Goal: Task Accomplishment & Management: Manage account settings

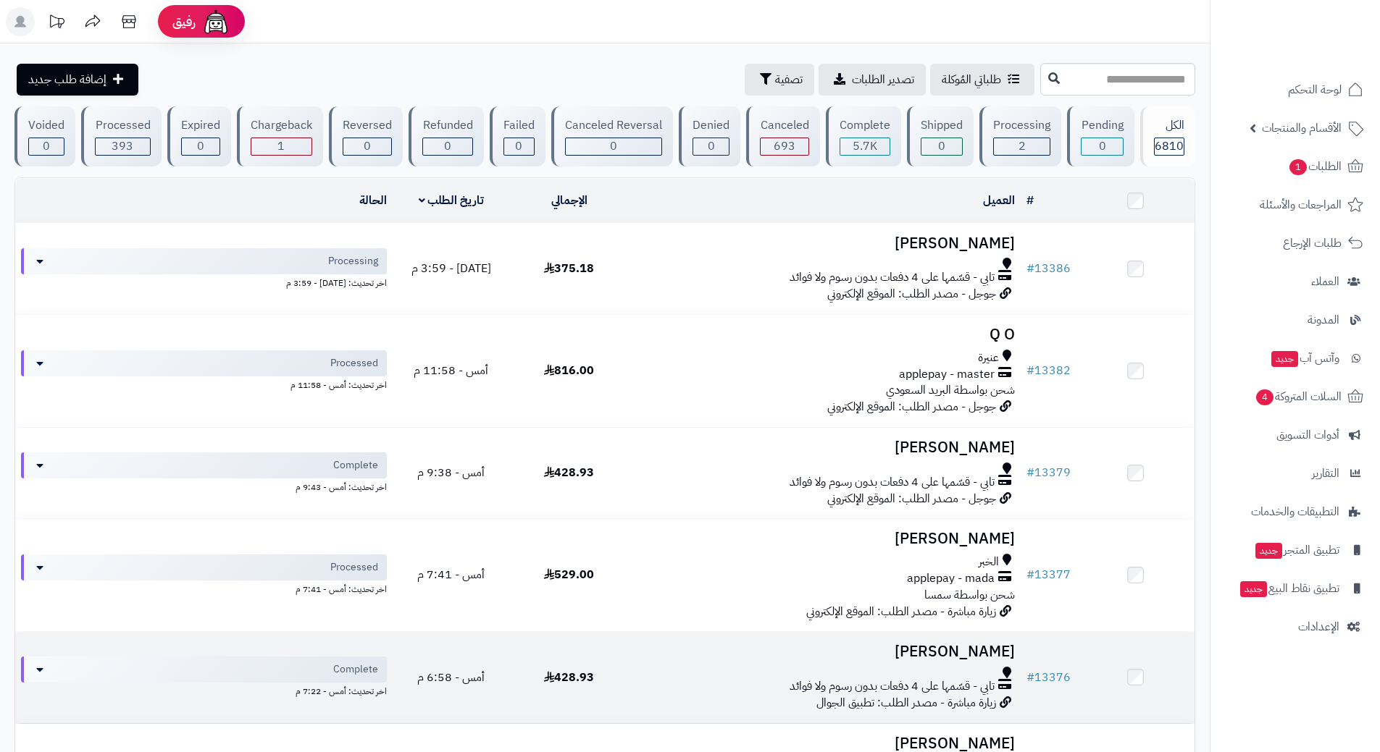
click at [1025, 675] on td "# 13376" at bounding box center [1048, 677] width 56 height 91
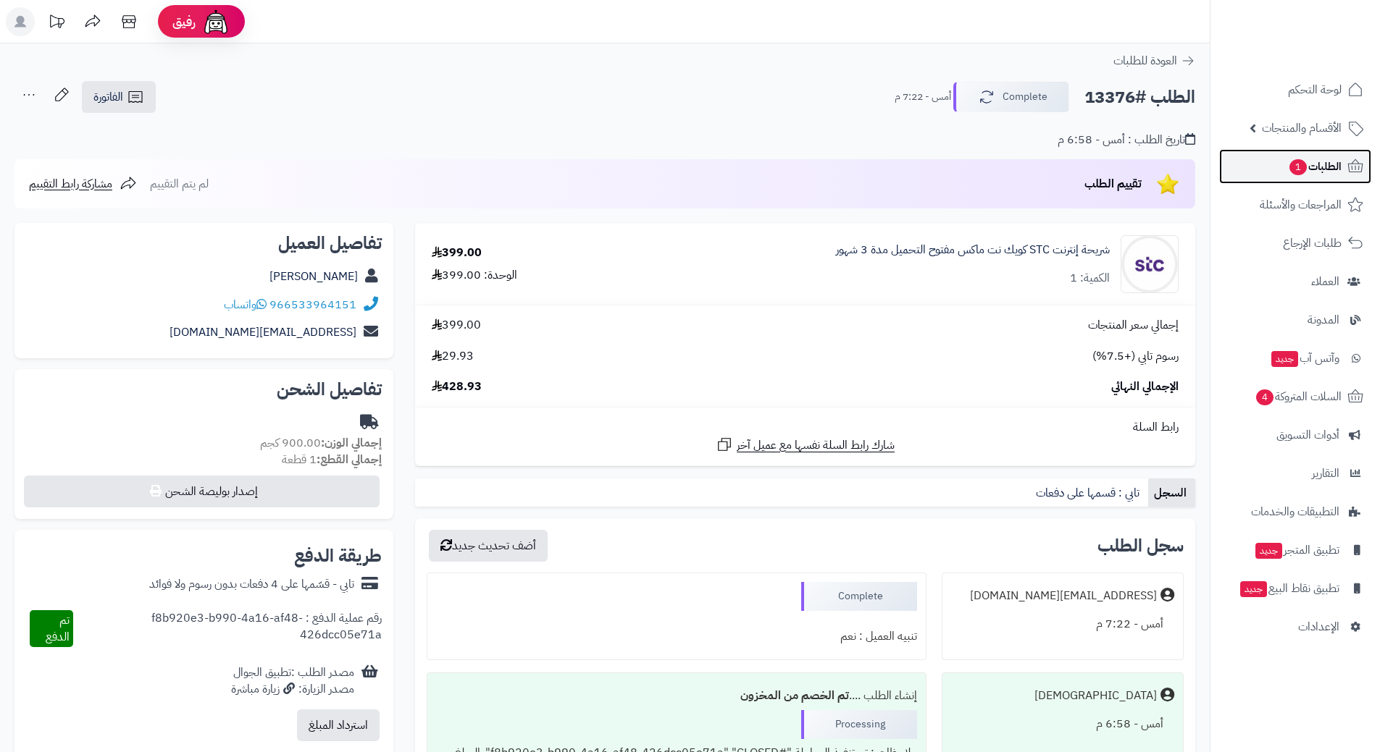
click at [1333, 166] on span "الطلبات 1" at bounding box center [1315, 166] width 54 height 20
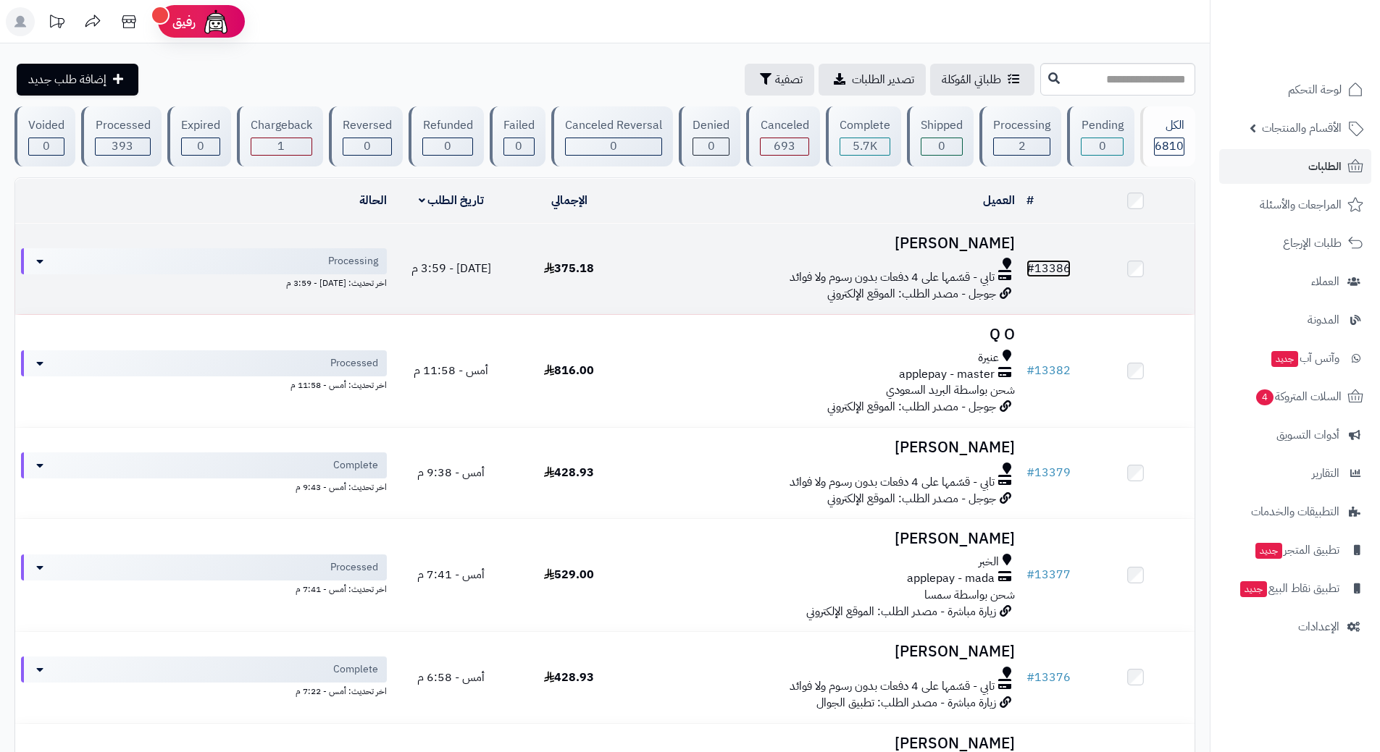
click at [1066, 262] on link "# 13386" at bounding box center [1048, 268] width 44 height 17
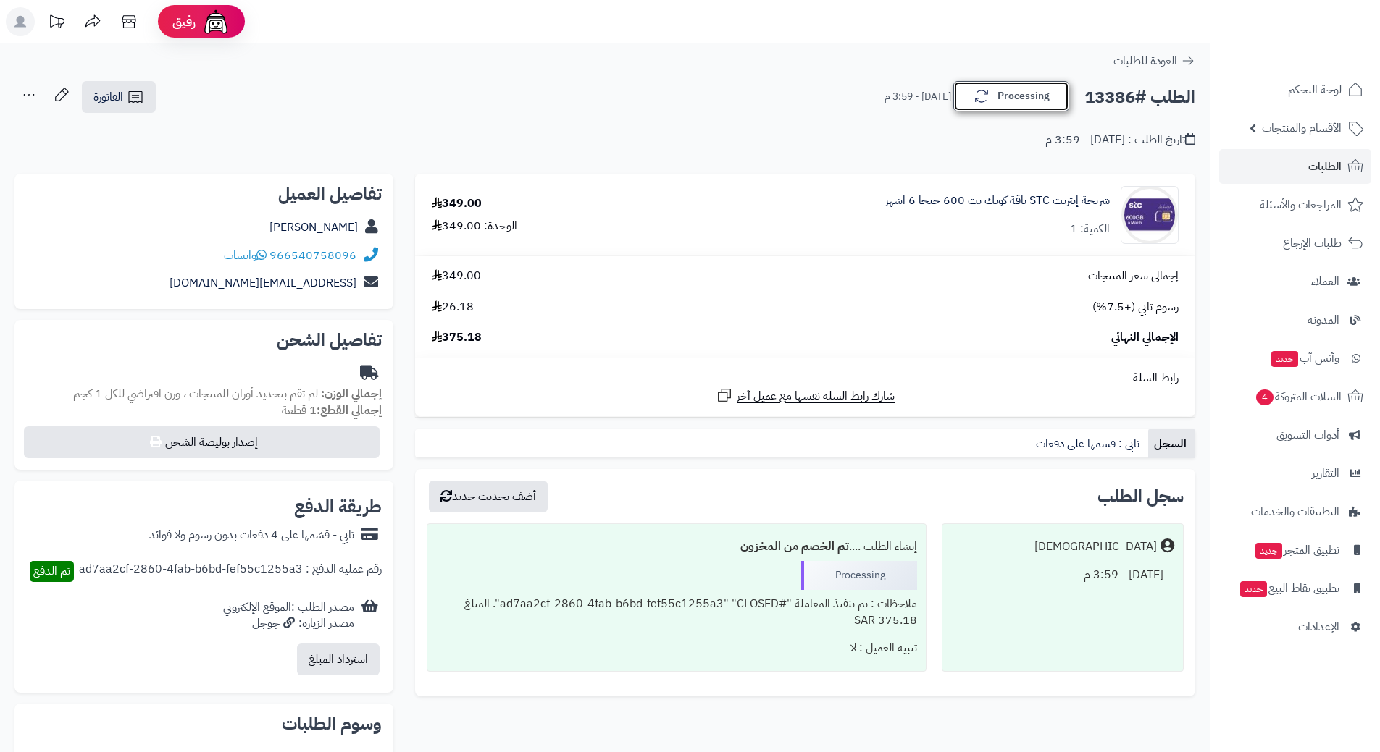
click at [1031, 96] on button "Processing" at bounding box center [1011, 96] width 116 height 30
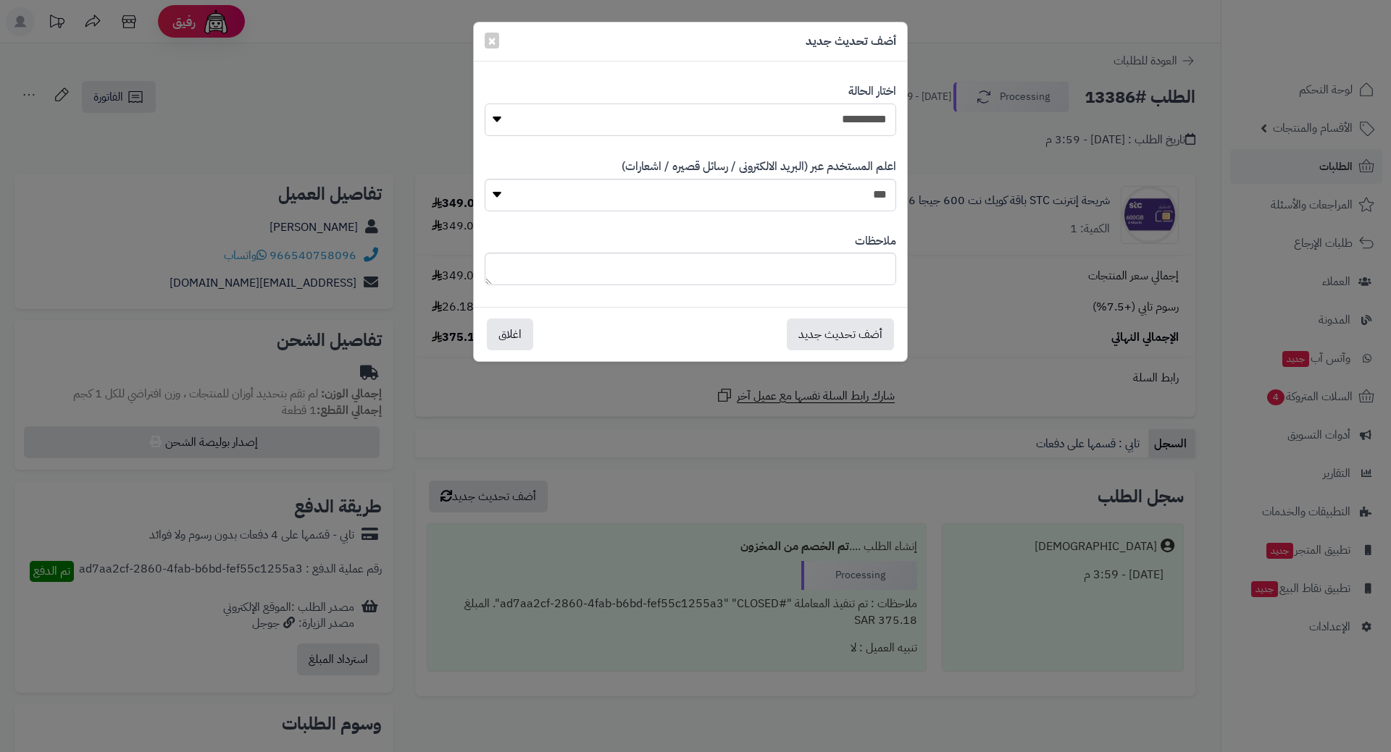
click at [865, 117] on select "**********" at bounding box center [690, 120] width 411 height 33
select select "*"
click at [485, 104] on select "**********" at bounding box center [690, 120] width 411 height 33
click at [850, 330] on button "أضف تحديث جديد" at bounding box center [840, 334] width 107 height 32
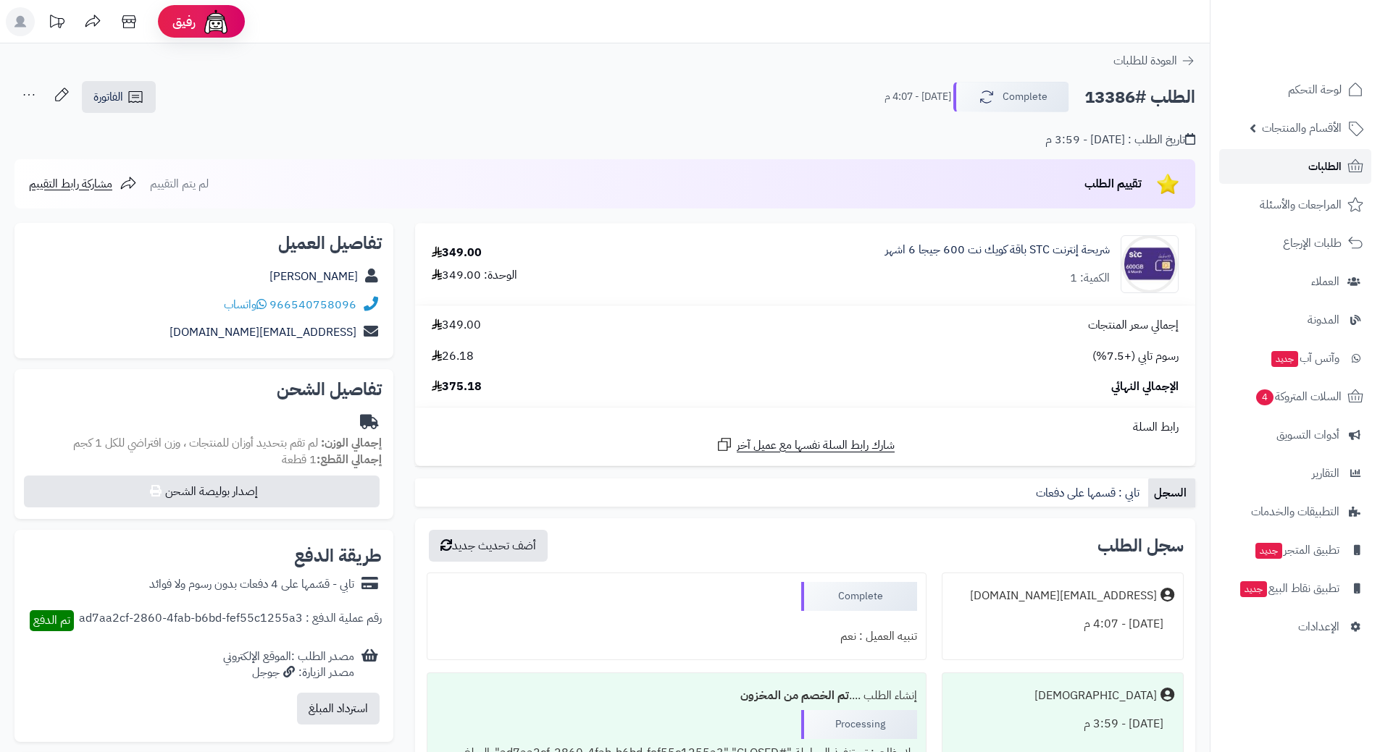
click at [1335, 166] on span "الطلبات" at bounding box center [1324, 166] width 33 height 20
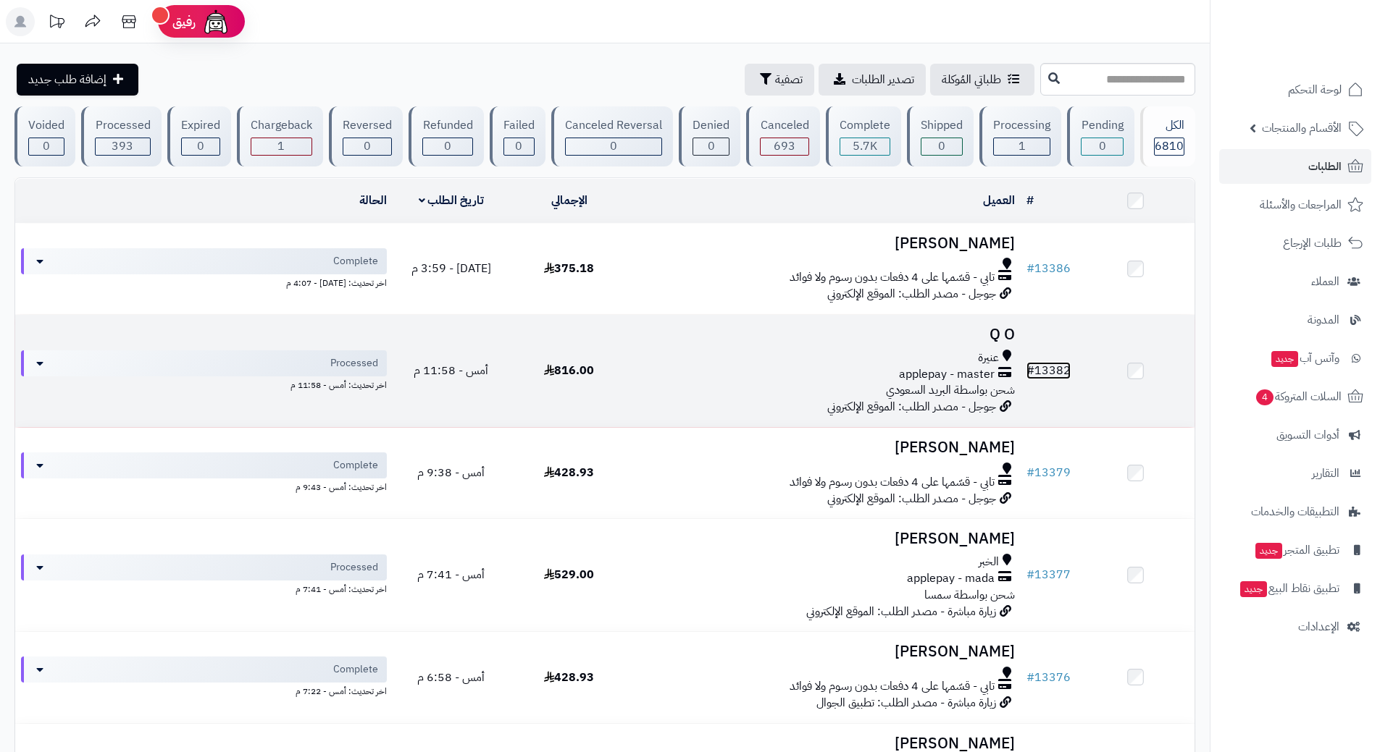
click at [1065, 366] on link "# 13382" at bounding box center [1048, 370] width 44 height 17
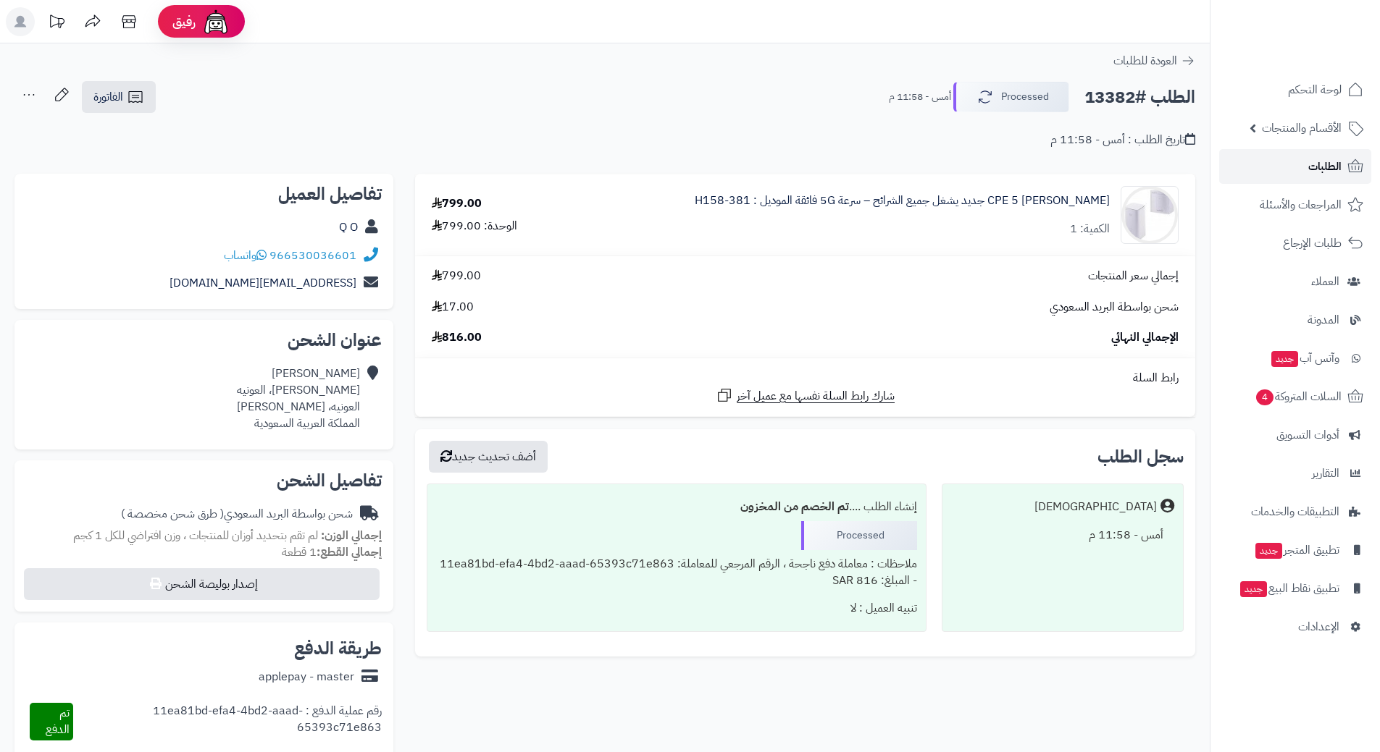
click at [1321, 165] on span "الطلبات" at bounding box center [1324, 166] width 33 height 20
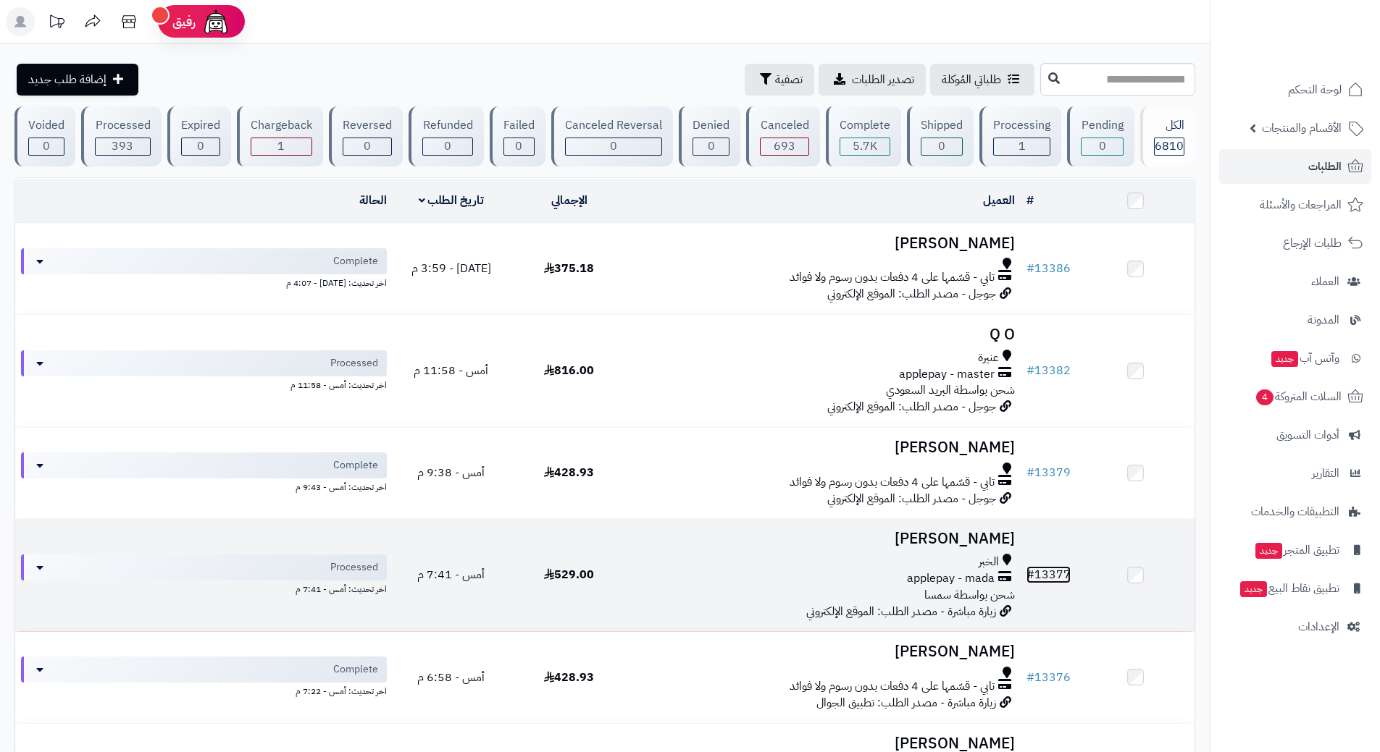
click at [1044, 567] on link "# 13377" at bounding box center [1048, 574] width 44 height 17
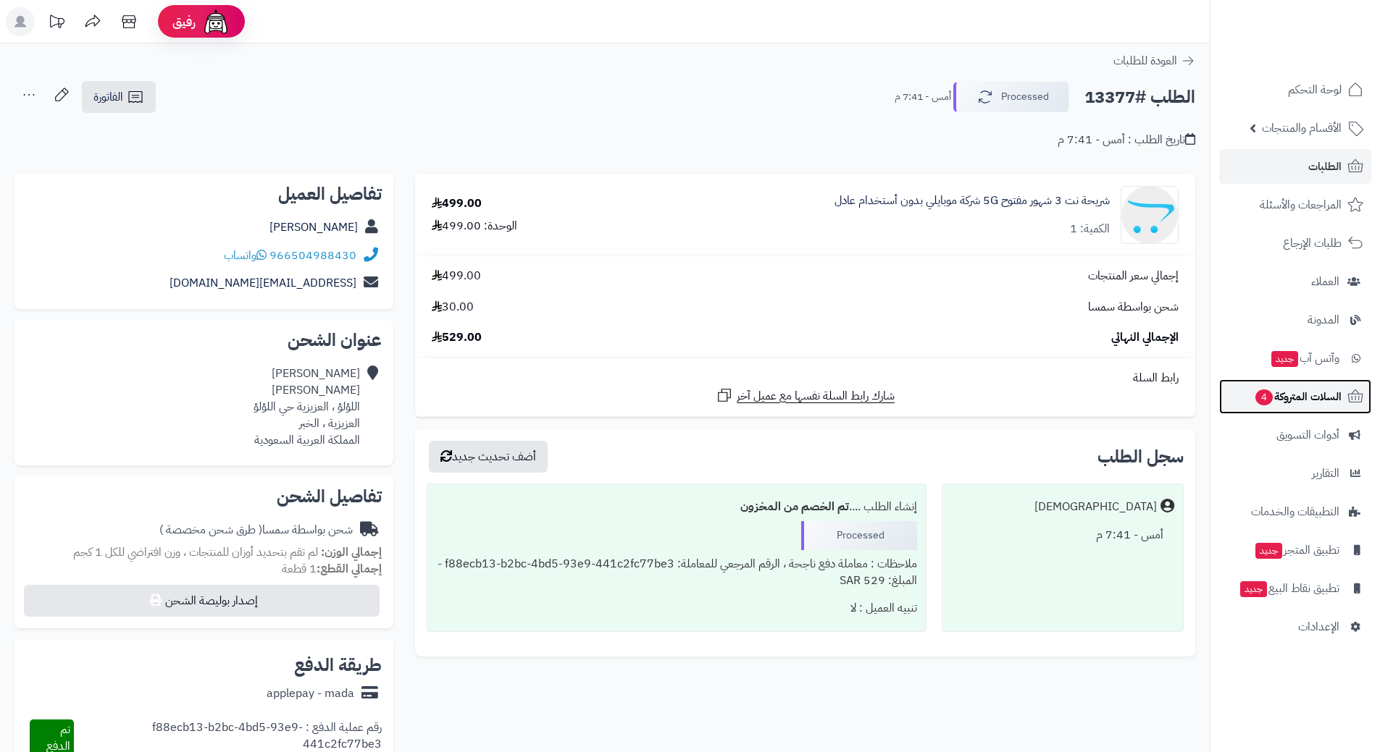
click at [1287, 394] on span "السلات المتروكة 4" at bounding box center [1298, 397] width 88 height 20
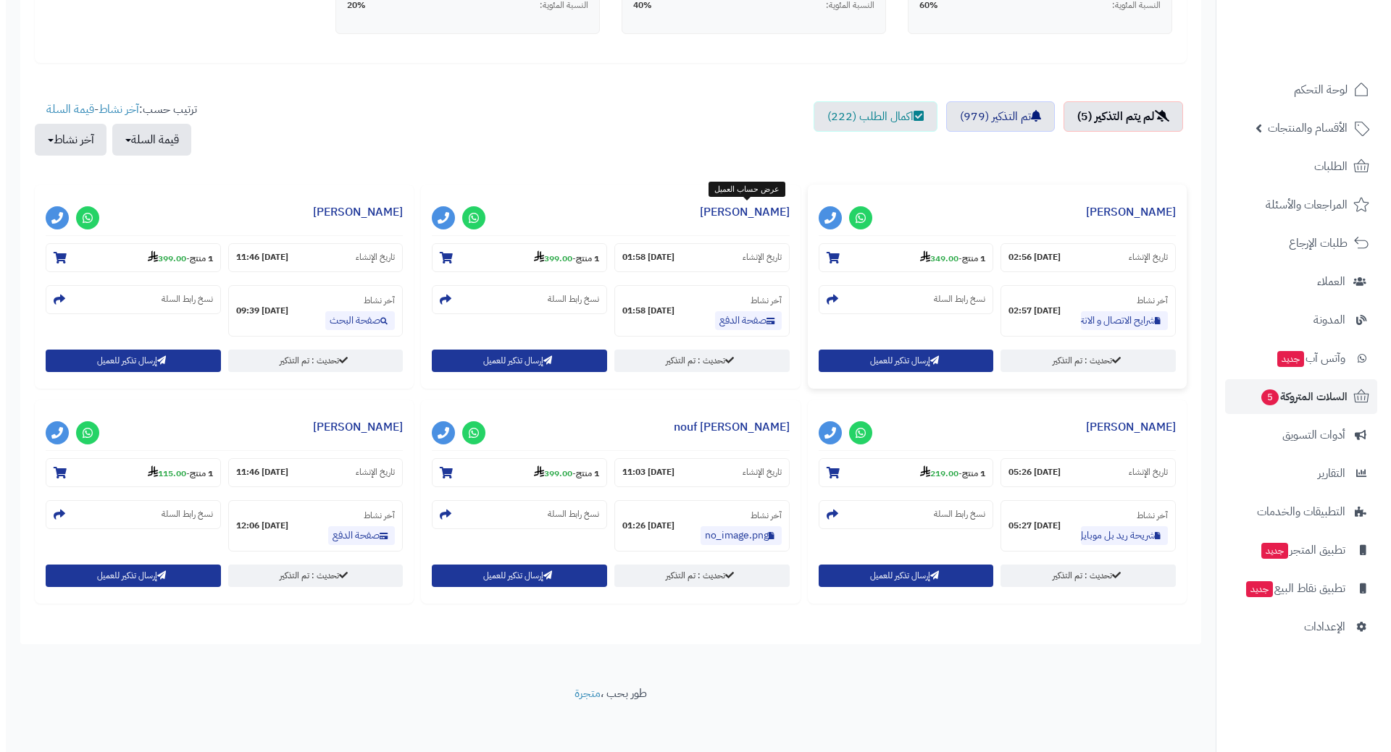
scroll to position [435, 0]
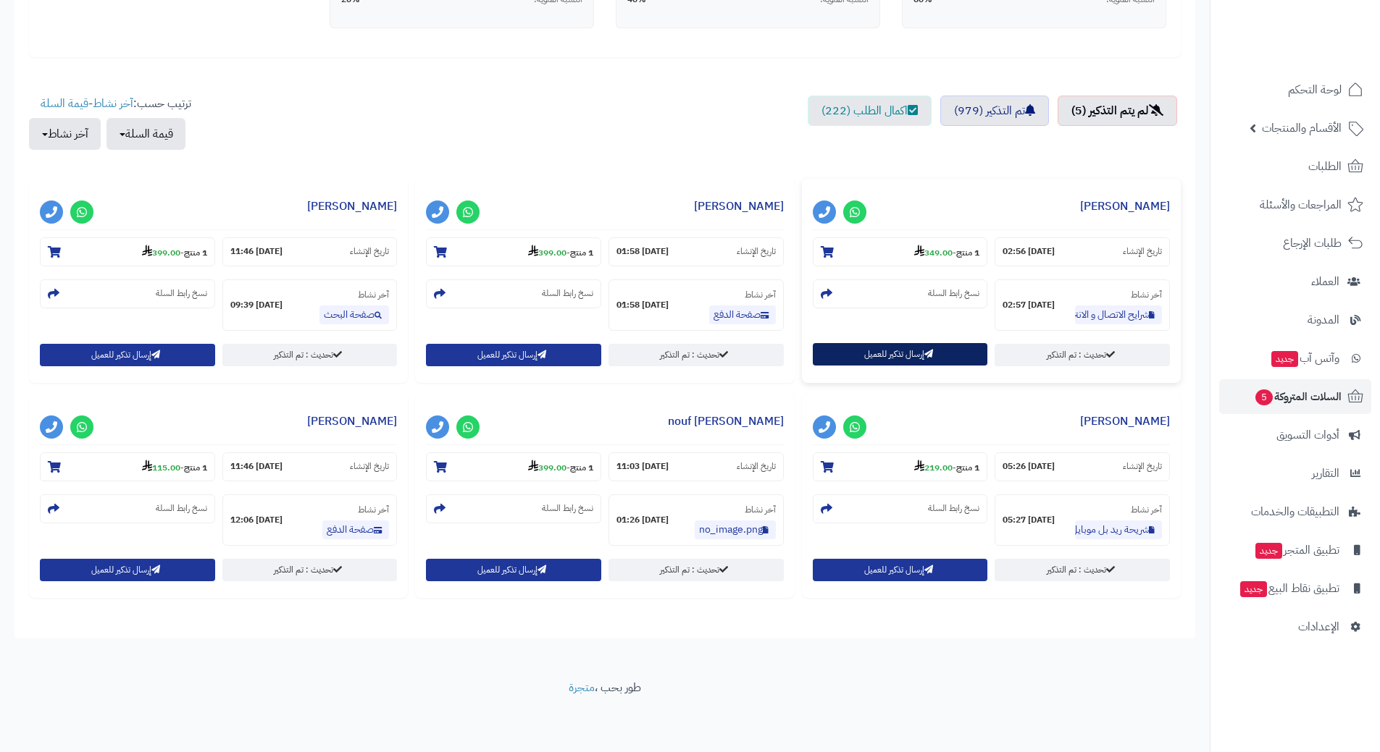
click at [850, 353] on button "إرسال تذكير للعميل" at bounding box center [900, 354] width 175 height 22
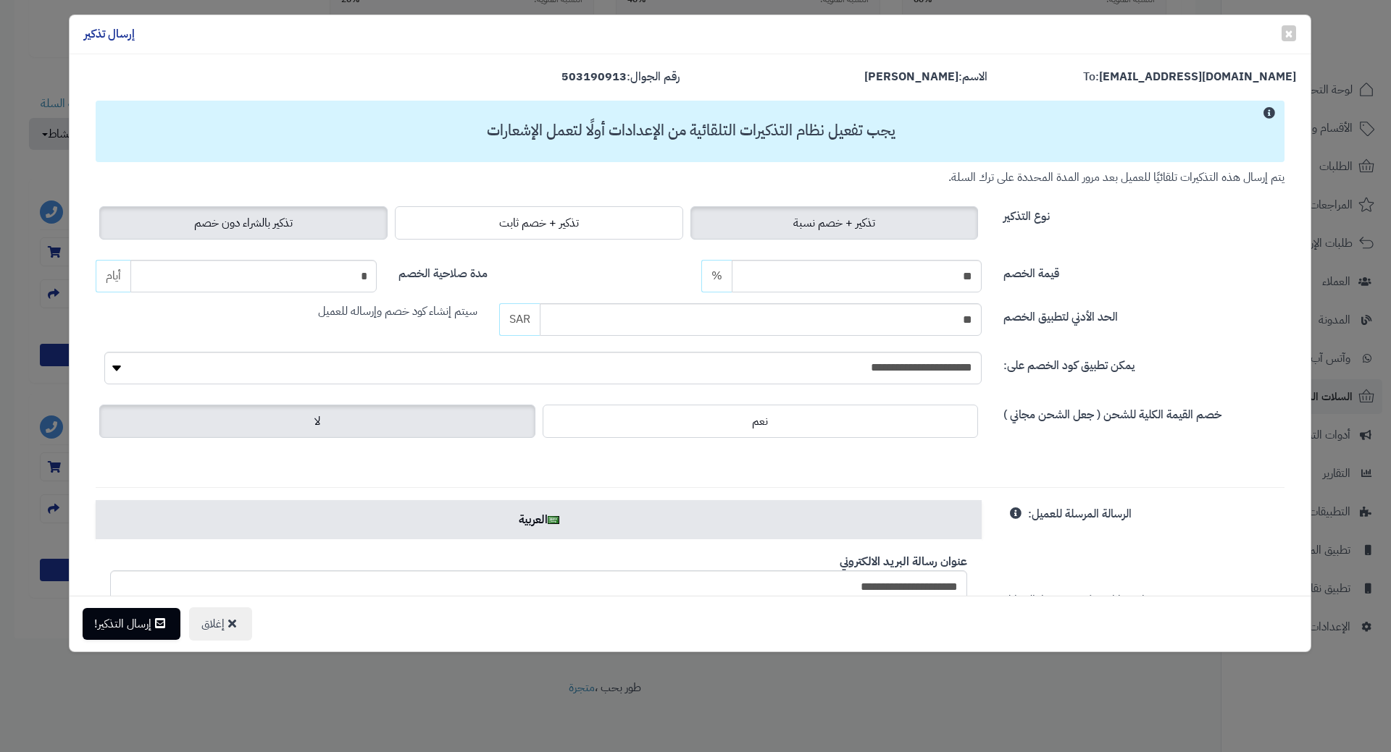
click at [196, 225] on label "تذكير بالشراء دون خصم" at bounding box center [243, 222] width 288 height 33
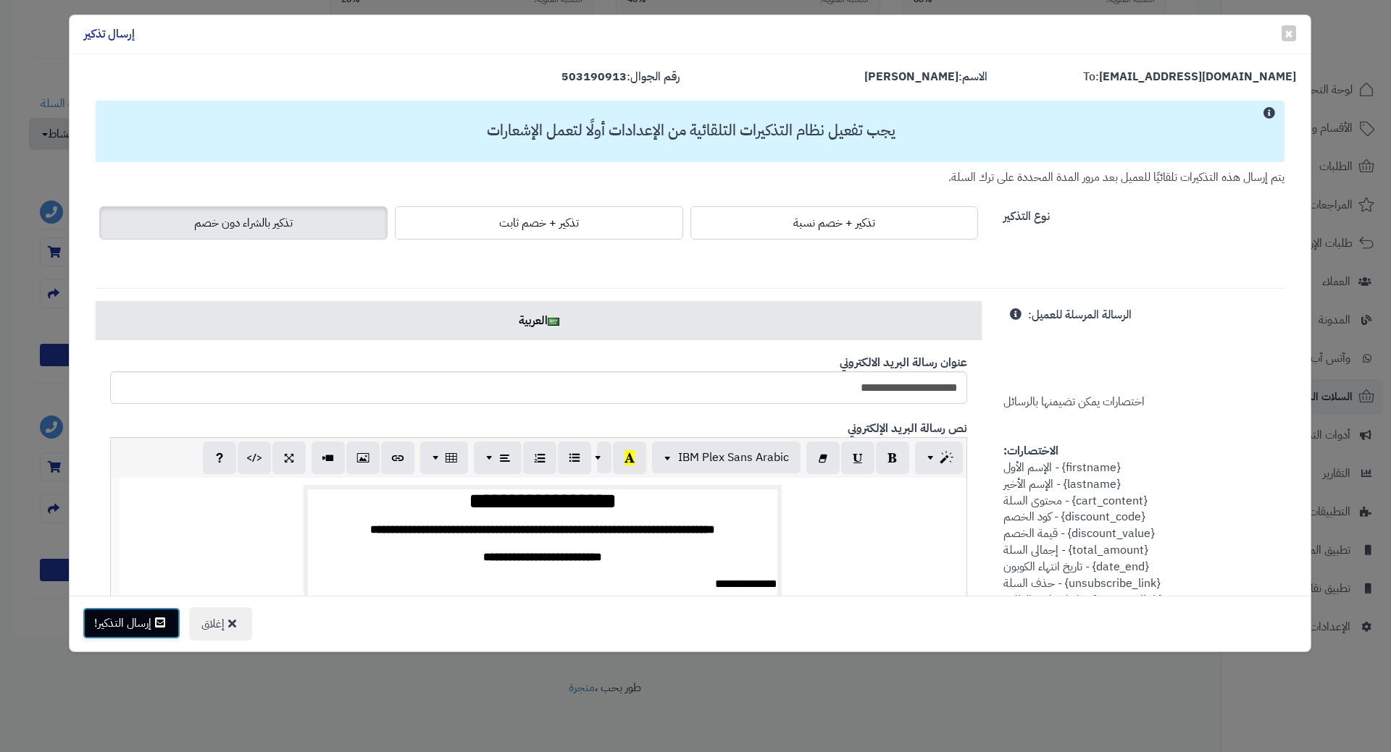
click at [132, 624] on button "إرسال التذكير!" at bounding box center [132, 624] width 98 height 32
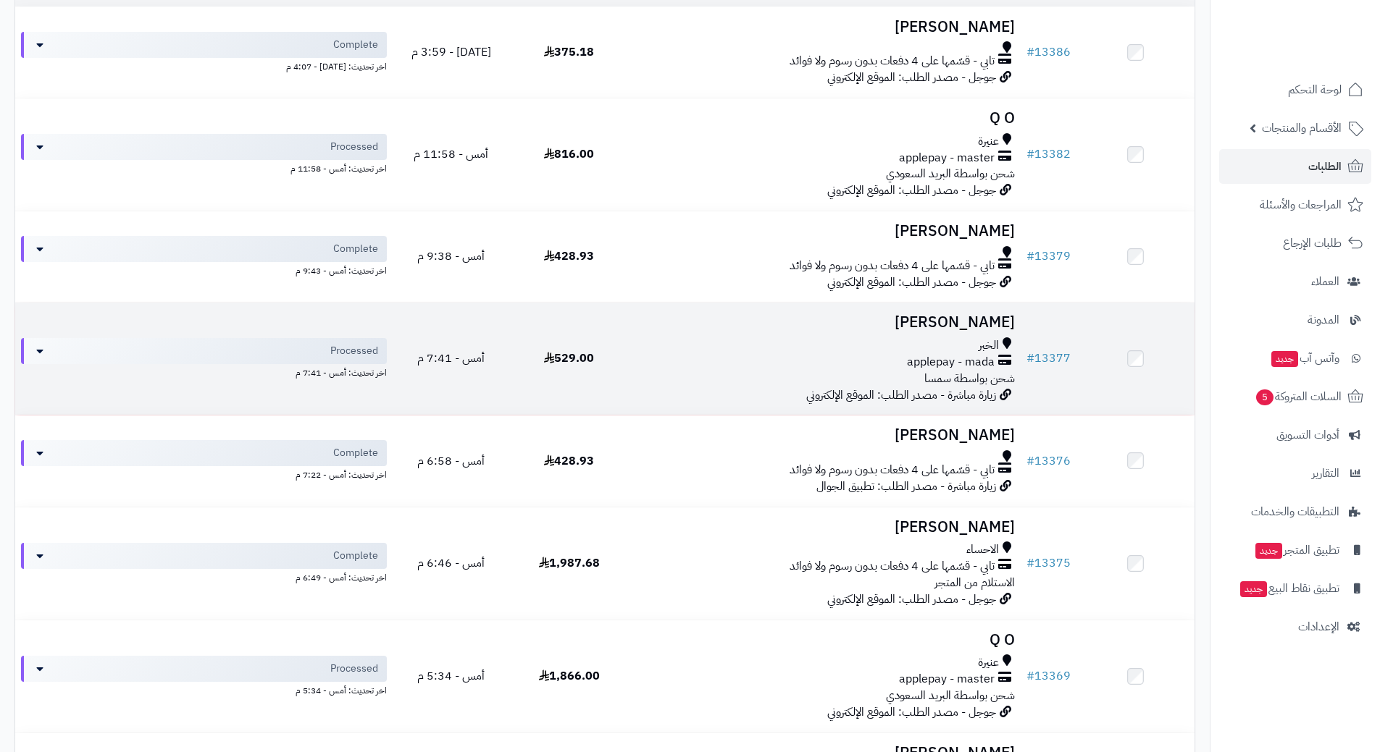
scroll to position [217, 0]
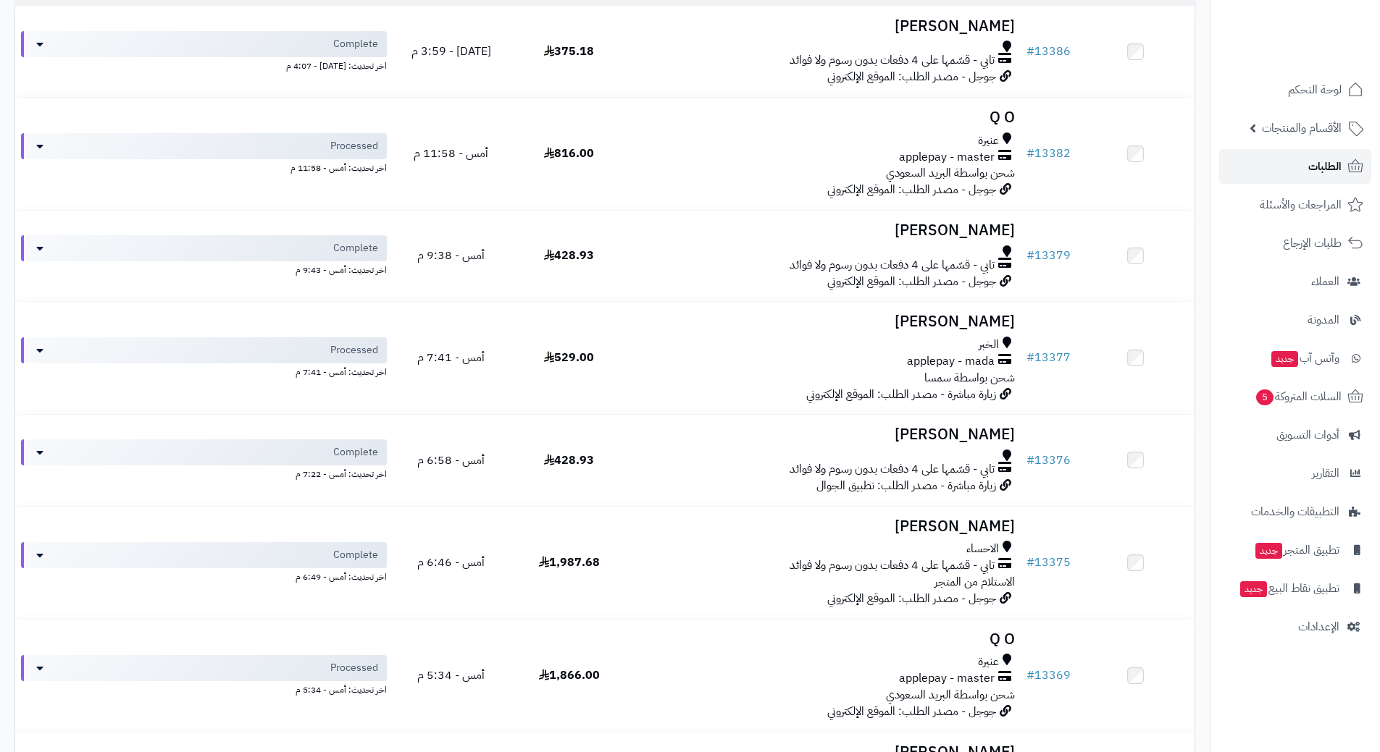
click at [1326, 168] on span "الطلبات" at bounding box center [1324, 166] width 33 height 20
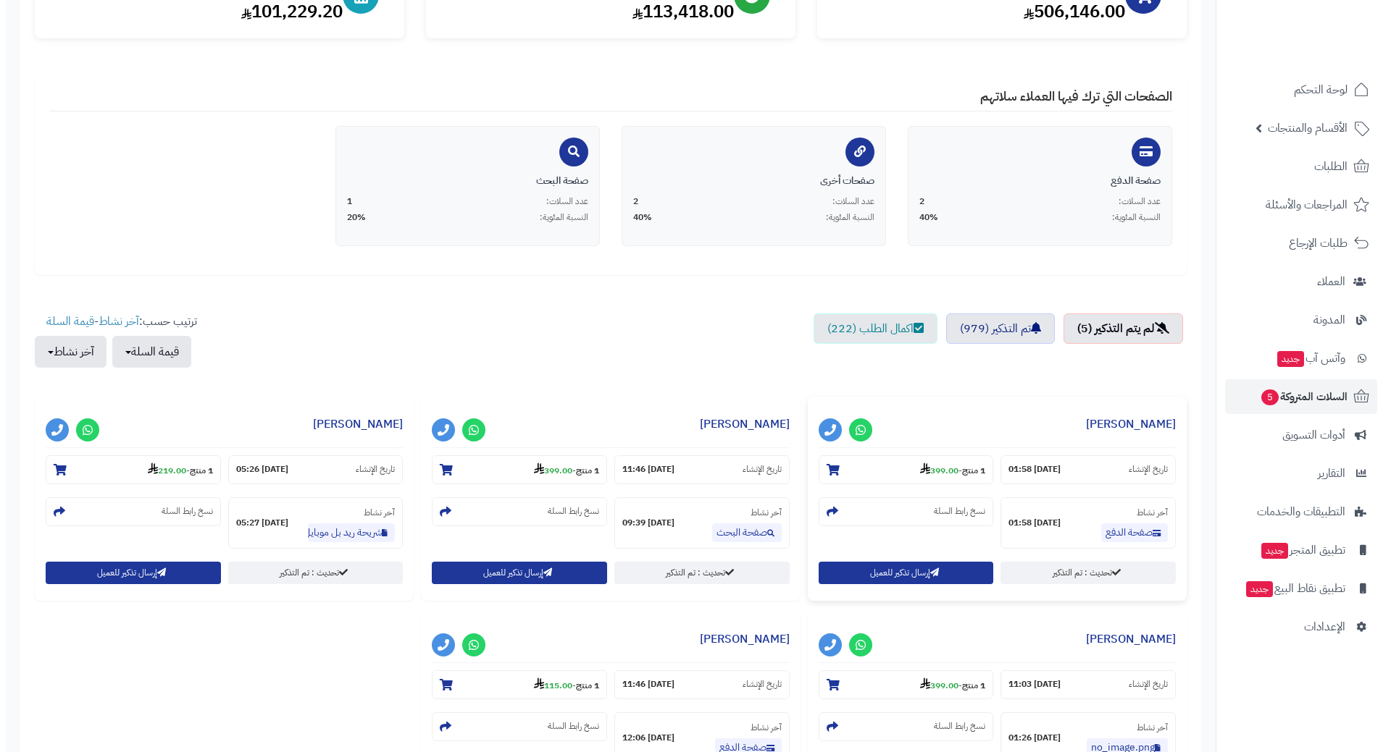
scroll to position [217, 0]
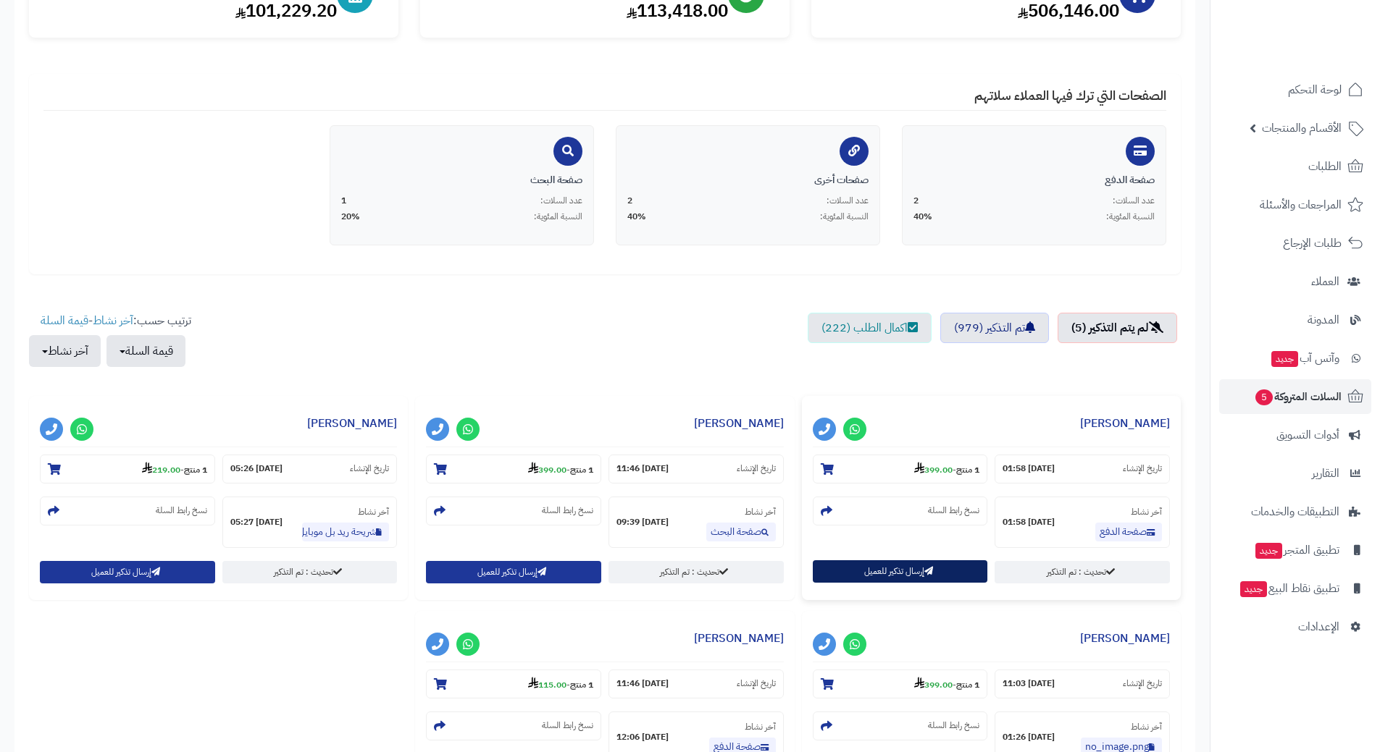
click at [892, 576] on button "إرسال تذكير للعميل" at bounding box center [900, 572] width 175 height 22
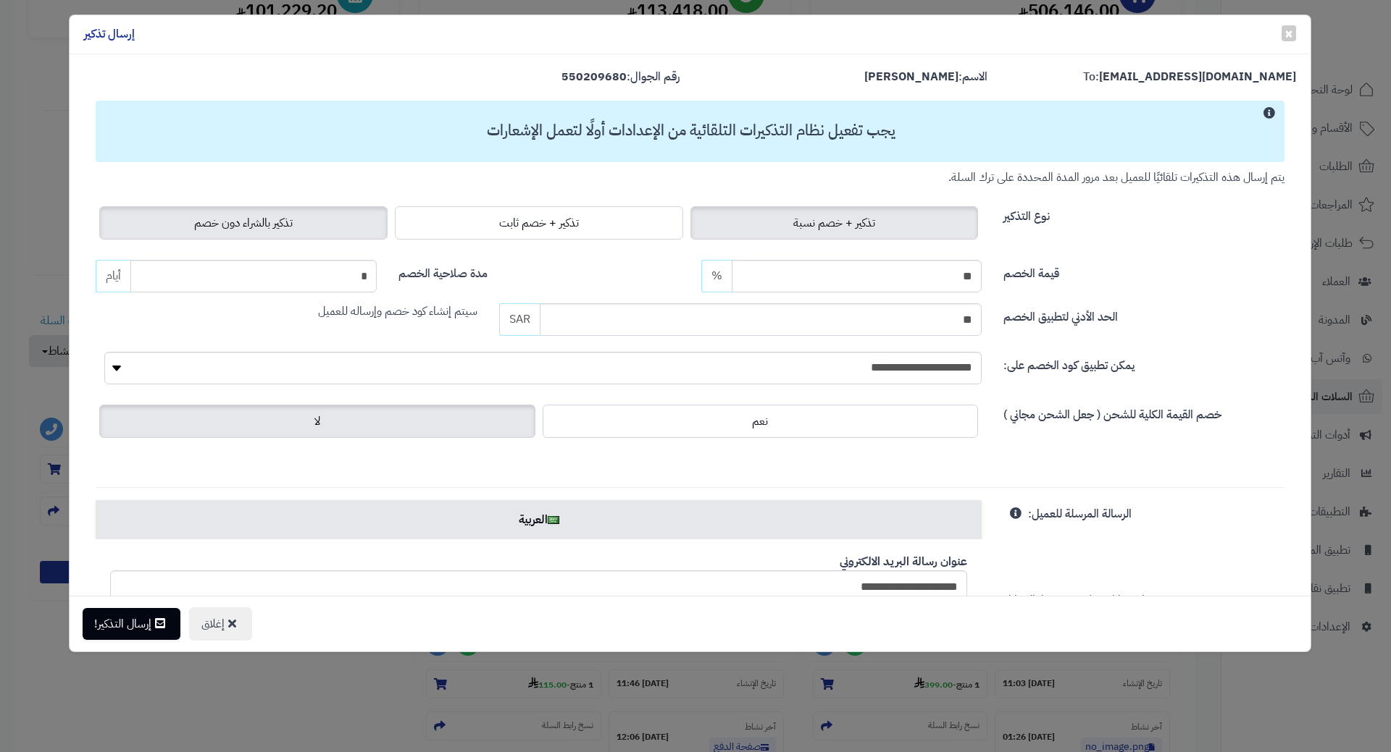
click at [276, 237] on label "تذكير بالشراء دون خصم" at bounding box center [243, 222] width 288 height 33
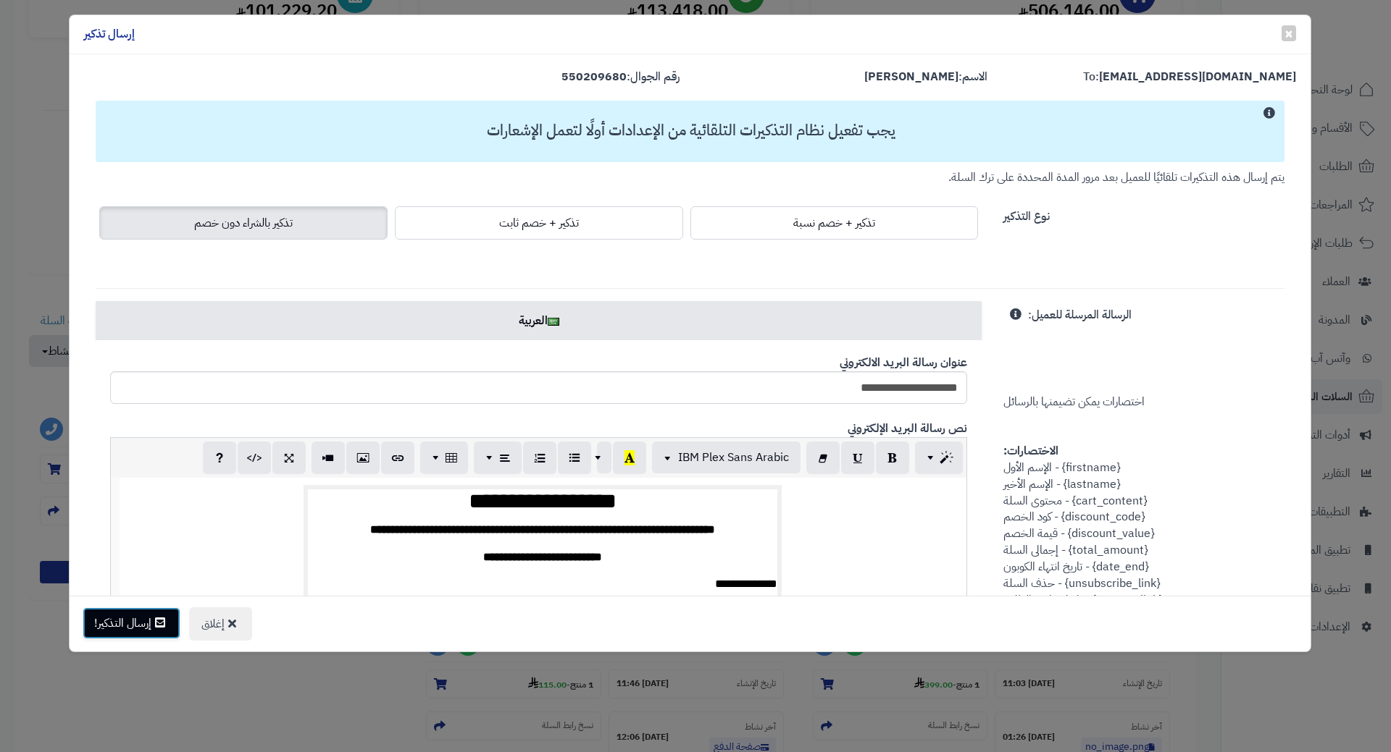
click at [129, 636] on button "إرسال التذكير!" at bounding box center [132, 624] width 98 height 32
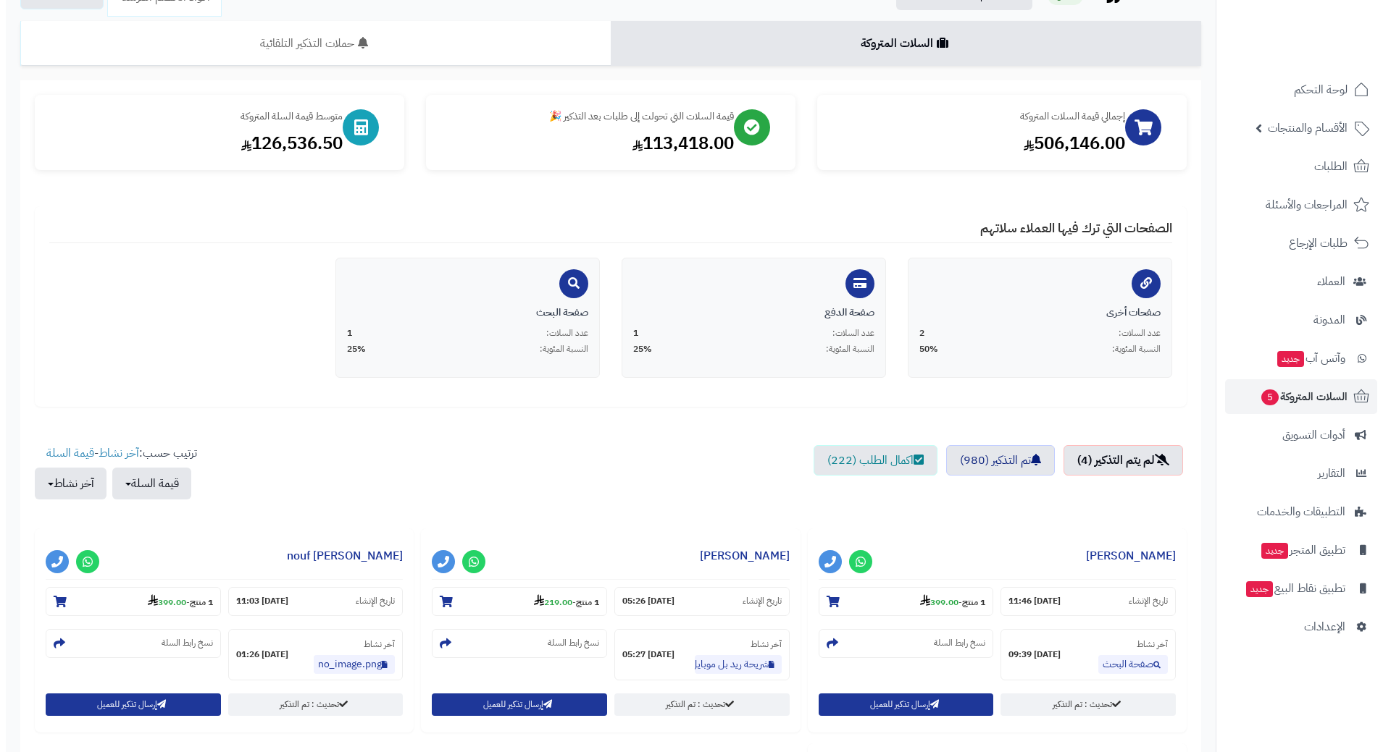
scroll to position [217, 0]
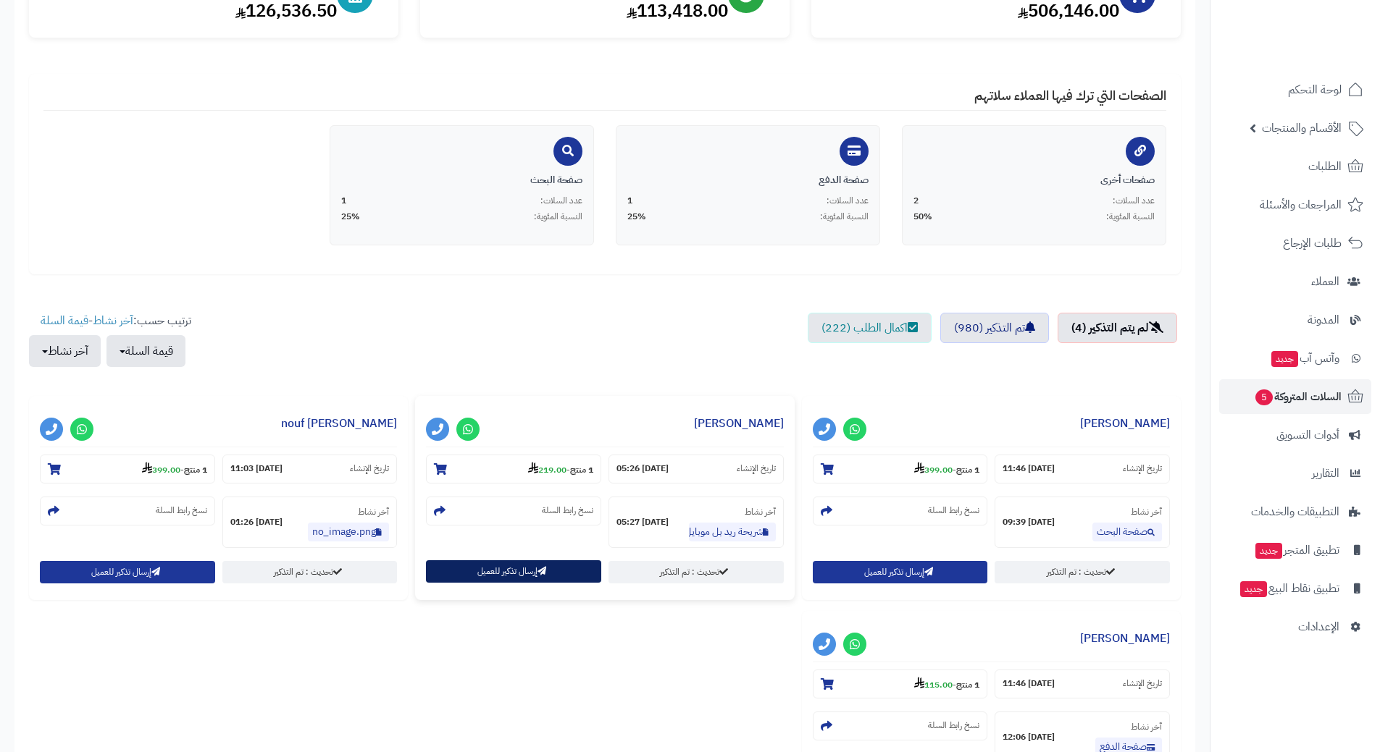
click at [516, 569] on button "إرسال تذكير للعميل" at bounding box center [513, 572] width 175 height 22
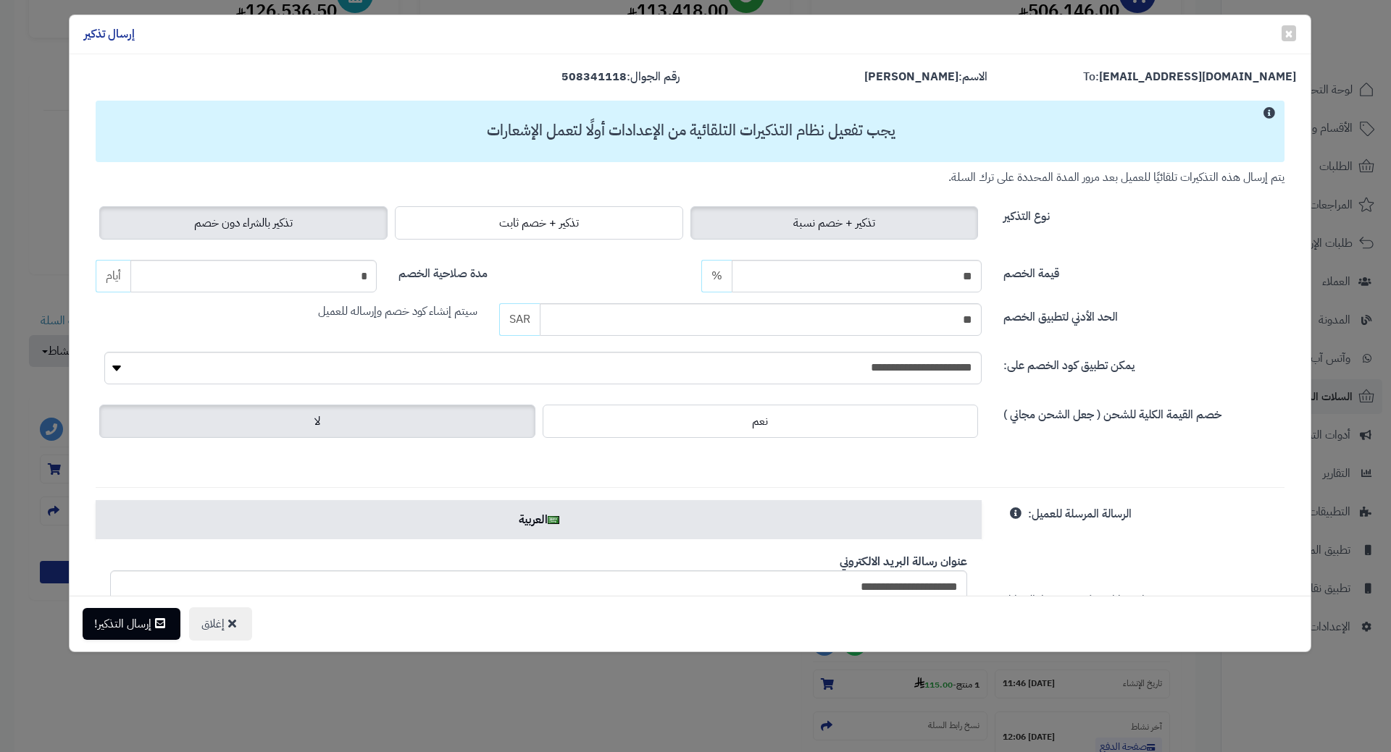
click at [318, 221] on label "تذكير بالشراء دون خصم" at bounding box center [243, 222] width 288 height 33
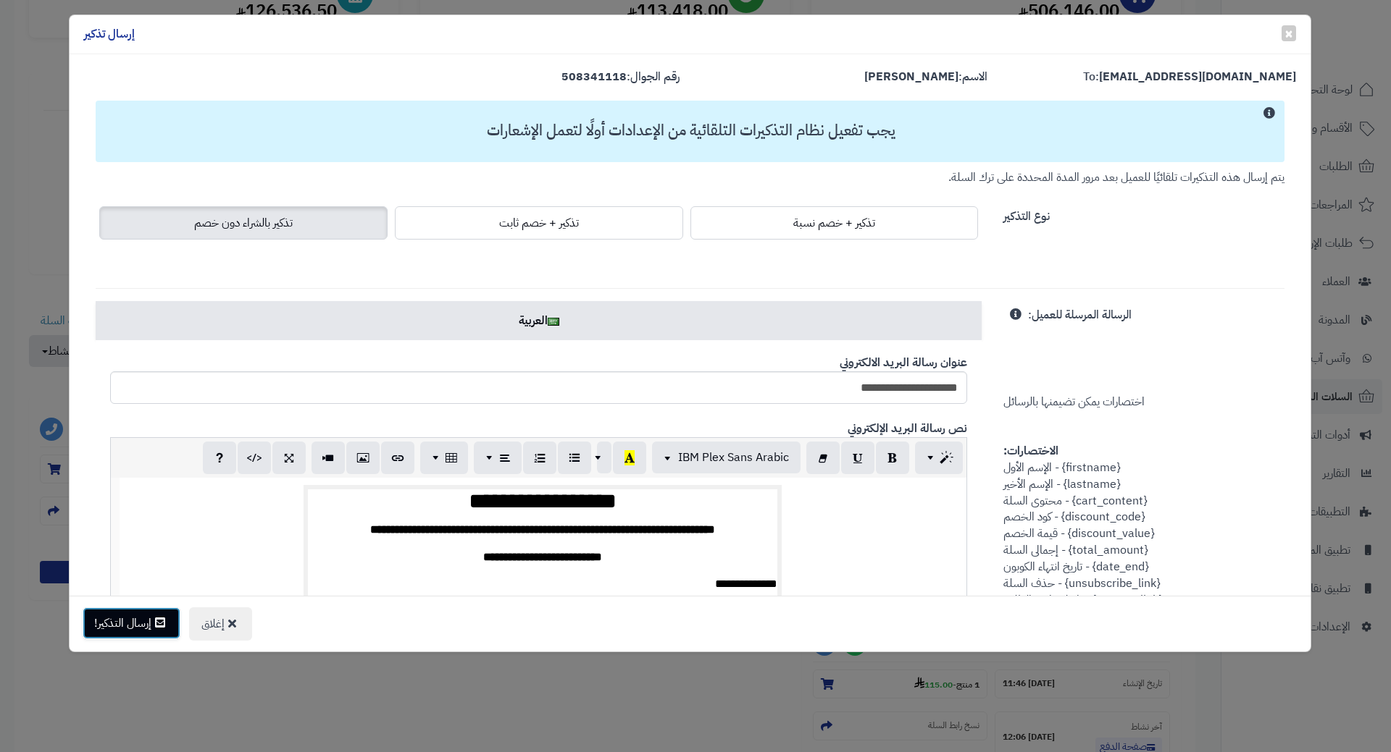
click at [162, 625] on icon at bounding box center [160, 623] width 10 height 12
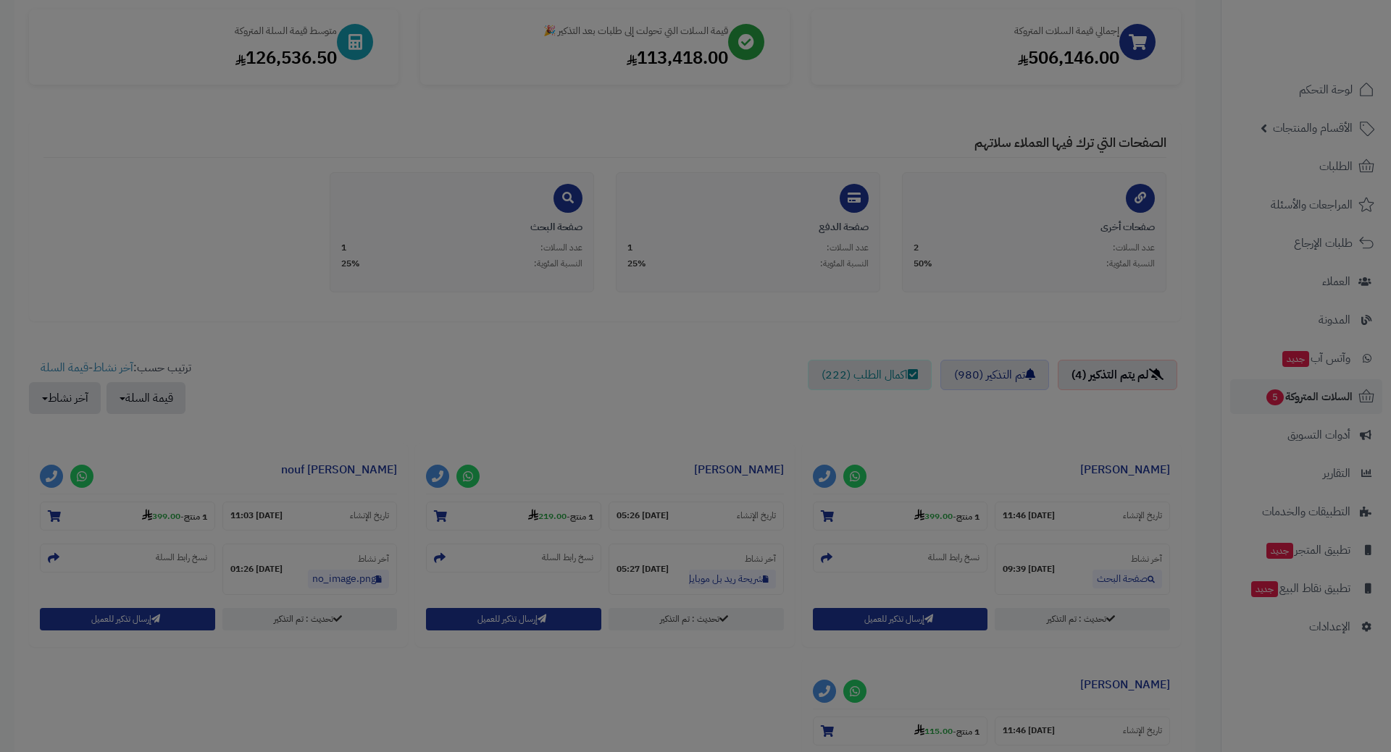
scroll to position [264, 0]
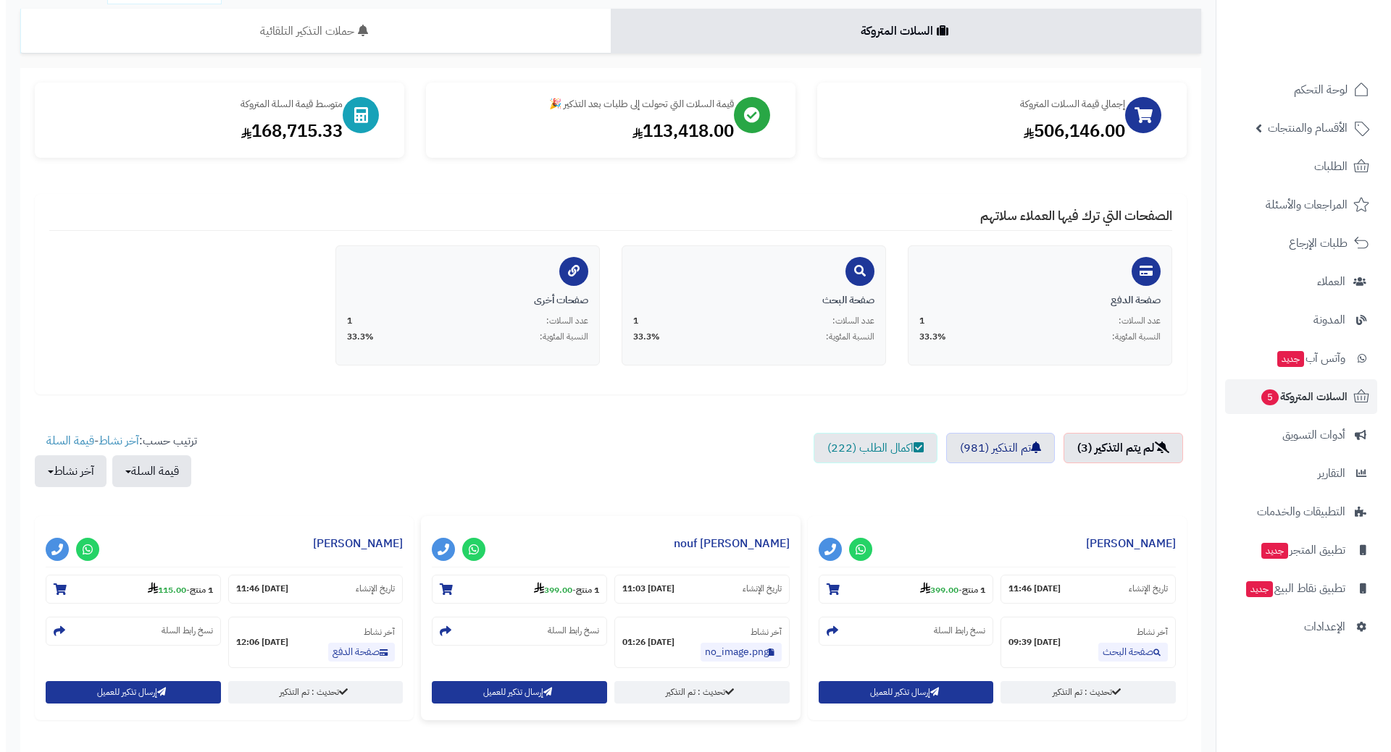
scroll to position [217, 0]
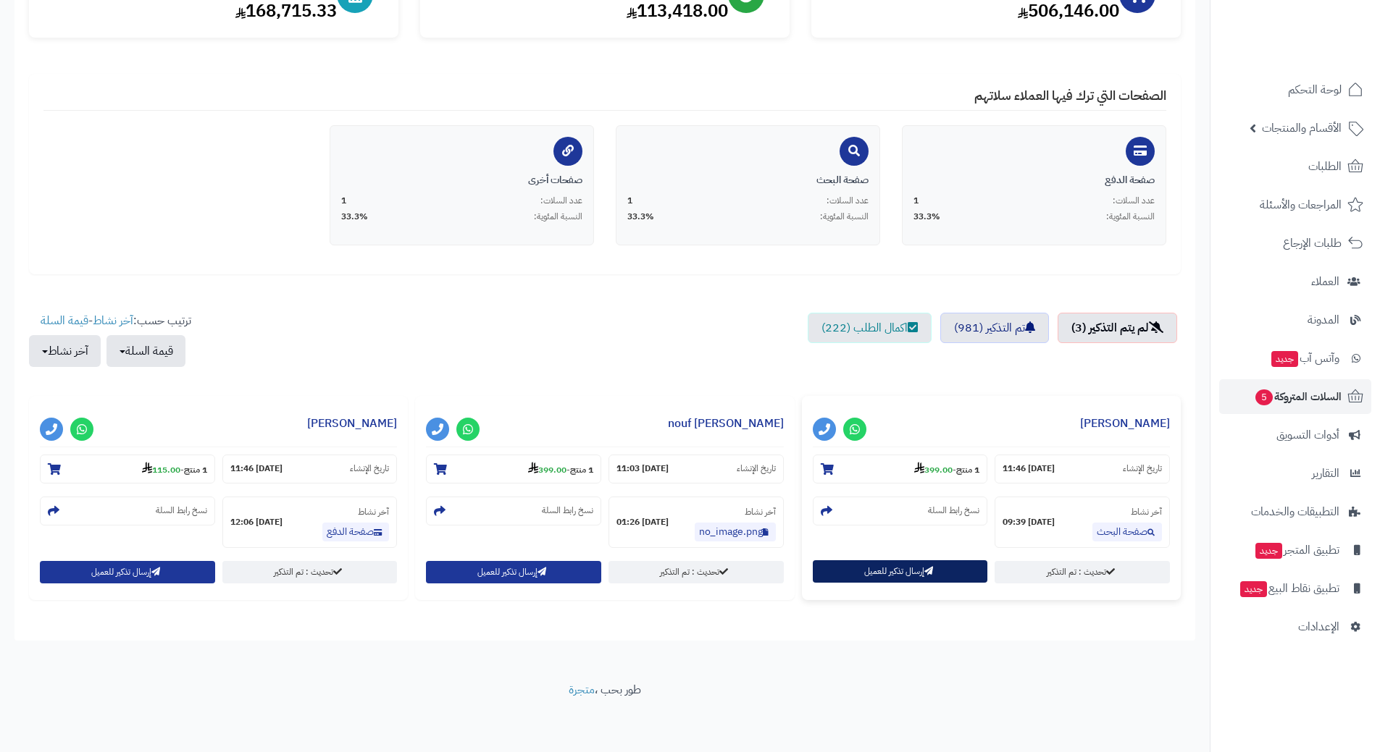
click at [850, 563] on button "إرسال تذكير للعميل" at bounding box center [900, 572] width 175 height 22
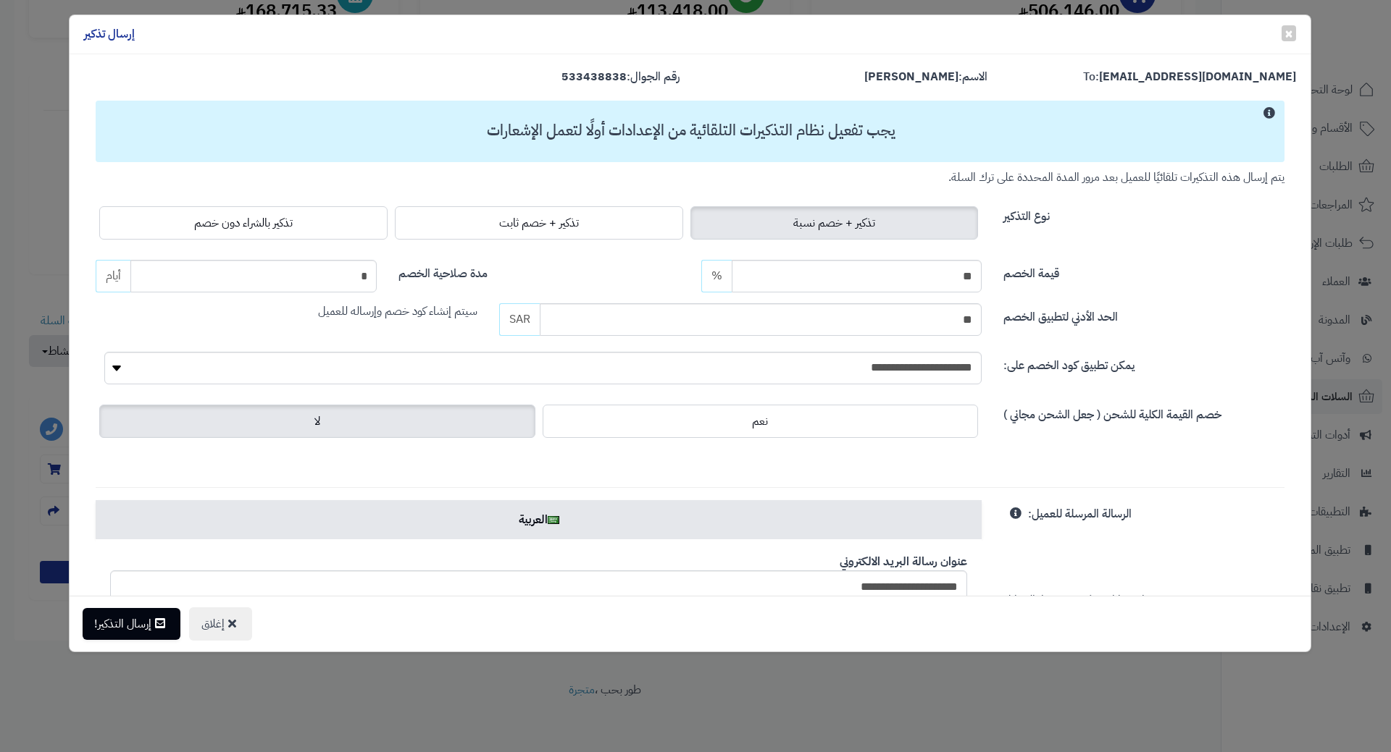
drag, startPoint x: 342, startPoint y: 222, endPoint x: 277, endPoint y: 285, distance: 90.1
click at [342, 222] on label "تذكير بالشراء دون خصم" at bounding box center [243, 222] width 288 height 33
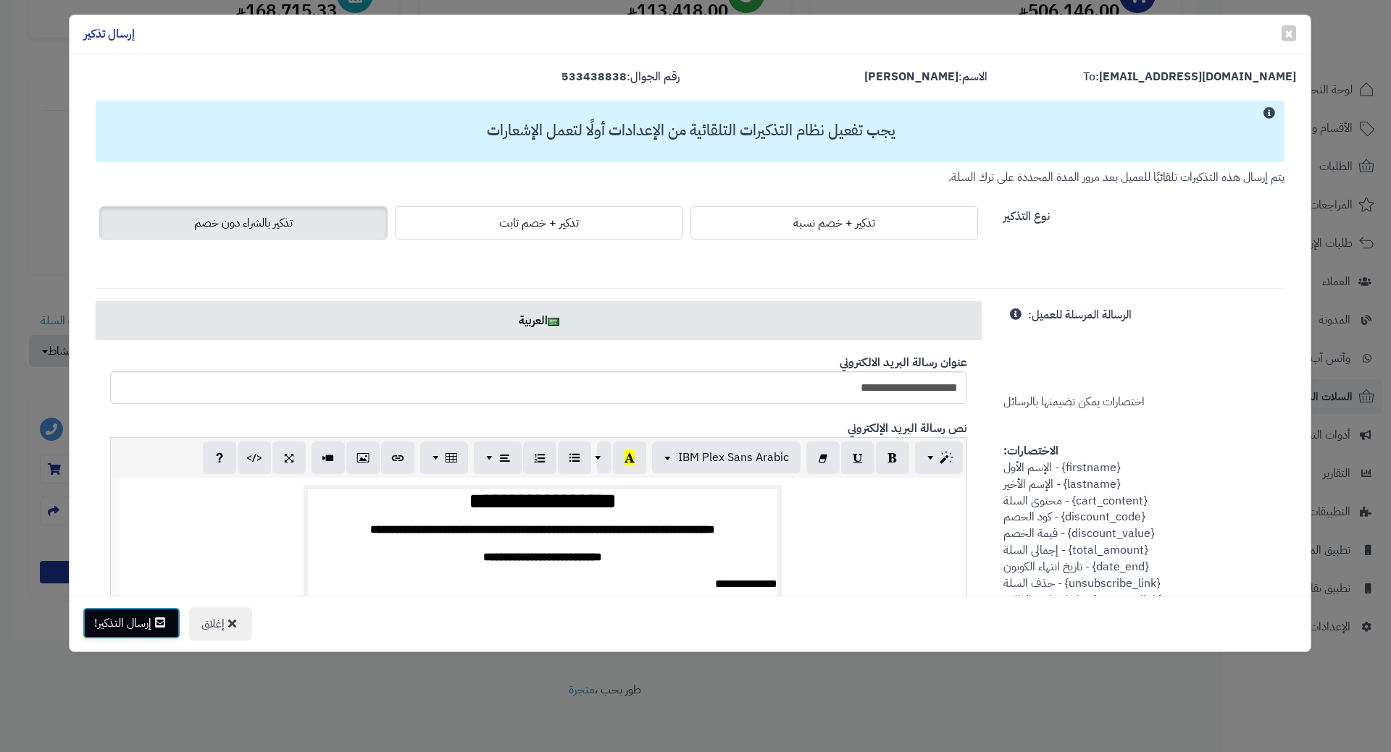
click at [138, 623] on button "إرسال التذكير!" at bounding box center [132, 624] width 98 height 32
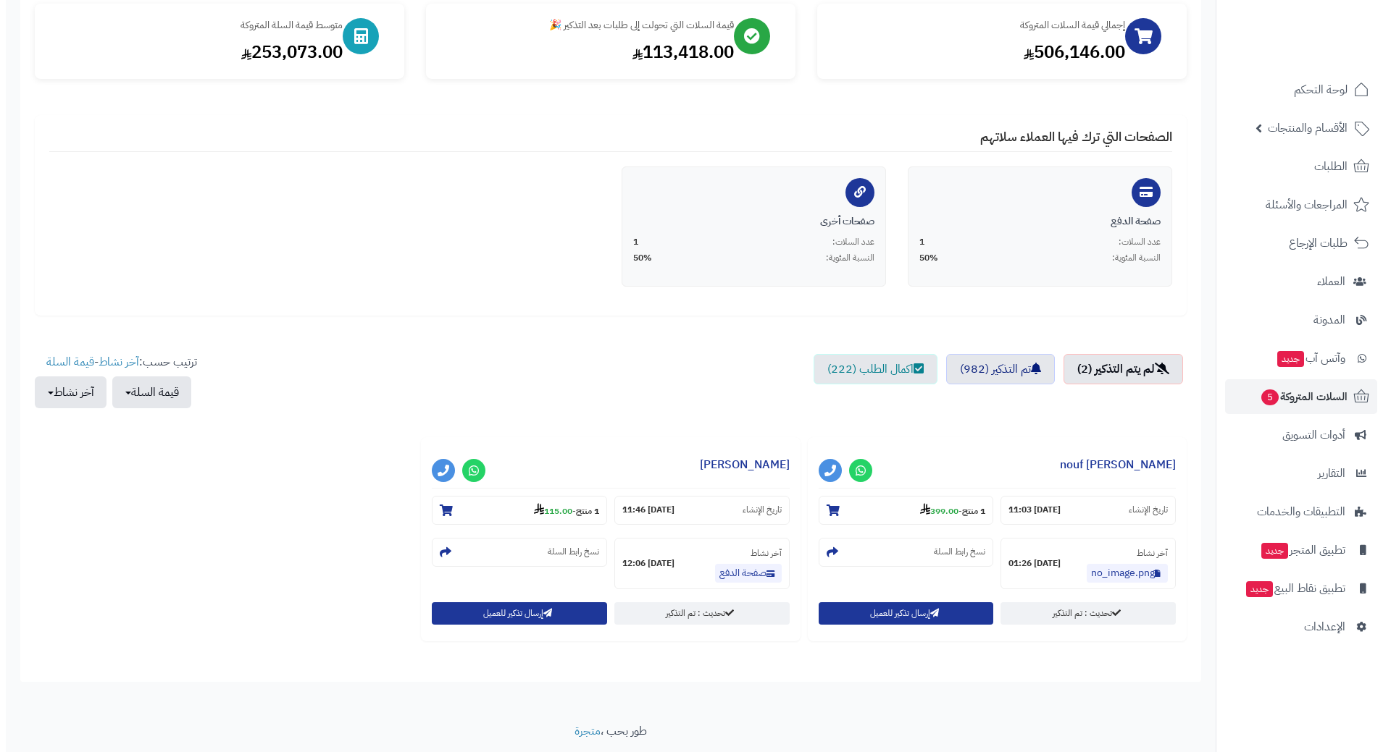
scroll to position [219, 0]
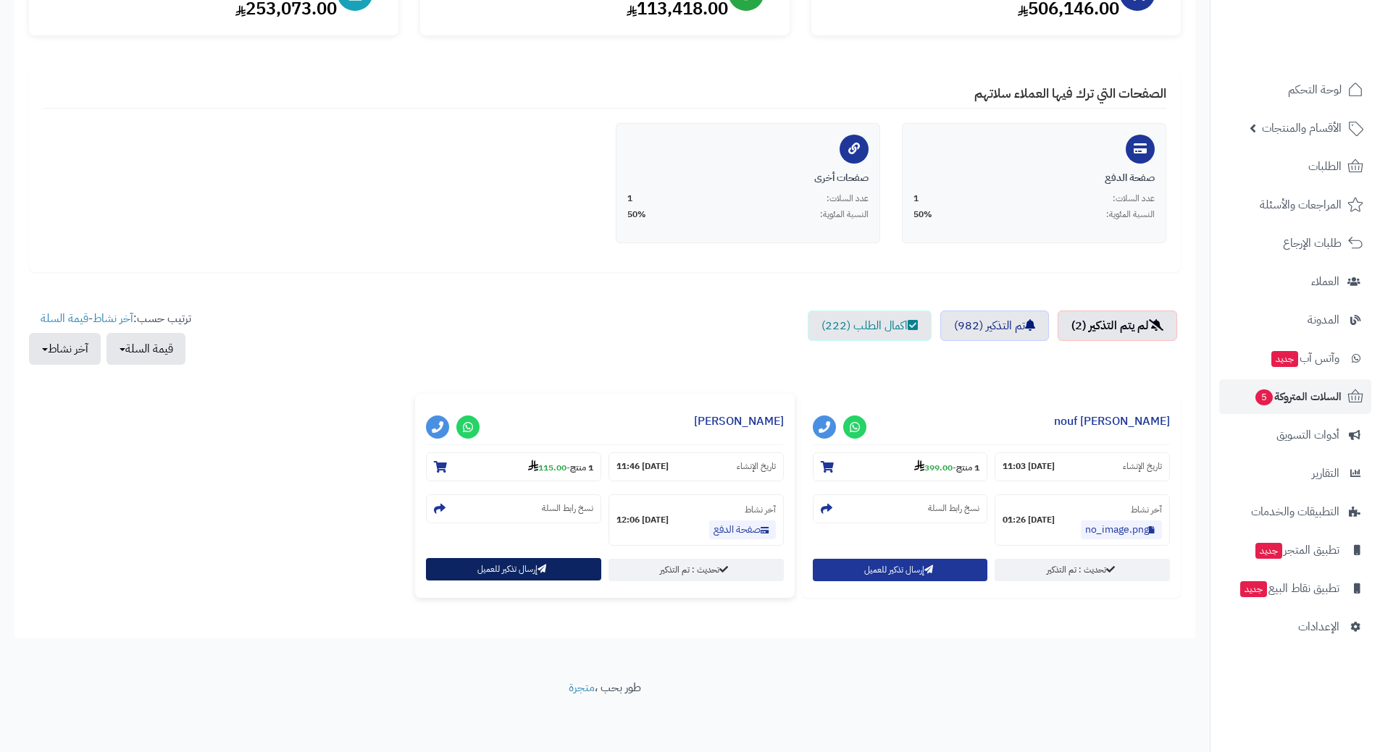
click at [515, 571] on button "إرسال تذكير للعميل" at bounding box center [513, 569] width 175 height 22
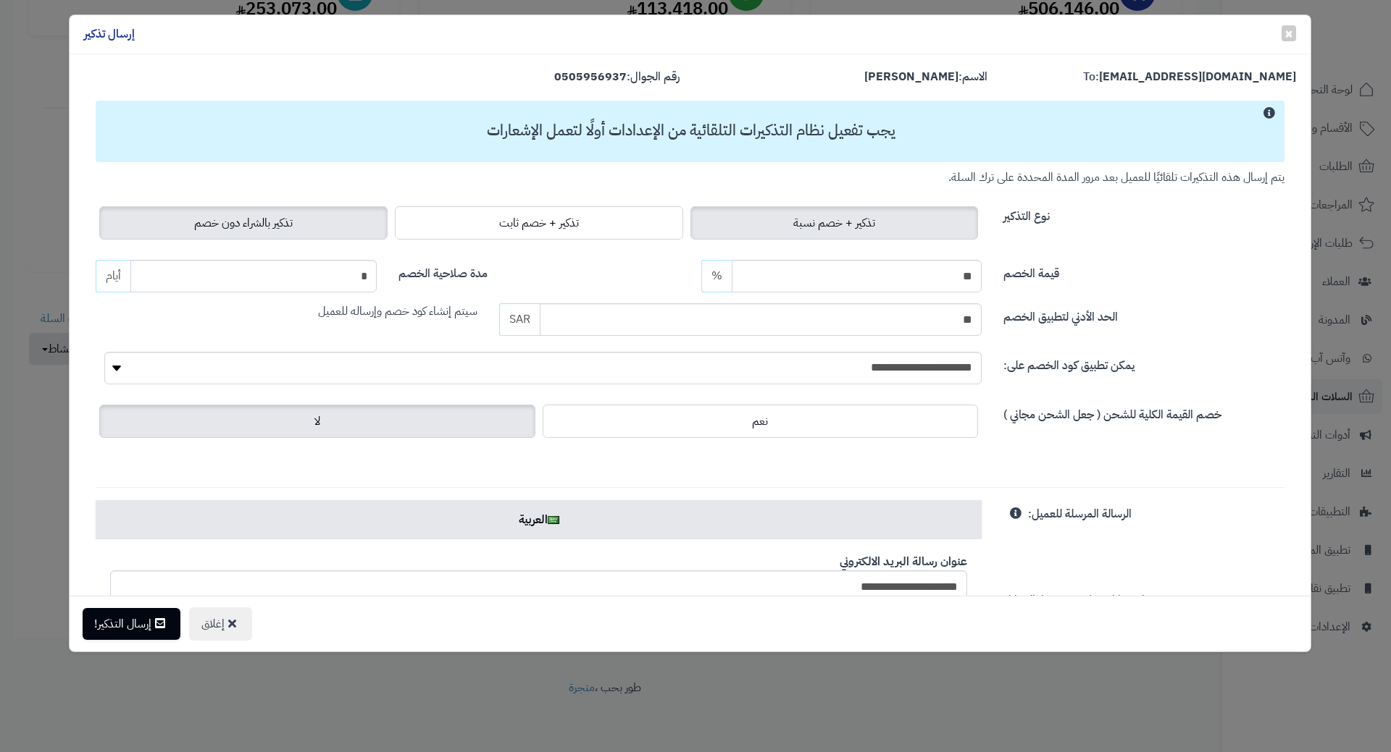
click at [311, 230] on label "تذكير بالشراء دون خصم" at bounding box center [243, 222] width 288 height 33
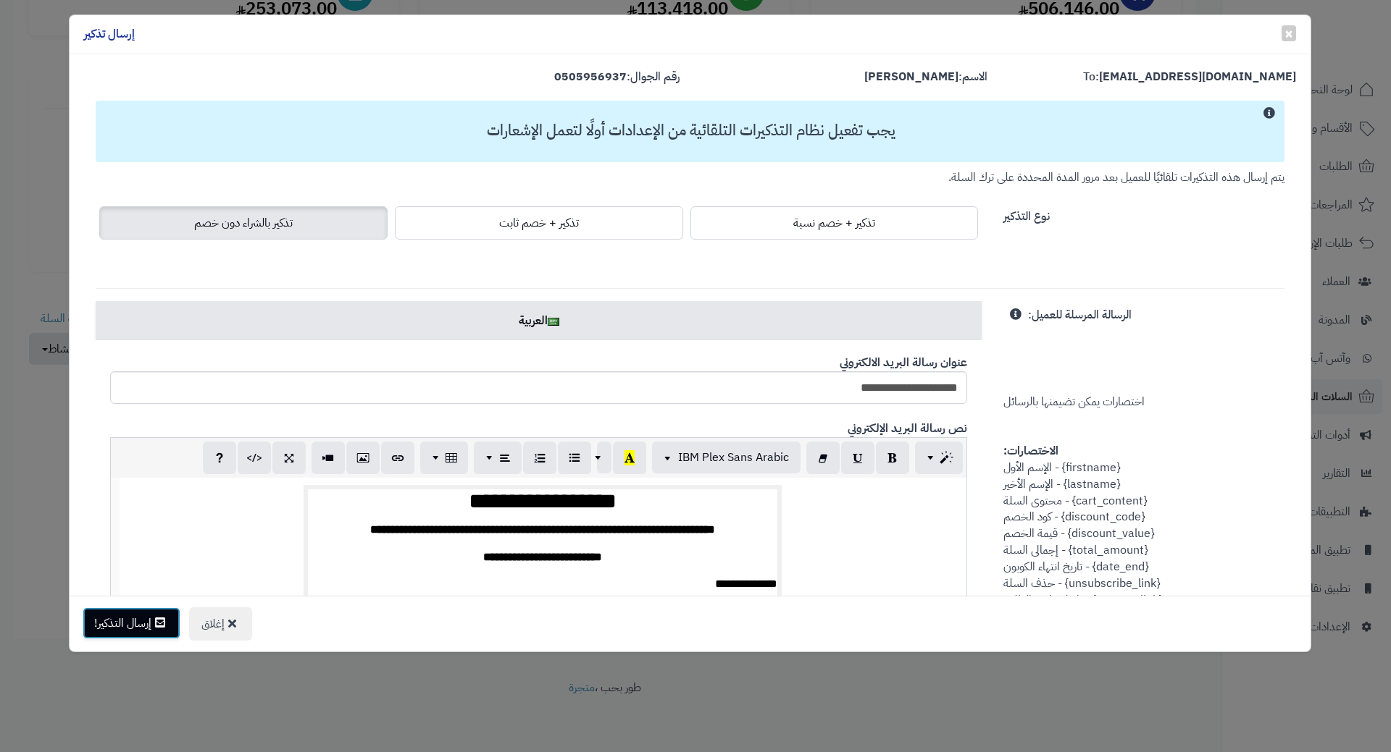
click at [135, 616] on button "إرسال التذكير!" at bounding box center [132, 624] width 98 height 32
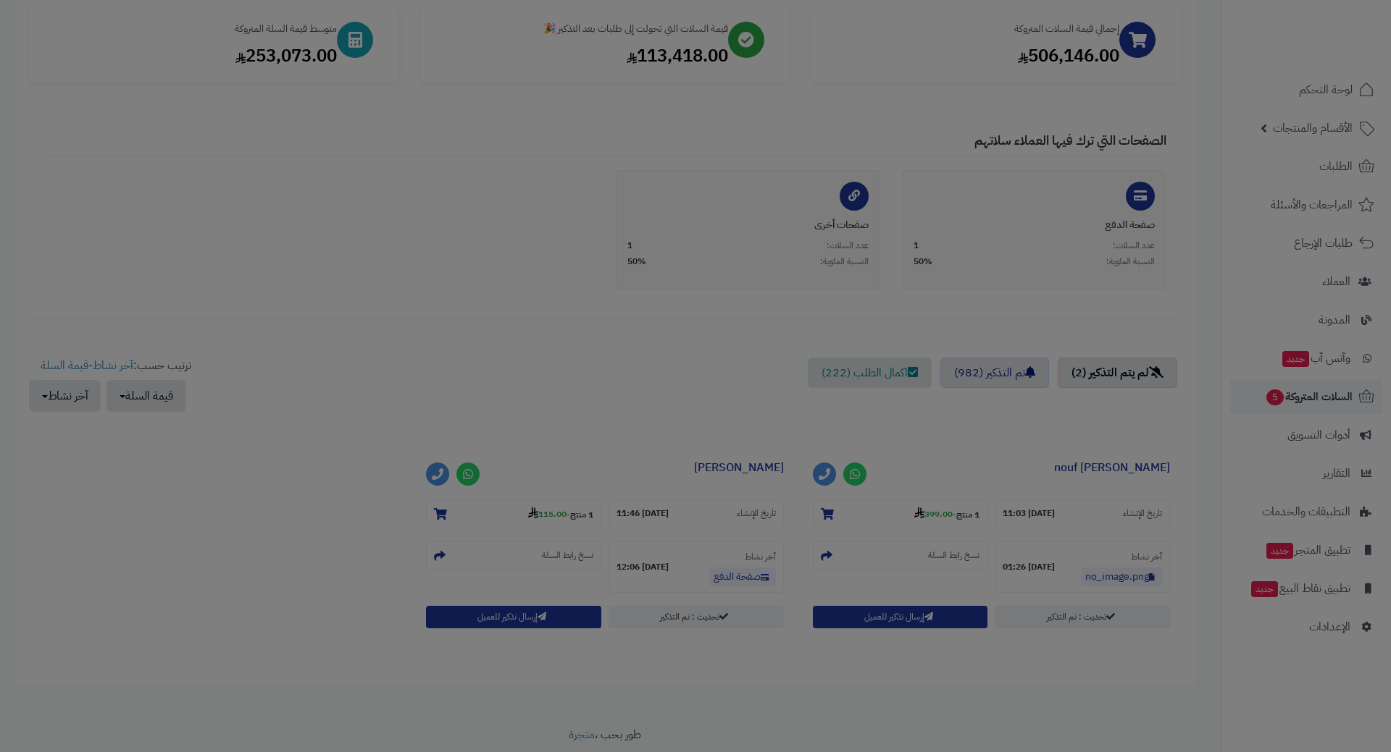
scroll to position [267, 0]
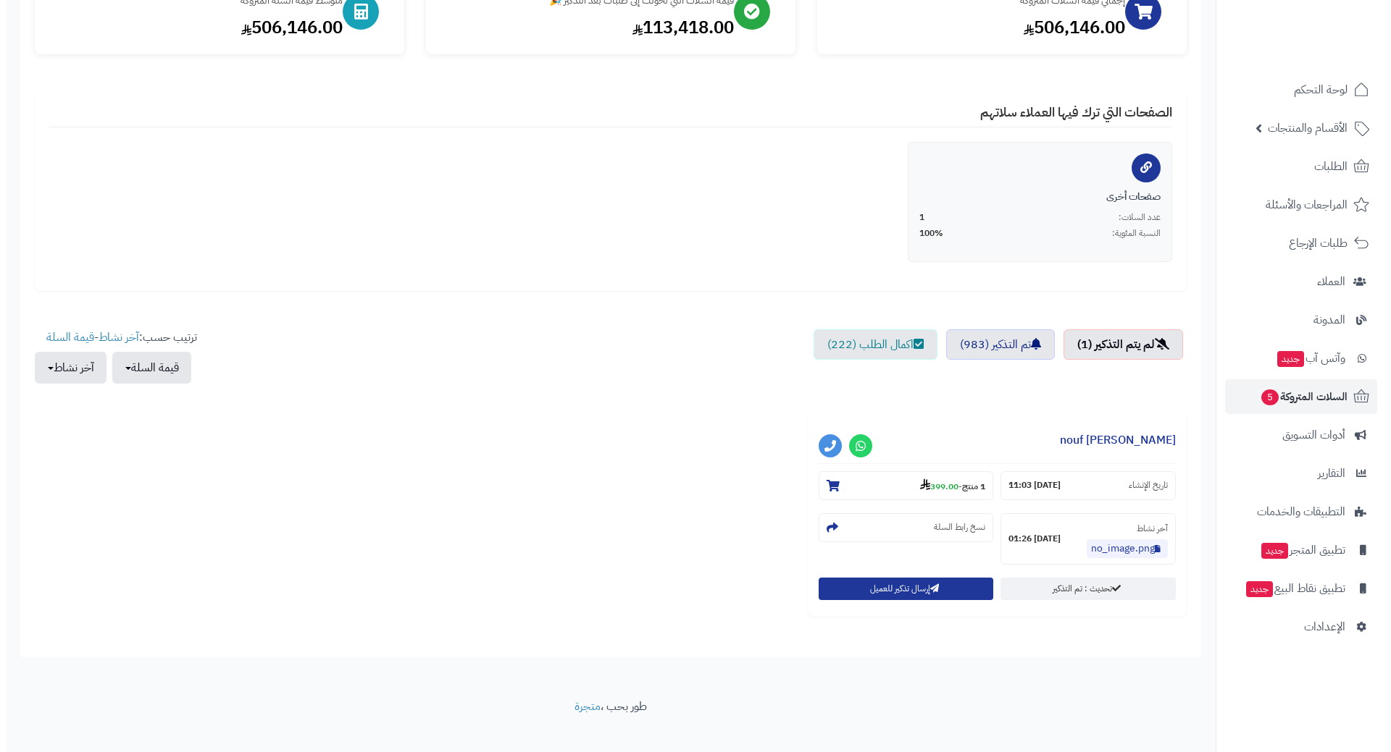
scroll to position [219, 0]
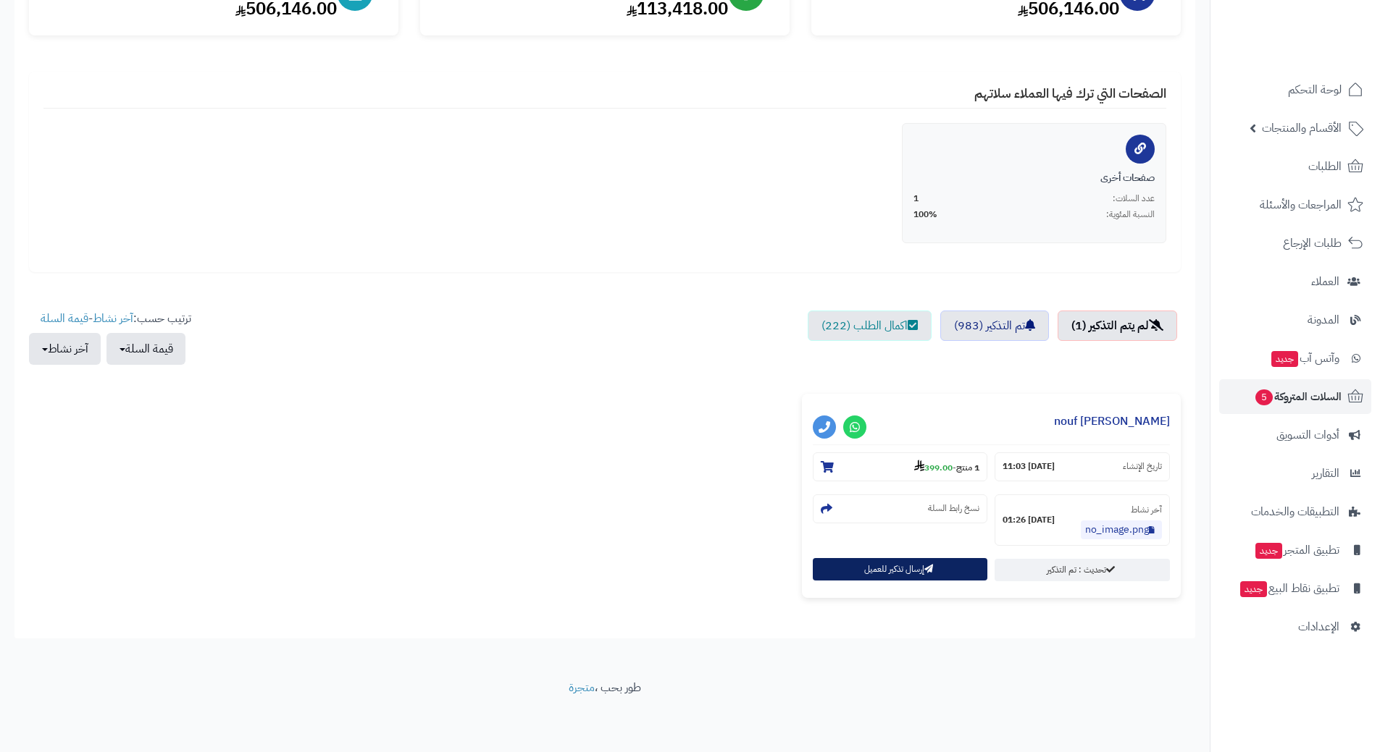
click at [868, 573] on button "إرسال تذكير للعميل" at bounding box center [900, 569] width 175 height 22
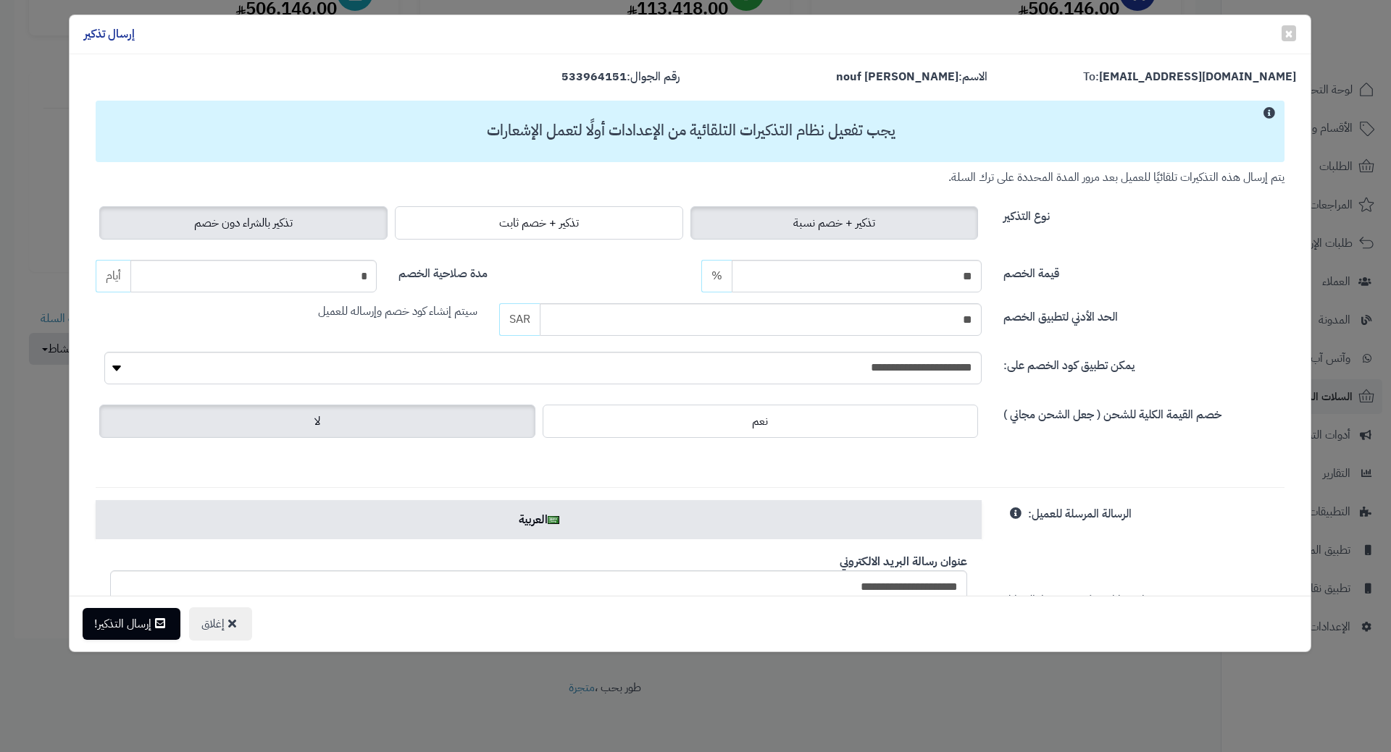
click at [306, 214] on label "تذكير بالشراء دون خصم" at bounding box center [243, 222] width 288 height 33
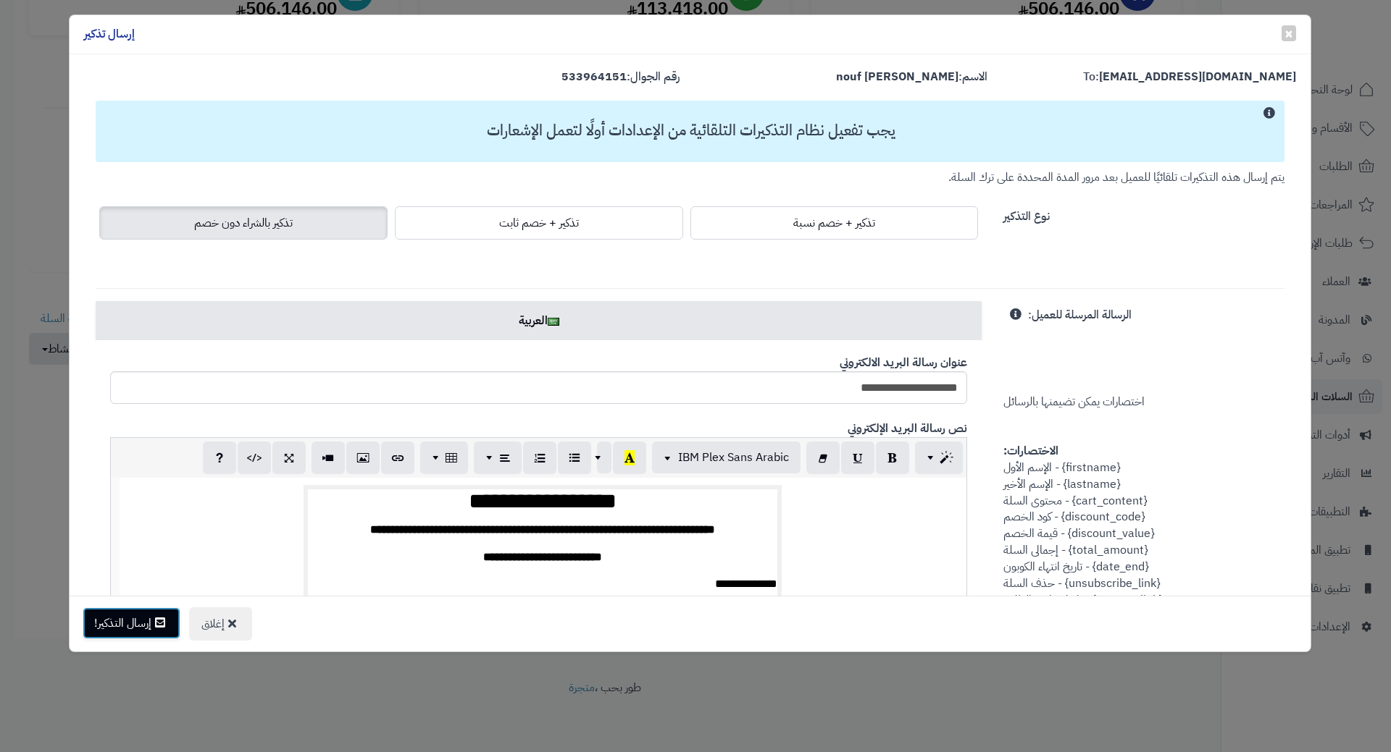
click at [133, 626] on button "إرسال التذكير!" at bounding box center [132, 624] width 98 height 32
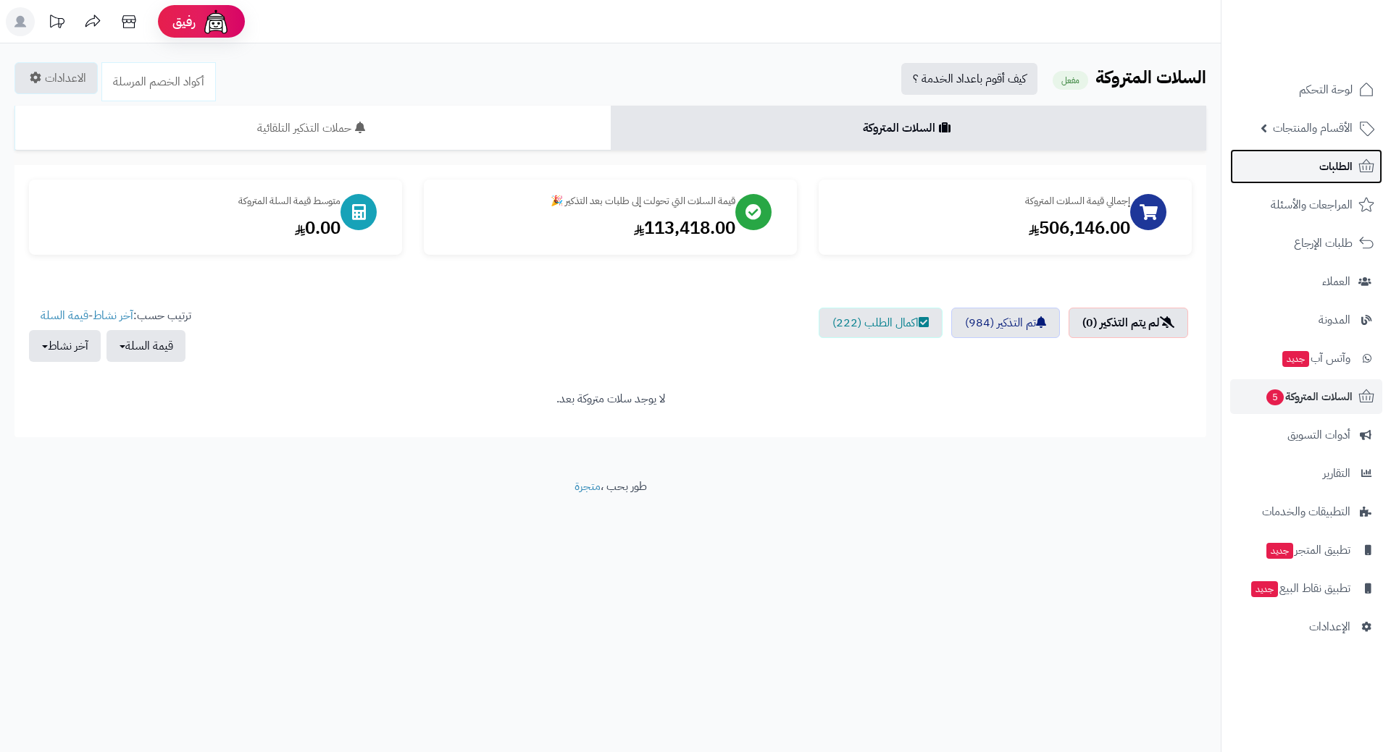
click at [1322, 157] on span "الطلبات" at bounding box center [1335, 166] width 33 height 20
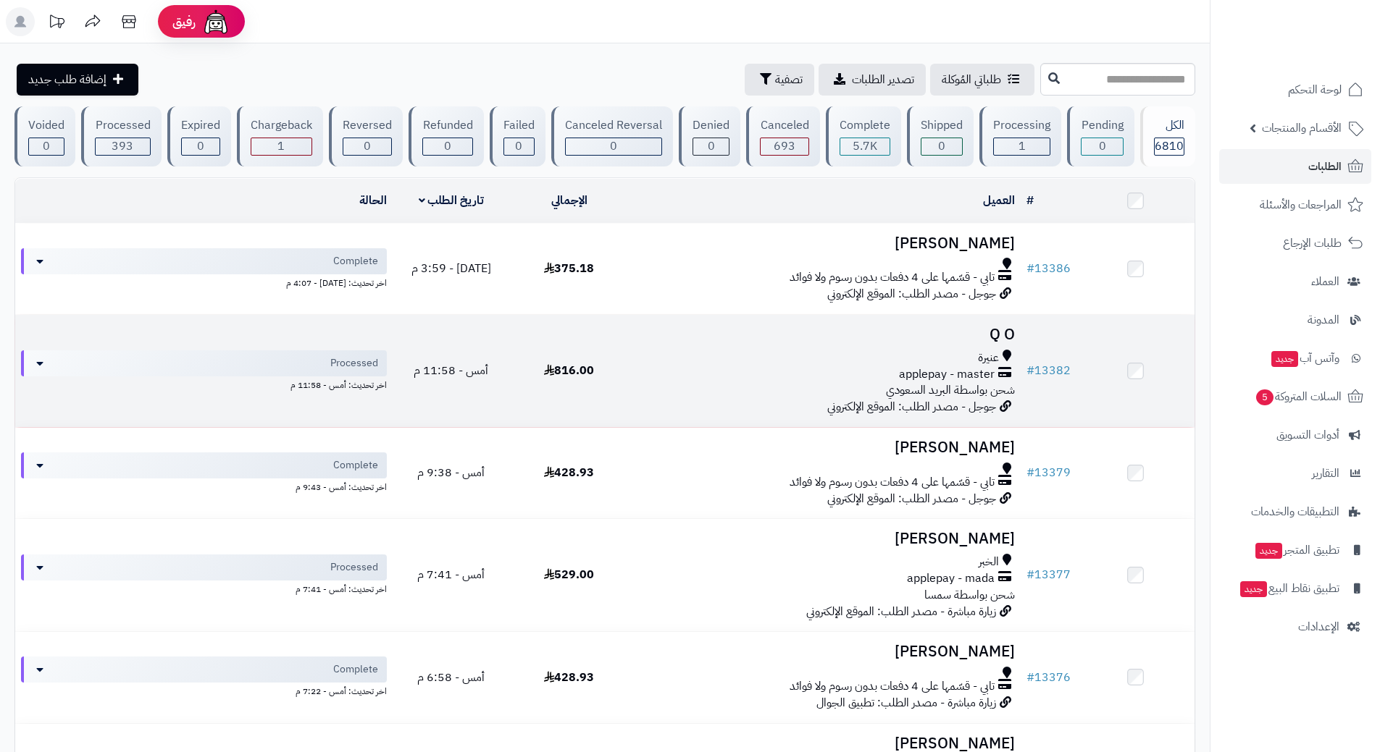
click at [640, 378] on div "applepay - master" at bounding box center [824, 374] width 381 height 17
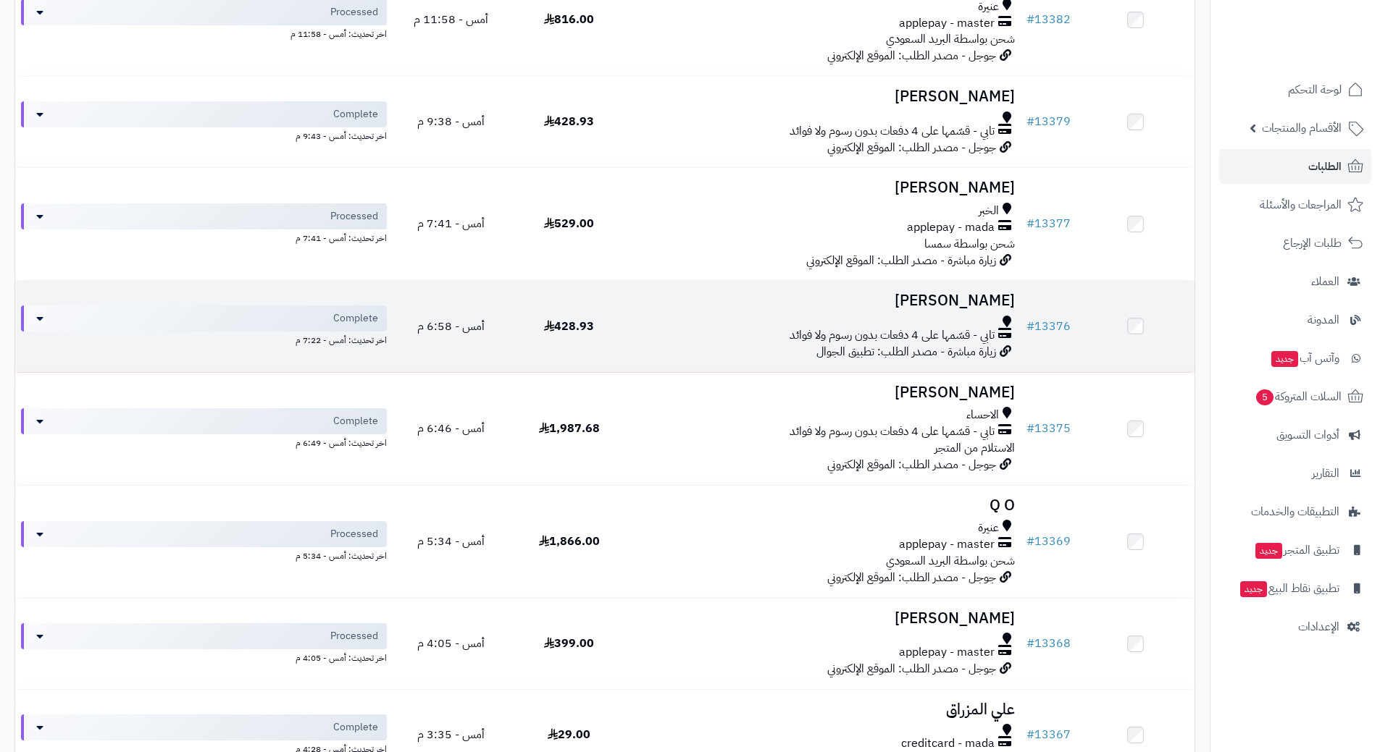
scroll to position [362, 0]
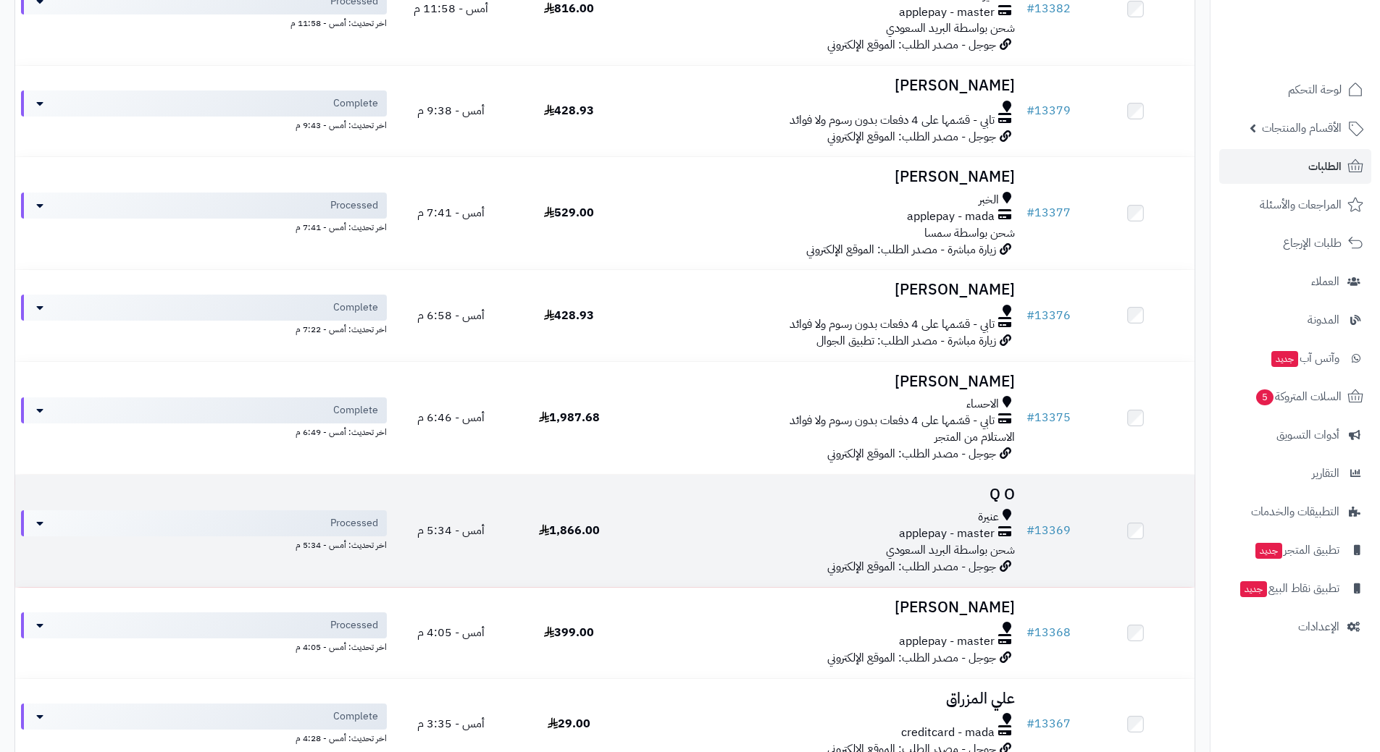
click at [658, 552] on div "عنيرة applepay - master شحن بواسطة البريد السعودي" at bounding box center [824, 534] width 381 height 50
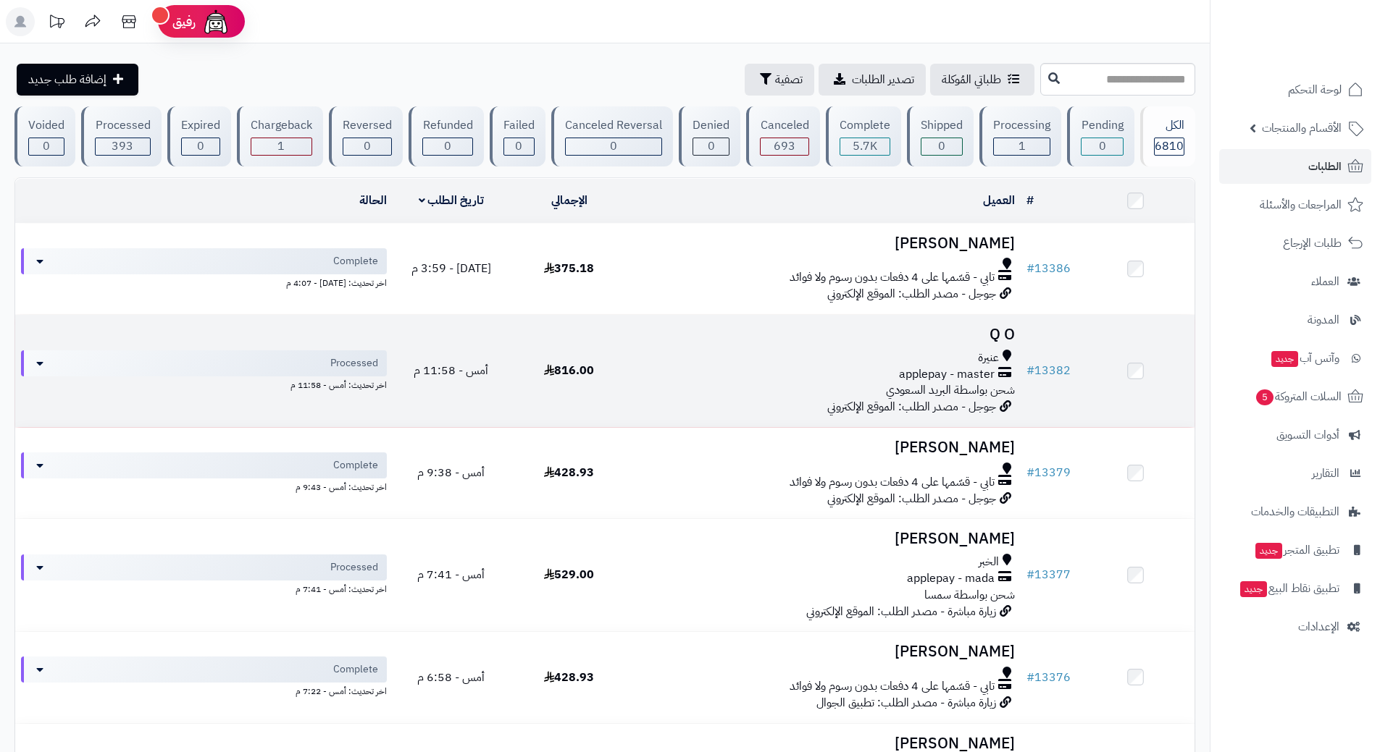
click at [712, 372] on div "applepay - master" at bounding box center [824, 374] width 381 height 17
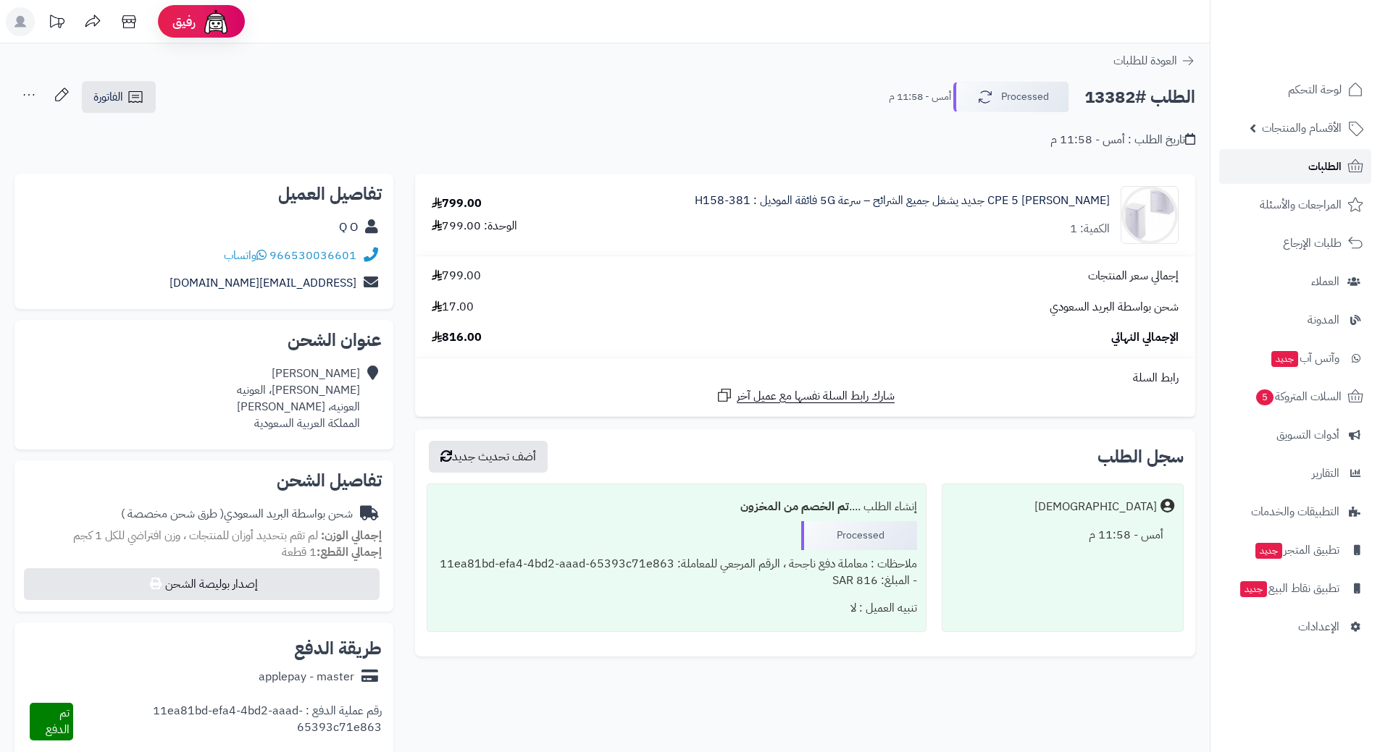
click at [1330, 168] on span "الطلبات" at bounding box center [1324, 166] width 33 height 20
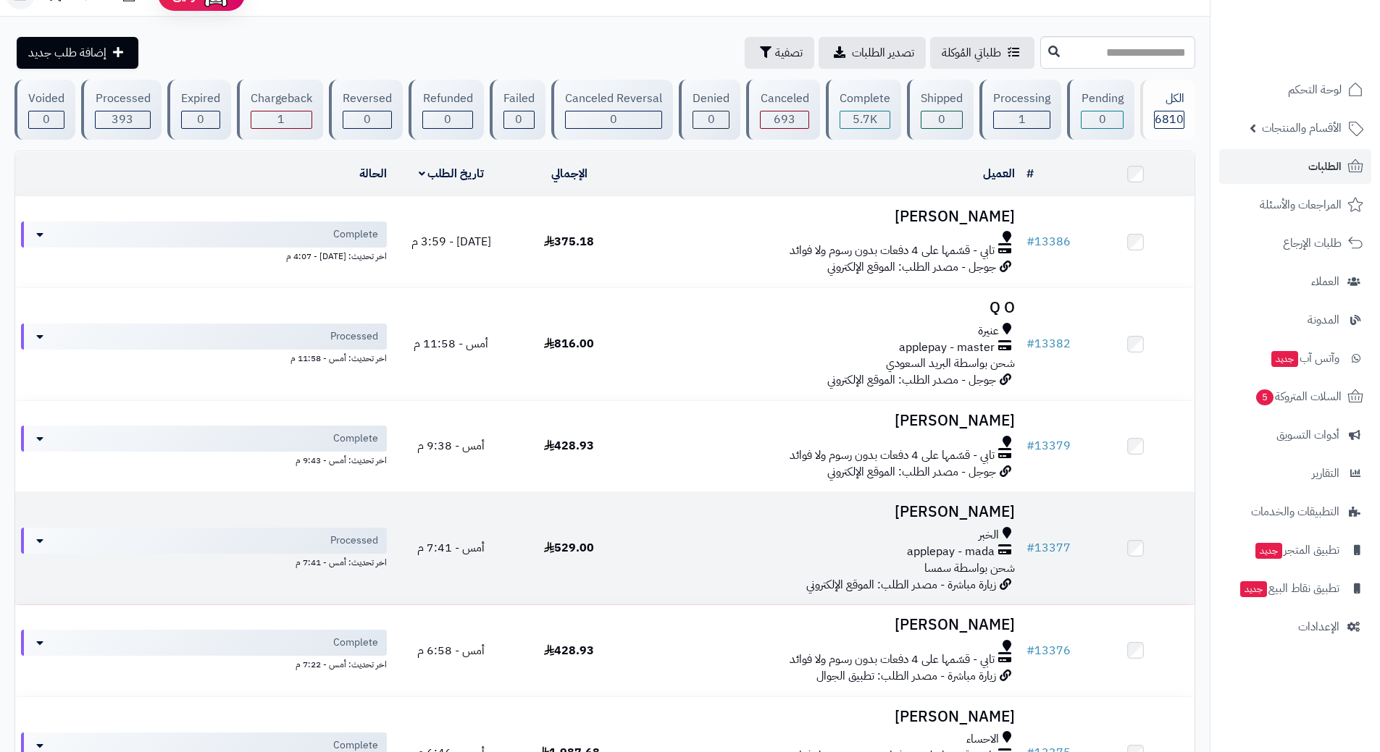
scroll to position [72, 0]
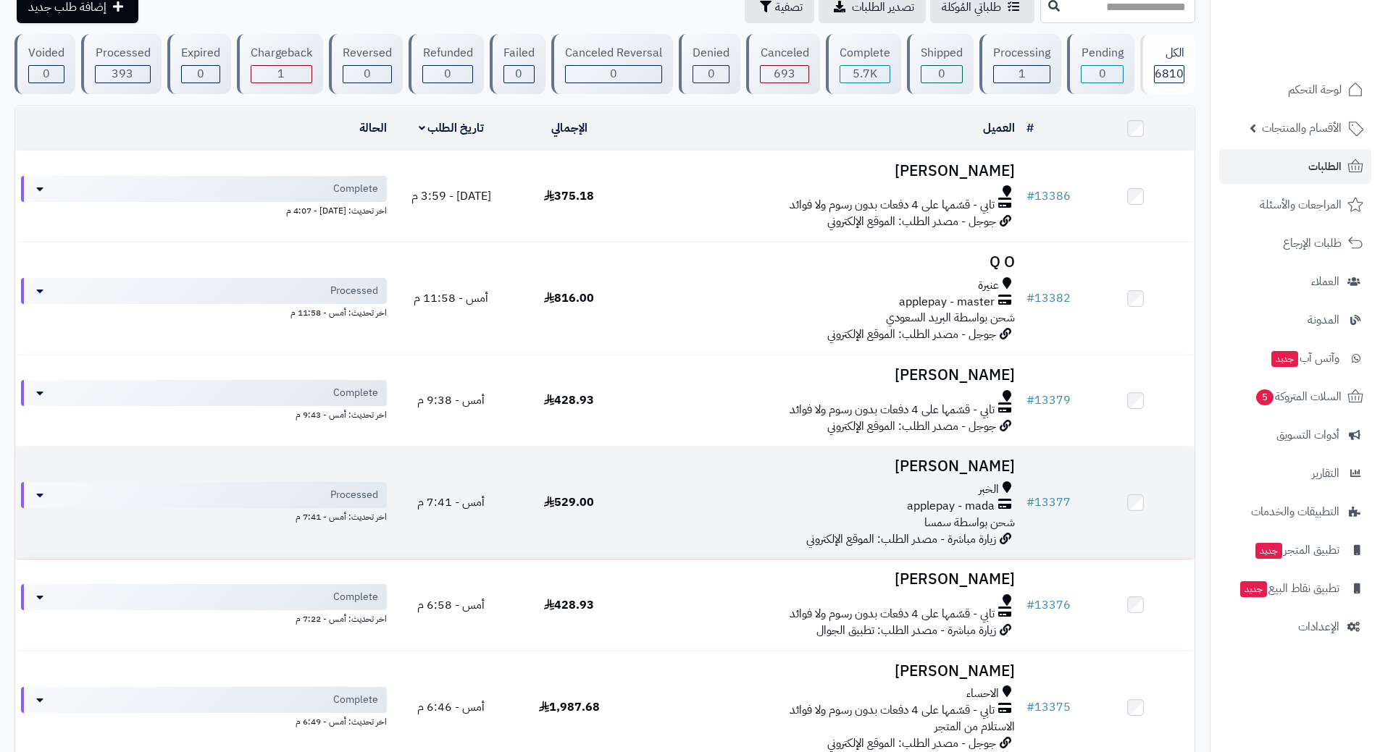
click at [671, 499] on div "applepay - mada" at bounding box center [824, 506] width 381 height 17
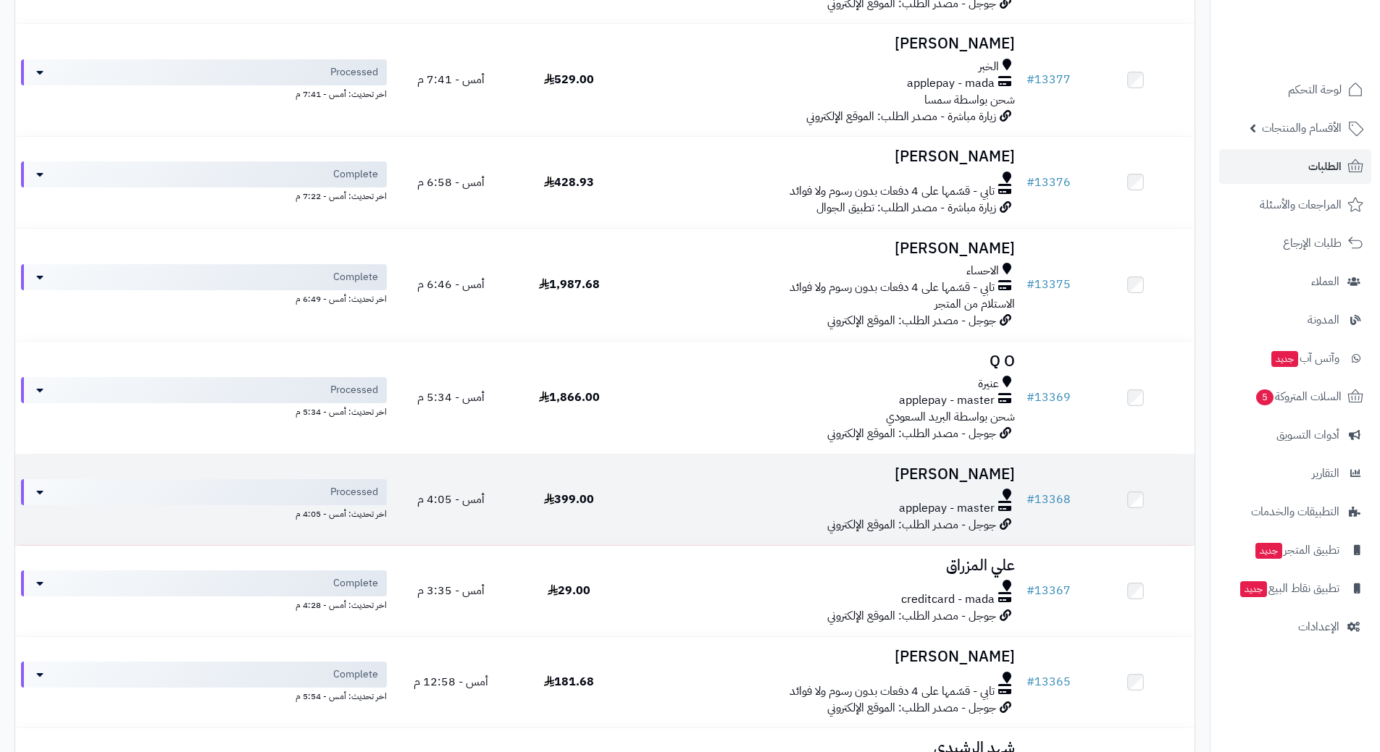
scroll to position [507, 0]
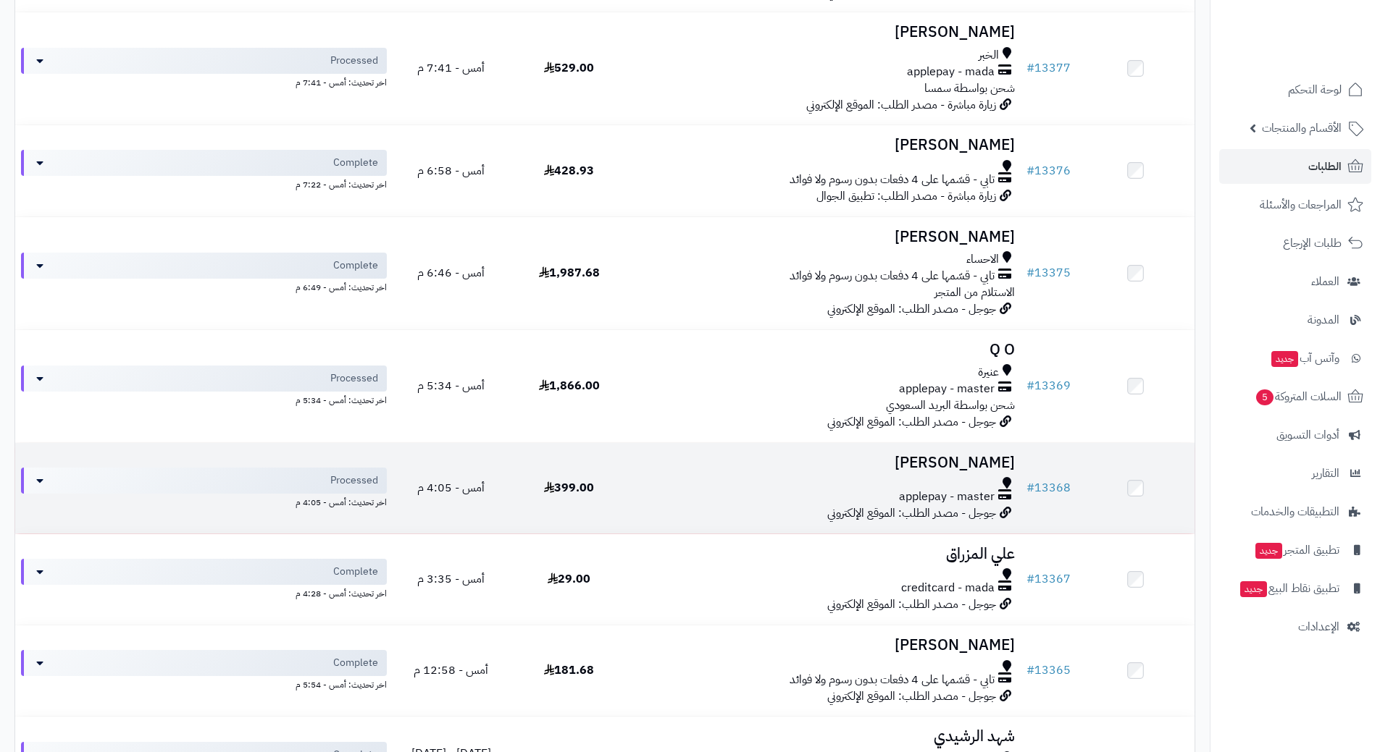
click at [655, 497] on div "applepay - master" at bounding box center [824, 497] width 381 height 17
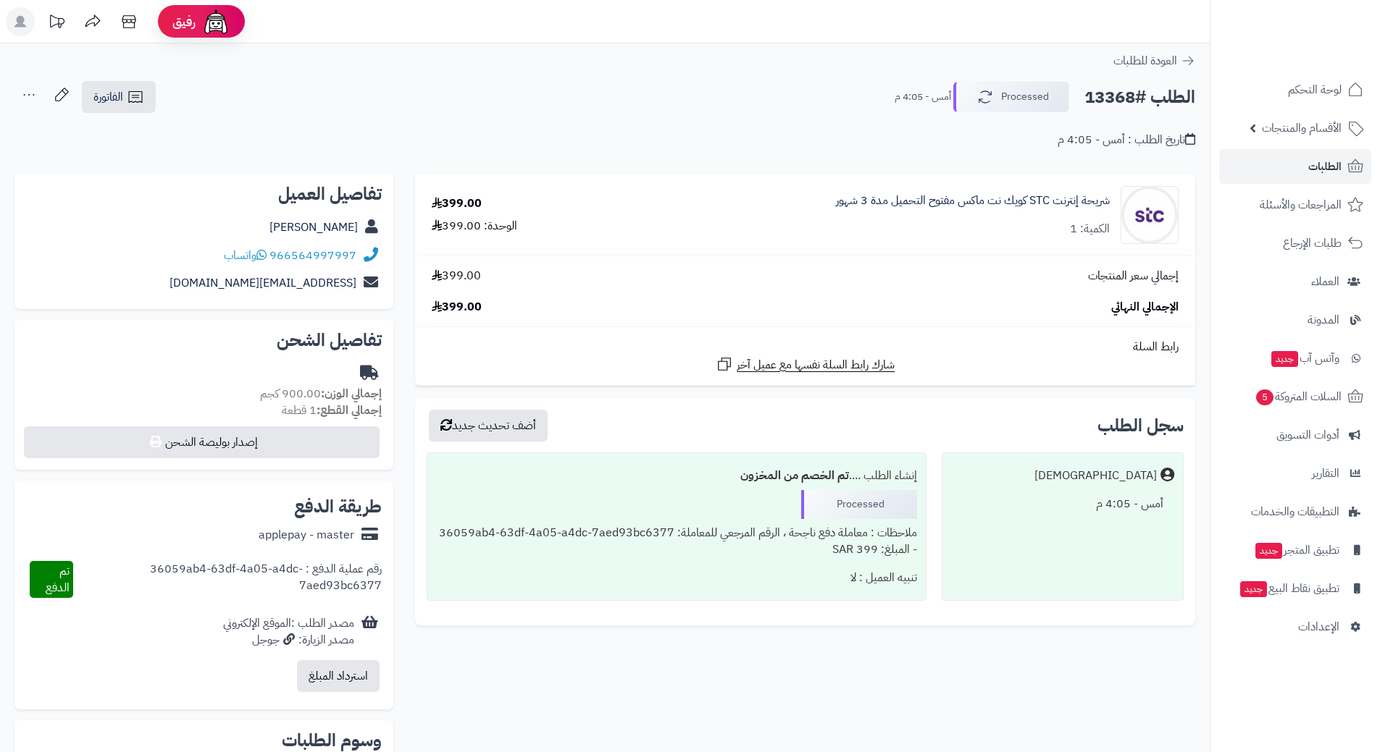
click at [1133, 98] on h2 "الطلب #13368" at bounding box center [1139, 98] width 111 height 30
copy div "الطلب #13368 Processed"
click at [266, 253] on icon at bounding box center [261, 255] width 10 height 12
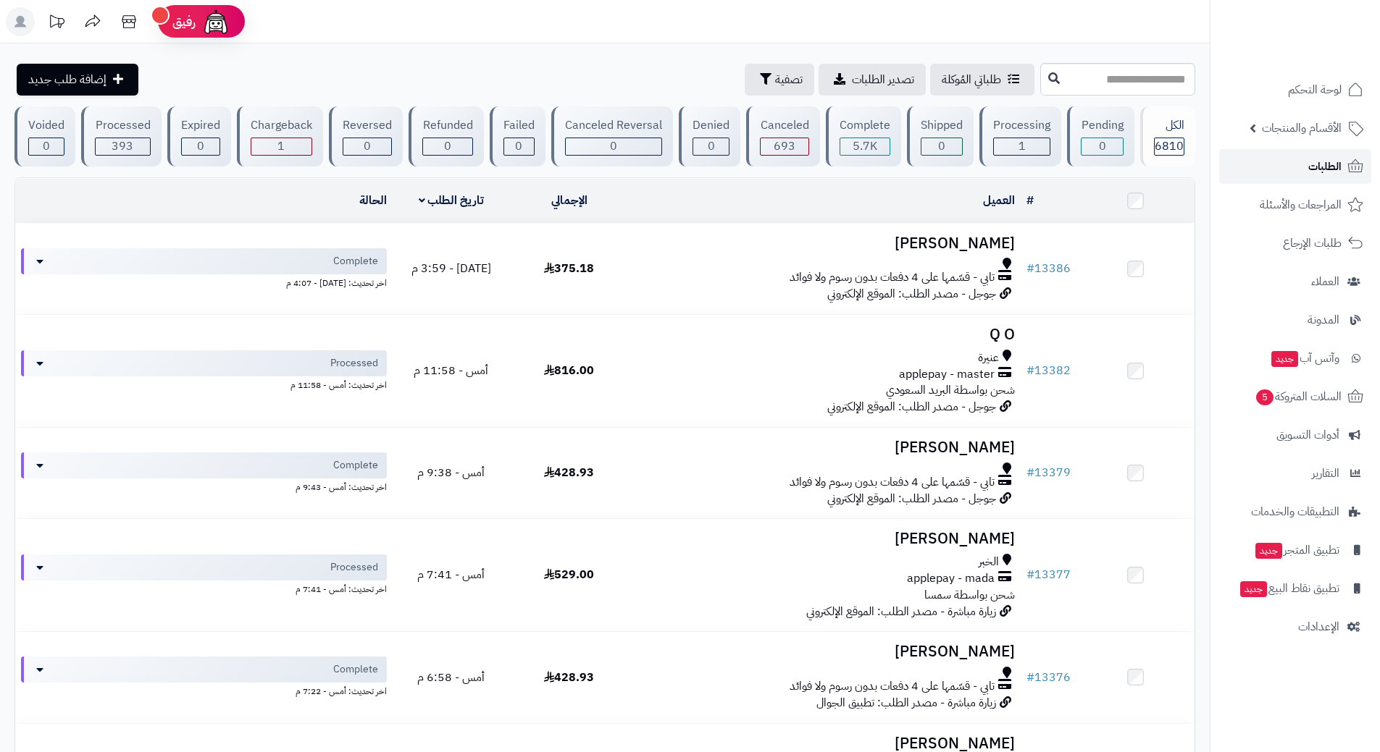
drag, startPoint x: 1297, startPoint y: 164, endPoint x: 1291, endPoint y: 167, distance: 7.5
click at [1296, 164] on link "الطلبات" at bounding box center [1295, 166] width 152 height 35
click at [1233, 165] on link "الطلبات" at bounding box center [1295, 166] width 152 height 35
click at [1287, 162] on link "الطلبات" at bounding box center [1295, 166] width 152 height 35
click at [1289, 155] on link "الطلبات" at bounding box center [1295, 166] width 152 height 35
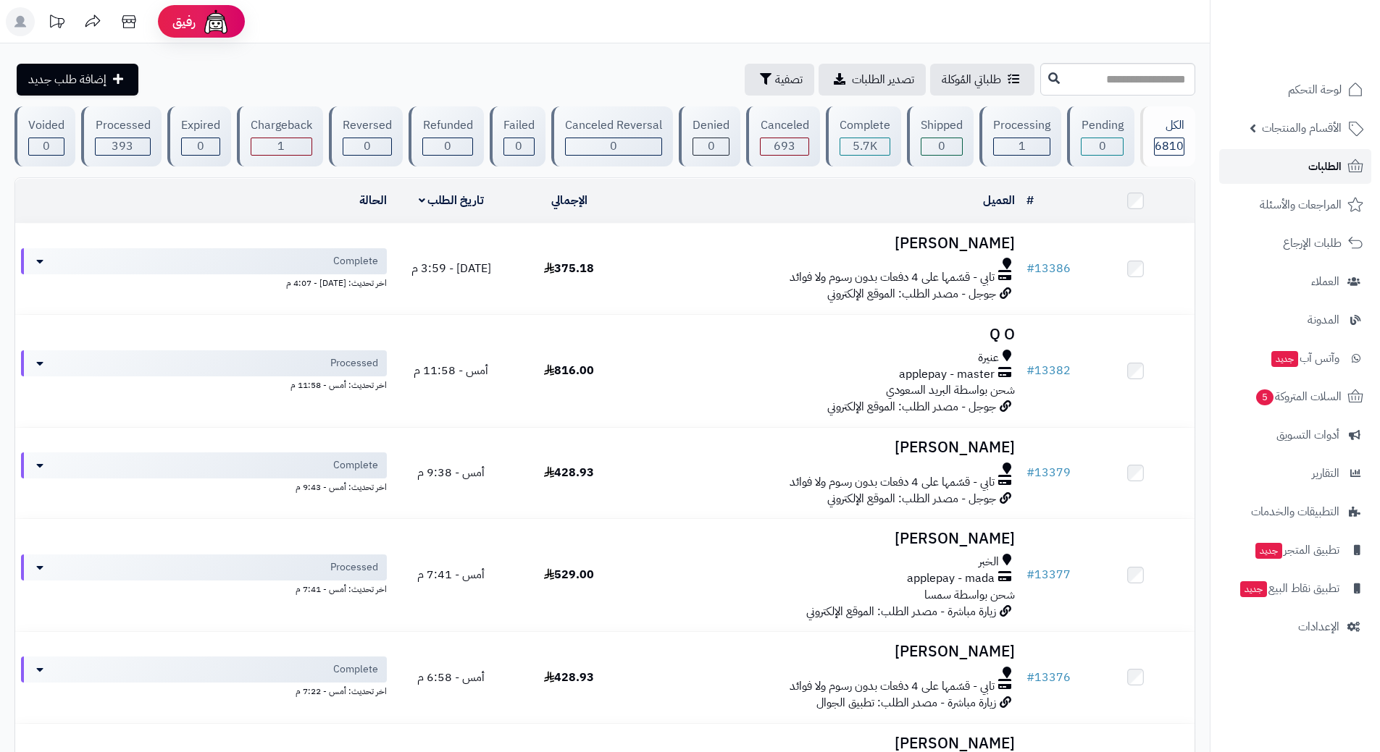
click at [1281, 162] on link "الطلبات" at bounding box center [1295, 166] width 152 height 35
click at [1104, 83] on input "text" at bounding box center [1117, 79] width 155 height 33
type input "*****"
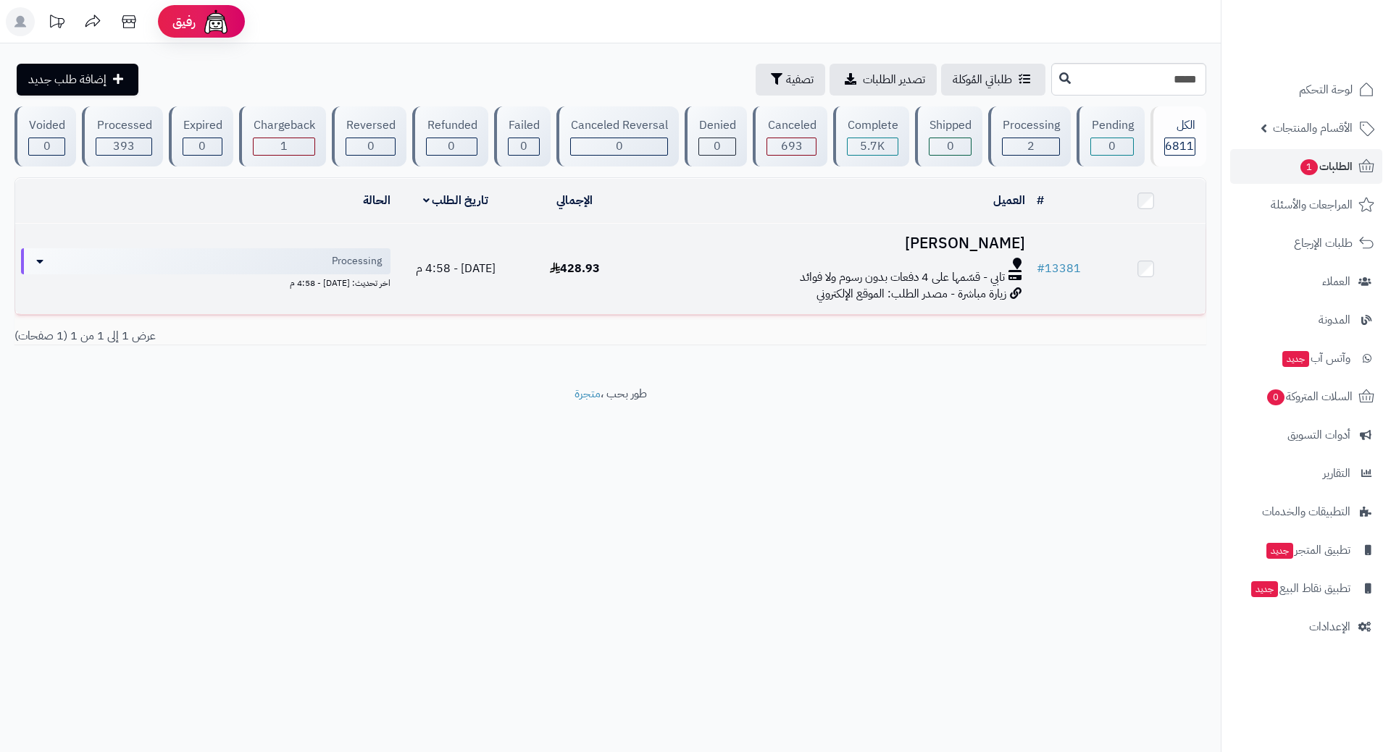
click at [705, 279] on div "تابي - قسّمها على 4 دفعات بدون رسوم ولا فوائد" at bounding box center [832, 277] width 385 height 17
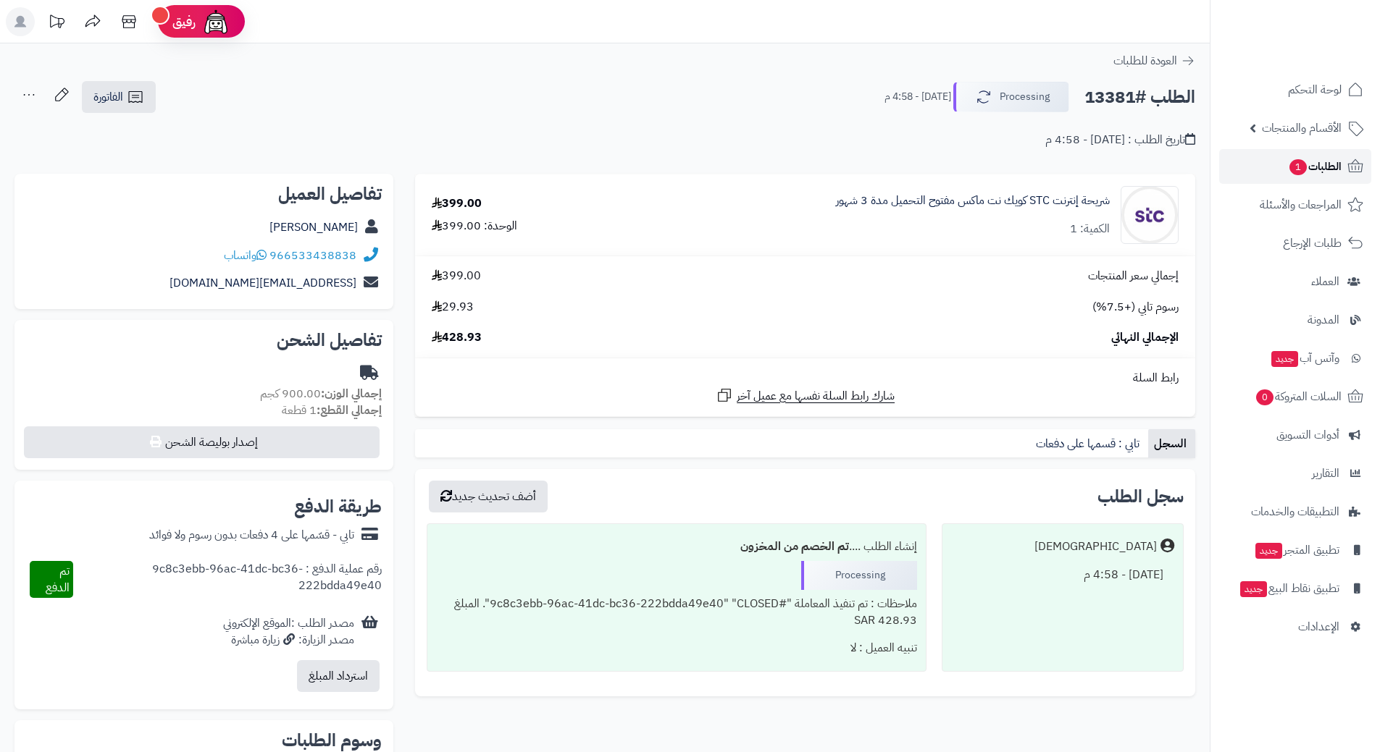
click at [1293, 161] on span "1" at bounding box center [1297, 167] width 17 height 16
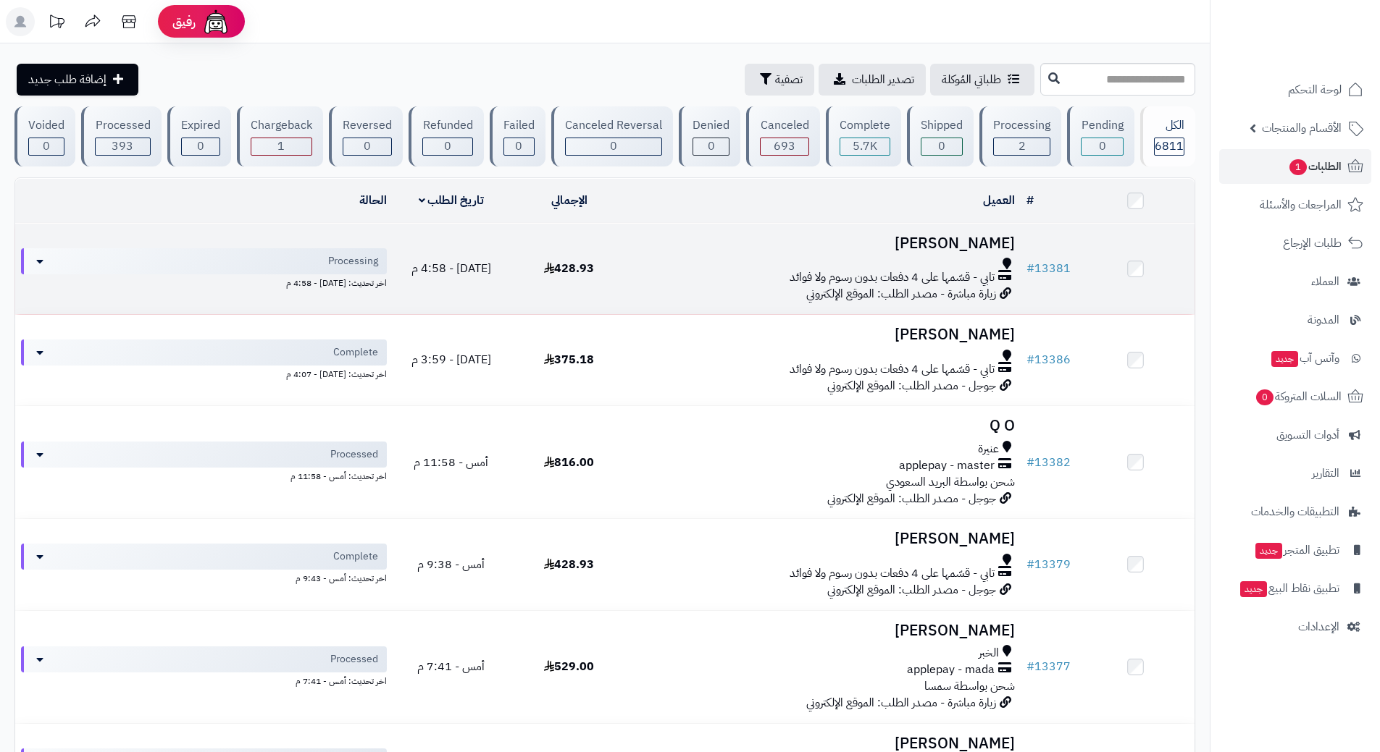
click at [684, 269] on div "تابي - قسّمها على 4 دفعات بدون رسوم ولا فوائد" at bounding box center [824, 277] width 381 height 17
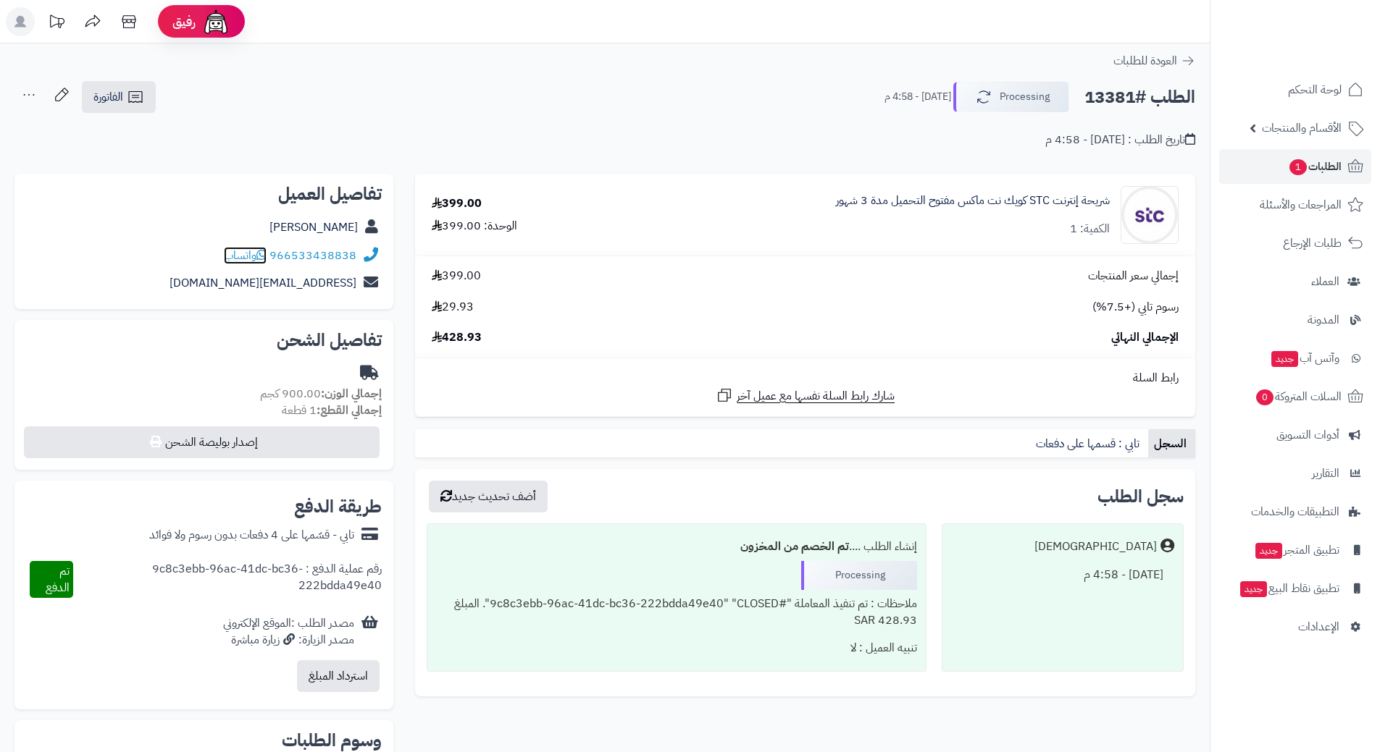
click at [257, 251] on span "واتساب" at bounding box center [245, 255] width 43 height 17
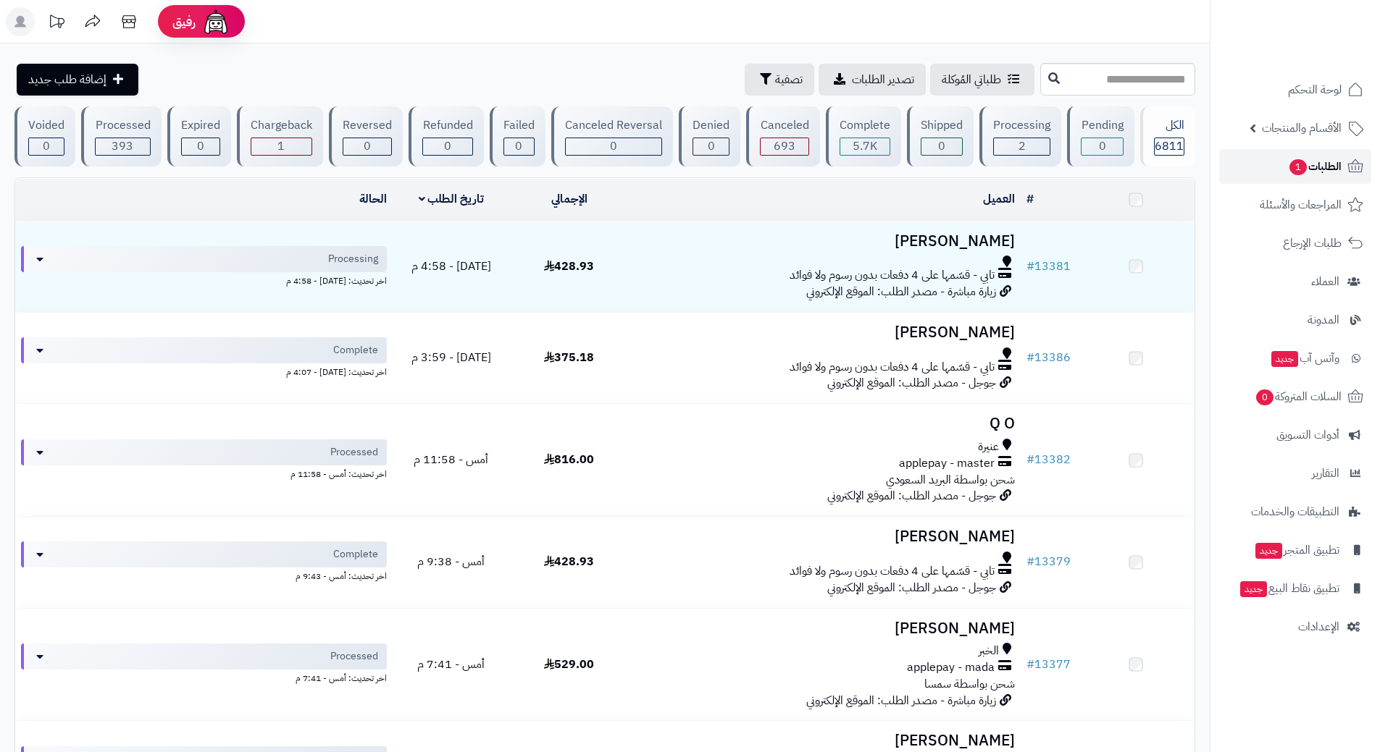
click at [1265, 164] on link "الطلبات 1" at bounding box center [1295, 166] width 152 height 35
click at [1285, 127] on span "الأقسام والمنتجات" at bounding box center [1302, 128] width 80 height 20
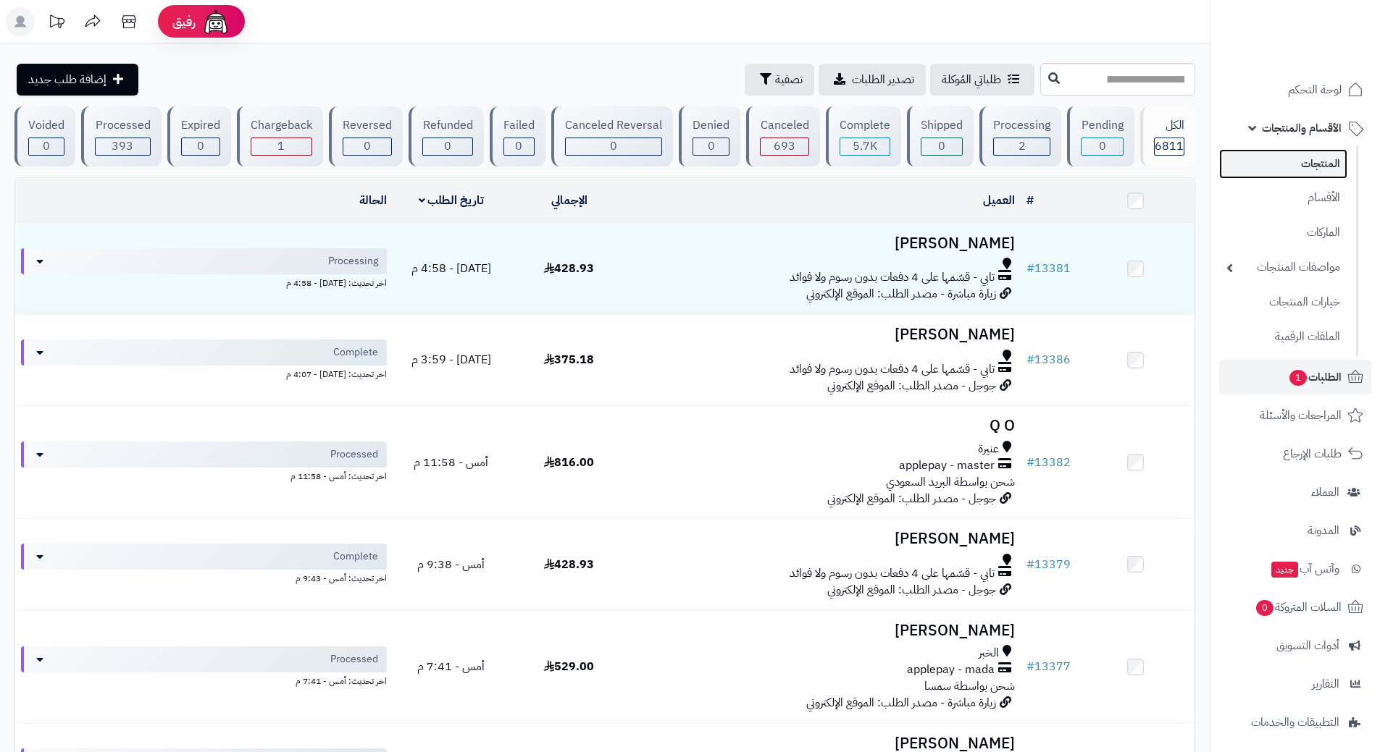
click at [1299, 163] on link "المنتجات" at bounding box center [1283, 164] width 128 height 30
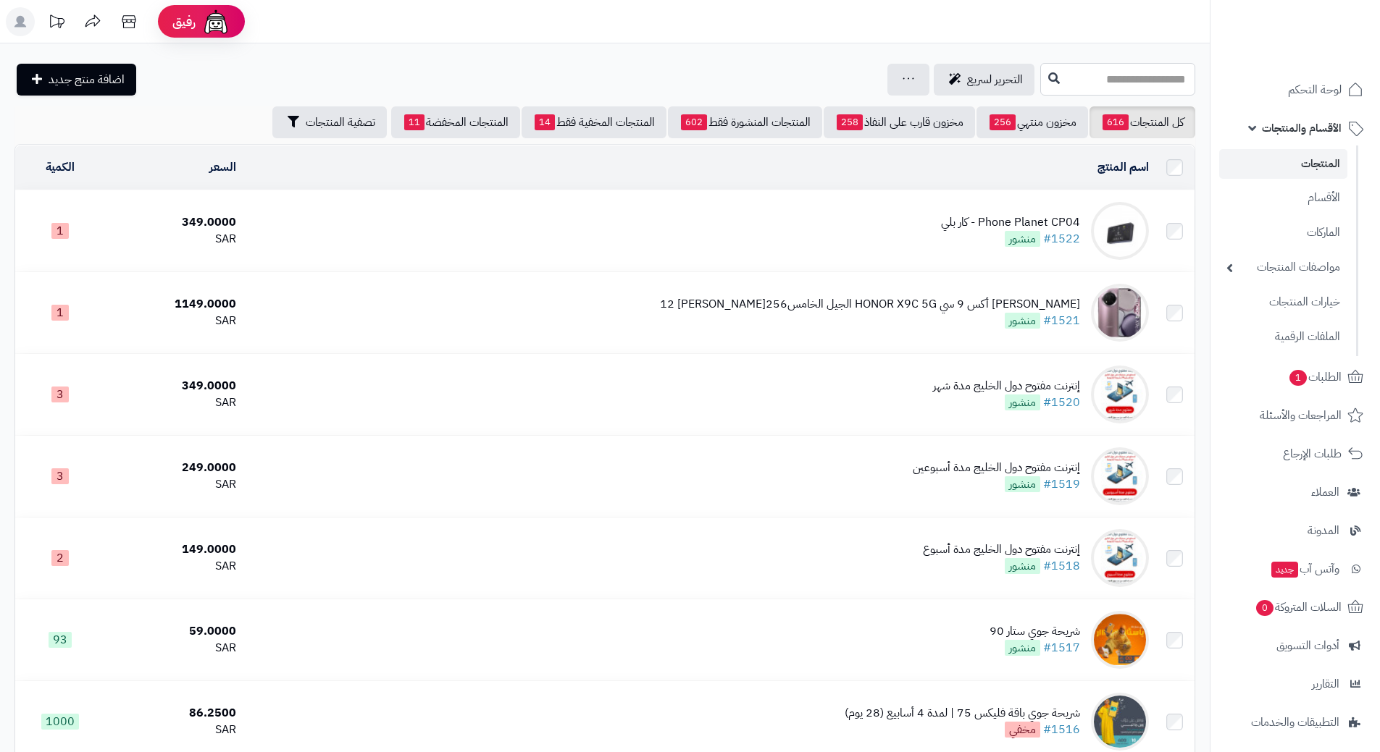
click at [1138, 83] on input "text" at bounding box center [1117, 79] width 155 height 33
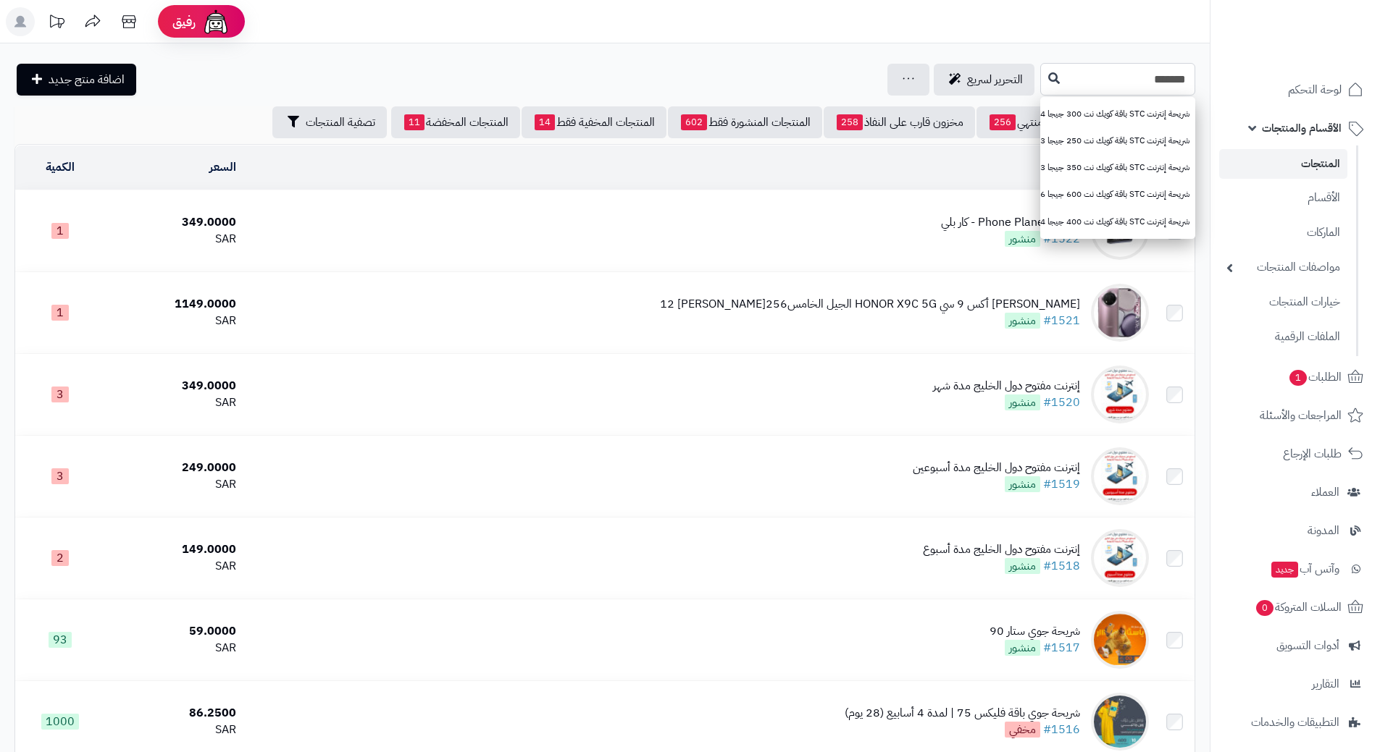
type input "*******"
click at [1043, 70] on button at bounding box center [1054, 78] width 22 height 28
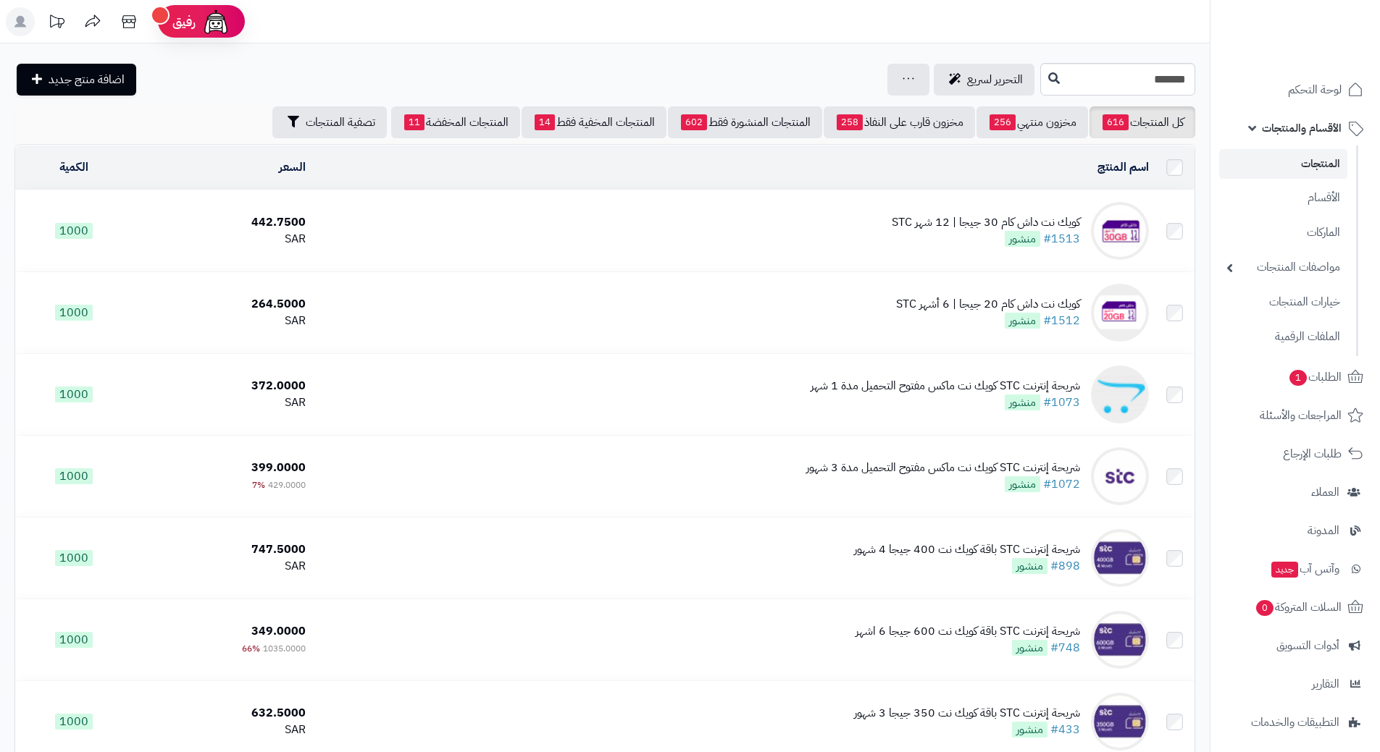
click at [451, 217] on td "كويك نت داش كام 30 جيجا | 12 شهر STC #1513 منشور" at bounding box center [732, 230] width 843 height 81
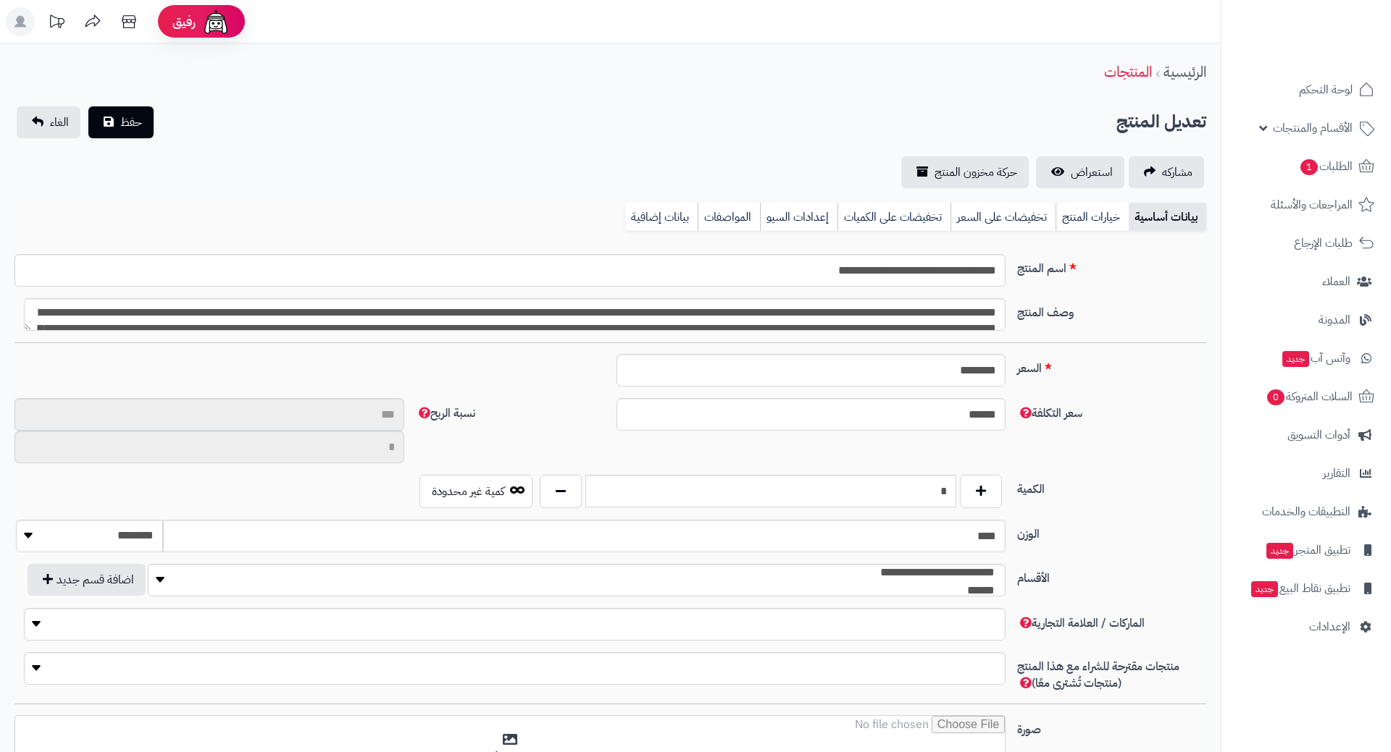
type input "**"
type input "**********"
type input "******"
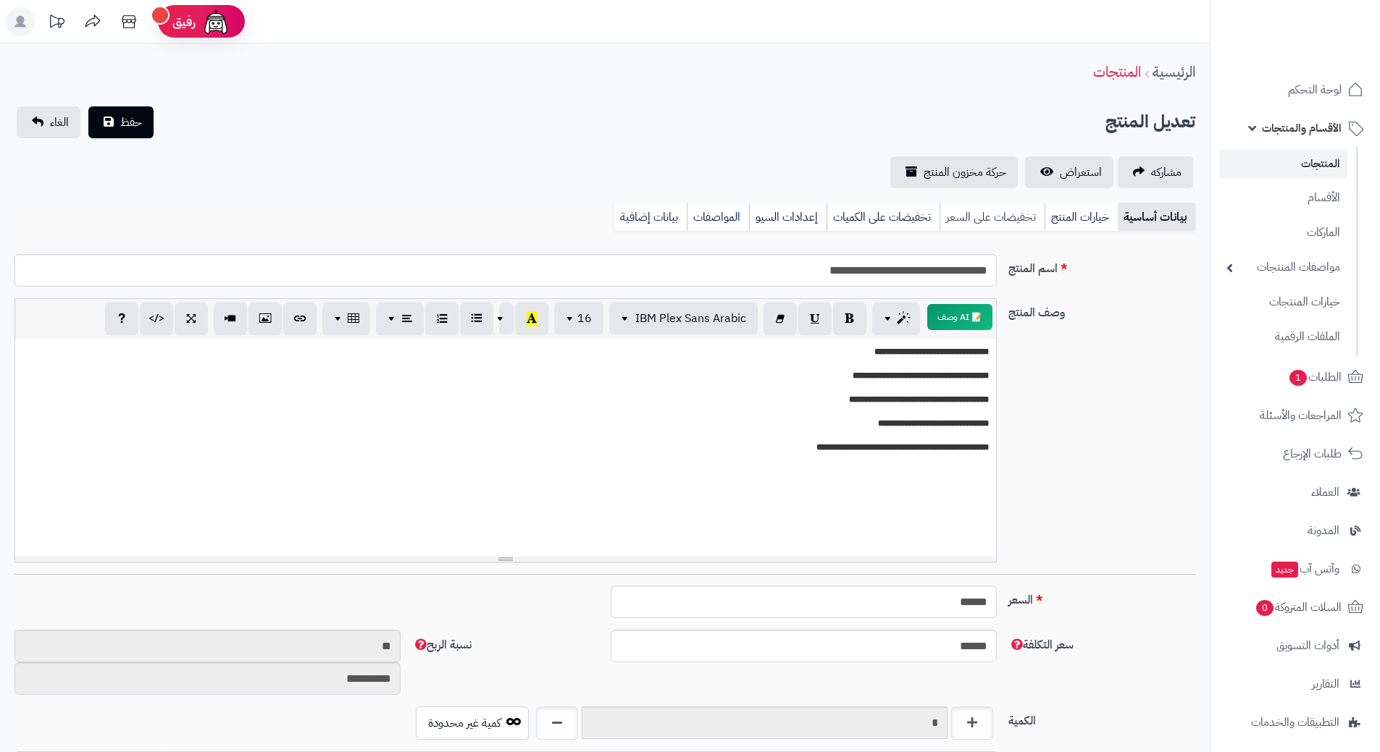
click at [1002, 217] on link "تخفيضات على السعر" at bounding box center [991, 217] width 105 height 29
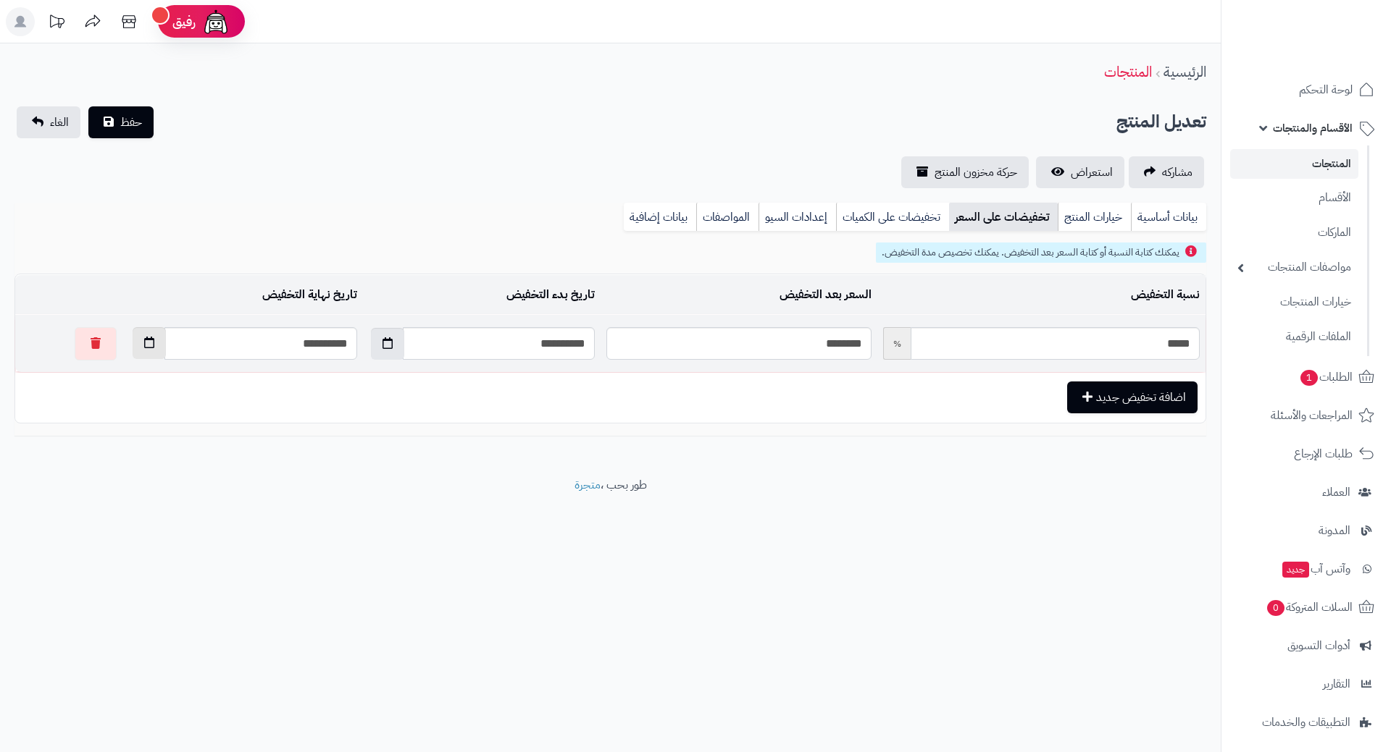
click at [133, 351] on button "button" at bounding box center [149, 343] width 33 height 32
click at [109, 376] on th "›" at bounding box center [109, 378] width 26 height 22
click at [208, 511] on td "30" at bounding box center [212, 509] width 26 height 22
type input "**********"
click at [133, 128] on span "حفظ" at bounding box center [131, 121] width 22 height 17
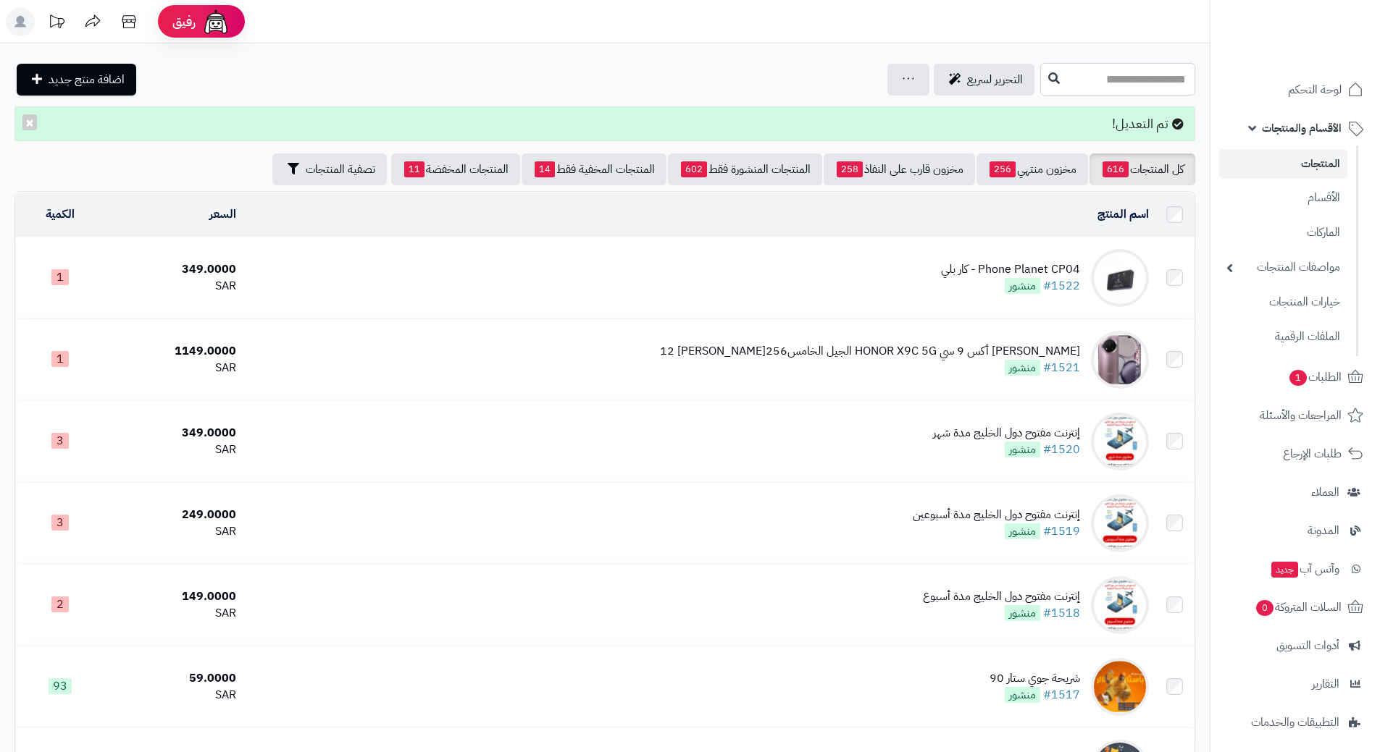
click at [1040, 77] on input "text" at bounding box center [1117, 79] width 155 height 33
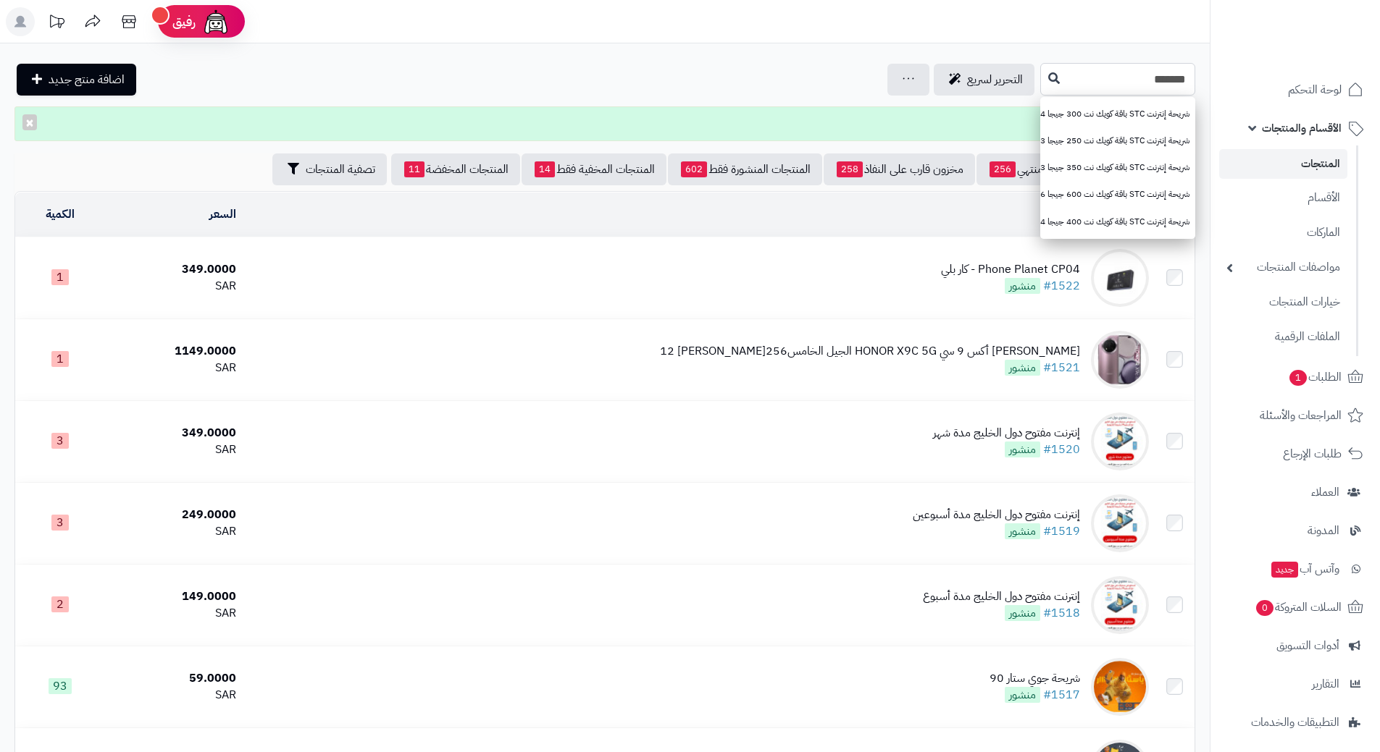
type input "*******"
click at [1043, 85] on button at bounding box center [1054, 78] width 22 height 28
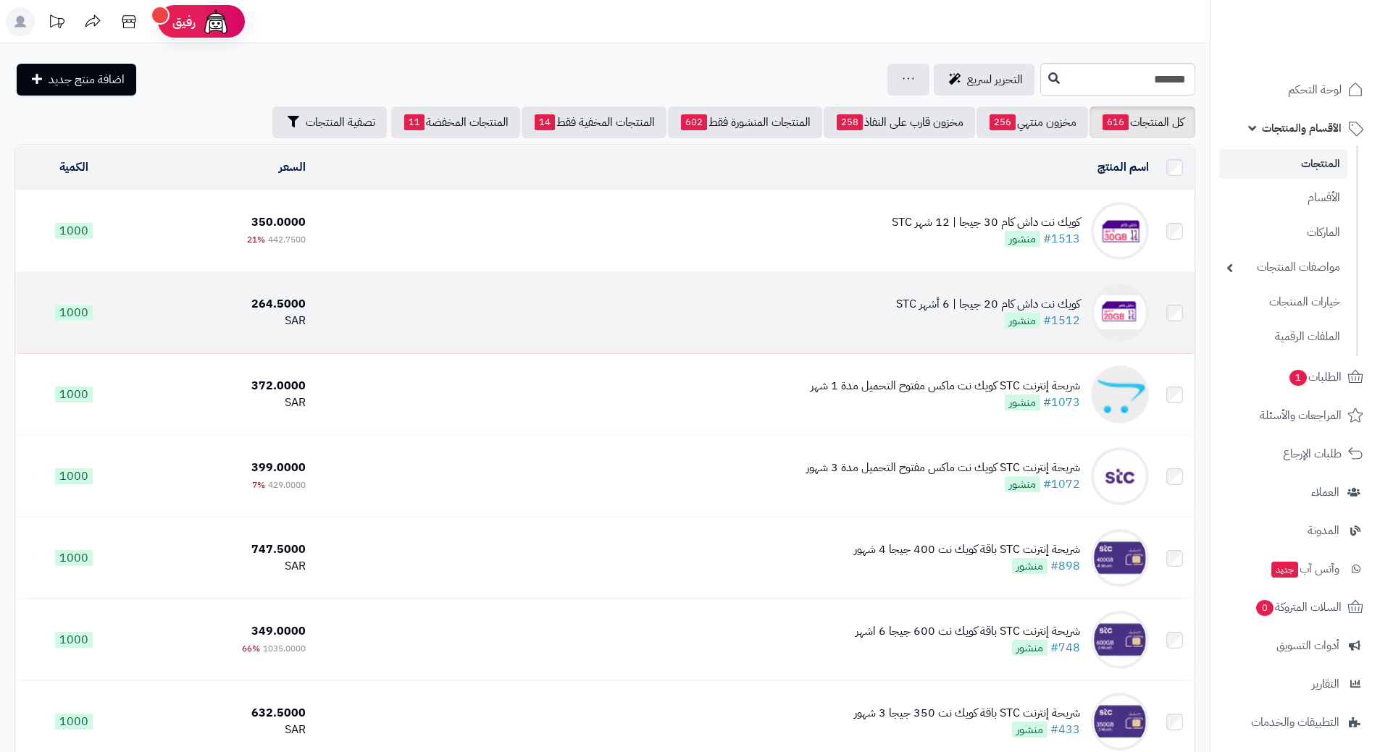
click at [585, 315] on td "كويك نت داش كام 20 جيجا | 6 أشهر STC #1512 منشور" at bounding box center [732, 312] width 843 height 81
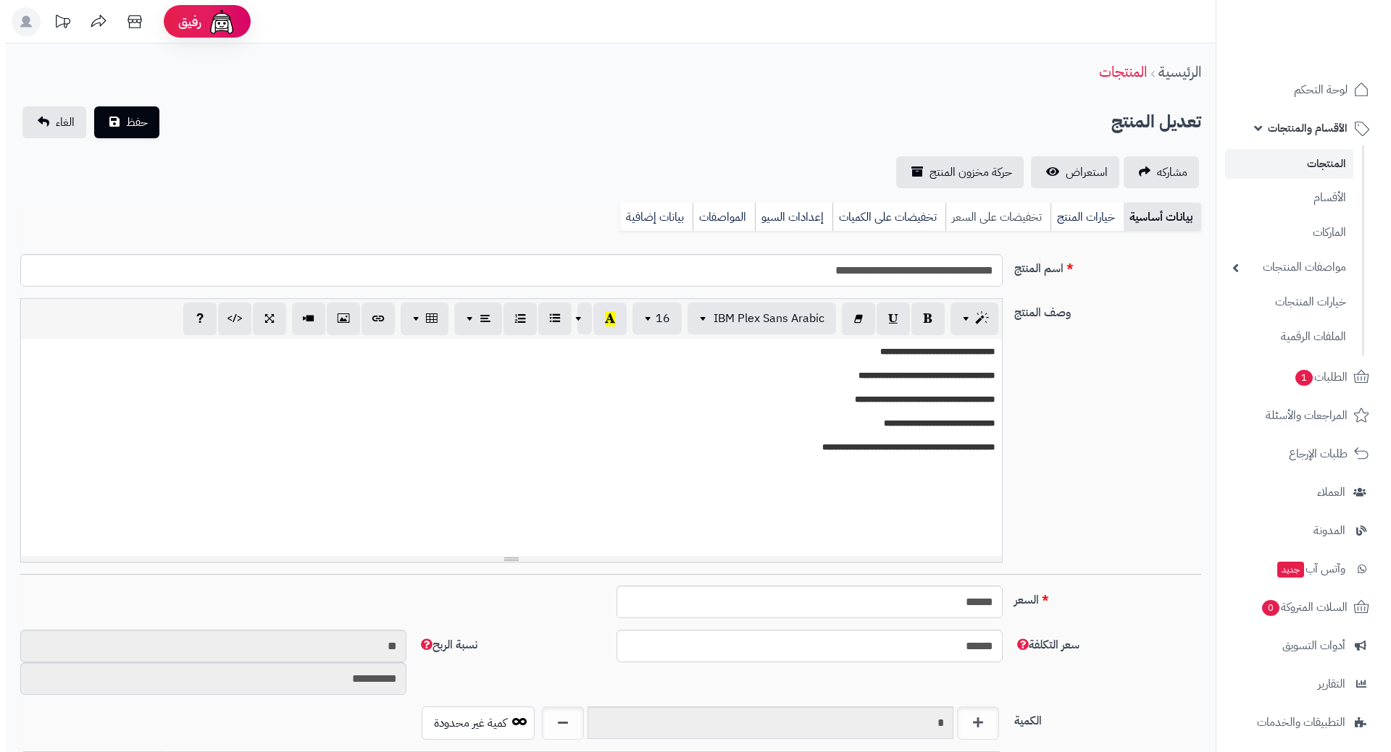
scroll to position [771, 0]
click at [986, 228] on link "تخفيضات على السعر" at bounding box center [991, 217] width 105 height 29
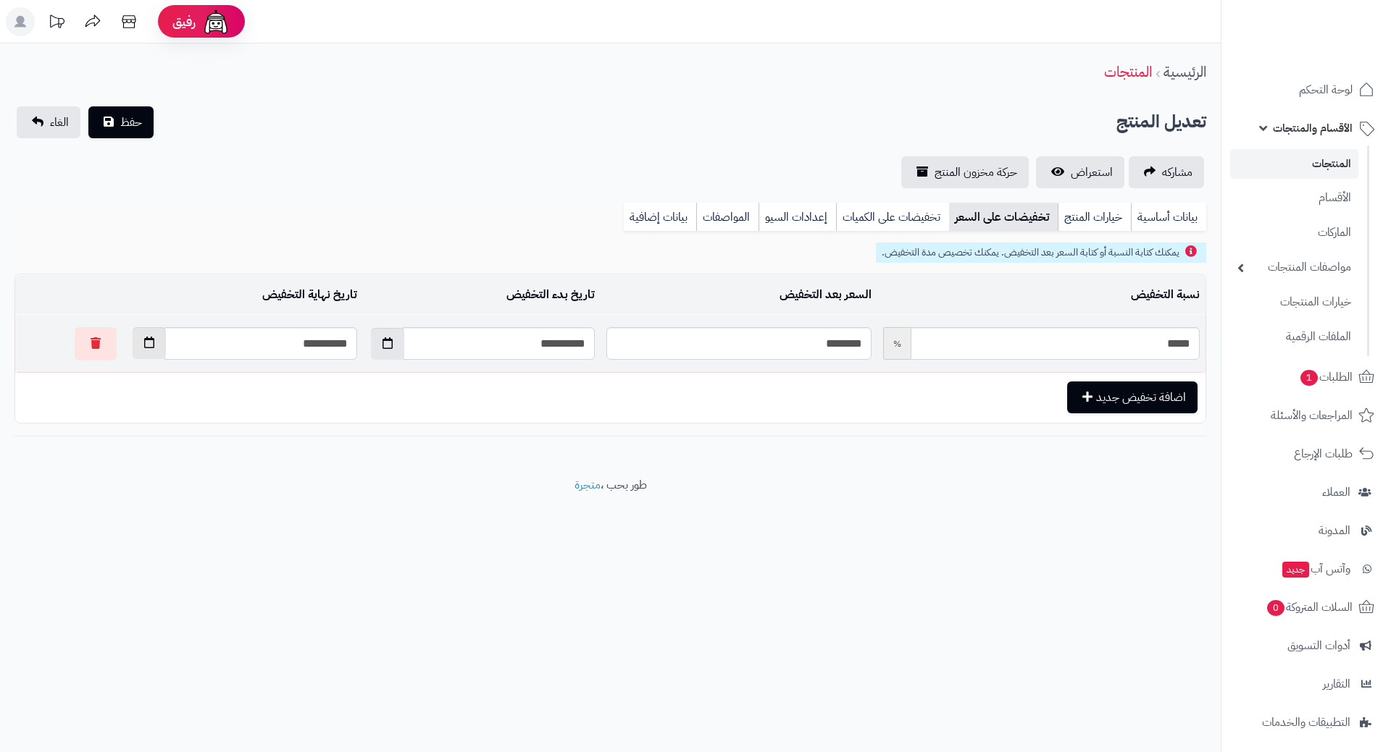
click at [144, 348] on icon "button" at bounding box center [149, 343] width 10 height 12
click at [112, 382] on th "›" at bounding box center [109, 378] width 26 height 22
click at [215, 509] on td "30" at bounding box center [212, 509] width 26 height 22
type input "**********"
click at [134, 120] on span "حفظ" at bounding box center [131, 121] width 22 height 17
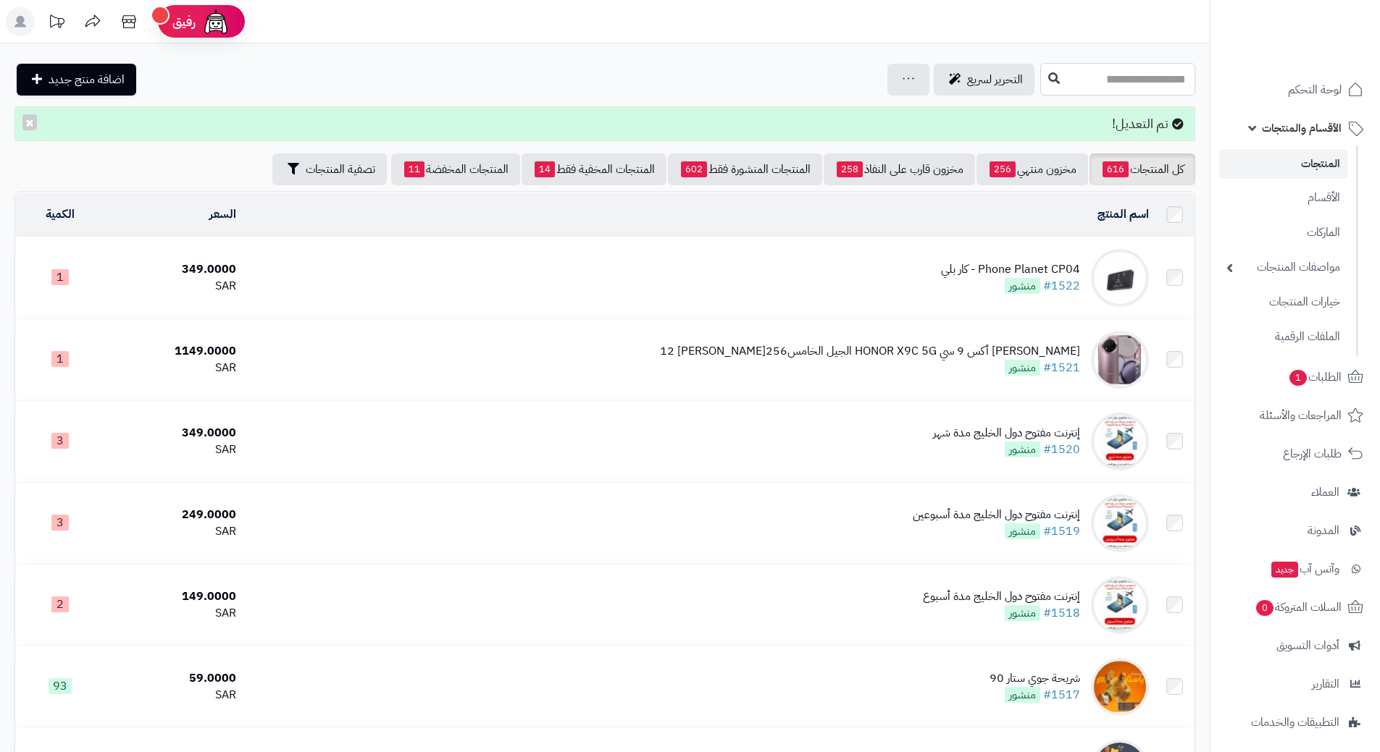
click at [1100, 82] on input "text" at bounding box center [1117, 79] width 155 height 33
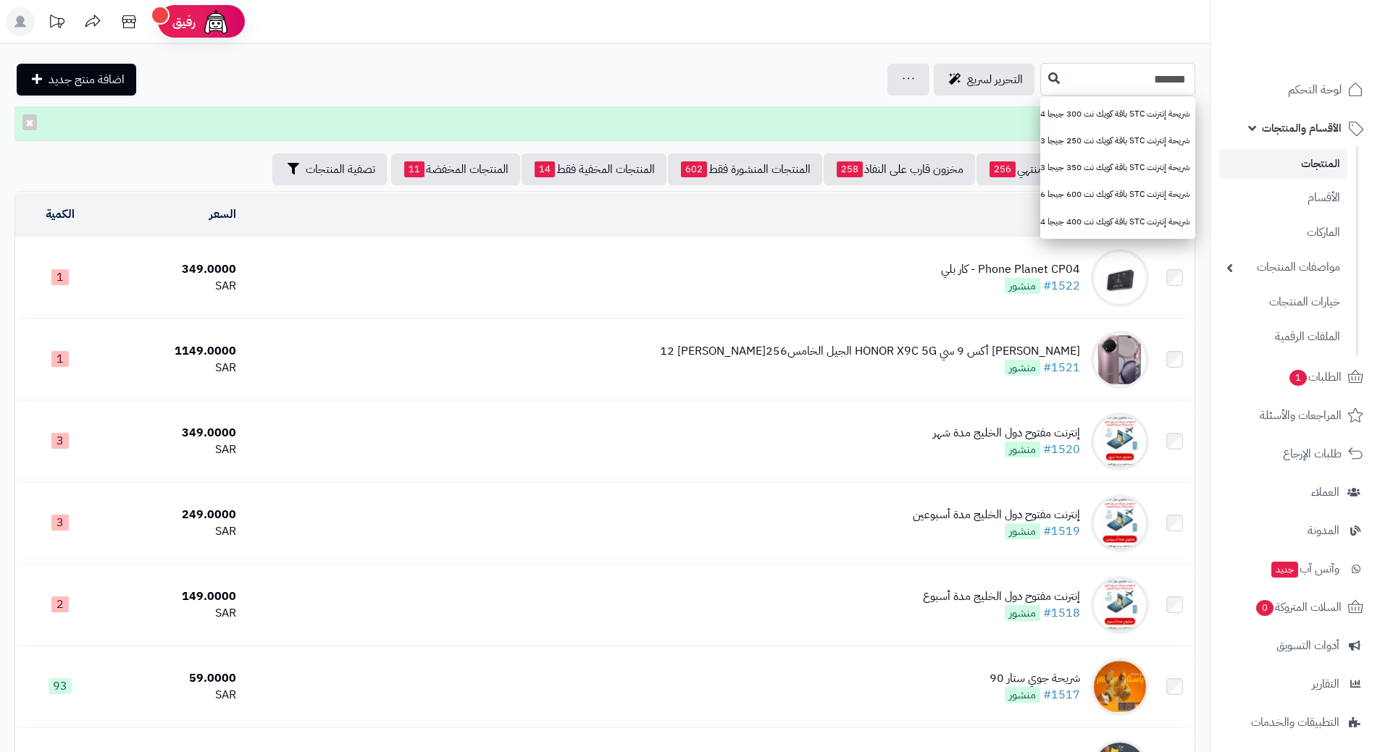
type input "*******"
click at [1043, 73] on button at bounding box center [1054, 78] width 22 height 28
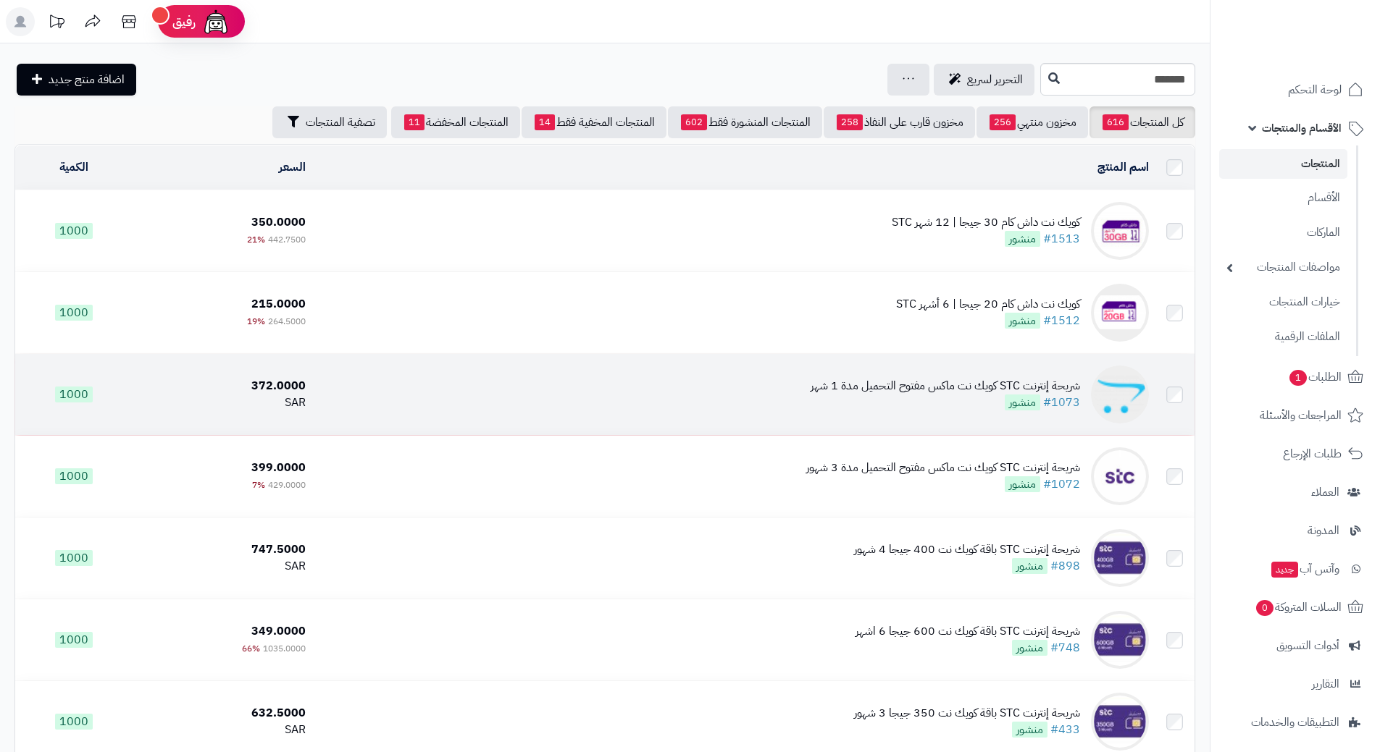
click at [422, 393] on td "شريحة إنترنت STC كويك نت ماكس مفتوح التحميل مدة 1 شهر #1073 منشور" at bounding box center [732, 394] width 843 height 81
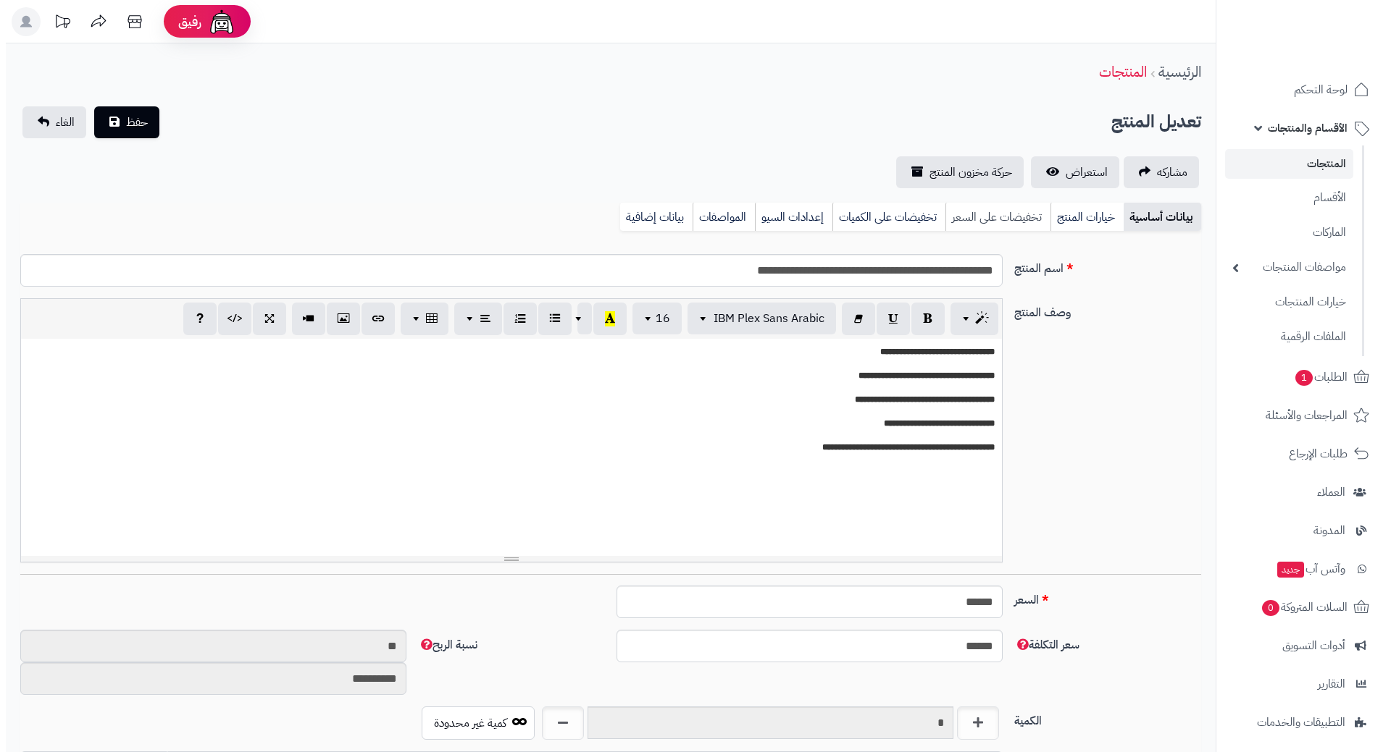
scroll to position [1260, 0]
click at [973, 225] on link "تخفيضات على السعر" at bounding box center [991, 217] width 105 height 29
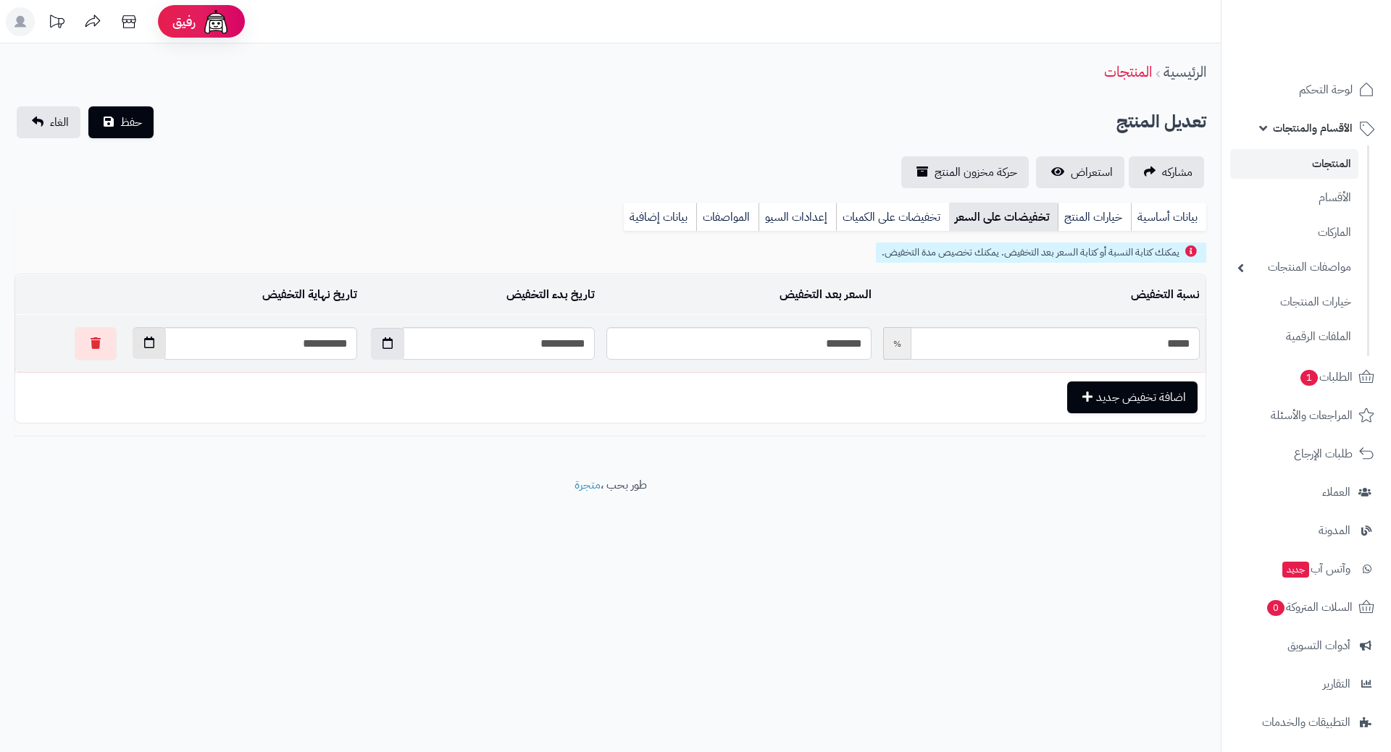
click at [133, 345] on button "button" at bounding box center [149, 343] width 33 height 32
click at [104, 372] on th "›" at bounding box center [109, 378] width 26 height 22
click at [206, 508] on td "30" at bounding box center [212, 509] width 26 height 22
type input "**********"
click at [124, 115] on span "حفظ" at bounding box center [131, 121] width 22 height 17
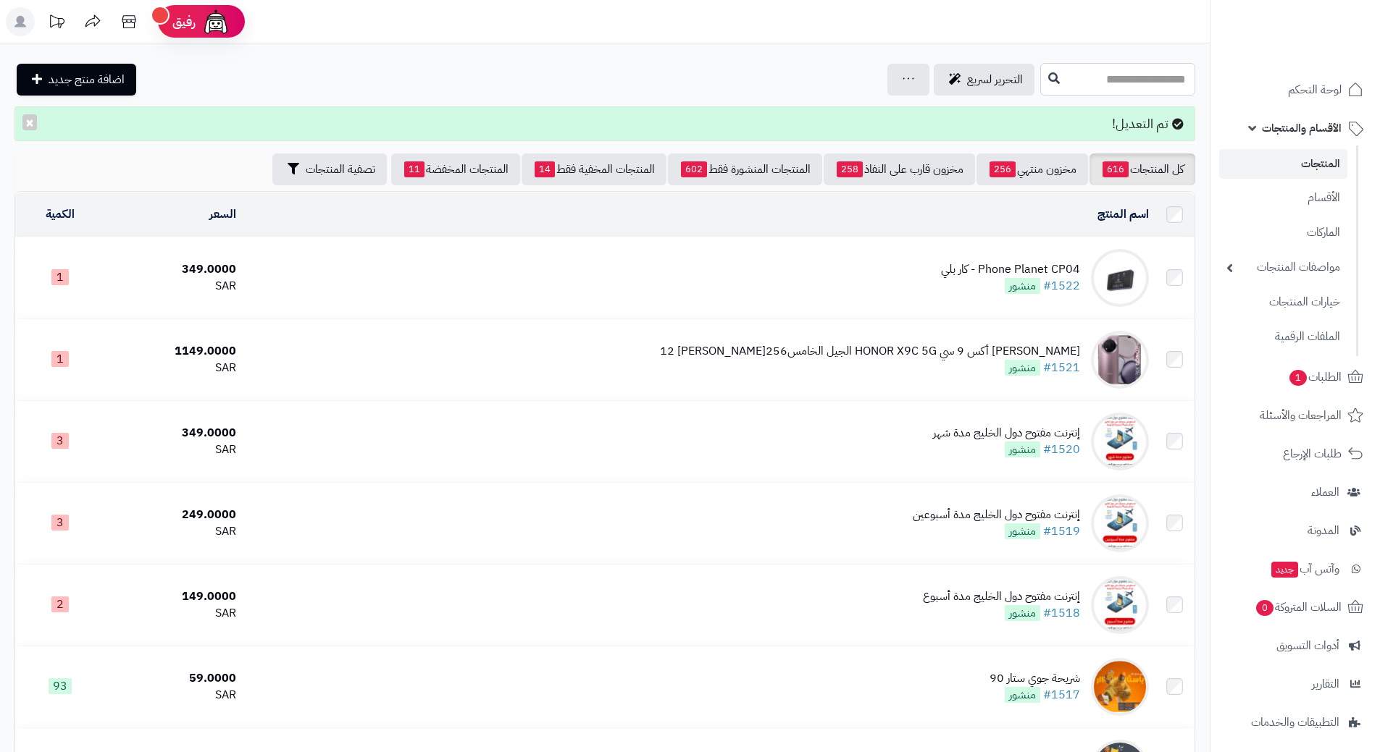
click at [1047, 71] on input "text" at bounding box center [1117, 79] width 155 height 33
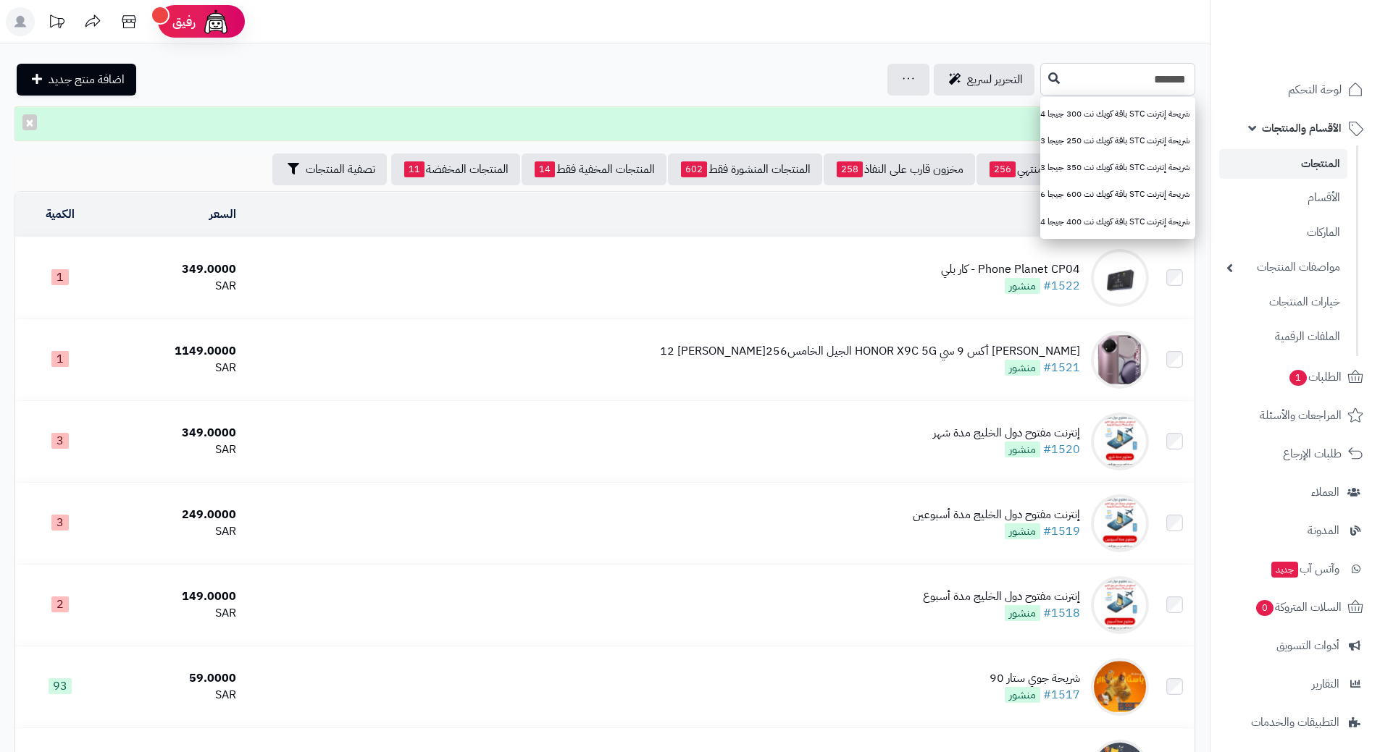
type input "*******"
click at [1048, 74] on icon at bounding box center [1054, 78] width 12 height 12
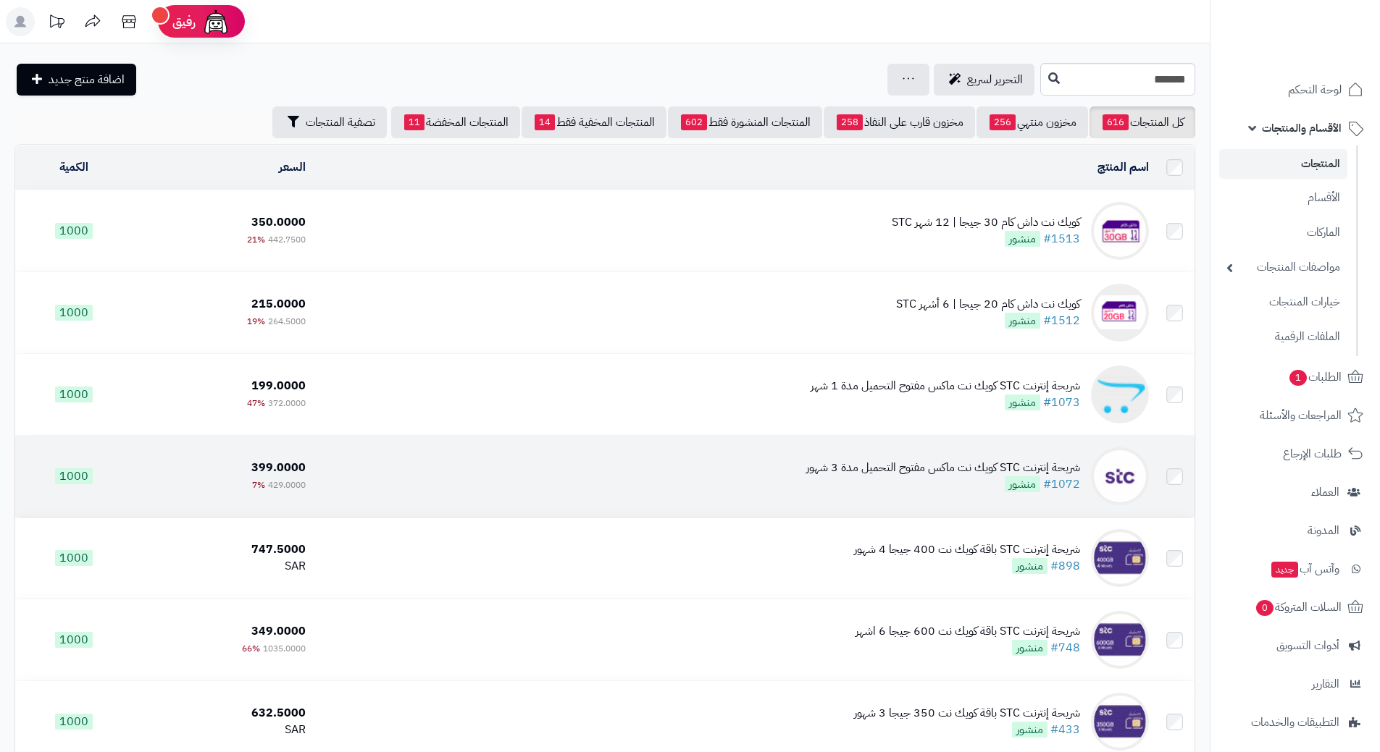
click at [500, 464] on td "شريحة إنترنت STC كويك نت ماكس مفتوح التحميل مدة 3 شهور #1072 منشور" at bounding box center [732, 476] width 843 height 81
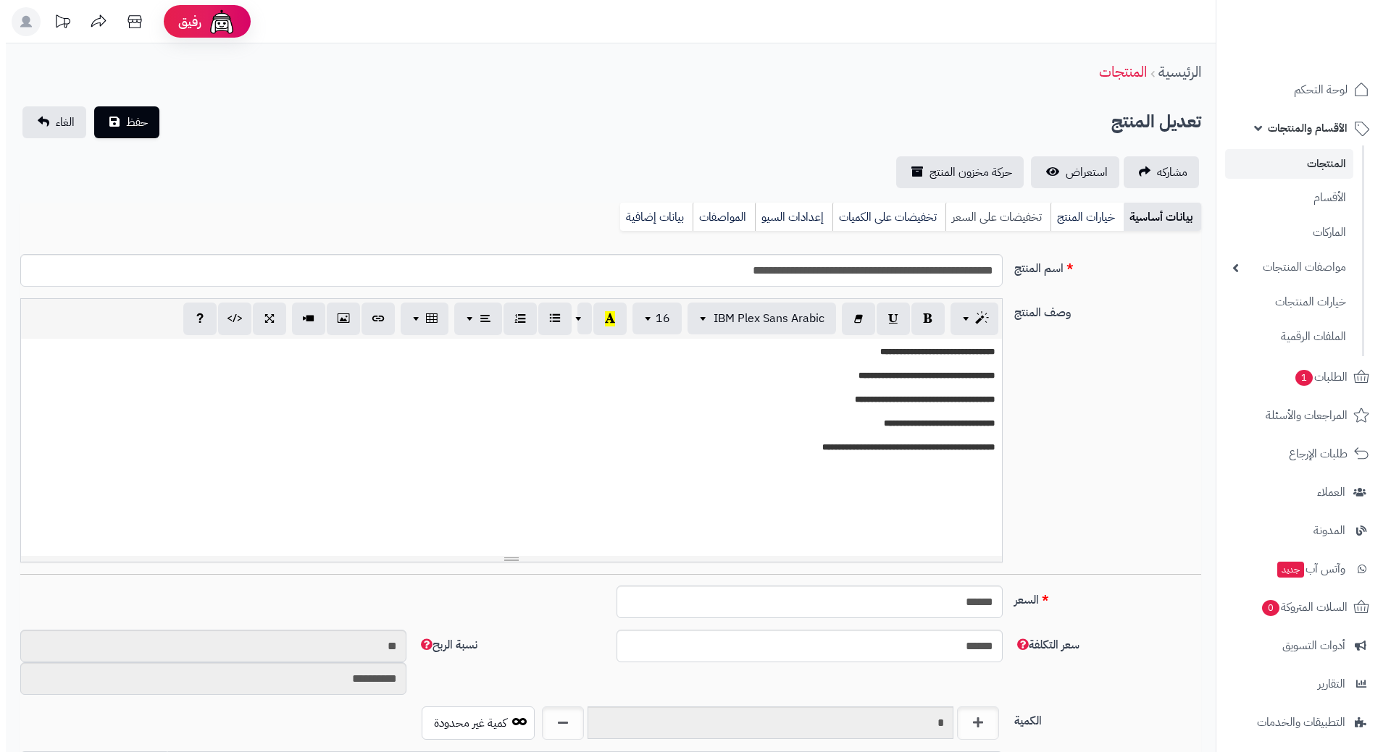
scroll to position [1260, 0]
click at [1002, 222] on link "تخفيضات على السعر" at bounding box center [991, 217] width 105 height 29
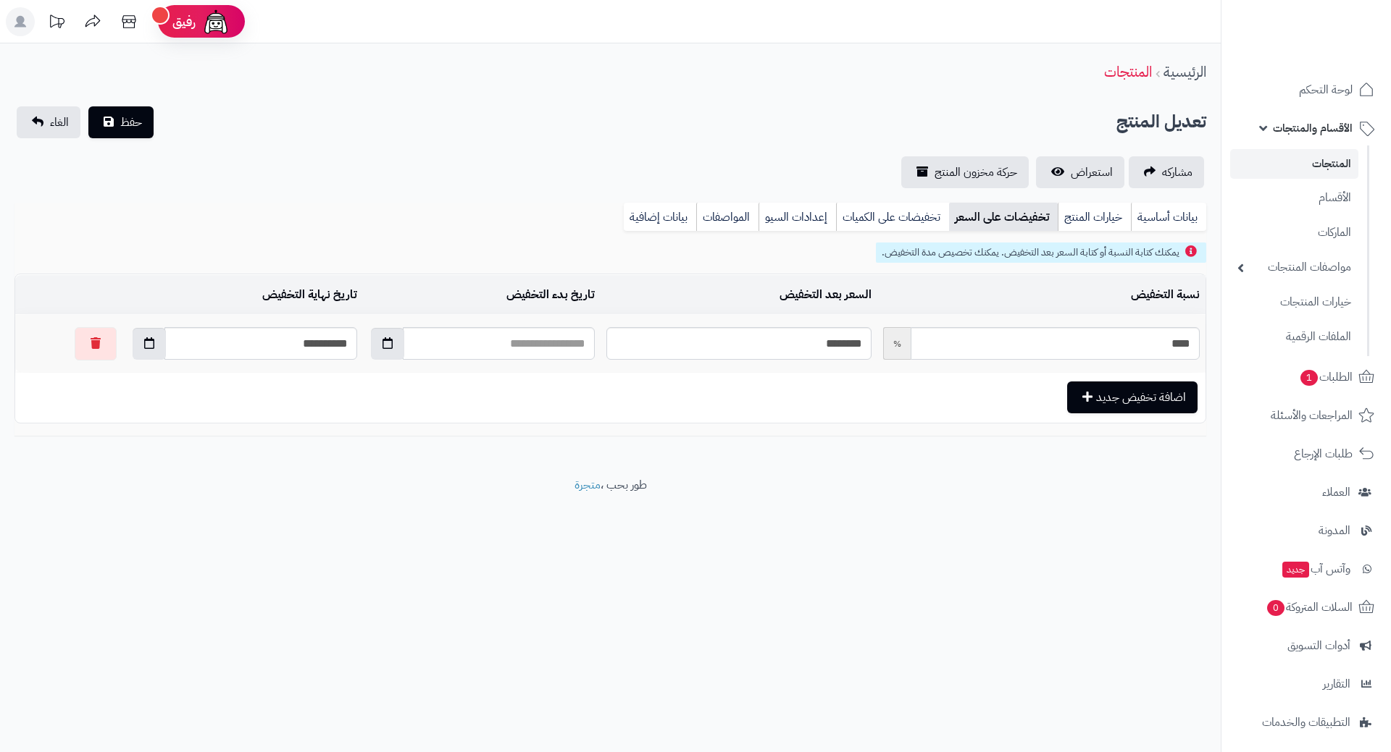
click at [1259, 127] on link "الأقسام والمنتجات" at bounding box center [1306, 128] width 152 height 35
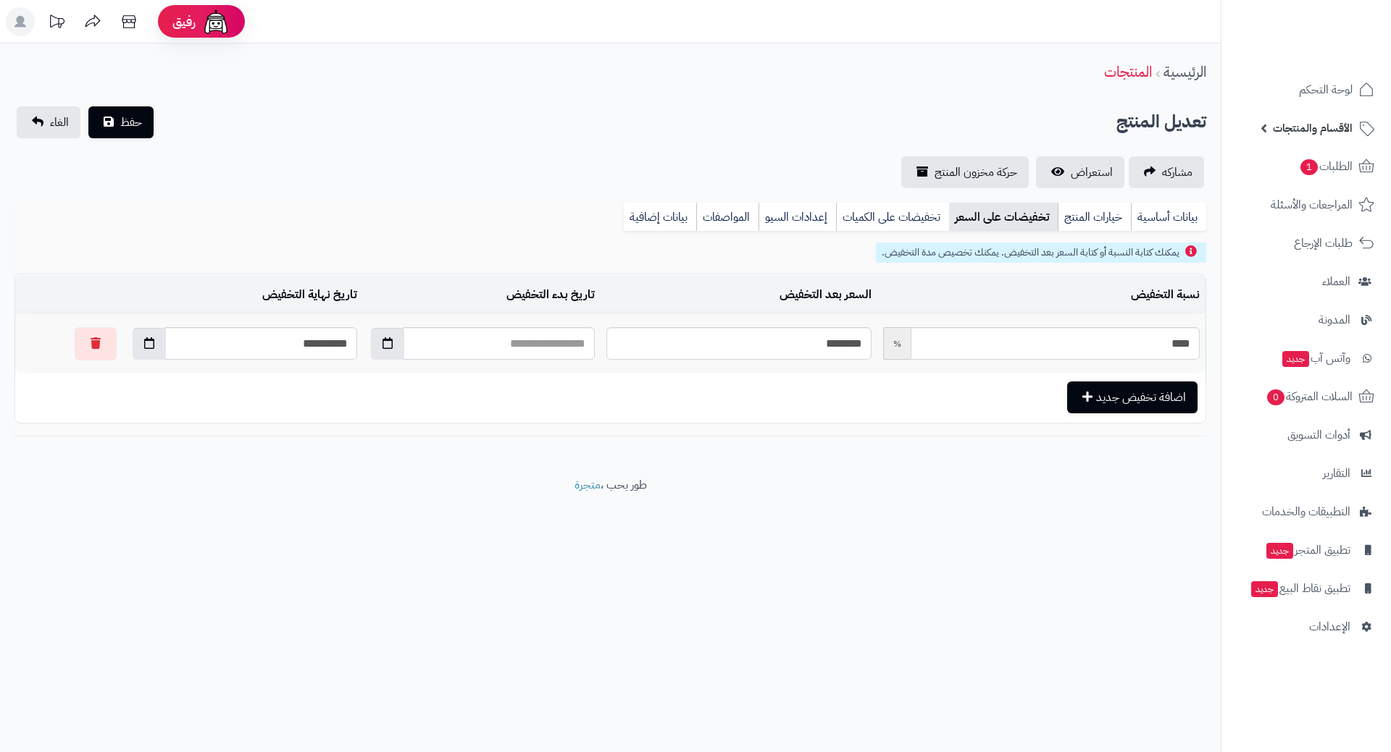
click at [1262, 130] on link "الأقسام والمنتجات" at bounding box center [1306, 128] width 152 height 35
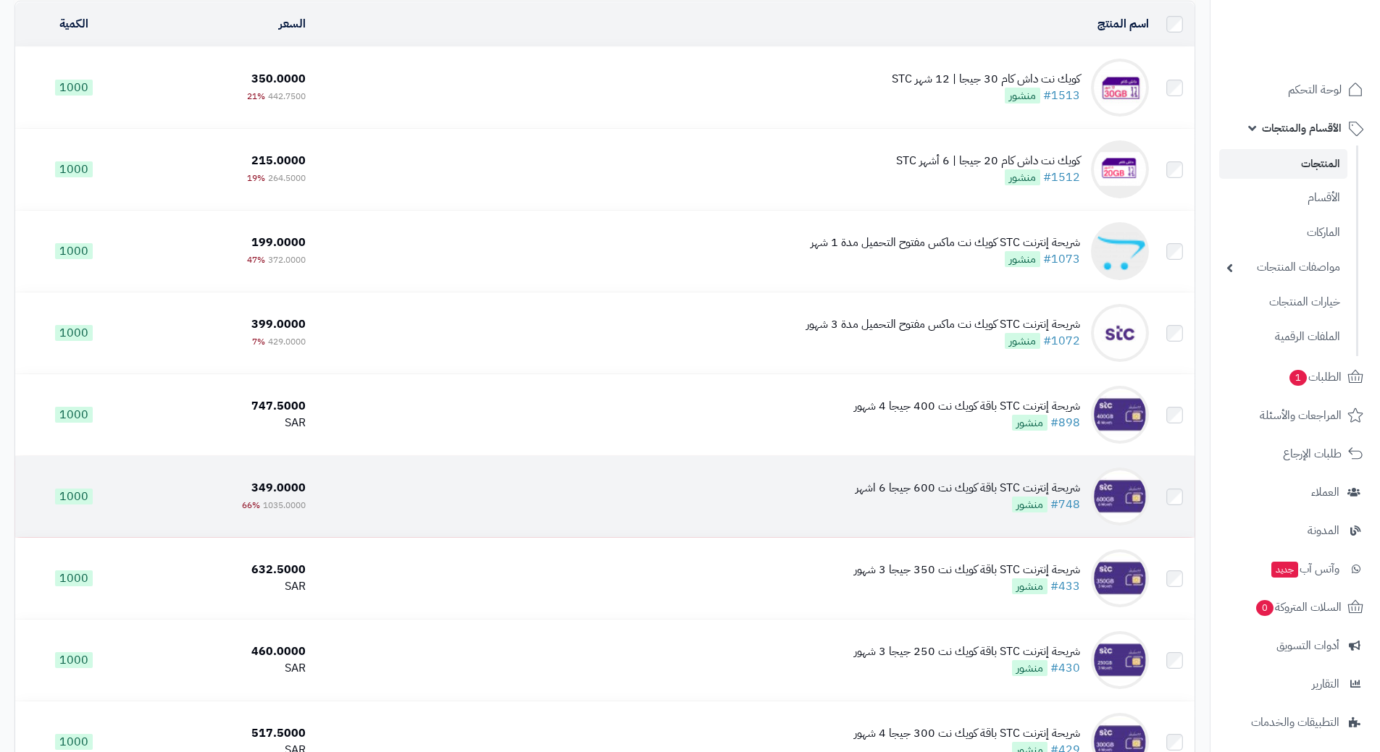
scroll to position [145, 0]
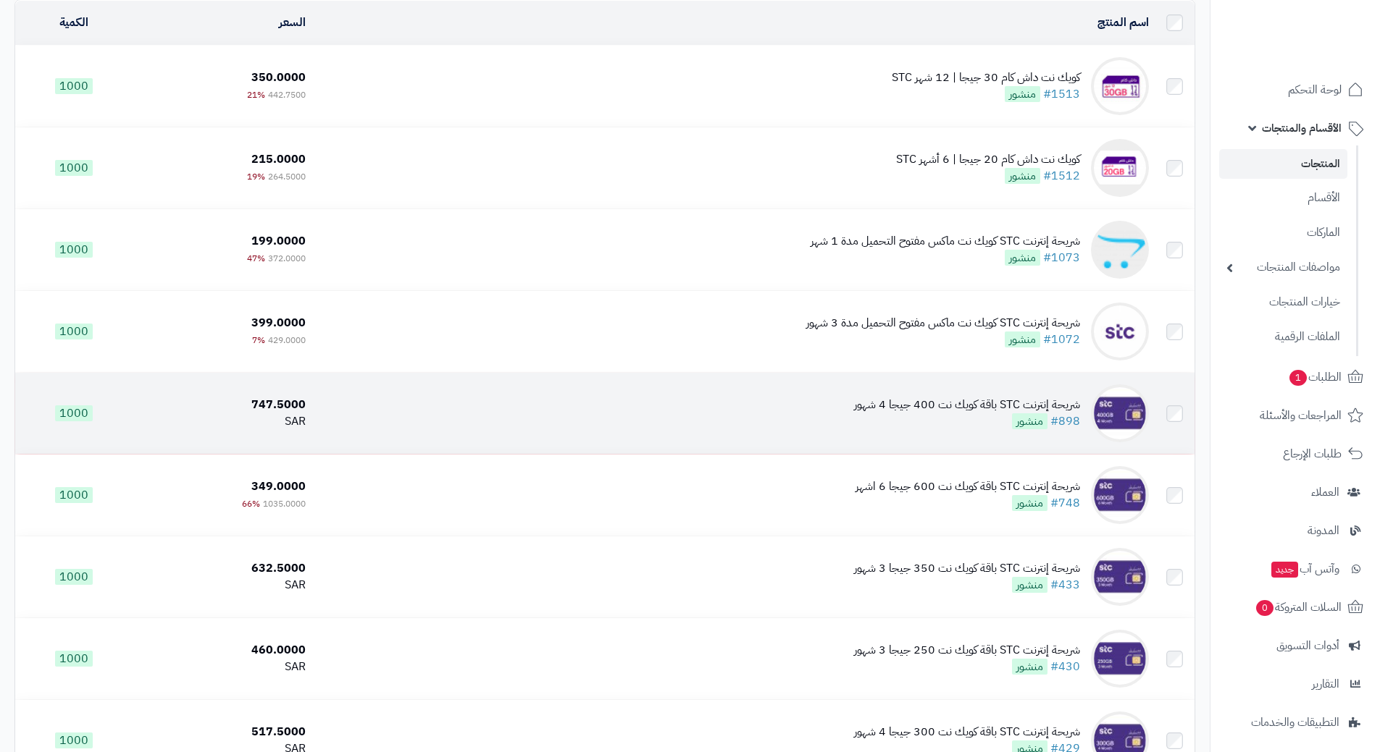
click at [645, 423] on td "شريحة إنترنت STC باقة كويك نت 400 جيجا 4 شهور #898 منشور" at bounding box center [732, 413] width 843 height 81
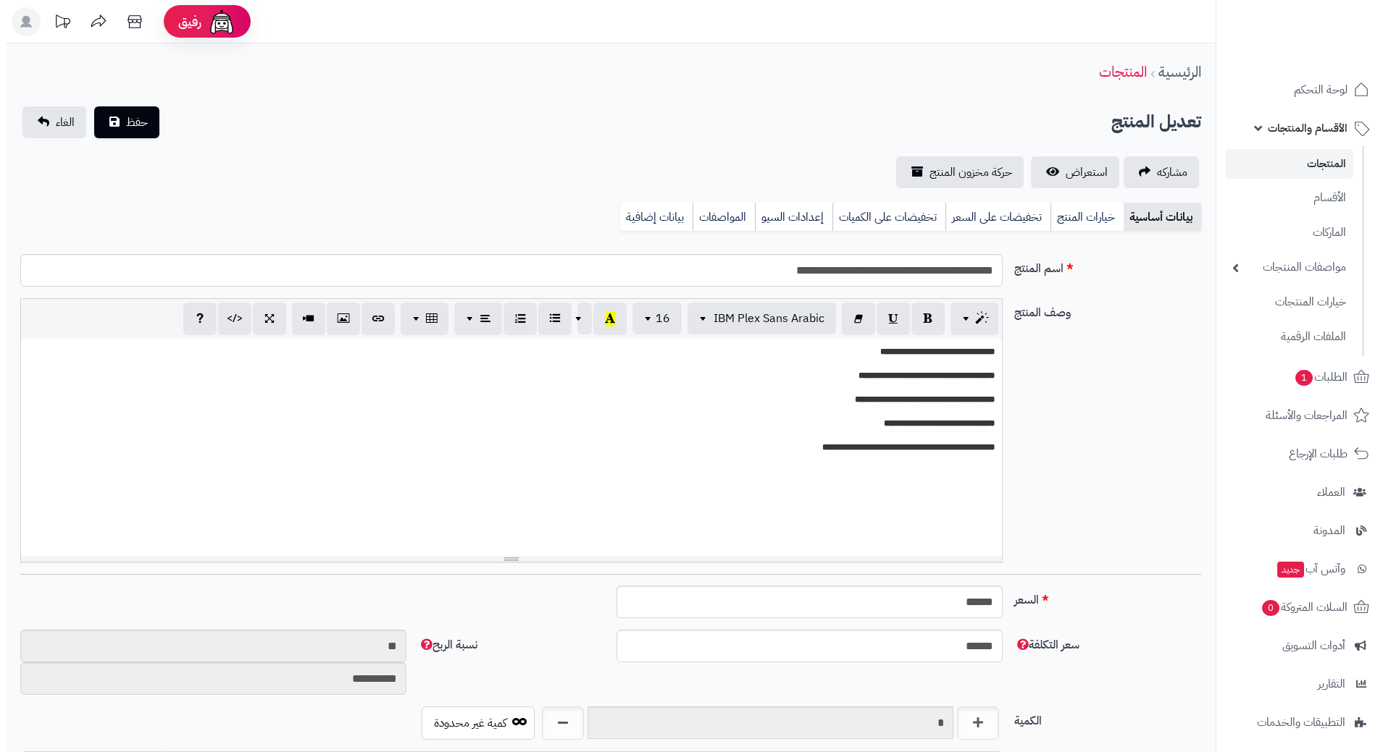
scroll to position [1260, 0]
click at [1022, 213] on link "تخفيضات على السعر" at bounding box center [991, 217] width 105 height 29
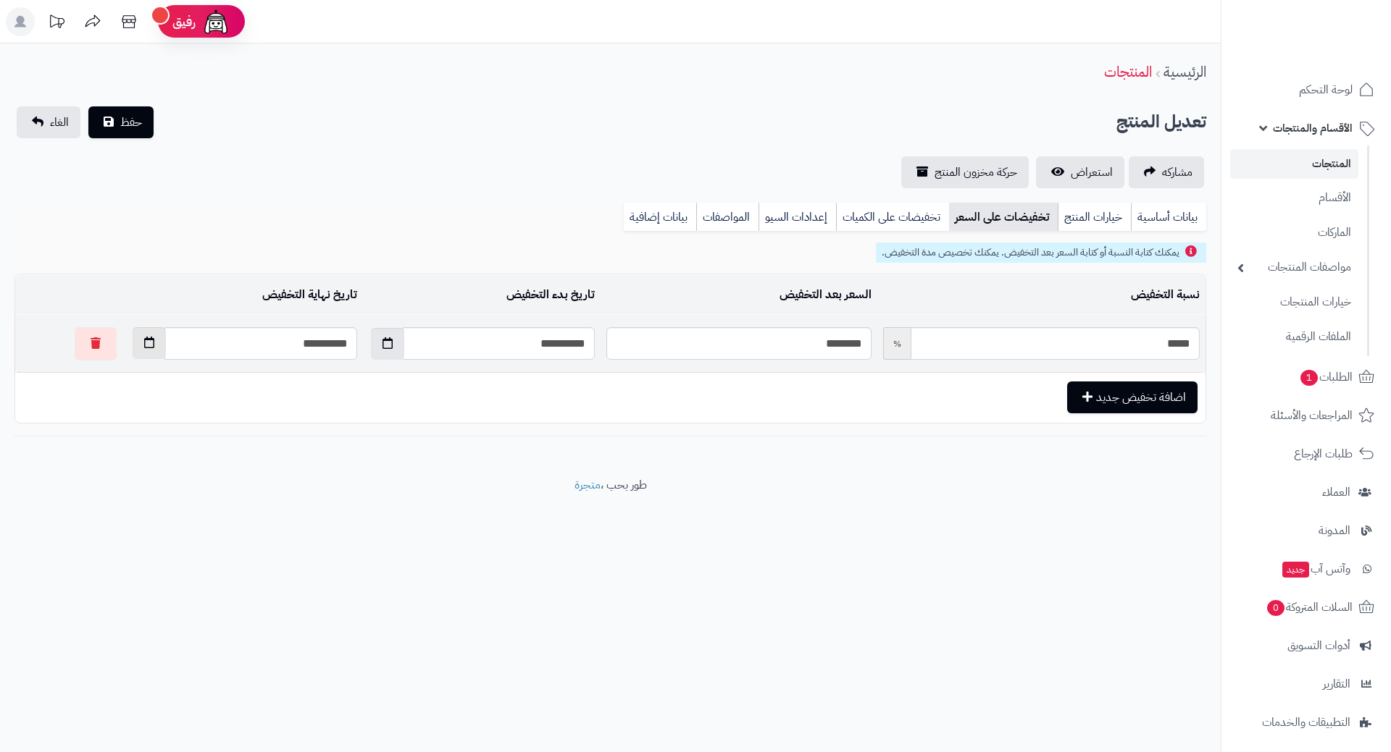
click at [133, 348] on button "button" at bounding box center [149, 343] width 33 height 32
click at [206, 512] on td "30" at bounding box center [212, 509] width 26 height 22
type input "**********"
click at [120, 130] on span "حفظ" at bounding box center [131, 121] width 22 height 17
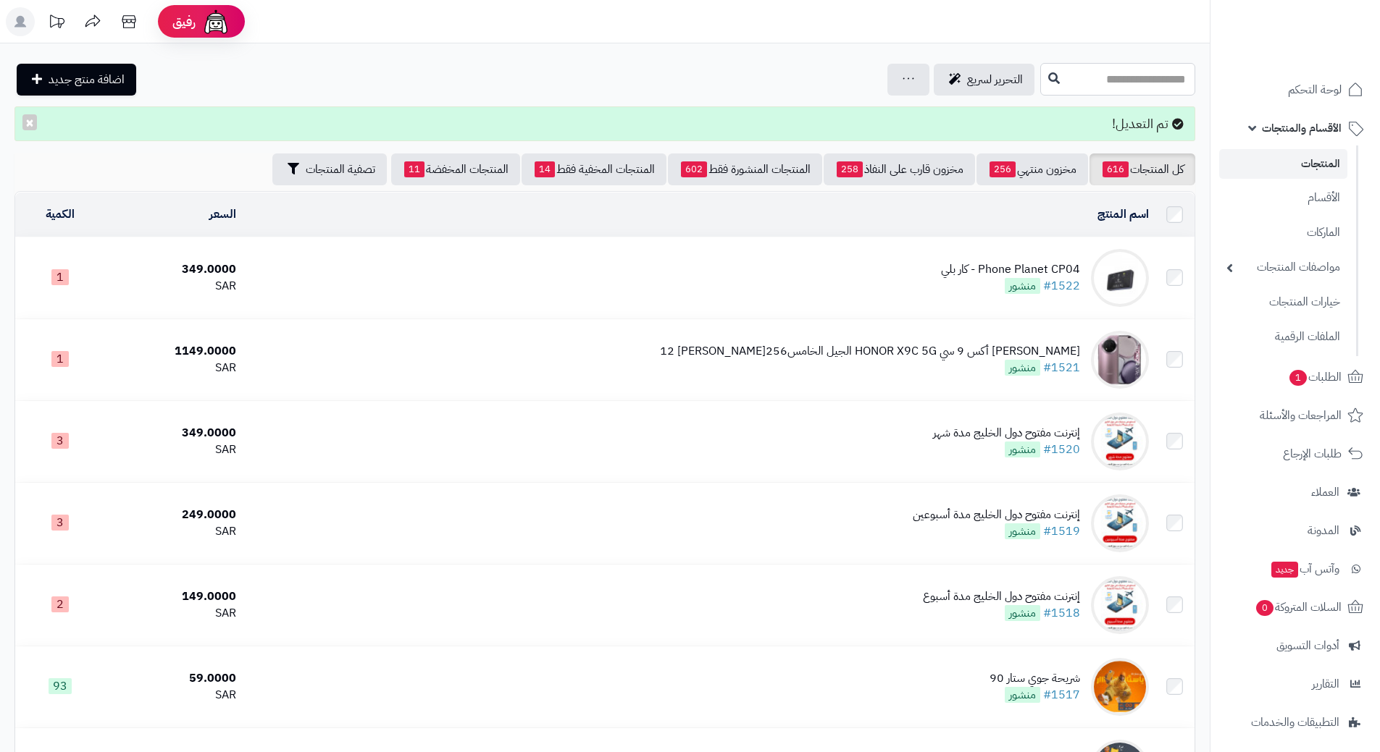
click at [1040, 77] on input "text" at bounding box center [1117, 79] width 155 height 33
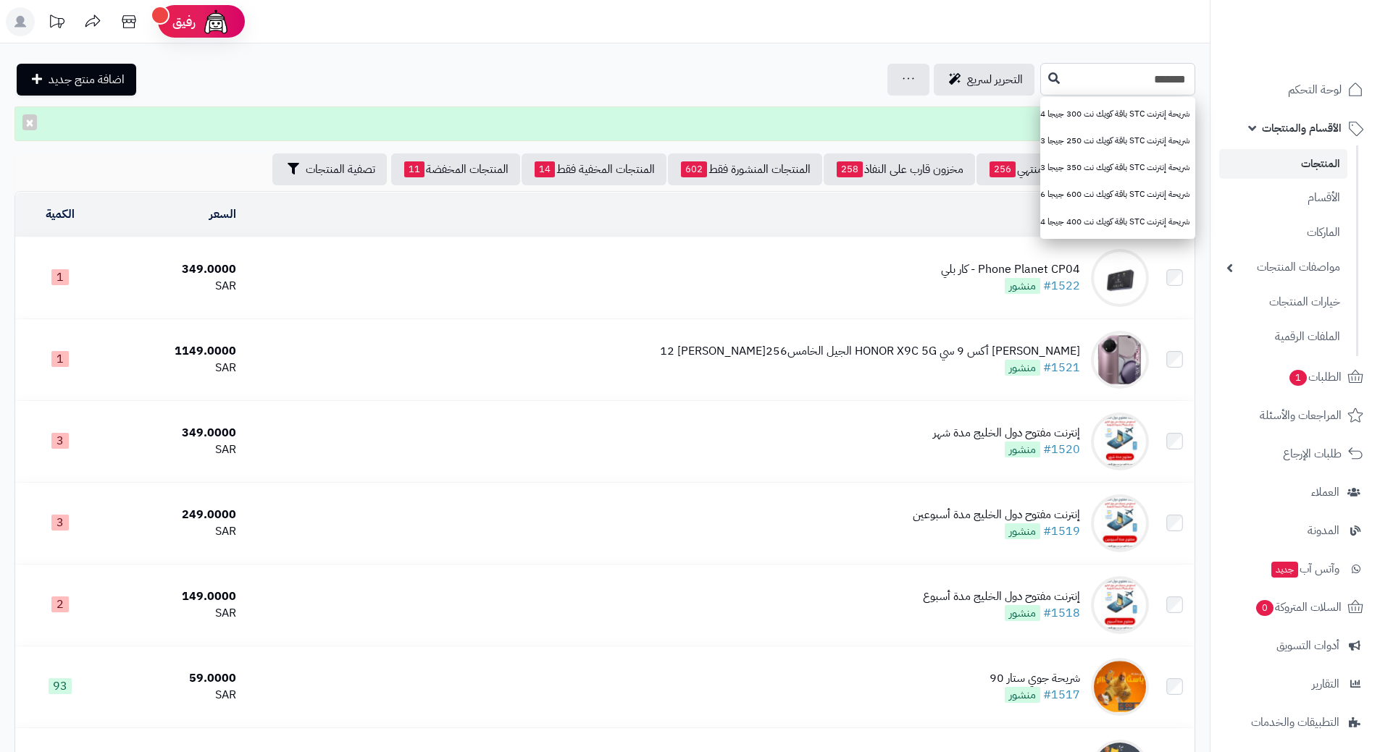
type input "*******"
click at [1048, 80] on icon at bounding box center [1054, 78] width 12 height 12
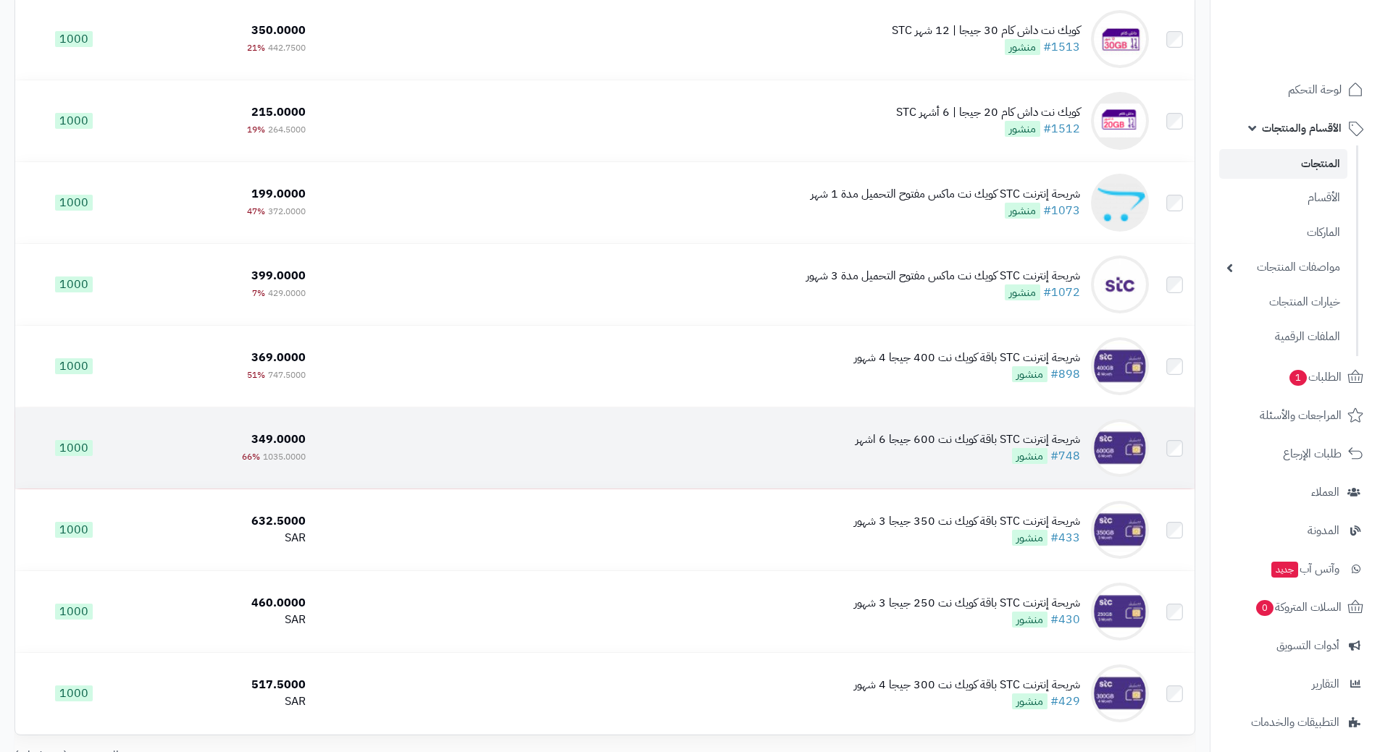
scroll to position [217, 0]
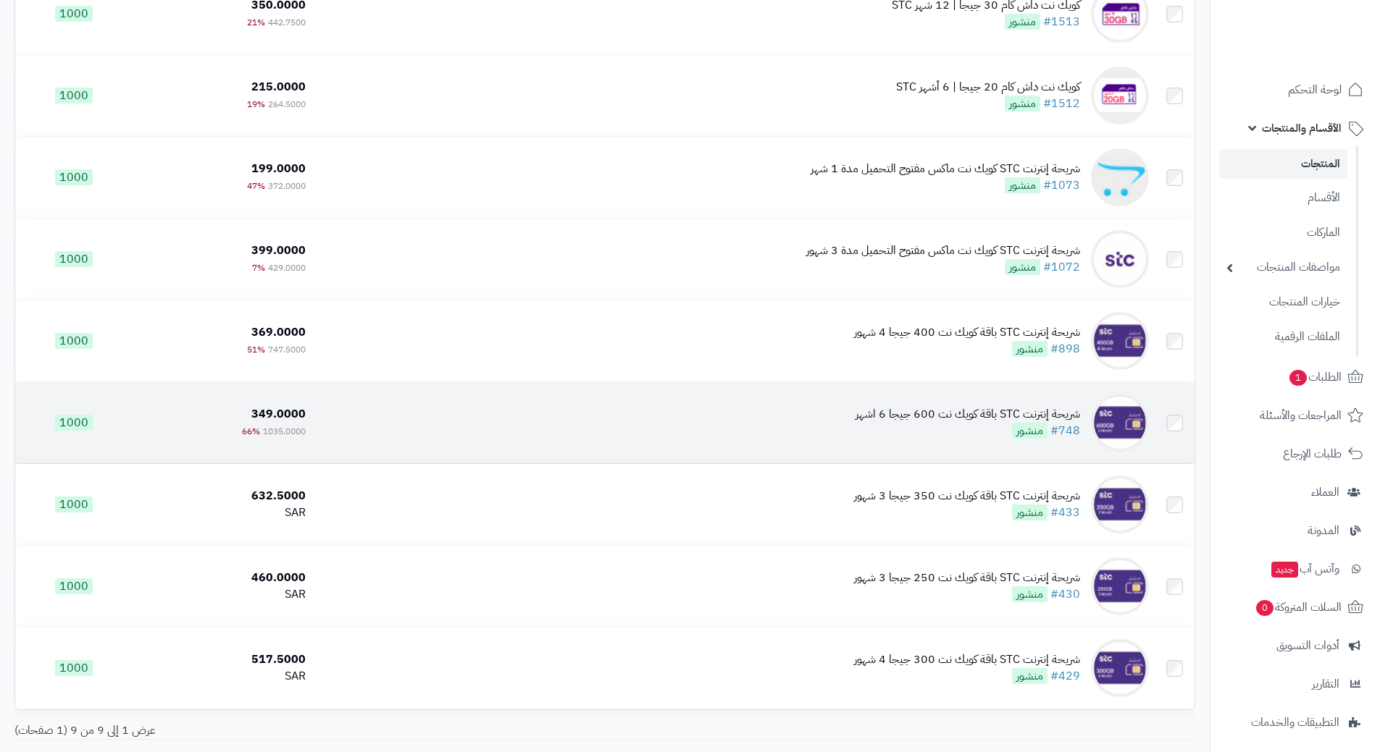
click at [538, 429] on td "شريحة إنترنت STC باقة كويك نت 600 جيجا 6 اشهر #748 منشور" at bounding box center [732, 422] width 843 height 81
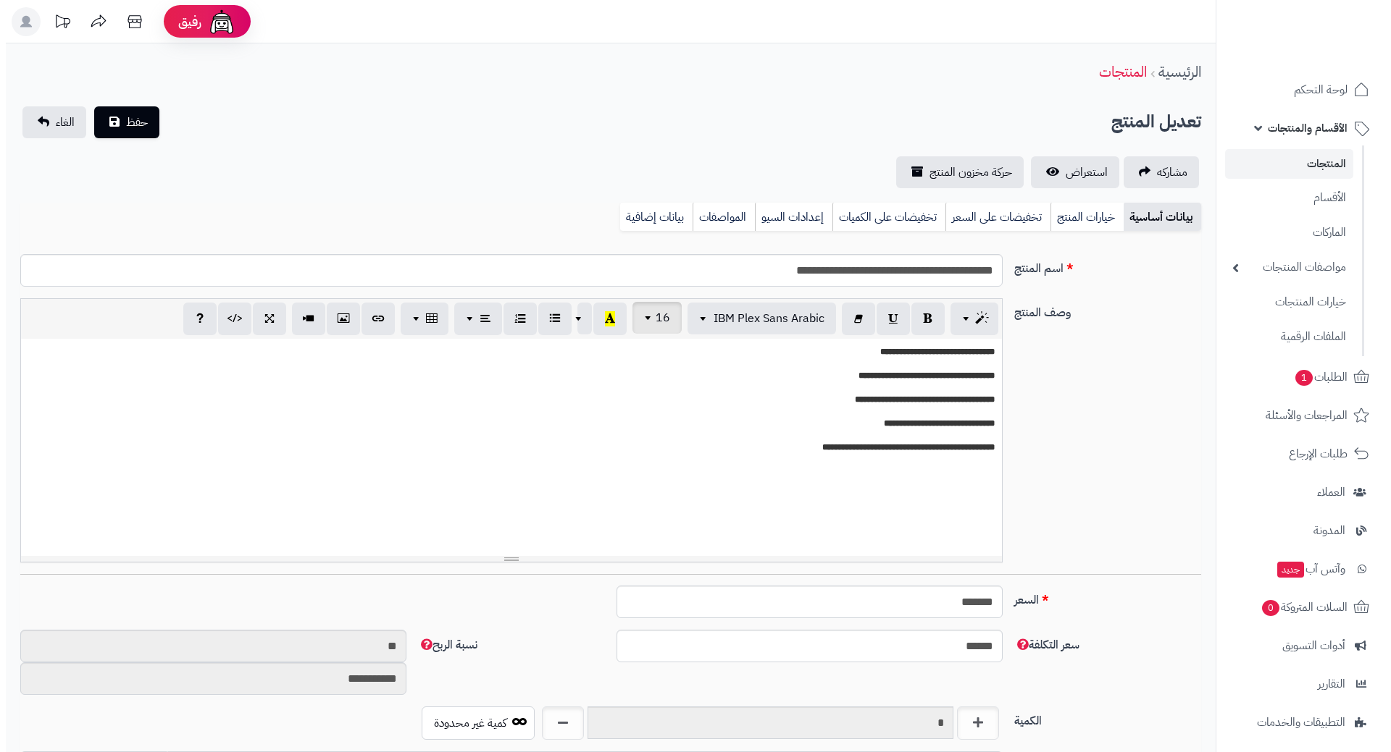
scroll to position [1260, 0]
click at [998, 218] on link "تخفيضات على السعر" at bounding box center [991, 217] width 105 height 29
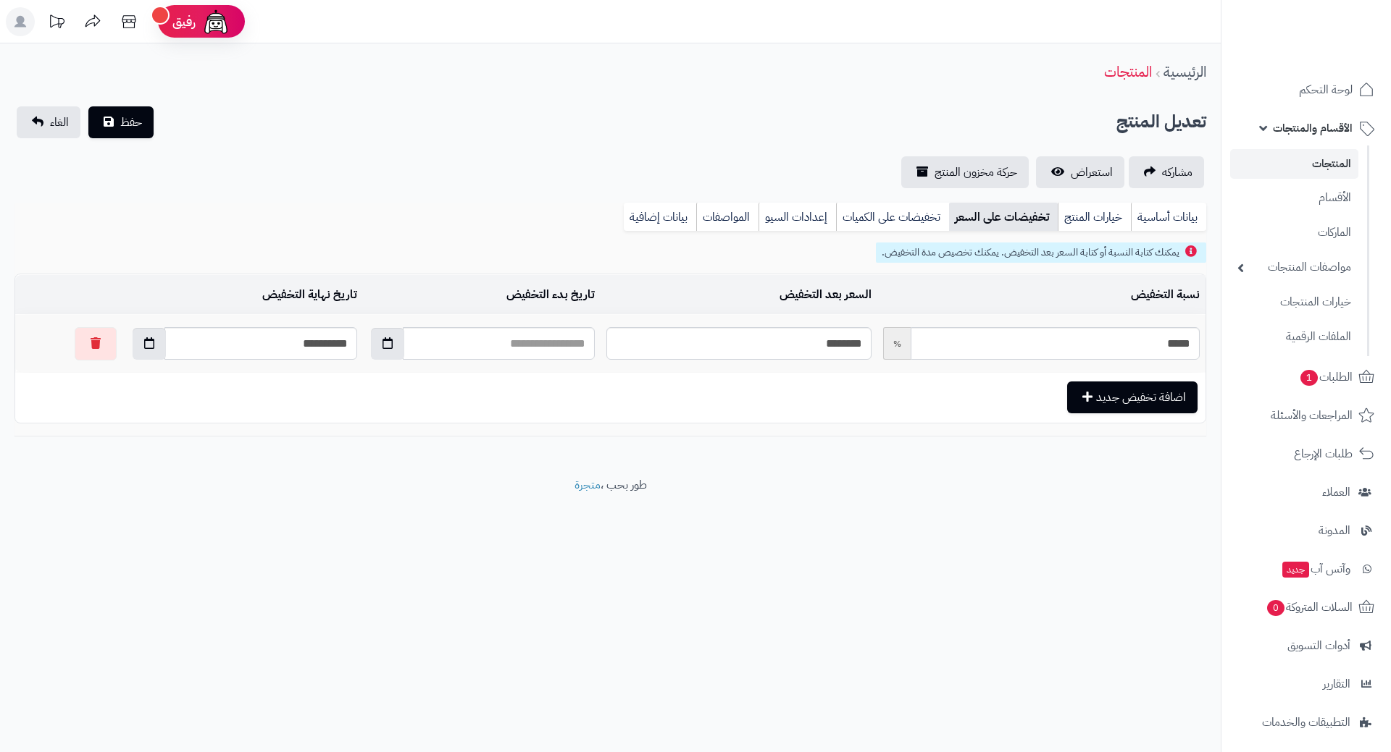
click at [1291, 130] on span "الأقسام والمنتجات" at bounding box center [1312, 128] width 80 height 20
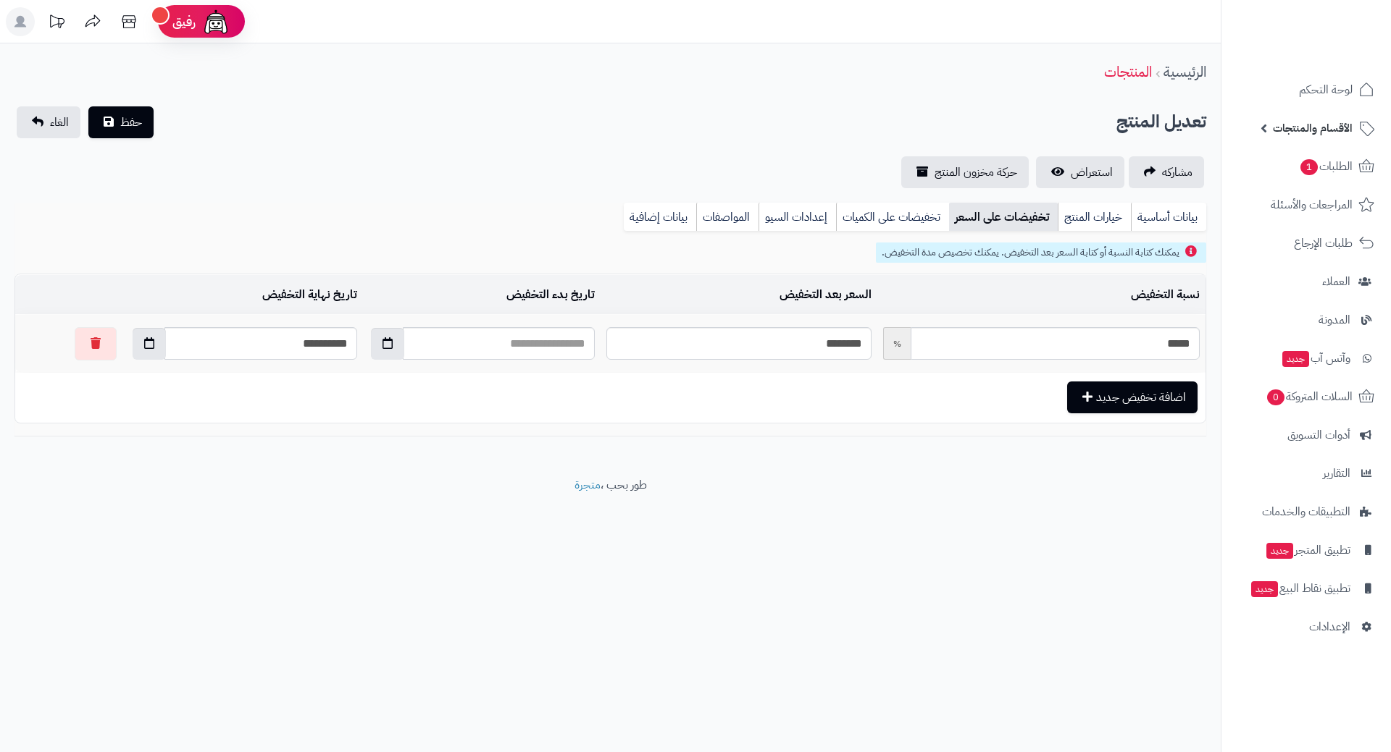
click at [1292, 125] on span "الأقسام والمنتجات" at bounding box center [1312, 128] width 80 height 20
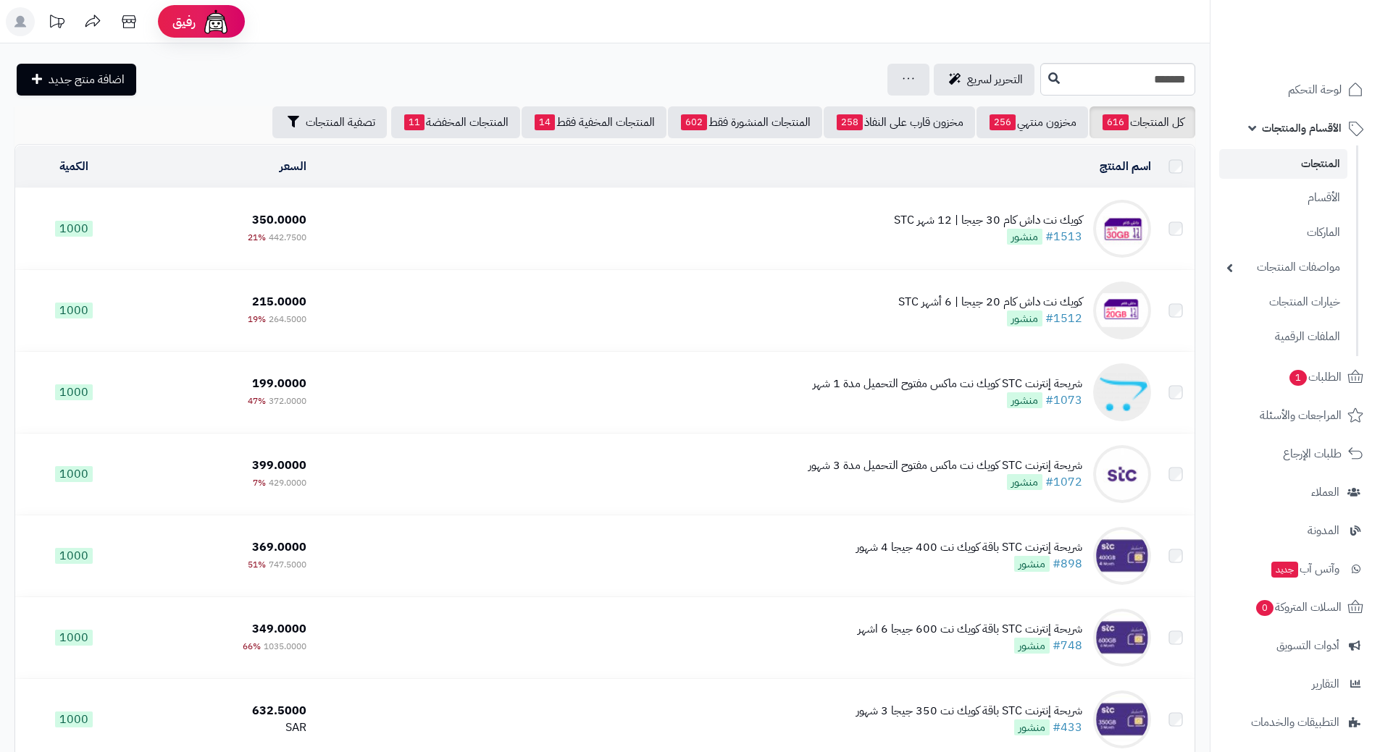
scroll to position [217, 0]
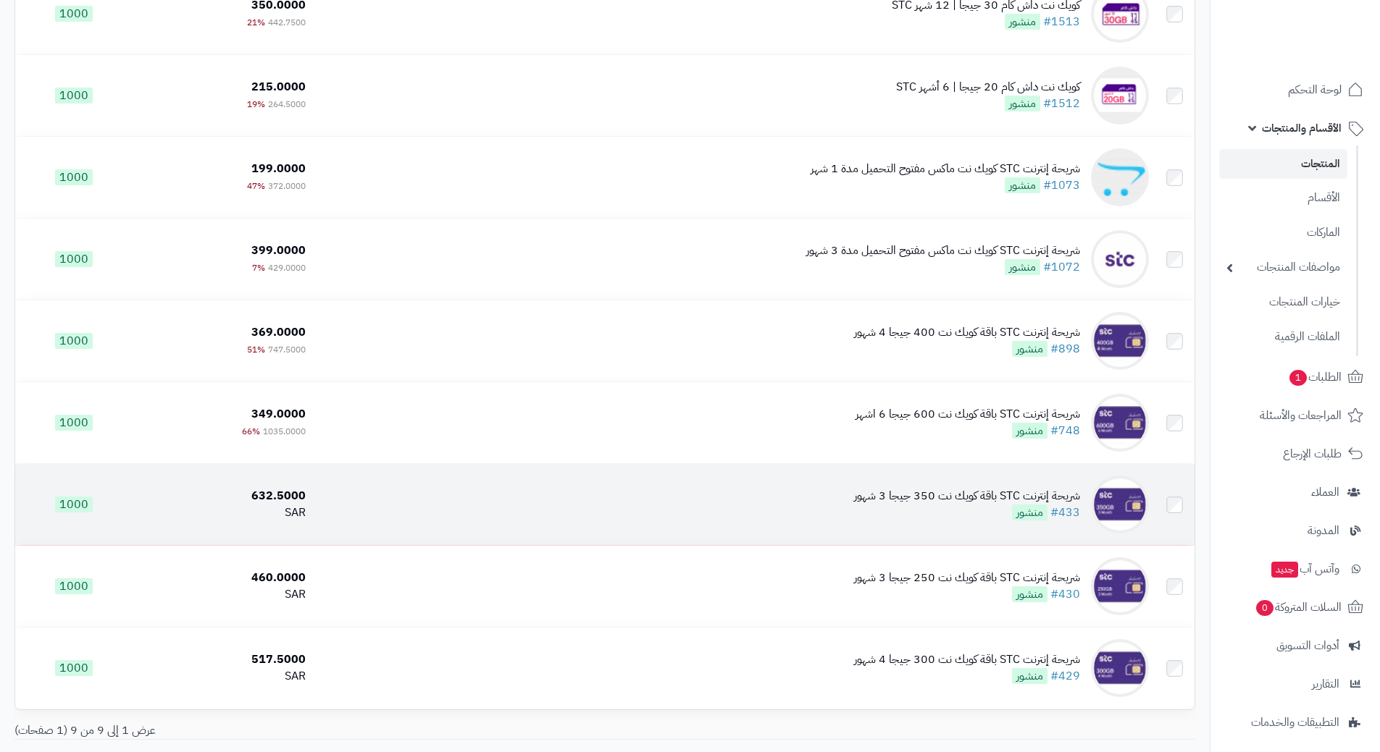
click at [576, 495] on td "شريحة إنترنت STC باقة كويك نت 350 جيجا 3 شهور #433 منشور" at bounding box center [732, 504] width 843 height 81
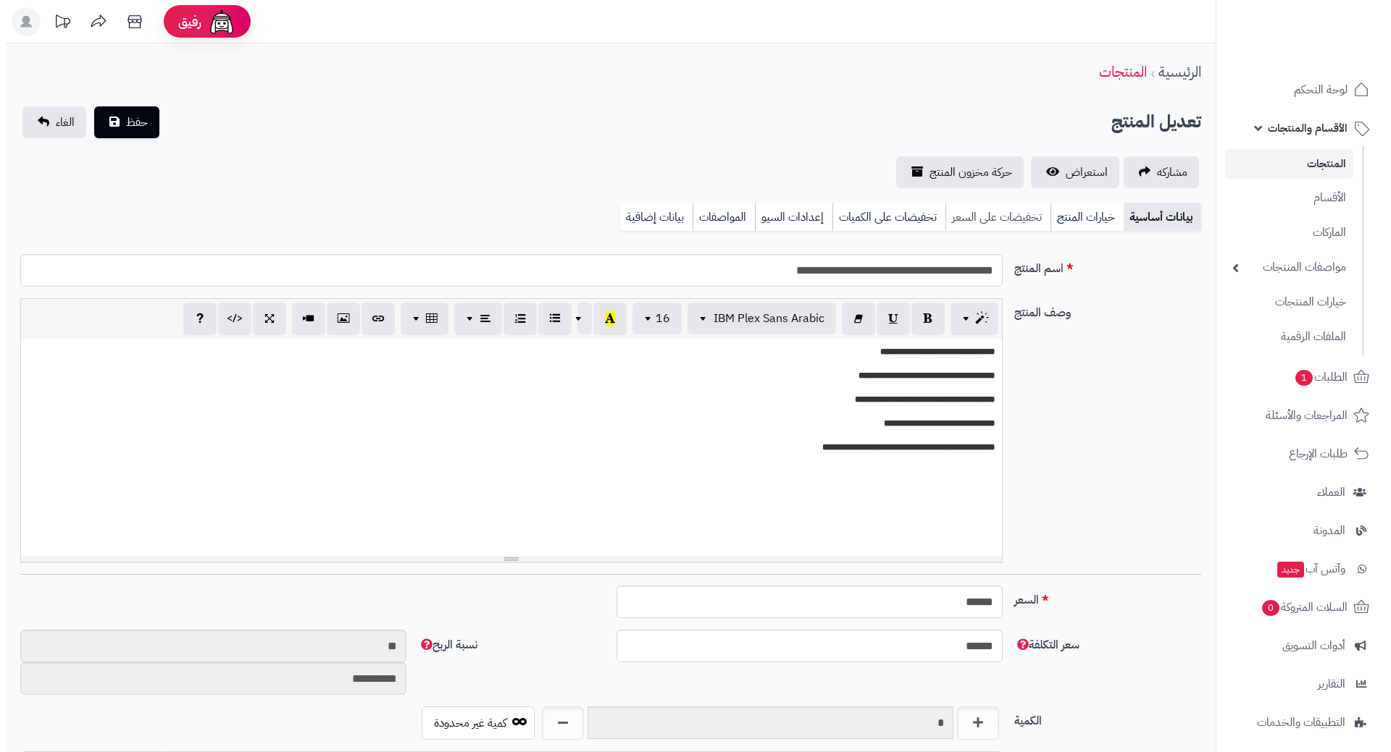
scroll to position [1278, 0]
click at [973, 210] on link "تخفيضات على السعر" at bounding box center [991, 217] width 105 height 29
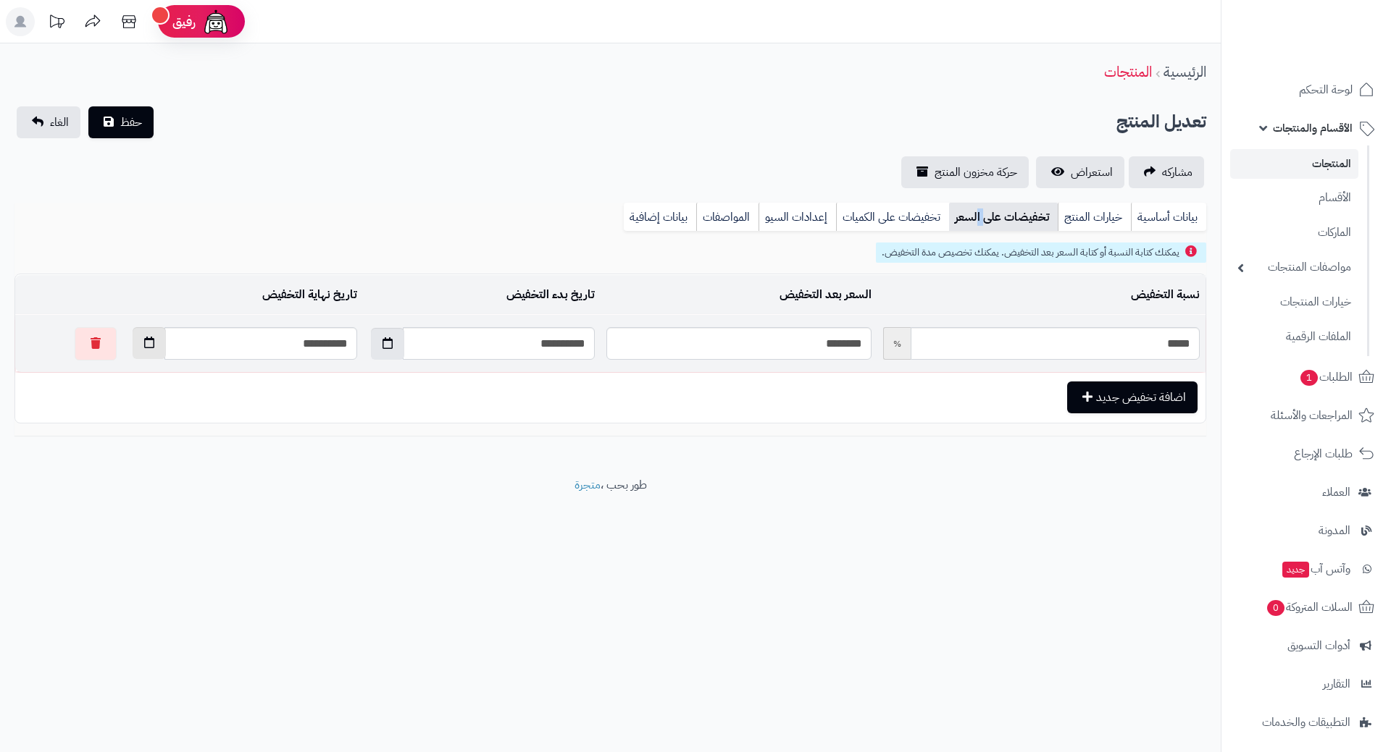
click at [133, 347] on button "button" at bounding box center [149, 343] width 33 height 32
click at [217, 508] on td "30" at bounding box center [212, 509] width 26 height 22
type input "**********"
click at [136, 135] on button "حفظ" at bounding box center [120, 122] width 65 height 32
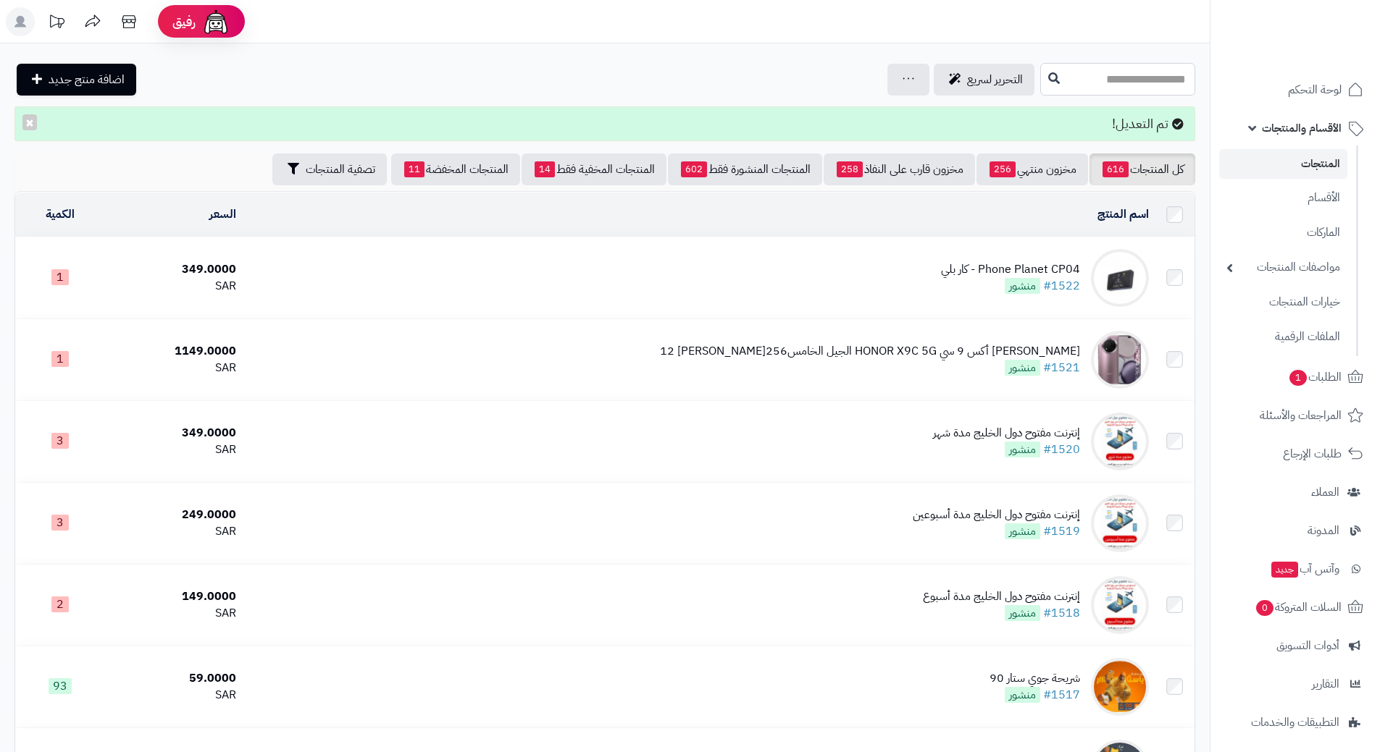
click at [1102, 88] on input "text" at bounding box center [1117, 79] width 155 height 33
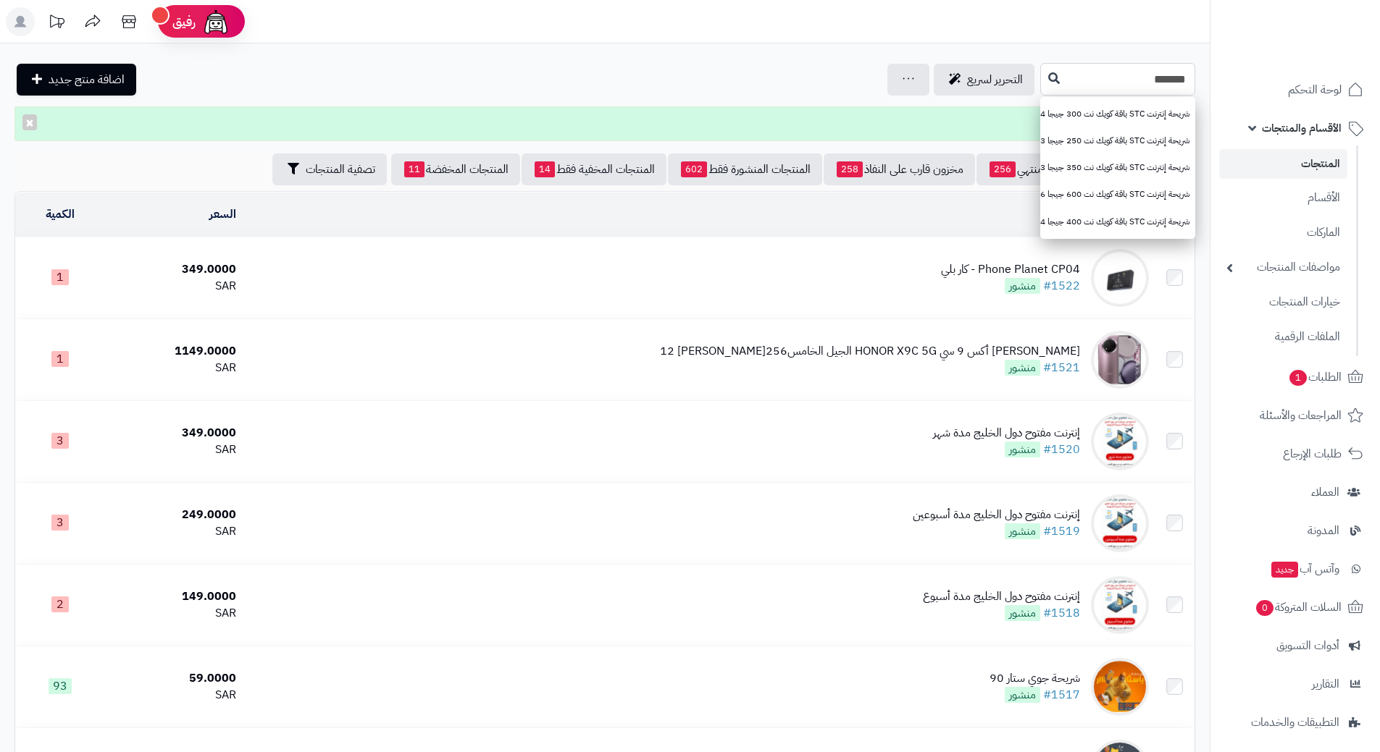
type input "*******"
click at [1048, 80] on icon at bounding box center [1054, 78] width 12 height 12
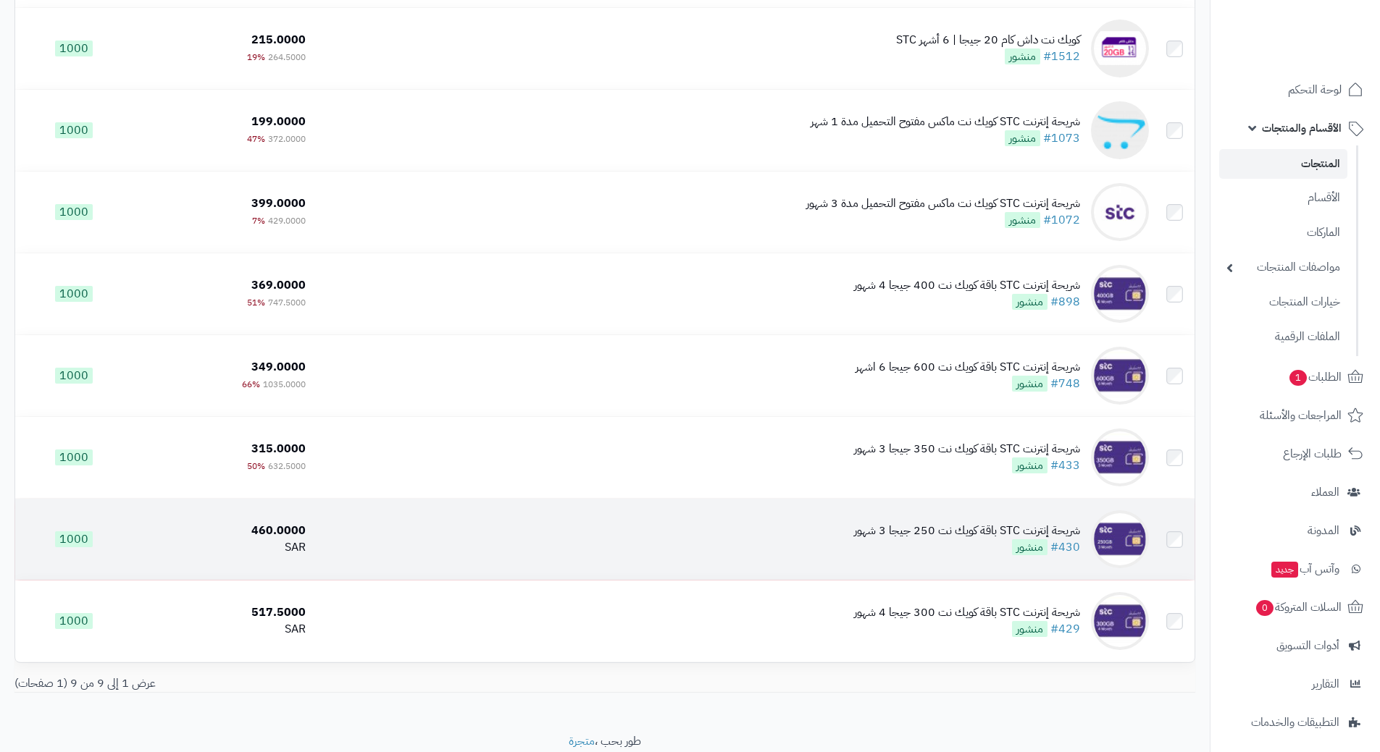
scroll to position [290, 0]
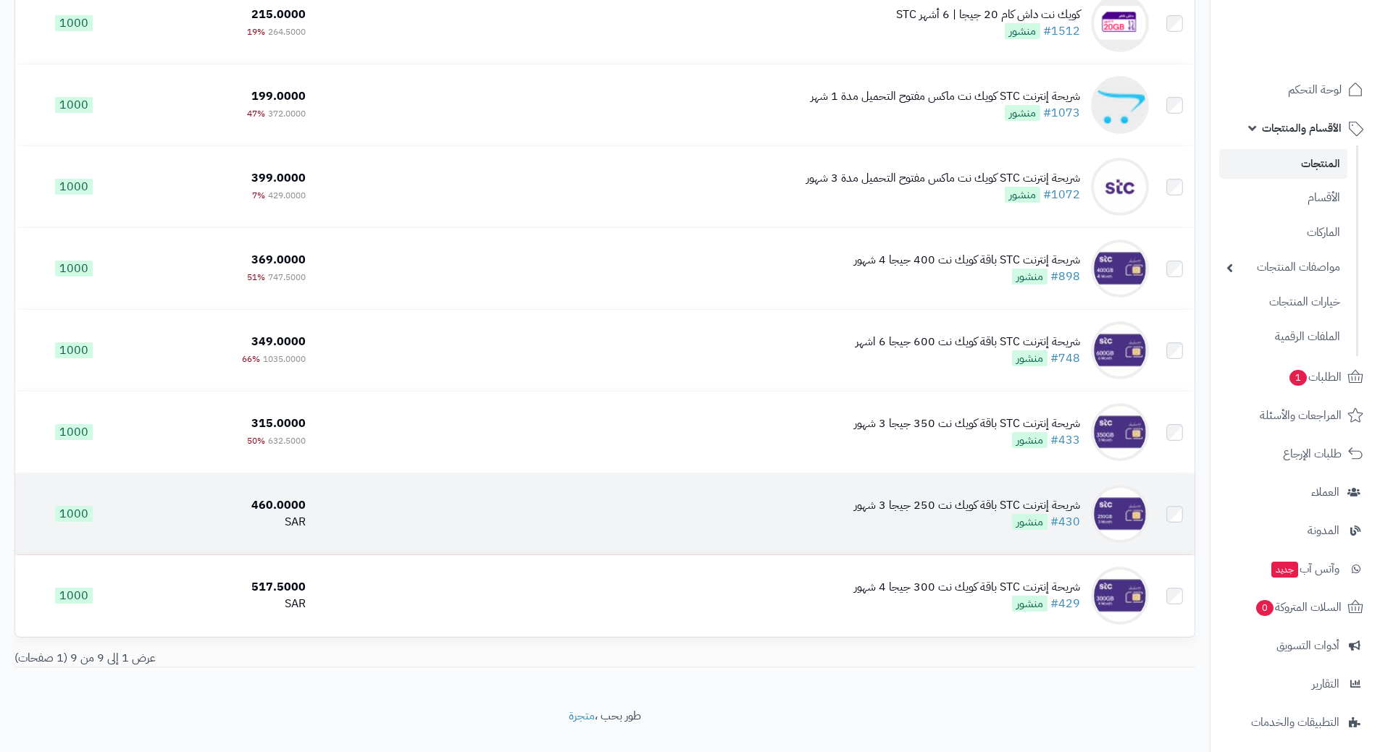
click at [469, 501] on td "شريحة إنترنت STC باقة كويك نت 250 جيجا 3 شهور #430 منشور" at bounding box center [732, 514] width 843 height 81
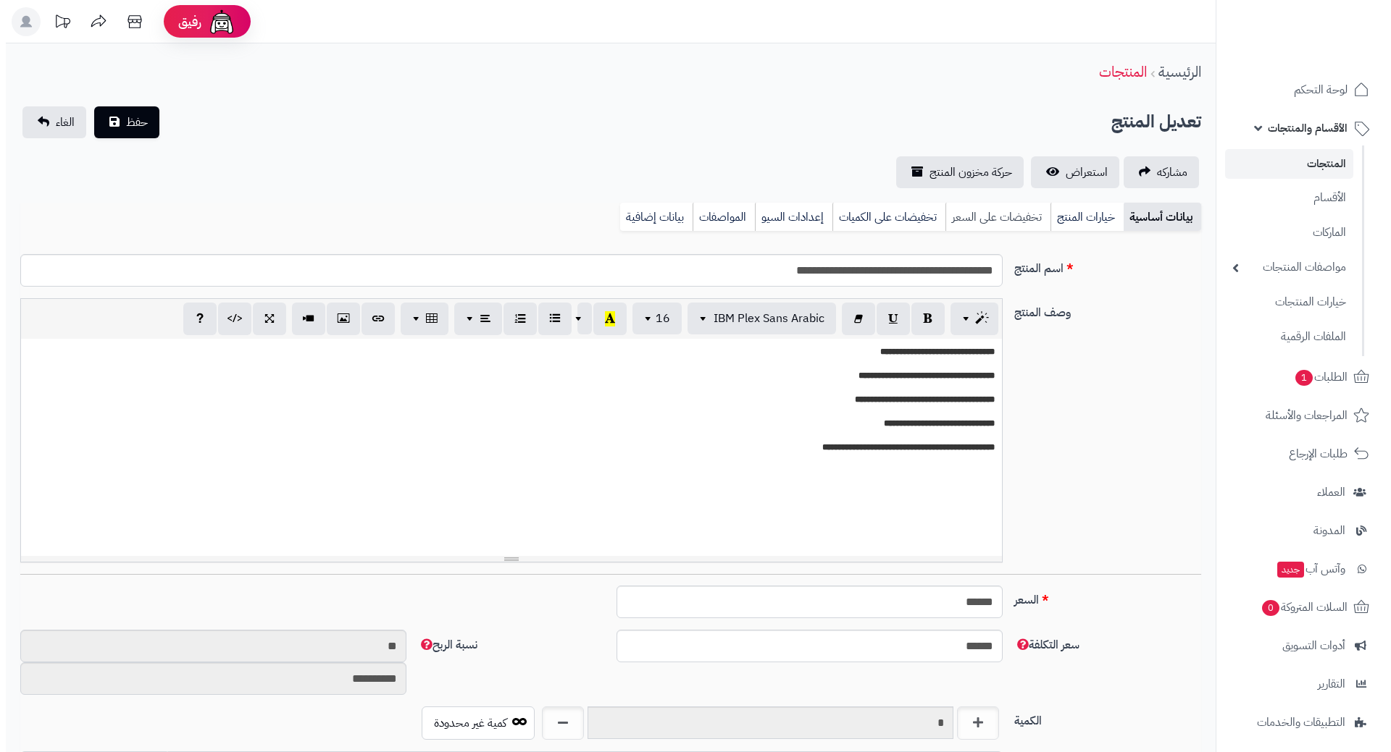
scroll to position [1260, 0]
click at [965, 223] on link "تخفيضات على السعر" at bounding box center [991, 217] width 105 height 29
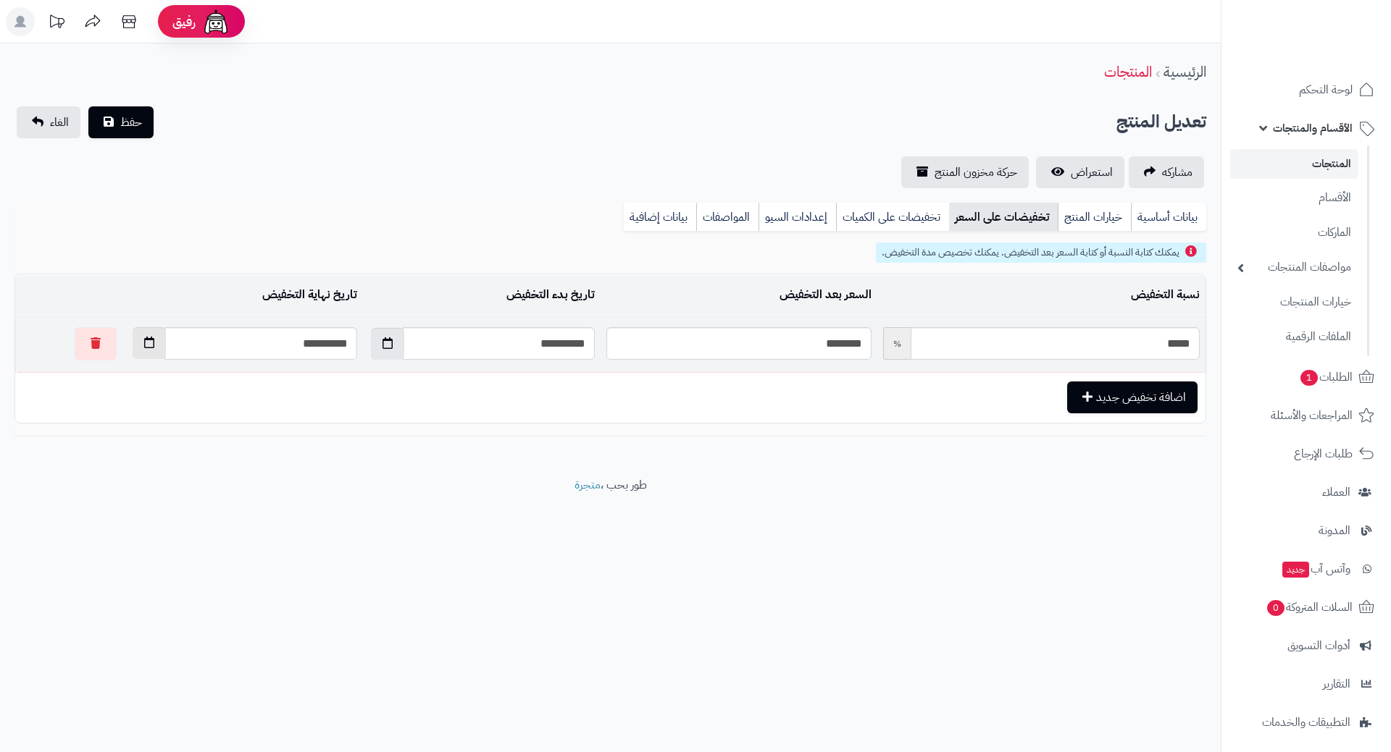
click at [133, 353] on button "button" at bounding box center [149, 343] width 33 height 32
click at [209, 508] on td "30" at bounding box center [212, 509] width 26 height 22
type input "**********"
click at [151, 122] on button "حفظ" at bounding box center [120, 122] width 65 height 32
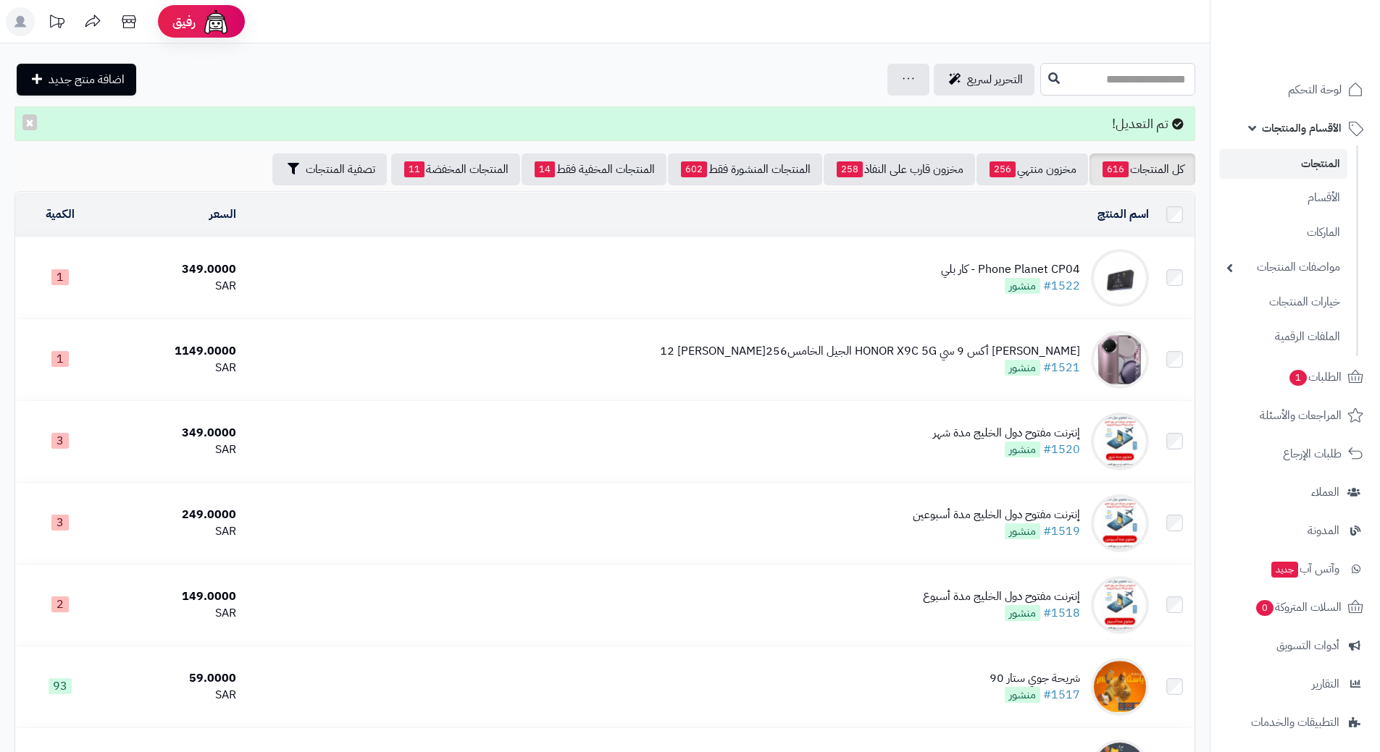
click at [1058, 74] on input "text" at bounding box center [1117, 79] width 155 height 33
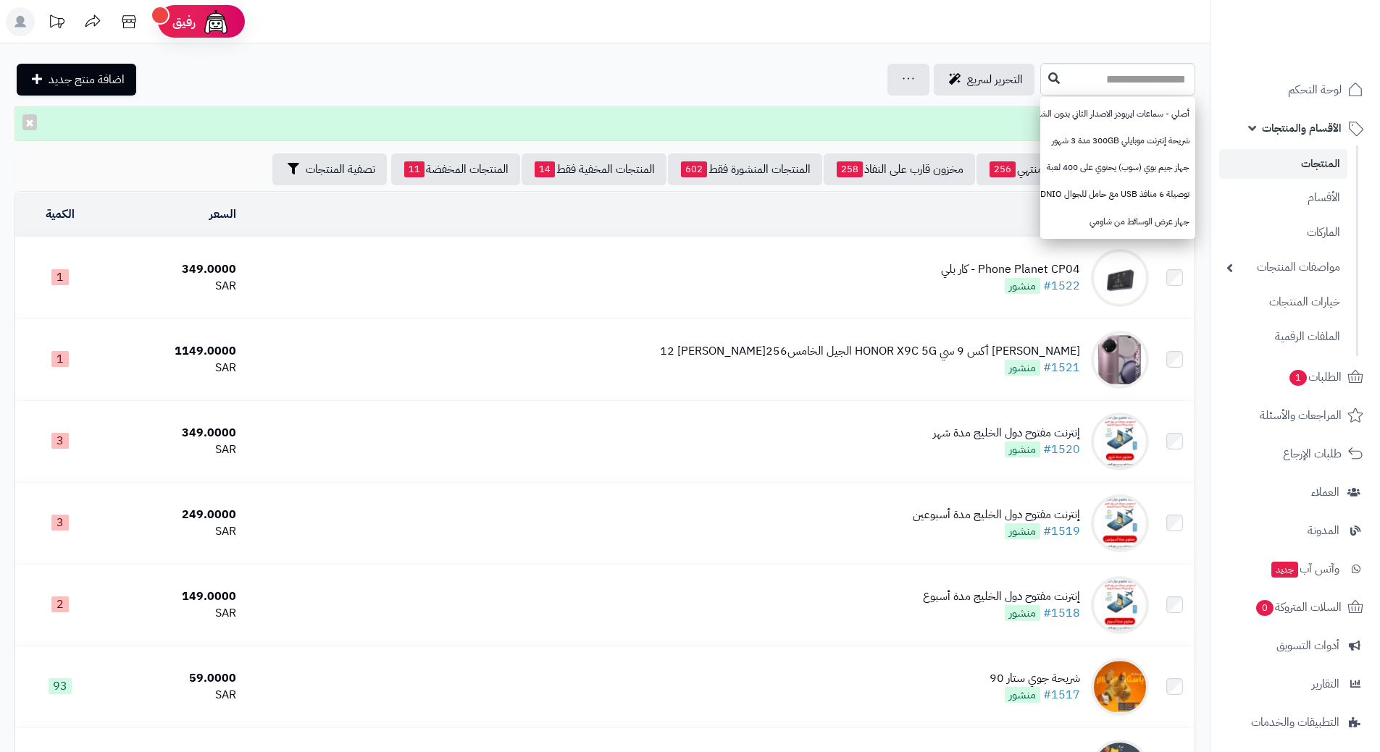
drag, startPoint x: 1254, startPoint y: 123, endPoint x: 1267, endPoint y: 131, distance: 15.9
click at [1254, 123] on link "الأقسام والمنتجات" at bounding box center [1295, 128] width 152 height 35
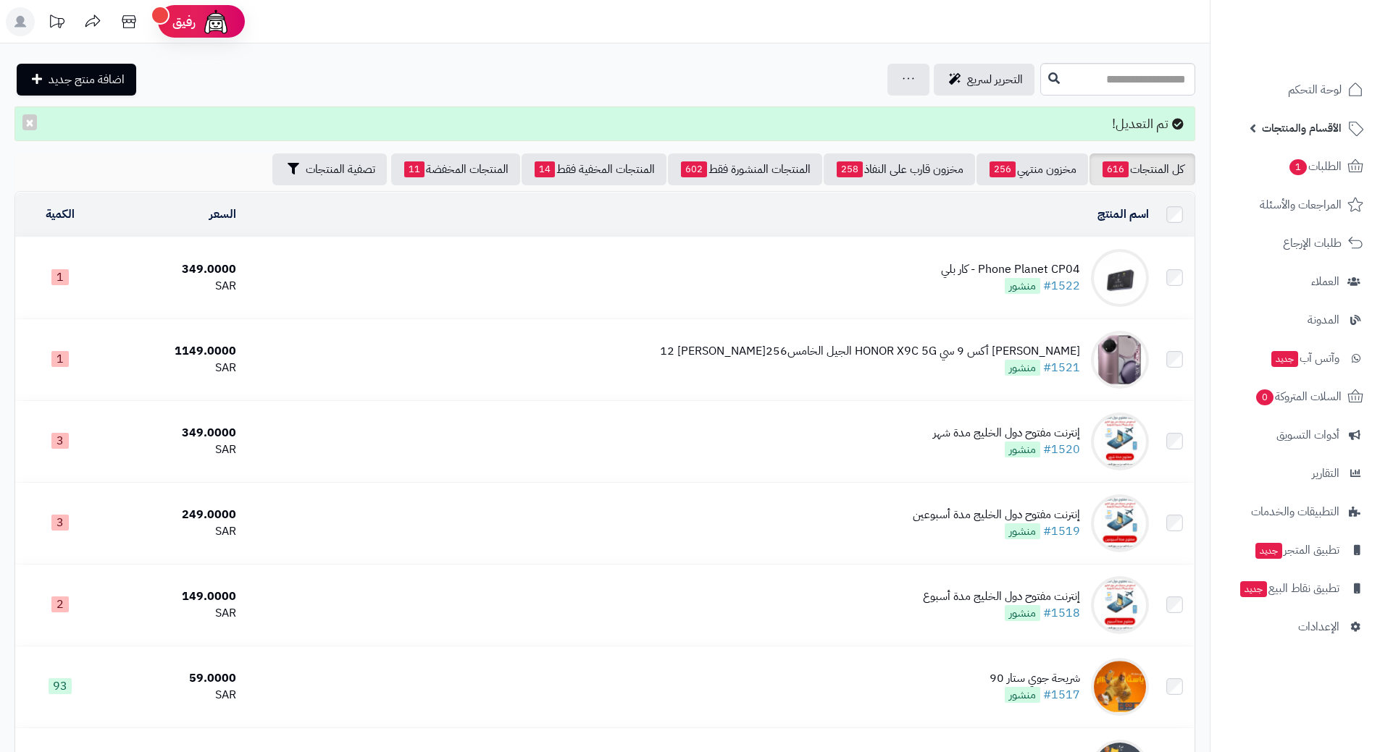
click at [1275, 130] on span "الأقسام والمنتجات" at bounding box center [1302, 128] width 80 height 20
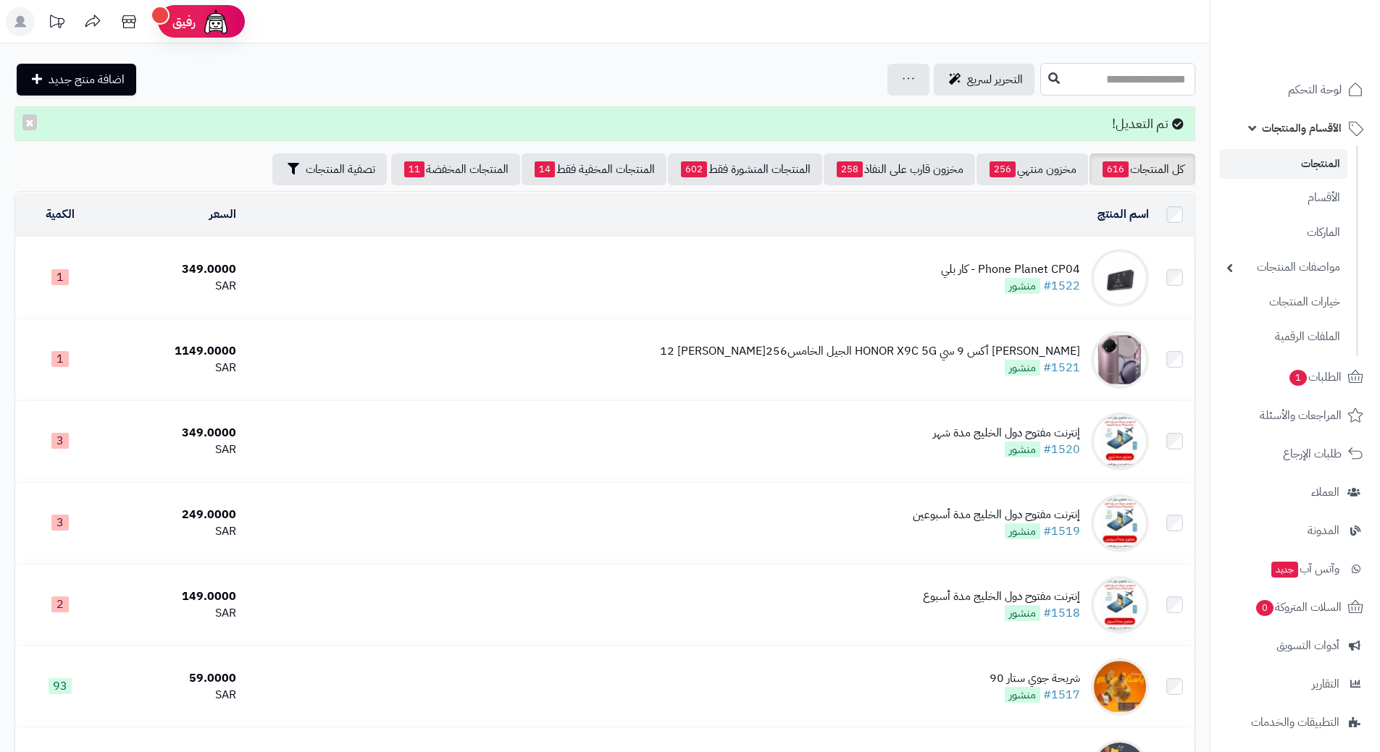
click at [1096, 64] on input "text" at bounding box center [1117, 79] width 155 height 33
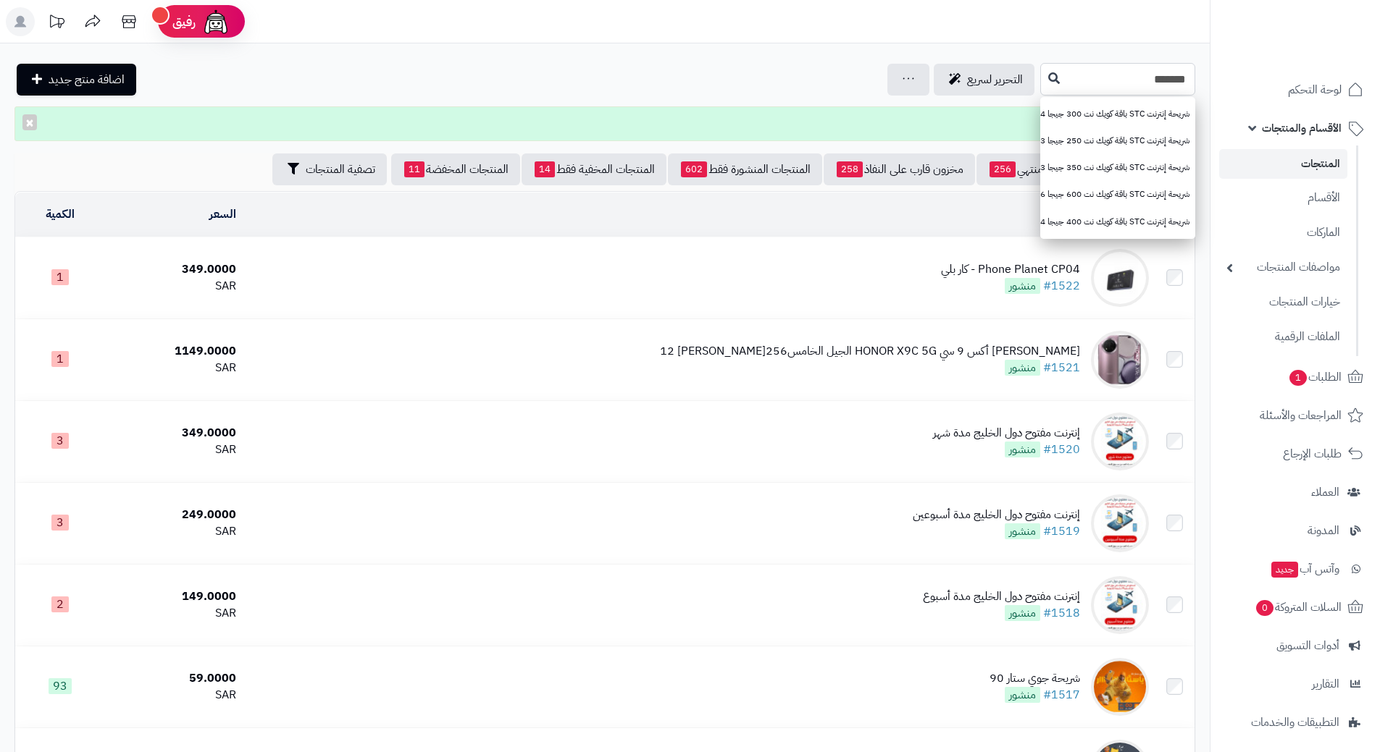
type input "*******"
click at [1048, 77] on icon at bounding box center [1054, 78] width 12 height 12
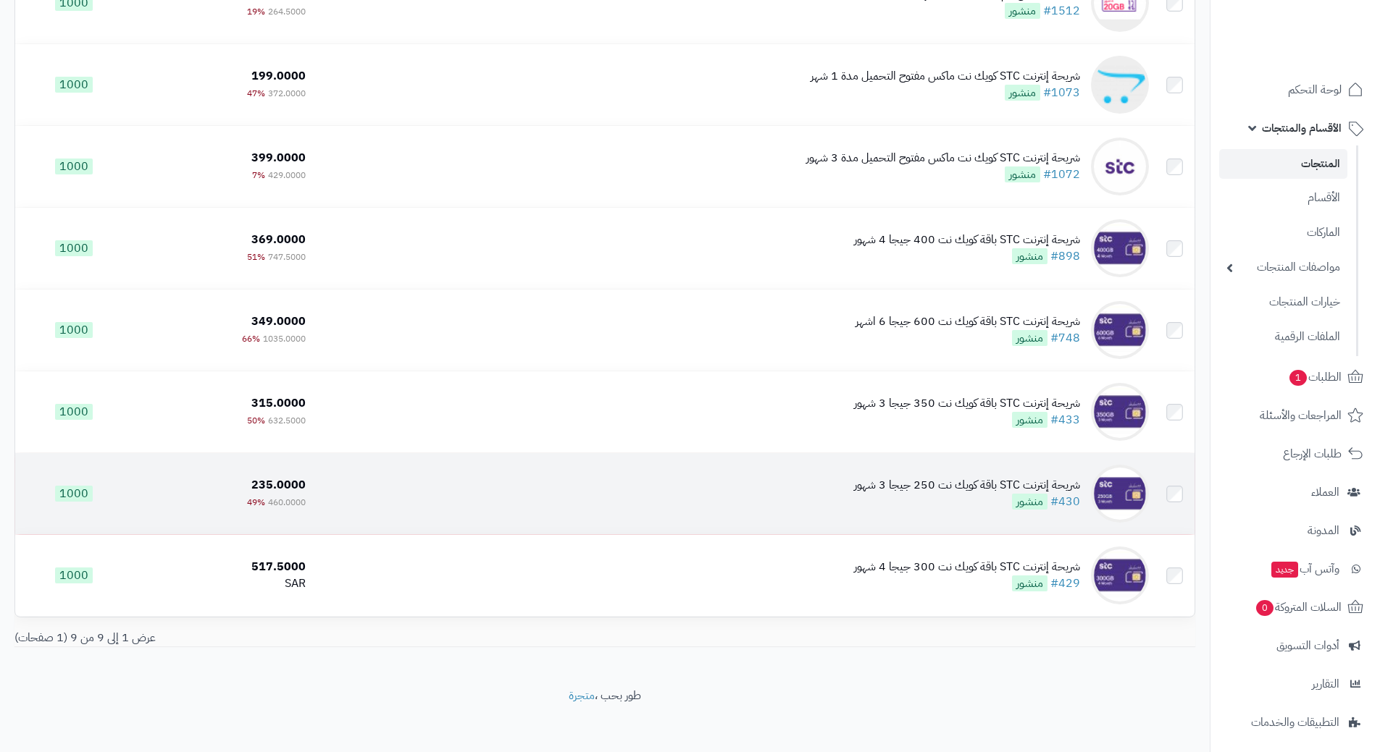
scroll to position [316, 0]
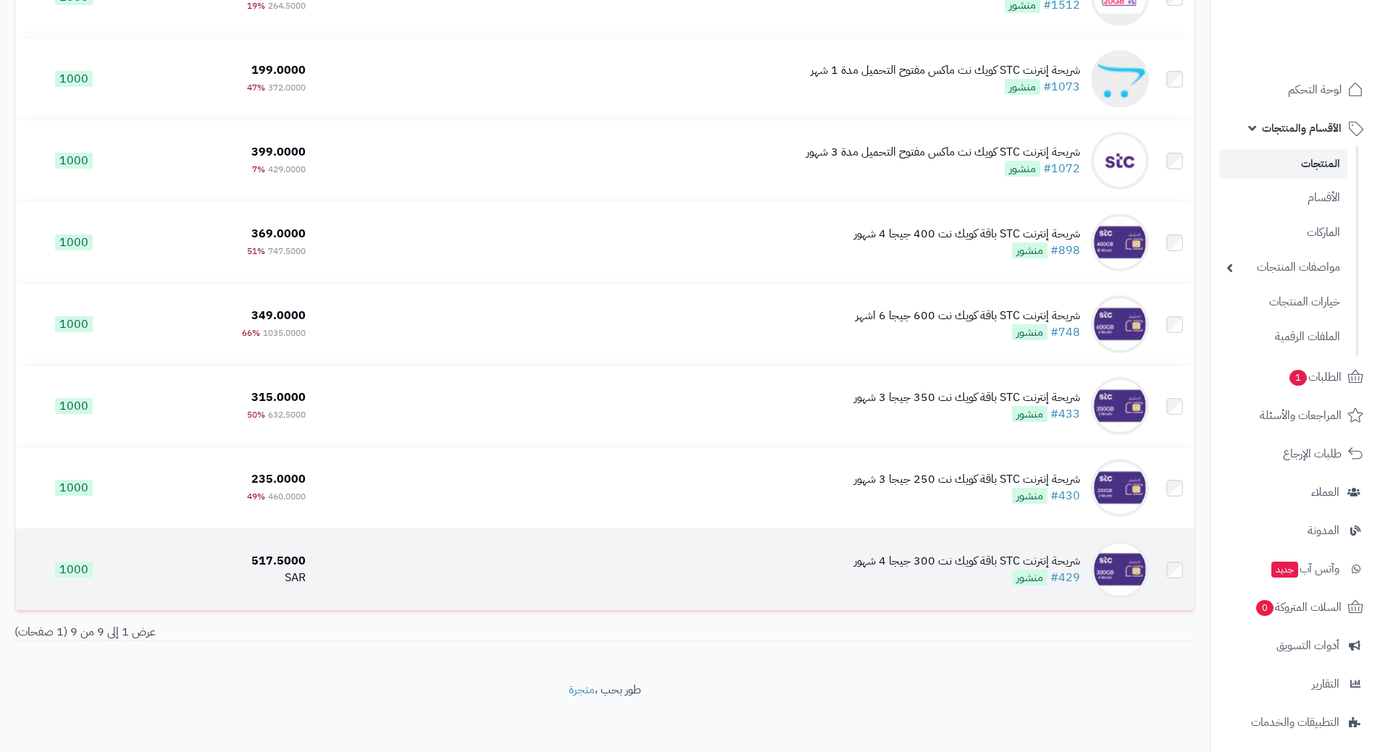
click at [571, 570] on td "شريحة إنترنت STC باقة كويك نت 300 جيجا 4 شهور #429 منشور" at bounding box center [732, 569] width 843 height 81
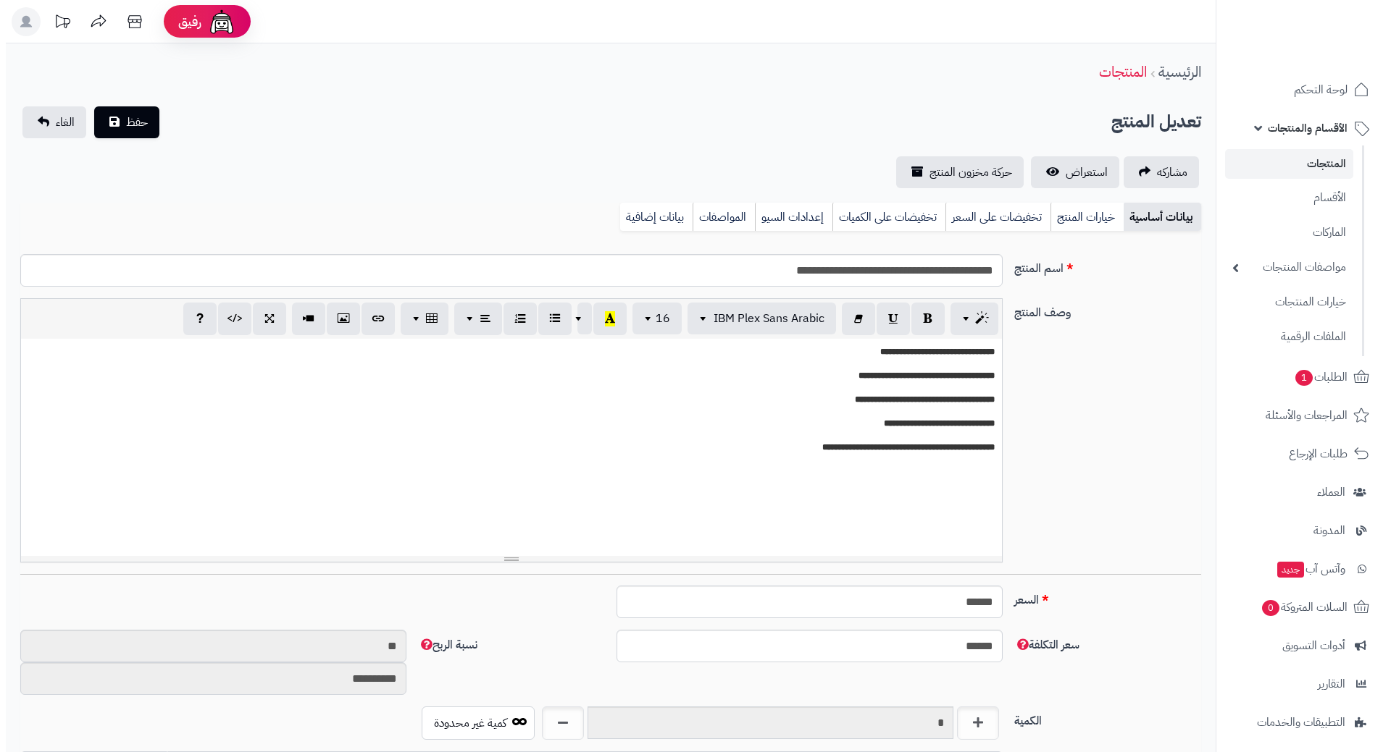
scroll to position [1278, 0]
click at [1005, 225] on link "تخفيضات على السعر" at bounding box center [991, 217] width 105 height 29
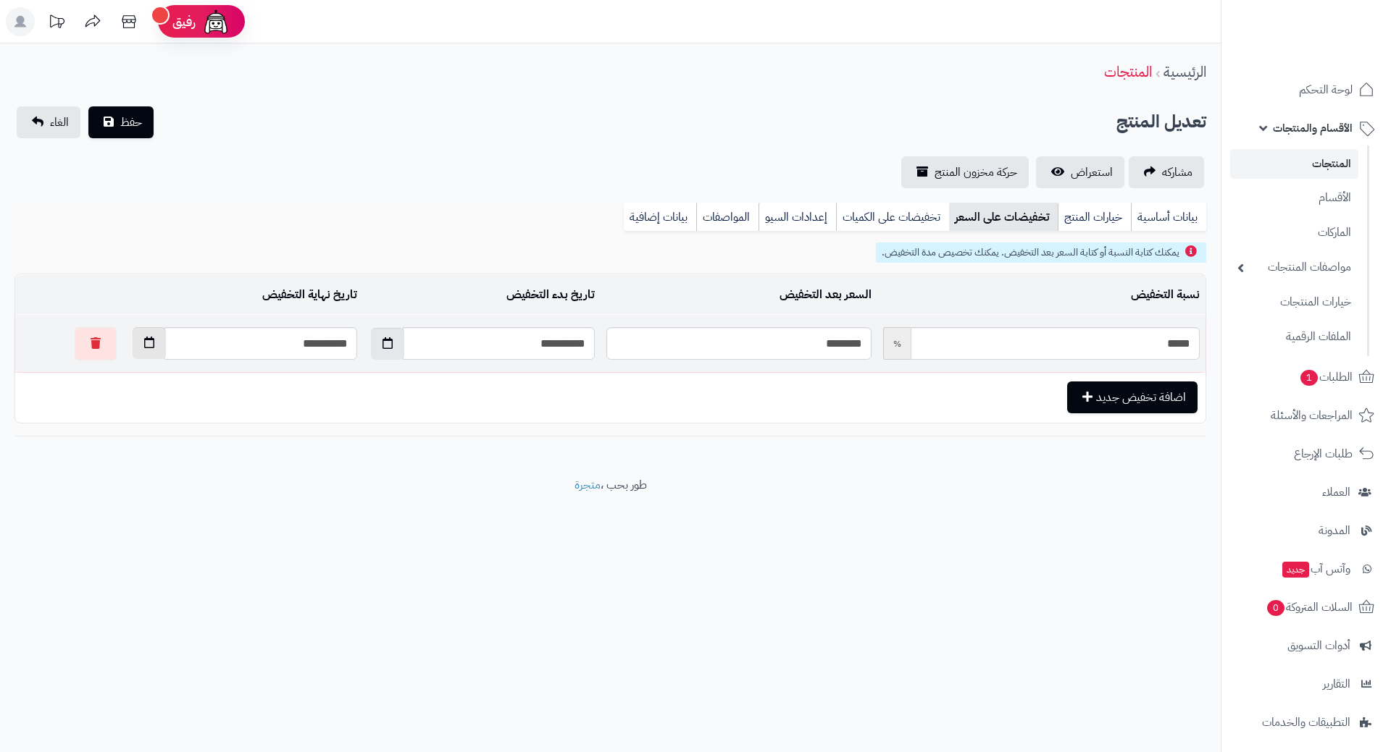
click at [144, 344] on icon "button" at bounding box center [149, 343] width 10 height 12
click at [217, 511] on td "30" at bounding box center [212, 509] width 26 height 22
type input "**********"
click at [151, 113] on button "حفظ" at bounding box center [120, 122] width 65 height 32
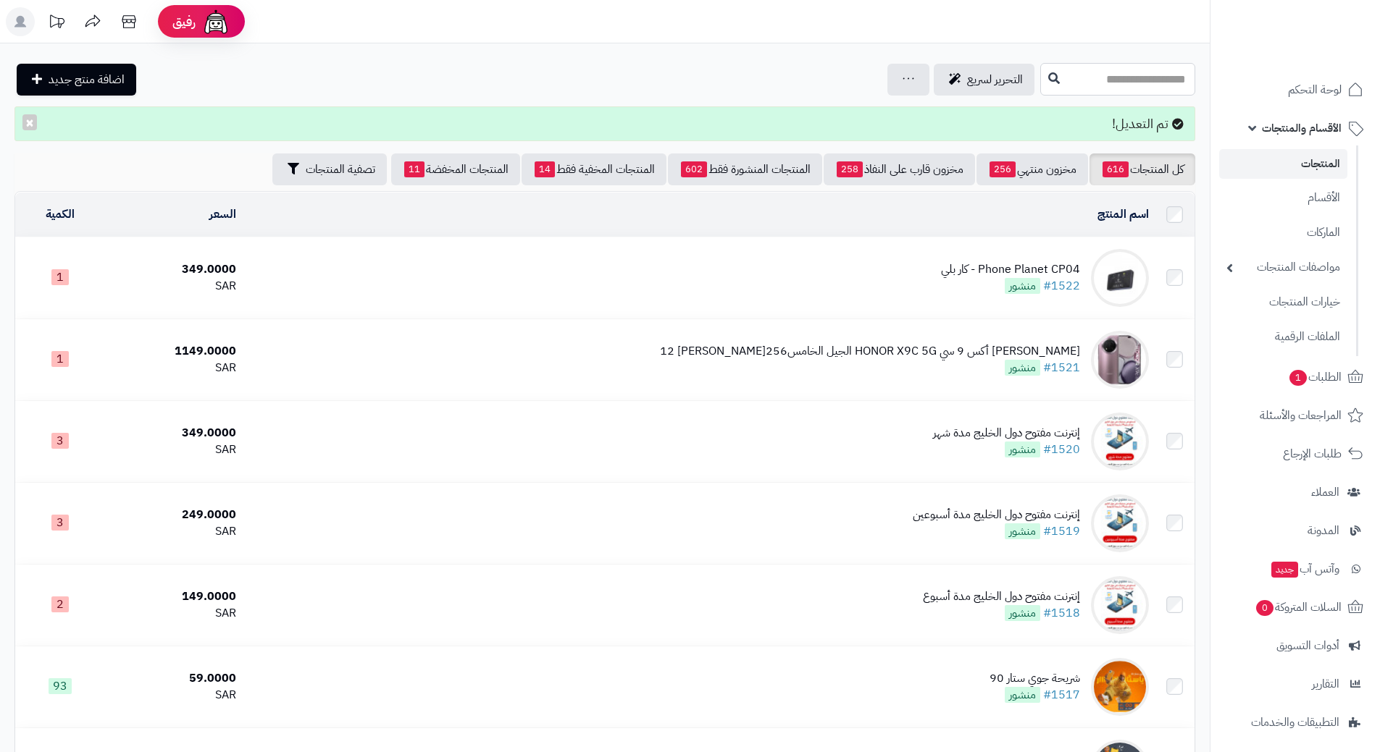
click at [1041, 86] on input "text" at bounding box center [1117, 79] width 155 height 33
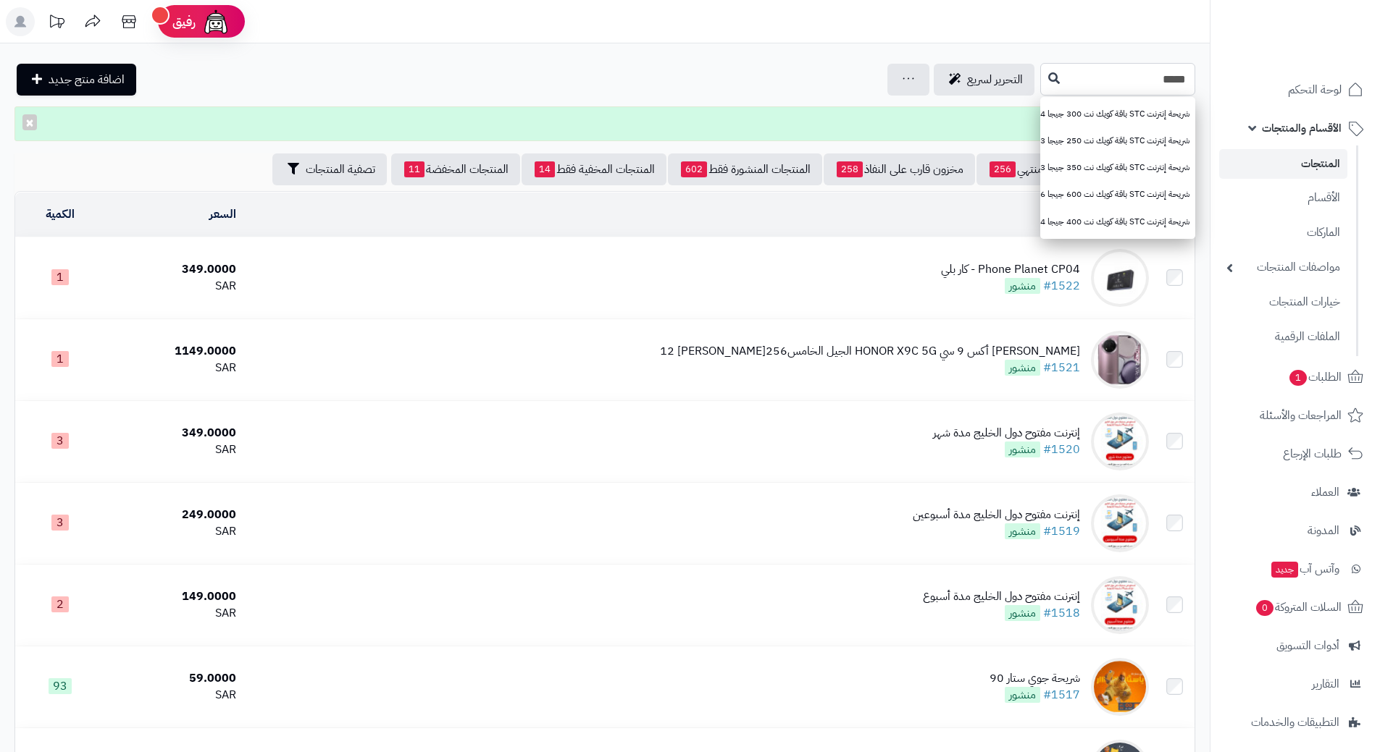
type input "****"
click at [1048, 80] on icon at bounding box center [1054, 78] width 12 height 12
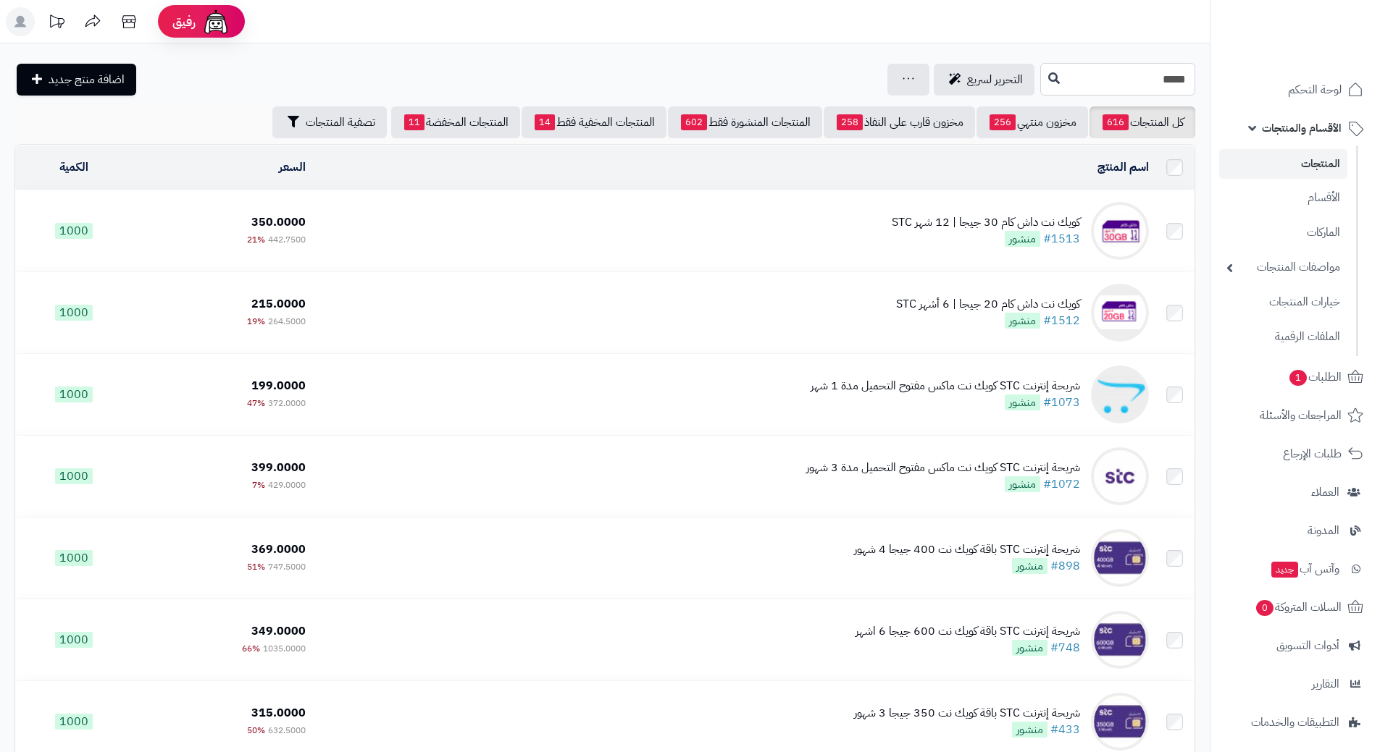
click at [1061, 92] on input "****" at bounding box center [1117, 79] width 155 height 33
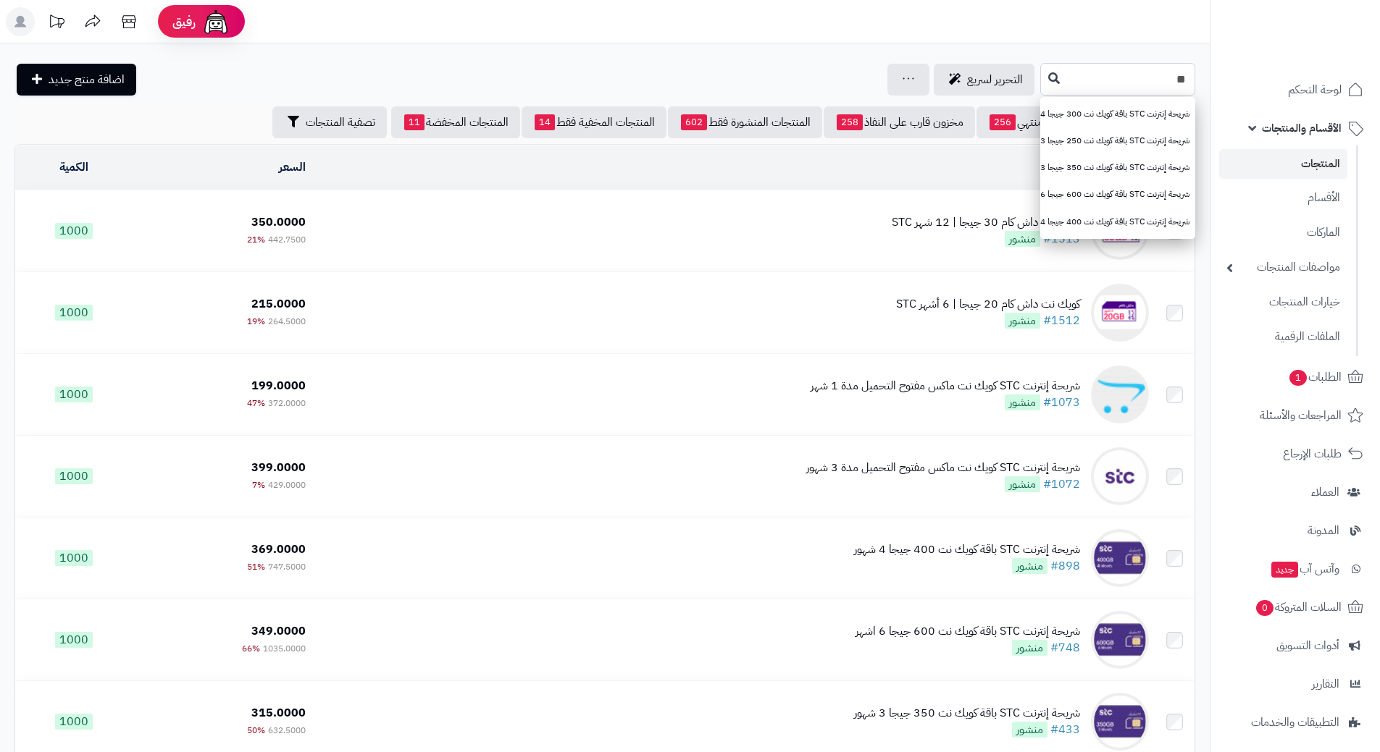
type input "*"
type input "***"
click at [1048, 76] on icon at bounding box center [1054, 78] width 12 height 12
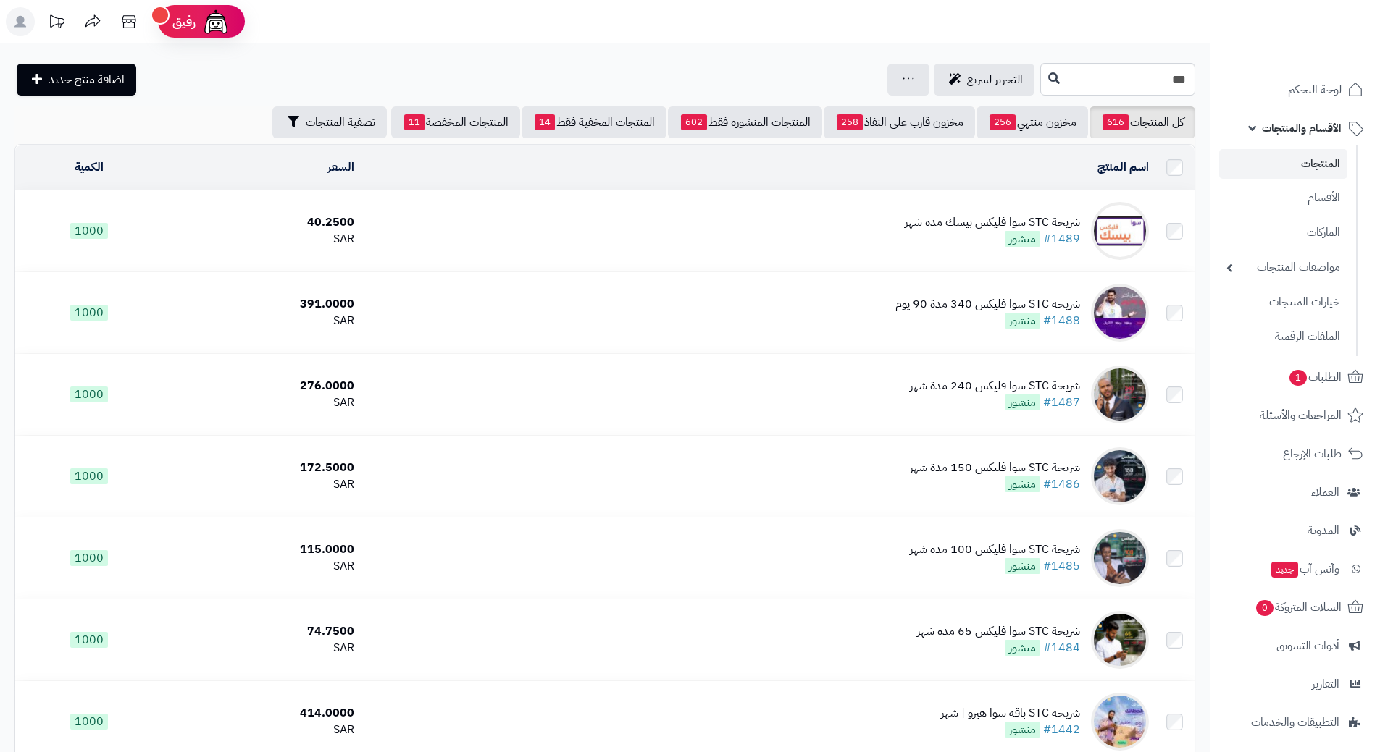
click at [663, 229] on td "شريحة STC سوا فليكس بيسك مدة شهر #1489 منشور" at bounding box center [757, 230] width 794 height 81
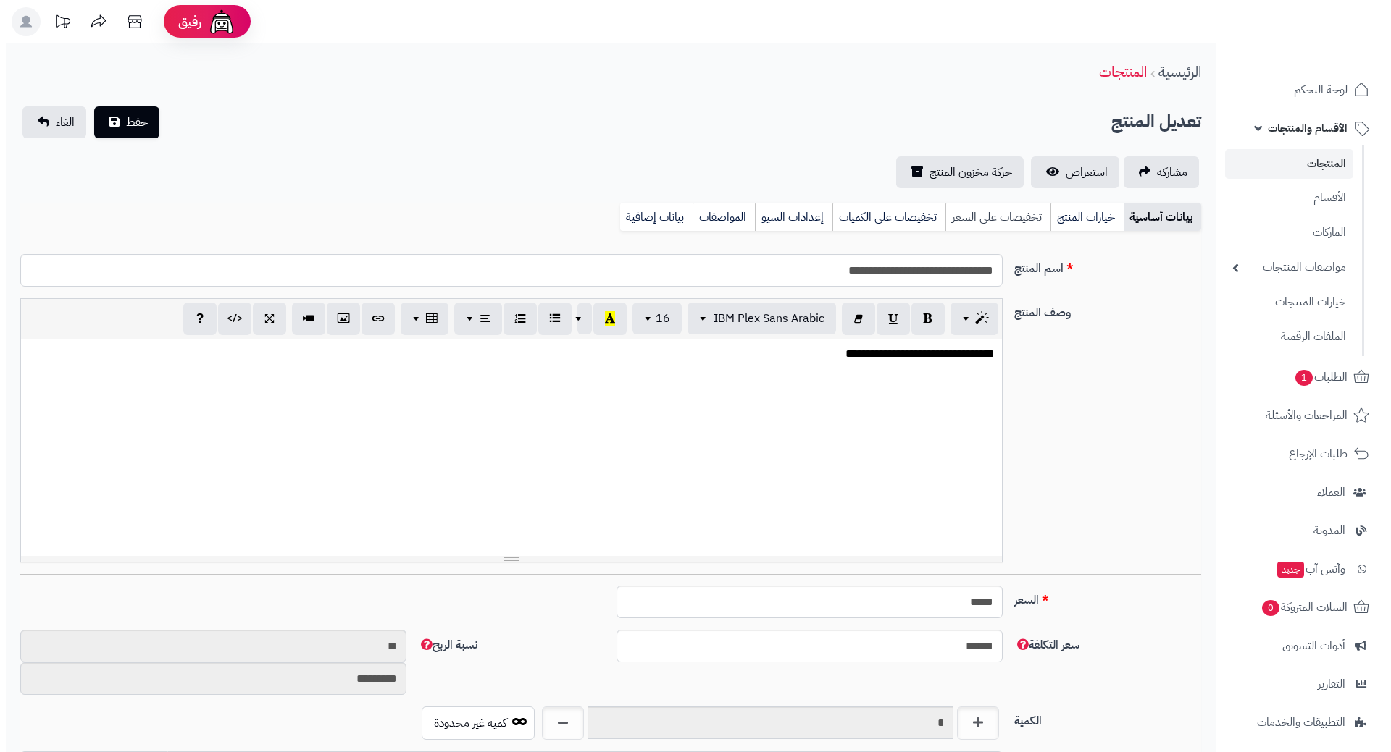
scroll to position [1278, 0]
drag, startPoint x: 995, startPoint y: 214, endPoint x: 980, endPoint y: 220, distance: 16.3
click at [994, 214] on link "تخفيضات على السعر" at bounding box center [991, 217] width 105 height 29
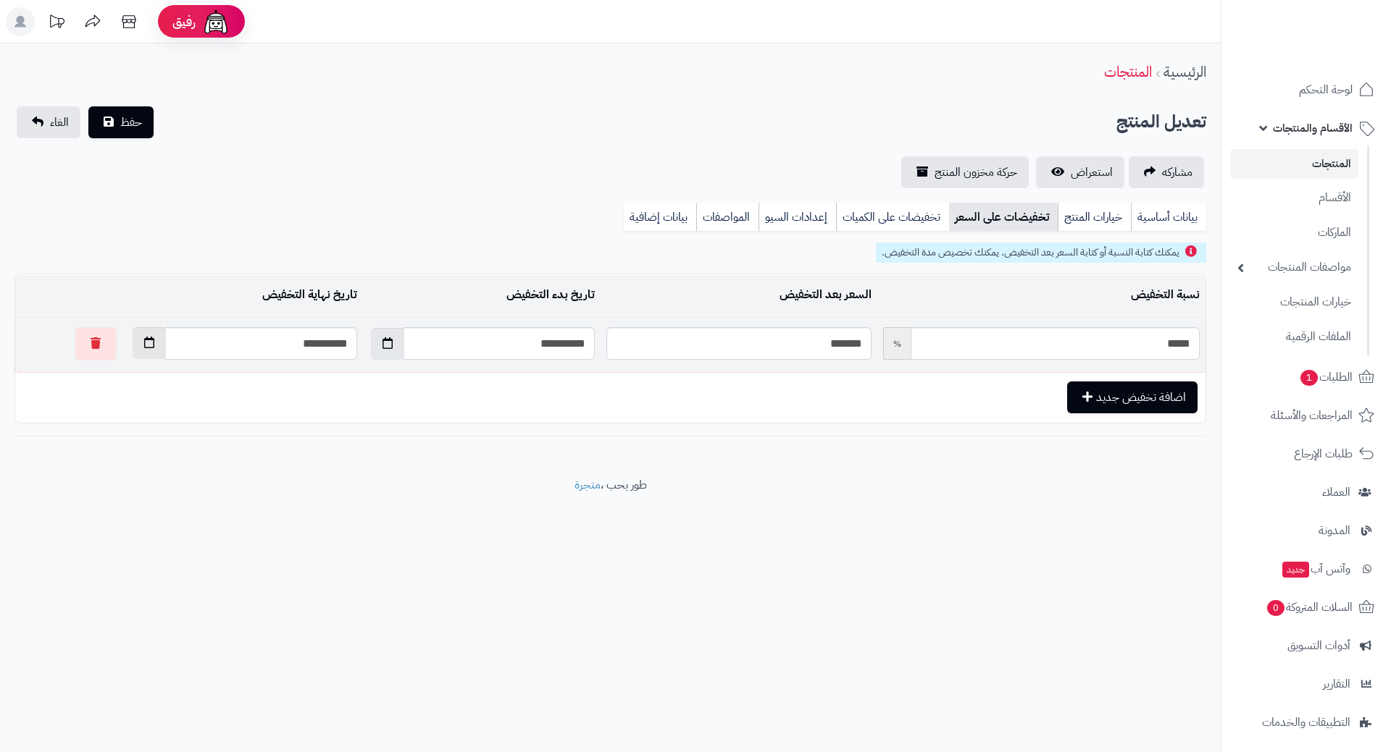
click at [133, 348] on button "button" at bounding box center [149, 343] width 33 height 32
click at [108, 371] on th "›" at bounding box center [109, 378] width 26 height 22
click at [208, 508] on td "30" at bounding box center [212, 509] width 26 height 22
type input "**********"
click at [128, 119] on span "حفظ" at bounding box center [131, 121] width 22 height 17
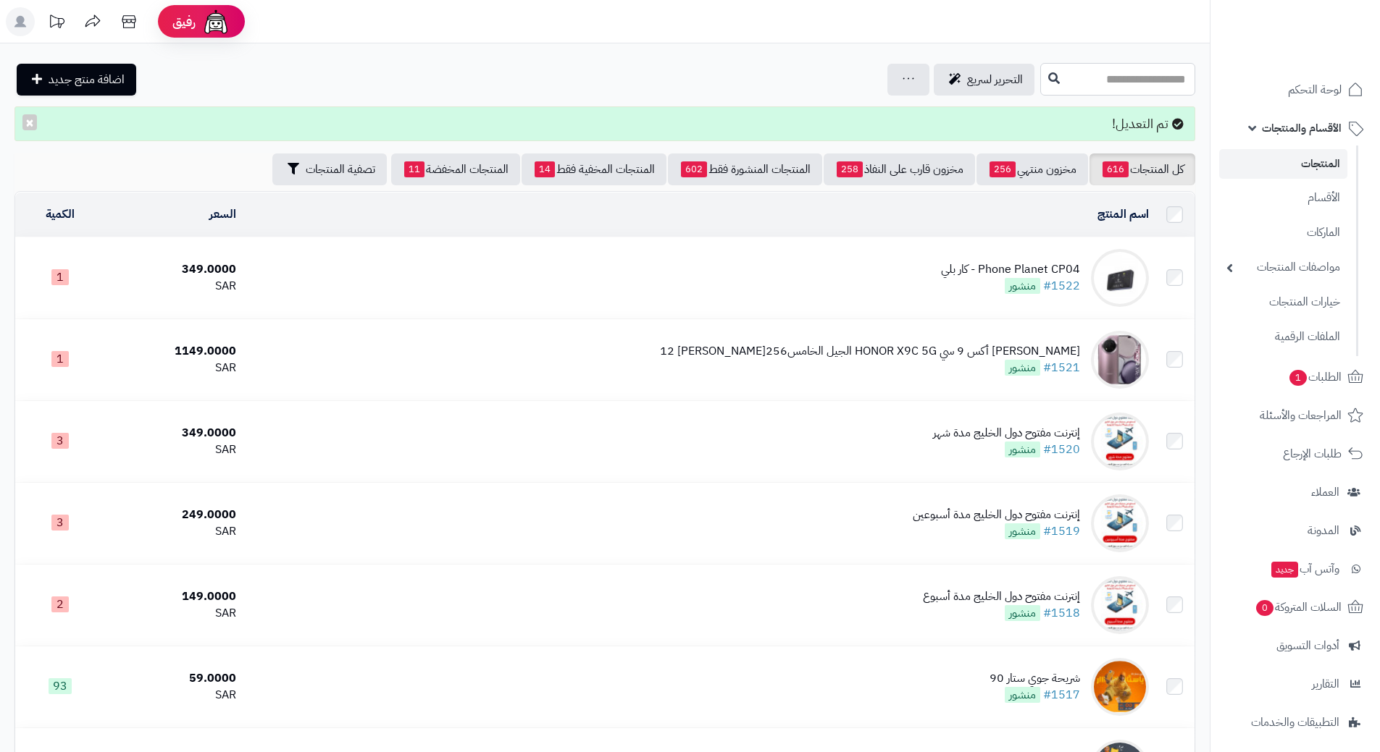
drag, startPoint x: 1096, startPoint y: 80, endPoint x: 1057, endPoint y: 75, distance: 38.7
click at [1091, 78] on input "text" at bounding box center [1117, 79] width 155 height 33
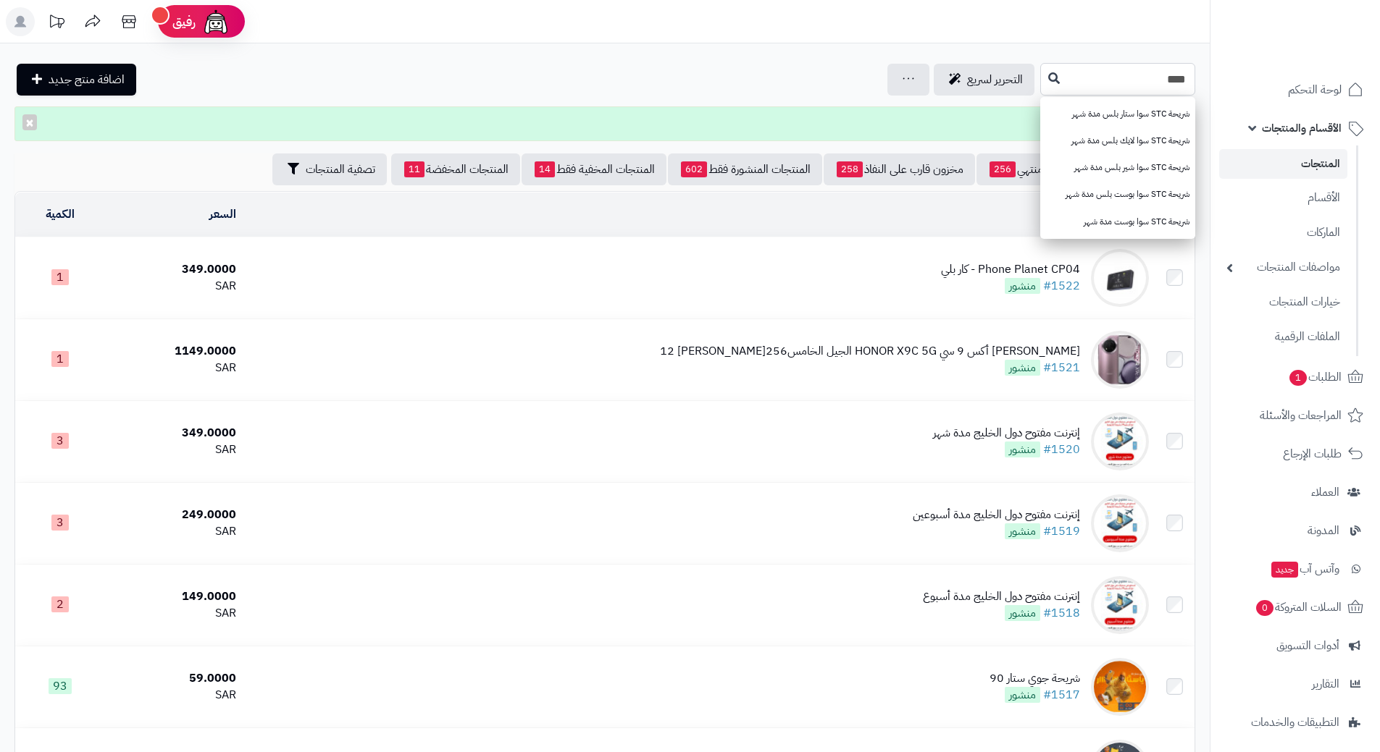
type input "***"
click at [1048, 75] on icon at bounding box center [1054, 78] width 12 height 12
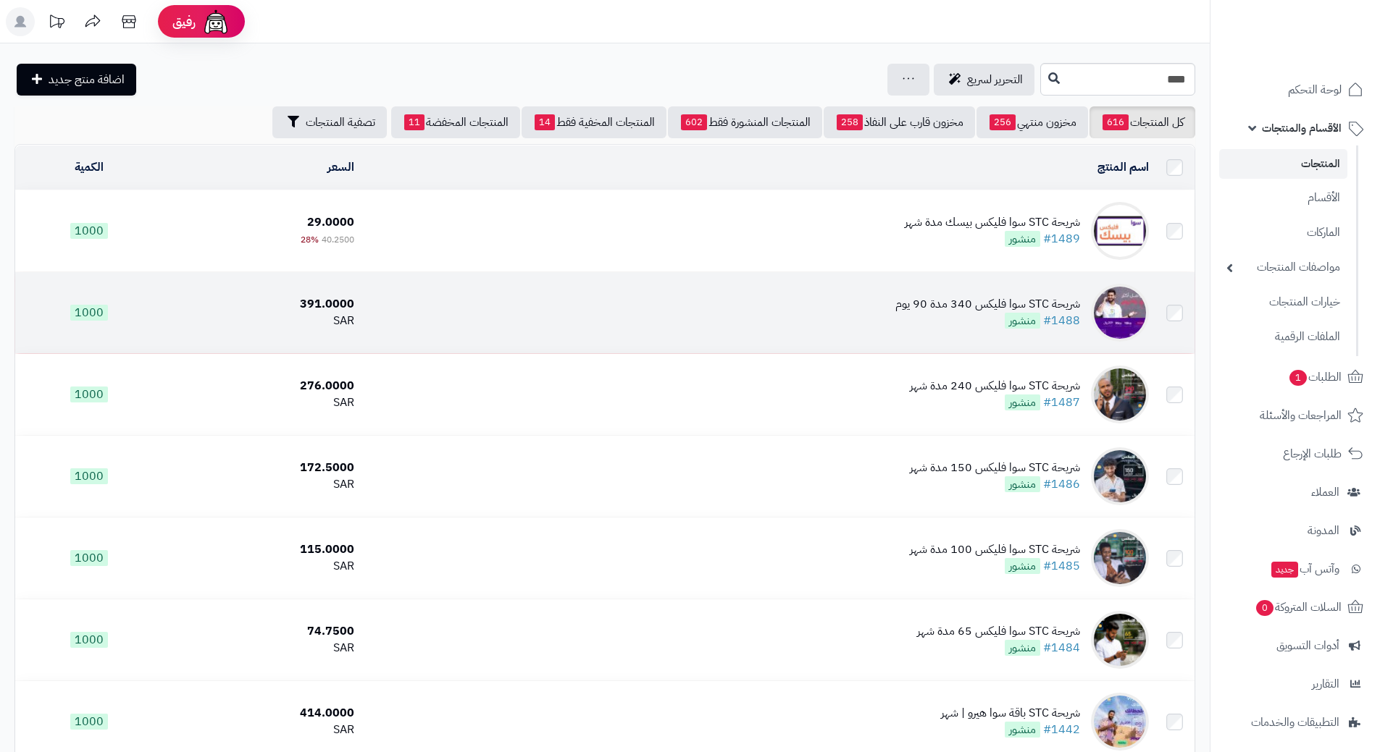
click at [527, 305] on td "شريحة STC سوا فليكس 340 مدة 90 يوم #1488 منشور" at bounding box center [757, 312] width 794 height 81
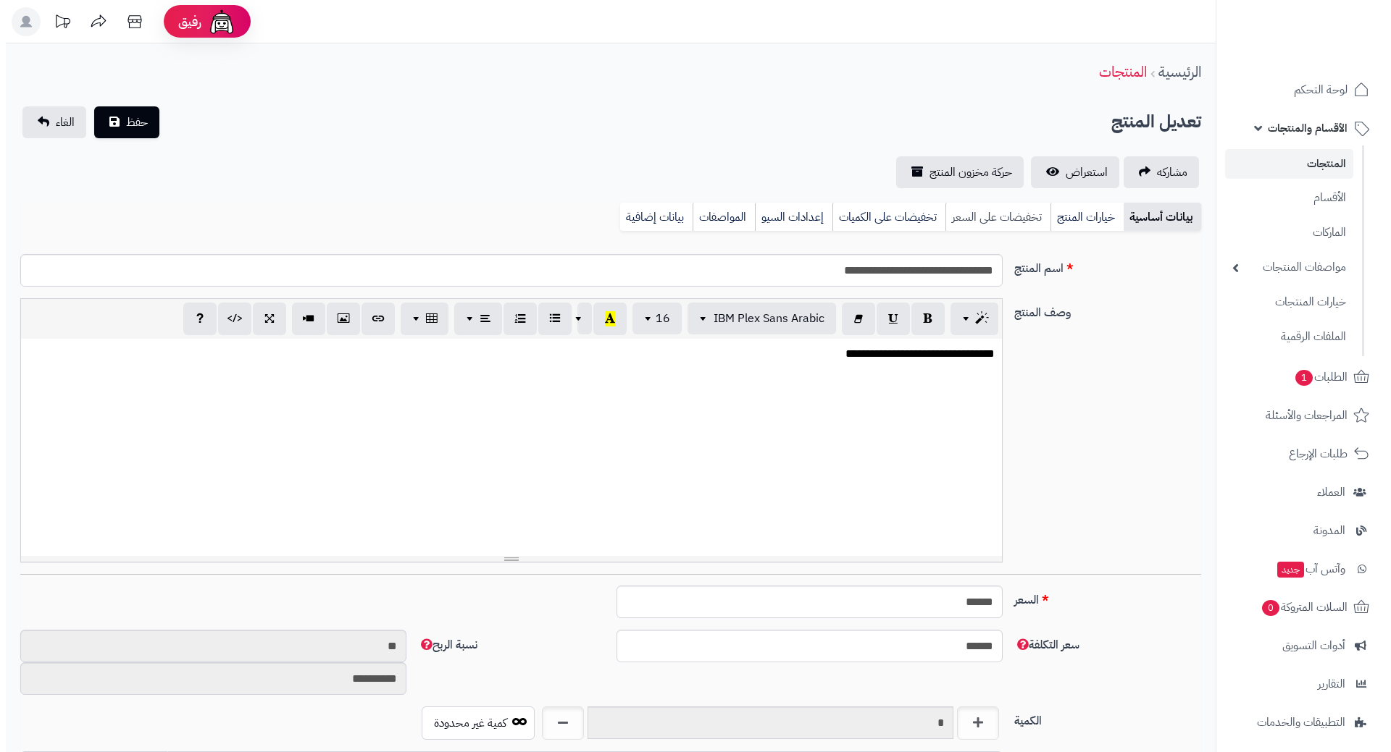
scroll to position [1278, 0]
drag, startPoint x: 995, startPoint y: 216, endPoint x: 984, endPoint y: 216, distance: 11.6
click at [995, 215] on link "تخفيضات على السعر" at bounding box center [991, 217] width 105 height 29
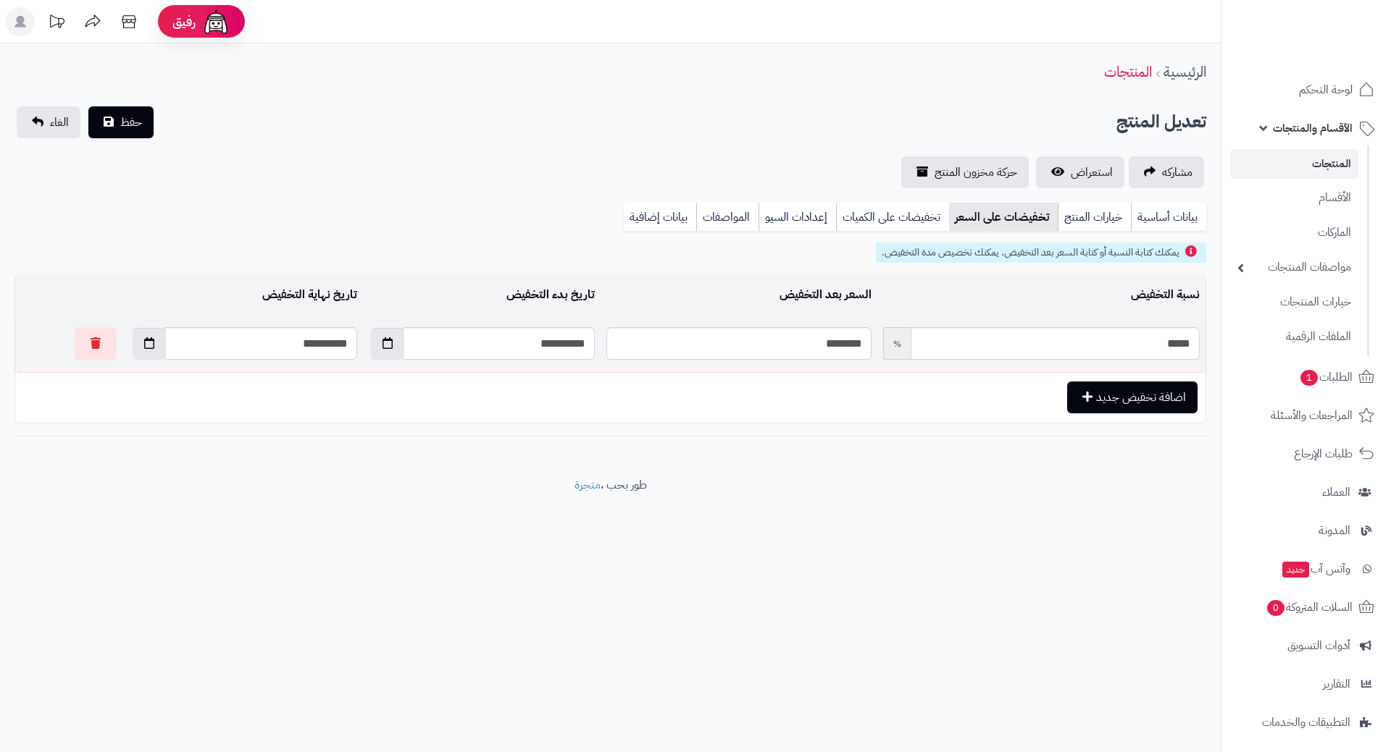
drag, startPoint x: 122, startPoint y: 348, endPoint x: 127, endPoint y: 363, distance: 15.8
click at [133, 348] on button "button" at bounding box center [149, 344] width 33 height 32
click at [208, 509] on td "30" at bounding box center [212, 509] width 26 height 22
type input "**********"
click at [122, 119] on span "حفظ" at bounding box center [131, 121] width 22 height 17
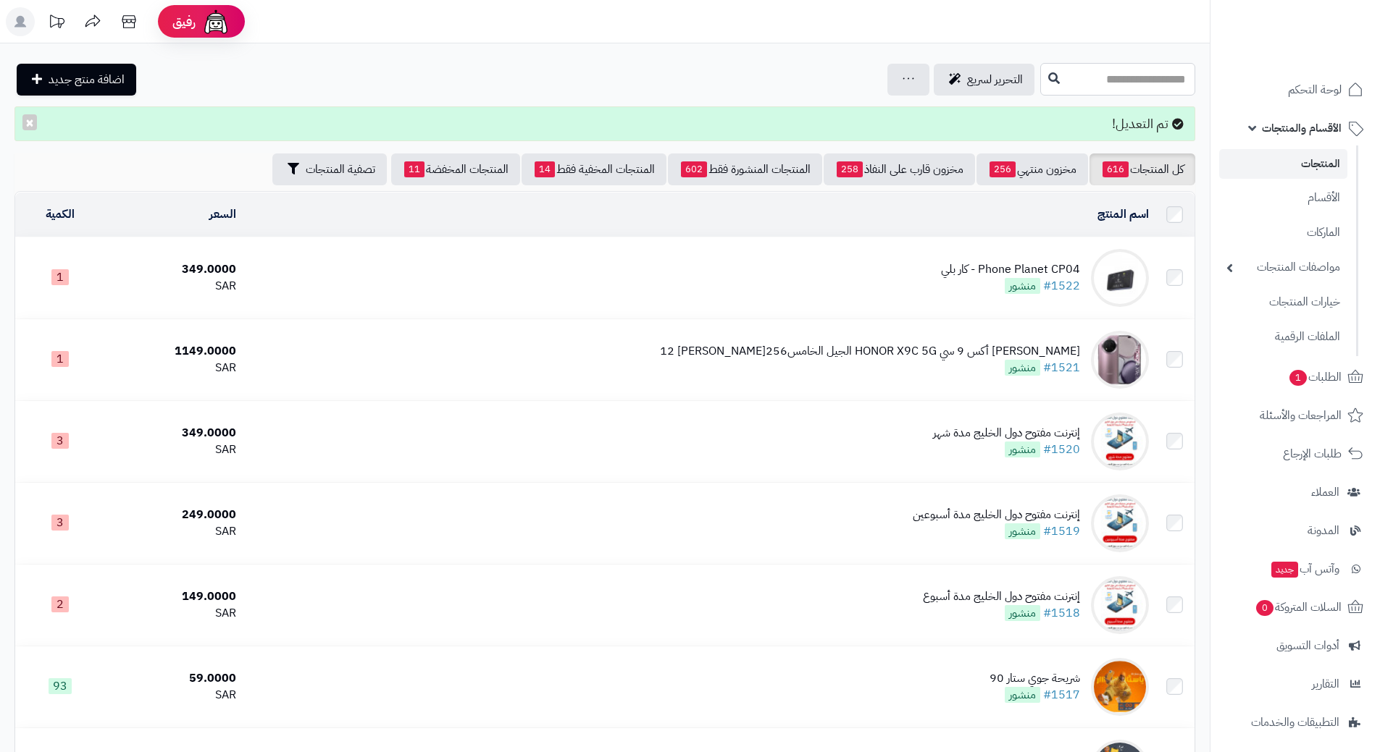
click at [1073, 85] on input "text" at bounding box center [1117, 79] width 155 height 33
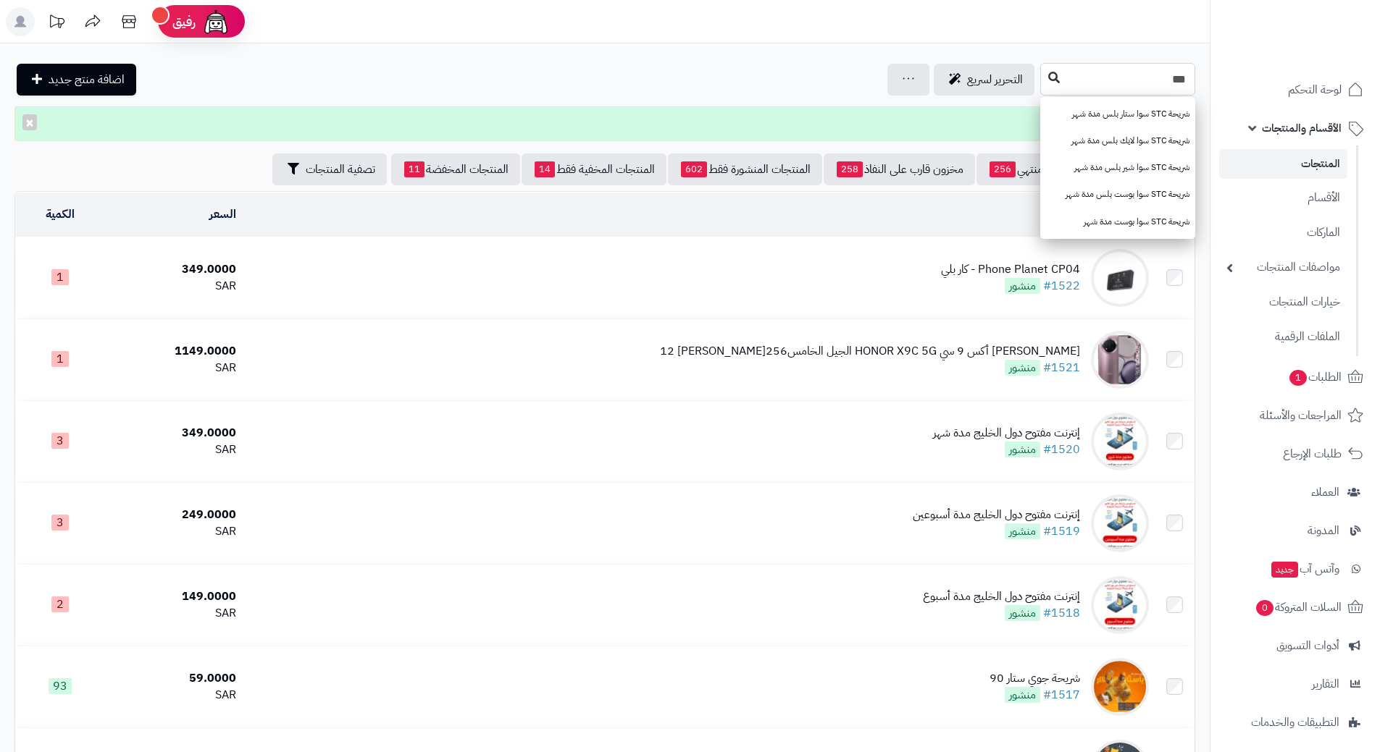
type input "***"
click at [1048, 72] on icon at bounding box center [1054, 78] width 12 height 12
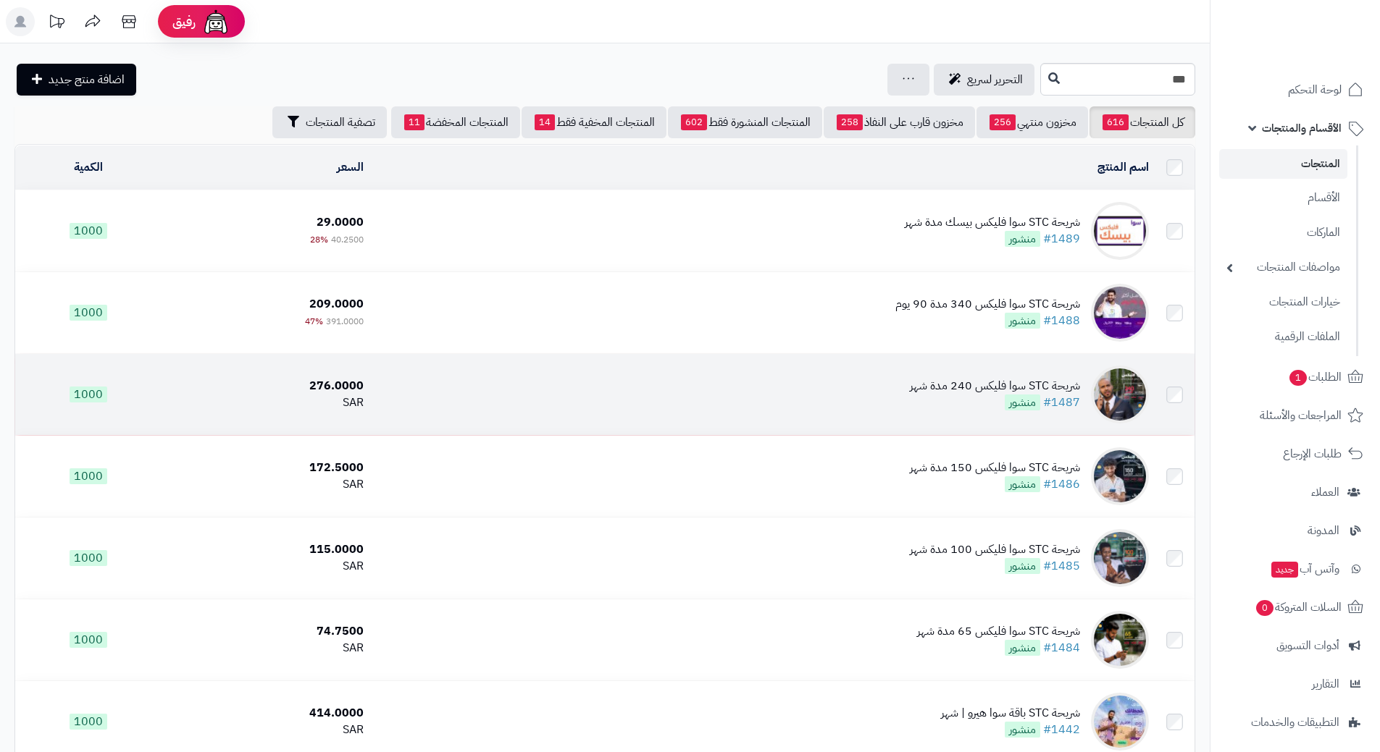
click at [629, 405] on td "شريحة STC سوا فليكس 240 مدة شهر #1487 منشور" at bounding box center [761, 394] width 785 height 81
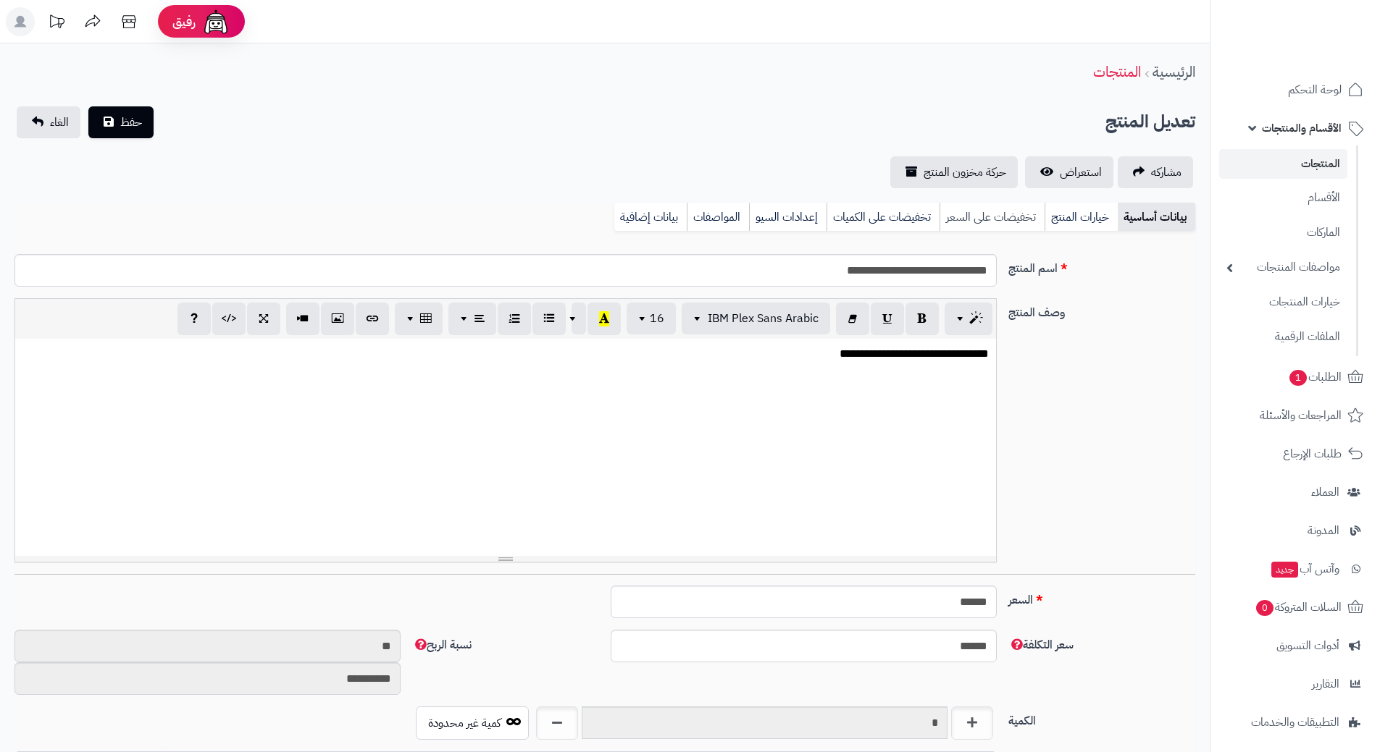
drag, startPoint x: 0, startPoint y: 0, endPoint x: 991, endPoint y: 218, distance: 1014.5
click at [991, 218] on link "تخفيضات على السعر" at bounding box center [991, 217] width 105 height 29
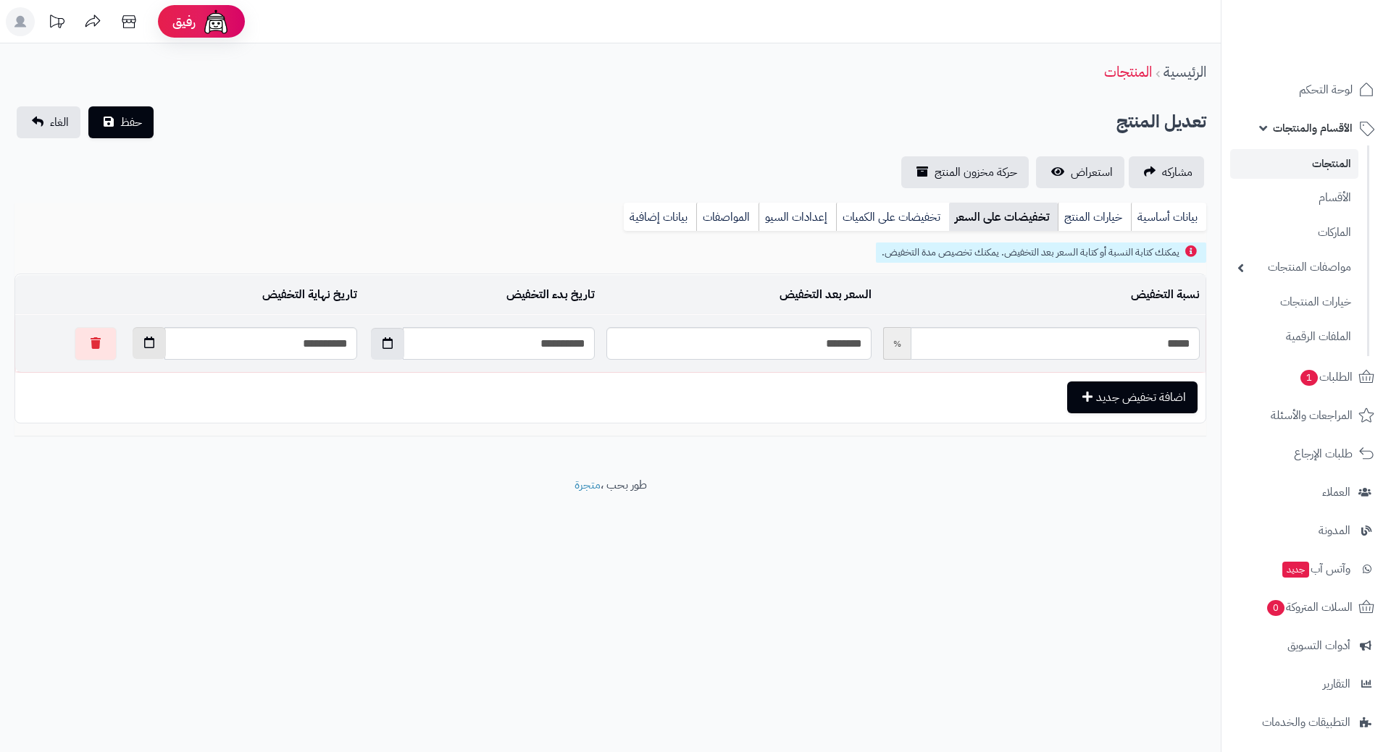
click at [144, 343] on icon "button" at bounding box center [149, 343] width 10 height 12
click at [114, 386] on th "›" at bounding box center [109, 378] width 26 height 22
click at [217, 512] on td "30" at bounding box center [212, 509] width 26 height 22
type input "**********"
click at [141, 125] on span "حفظ" at bounding box center [131, 121] width 22 height 17
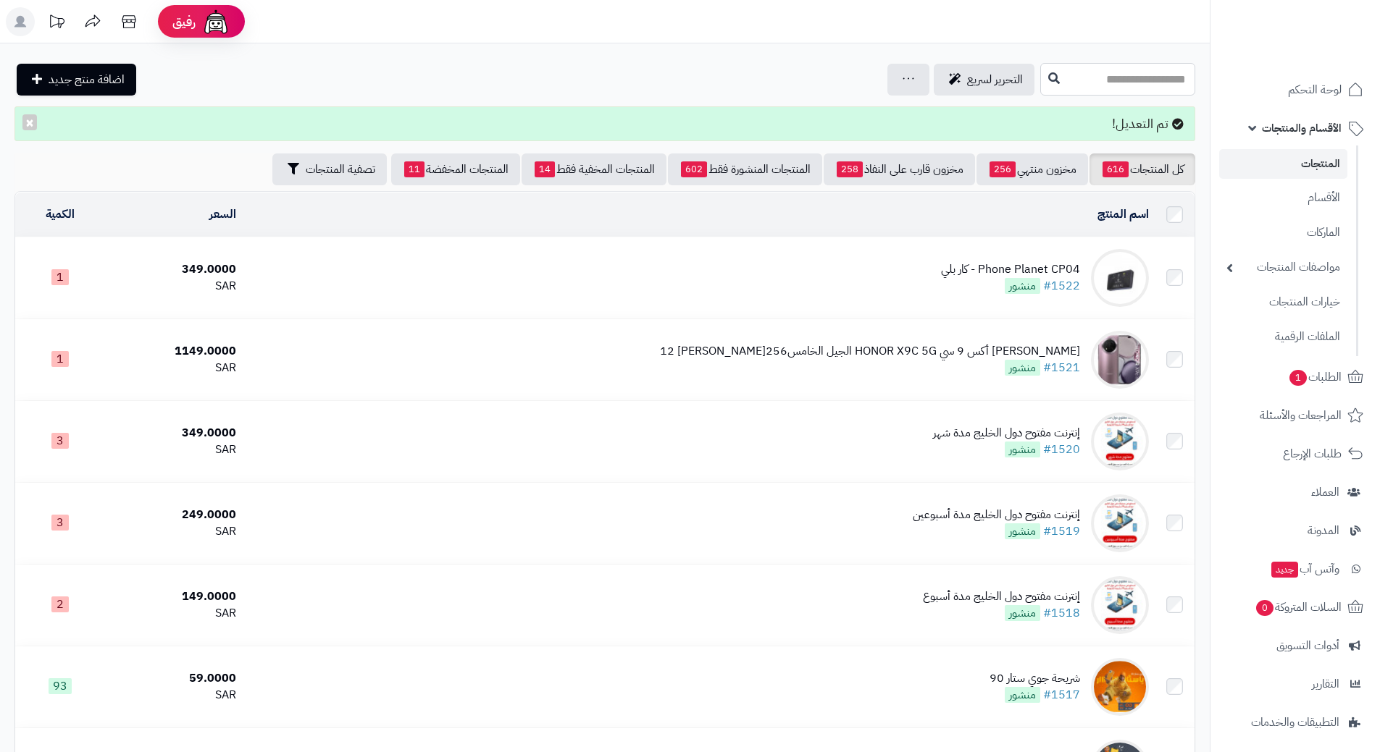
click at [1054, 88] on input "text" at bounding box center [1117, 79] width 155 height 33
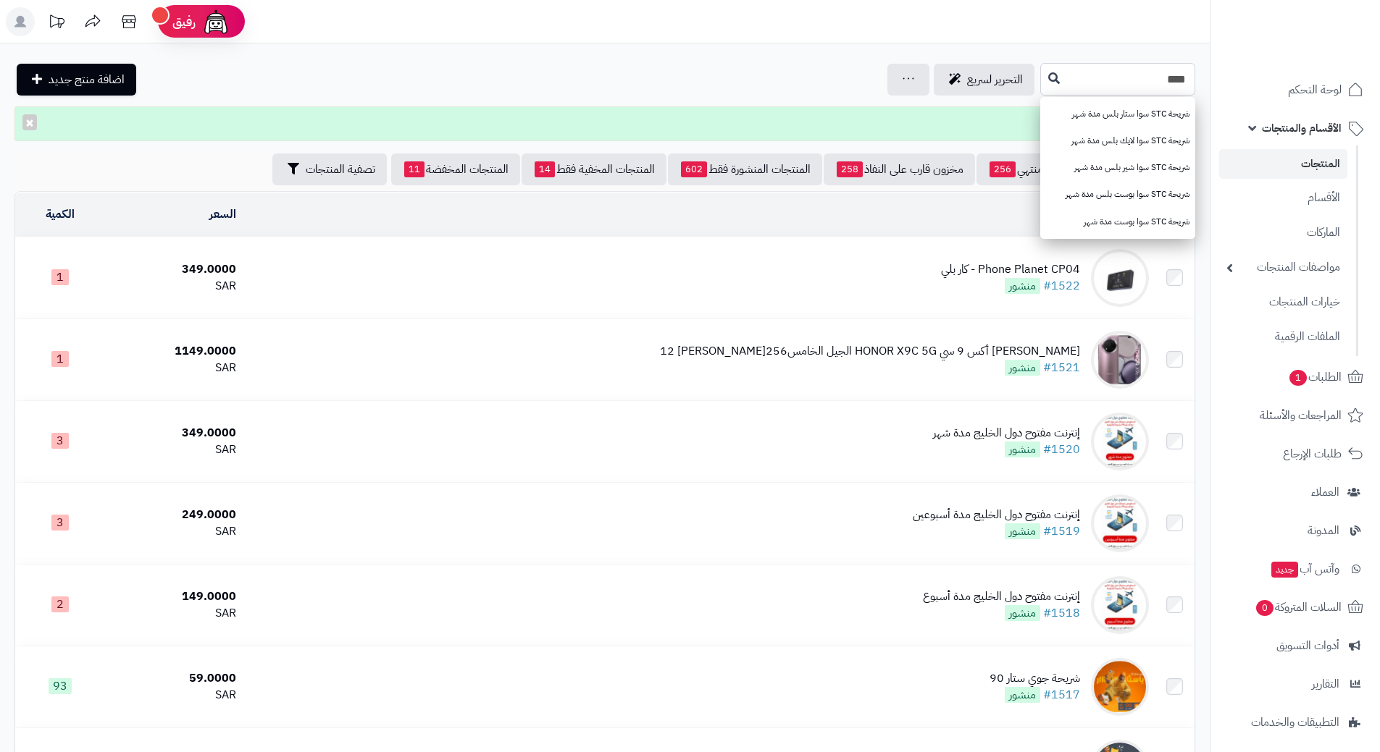
type input "***"
click at [952, 83] on div "*** شريحة STC سوا ستار بلس مدة شهر شريحة STC سوا لايك بلس مدة شهر شريحة STC سوا…" at bounding box center [604, 79] width 1209 height 33
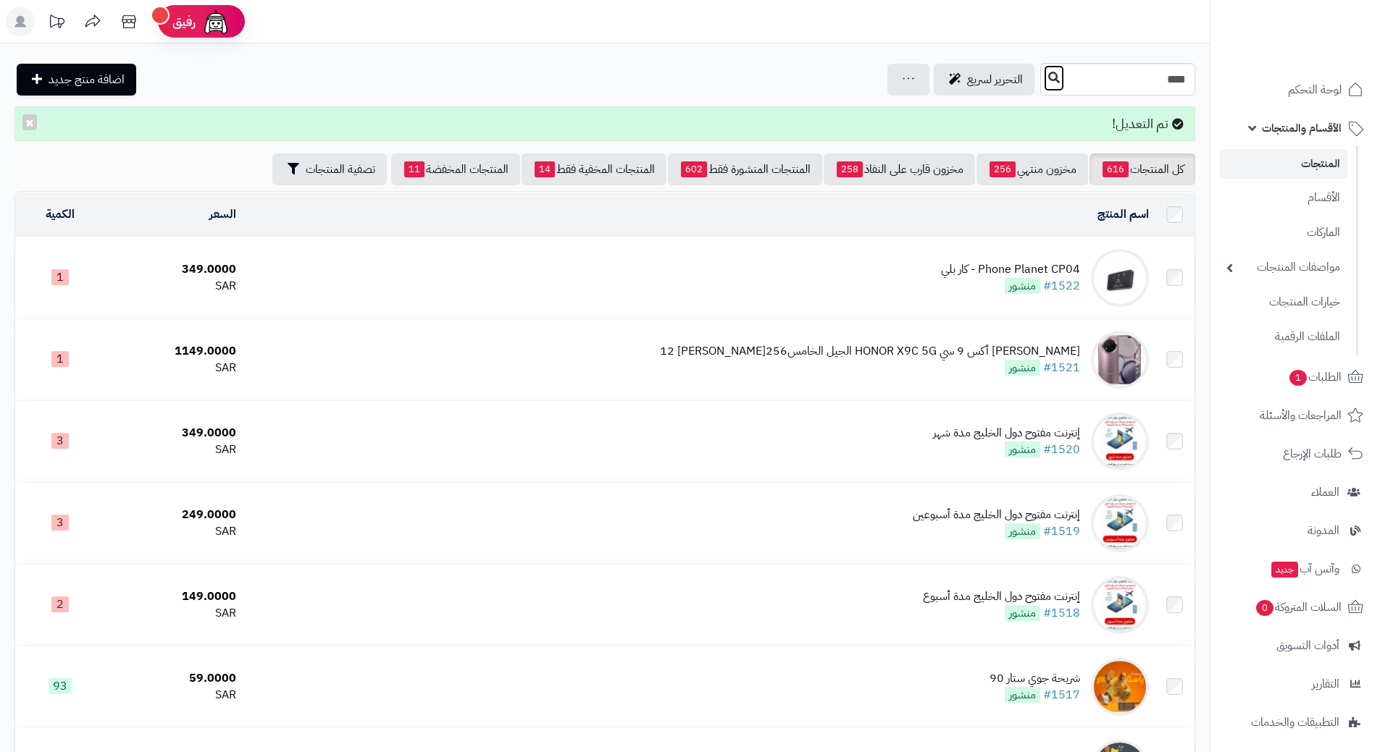
click at [1043, 83] on button at bounding box center [1054, 78] width 22 height 28
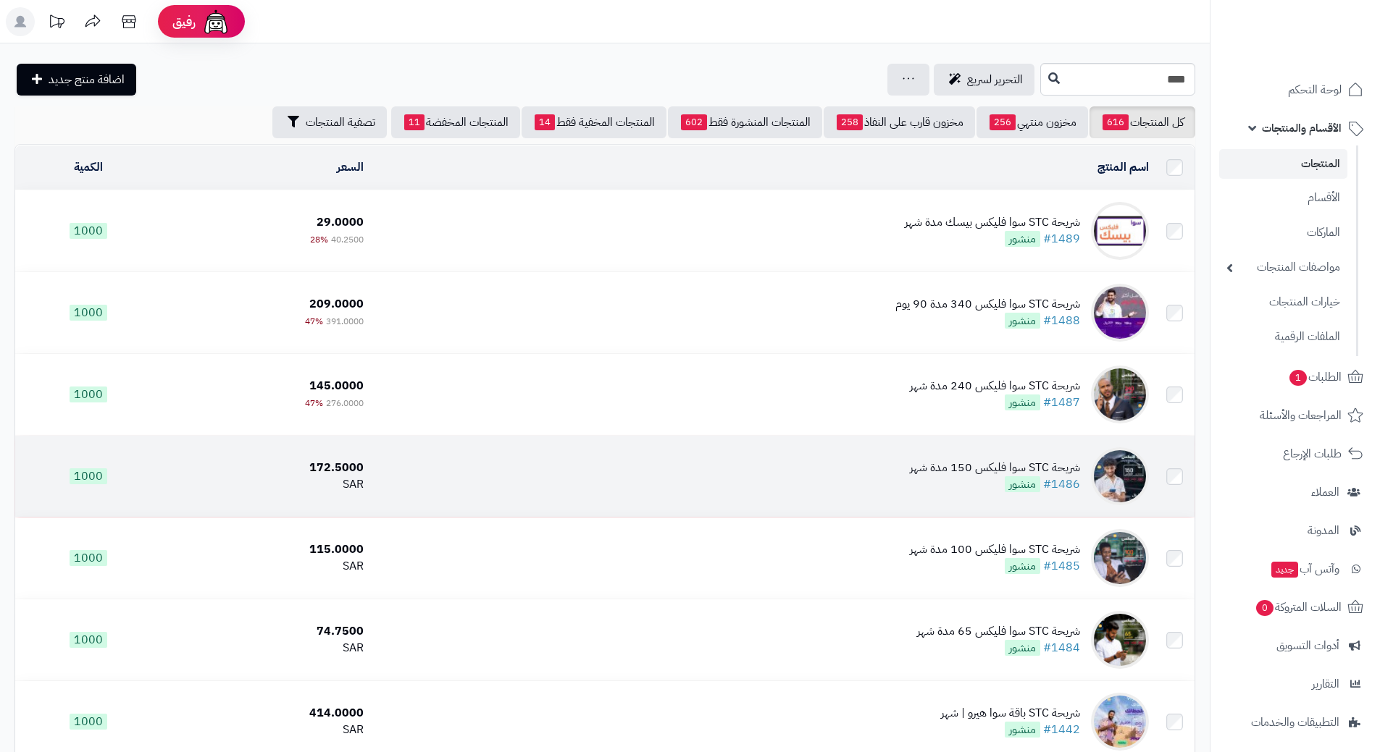
click at [582, 459] on td "شريحة STC سوا فليكس 150 مدة شهر #1486 منشور" at bounding box center [761, 476] width 785 height 81
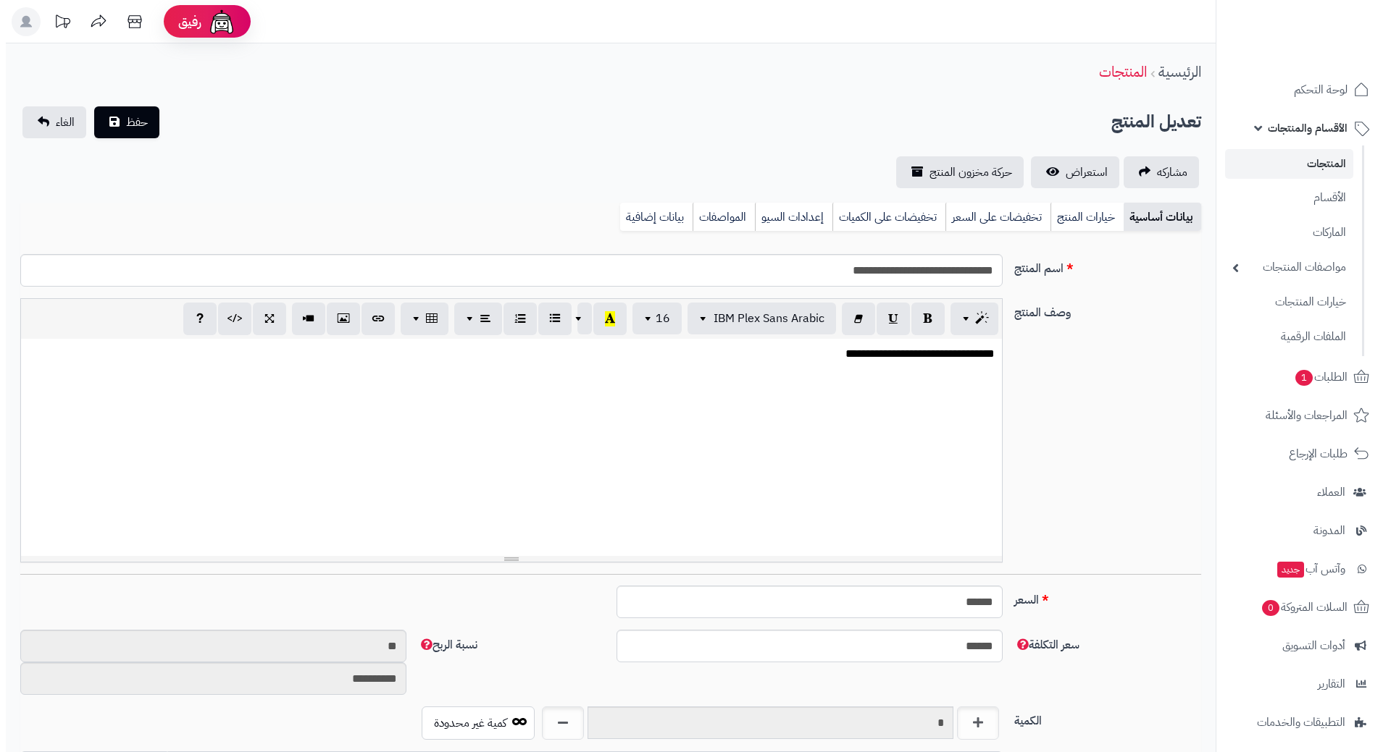
scroll to position [1278, 0]
click at [991, 218] on link "تخفيضات على السعر" at bounding box center [991, 217] width 105 height 29
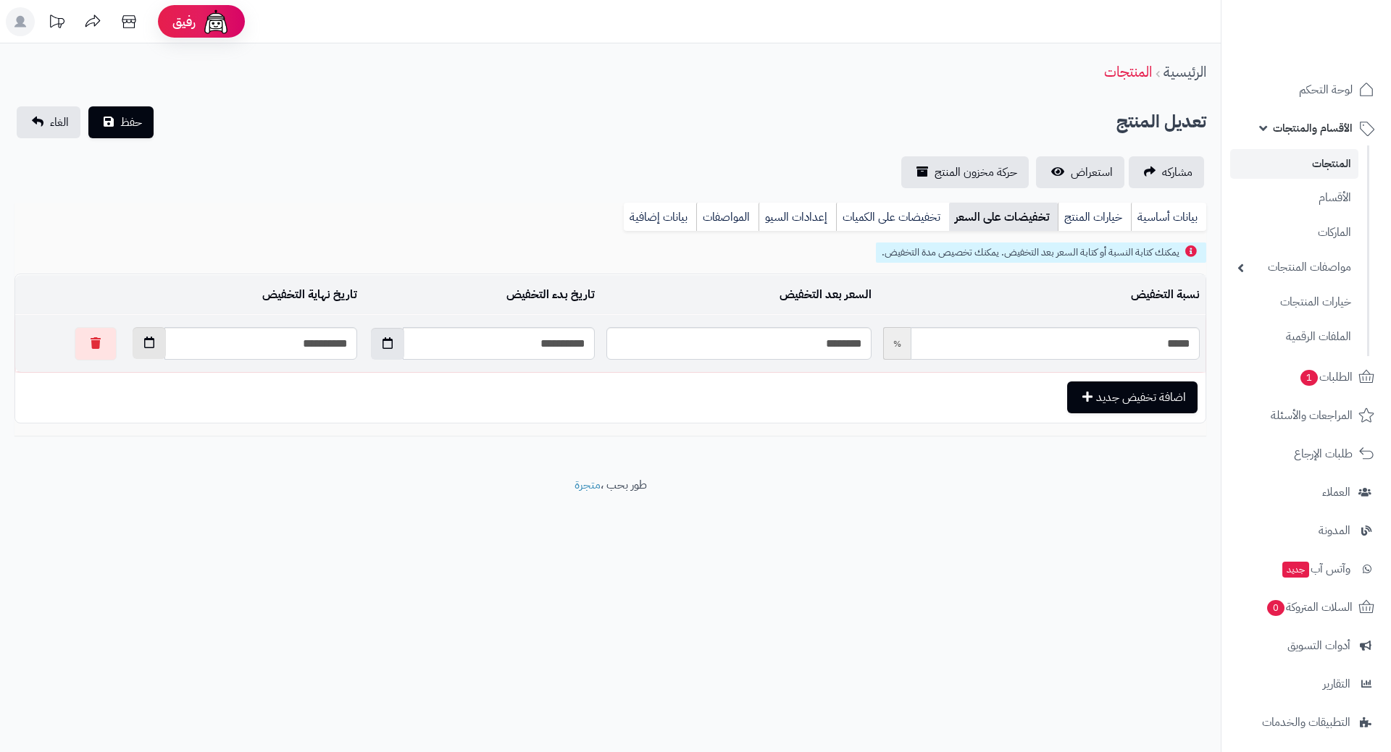
click at [133, 345] on button "button" at bounding box center [149, 343] width 33 height 32
click at [108, 379] on th "›" at bounding box center [109, 378] width 26 height 22
click at [204, 506] on td "30" at bounding box center [212, 509] width 26 height 22
type input "**********"
click at [138, 119] on span "حفظ" at bounding box center [131, 121] width 22 height 17
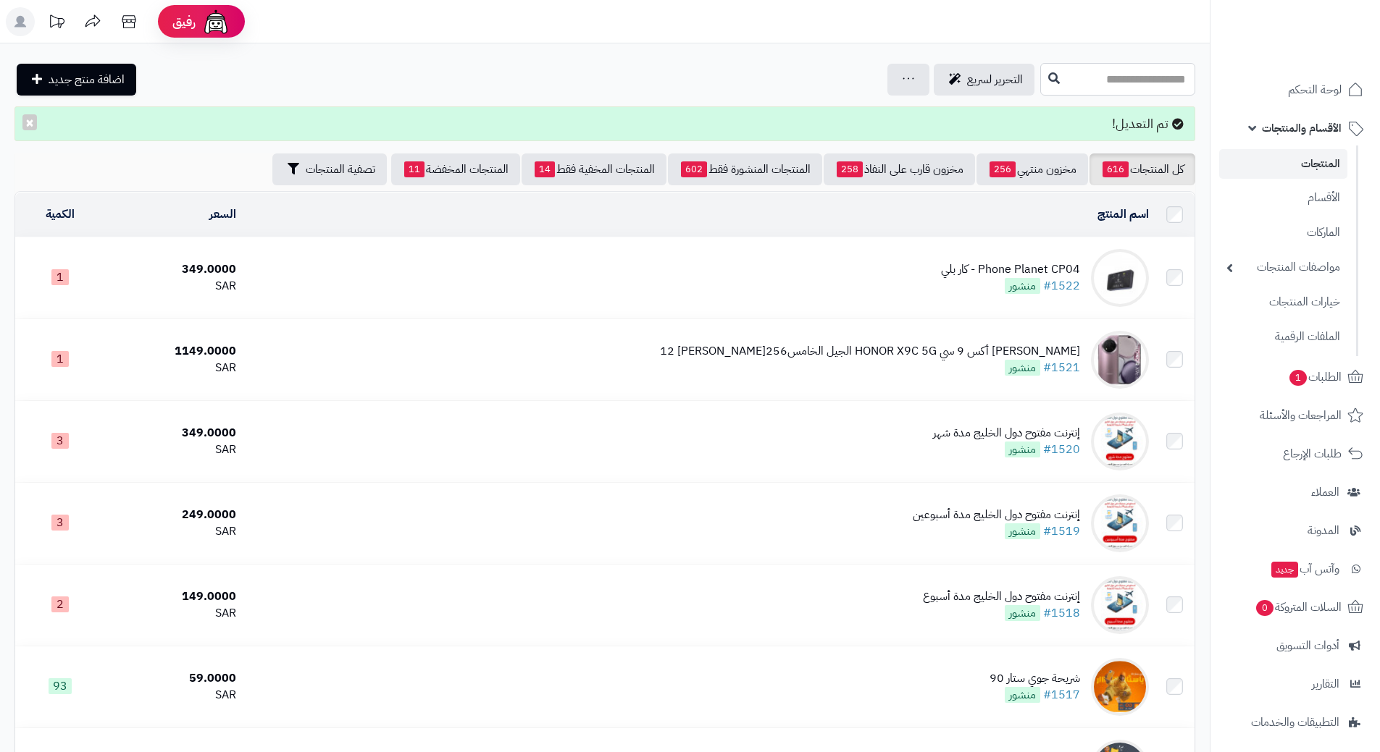
click at [1081, 77] on input "text" at bounding box center [1117, 79] width 155 height 33
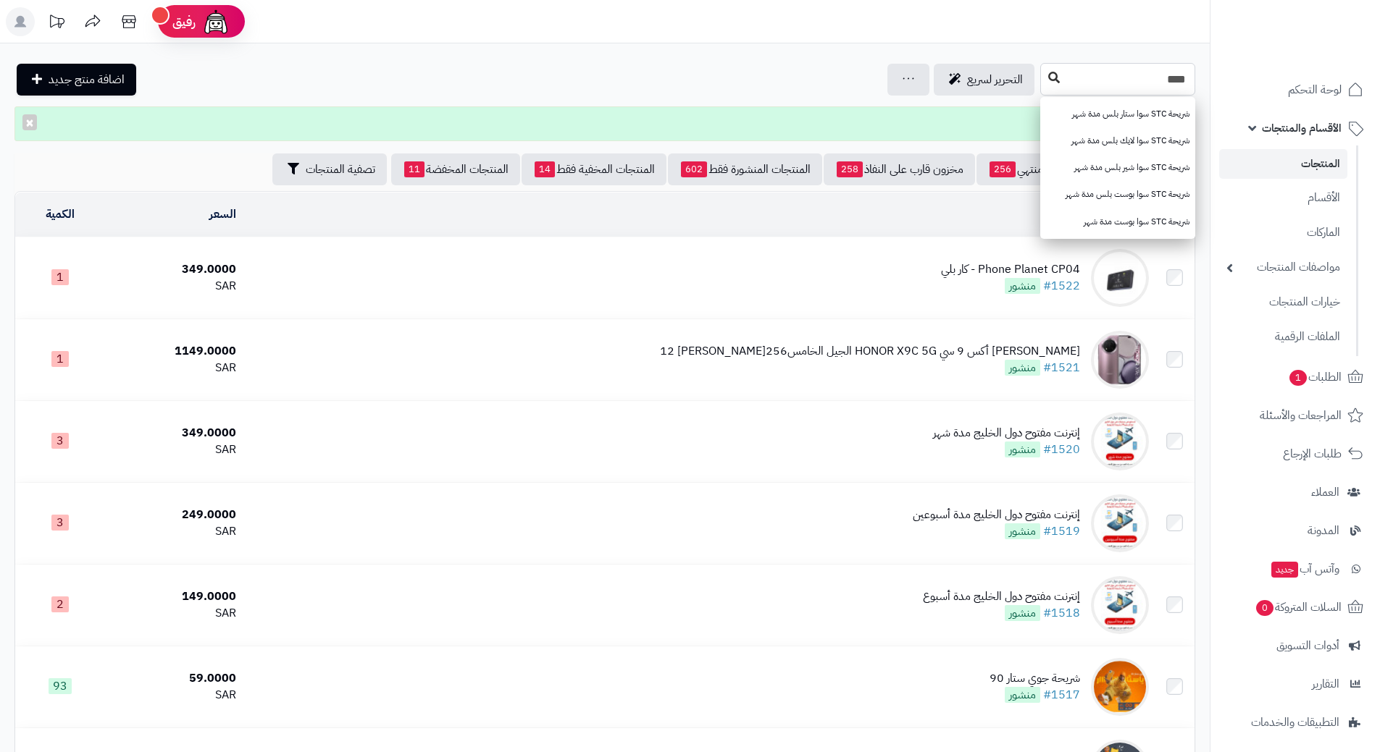
type input "***"
drag, startPoint x: 976, startPoint y: 82, endPoint x: 965, endPoint y: 81, distance: 10.9
click at [1043, 82] on button at bounding box center [1054, 78] width 22 height 28
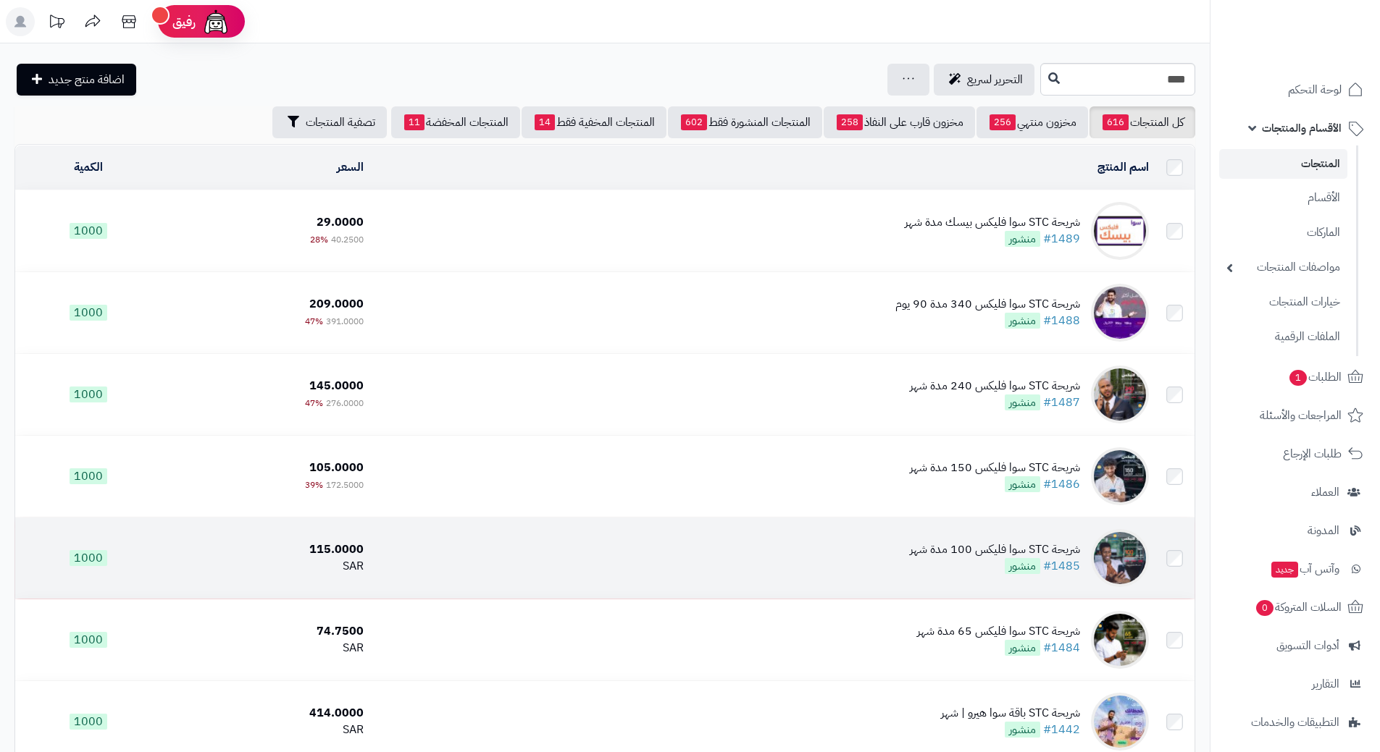
click at [553, 561] on td "شريحة STC سوا فليكس 100 مدة شهر #1485 منشور" at bounding box center [761, 558] width 785 height 81
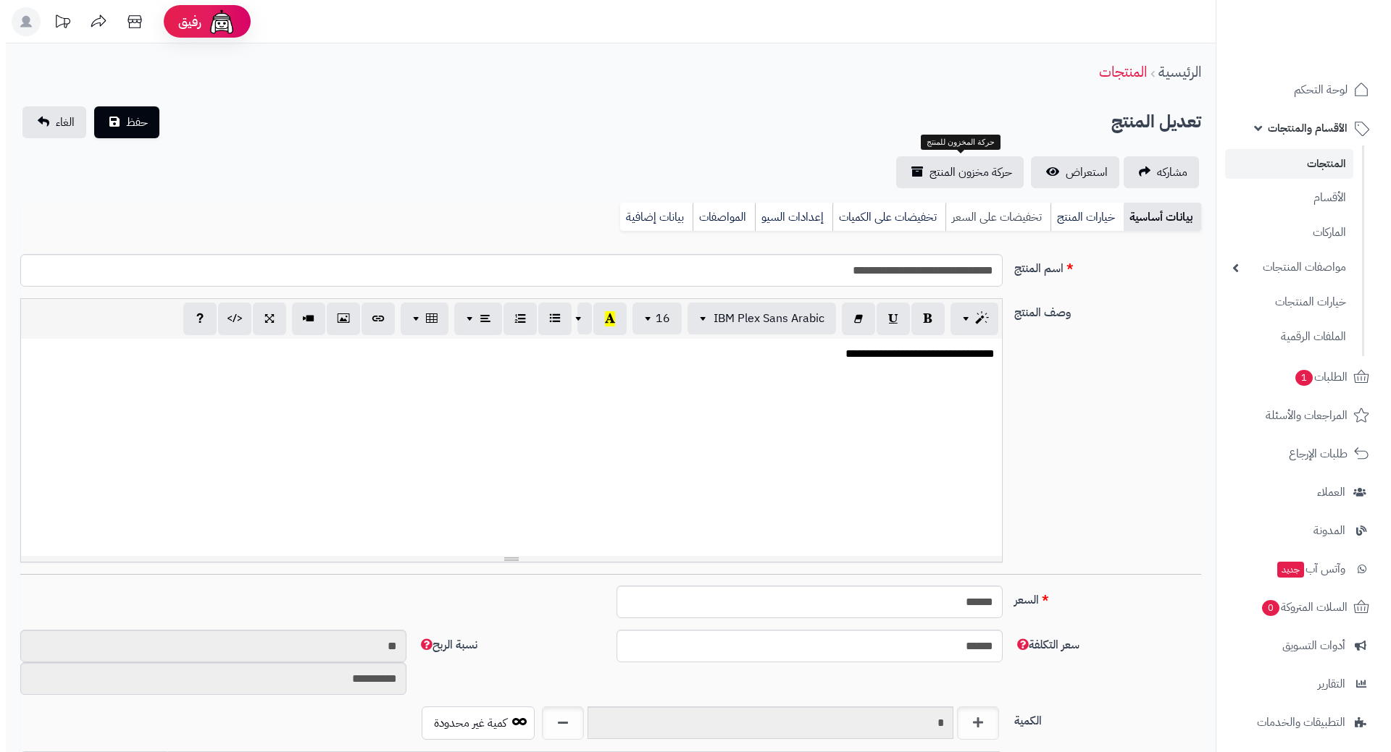
scroll to position [1278, 0]
click at [1006, 219] on link "تخفيضات على السعر" at bounding box center [991, 217] width 105 height 29
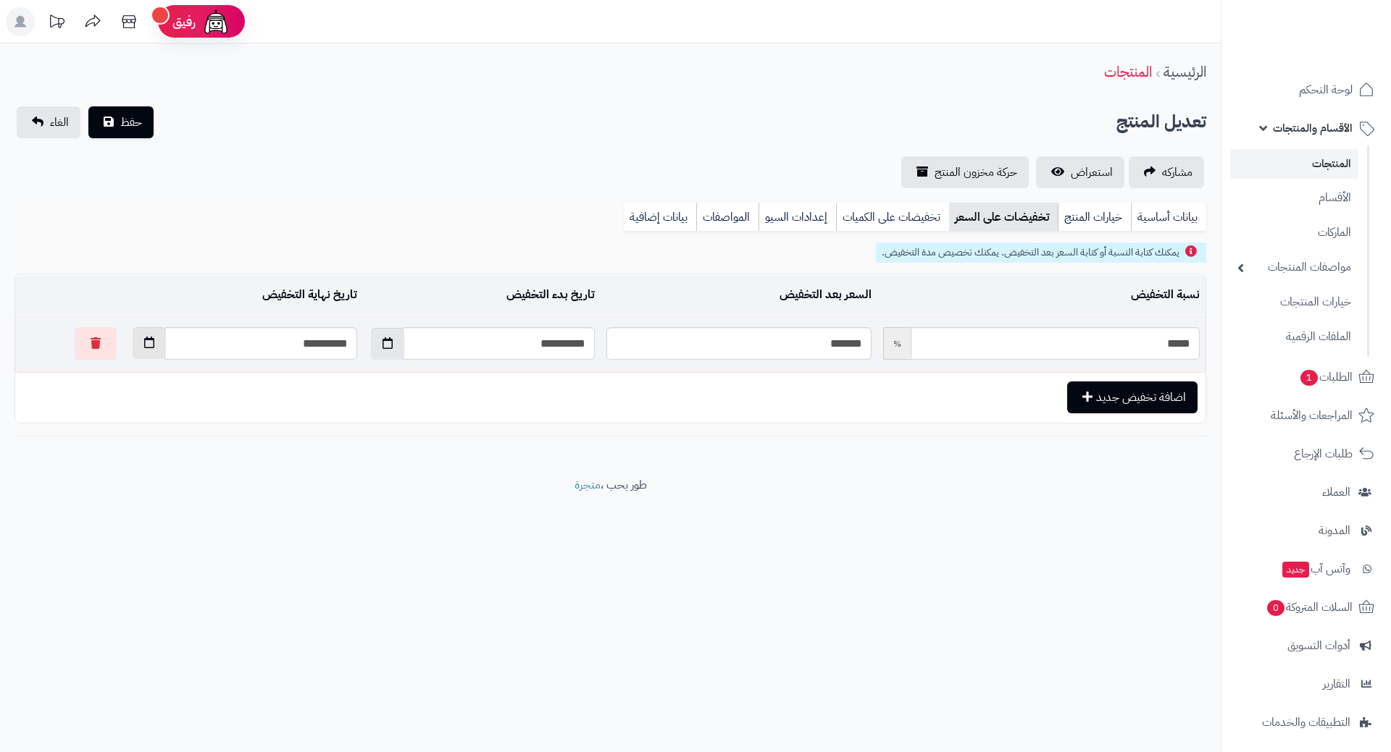
click at [133, 350] on button "button" at bounding box center [149, 343] width 33 height 32
click at [108, 377] on th "›" at bounding box center [109, 378] width 26 height 22
click at [209, 505] on td "30" at bounding box center [212, 509] width 26 height 22
type input "**********"
click at [138, 118] on span "حفظ" at bounding box center [131, 121] width 22 height 17
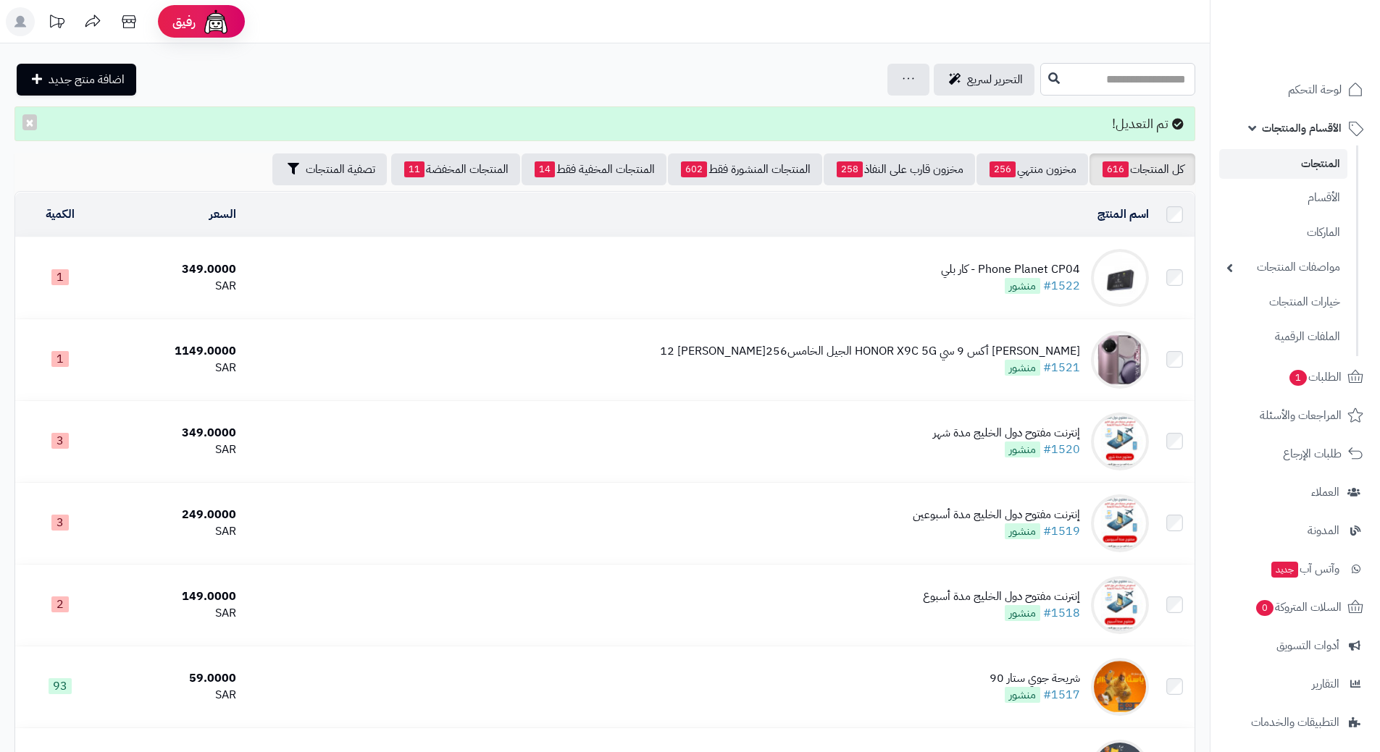
click at [1069, 77] on input "text" at bounding box center [1117, 79] width 155 height 33
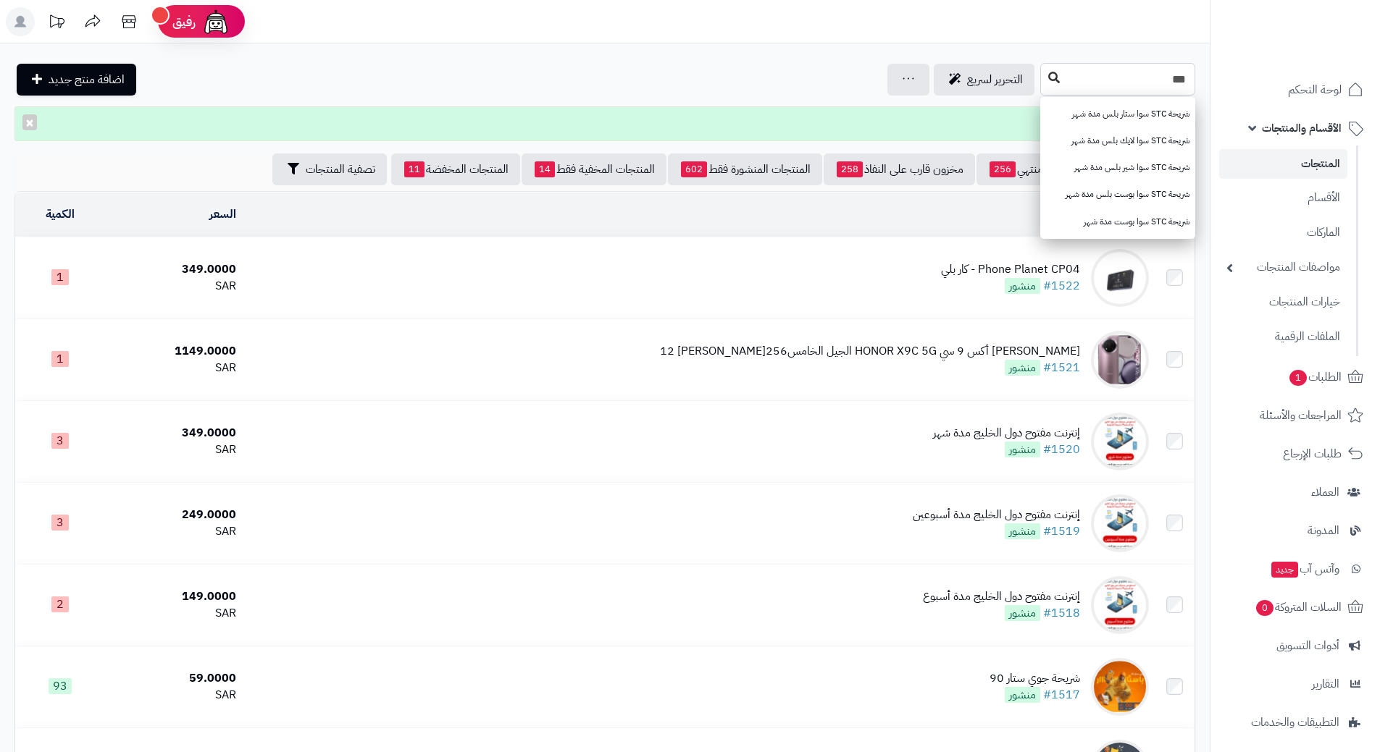
type input "***"
click at [1043, 78] on button at bounding box center [1054, 78] width 22 height 28
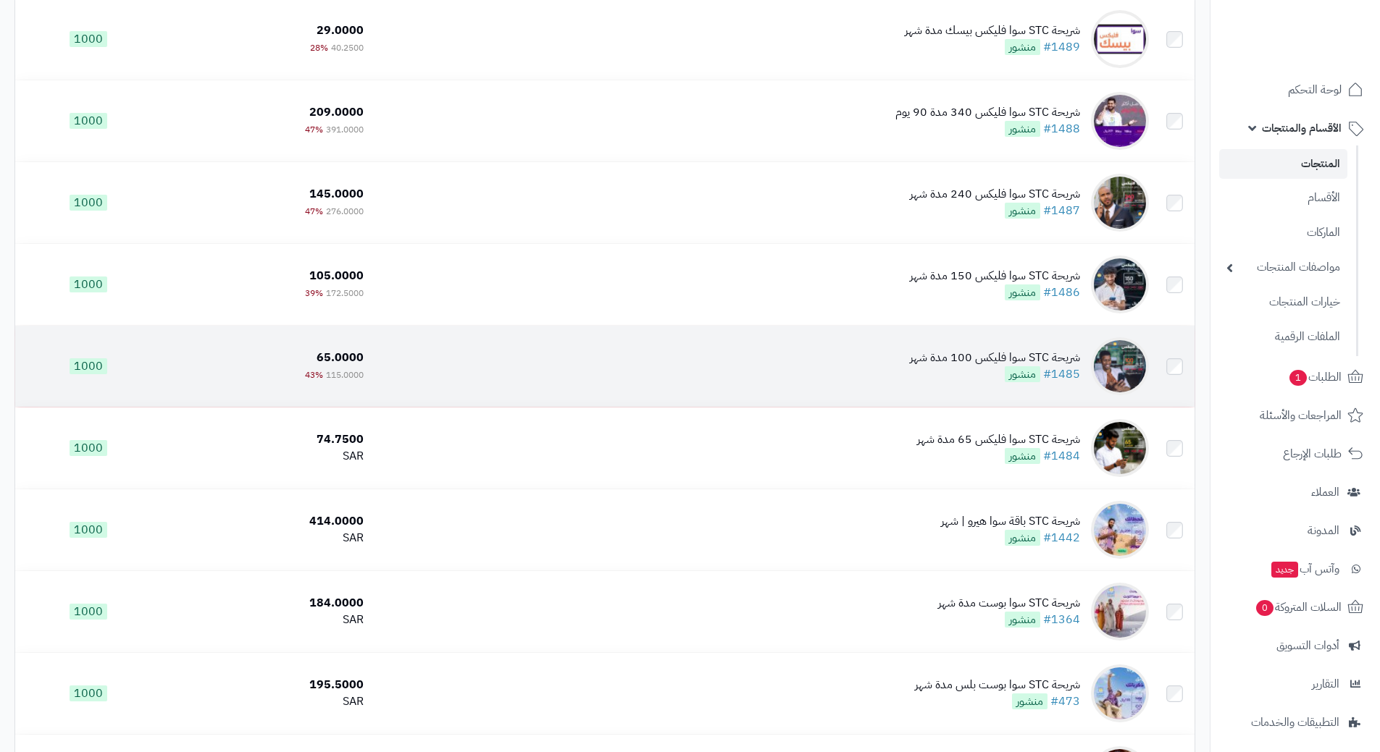
scroll to position [217, 0]
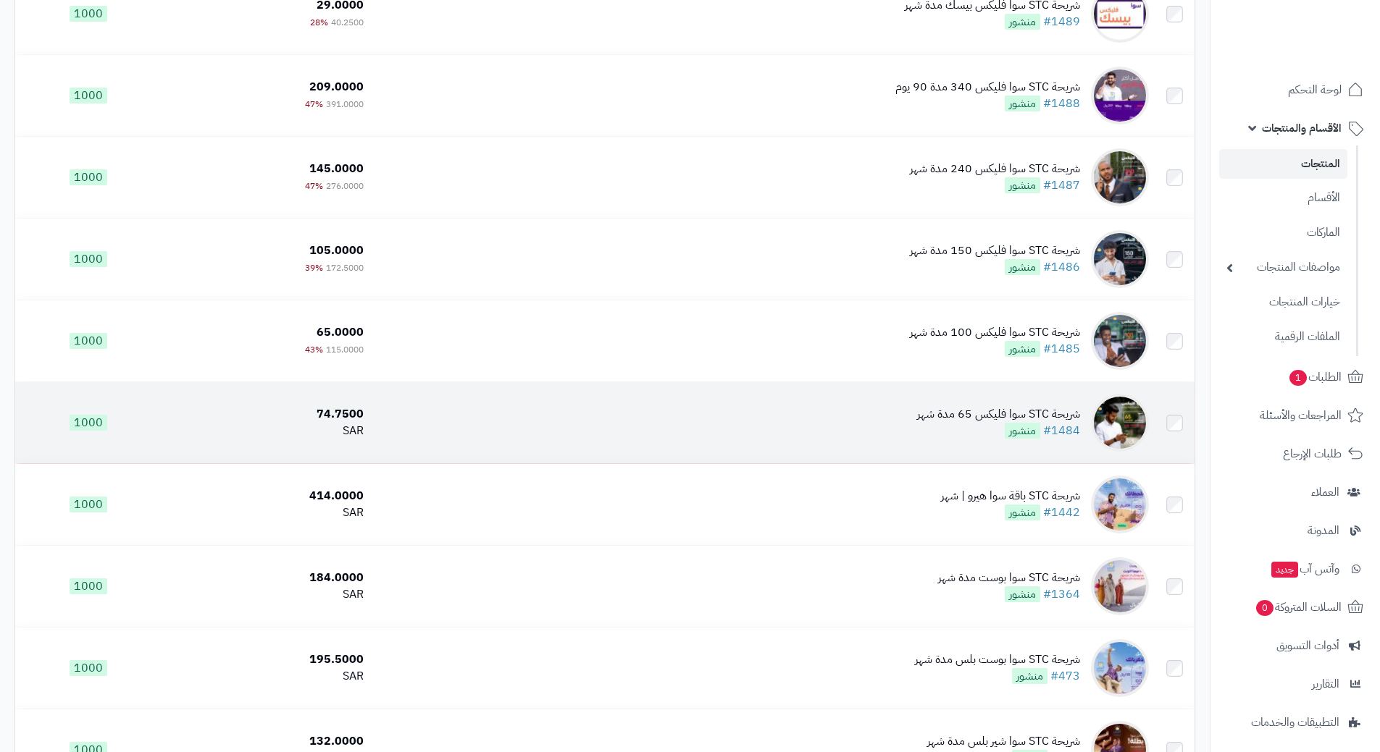
click at [645, 420] on td "شريحة STC سوا فليكس 65 مدة شهر #1484 منشور" at bounding box center [761, 422] width 785 height 81
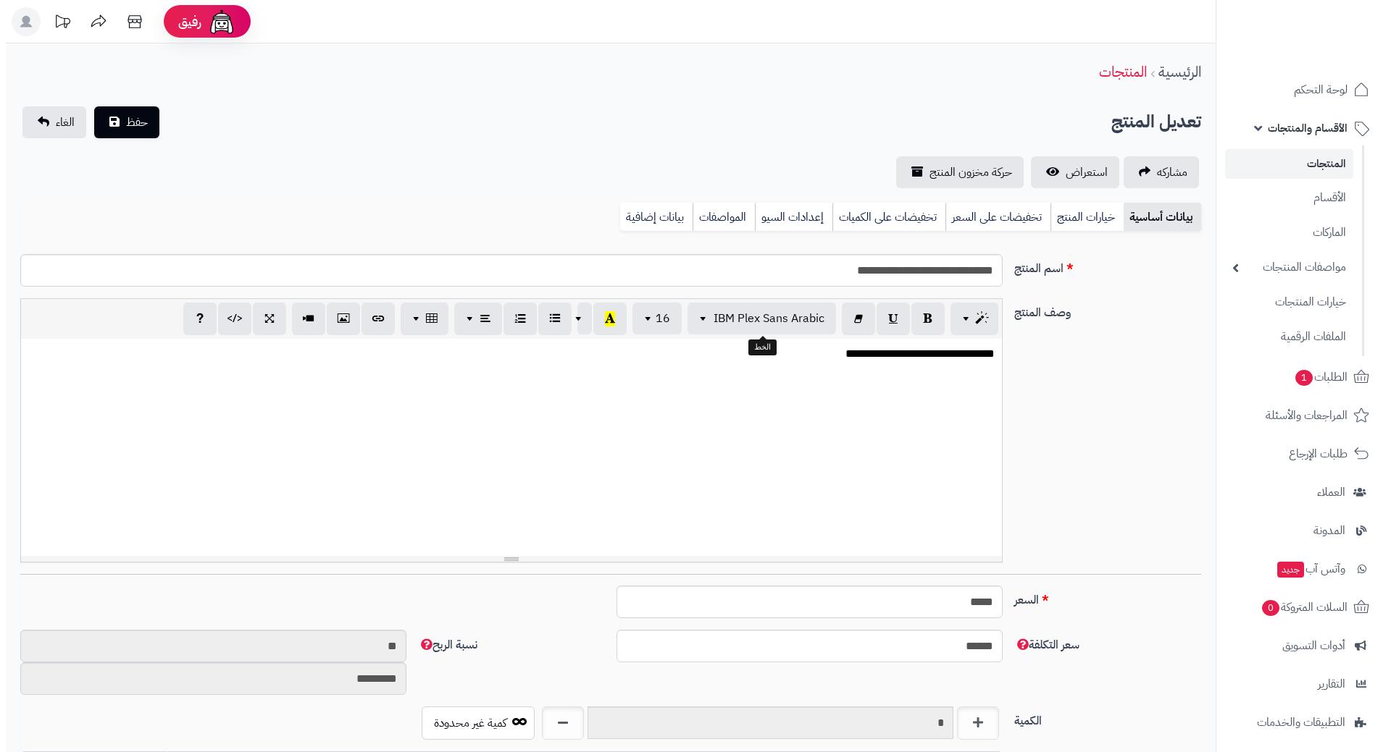
scroll to position [1278, 0]
click at [998, 227] on link "تخفيضات على السعر" at bounding box center [991, 217] width 105 height 29
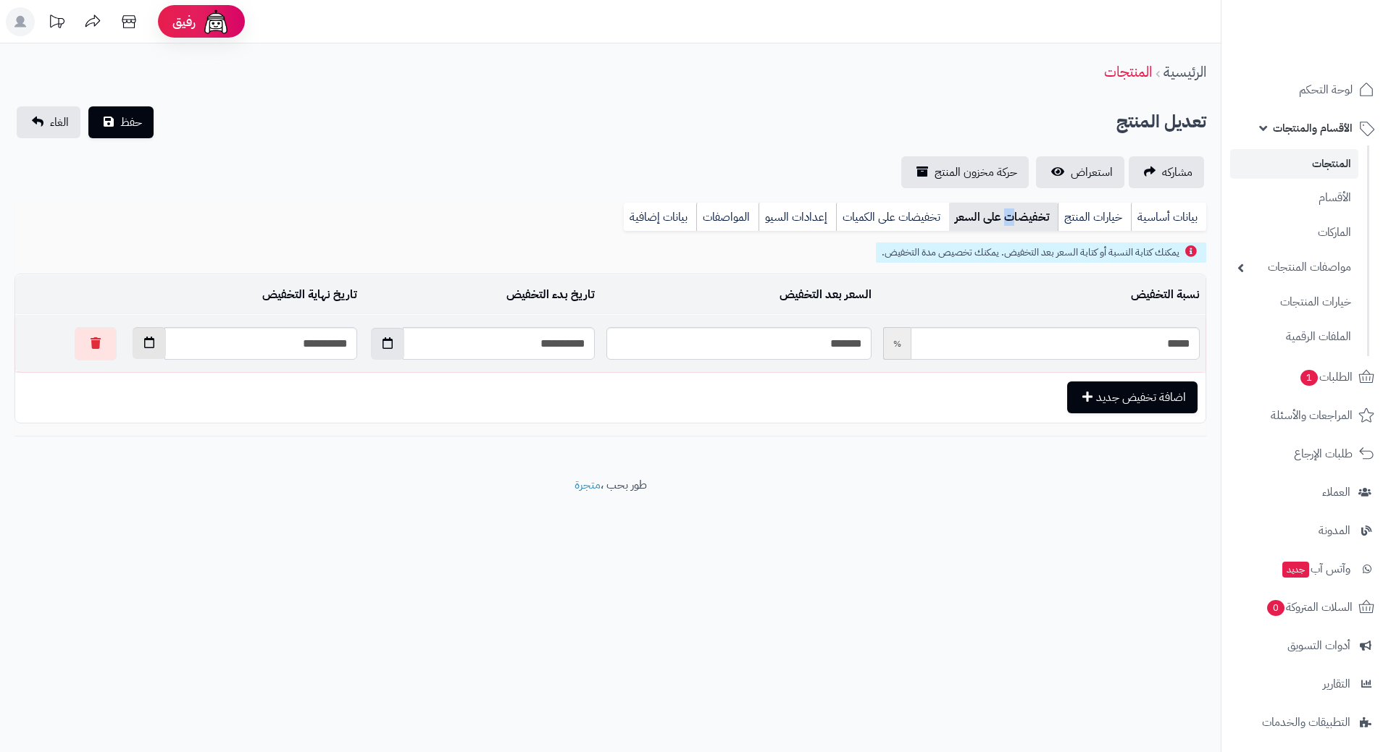
click at [133, 334] on button "button" at bounding box center [149, 343] width 33 height 32
drag, startPoint x: 105, startPoint y: 373, endPoint x: 114, endPoint y: 379, distance: 10.9
click at [105, 373] on th "›" at bounding box center [109, 378] width 26 height 22
click at [208, 513] on td "30" at bounding box center [212, 509] width 26 height 22
type input "**********"
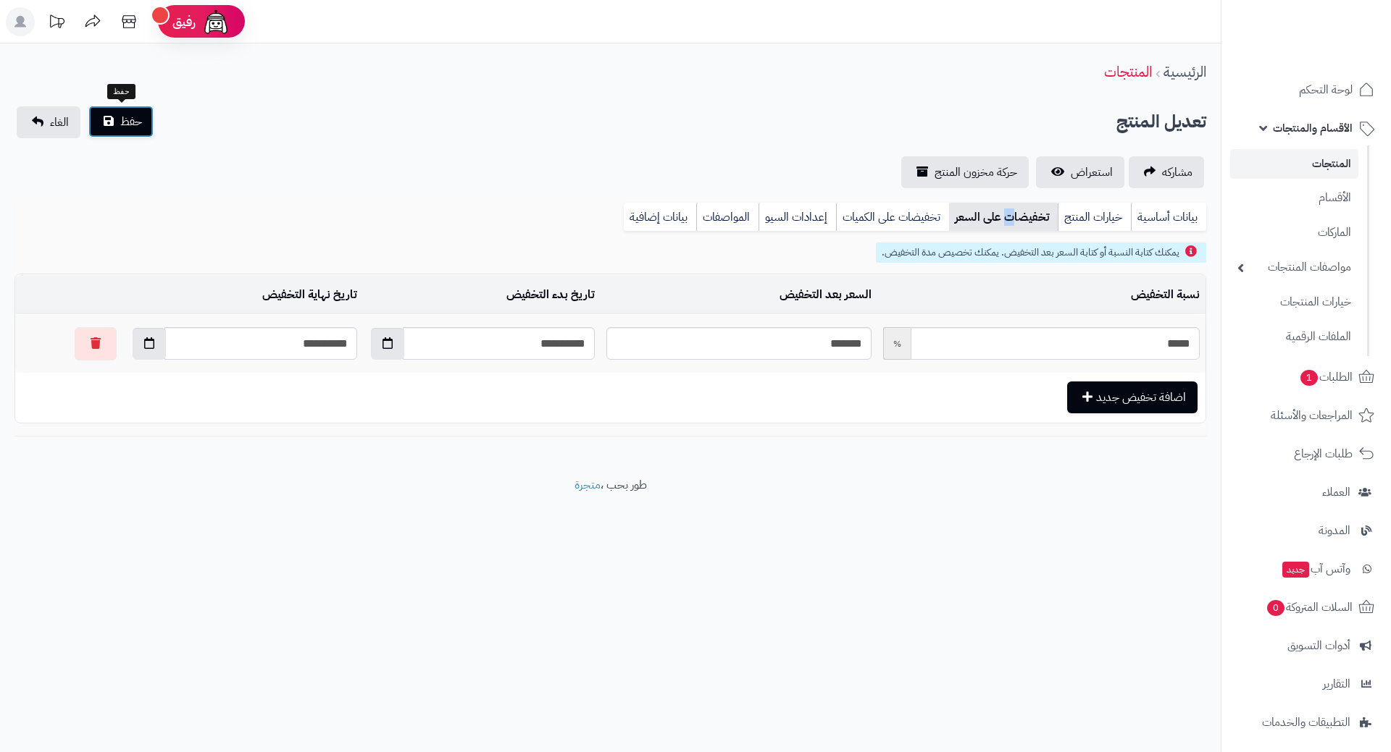
click at [125, 117] on span "حفظ" at bounding box center [131, 121] width 22 height 17
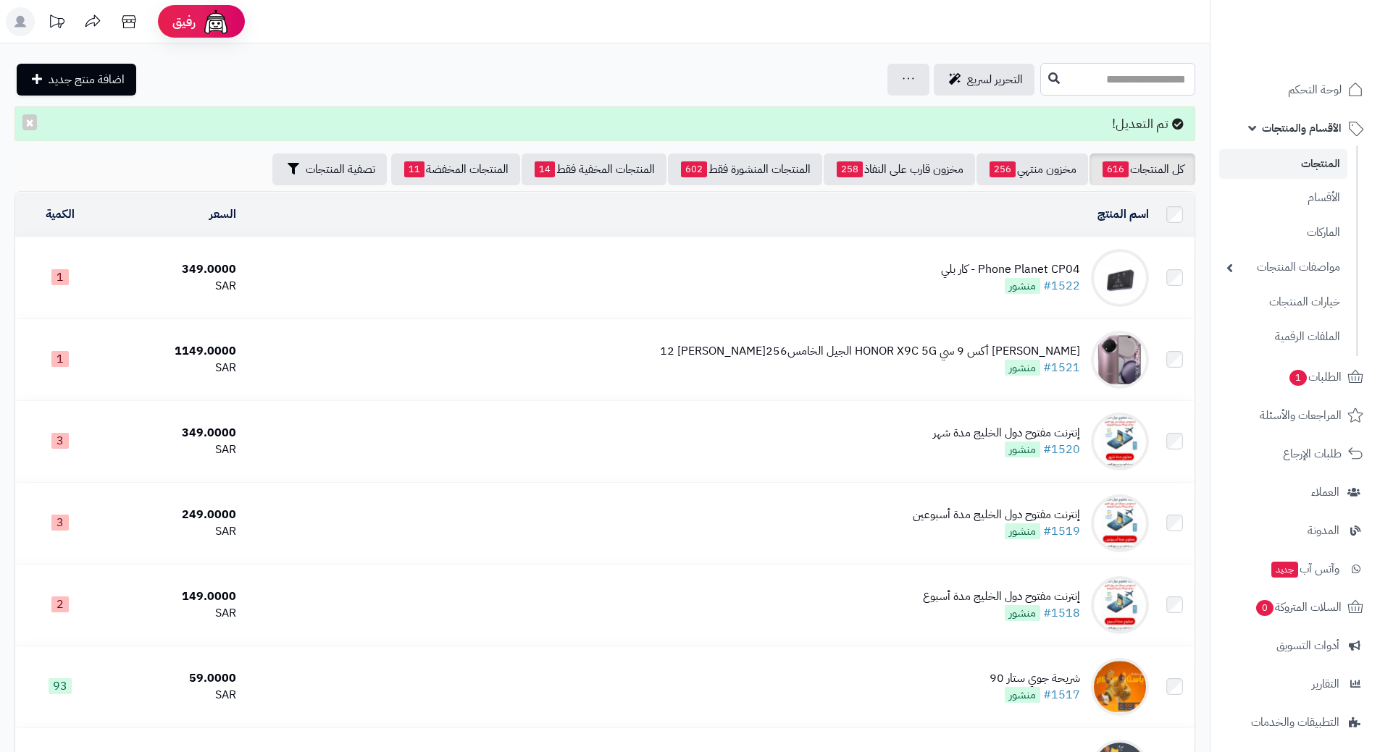
click at [1040, 77] on input "text" at bounding box center [1117, 79] width 155 height 33
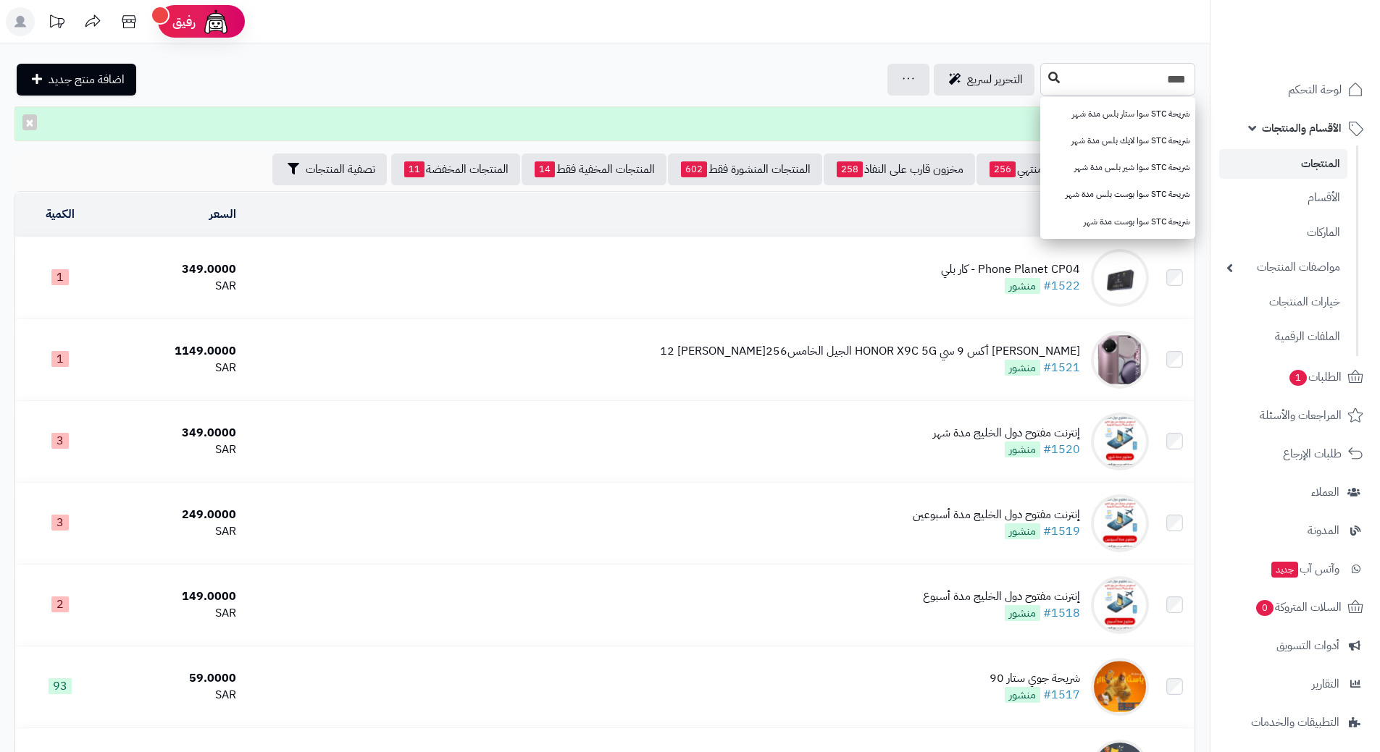
type input "***"
click at [1048, 82] on icon at bounding box center [1054, 78] width 12 height 12
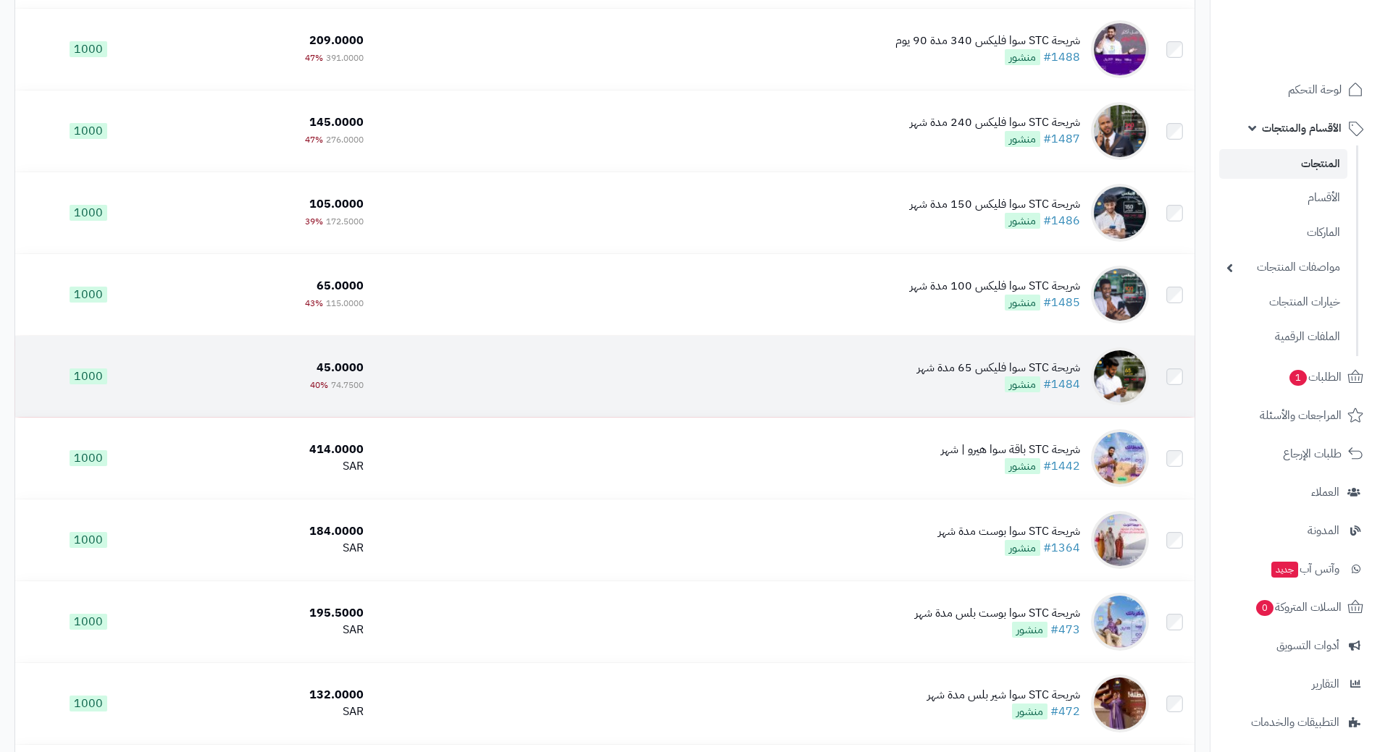
scroll to position [290, 0]
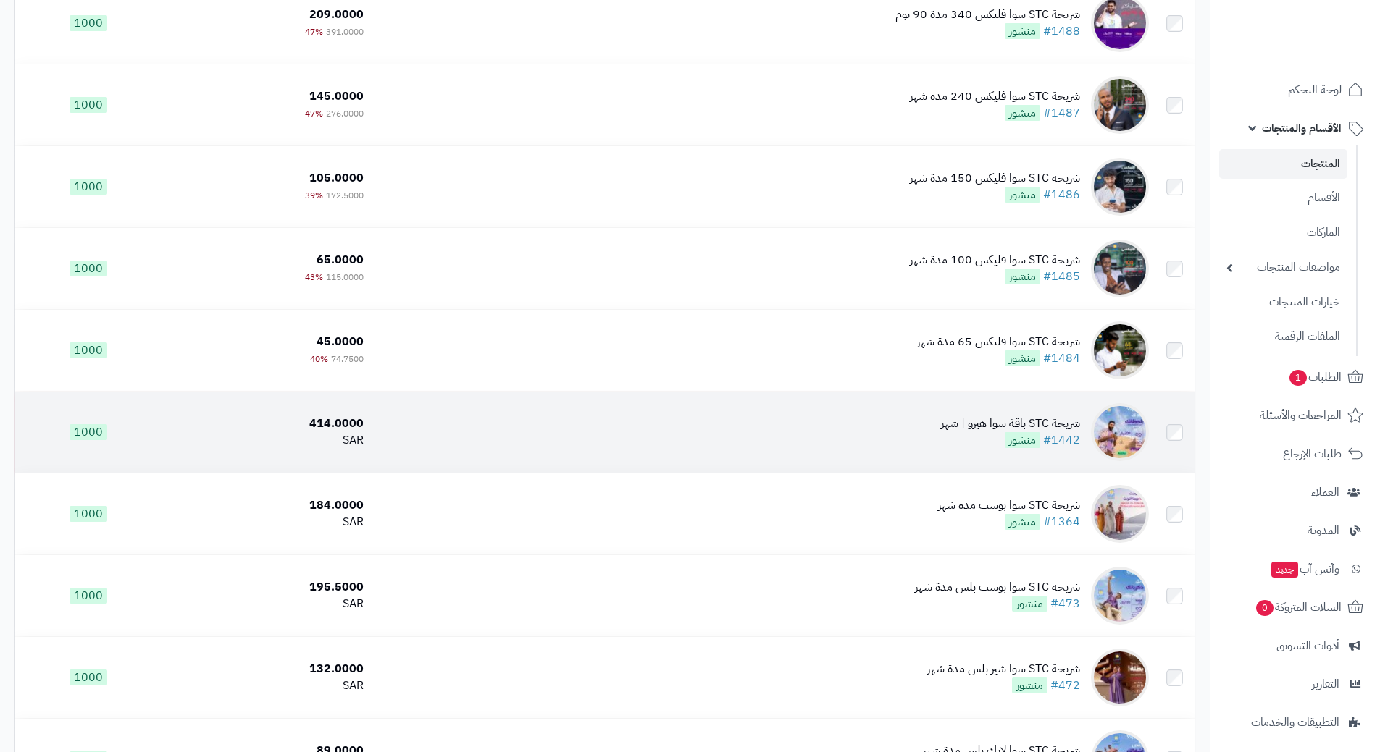
click at [535, 424] on td "شريحة STC باقة [PERSON_NAME] | شهر #1442 منشور" at bounding box center [761, 432] width 785 height 81
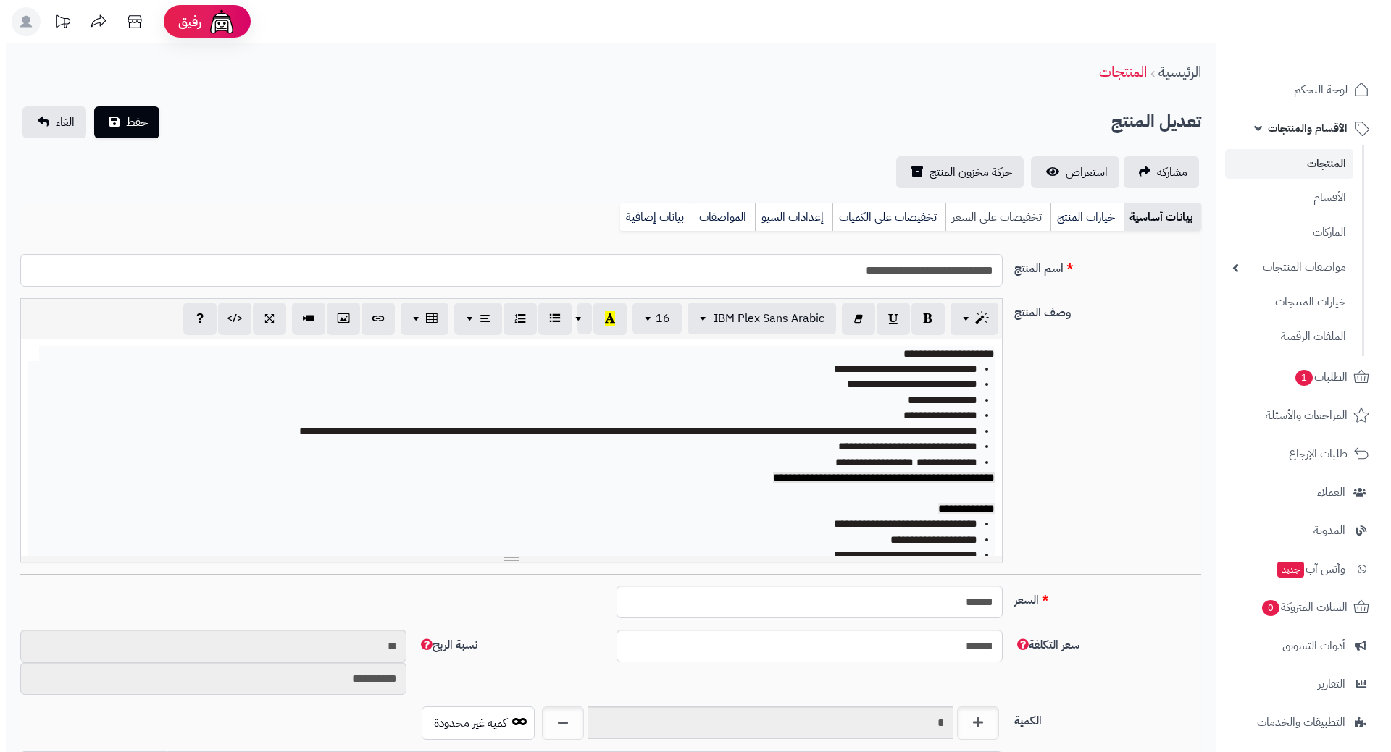
scroll to position [1260, 0]
click at [985, 217] on link "تخفيضات على السعر" at bounding box center [991, 217] width 105 height 29
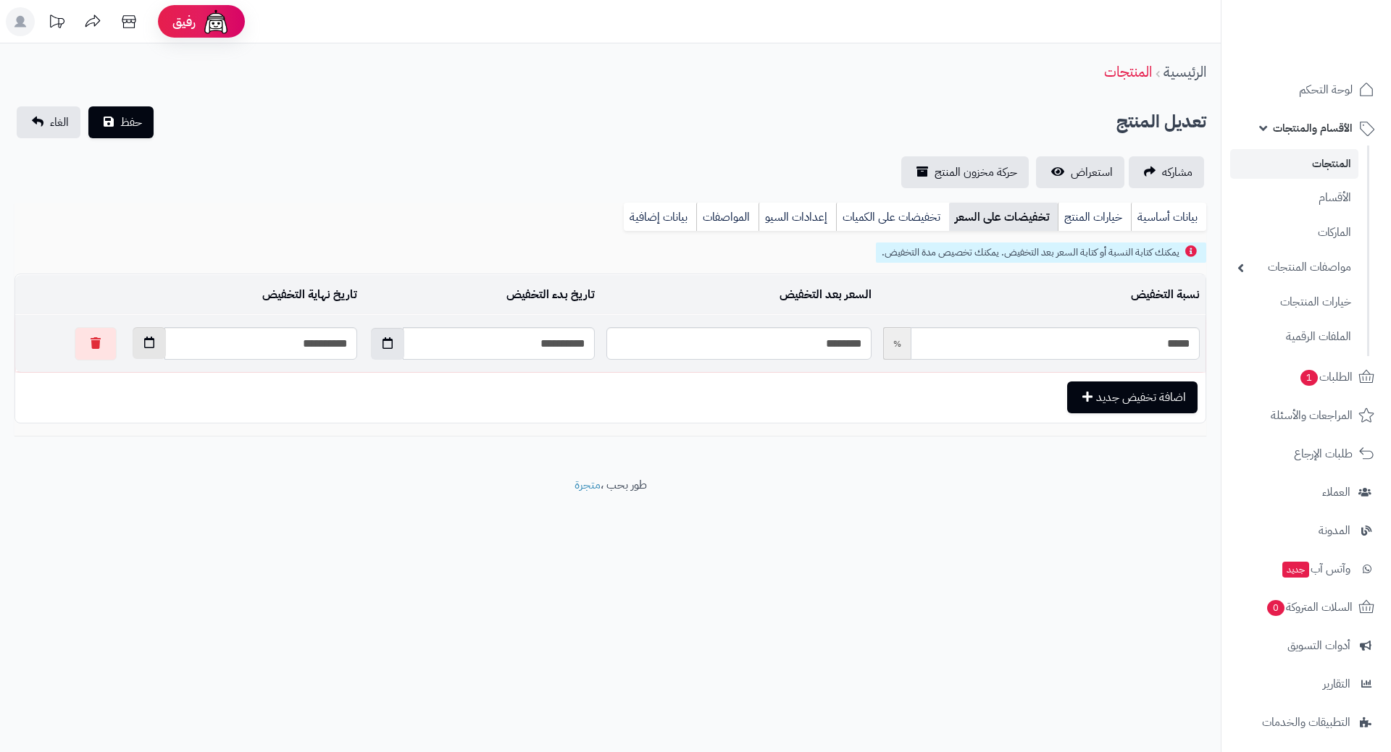
click at [133, 352] on button "button" at bounding box center [149, 343] width 33 height 32
click at [110, 376] on th "›" at bounding box center [109, 378] width 26 height 22
click at [190, 511] on td "1" at bounding box center [186, 509] width 26 height 22
type input "**********"
click at [146, 125] on button "حفظ" at bounding box center [120, 122] width 65 height 32
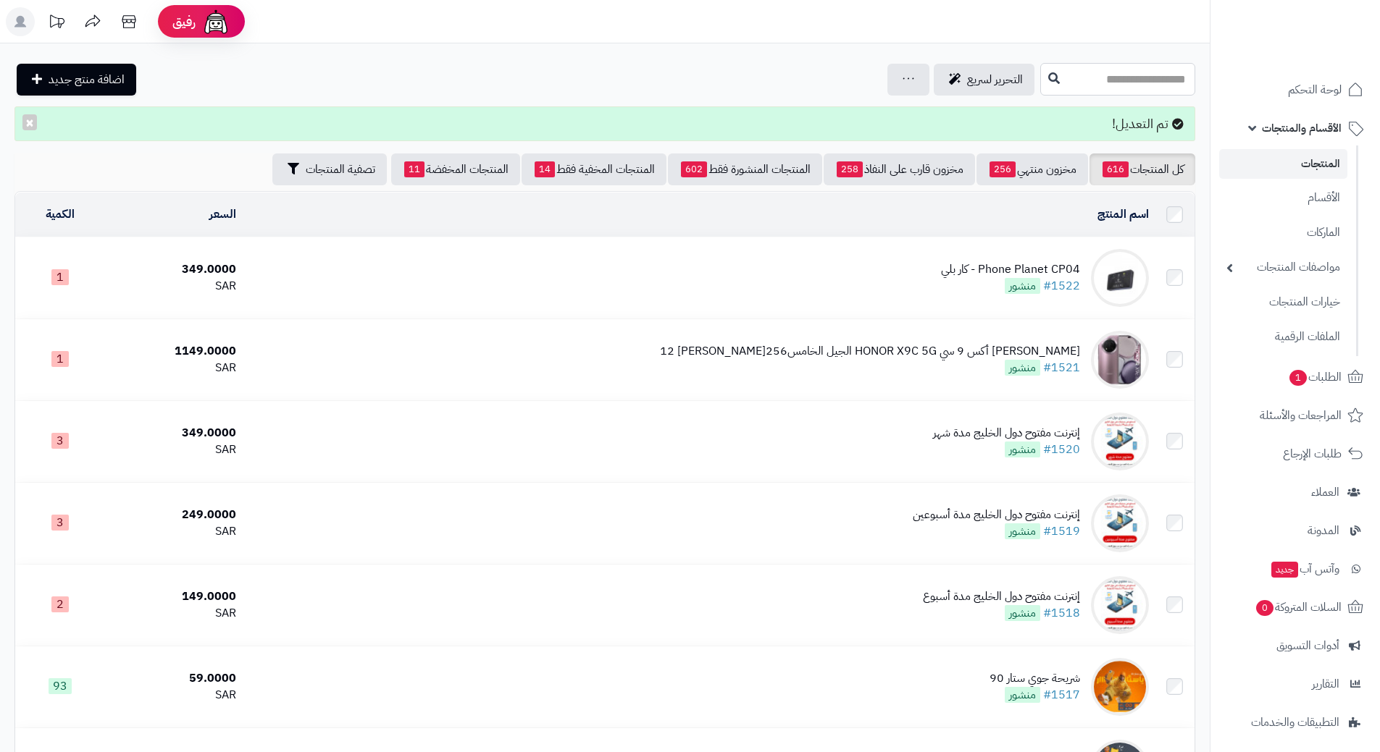
click at [1138, 82] on input "text" at bounding box center [1117, 79] width 155 height 33
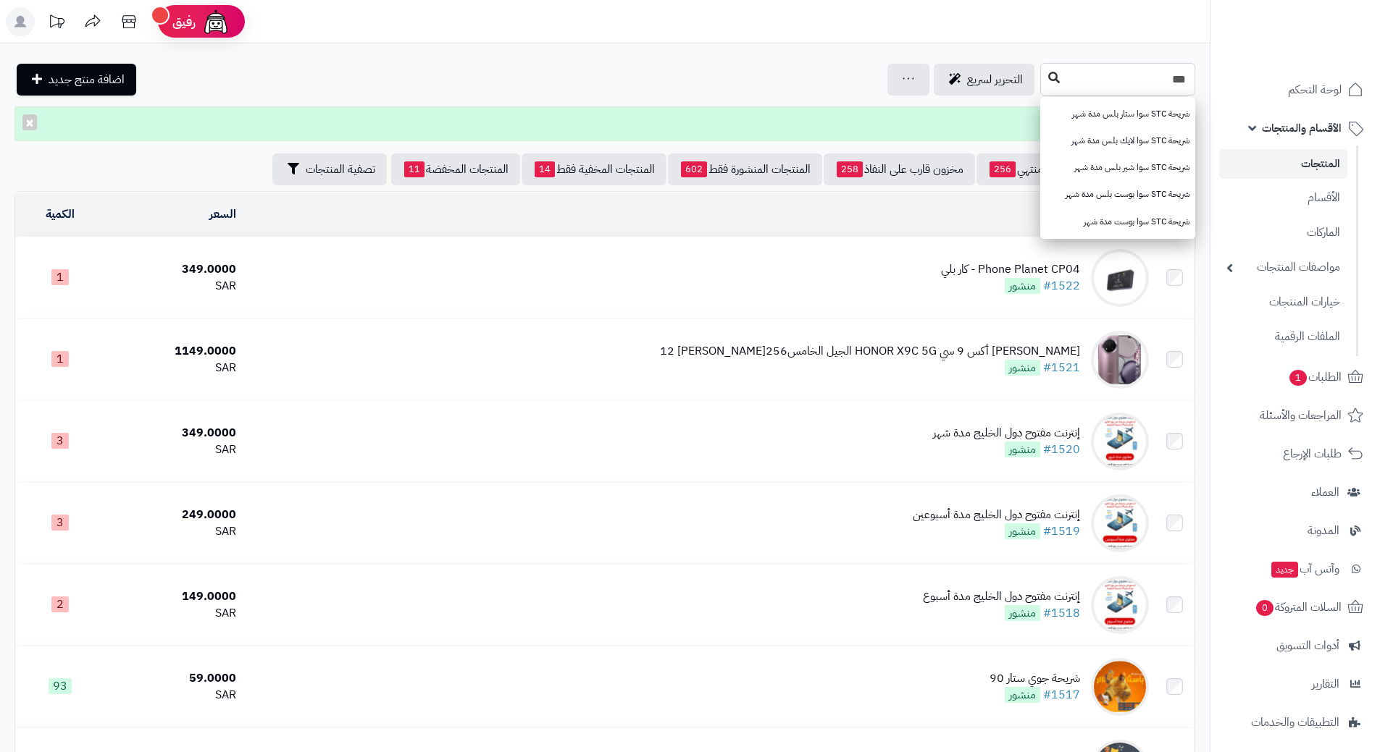
type input "***"
click at [1048, 77] on icon at bounding box center [1054, 78] width 12 height 12
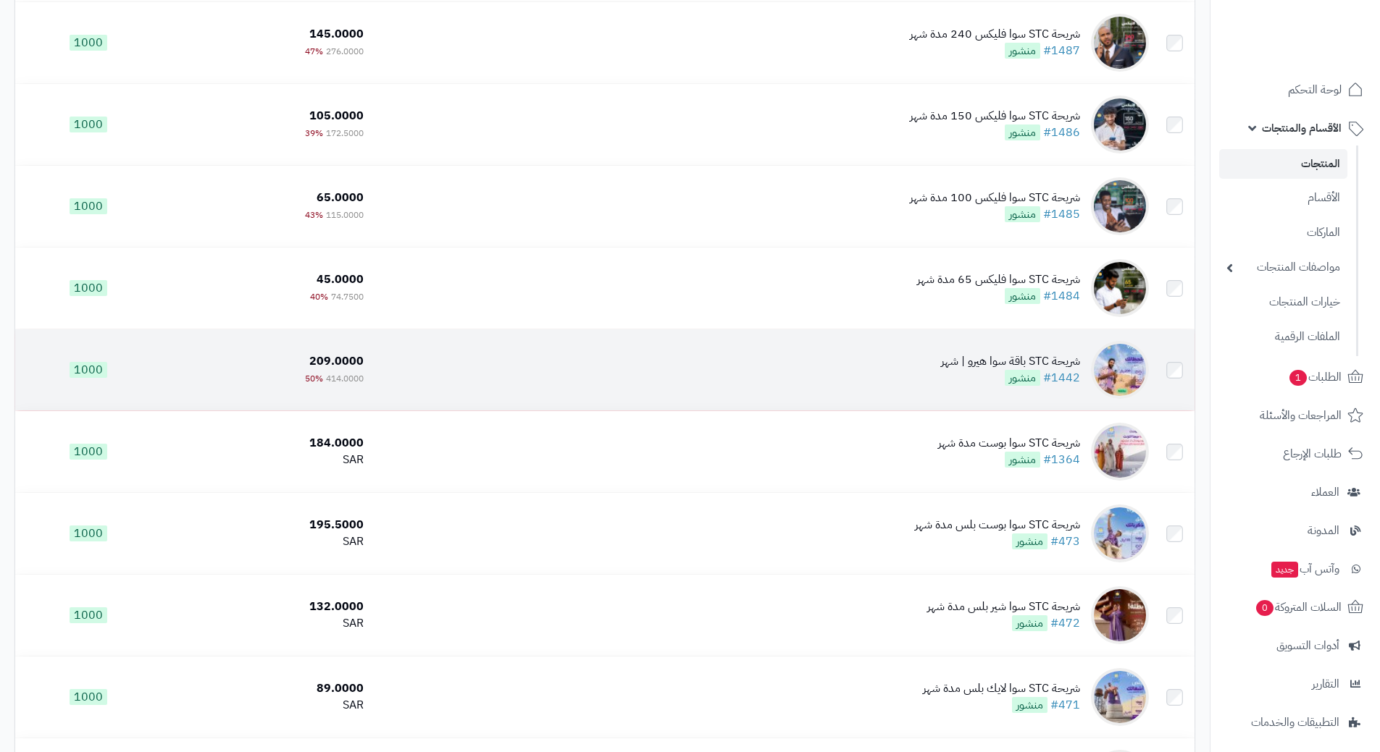
scroll to position [362, 0]
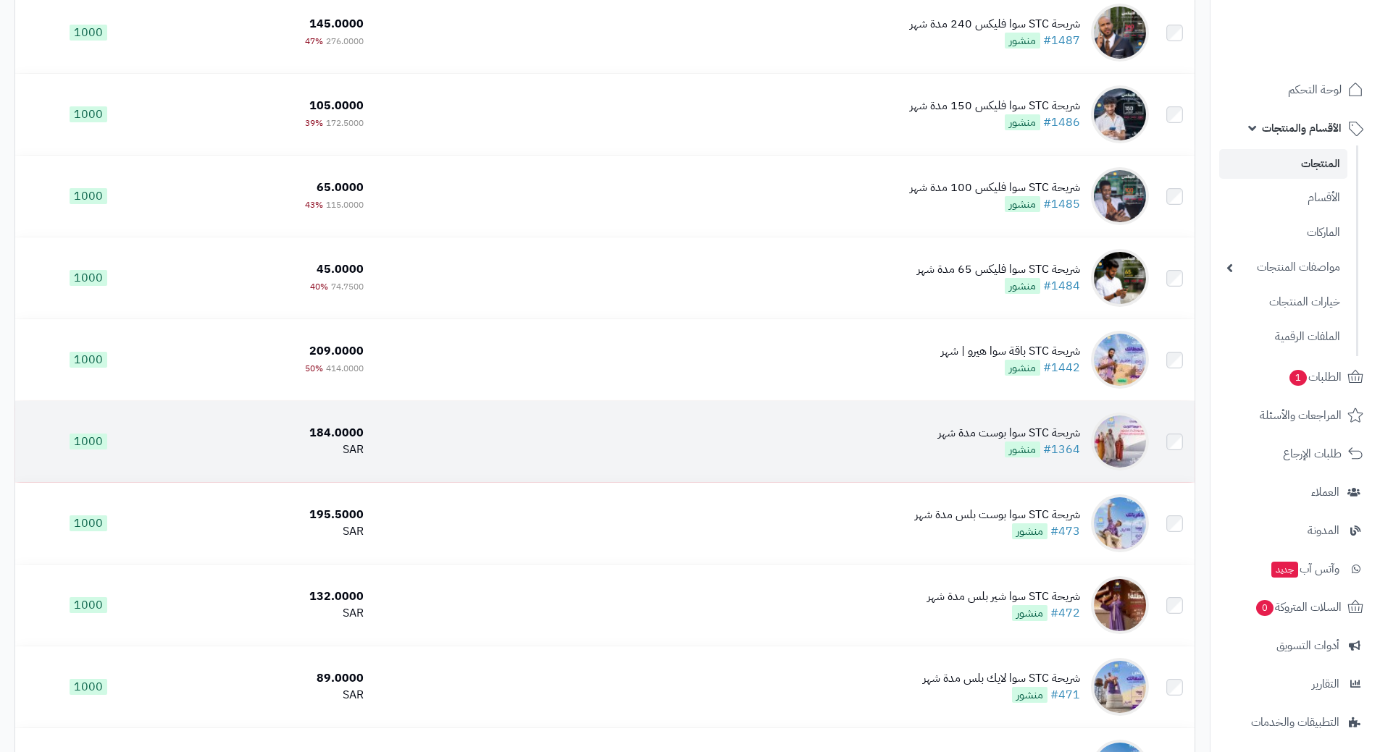
click at [657, 437] on td "شريحة STC سوا بوست مدة شهر #1364 منشور" at bounding box center [761, 441] width 785 height 81
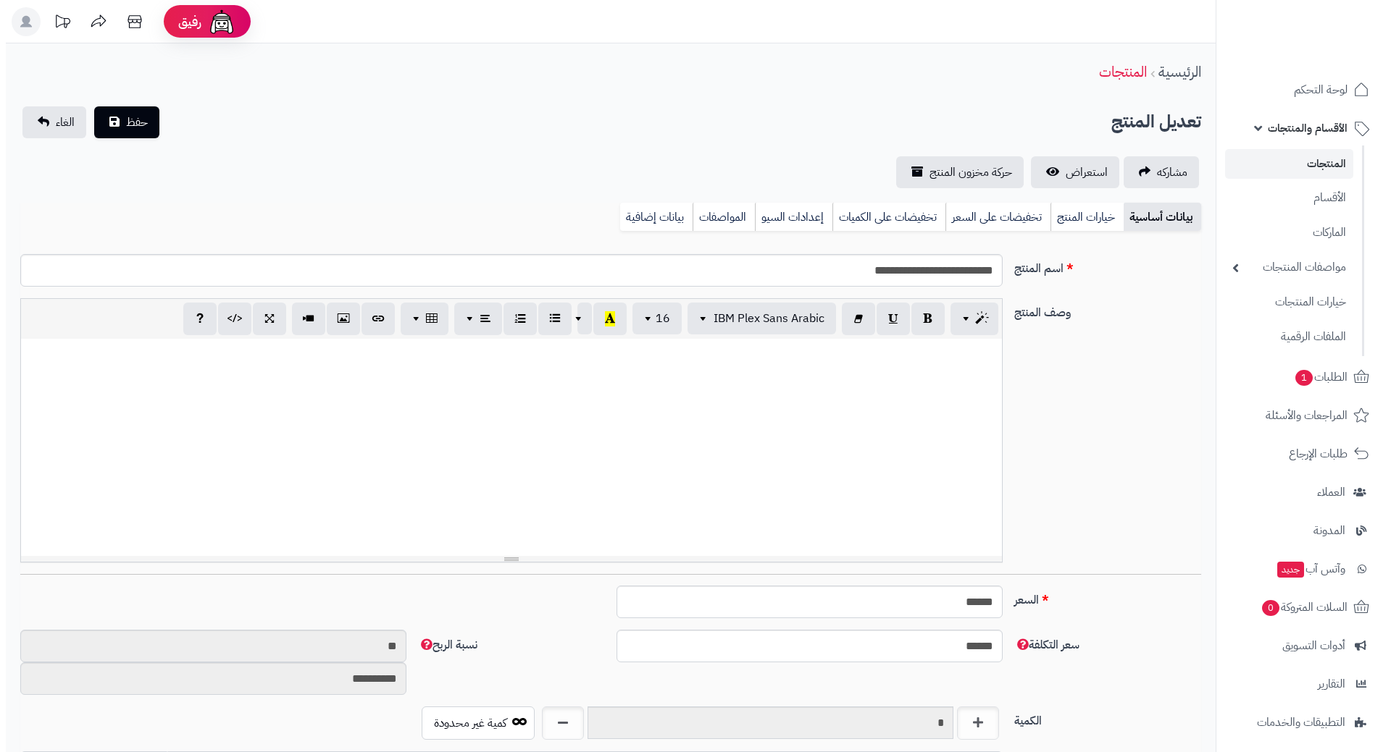
scroll to position [1278, 0]
click at [953, 223] on link "تخفيضات على السعر" at bounding box center [991, 217] width 105 height 29
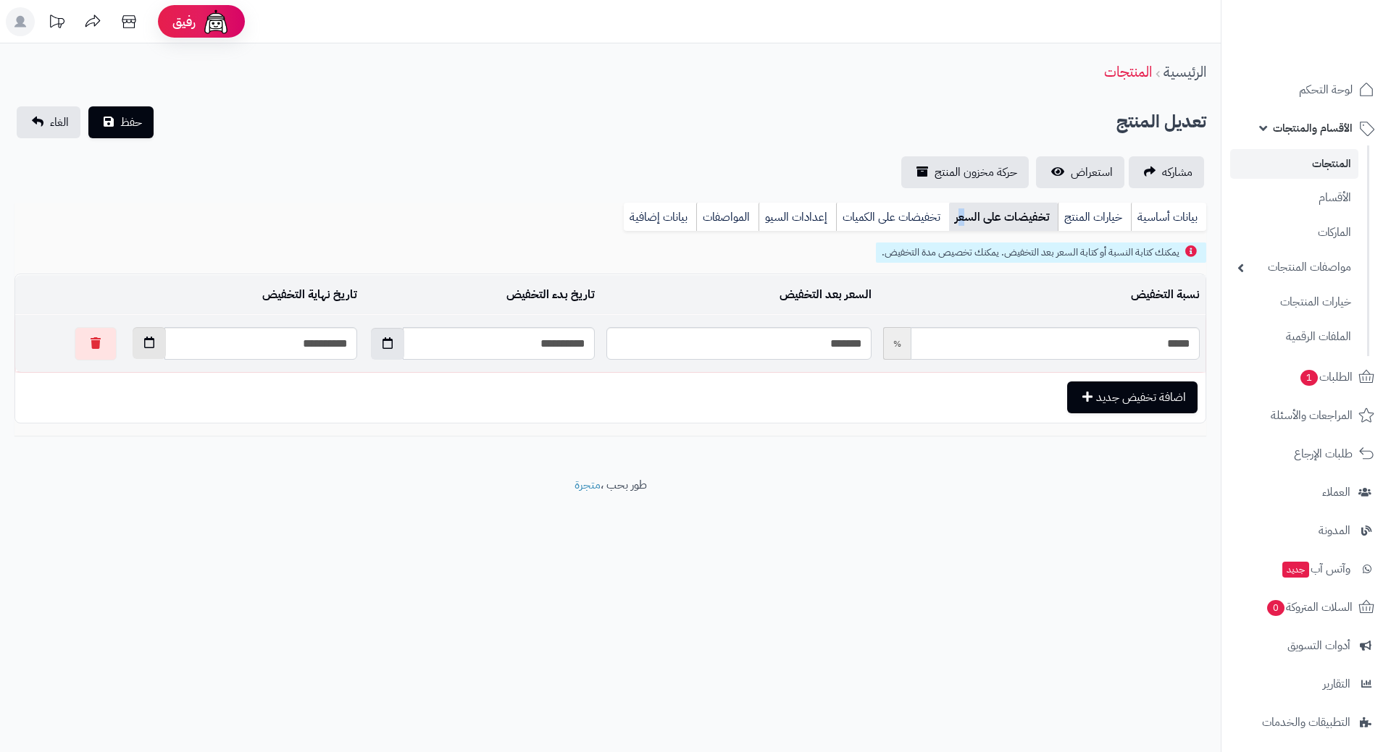
click at [133, 353] on button "button" at bounding box center [149, 343] width 33 height 32
click at [110, 375] on th "›" at bounding box center [109, 378] width 26 height 22
click at [183, 508] on td "1" at bounding box center [186, 509] width 26 height 22
type input "**********"
click at [135, 125] on span "حفظ" at bounding box center [131, 121] width 22 height 17
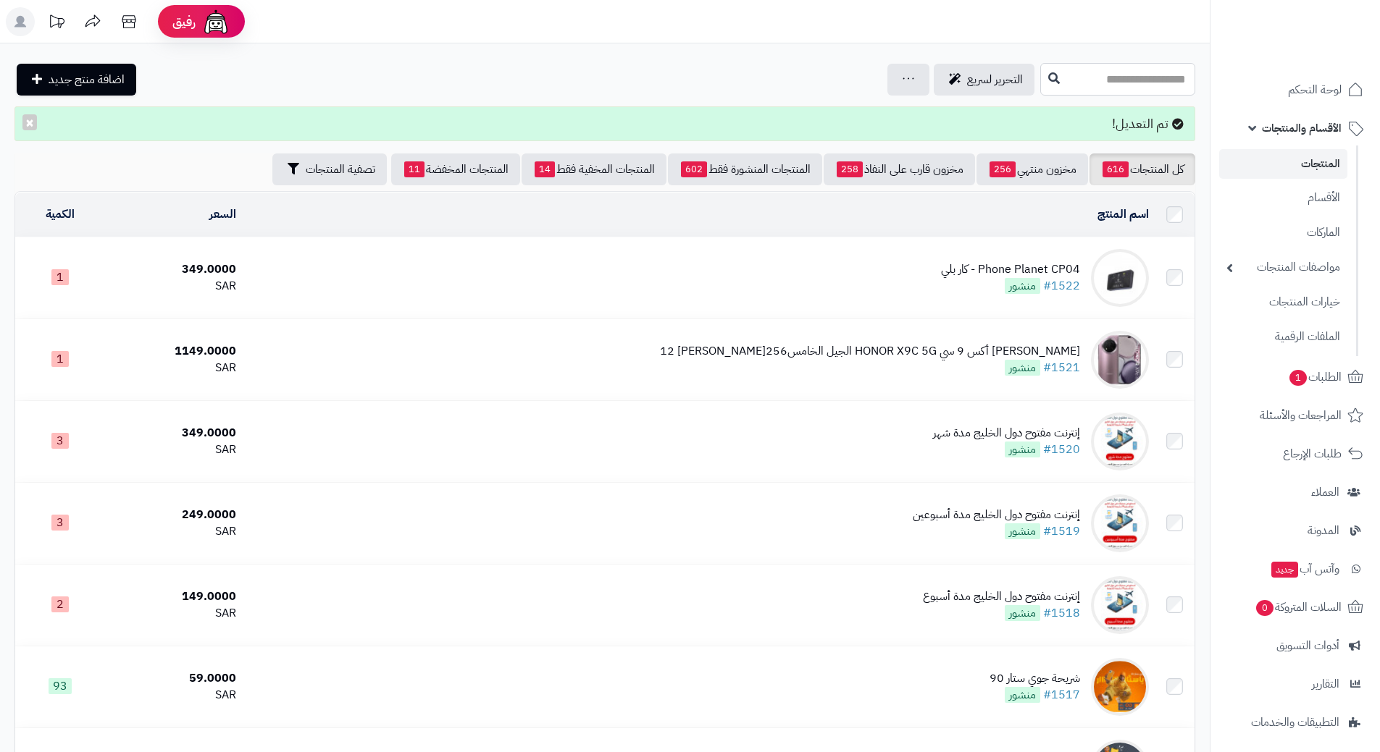
click at [1040, 83] on input "text" at bounding box center [1117, 79] width 155 height 33
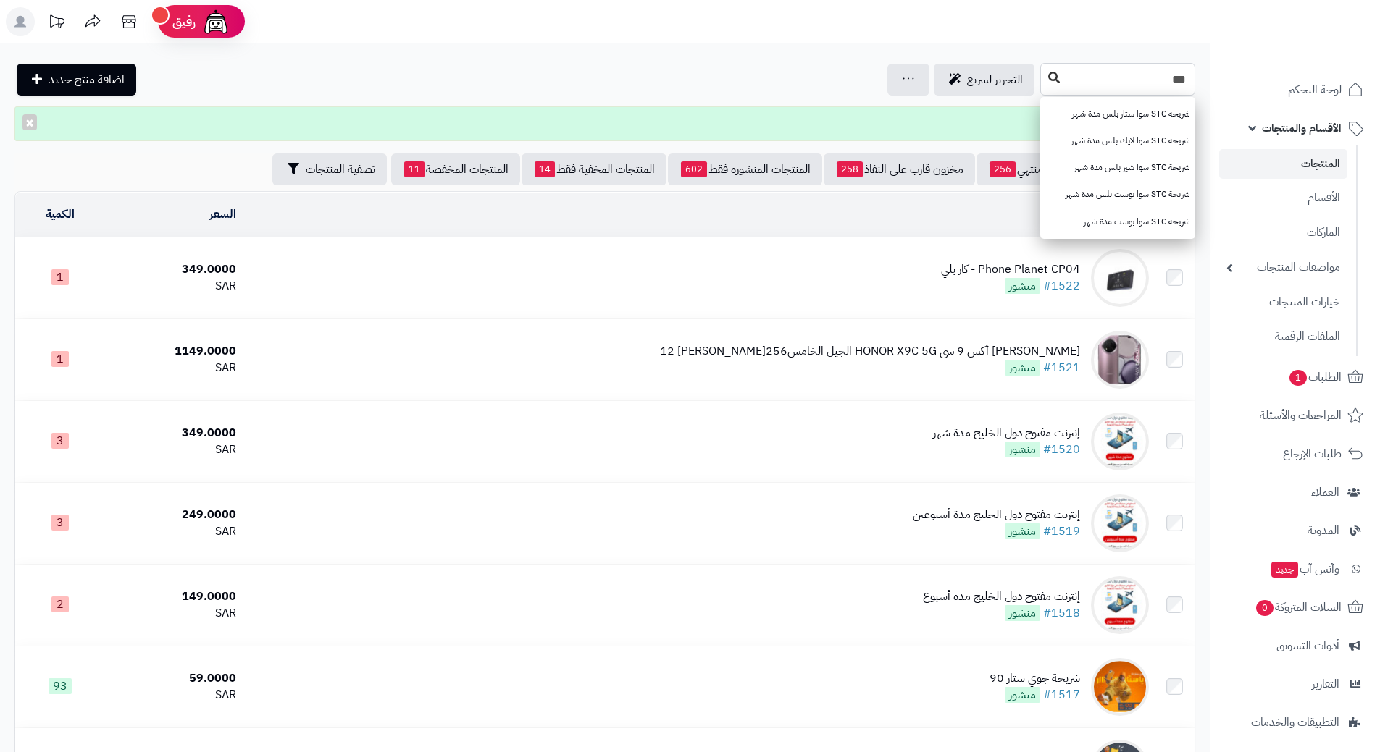
type input "***"
click at [1043, 79] on button at bounding box center [1054, 78] width 22 height 28
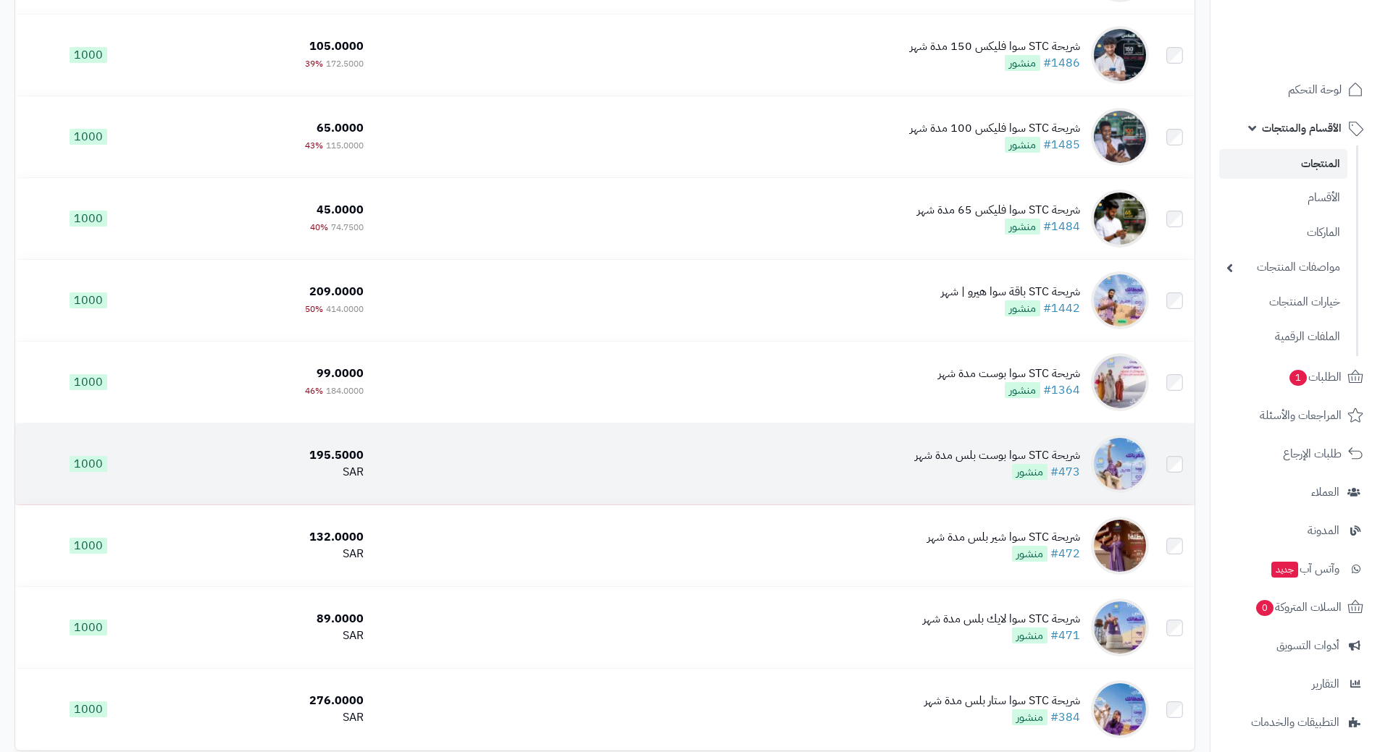
scroll to position [435, 0]
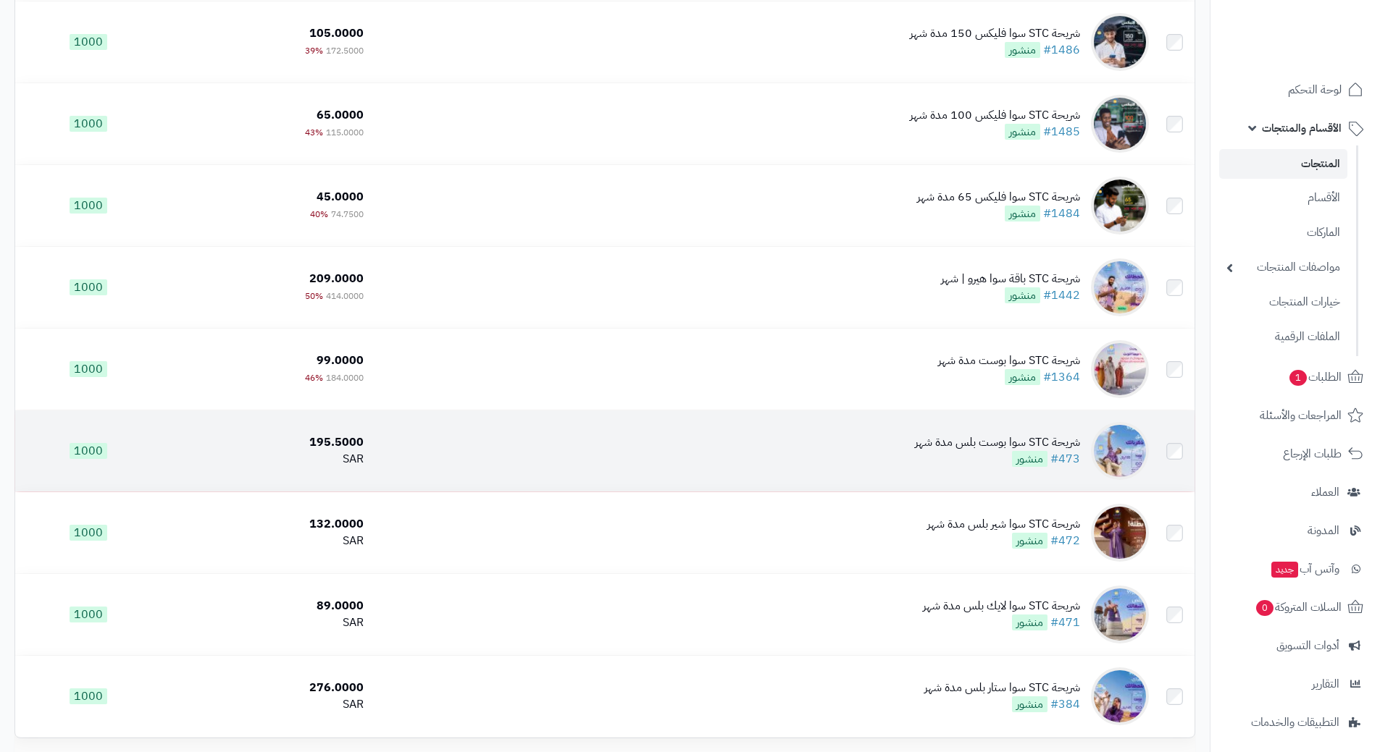
click at [595, 446] on td "شريحة STC سوا بوست بلس مدة شهر #473 منشور" at bounding box center [761, 451] width 785 height 81
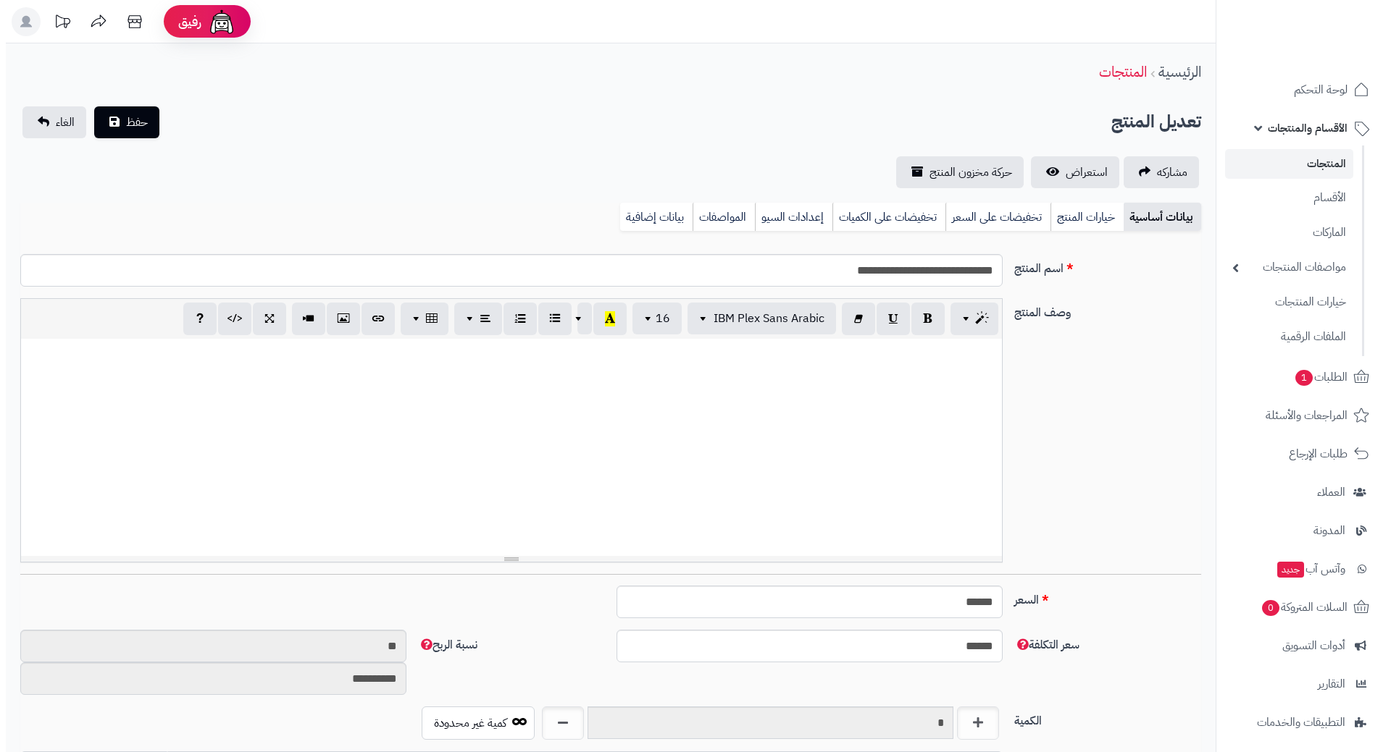
scroll to position [1278, 0]
click at [981, 219] on link "تخفيضات على السعر" at bounding box center [991, 217] width 105 height 29
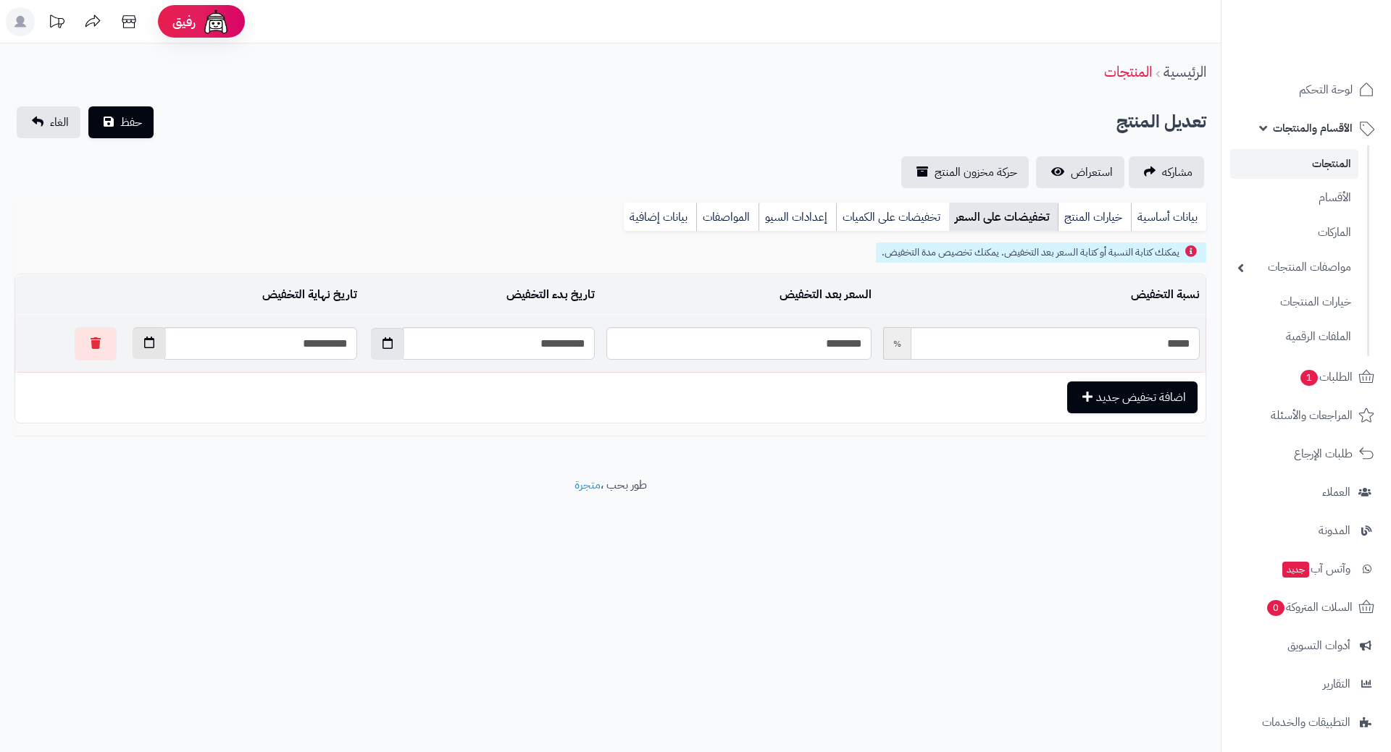
click at [133, 343] on button "button" at bounding box center [149, 343] width 33 height 32
click at [108, 374] on th "›" at bounding box center [109, 378] width 26 height 22
click at [193, 509] on td "1" at bounding box center [186, 509] width 26 height 22
type input "**********"
click at [116, 122] on button "حفظ" at bounding box center [120, 122] width 65 height 32
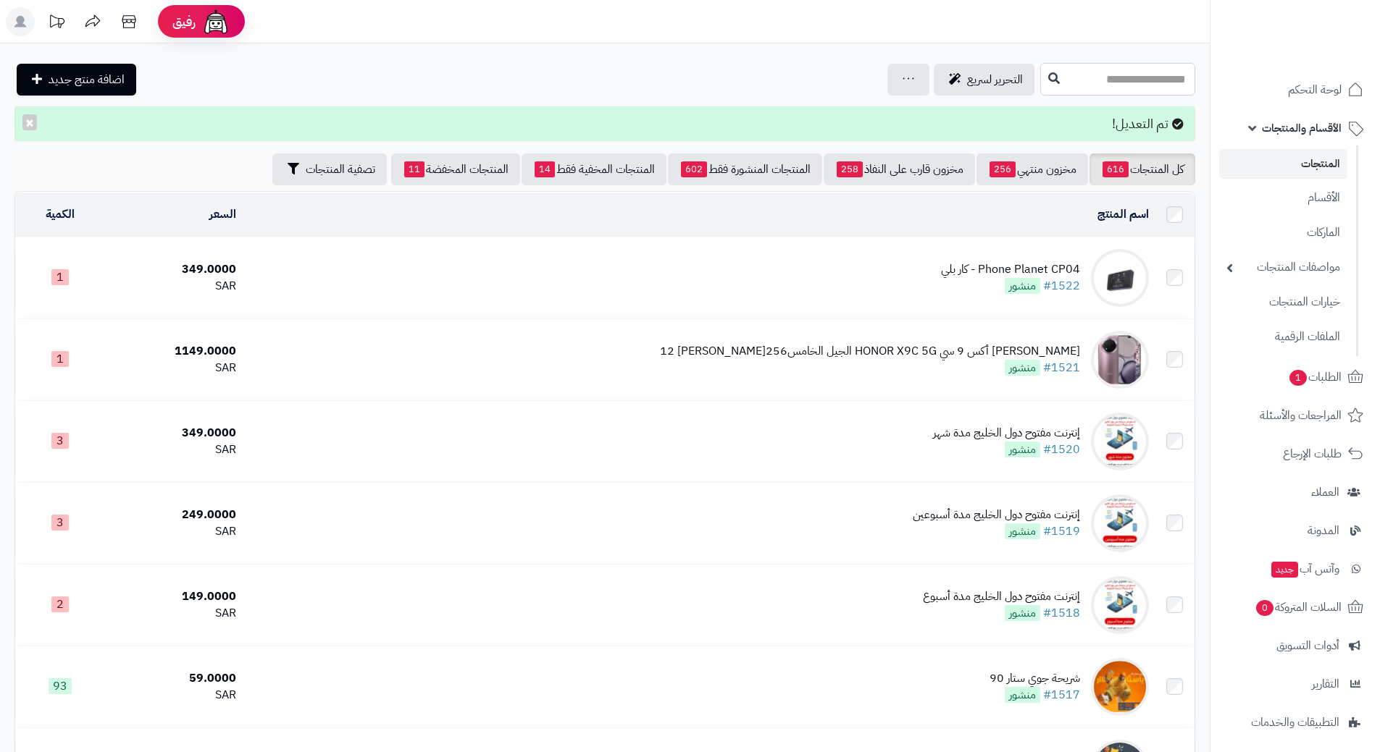
click at [1073, 79] on input "text" at bounding box center [1117, 79] width 155 height 33
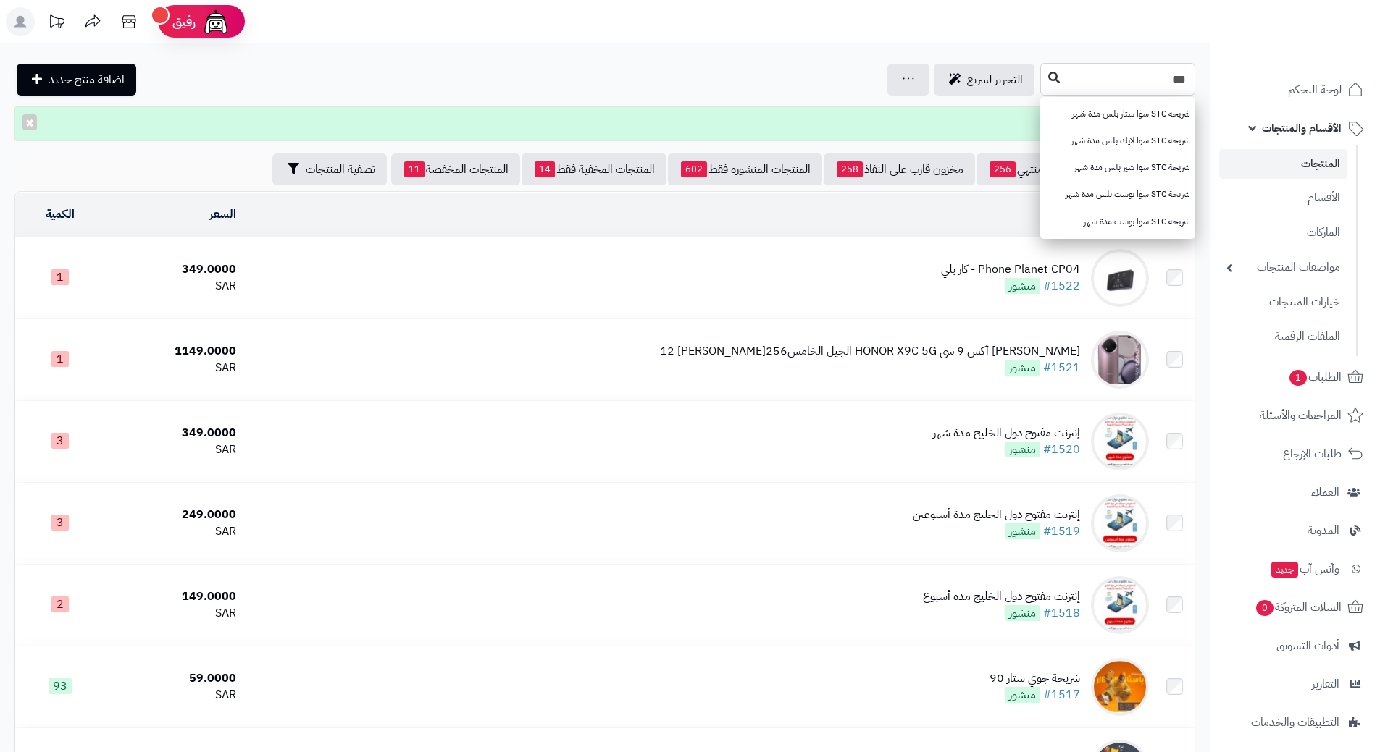
type input "***"
click at [1048, 83] on icon at bounding box center [1054, 78] width 12 height 12
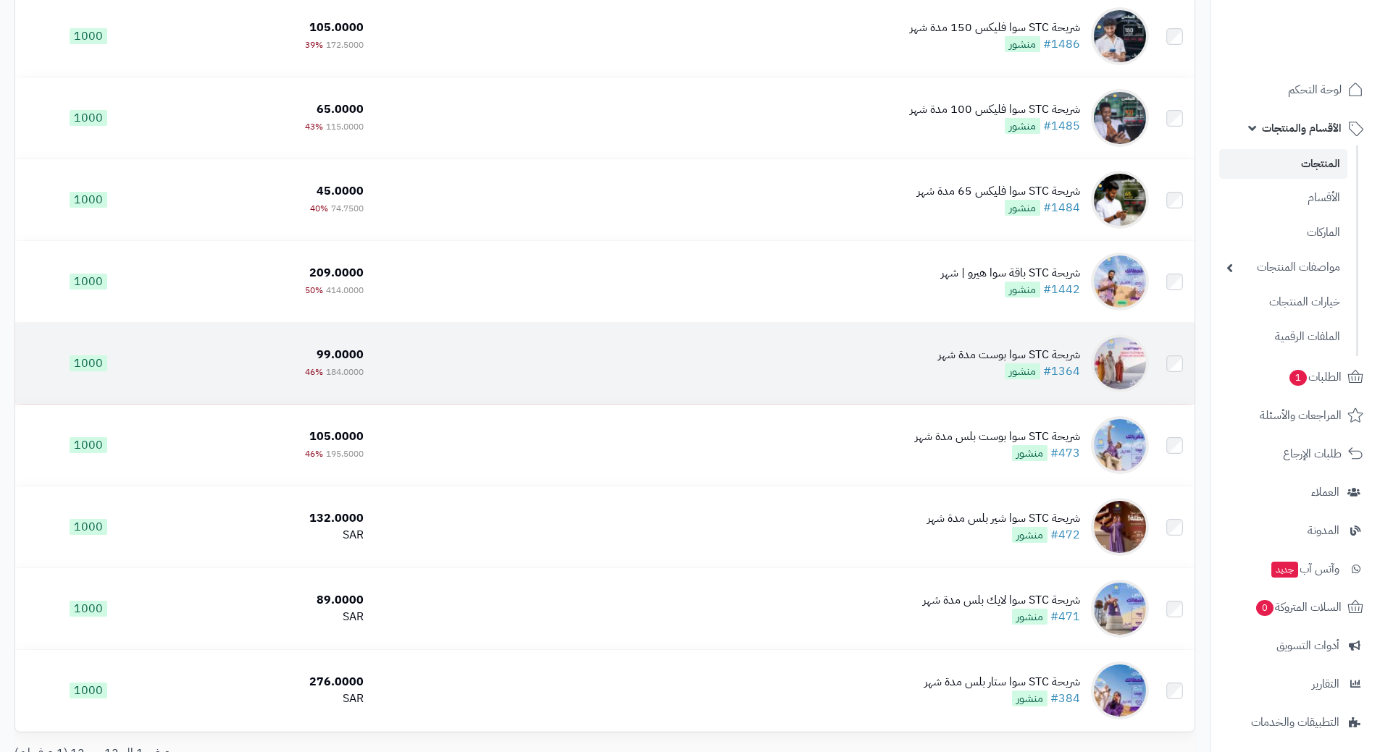
scroll to position [507, 0]
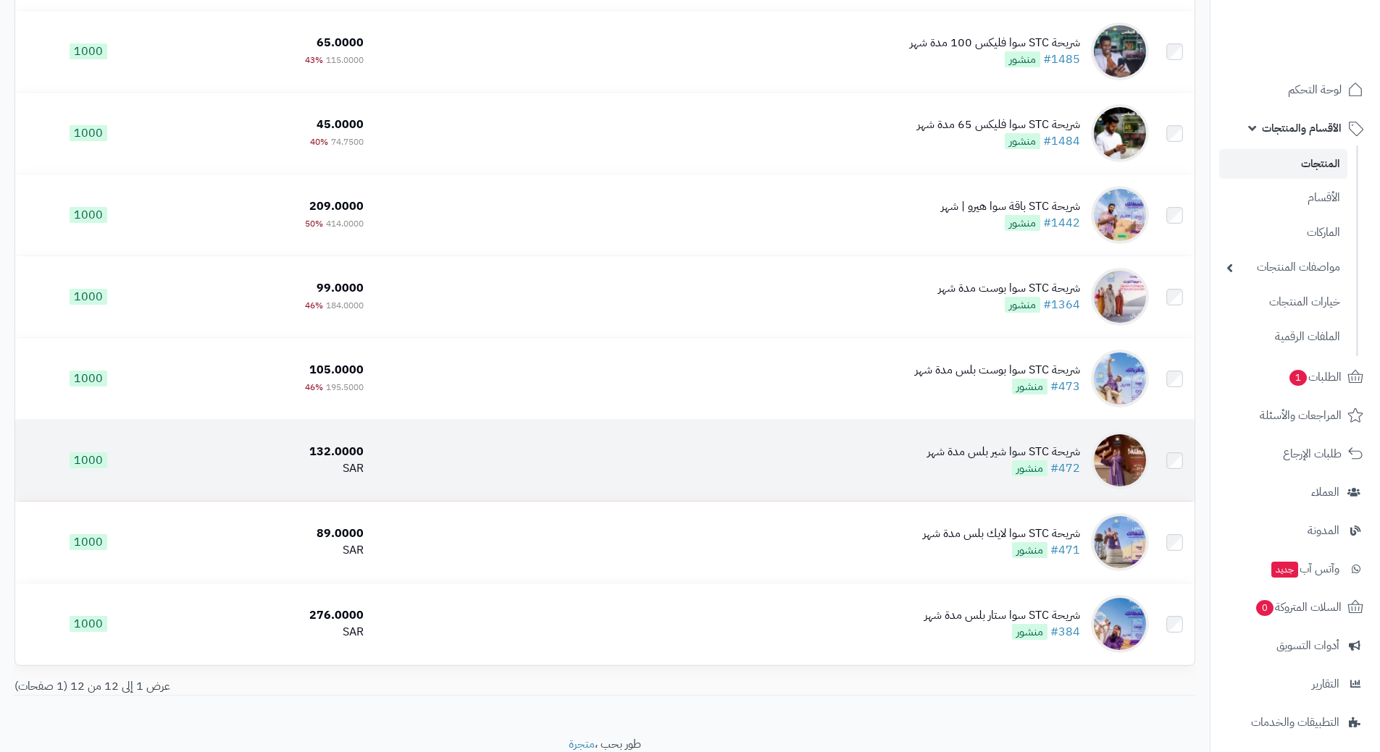
click at [543, 457] on td "شريحة STC سوا شير بلس مدة شهر #472 منشور" at bounding box center [761, 460] width 785 height 81
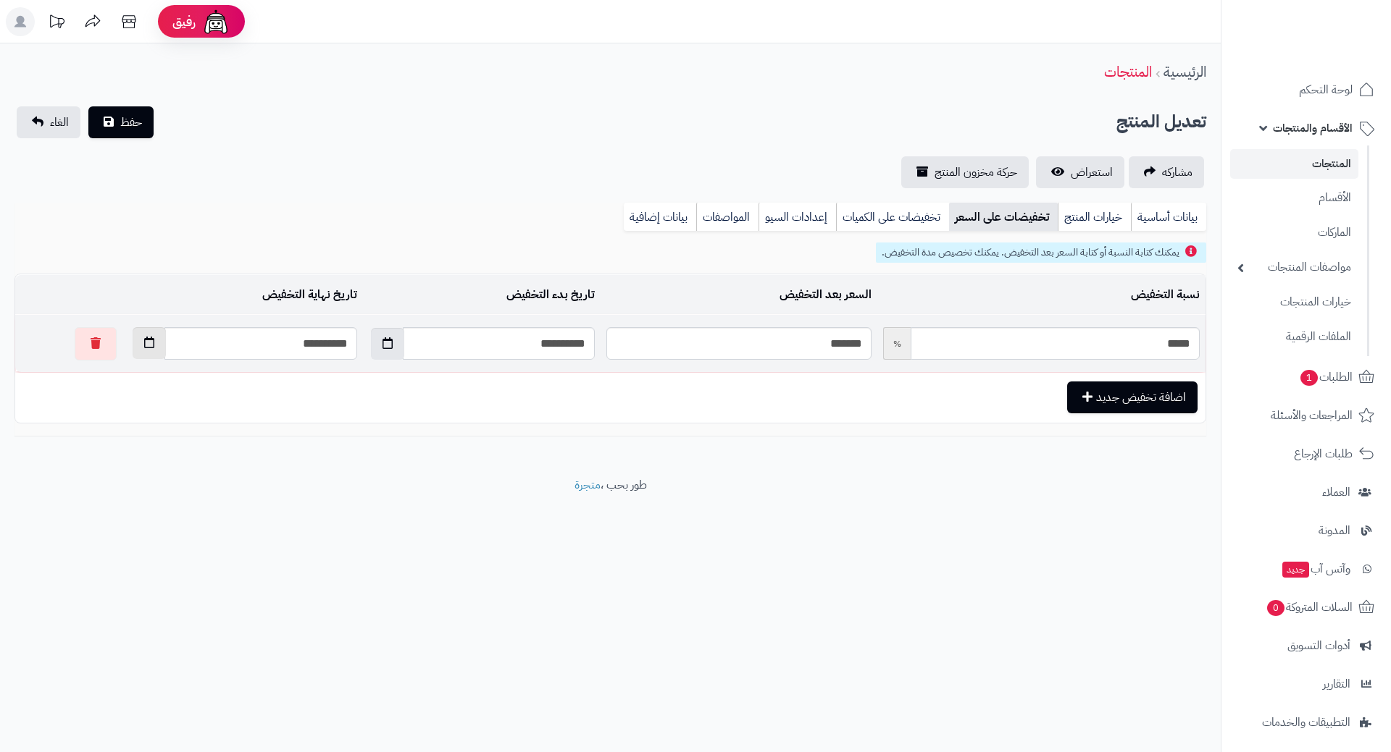
click at [144, 346] on icon "button" at bounding box center [149, 343] width 10 height 12
click at [106, 376] on th "›" at bounding box center [109, 378] width 26 height 22
click at [188, 511] on td "1" at bounding box center [186, 509] width 26 height 22
type input "**********"
click at [135, 127] on span "حفظ" at bounding box center [131, 121] width 22 height 17
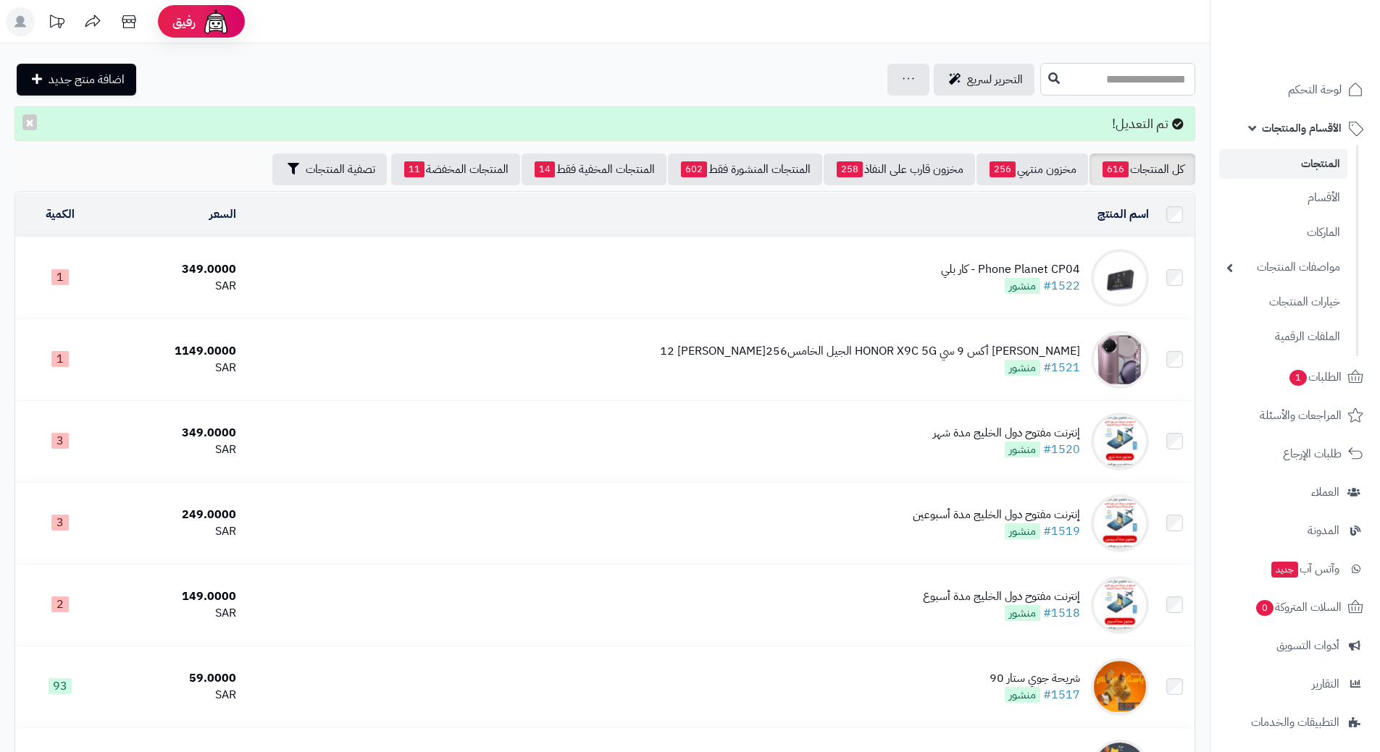
click at [1040, 73] on input "text" at bounding box center [1117, 79] width 155 height 33
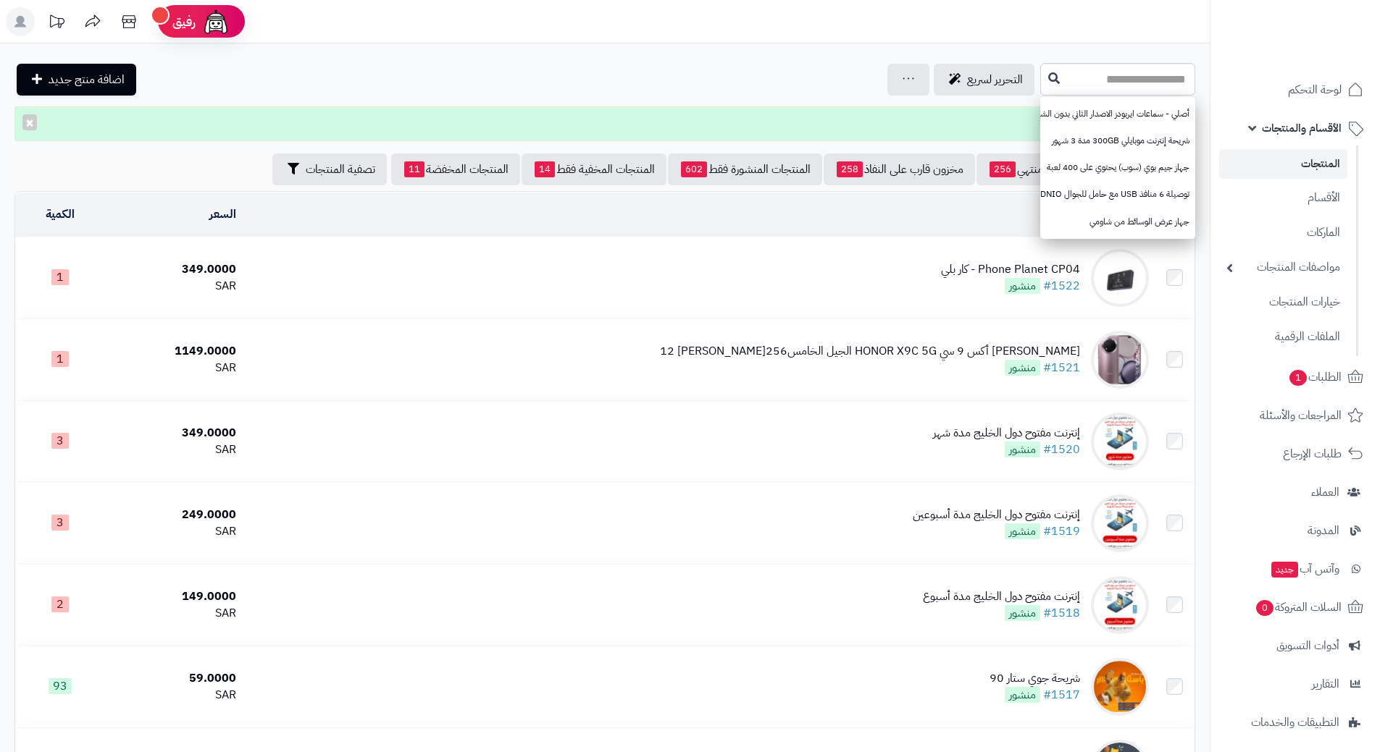
click at [1288, 122] on span "الأقسام والمنتجات" at bounding box center [1302, 128] width 80 height 20
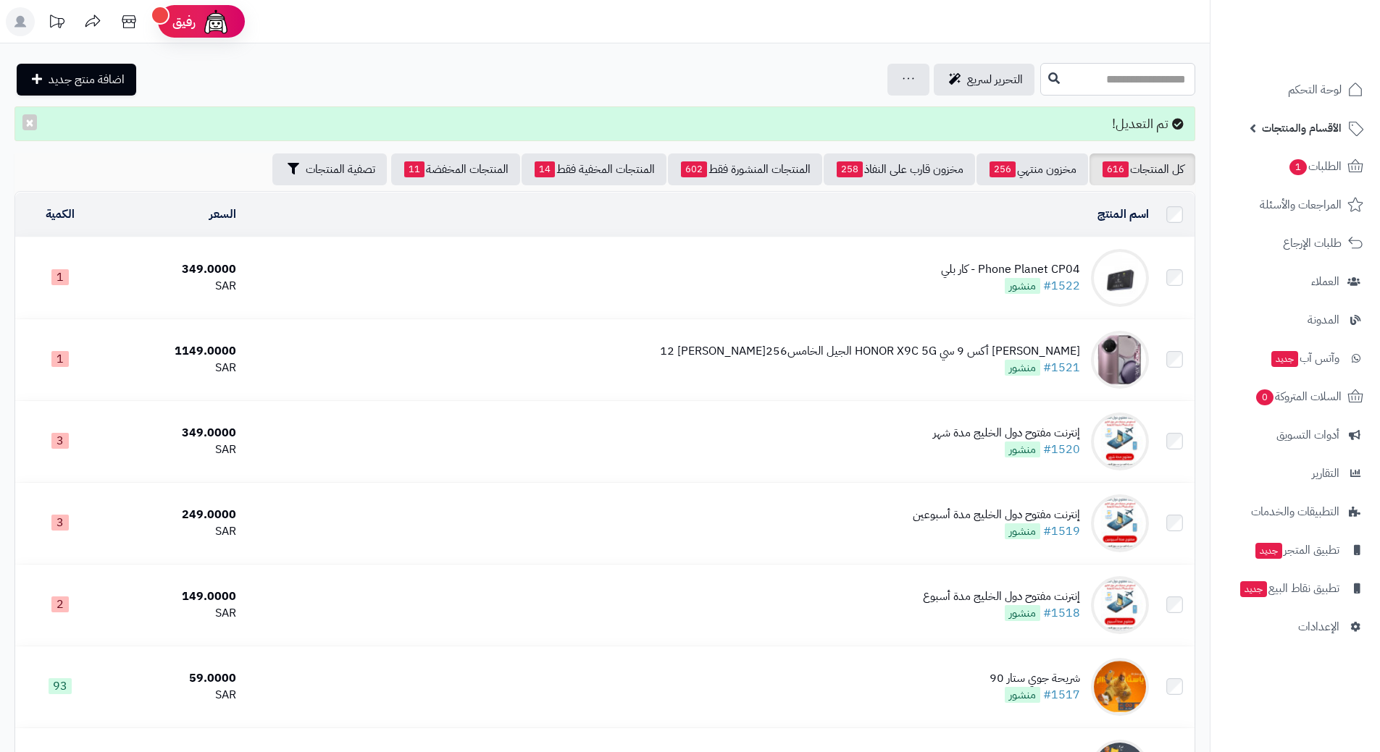
click at [1144, 72] on input "text" at bounding box center [1117, 79] width 155 height 33
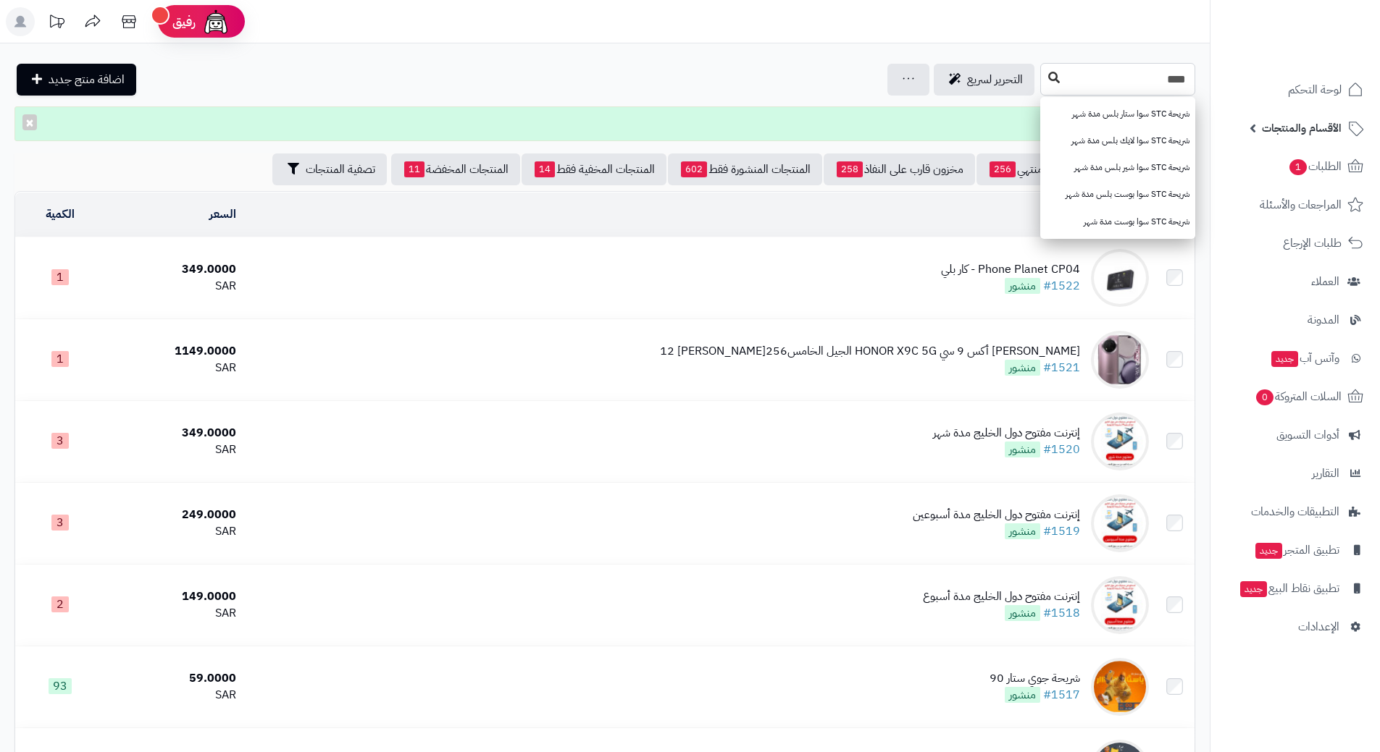
type input "***"
click at [1043, 81] on button at bounding box center [1054, 78] width 22 height 28
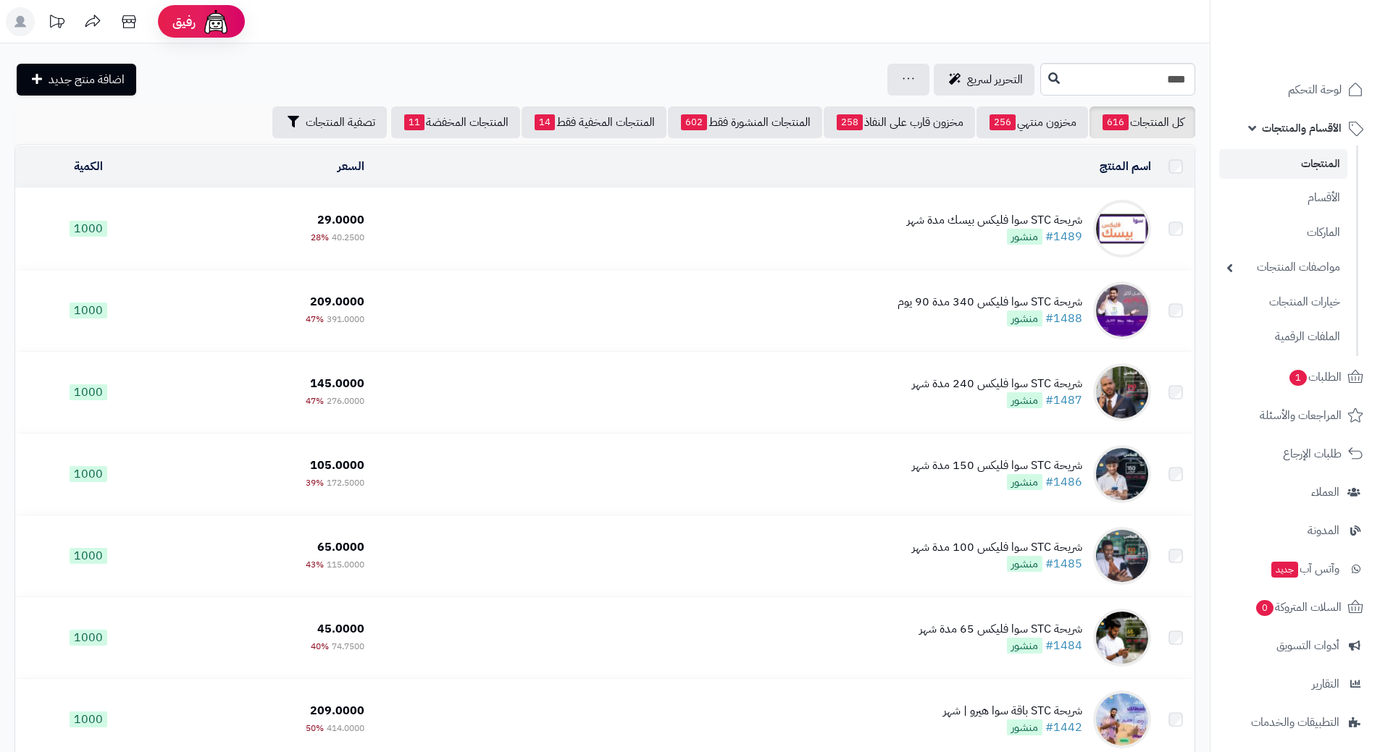
scroll to position [561, 0]
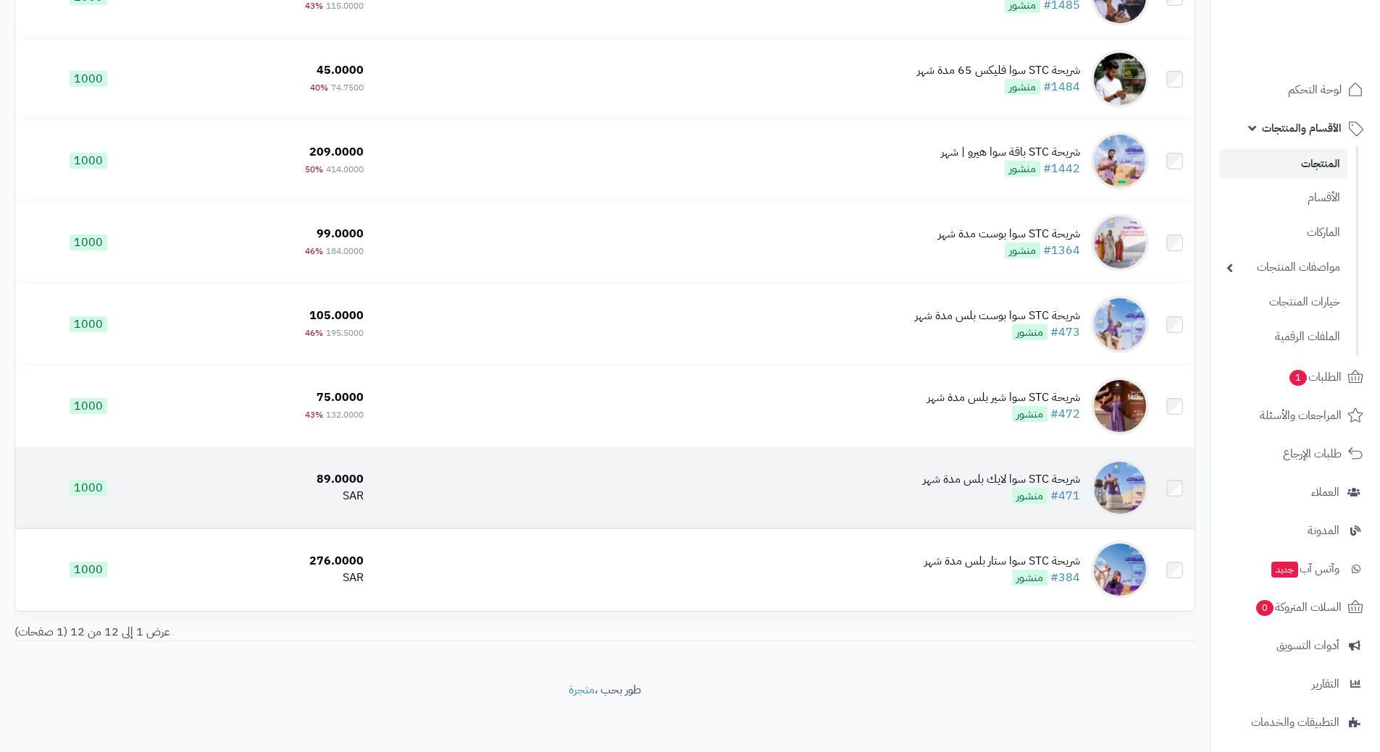
click at [480, 483] on td "شريحة STC سوا لايك بلس مدة شهر #471 منشور" at bounding box center [761, 488] width 785 height 81
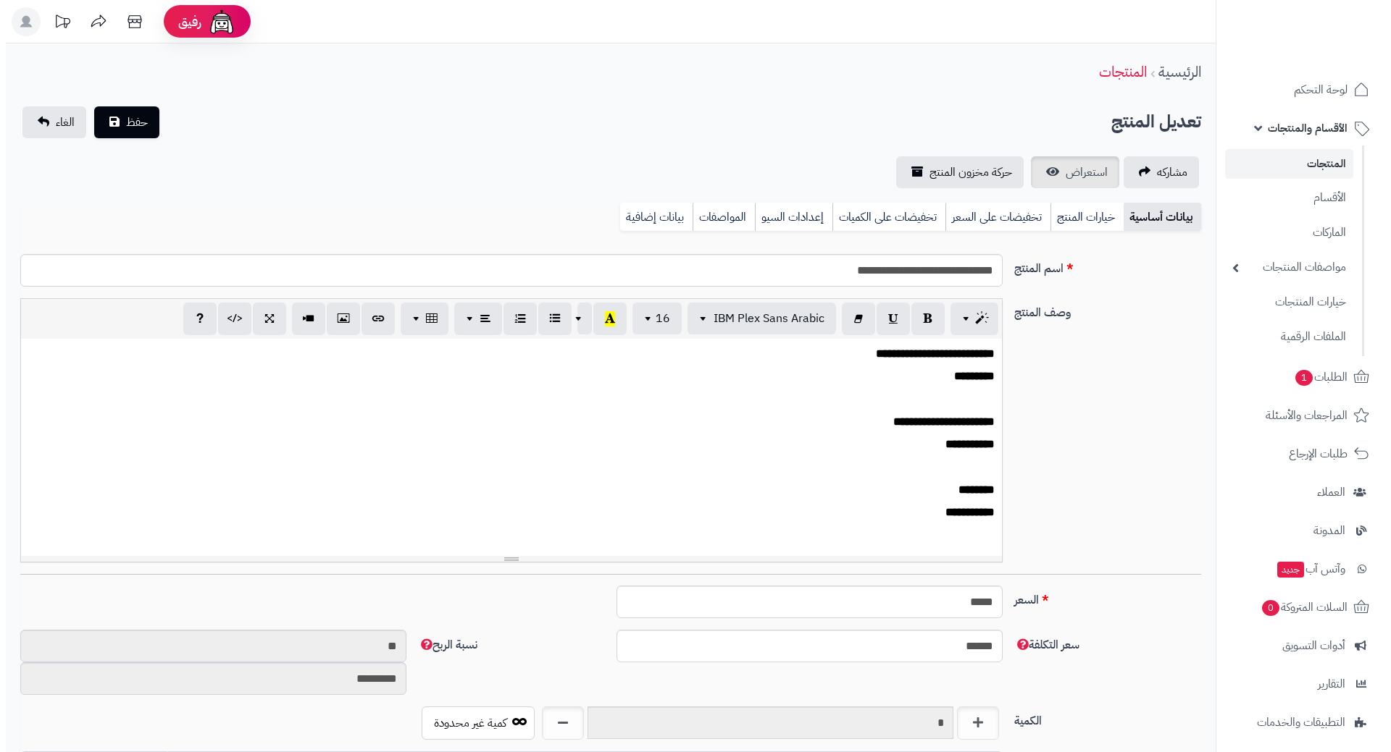
scroll to position [1278, 0]
click at [1008, 205] on link "تخفيضات على السعر" at bounding box center [991, 217] width 105 height 29
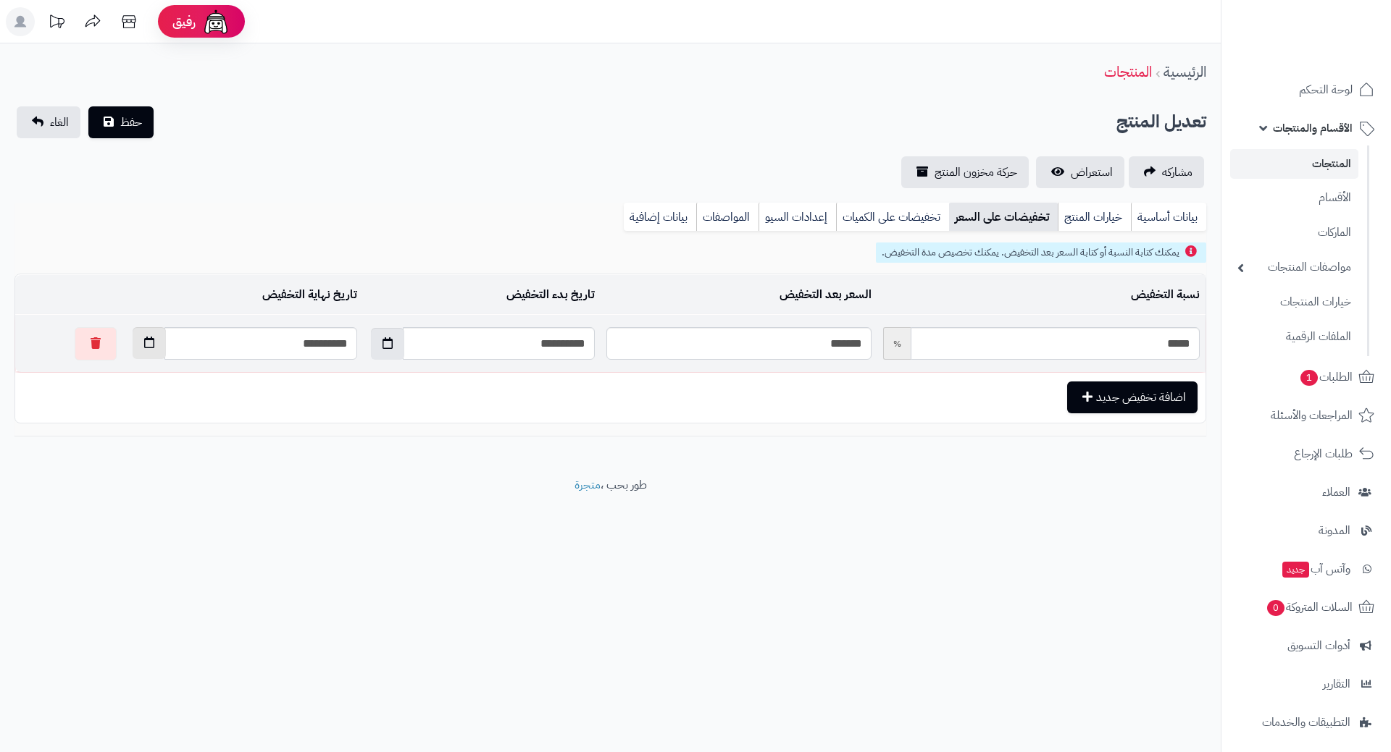
click at [133, 347] on button "button" at bounding box center [149, 343] width 33 height 32
click at [112, 379] on th "›" at bounding box center [109, 378] width 26 height 22
click at [193, 505] on td "1" at bounding box center [186, 509] width 26 height 22
type input "**********"
click at [122, 140] on div "**********" at bounding box center [610, 147] width 1220 height 82
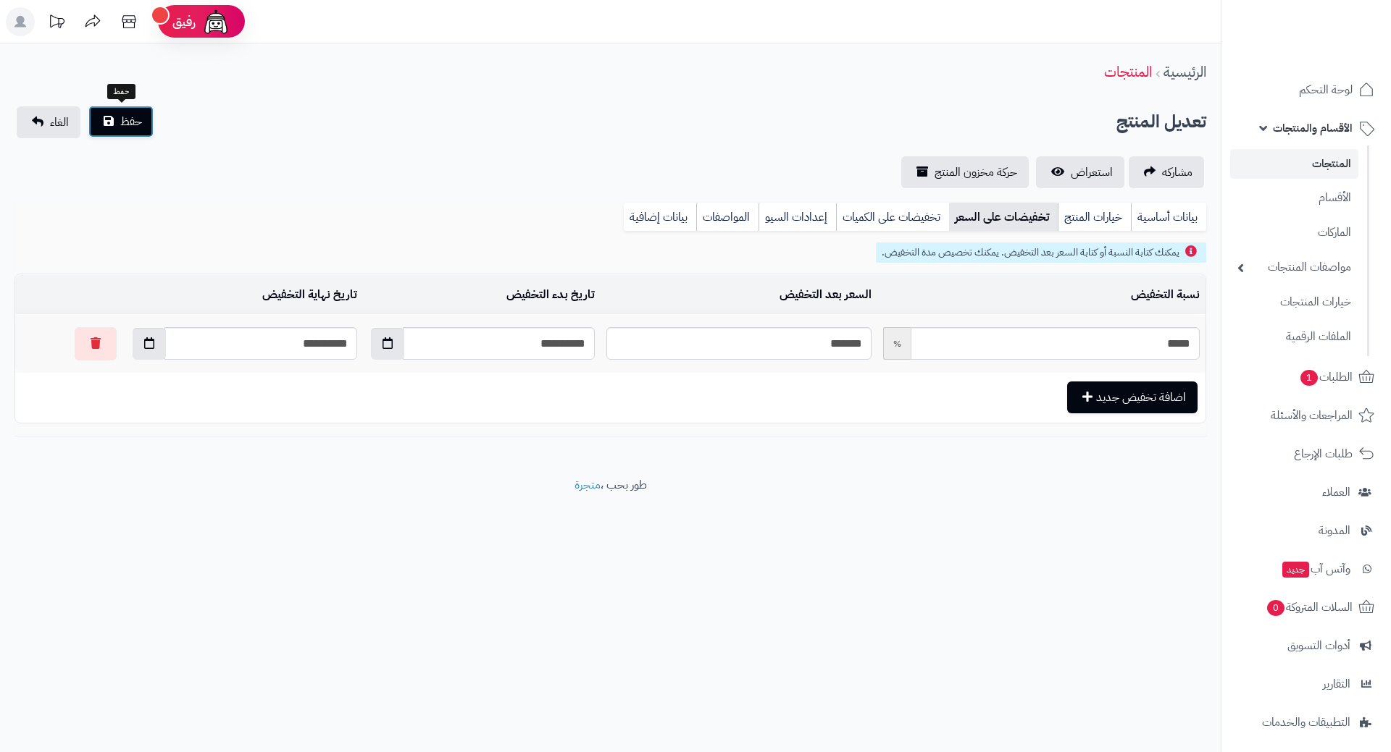
click at [122, 127] on span "حفظ" at bounding box center [131, 121] width 22 height 17
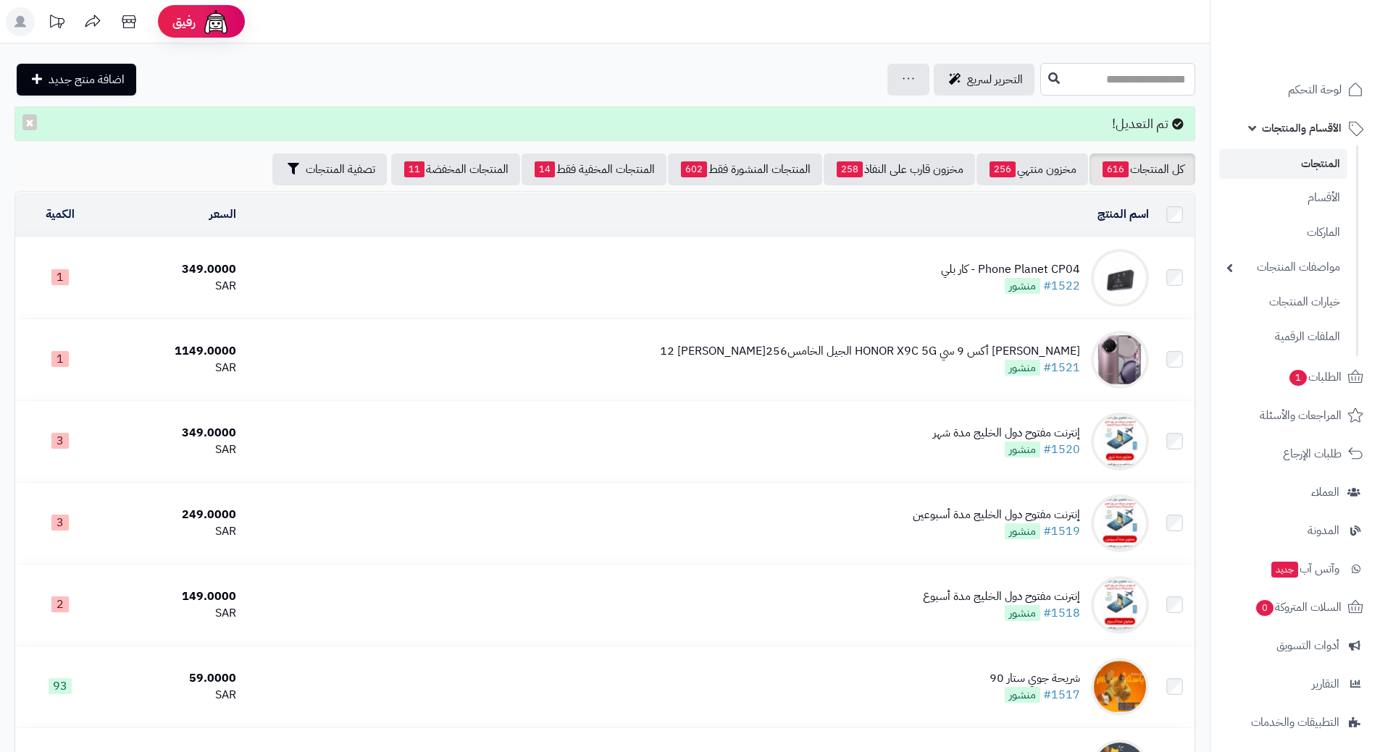
click at [1040, 83] on input "text" at bounding box center [1117, 79] width 155 height 33
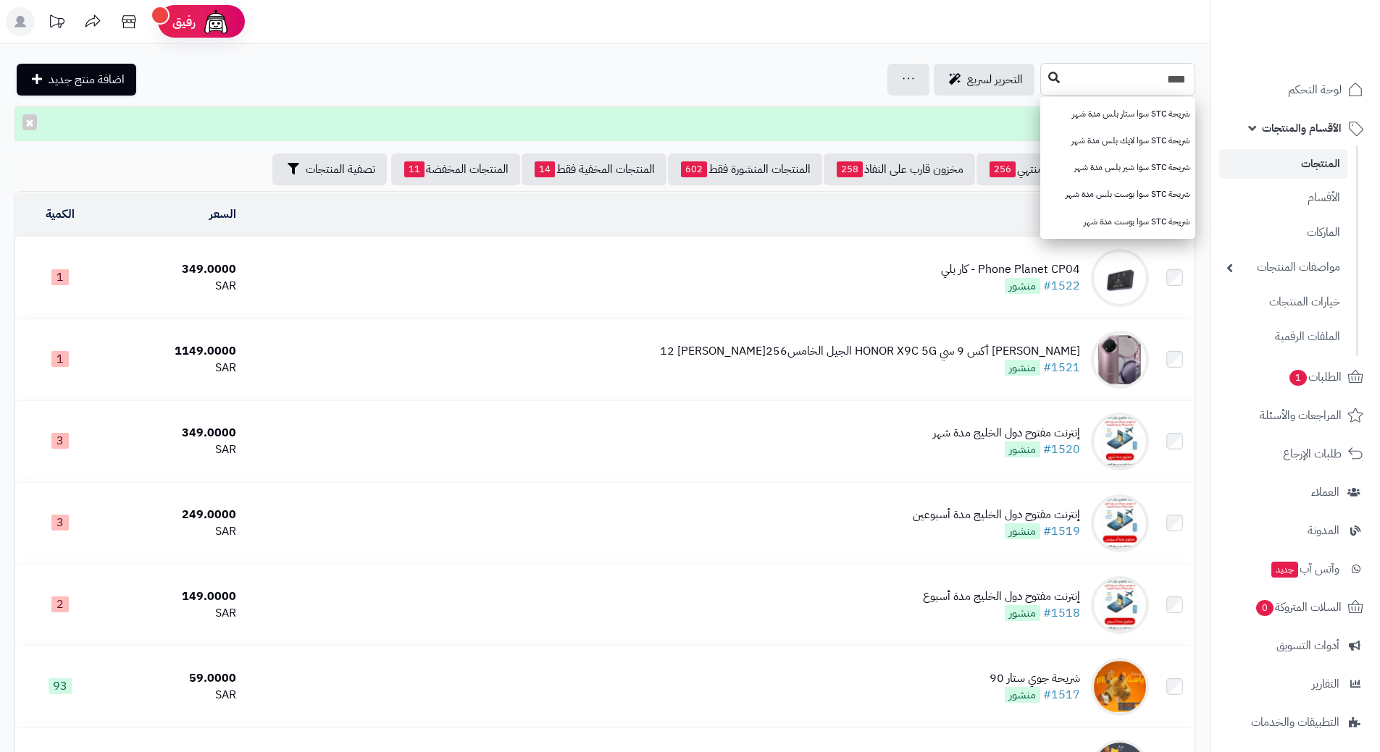
type input "***"
click at [1043, 88] on button at bounding box center [1054, 78] width 22 height 28
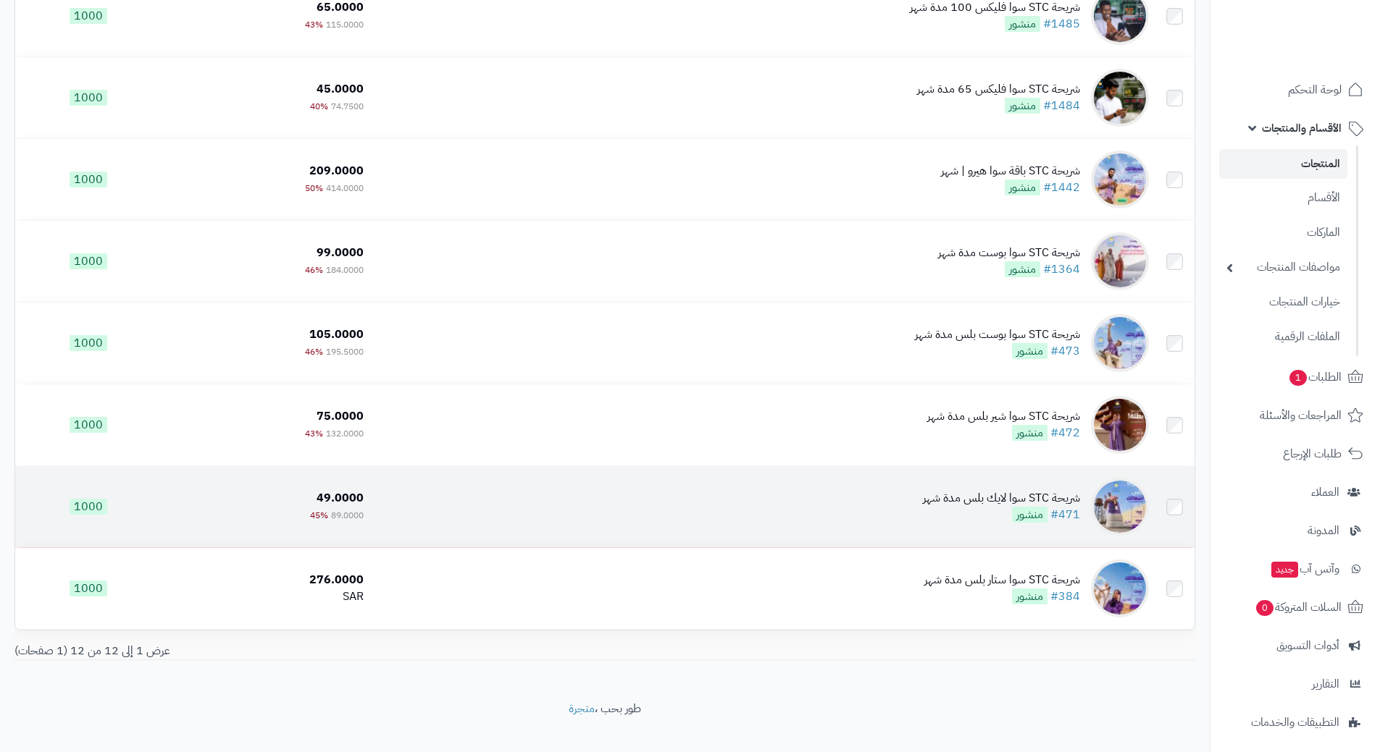
scroll to position [561, 0]
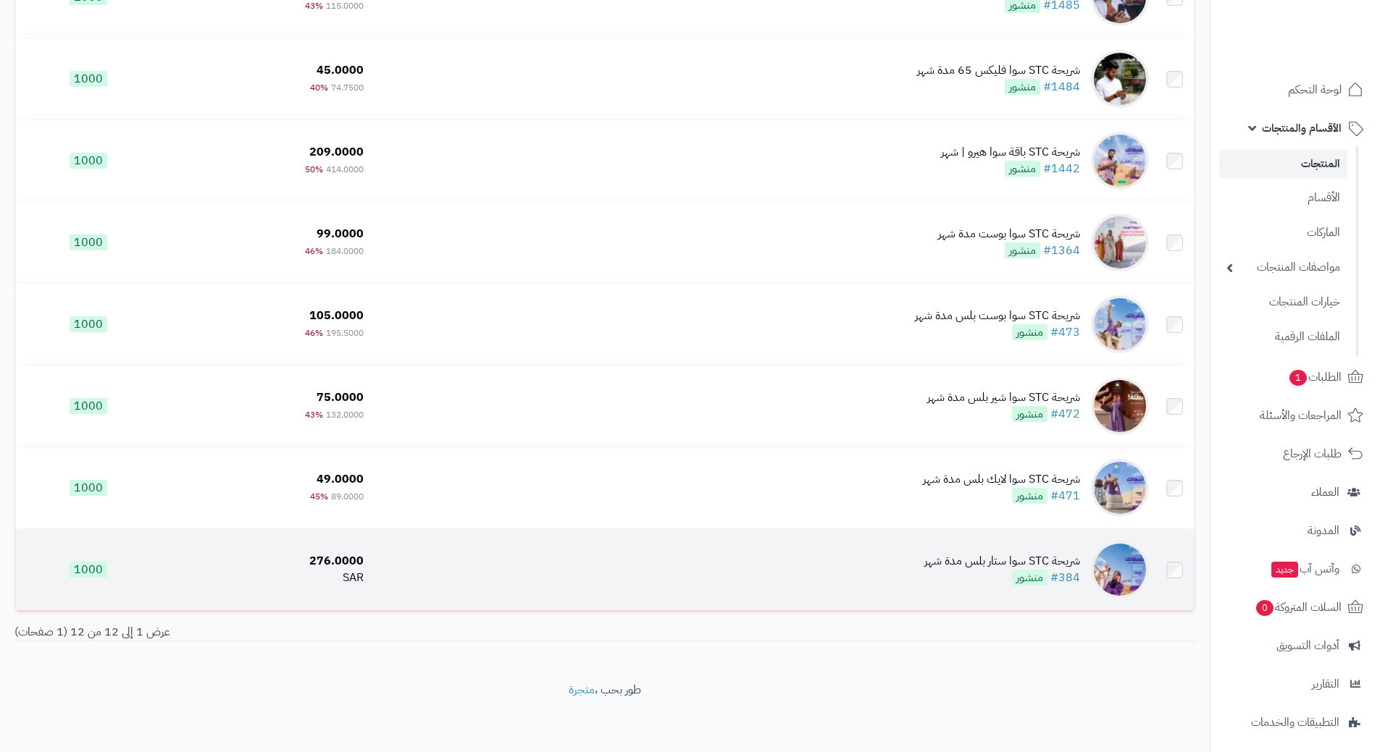
click at [515, 558] on td "شريحة STC سوا ستار بلس مدة شهر #384 منشور" at bounding box center [761, 569] width 785 height 81
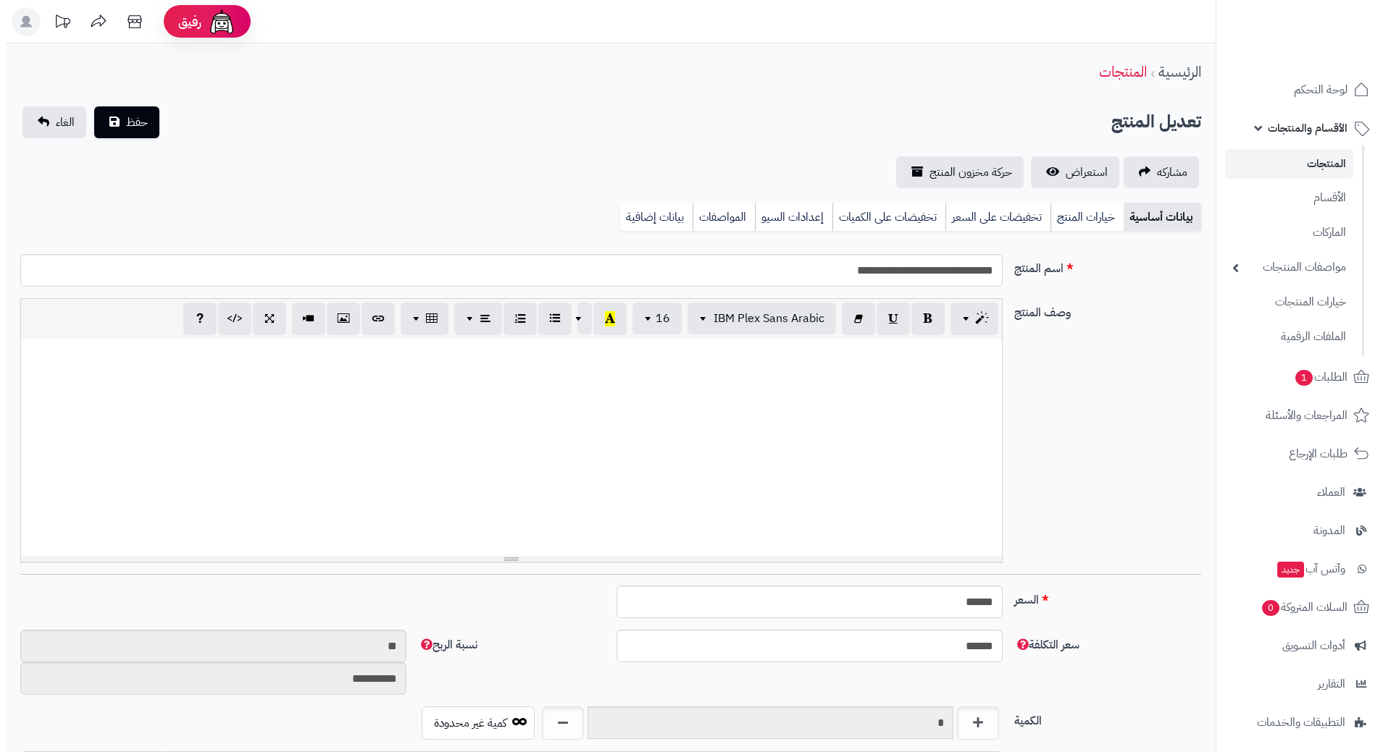
scroll to position [1260, 0]
click at [978, 205] on link "تخفيضات على السعر" at bounding box center [991, 217] width 105 height 29
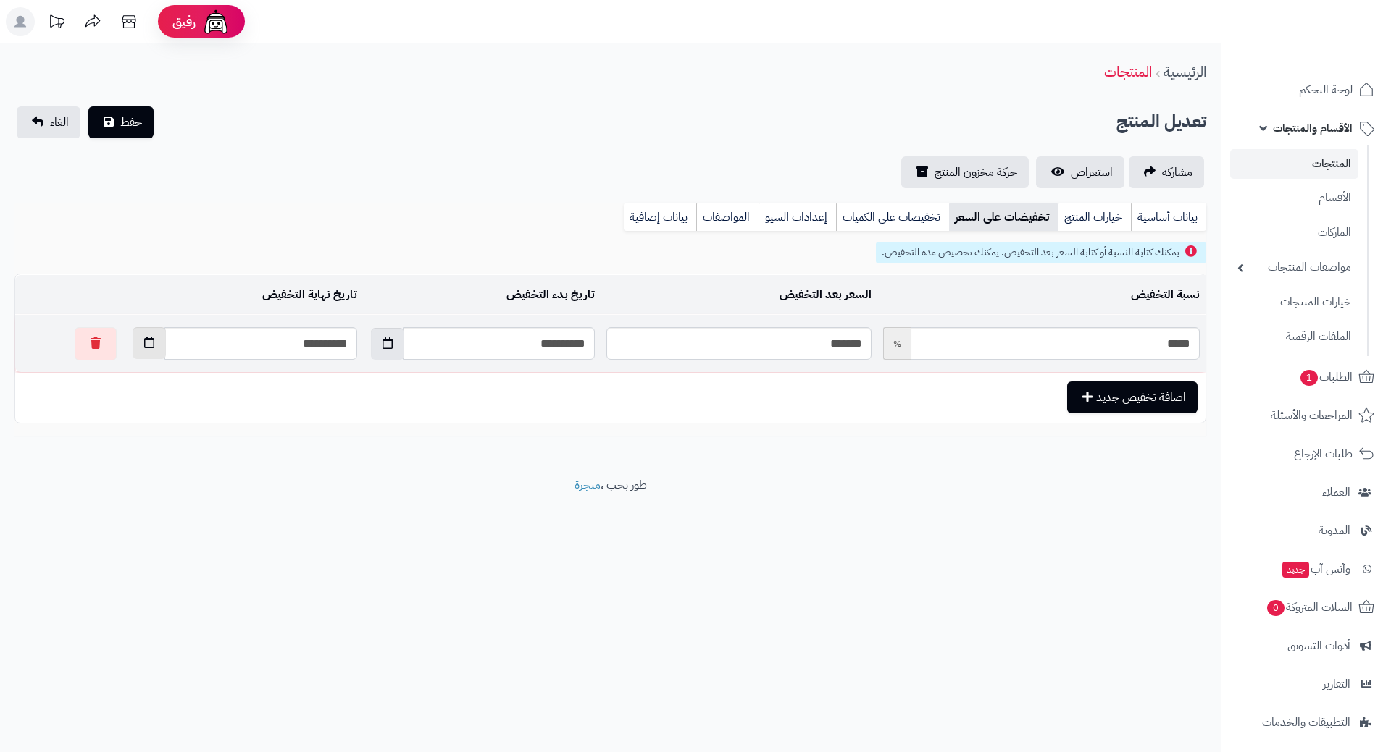
click at [133, 351] on button "button" at bounding box center [149, 343] width 33 height 32
click at [109, 382] on th "›" at bounding box center [109, 378] width 26 height 22
click at [191, 508] on td "1" at bounding box center [186, 509] width 26 height 22
type input "**********"
click at [130, 119] on span "حفظ" at bounding box center [131, 121] width 22 height 17
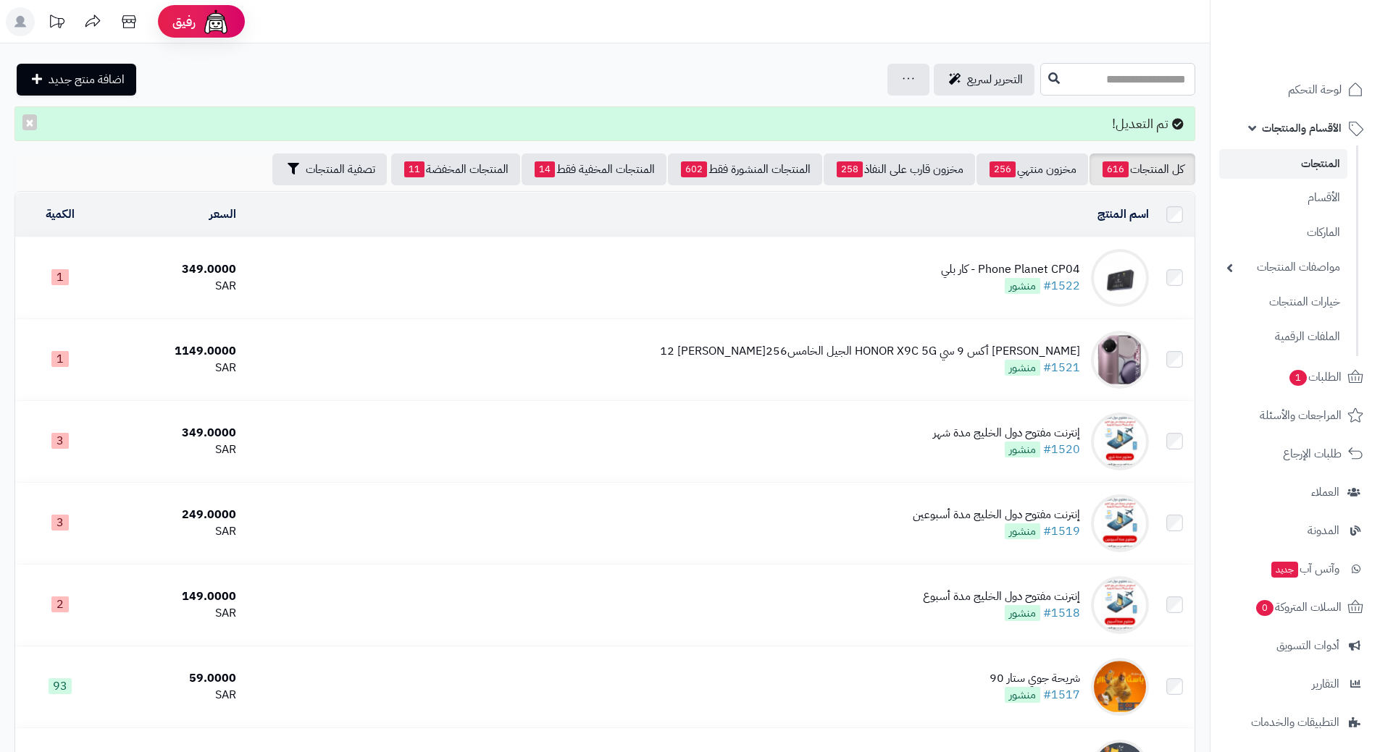
click at [1040, 70] on input "text" at bounding box center [1117, 79] width 155 height 33
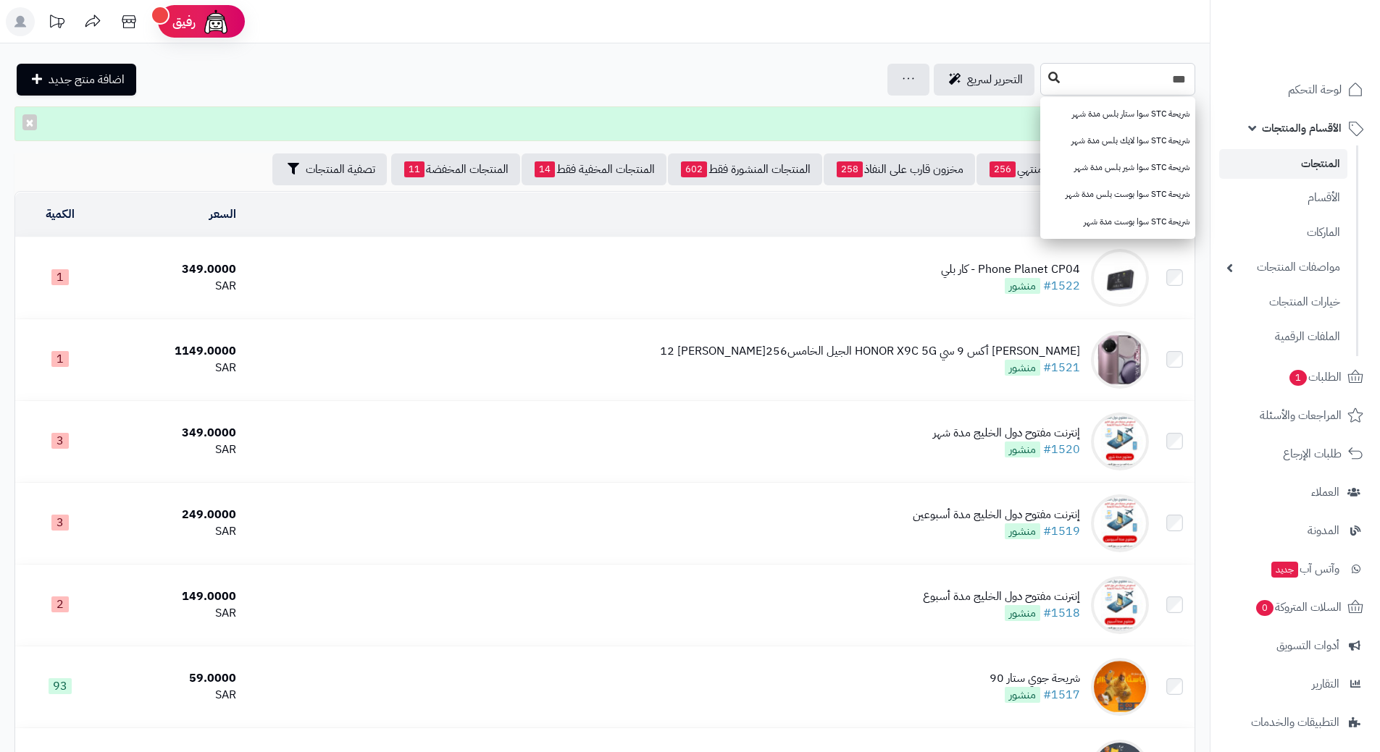
type input "***"
click at [1043, 83] on button at bounding box center [1054, 78] width 22 height 28
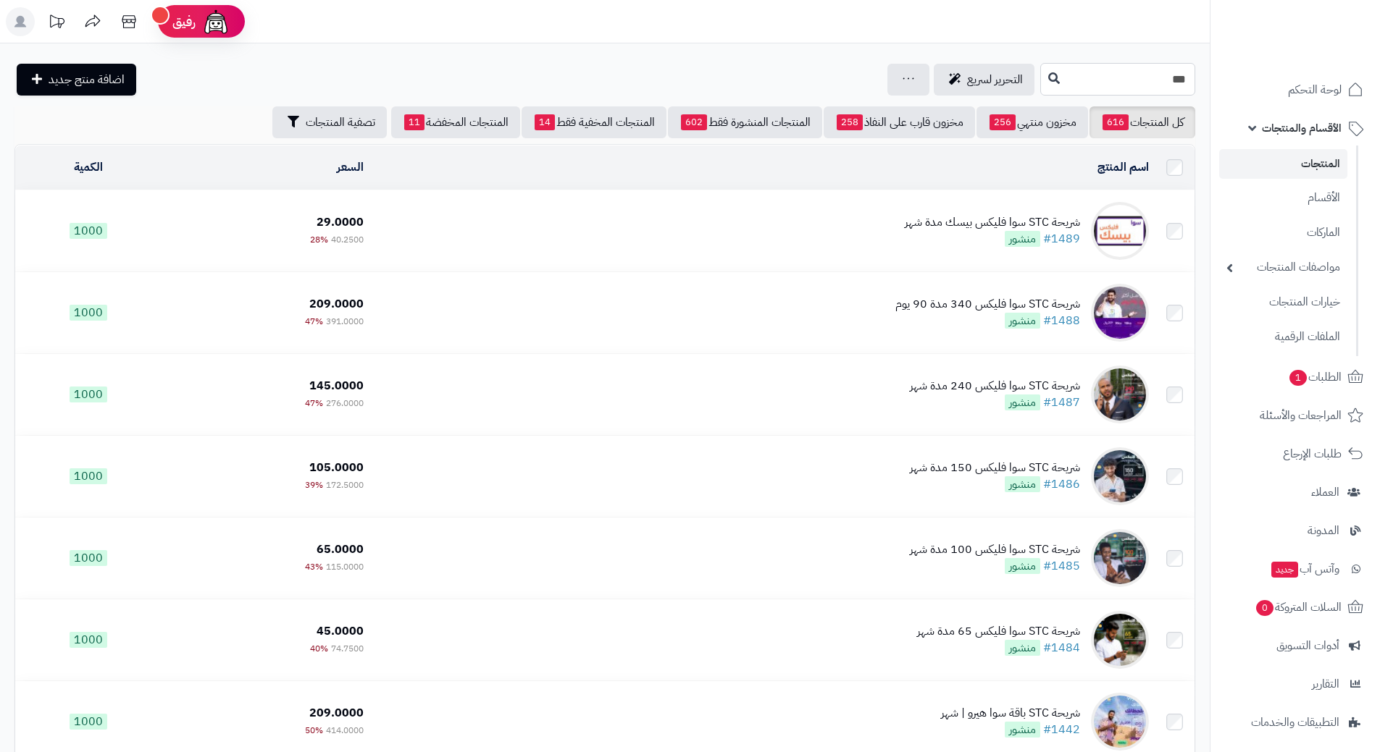
click at [1133, 76] on input "***" at bounding box center [1117, 79] width 155 height 33
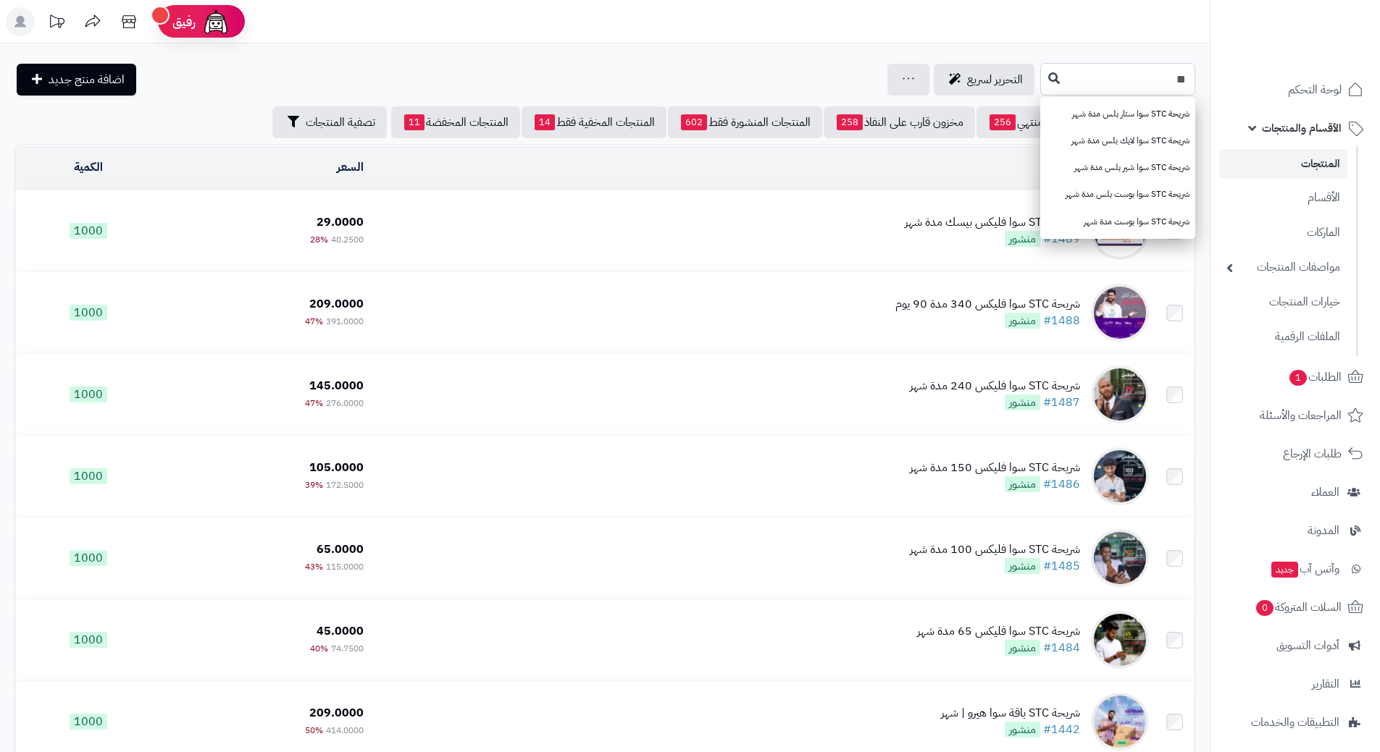
type input "*"
type input "*******"
click at [1043, 83] on button at bounding box center [1054, 78] width 22 height 28
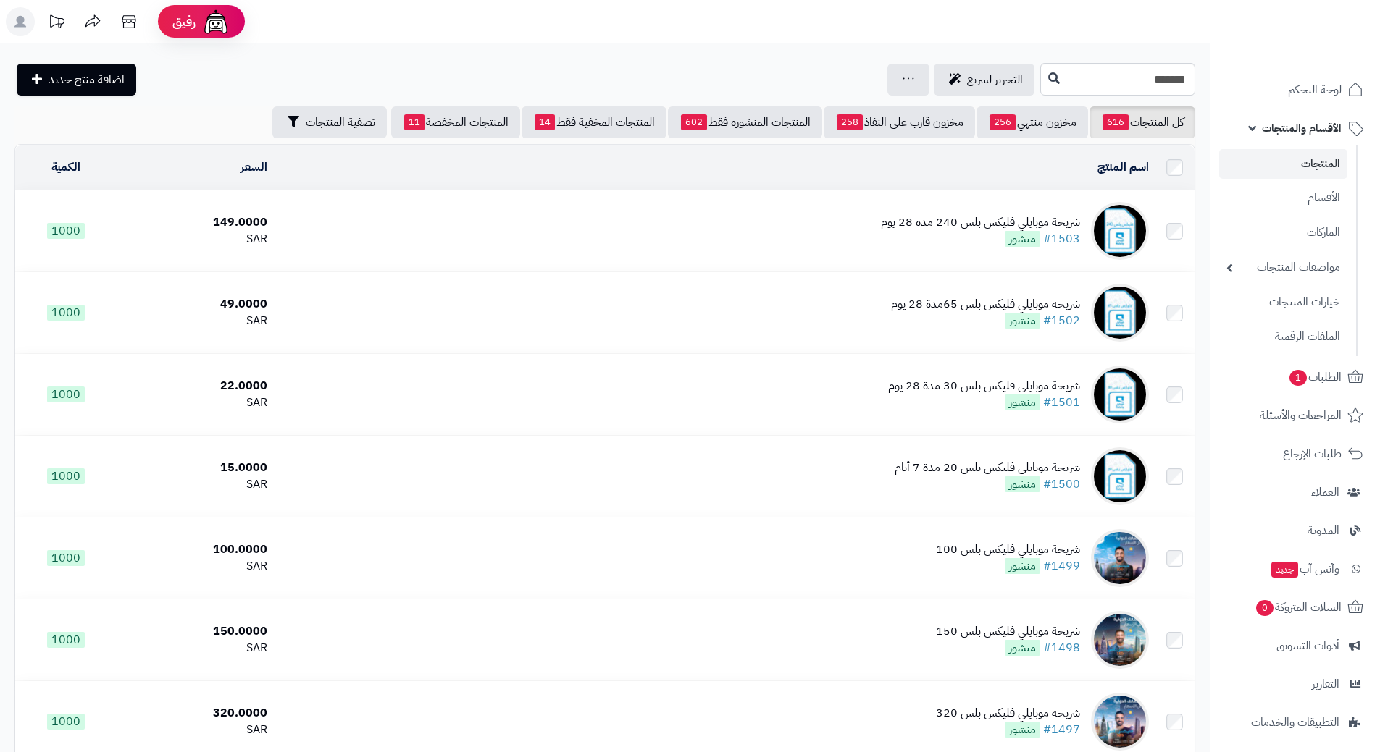
click at [550, 218] on td "شريحة موبايلي فليكس بلس 240 مدة 28 يوم #1503 منشور" at bounding box center [713, 230] width 881 height 81
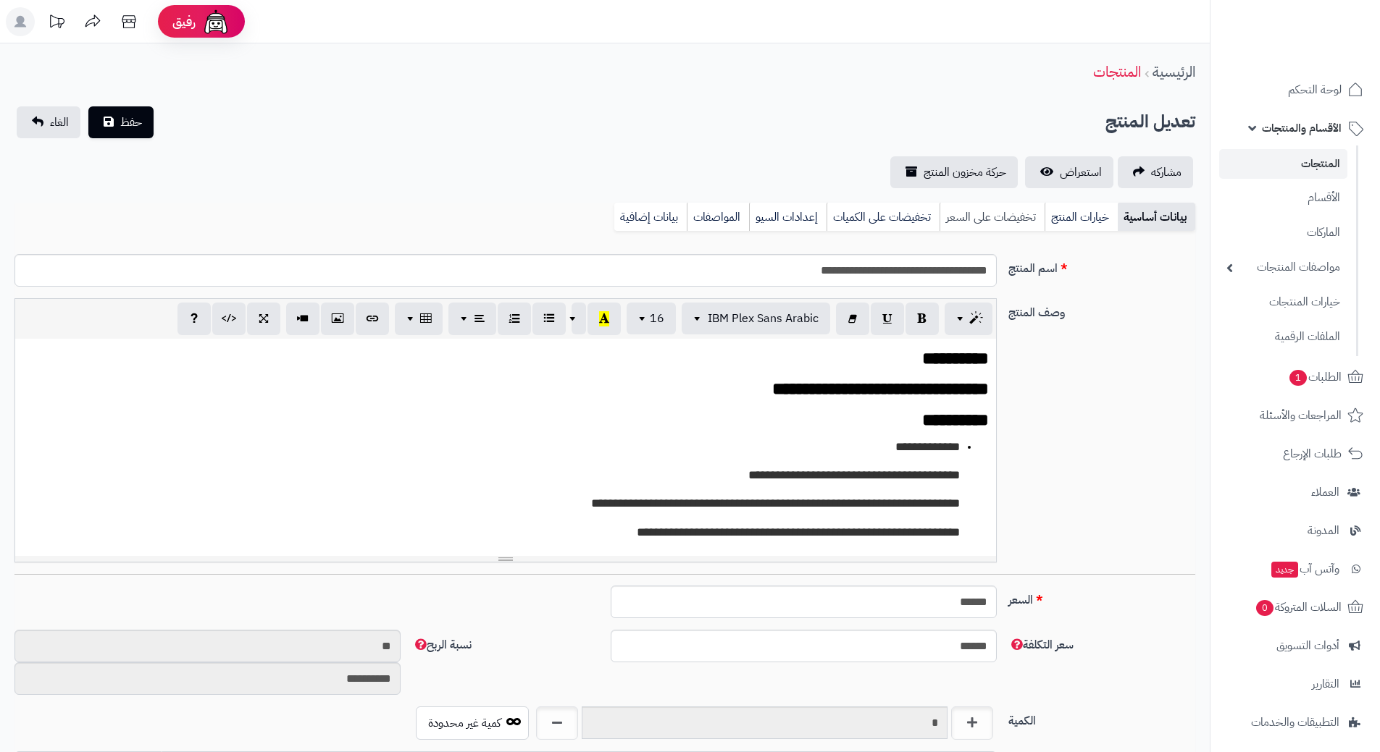
scroll to position [1260, 0]
click at [1005, 211] on link "تخفيضات على السعر" at bounding box center [991, 217] width 105 height 29
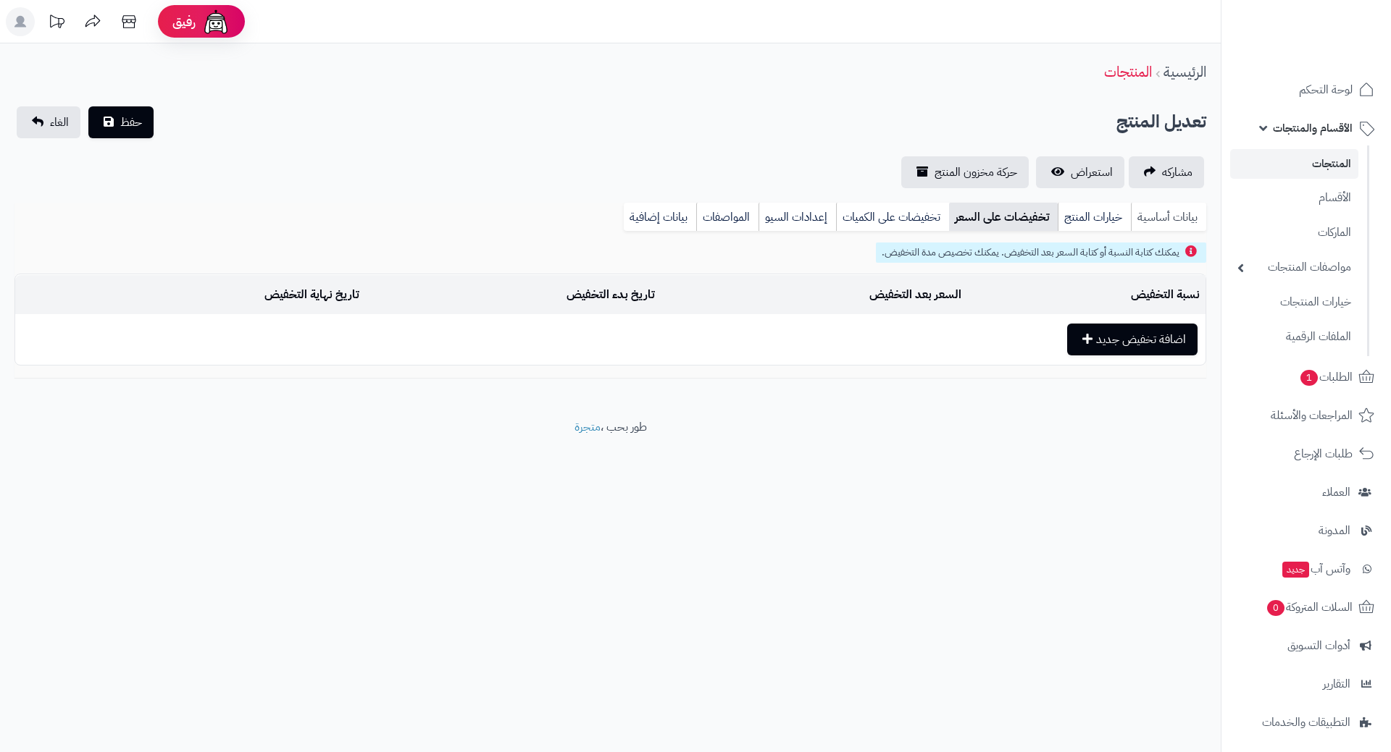
drag, startPoint x: 1079, startPoint y: 219, endPoint x: 1141, endPoint y: 219, distance: 62.3
click at [1080, 219] on link "خيارات المنتج" at bounding box center [1093, 217] width 73 height 29
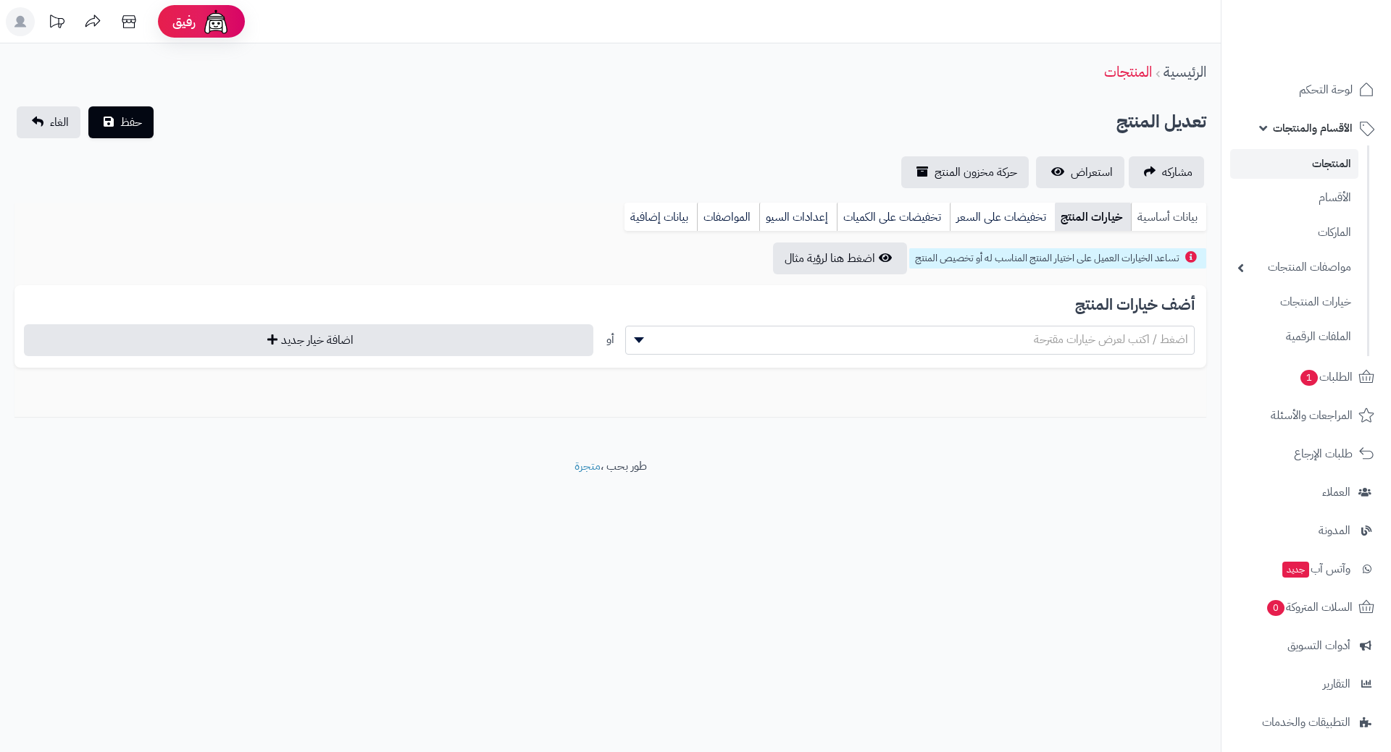
click at [1159, 218] on link "بيانات أساسية" at bounding box center [1168, 217] width 75 height 29
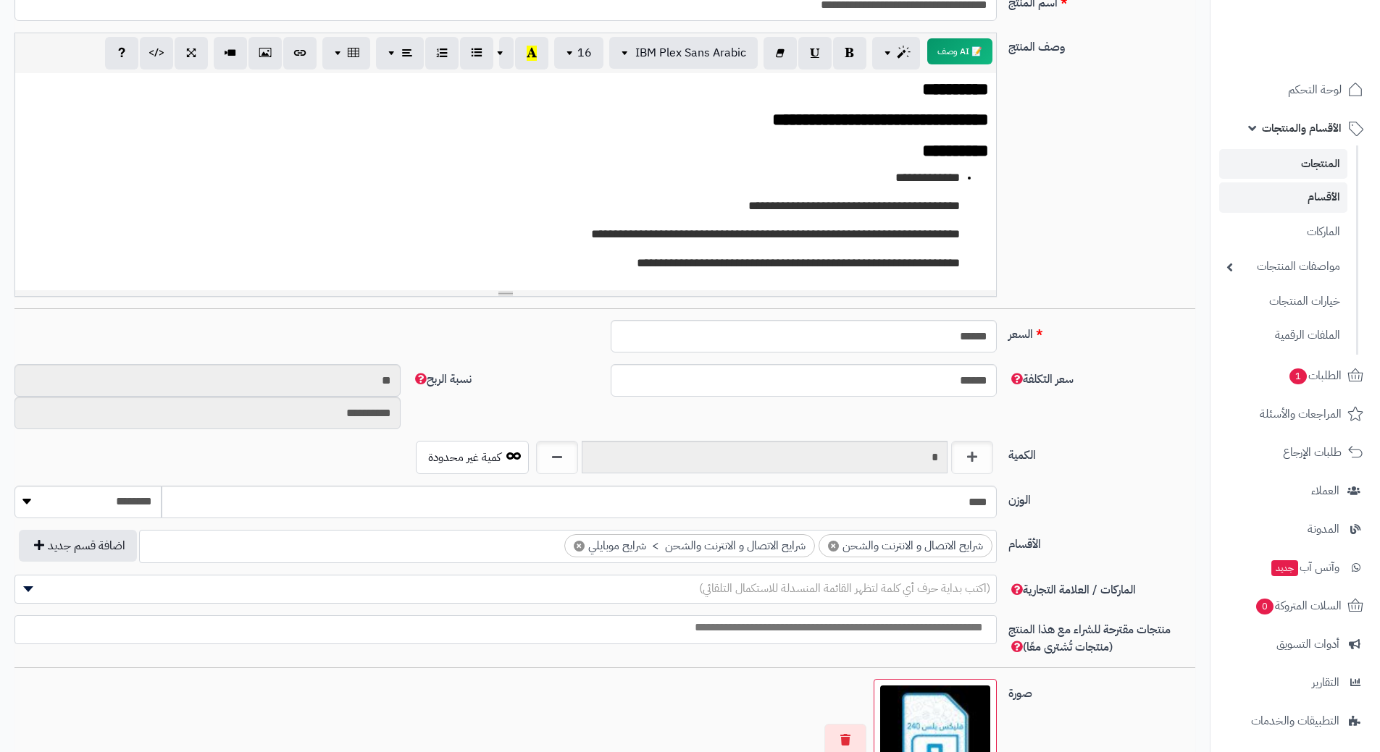
scroll to position [362, 0]
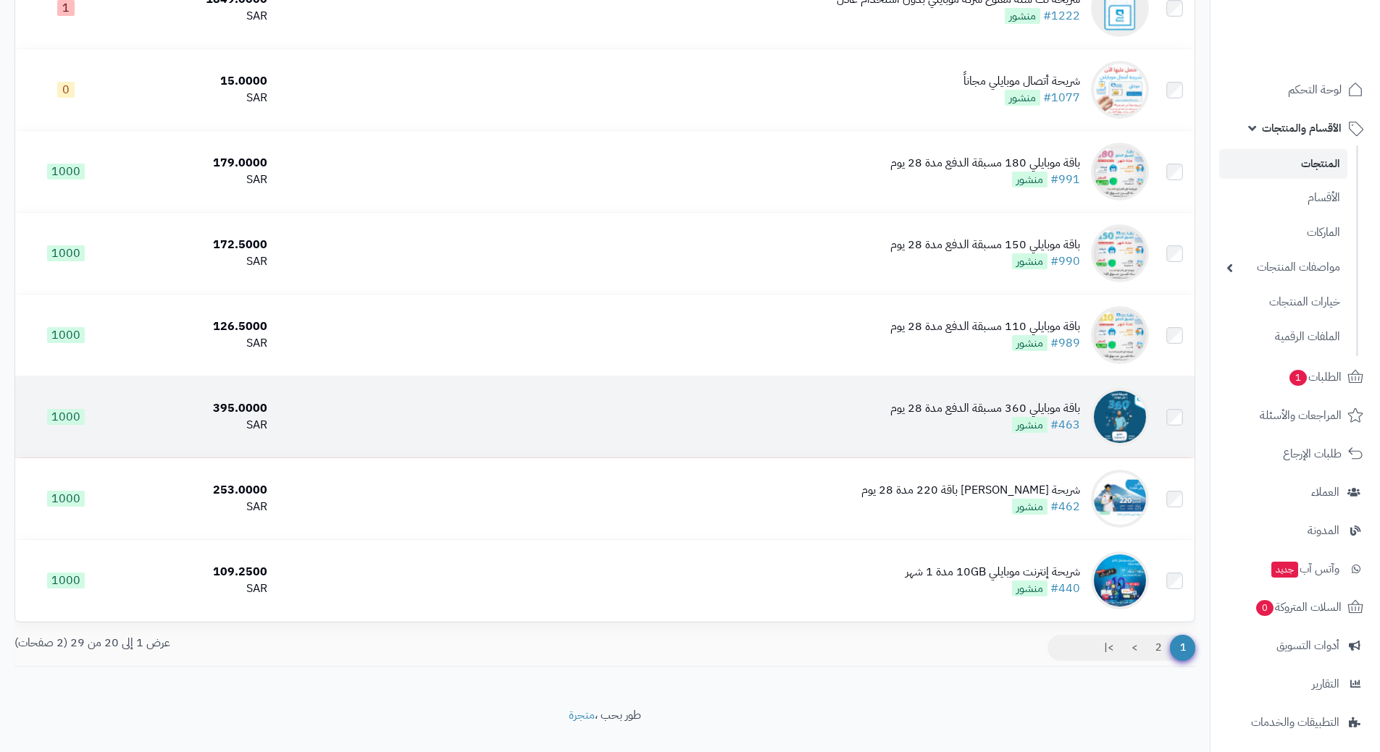
scroll to position [1230, 0]
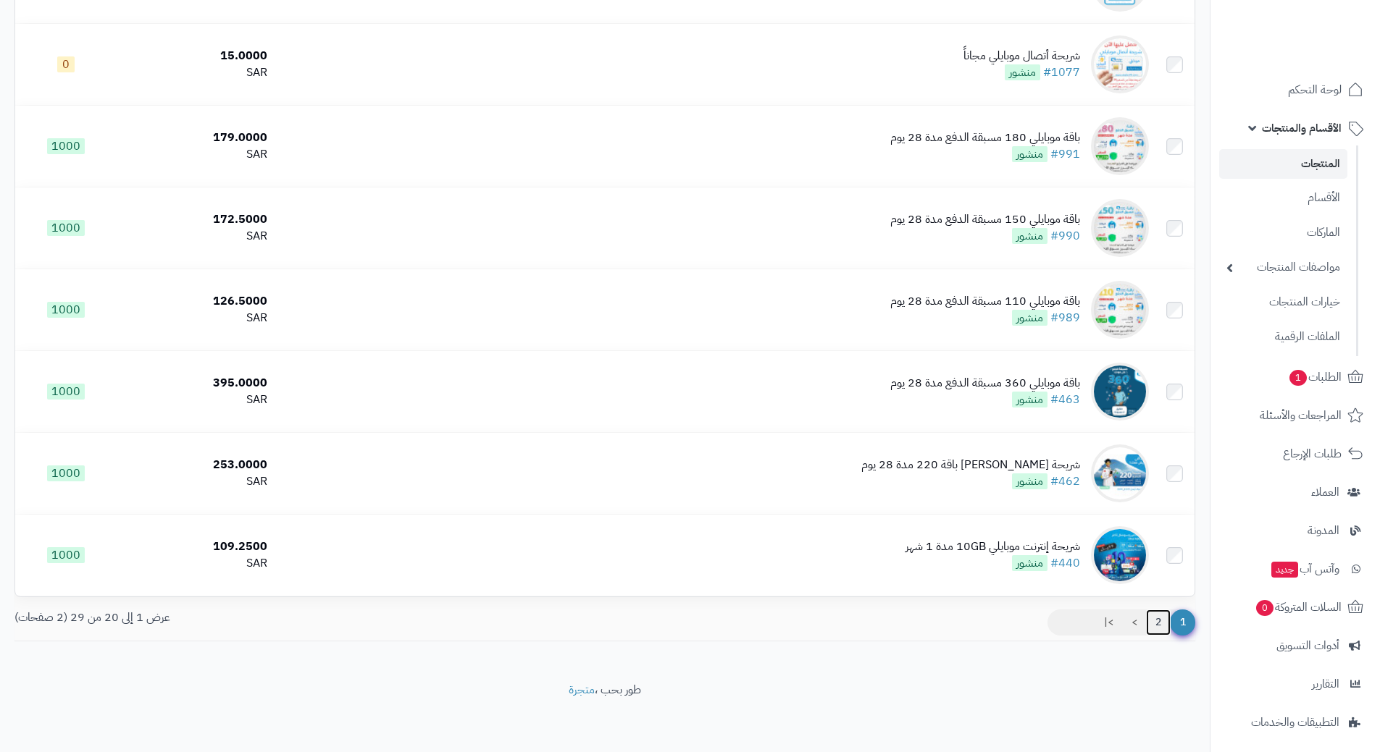
click at [1162, 622] on link "2" at bounding box center [1158, 623] width 25 height 26
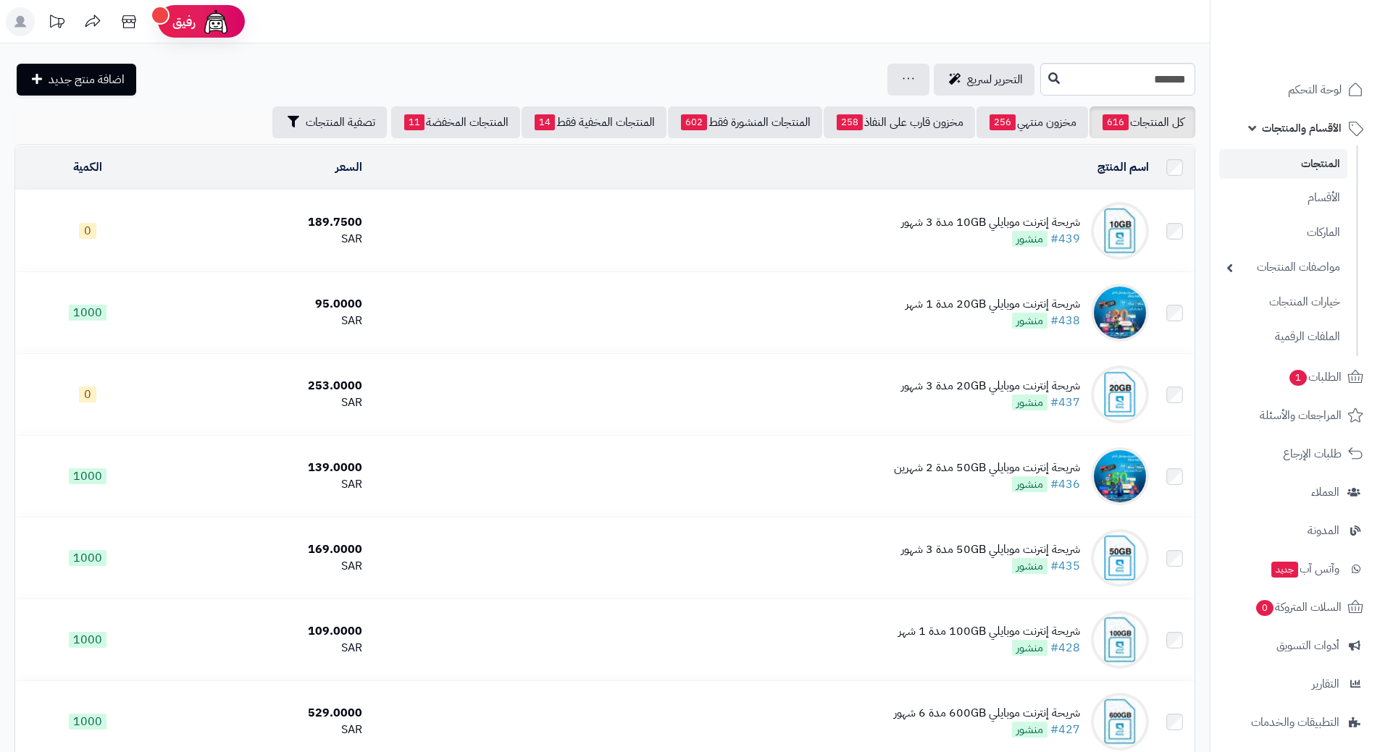
click at [540, 225] on td "شريحة إنترنت موبايلي 10GB مدة 3 شهور #439 منشور" at bounding box center [761, 230] width 787 height 81
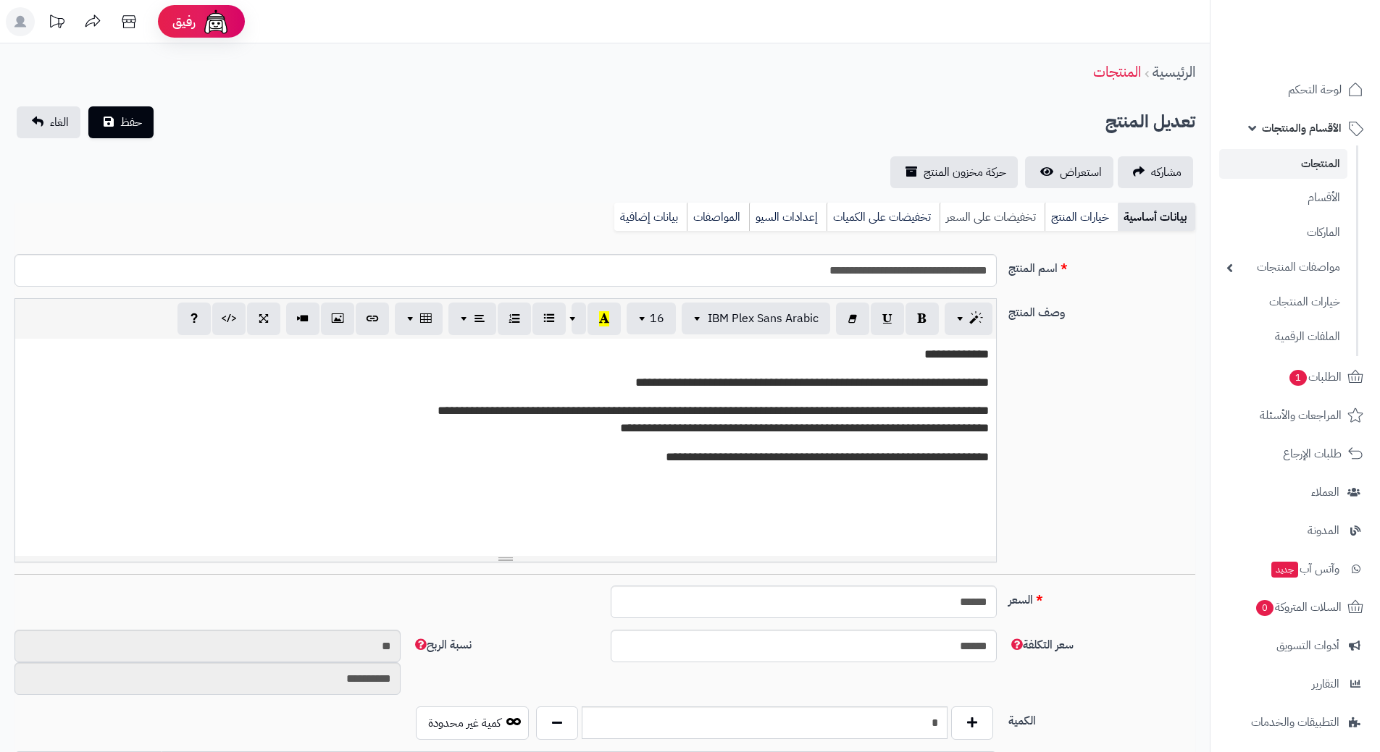
click at [980, 216] on link "تخفيضات على السعر" at bounding box center [991, 217] width 105 height 29
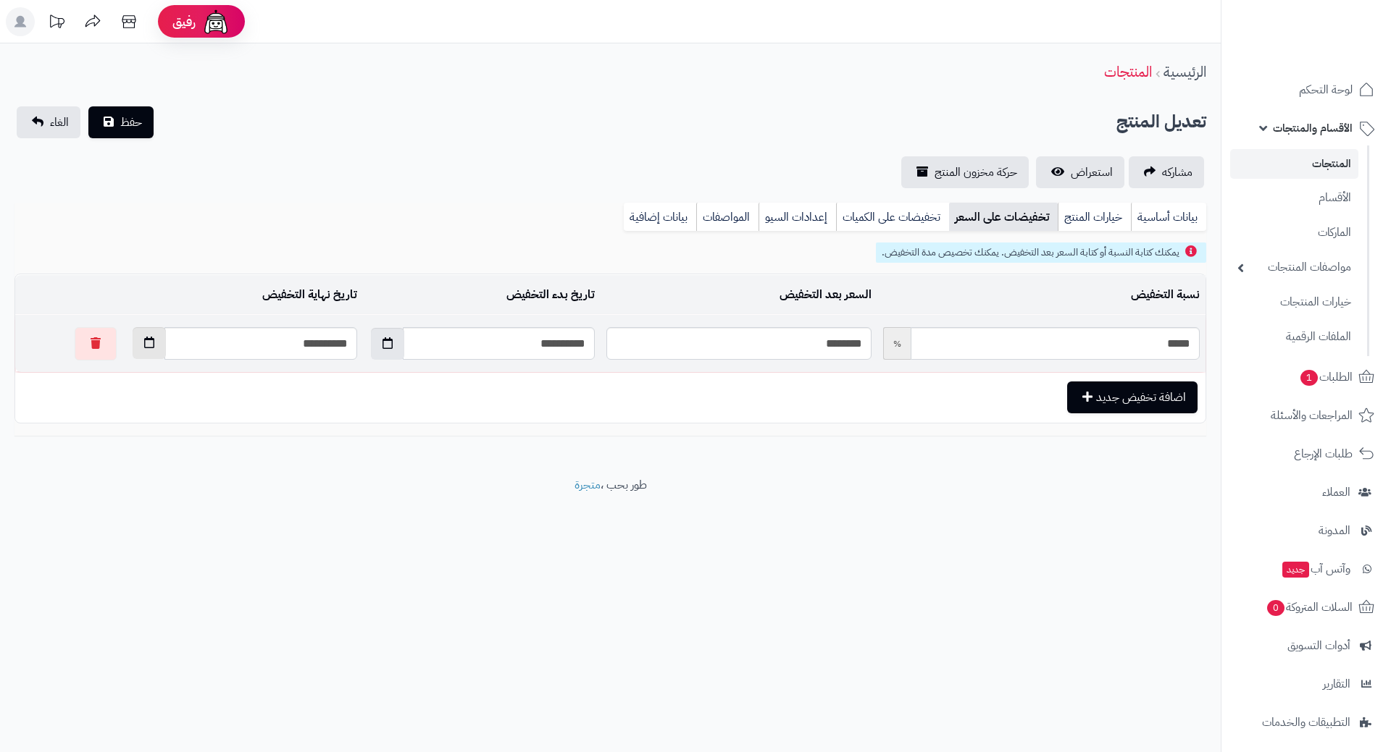
drag, startPoint x: 124, startPoint y: 348, endPoint x: 138, endPoint y: 348, distance: 13.8
click at [133, 348] on button "button" at bounding box center [149, 344] width 33 height 32
click at [110, 379] on th "›" at bounding box center [109, 378] width 26 height 22
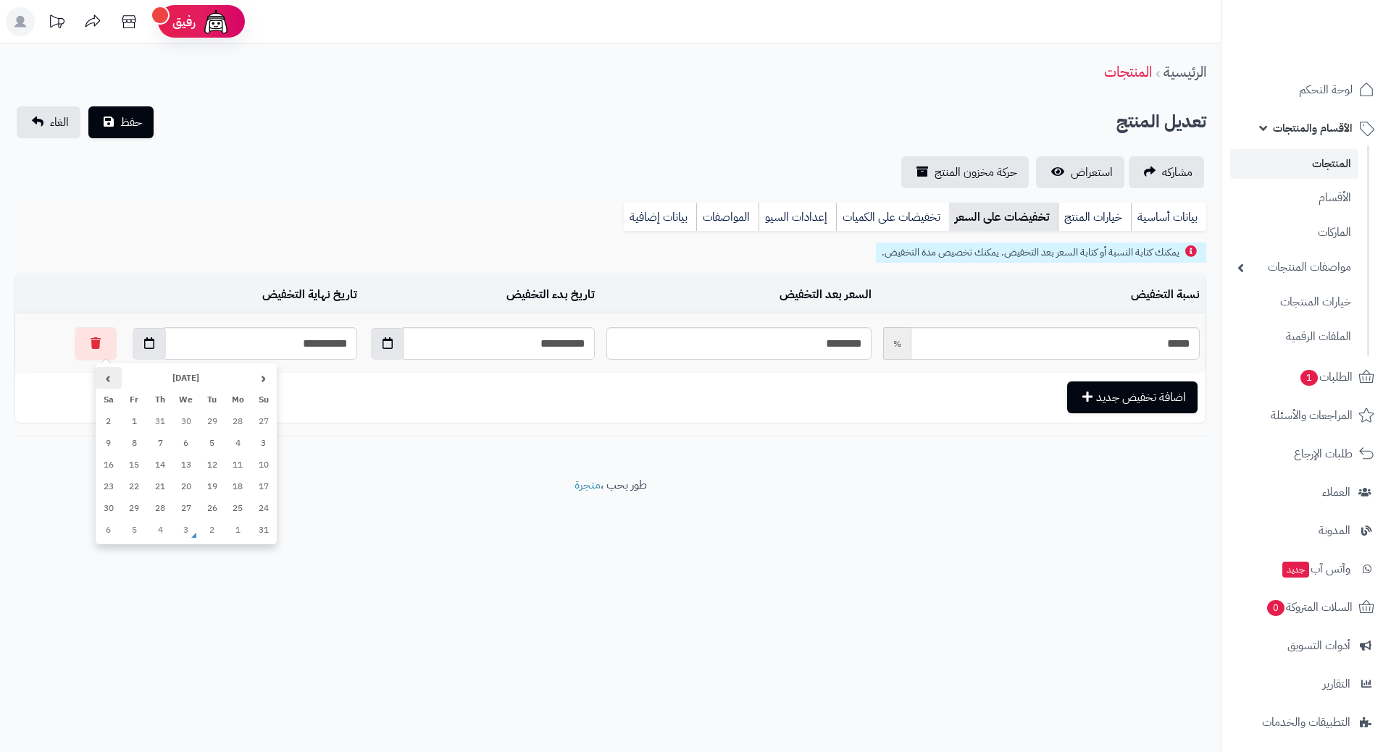
click at [110, 379] on th "›" at bounding box center [109, 378] width 26 height 22
click at [262, 379] on th "‹" at bounding box center [264, 378] width 26 height 22
click at [111, 378] on th "›" at bounding box center [109, 378] width 26 height 22
click at [190, 511] on td "1" at bounding box center [186, 509] width 26 height 22
type input "**********"
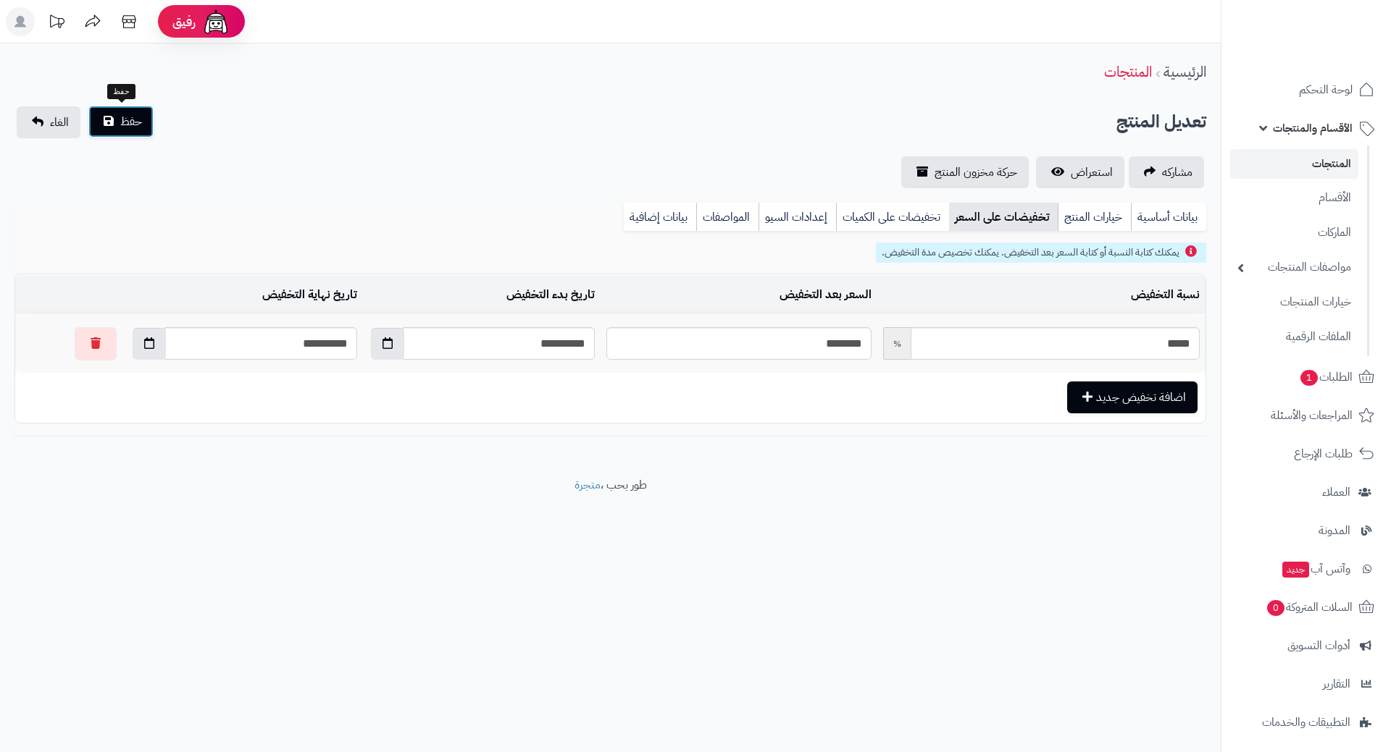
click at [148, 127] on button "حفظ" at bounding box center [120, 122] width 65 height 32
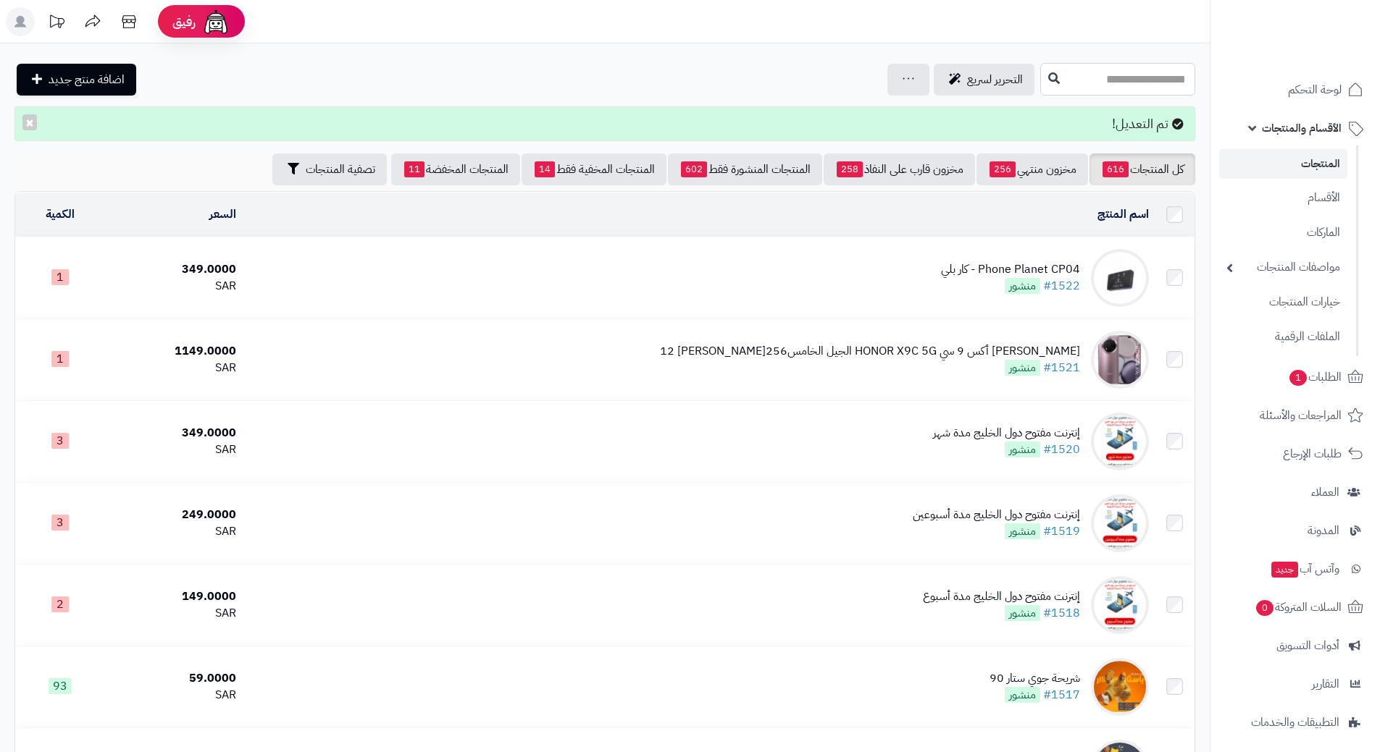
click at [1128, 75] on input "text" at bounding box center [1117, 79] width 155 height 33
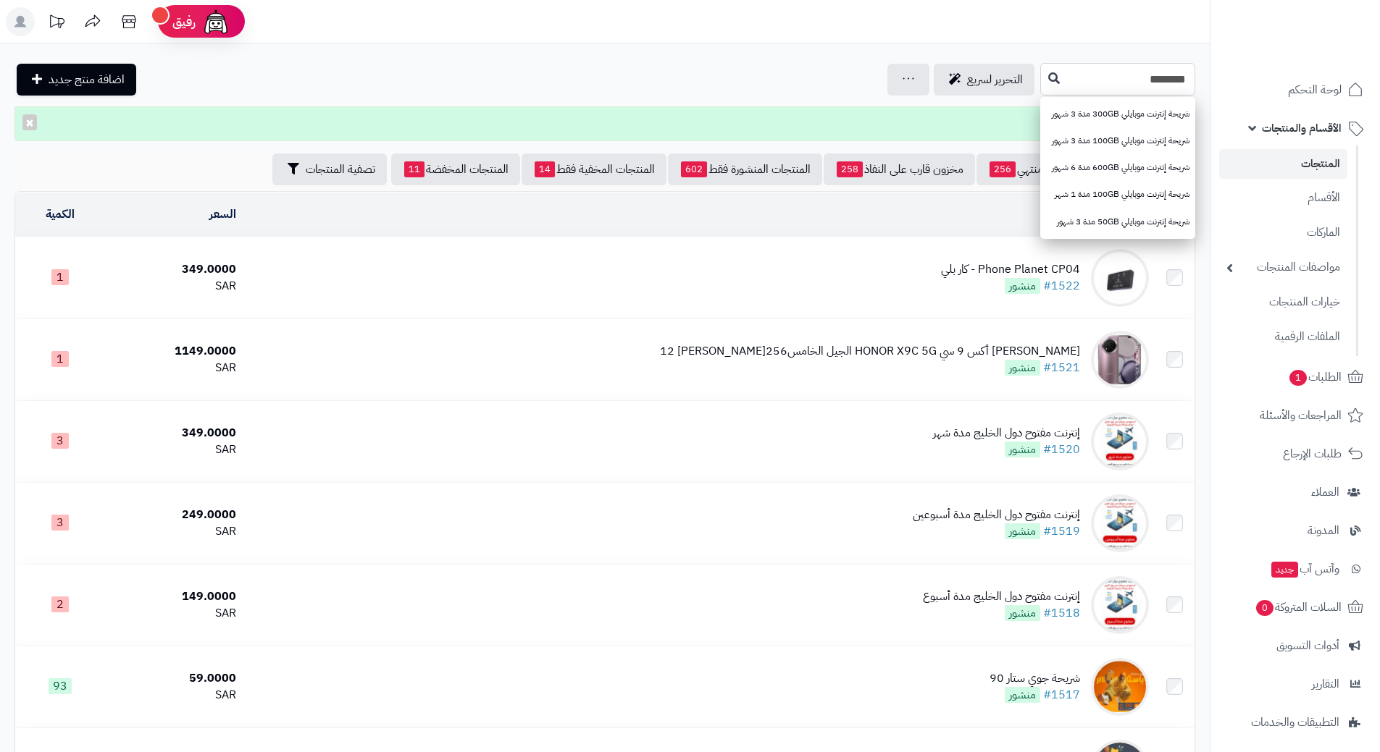
click at [1040, 81] on input "*******" at bounding box center [1117, 79] width 155 height 33
type input "*******"
click at [1043, 83] on button at bounding box center [1054, 78] width 22 height 28
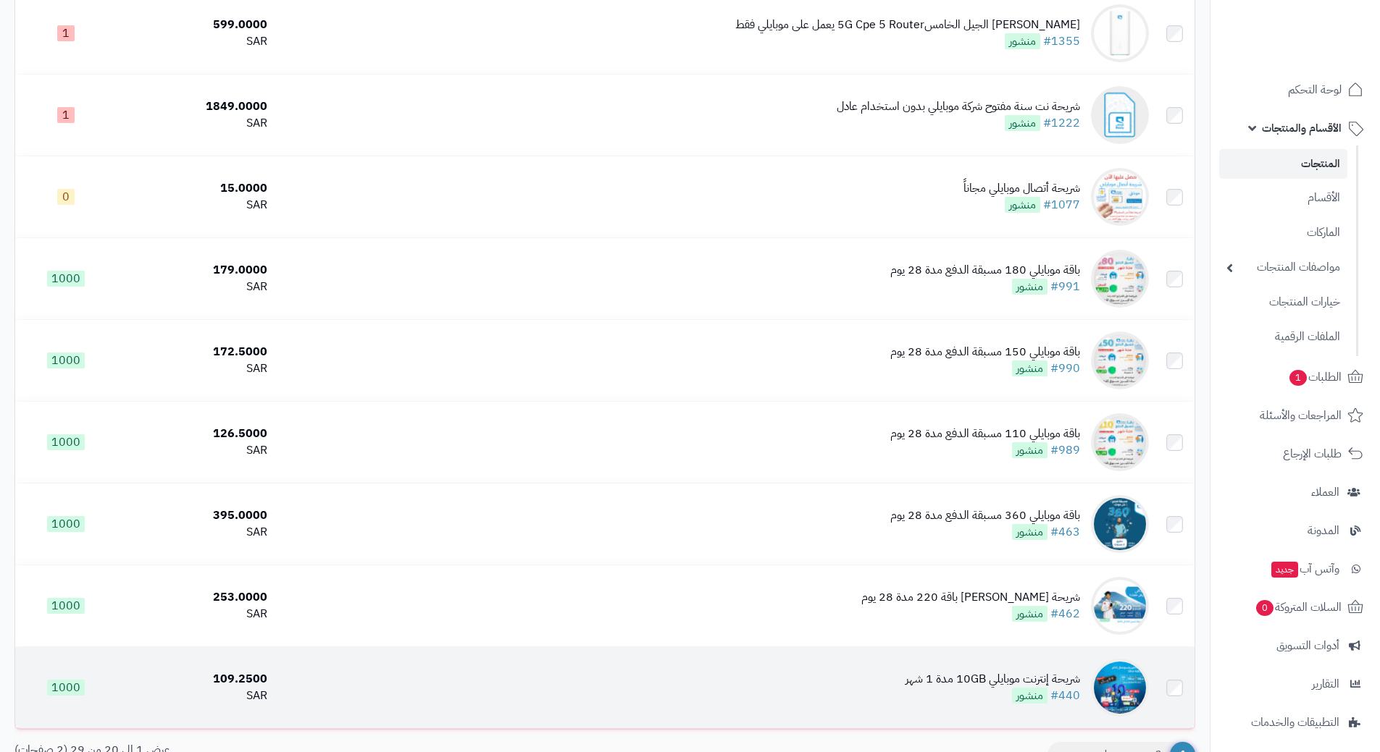
scroll to position [1230, 0]
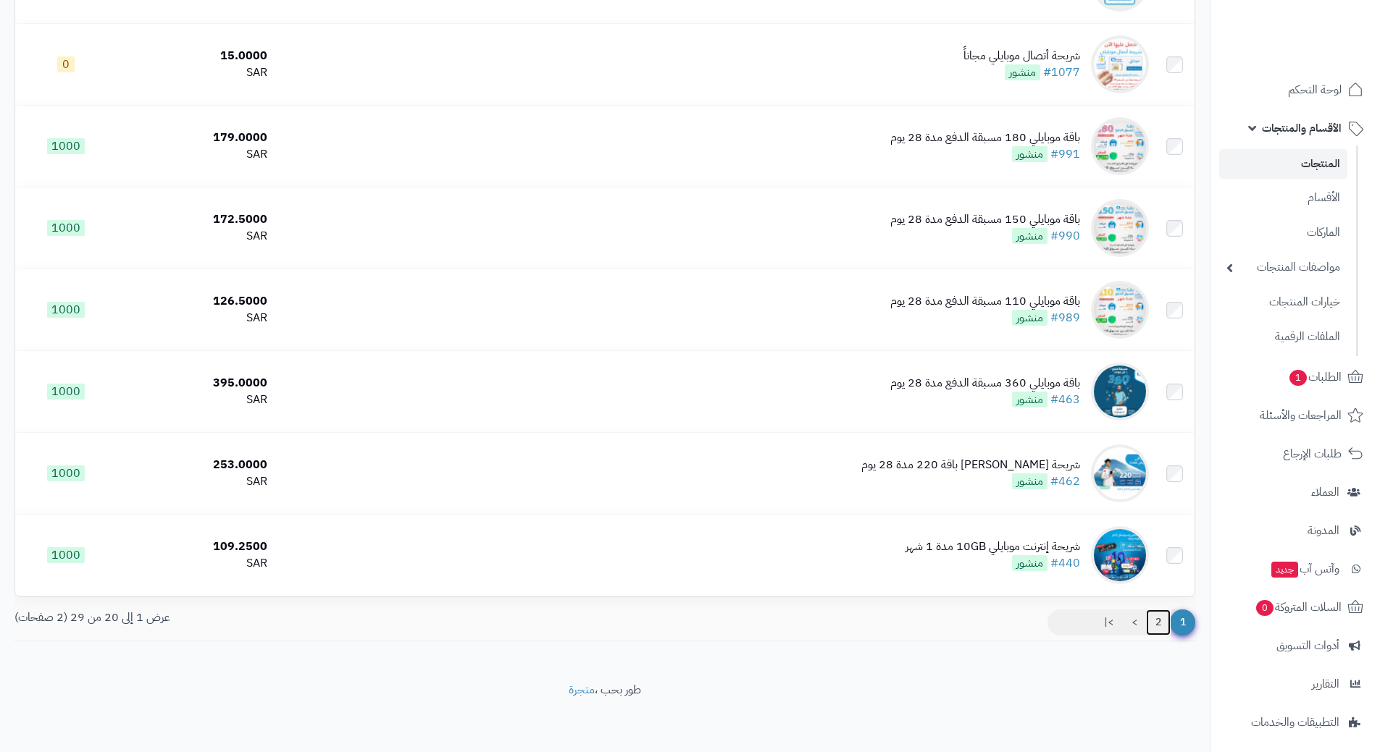
click at [1156, 617] on link "2" at bounding box center [1158, 623] width 25 height 26
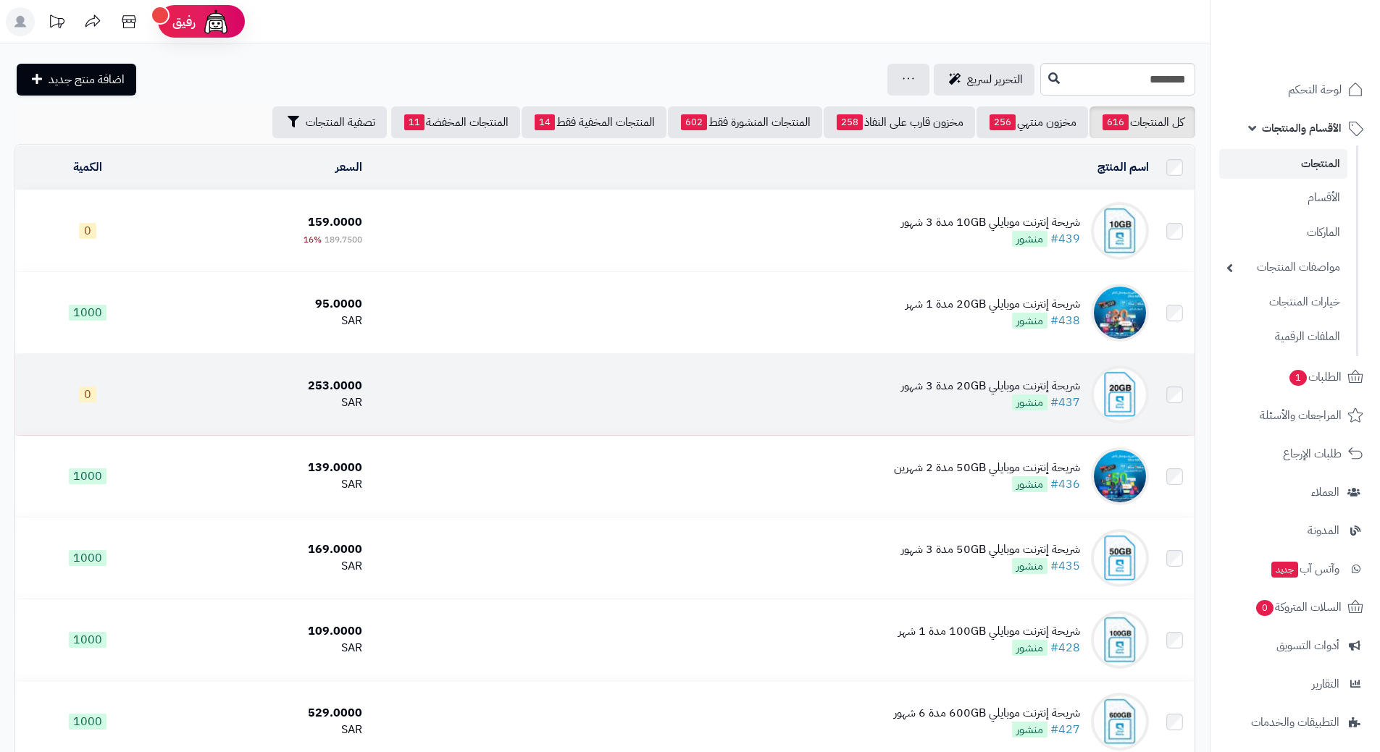
click at [474, 388] on td "شريحة إنترنت موبايلي 20GB مدة 3 شهور #437 منشور" at bounding box center [761, 394] width 787 height 81
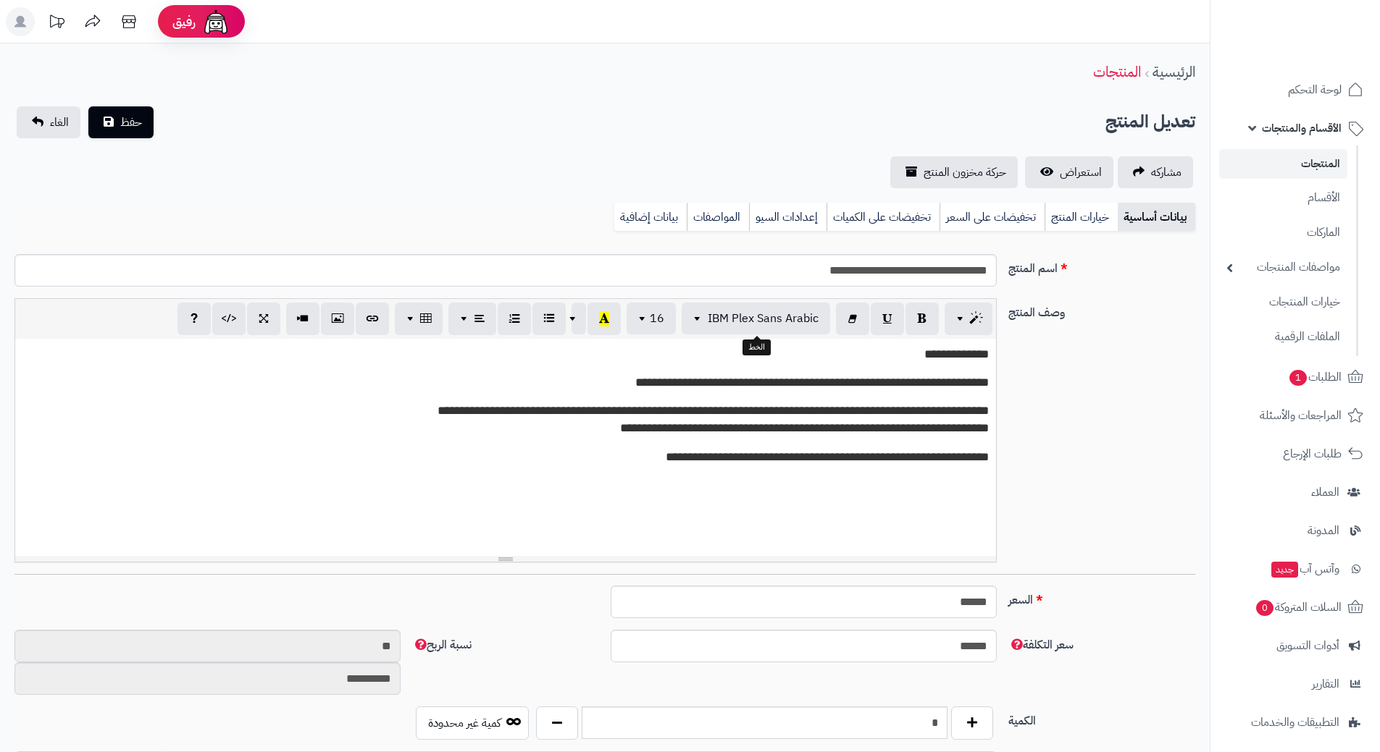
scroll to position [1387, 0]
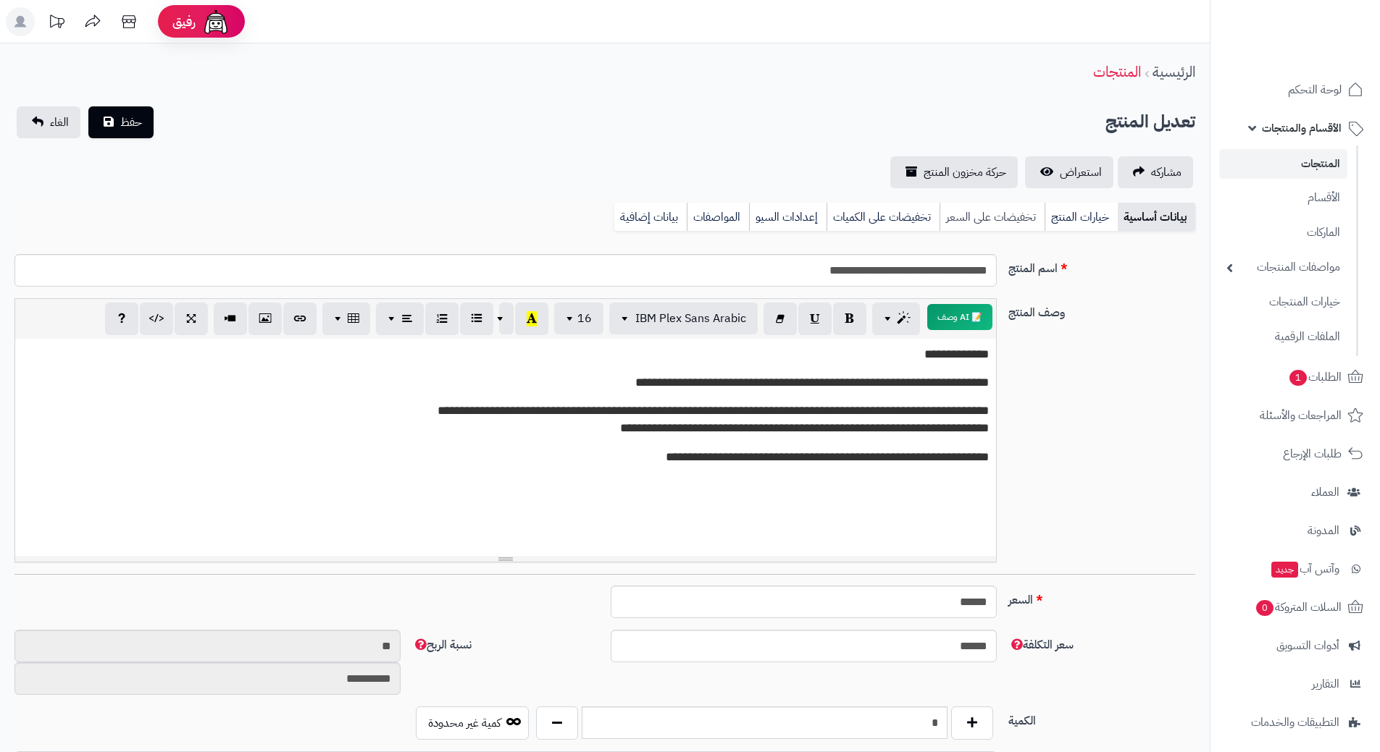
click at [984, 216] on link "تخفيضات على السعر" at bounding box center [991, 217] width 105 height 29
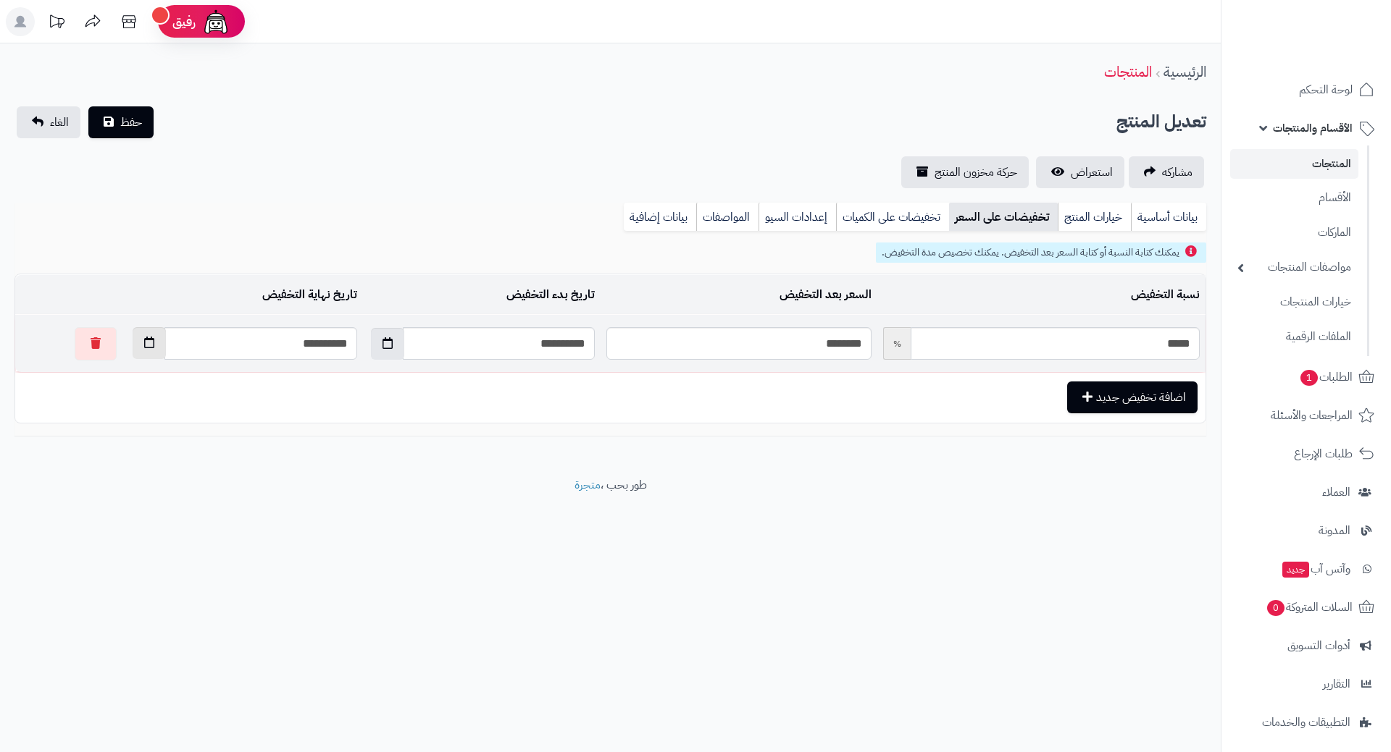
click at [133, 348] on button "button" at bounding box center [149, 343] width 33 height 32
click at [115, 379] on th "›" at bounding box center [109, 378] width 26 height 22
click at [185, 508] on td "1" at bounding box center [186, 509] width 26 height 22
type input "**********"
click at [1182, 216] on link "بيانات أساسية" at bounding box center [1168, 217] width 75 height 29
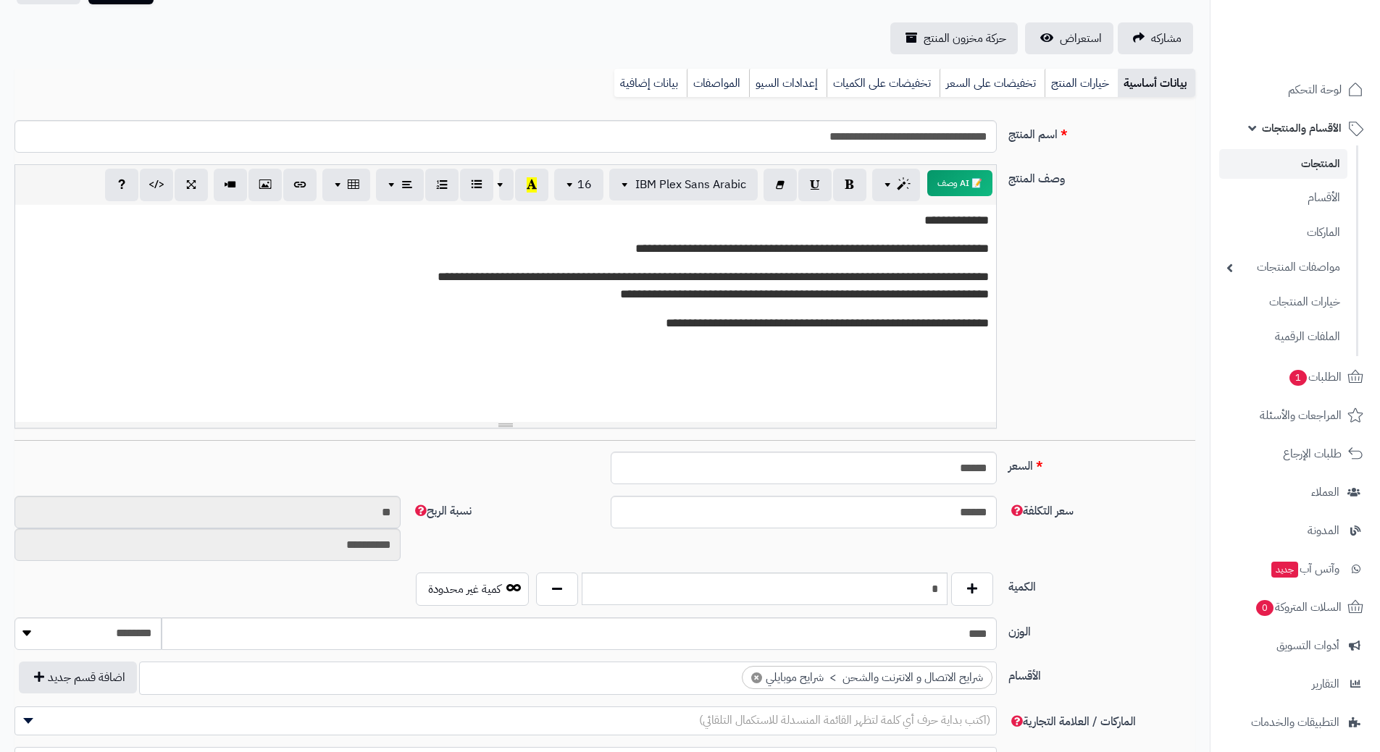
scroll to position [362, 0]
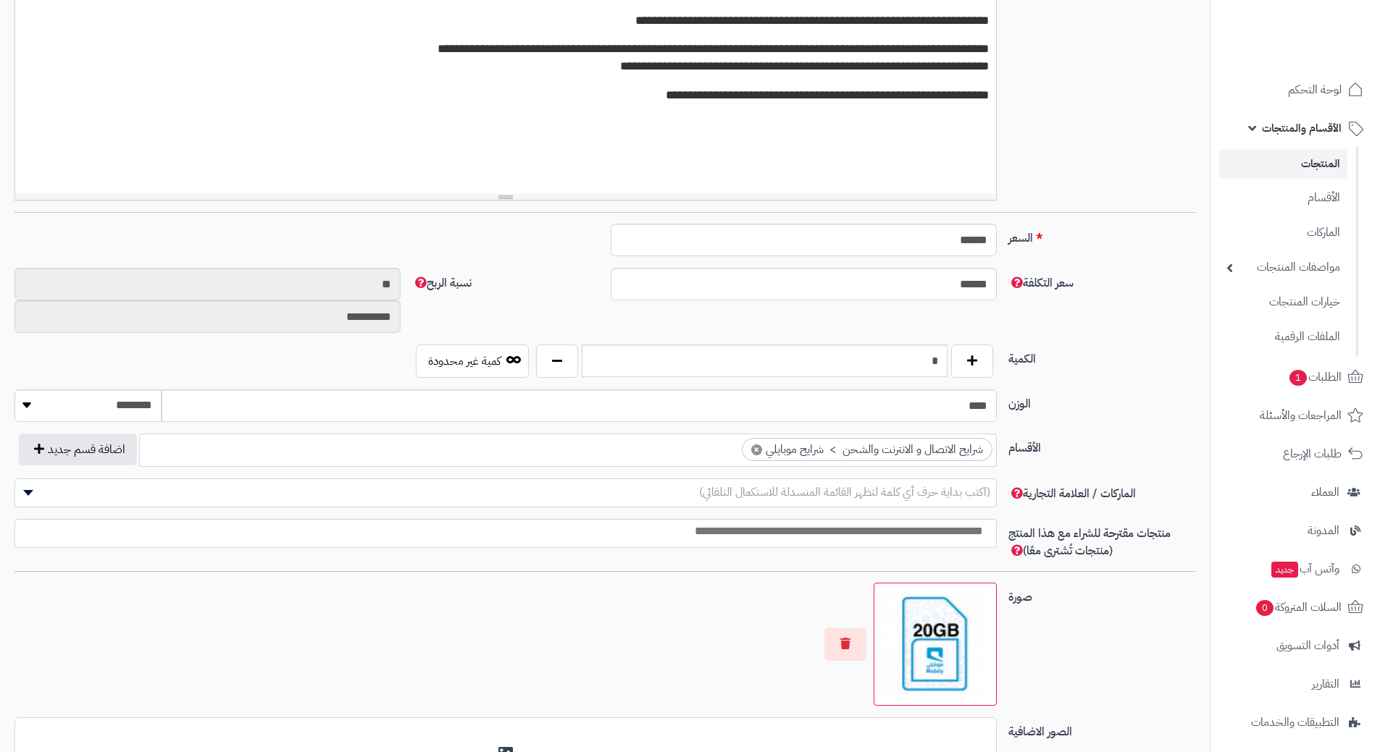
type input "*"
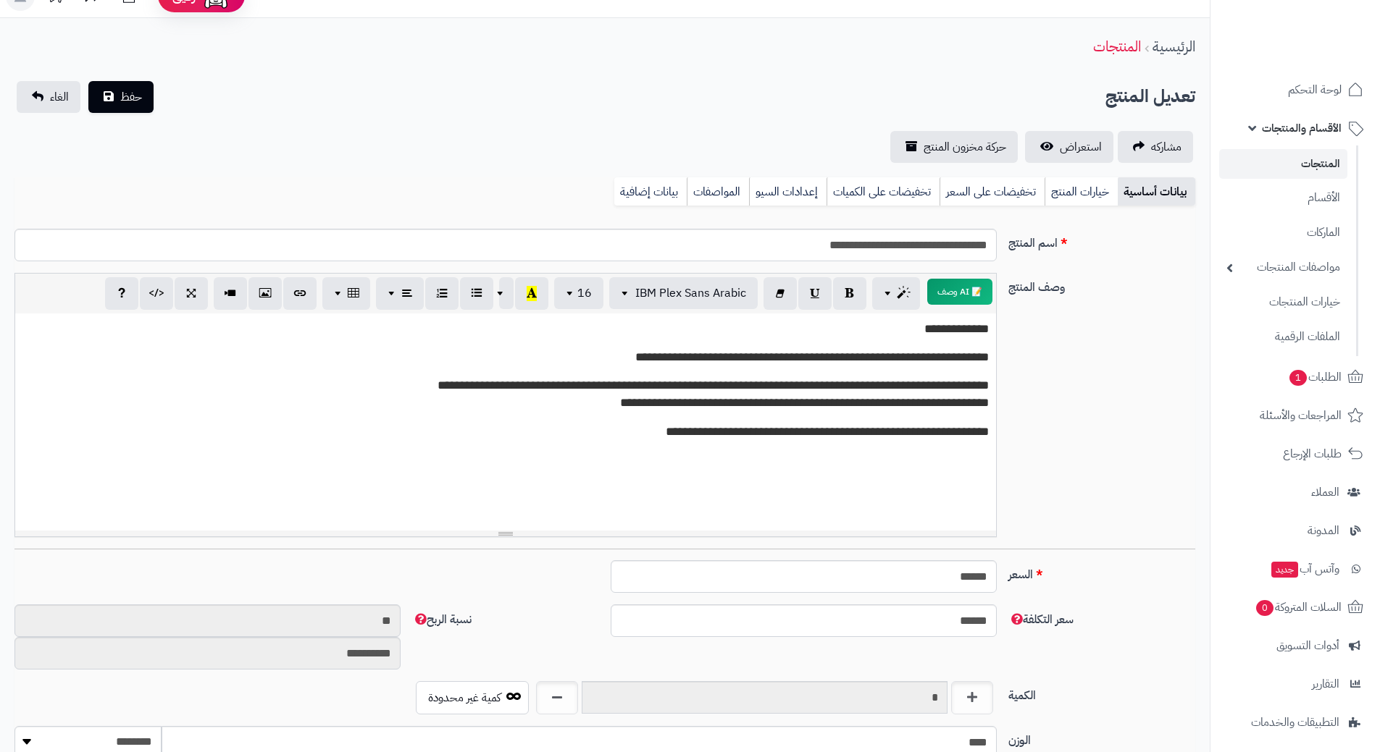
scroll to position [0, 0]
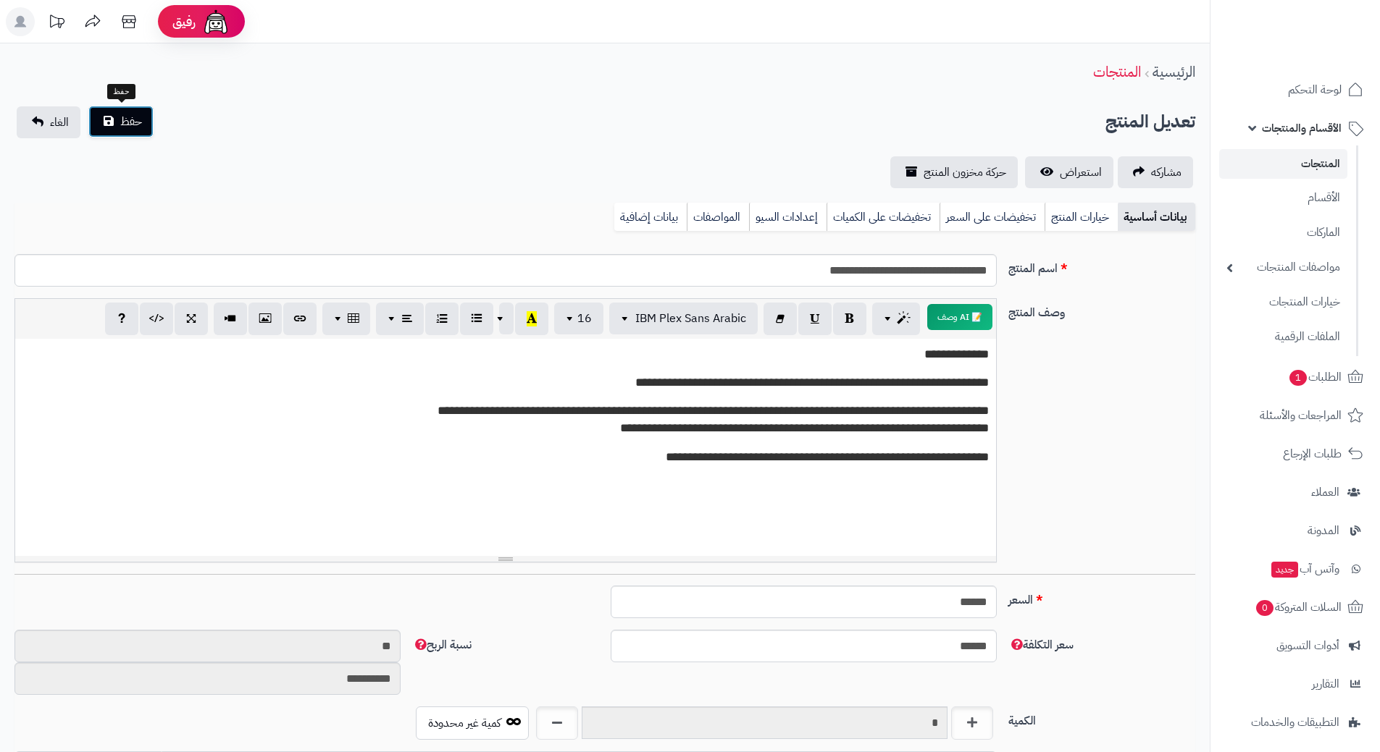
click at [148, 115] on button "حفظ" at bounding box center [120, 122] width 65 height 32
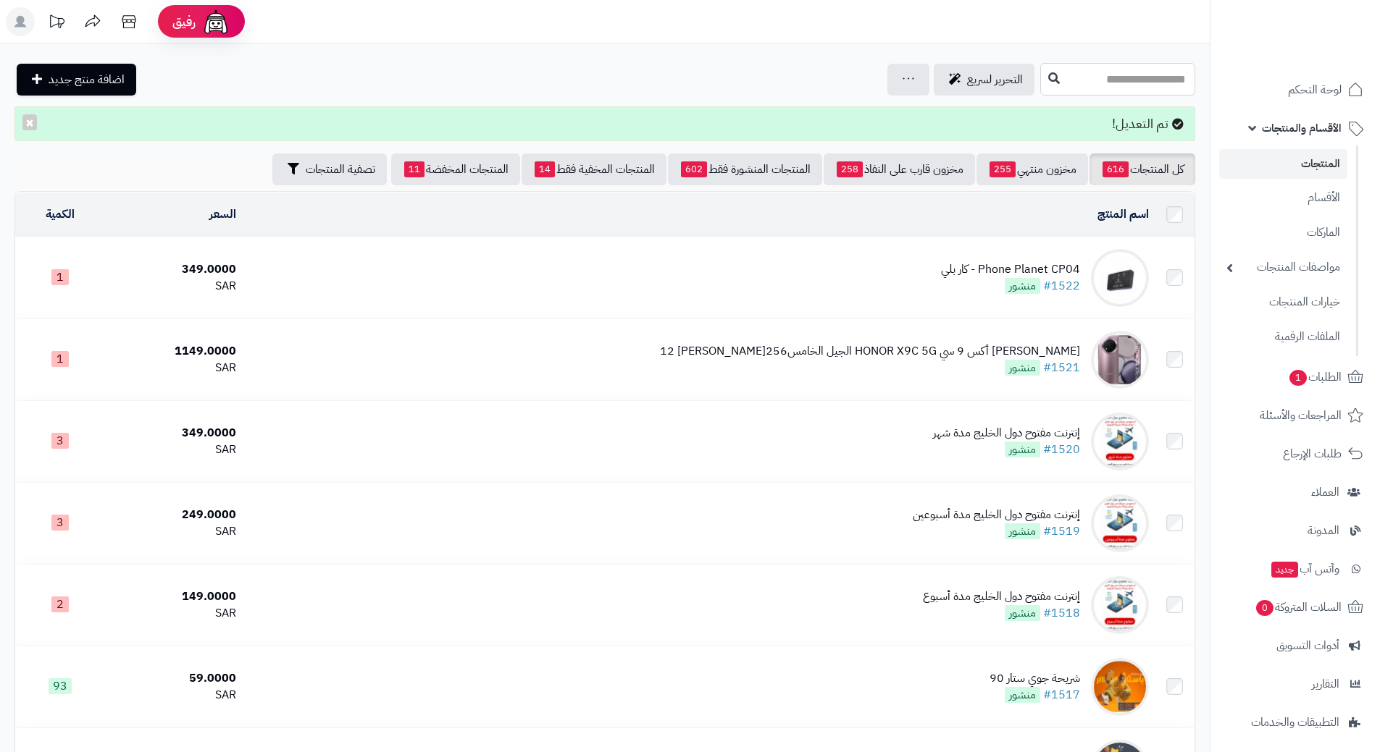
click at [1064, 83] on input "text" at bounding box center [1117, 79] width 155 height 33
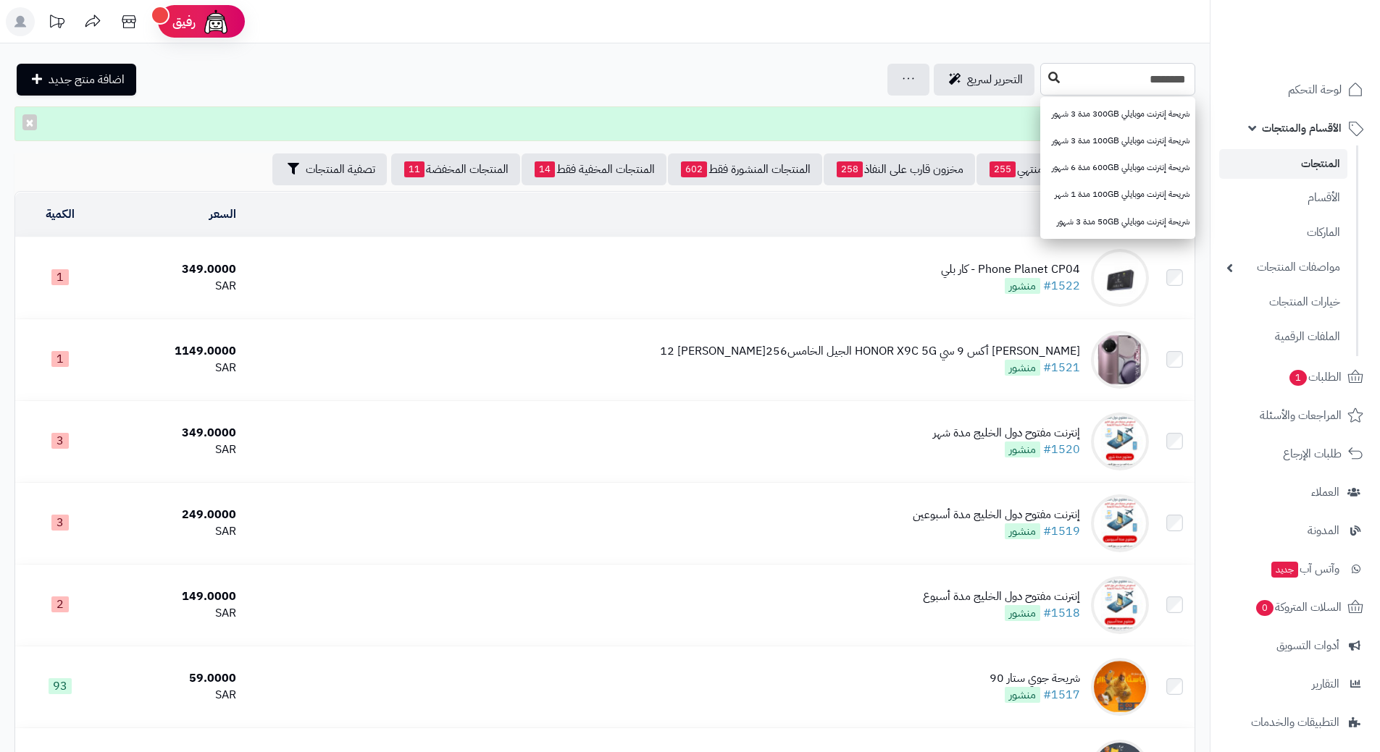
type input "*******"
click at [1043, 74] on button at bounding box center [1054, 78] width 22 height 28
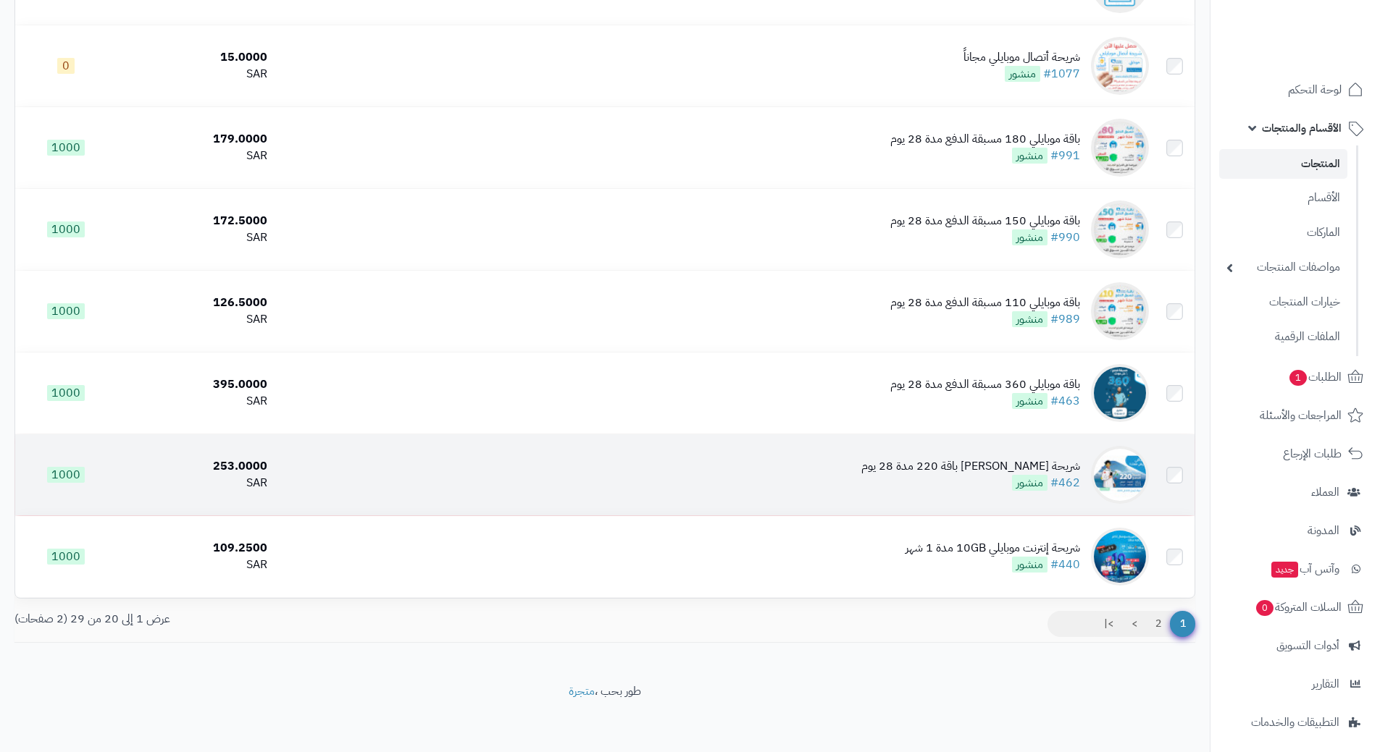
scroll to position [1230, 0]
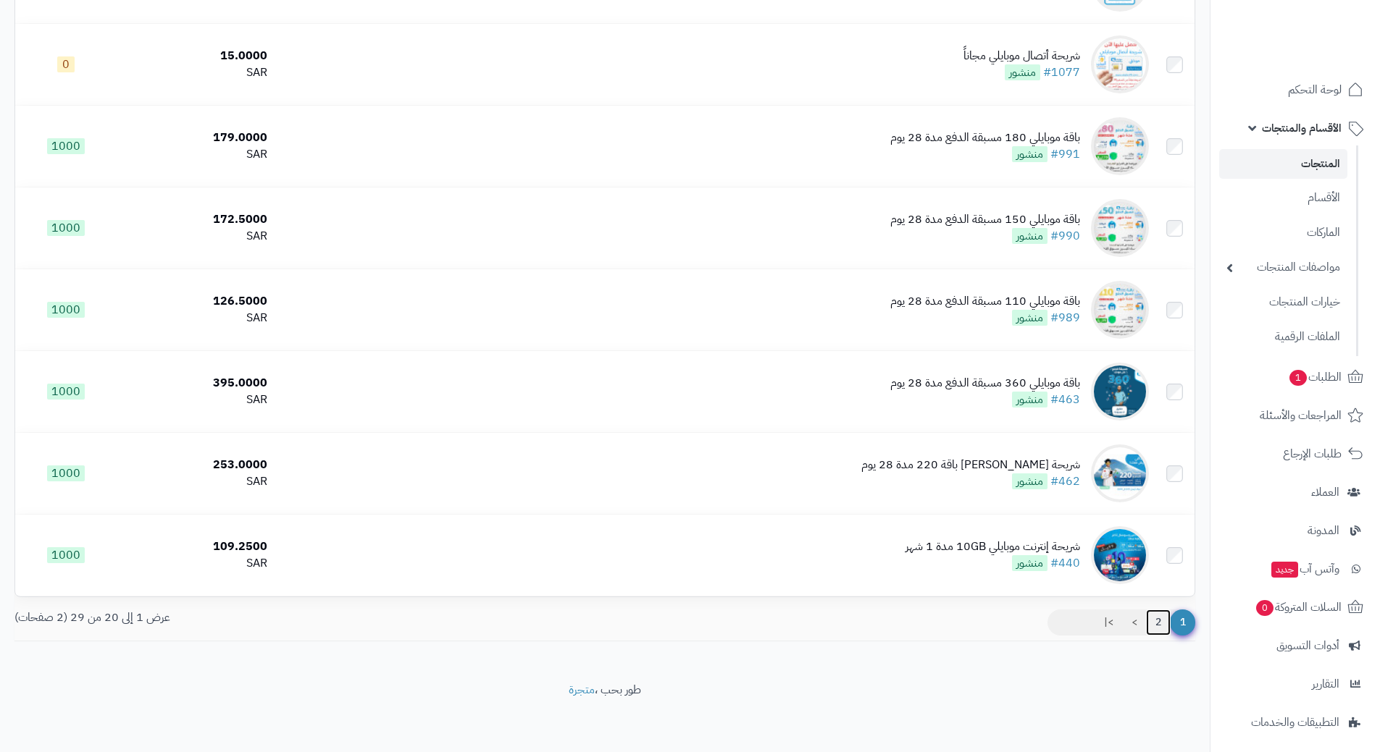
click at [1154, 621] on link "2" at bounding box center [1158, 623] width 25 height 26
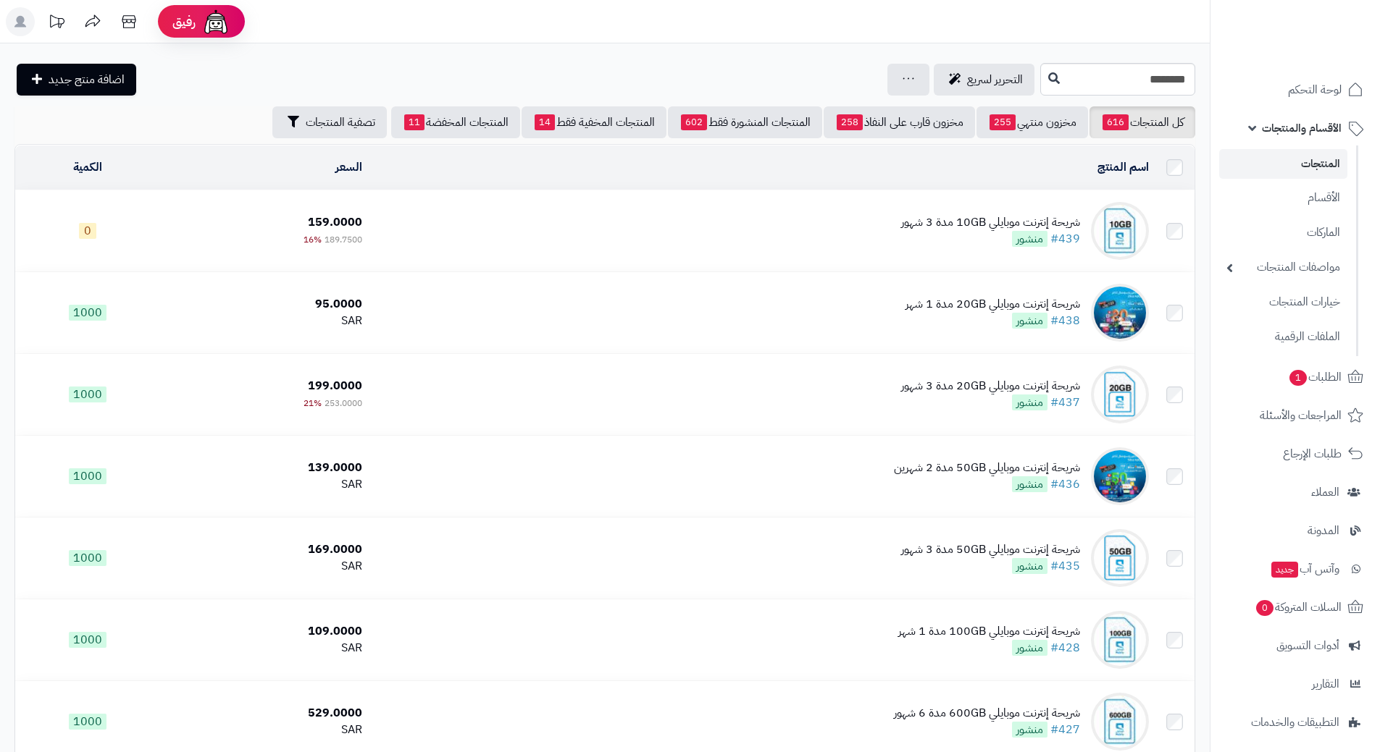
click at [545, 237] on td "شريحة إنترنت موبايلي 10GB مدة 3 شهور #439 منشور" at bounding box center [761, 230] width 787 height 81
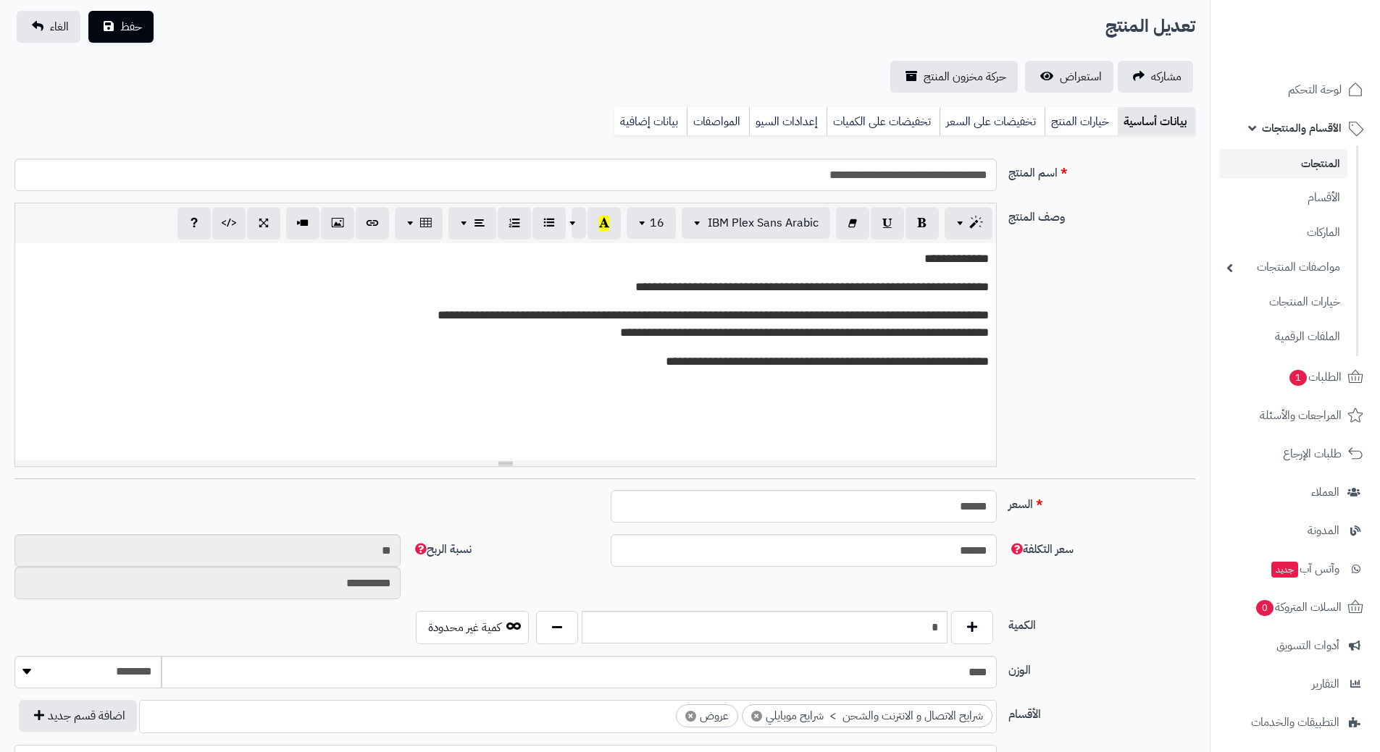
scroll to position [362, 0]
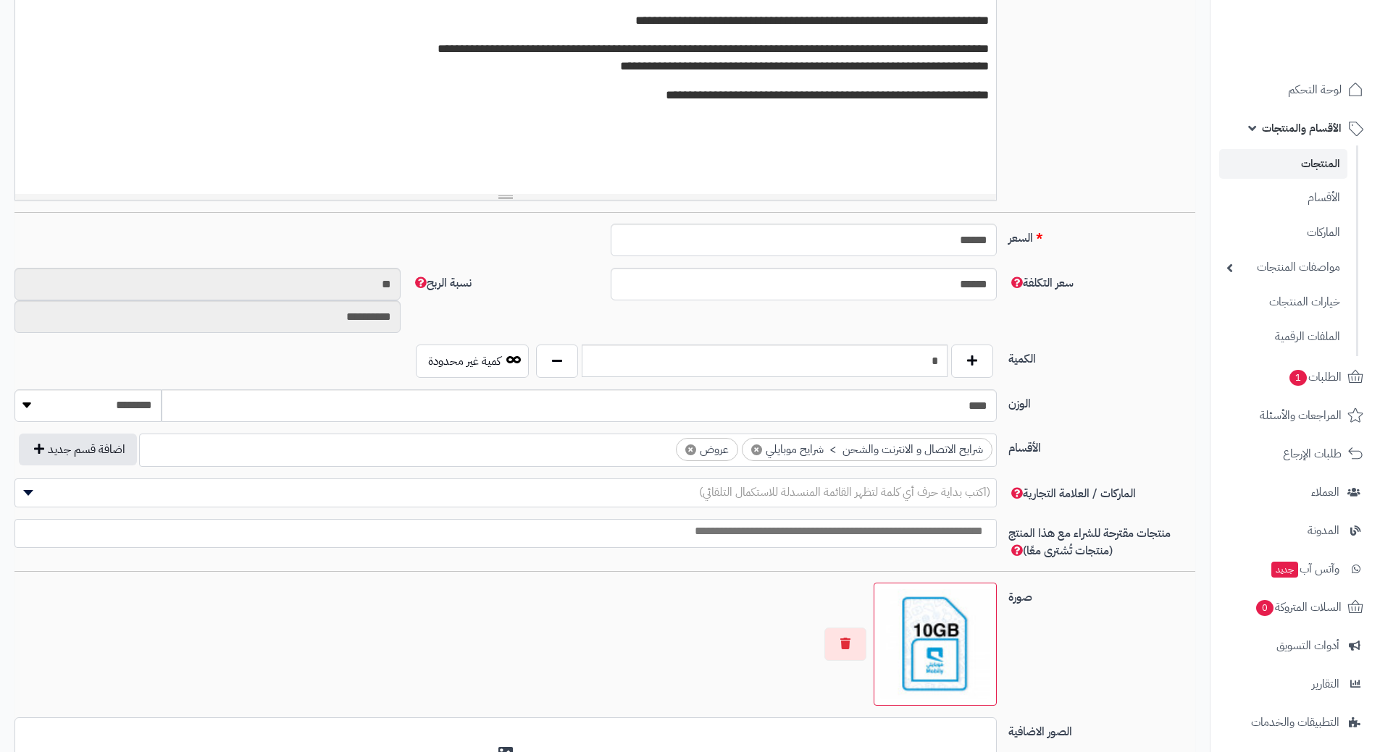
type input "*"
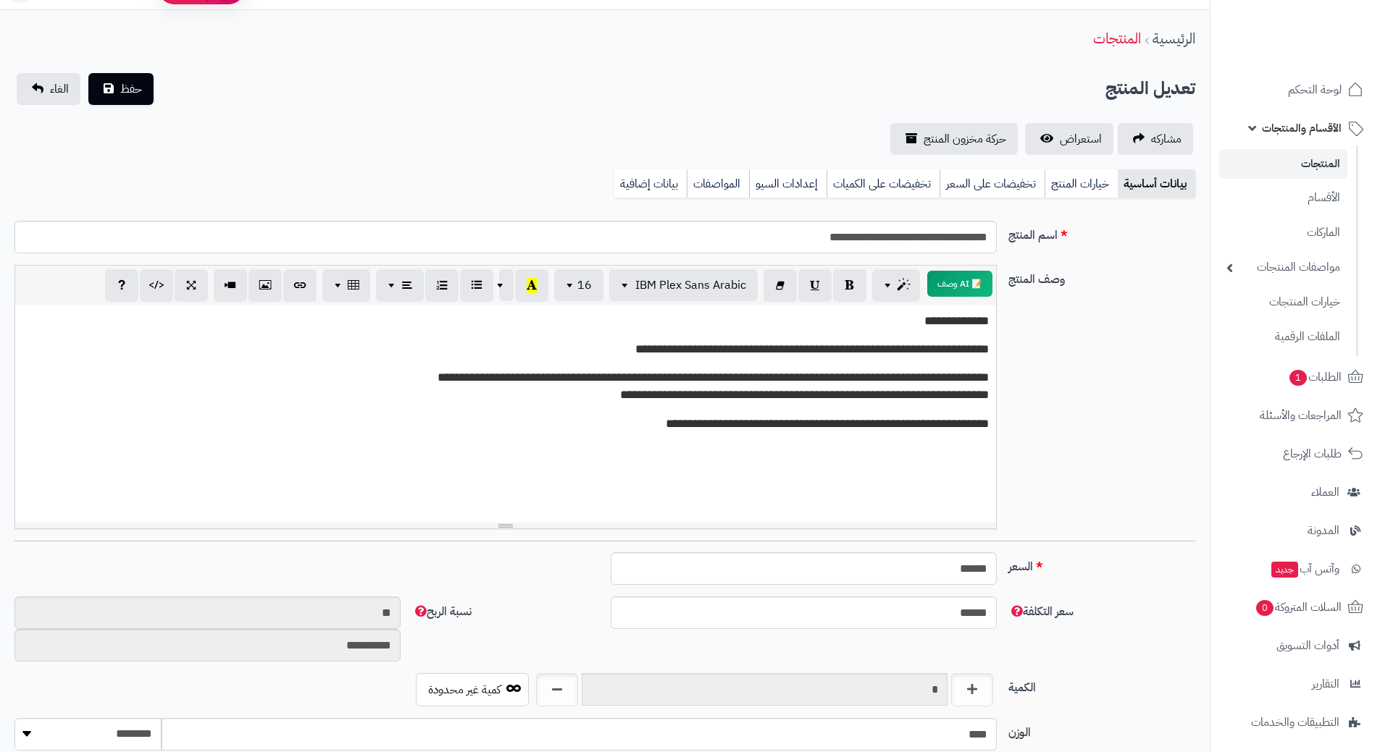
scroll to position [0, 0]
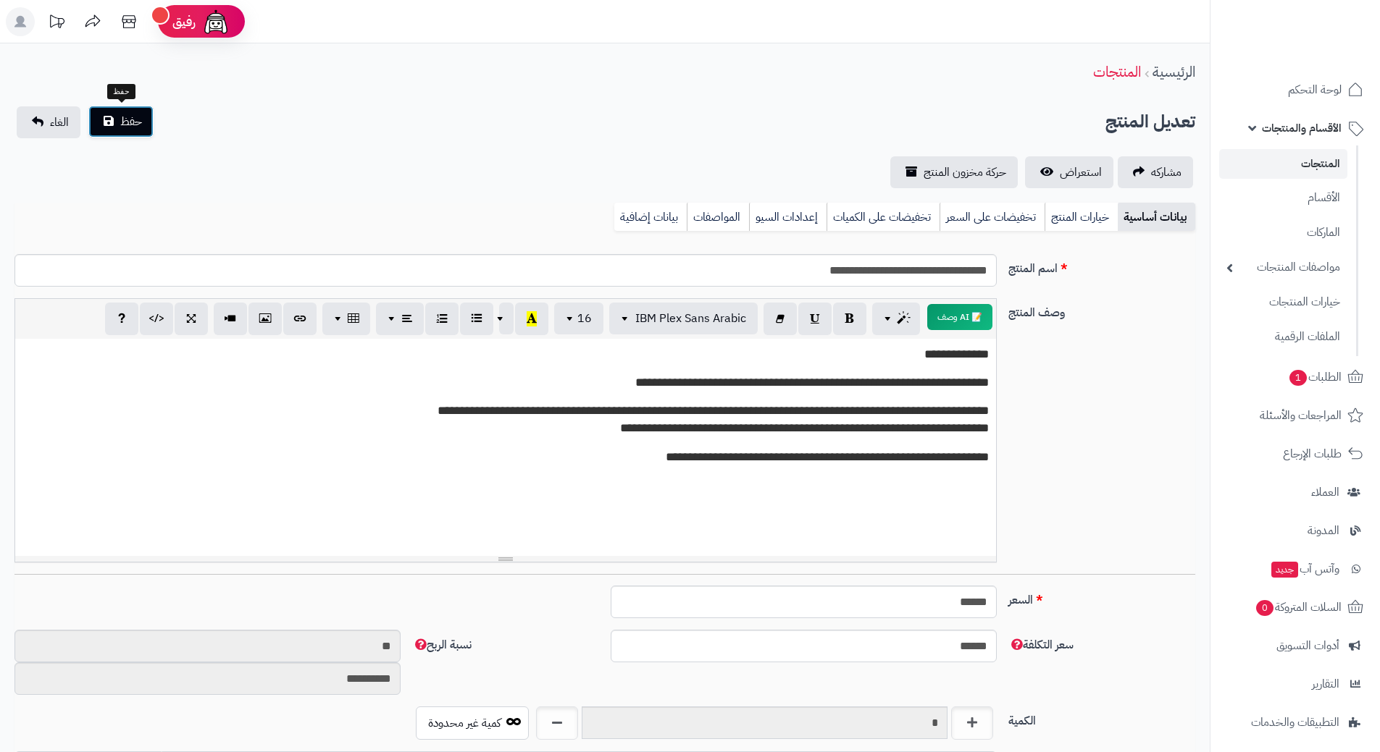
click at [124, 116] on span "حفظ" at bounding box center [131, 121] width 22 height 17
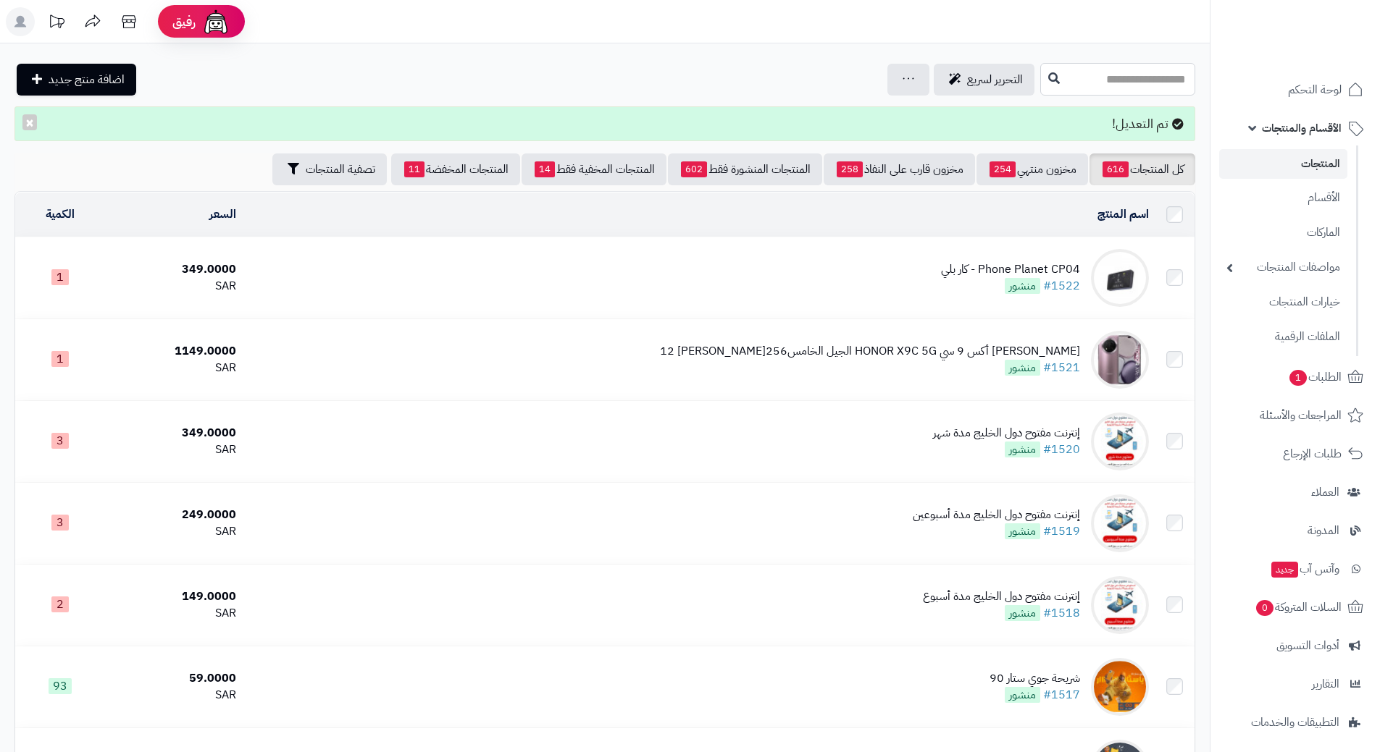
click at [1068, 77] on input "text" at bounding box center [1117, 79] width 155 height 33
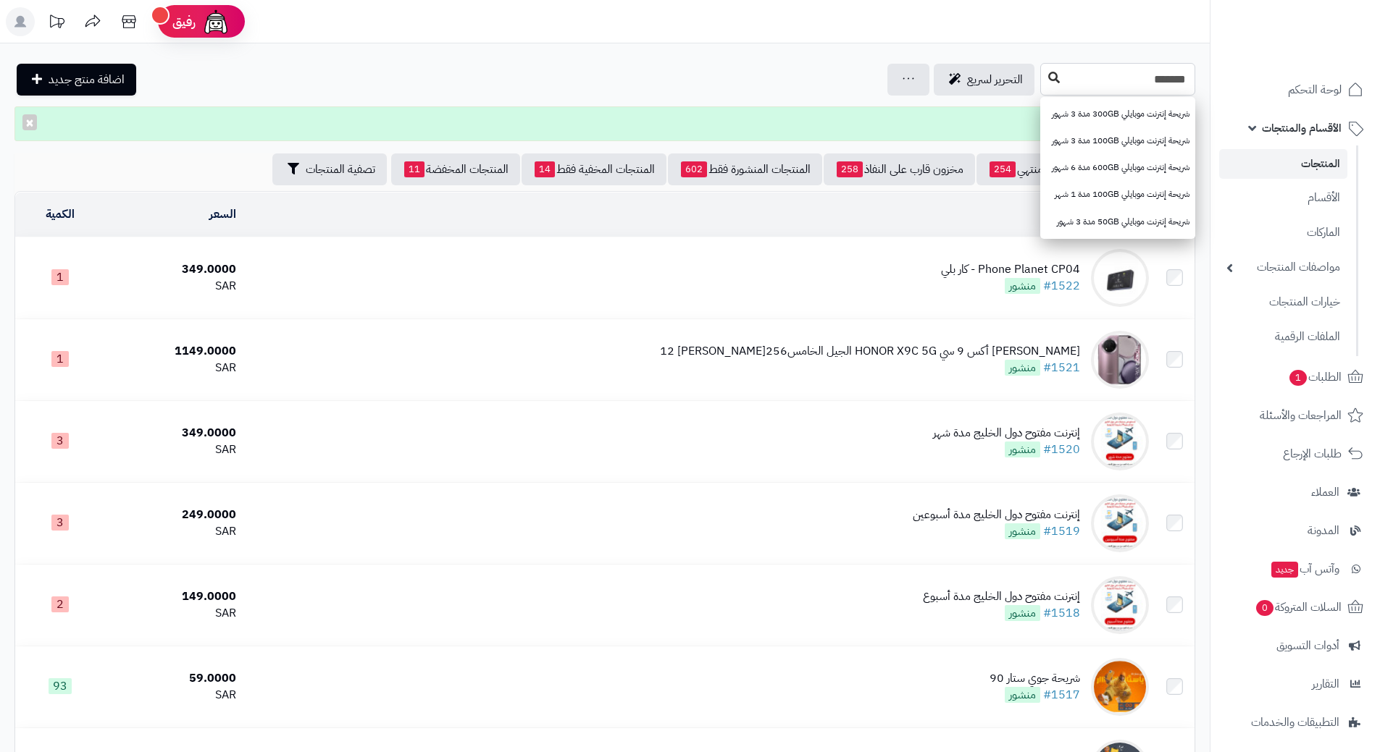
type input "*******"
click at [1043, 81] on button at bounding box center [1054, 78] width 22 height 28
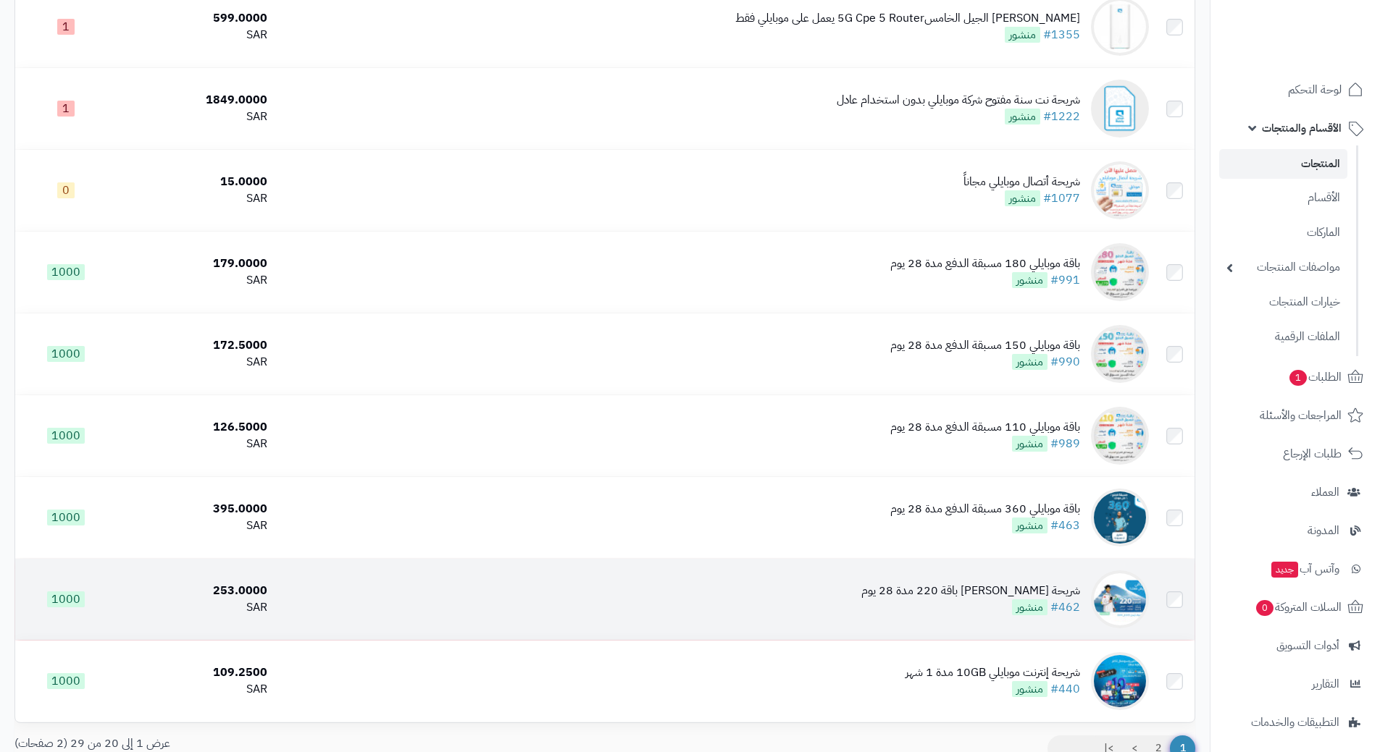
scroll to position [1230, 0]
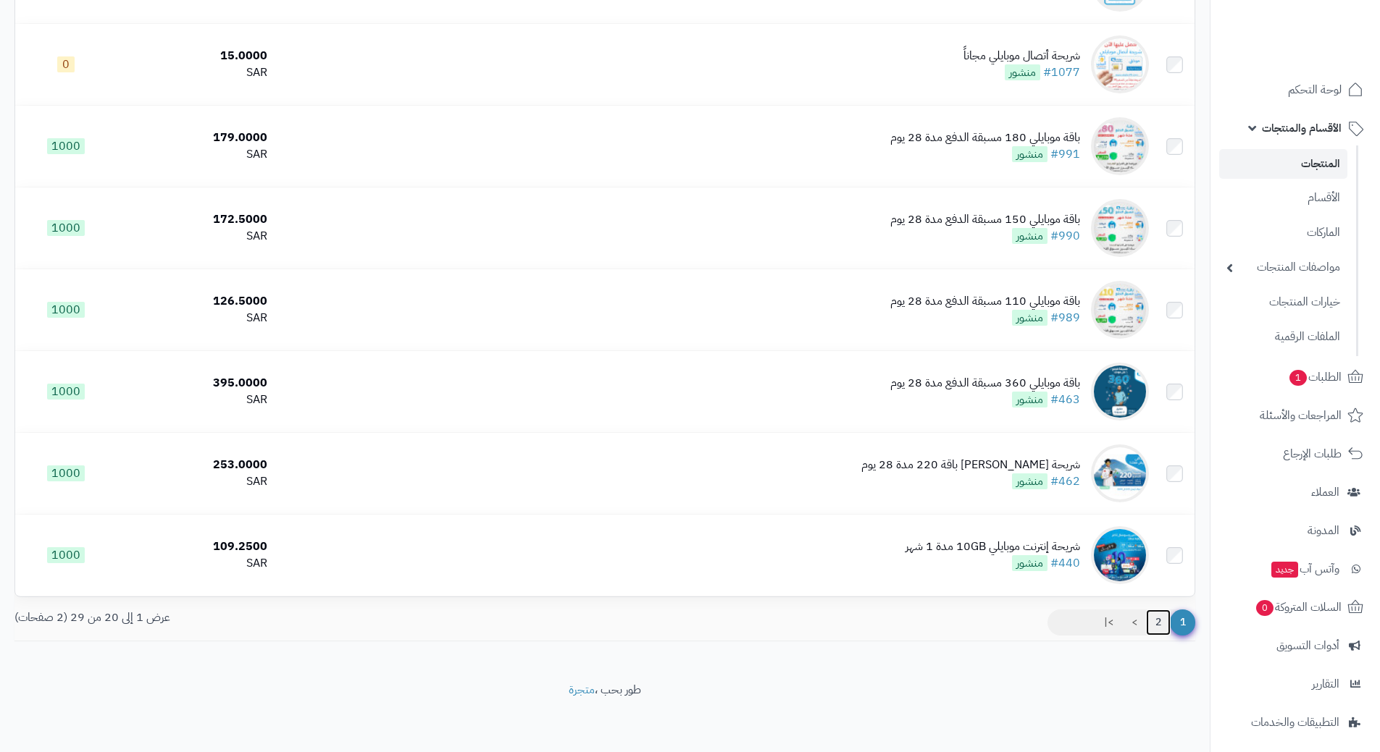
click at [1159, 618] on link "2" at bounding box center [1158, 623] width 25 height 26
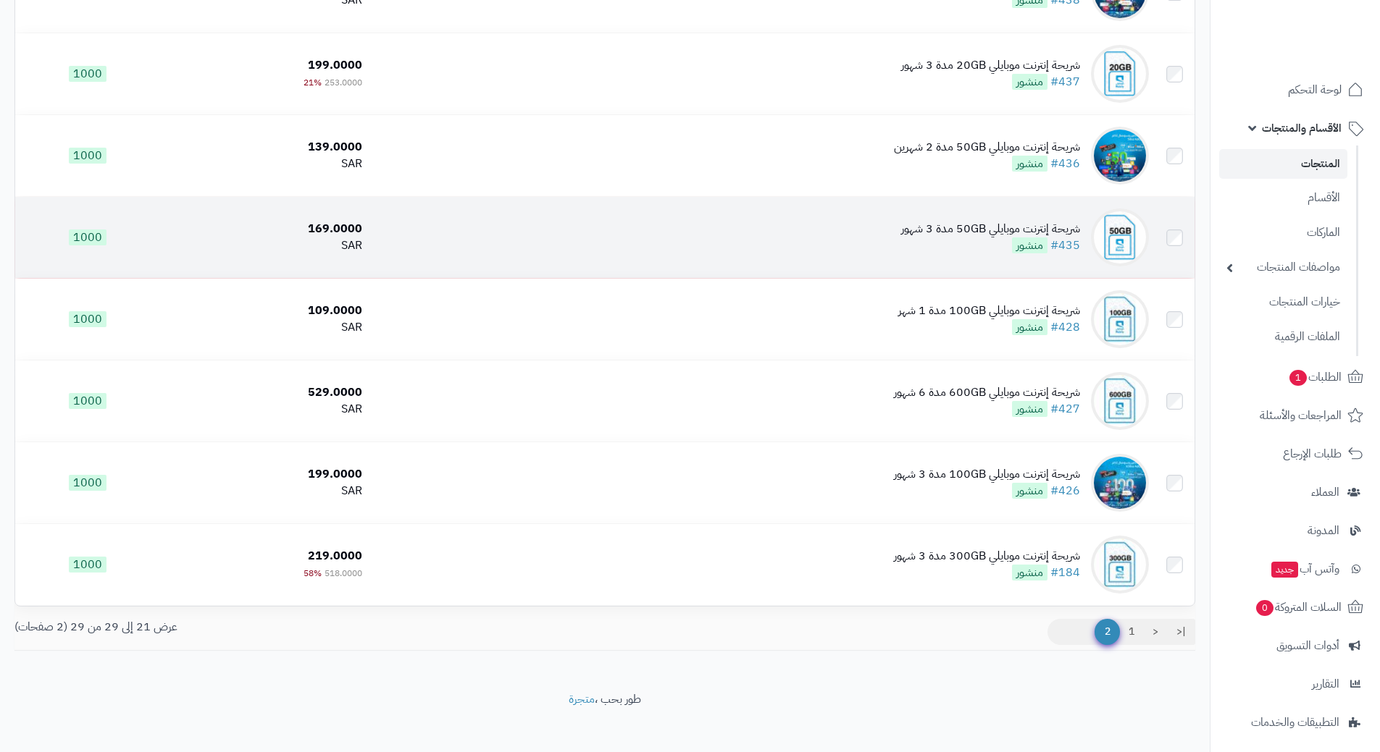
scroll to position [330, 0]
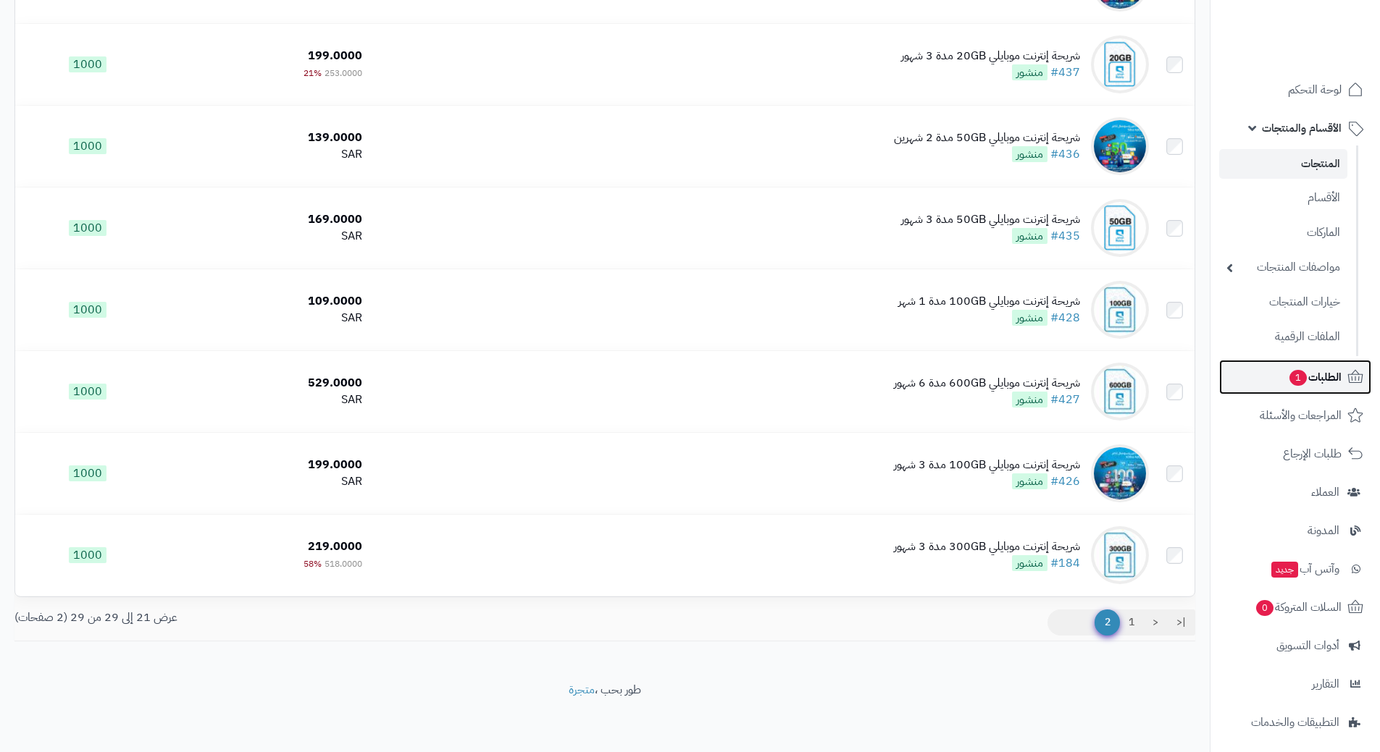
click at [1271, 376] on link "الطلبات 1" at bounding box center [1295, 377] width 152 height 35
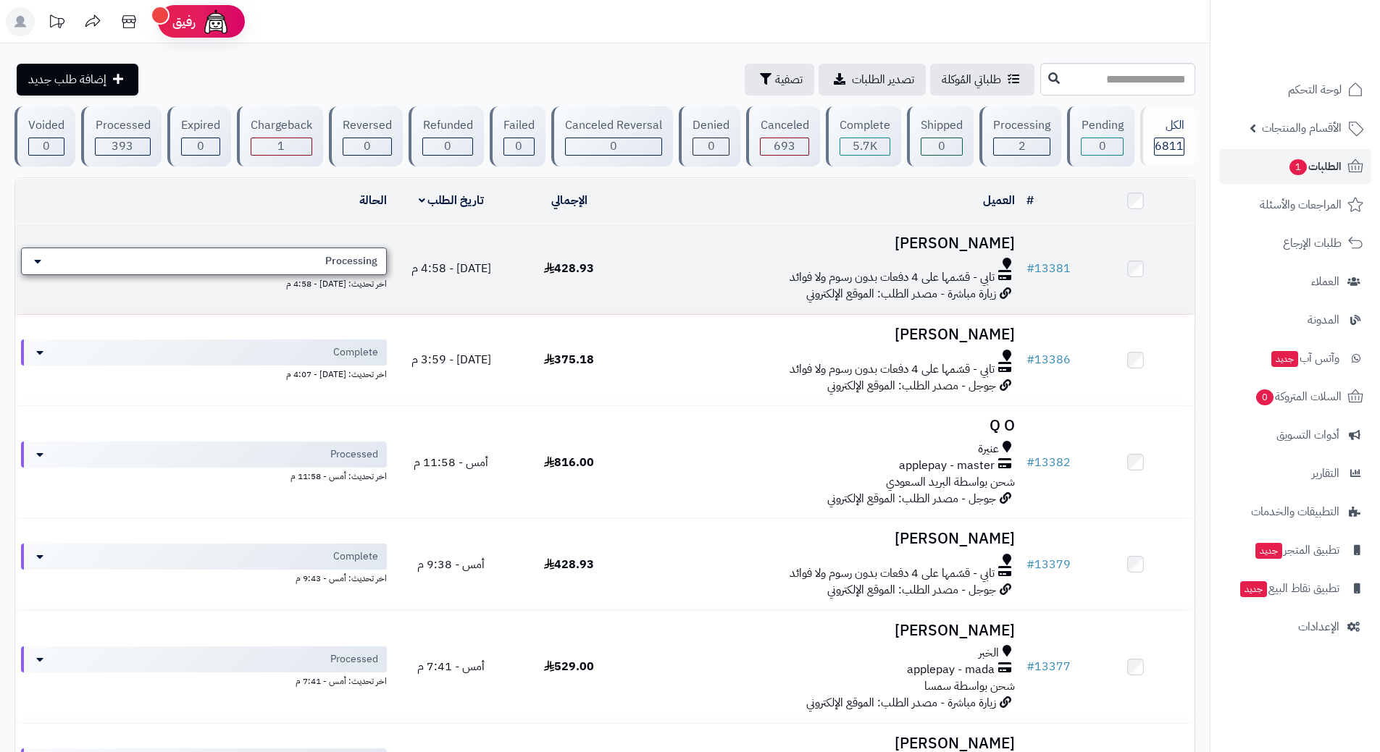
click at [335, 259] on span "Processing" at bounding box center [351, 261] width 52 height 14
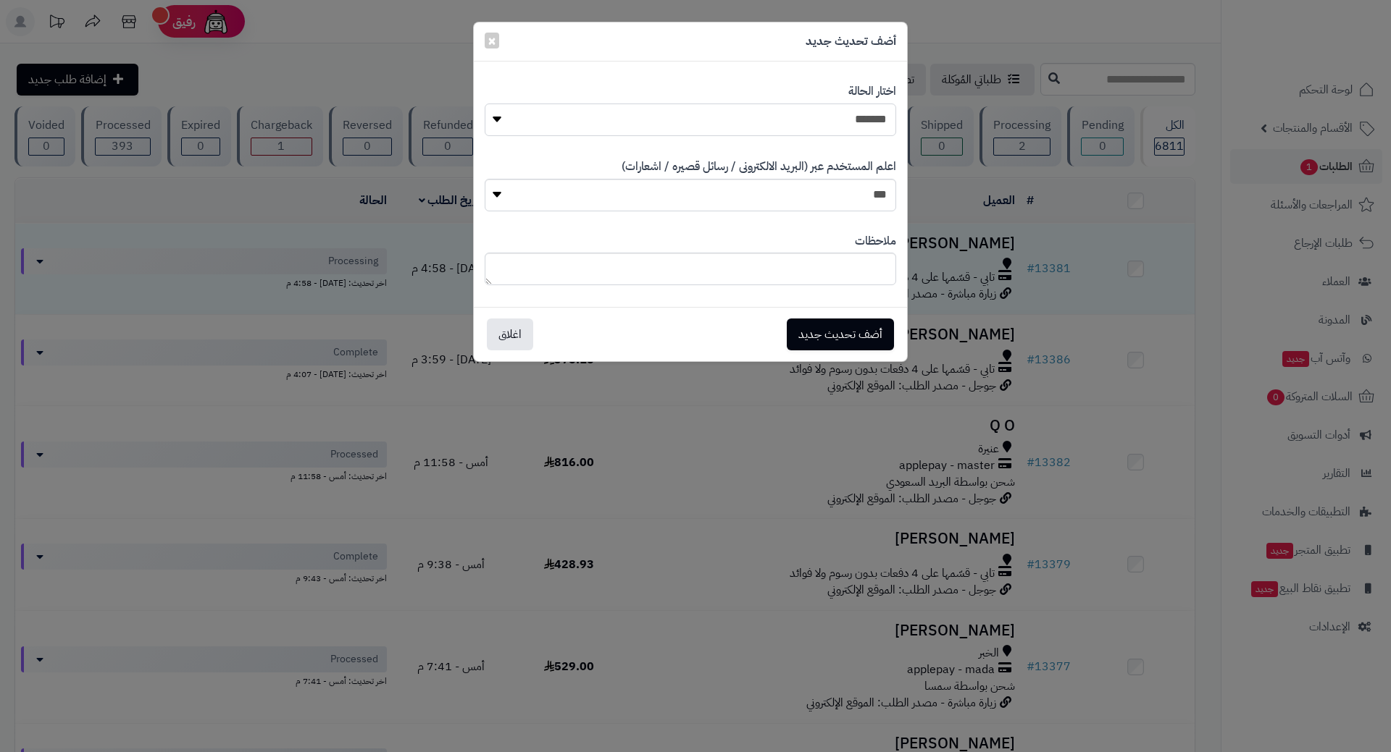
click at [810, 106] on select "**********" at bounding box center [690, 120] width 411 height 33
select select "*"
click at [485, 104] on select "**********" at bounding box center [690, 120] width 411 height 33
click at [837, 338] on button "أضف تحديث جديد" at bounding box center [840, 334] width 107 height 32
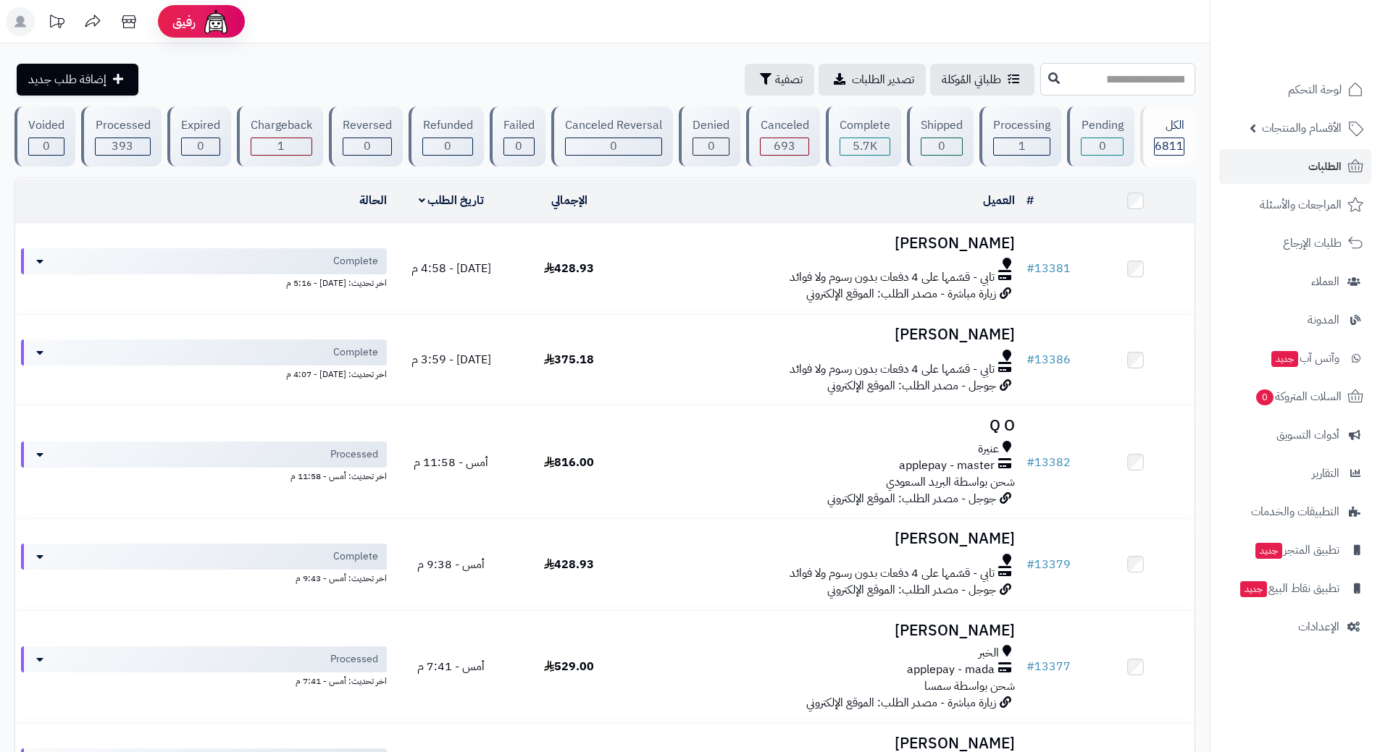
click at [1046, 80] on input "text" at bounding box center [1117, 79] width 155 height 33
type input "*****"
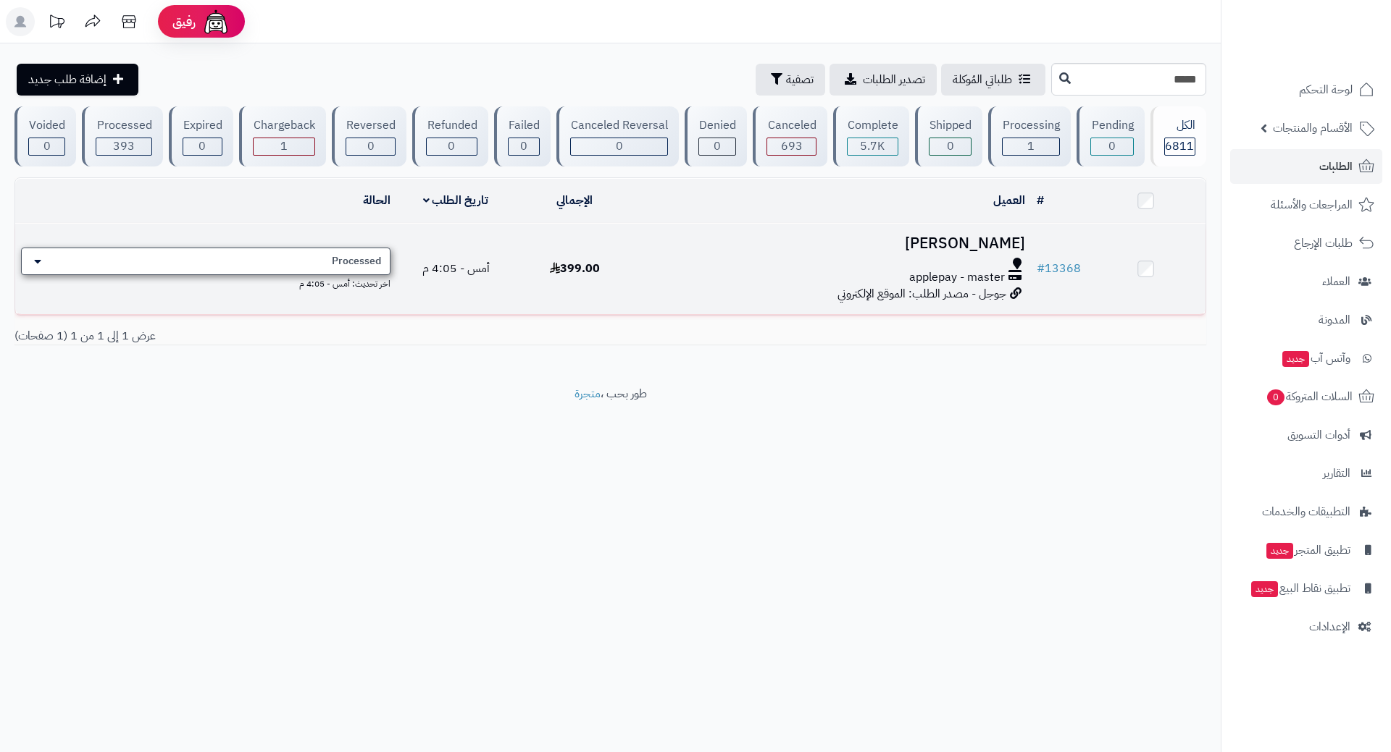
click at [342, 263] on span "Processed" at bounding box center [356, 261] width 49 height 14
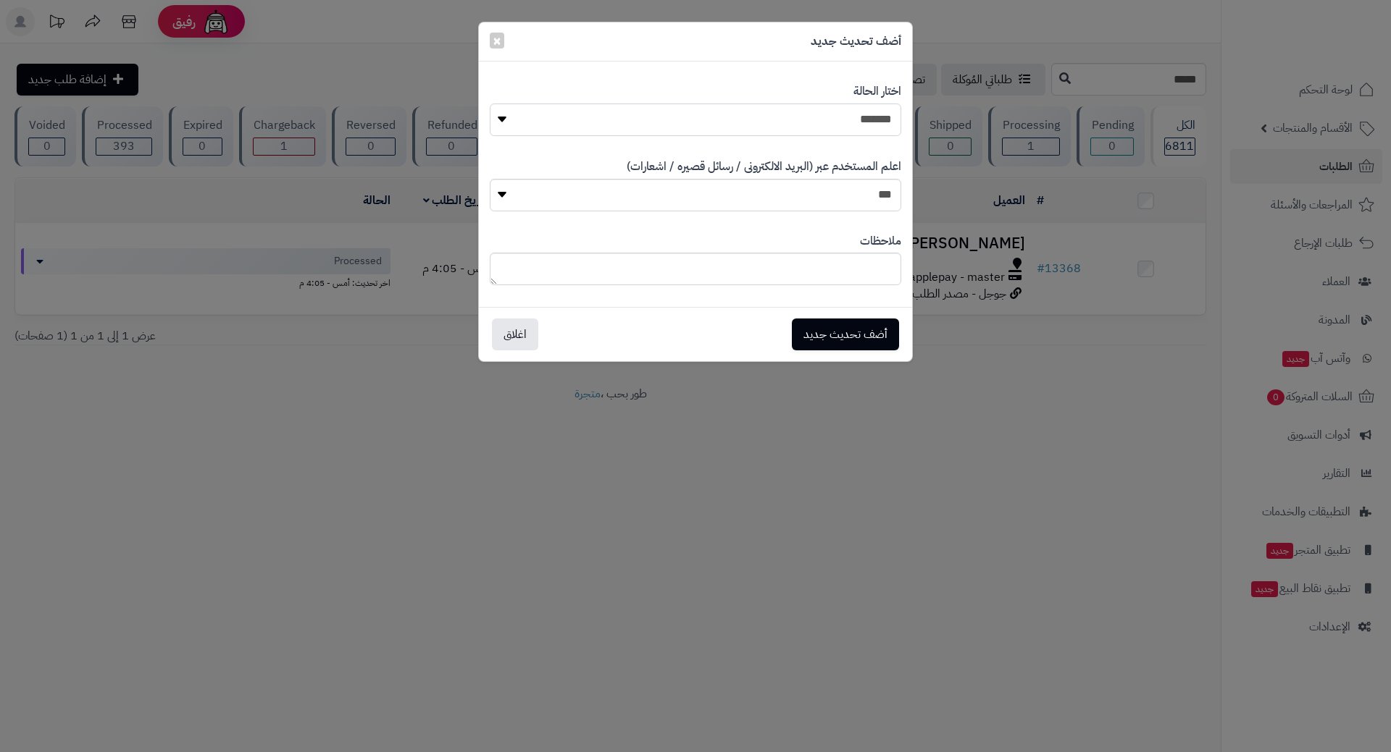
click at [704, 134] on select "**********" at bounding box center [695, 120] width 411 height 33
select select "*"
click at [490, 104] on select "**********" at bounding box center [695, 120] width 411 height 33
click at [860, 324] on button "أضف تحديث جديد" at bounding box center [845, 334] width 107 height 32
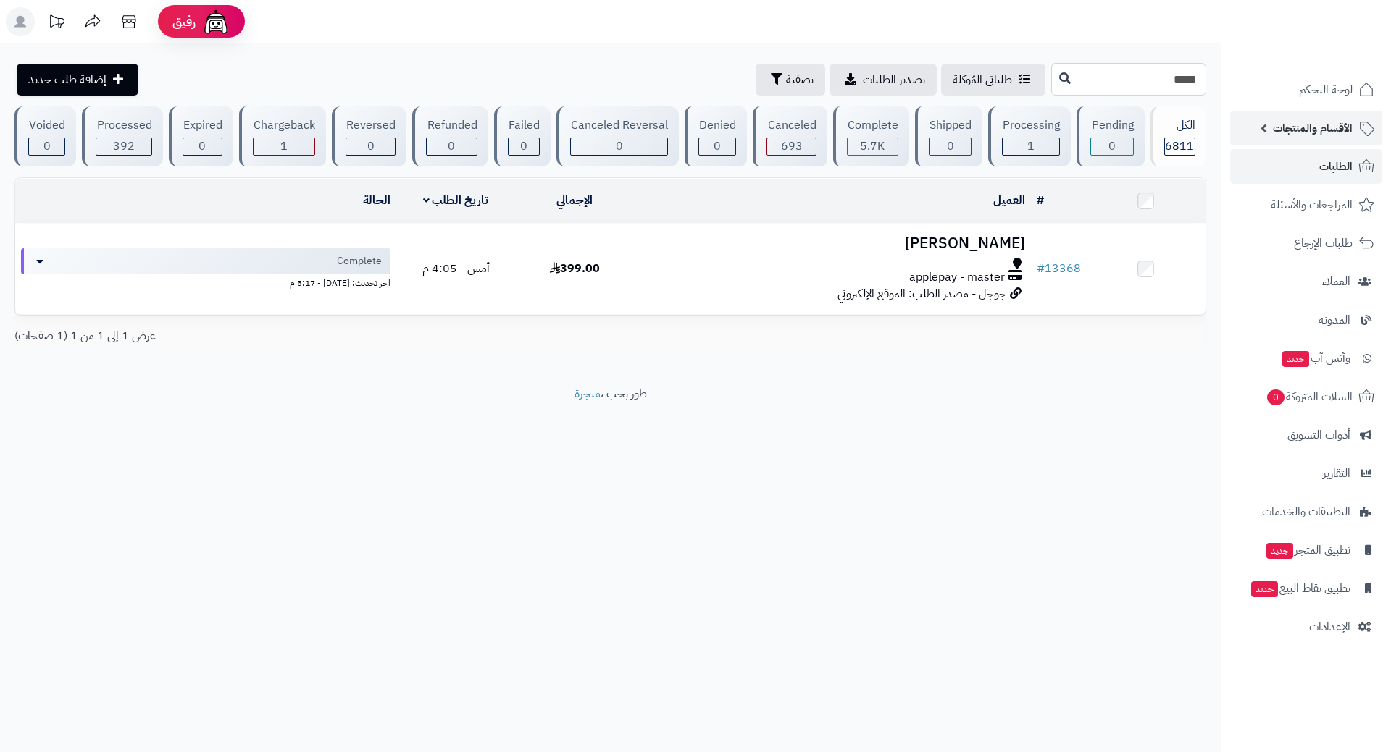
click at [1283, 127] on span "الأقسام والمنتجات" at bounding box center [1312, 128] width 80 height 20
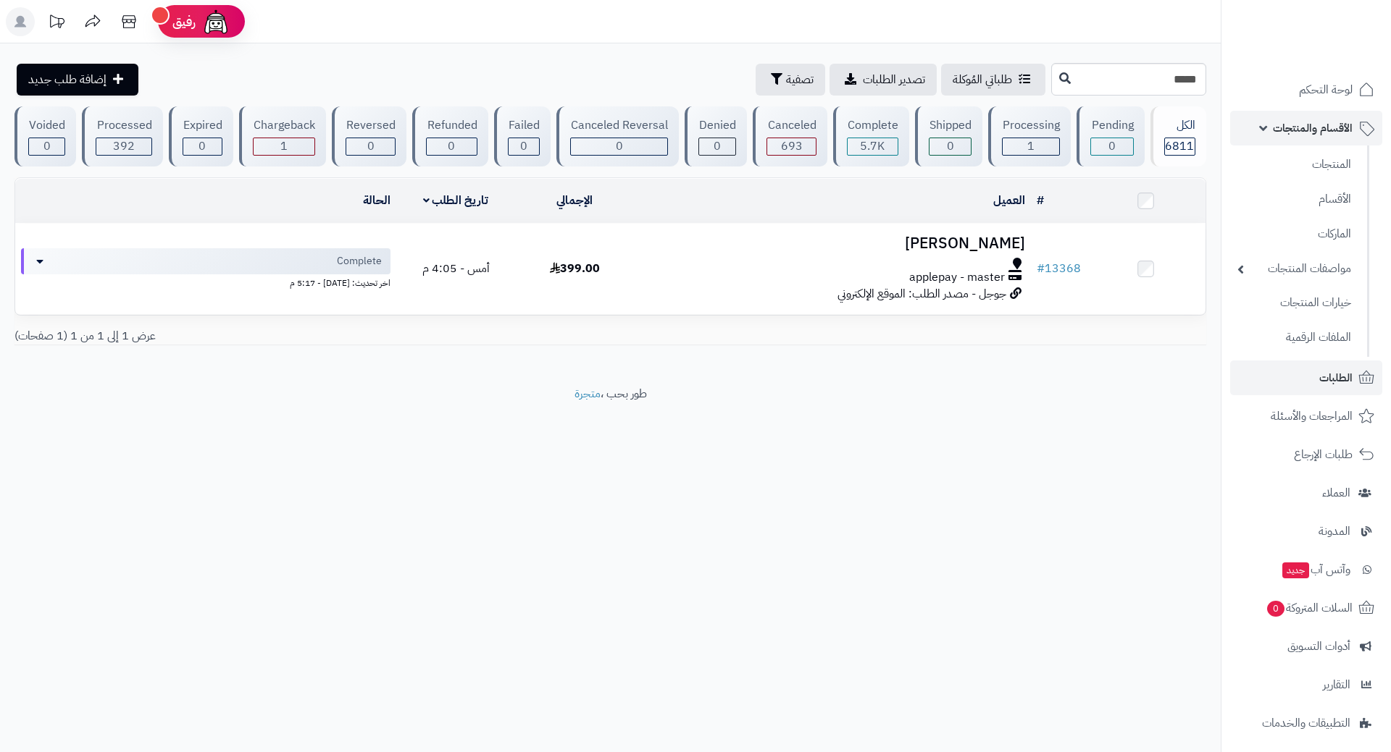
click at [1287, 144] on link "الأقسام والمنتجات" at bounding box center [1306, 128] width 152 height 35
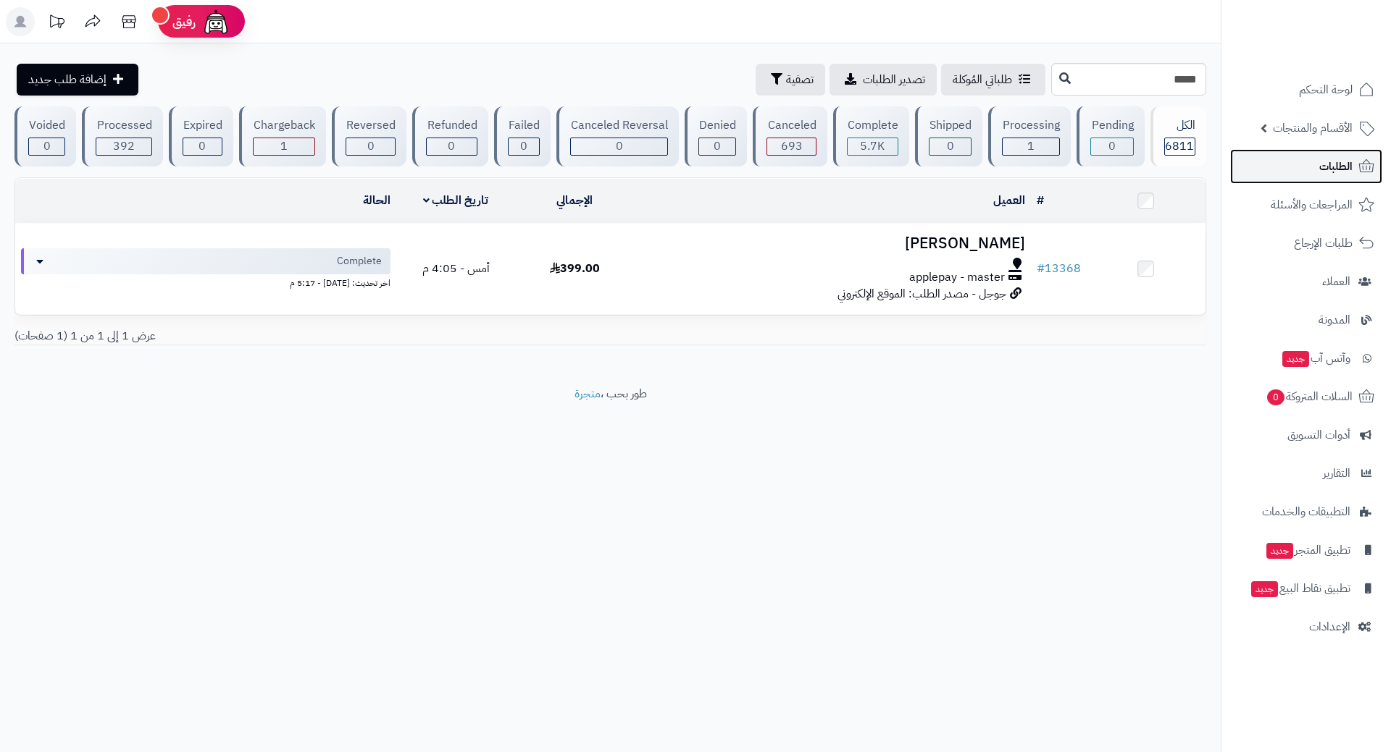
click at [1291, 166] on link "الطلبات" at bounding box center [1306, 166] width 152 height 35
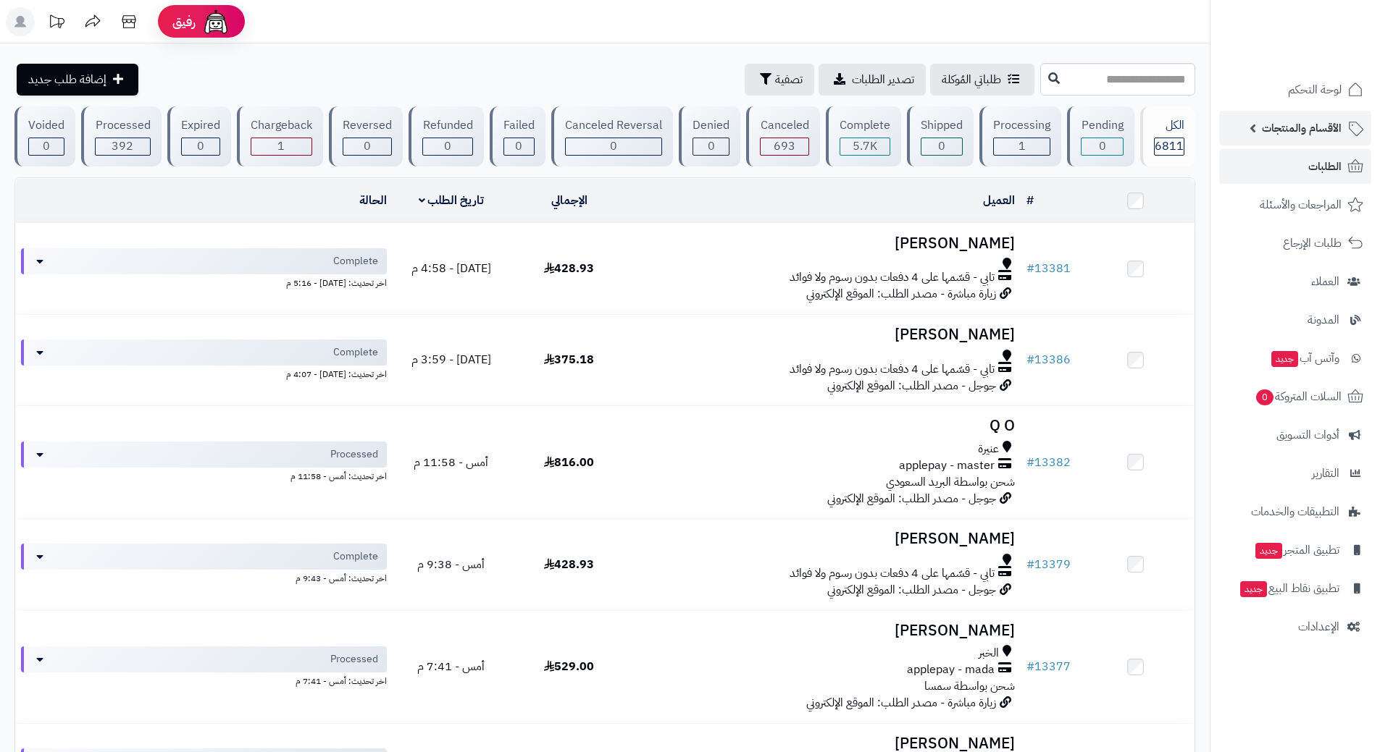
click at [1236, 123] on link "الأقسام والمنتجات" at bounding box center [1295, 128] width 152 height 35
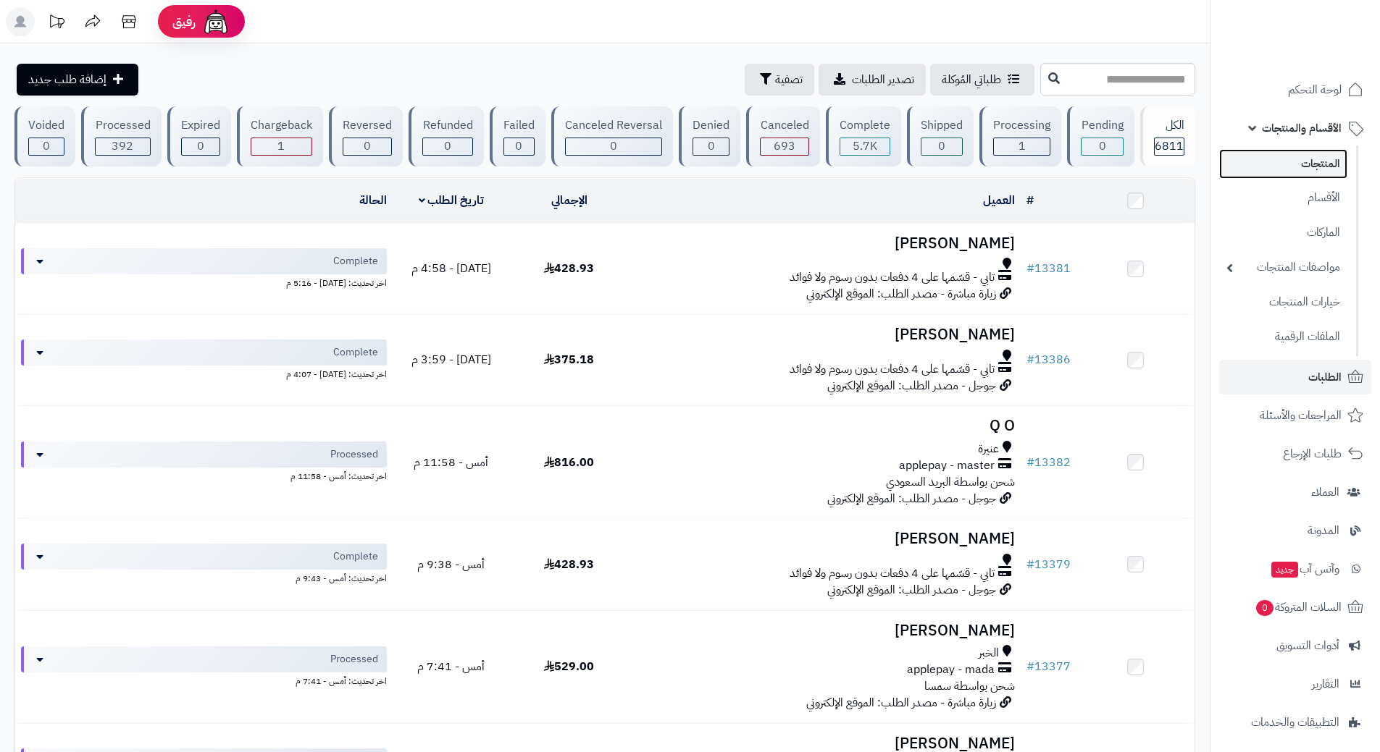
click at [1291, 154] on link "المنتجات" at bounding box center [1283, 164] width 128 height 30
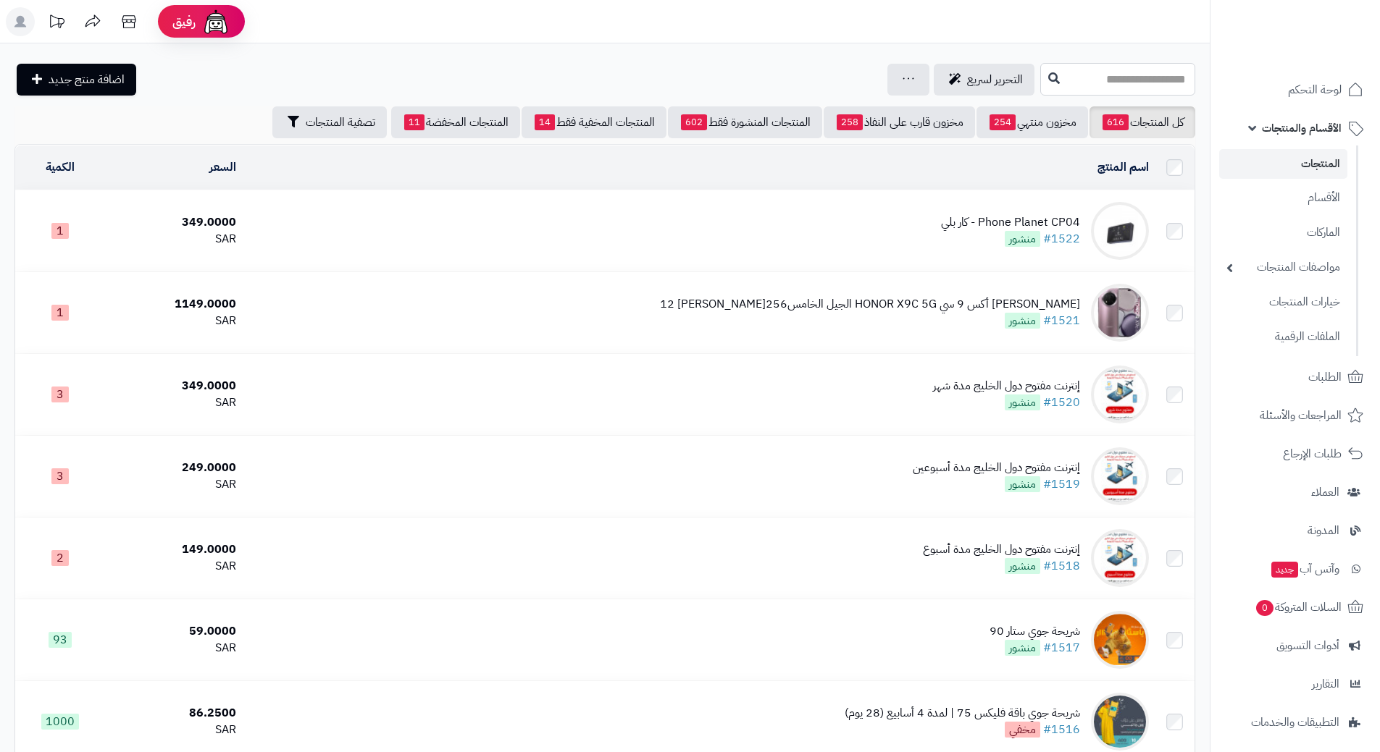
click at [1040, 82] on input "text" at bounding box center [1117, 79] width 155 height 33
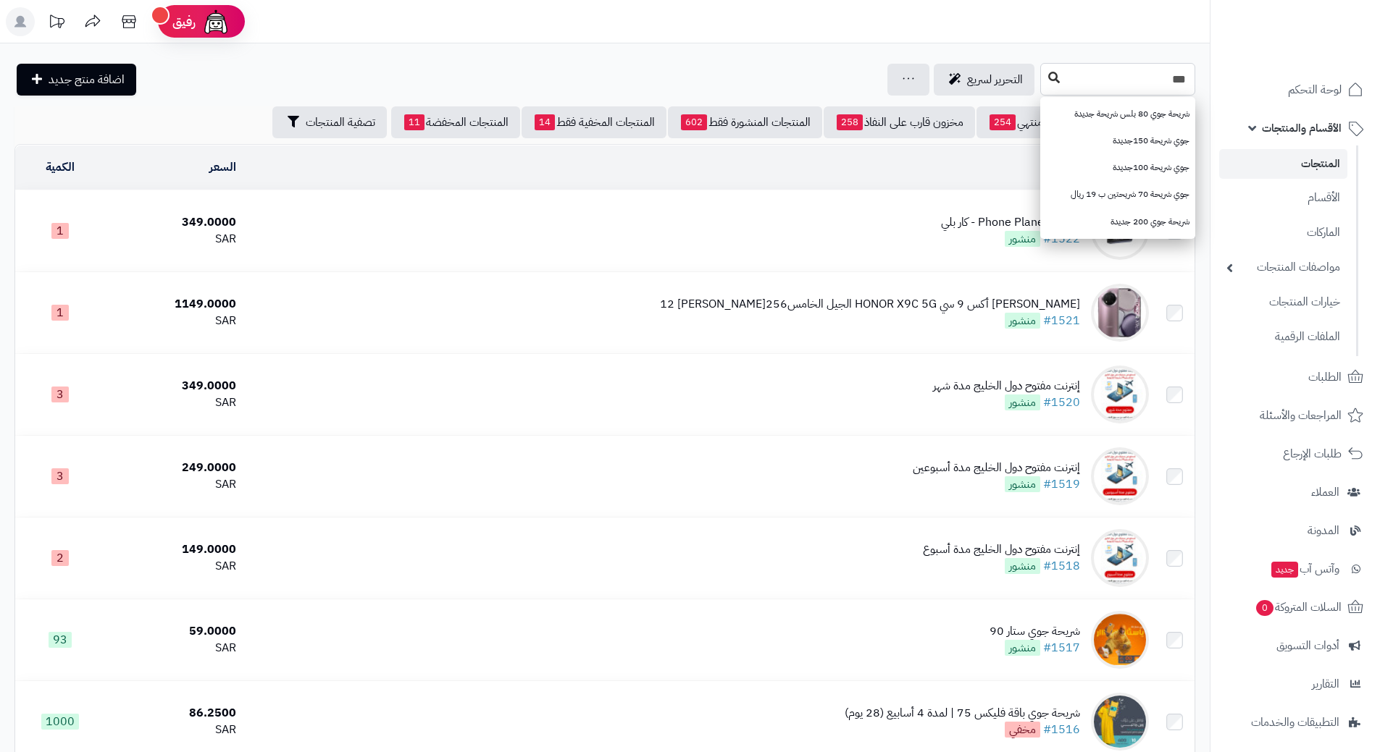
type input "***"
click at [1048, 75] on icon at bounding box center [1054, 78] width 12 height 12
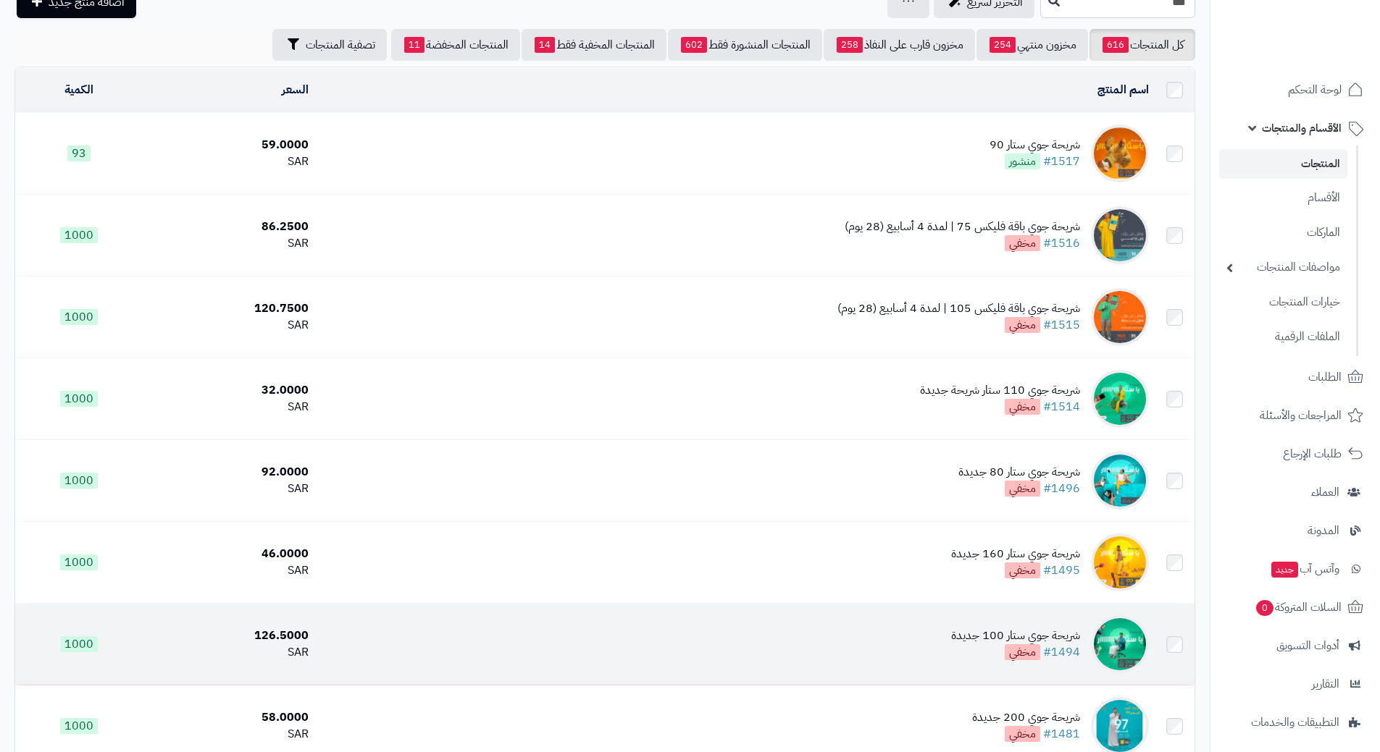
scroll to position [72, 0]
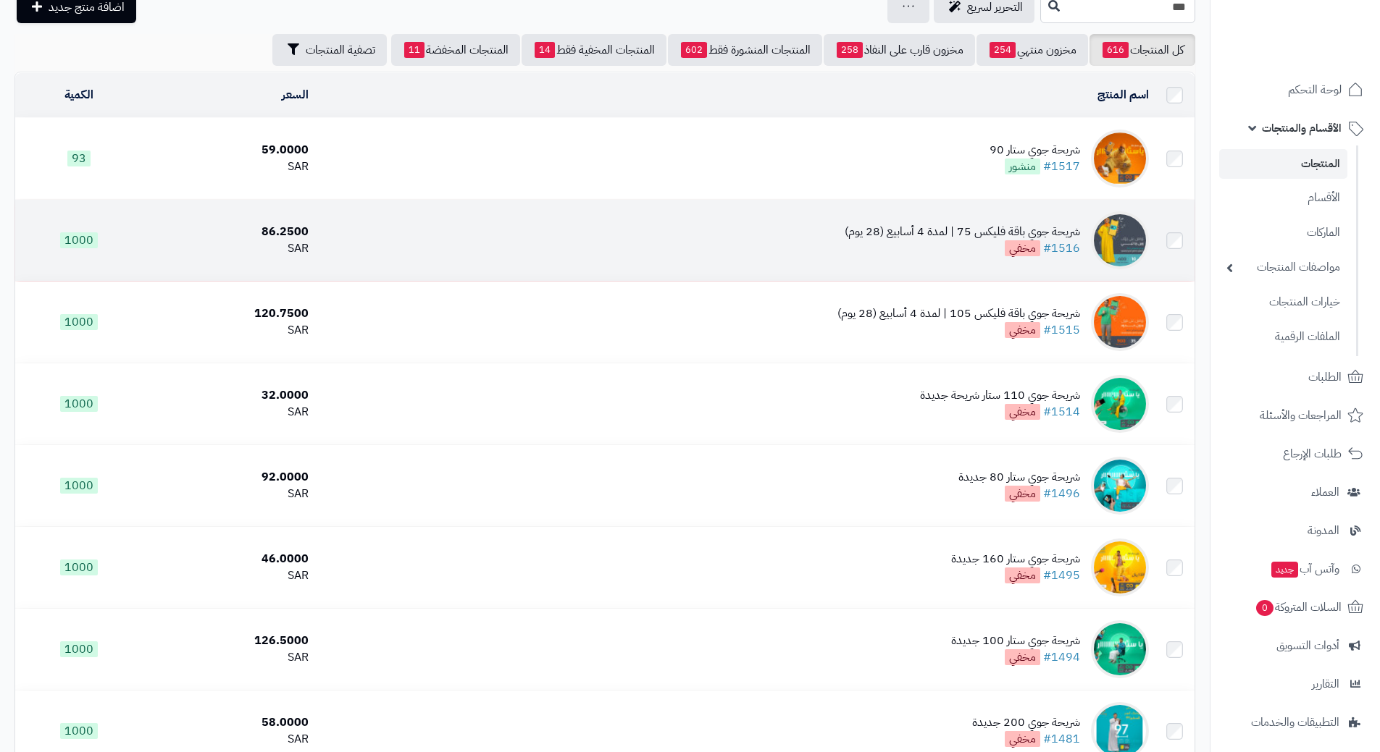
click at [508, 253] on td "شريحة جوي باقة فليكس 75 | لمدة 4 أسابيع (28 يوم) #1516 مخفي" at bounding box center [733, 240] width 839 height 81
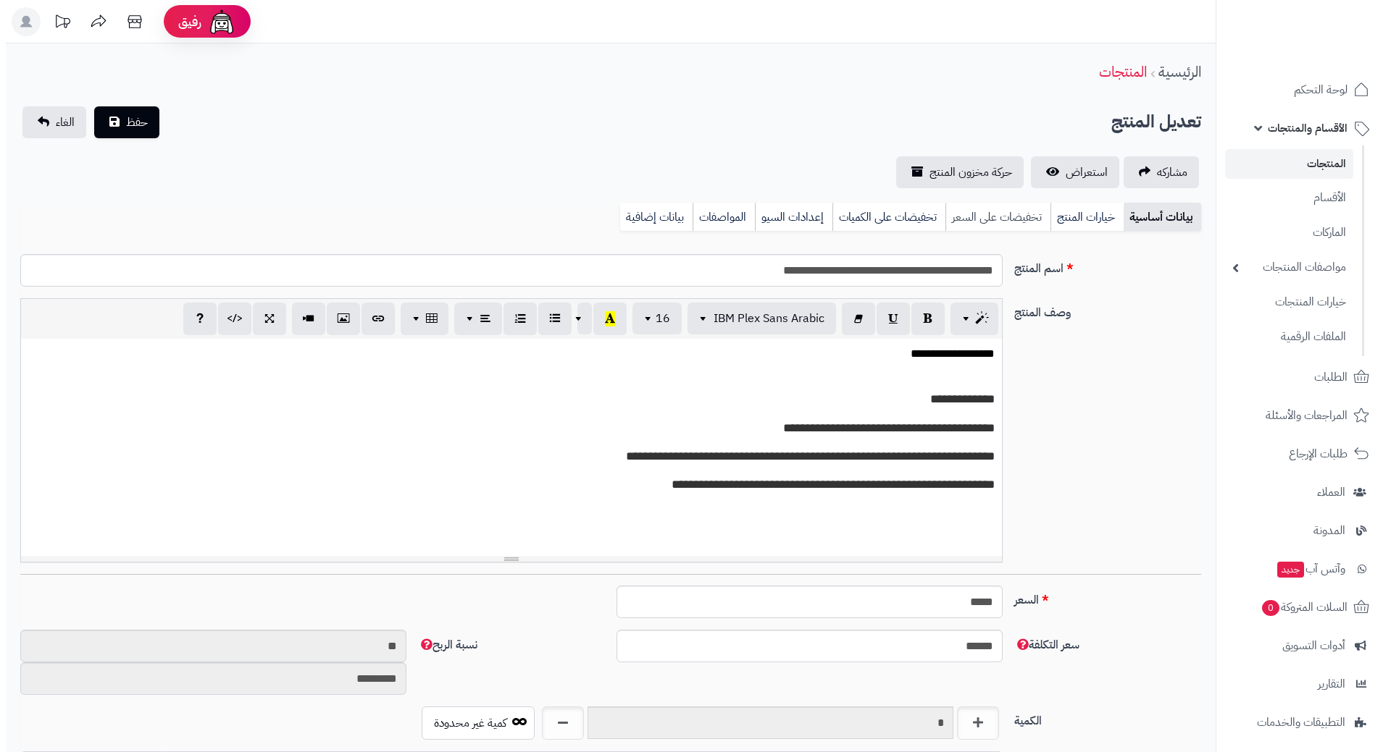
scroll to position [1260, 0]
click at [986, 212] on link "تخفيضات على السعر" at bounding box center [991, 217] width 105 height 29
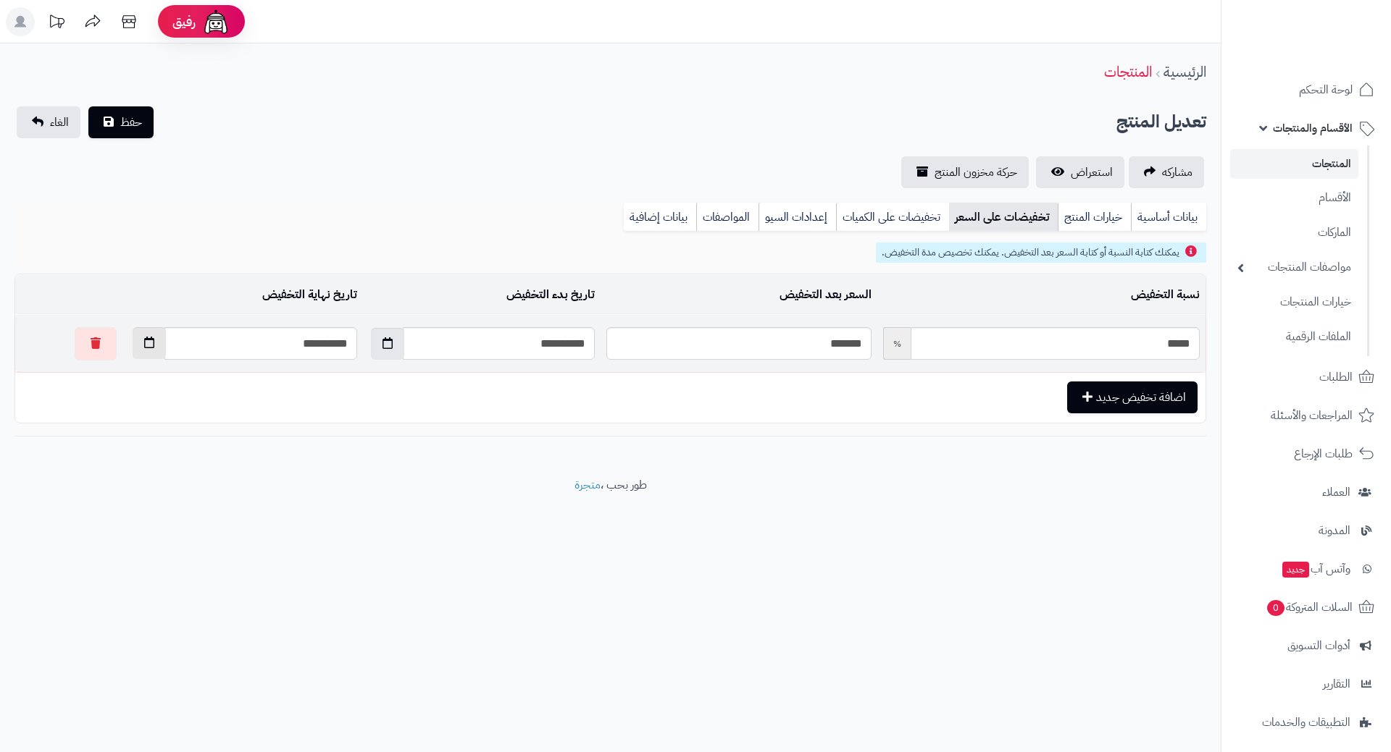
click at [144, 343] on icon "button" at bounding box center [149, 343] width 10 height 12
click at [115, 374] on th "›" at bounding box center [109, 378] width 26 height 22
click at [188, 508] on td "1" at bounding box center [186, 509] width 26 height 22
type input "**********"
click at [130, 131] on button "حفظ" at bounding box center [120, 122] width 65 height 32
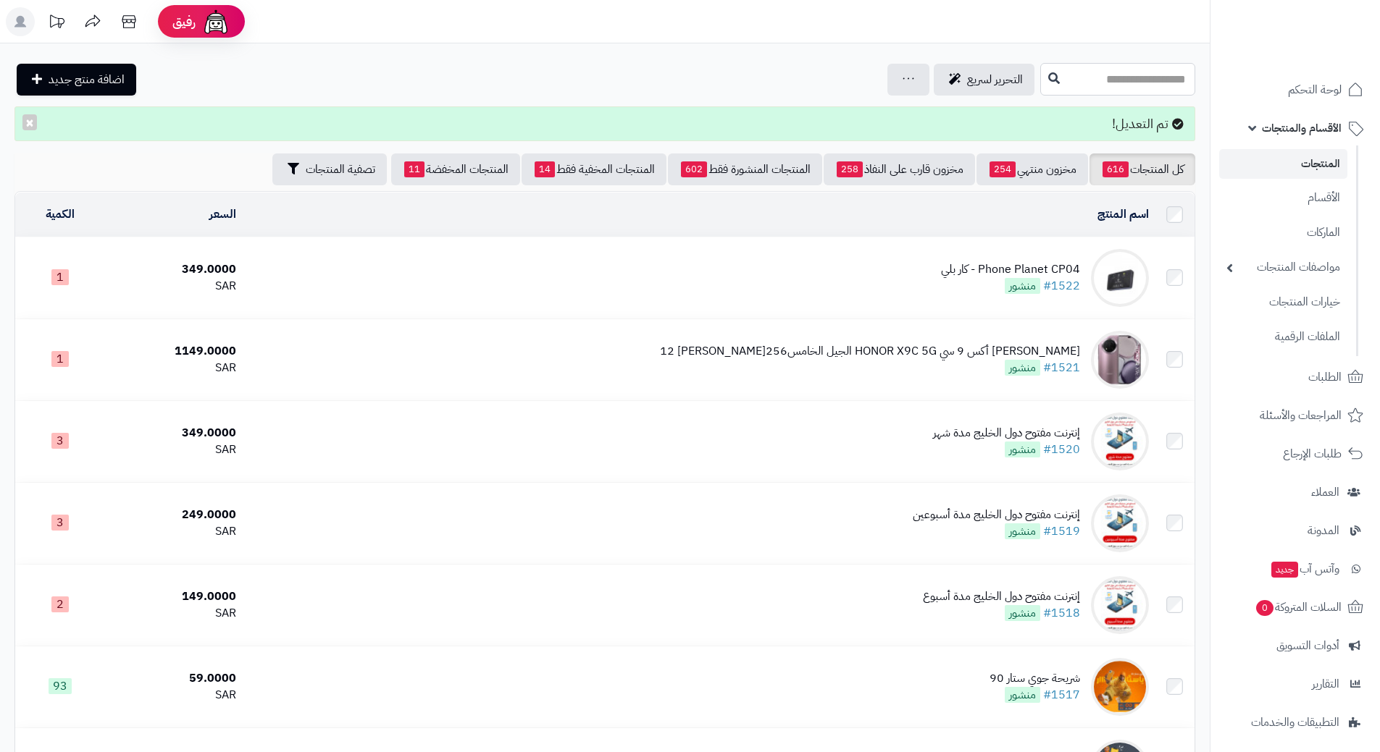
click at [1048, 73] on input "text" at bounding box center [1117, 79] width 155 height 33
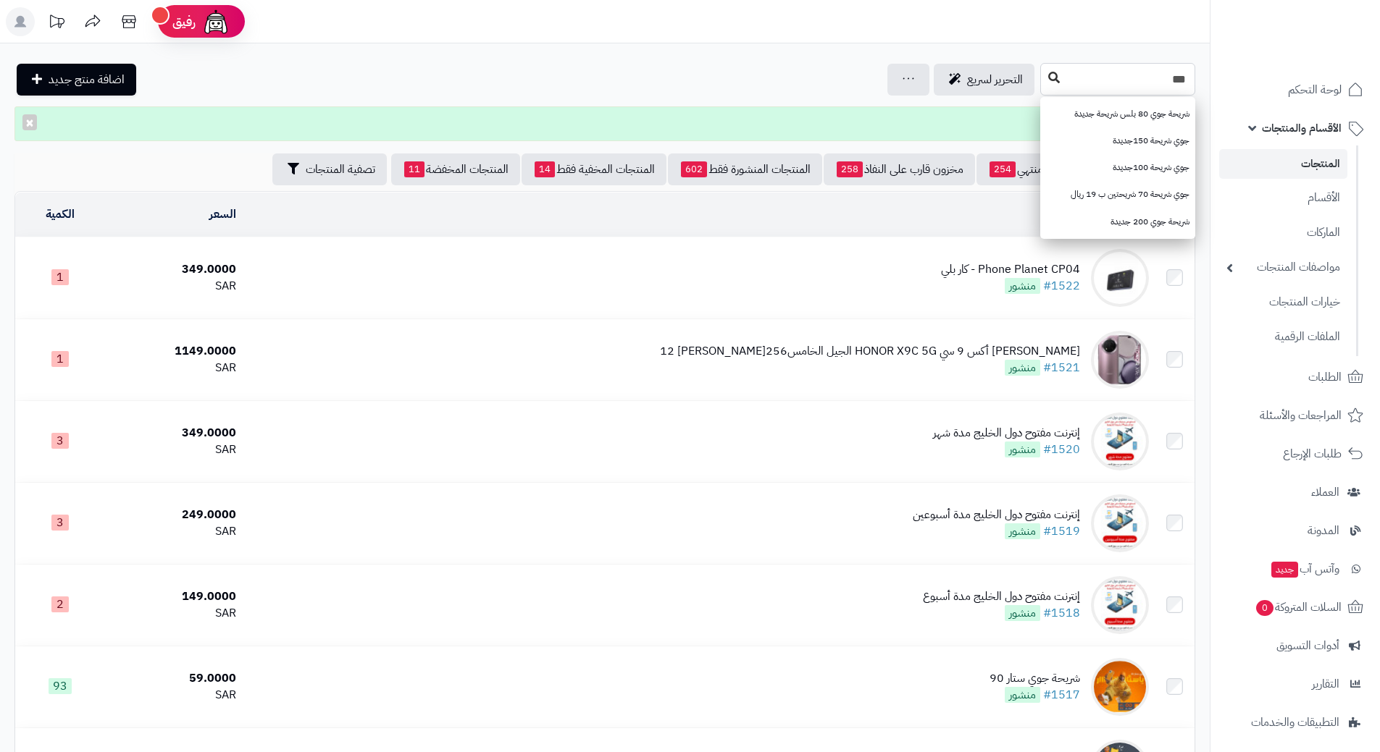
type input "***"
click at [1048, 76] on icon at bounding box center [1054, 78] width 12 height 12
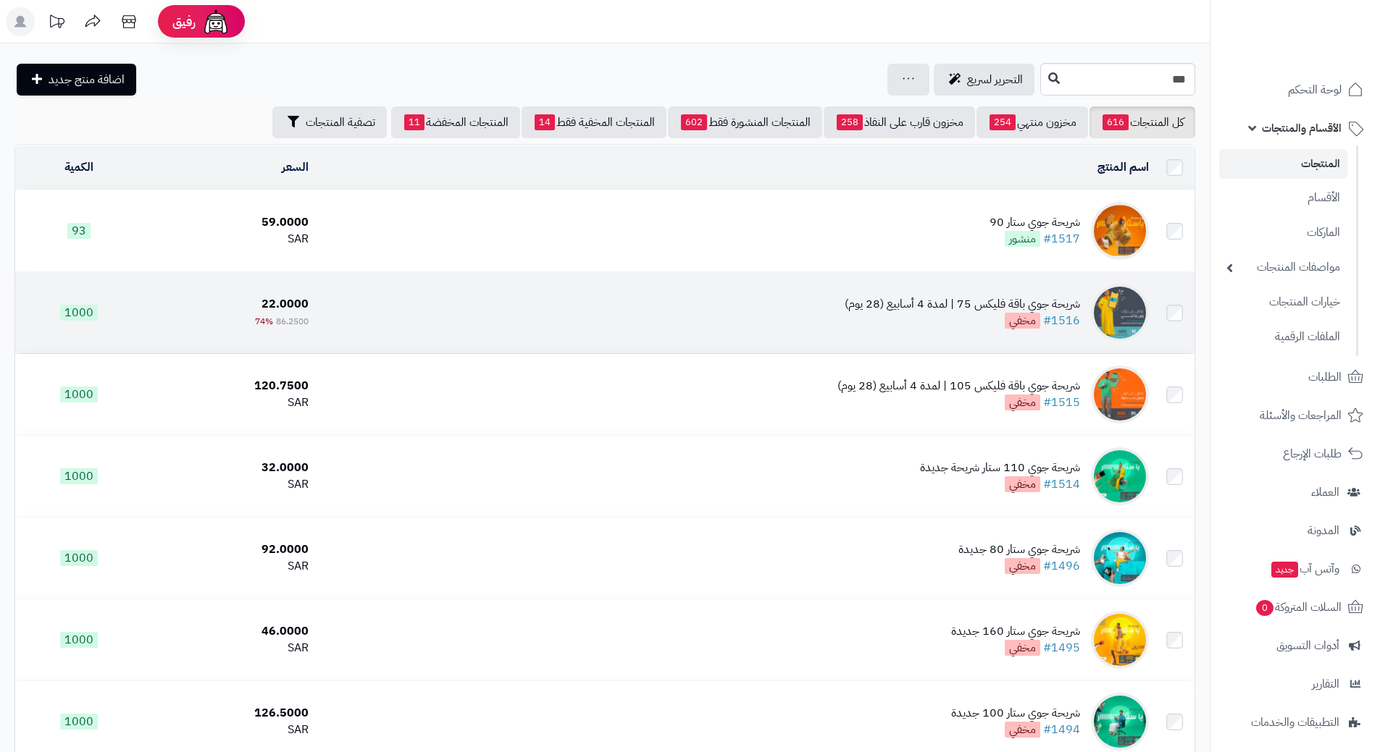
click at [403, 297] on td "شريحة جوي باقة فليكس 75 | لمدة 4 أسابيع (28 يوم) #1516 مخفي" at bounding box center [733, 312] width 839 height 81
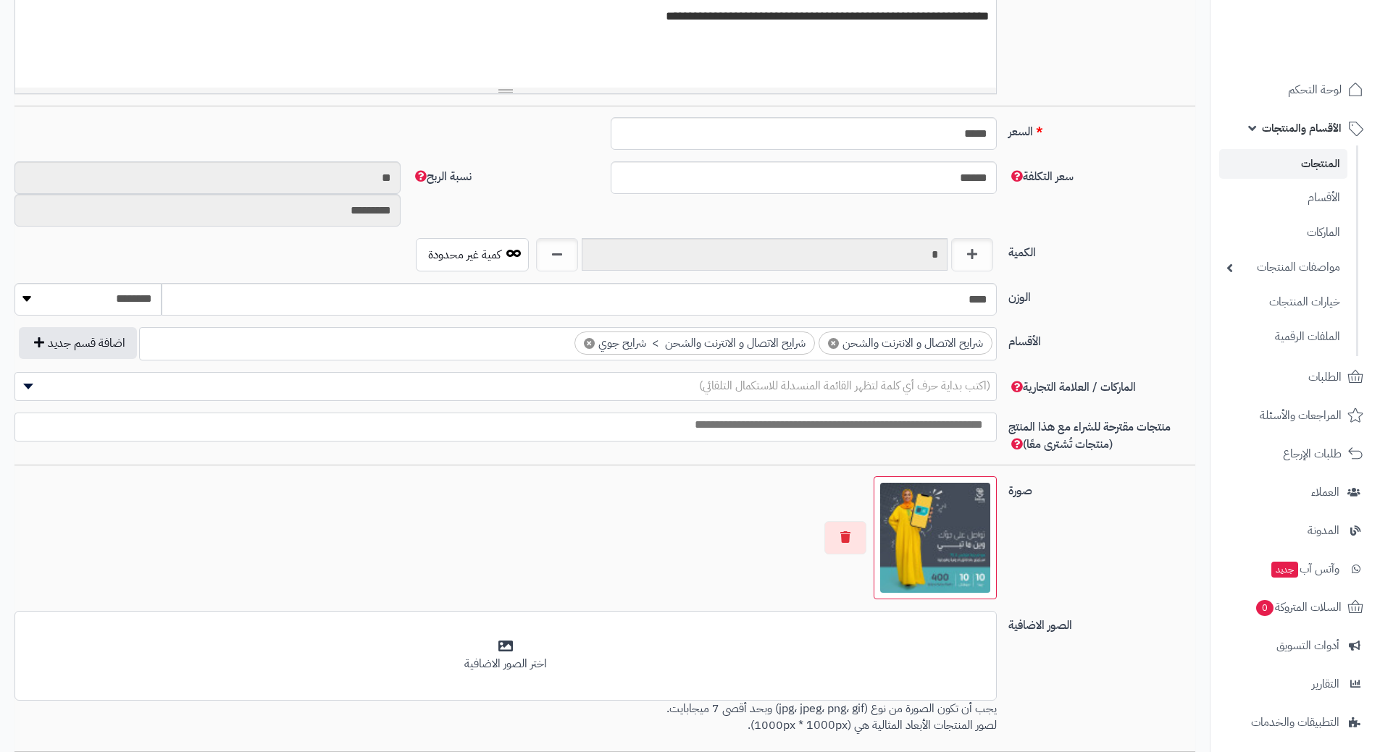
scroll to position [637, 0]
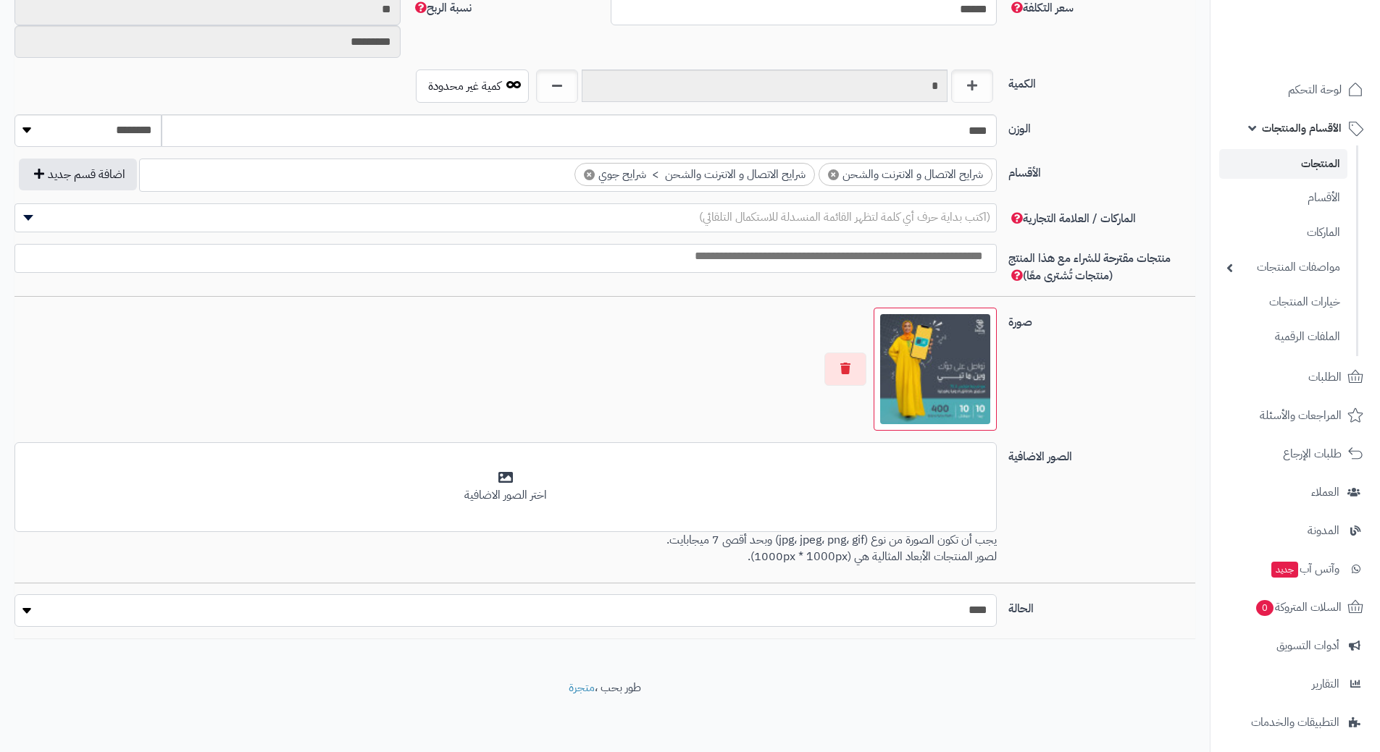
drag, startPoint x: 715, startPoint y: 603, endPoint x: 723, endPoint y: 604, distance: 8.0
click at [715, 603] on select "***** ****" at bounding box center [505, 611] width 982 height 33
click at [802, 608] on select "***** ****" at bounding box center [505, 611] width 982 height 33
select select "*"
click at [14, 595] on select "***** ****" at bounding box center [505, 611] width 982 height 33
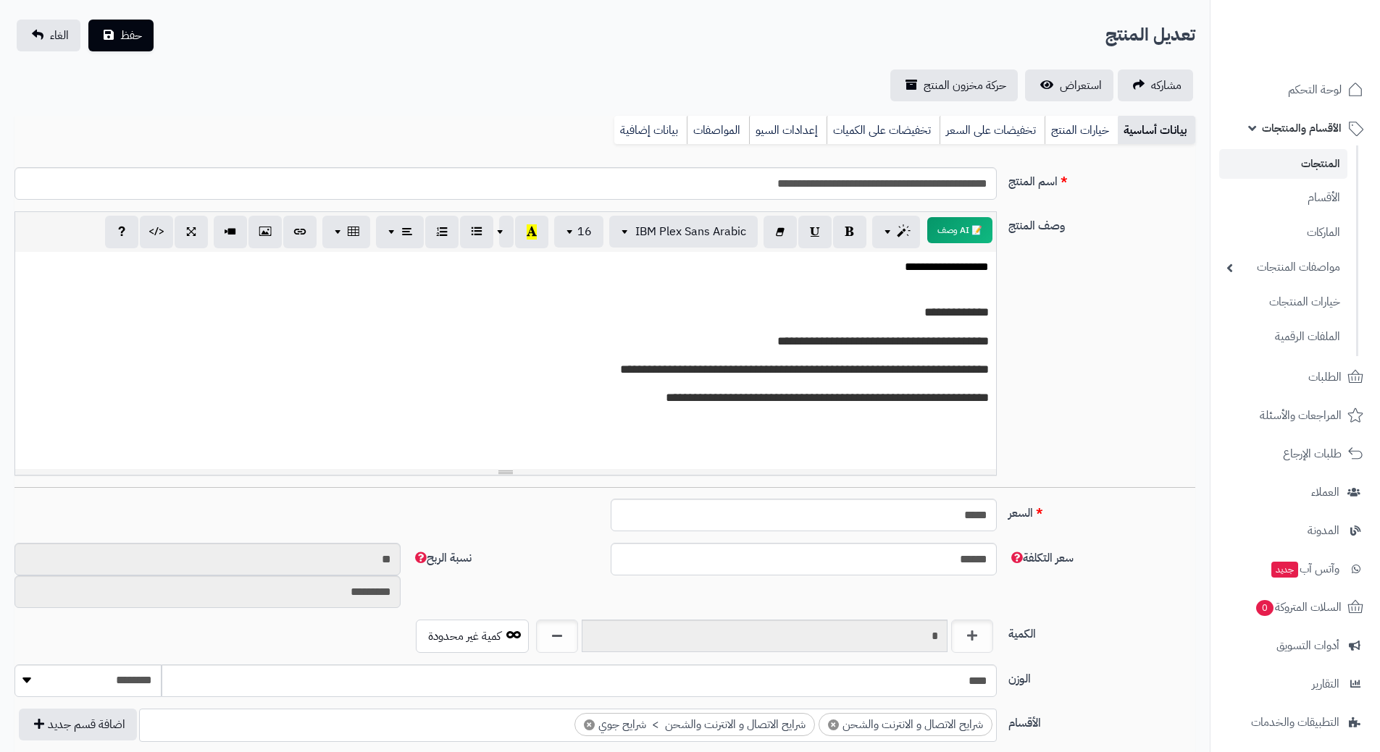
scroll to position [0, 0]
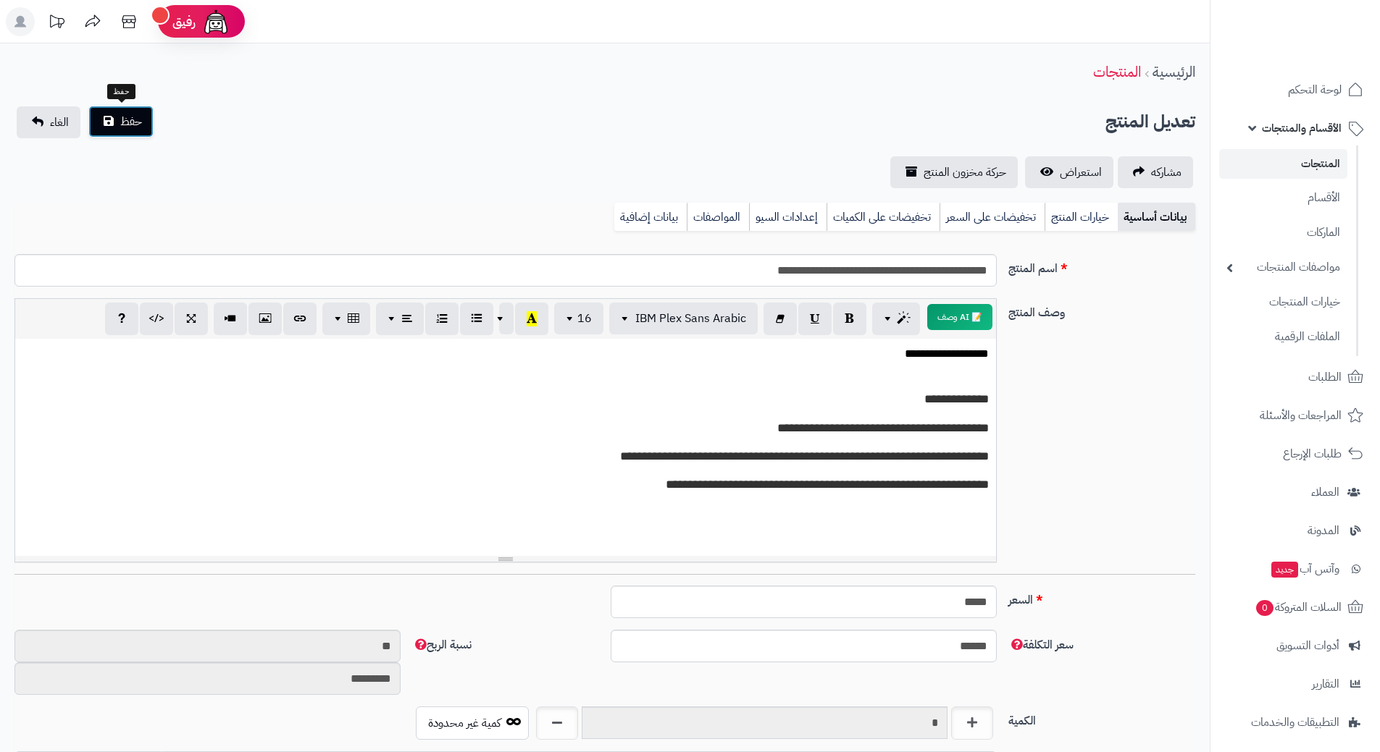
click at [106, 113] on button "حفظ" at bounding box center [120, 122] width 65 height 32
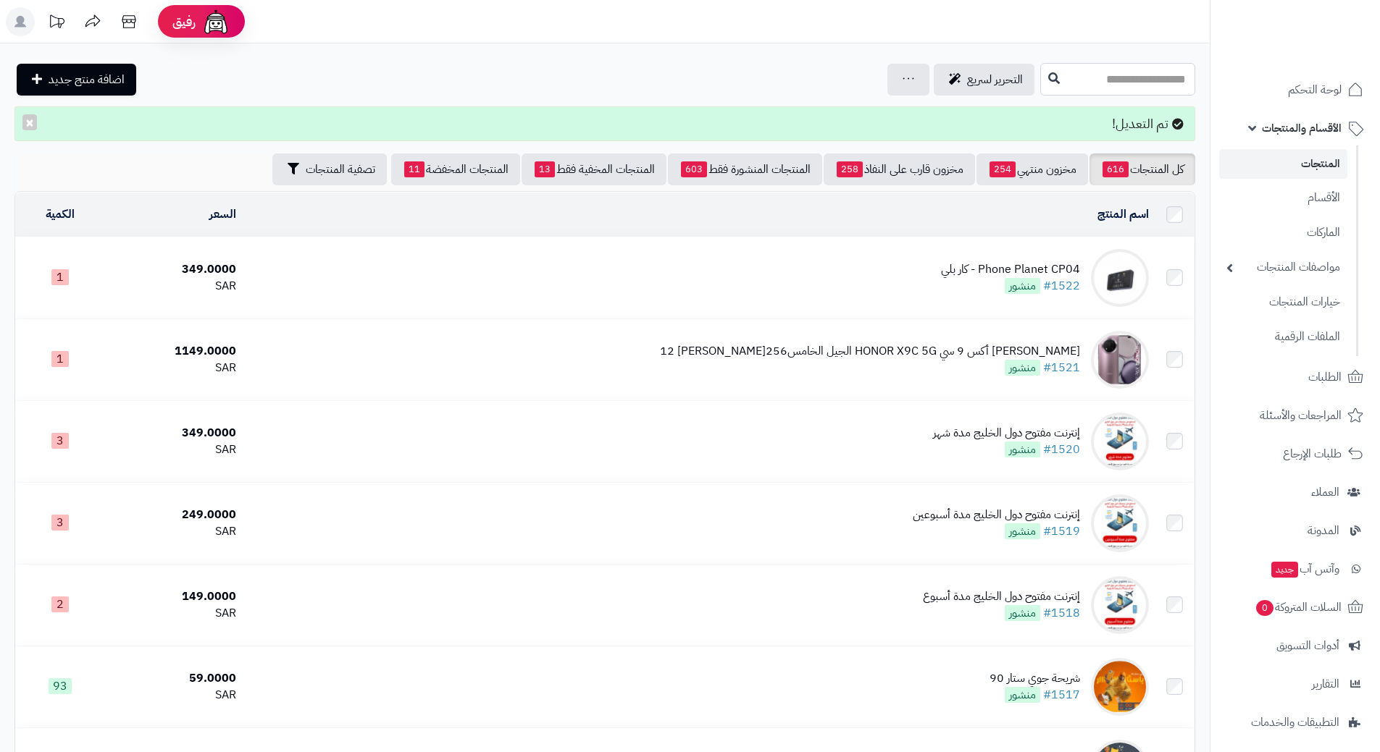
click at [1057, 84] on input "text" at bounding box center [1117, 79] width 155 height 33
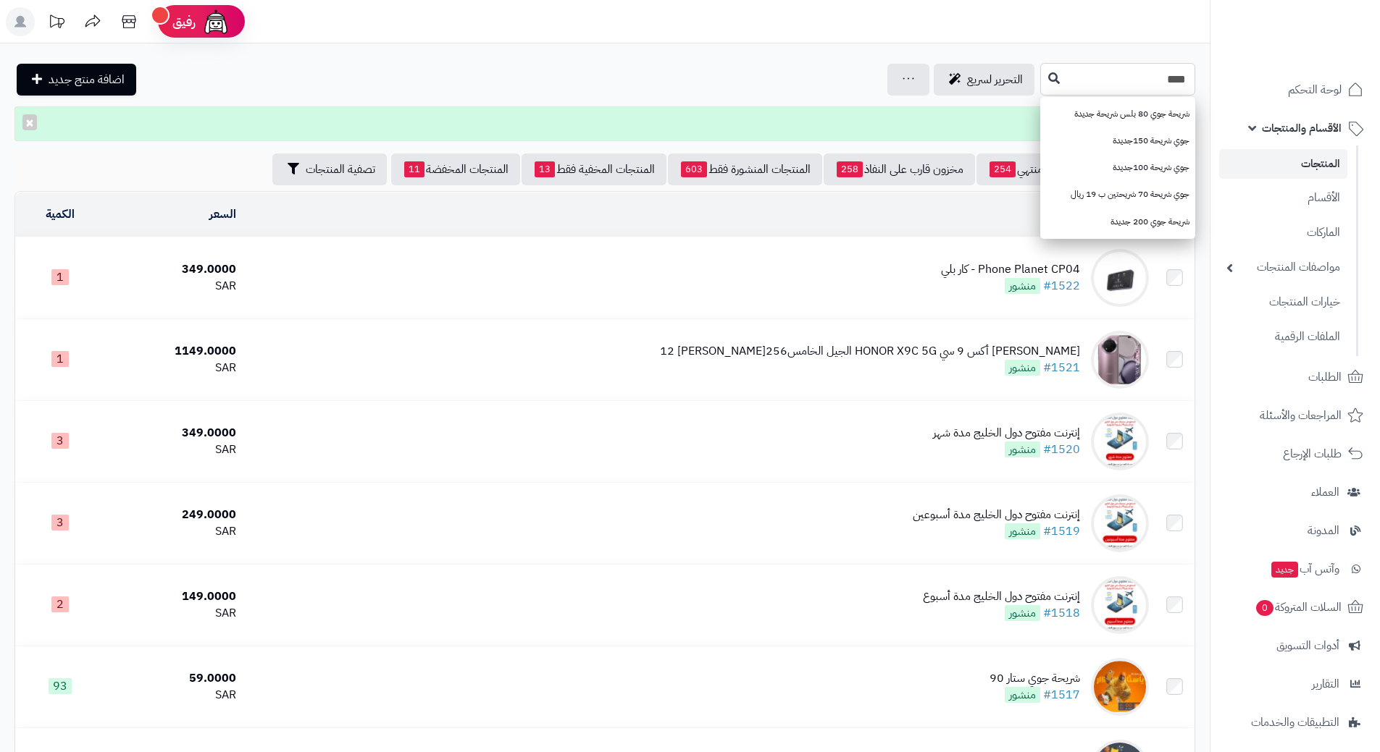
type input "***"
click at [952, 85] on div "*** شريحة جوي 80 بلس شريحة جديدة جوي شريحة 150جديدة جوي شريحة 100جديدة جوي شريح…" at bounding box center [604, 79] width 1209 height 33
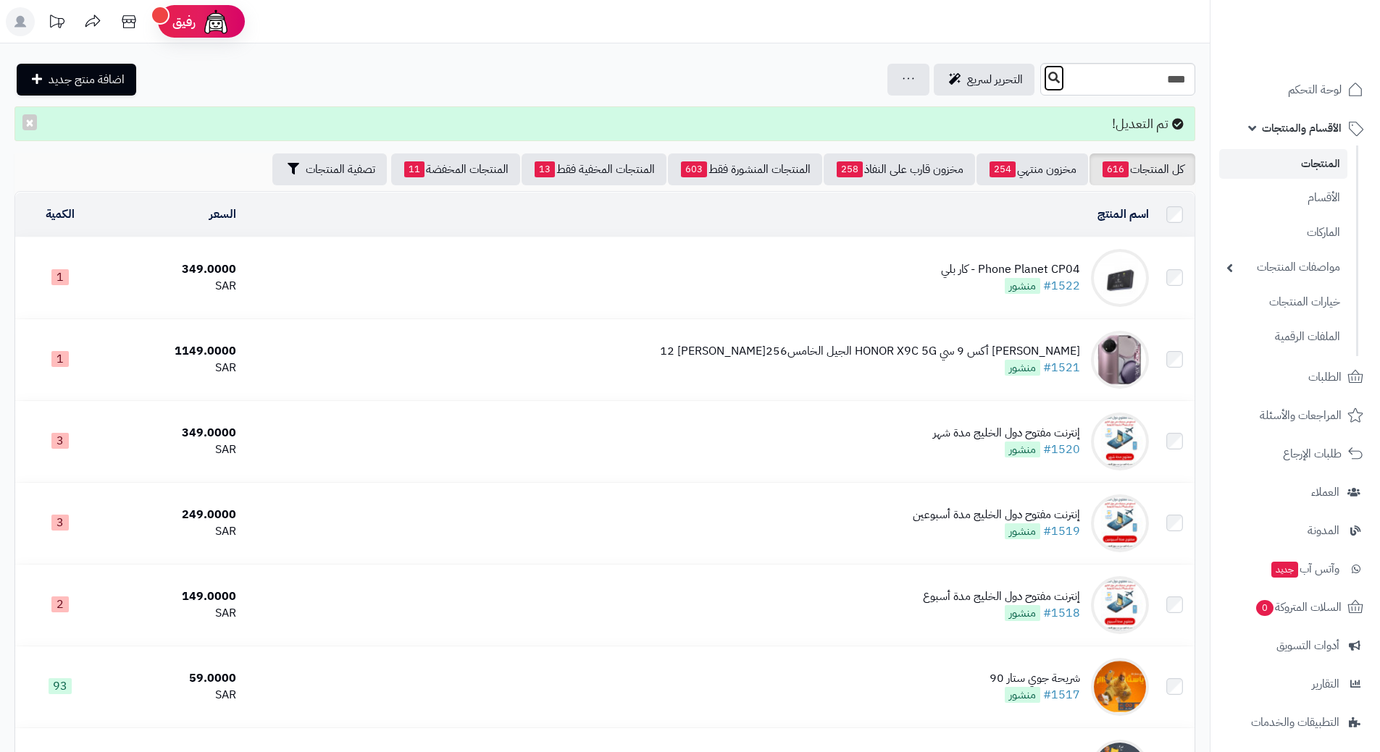
click at [1043, 85] on button at bounding box center [1054, 78] width 22 height 28
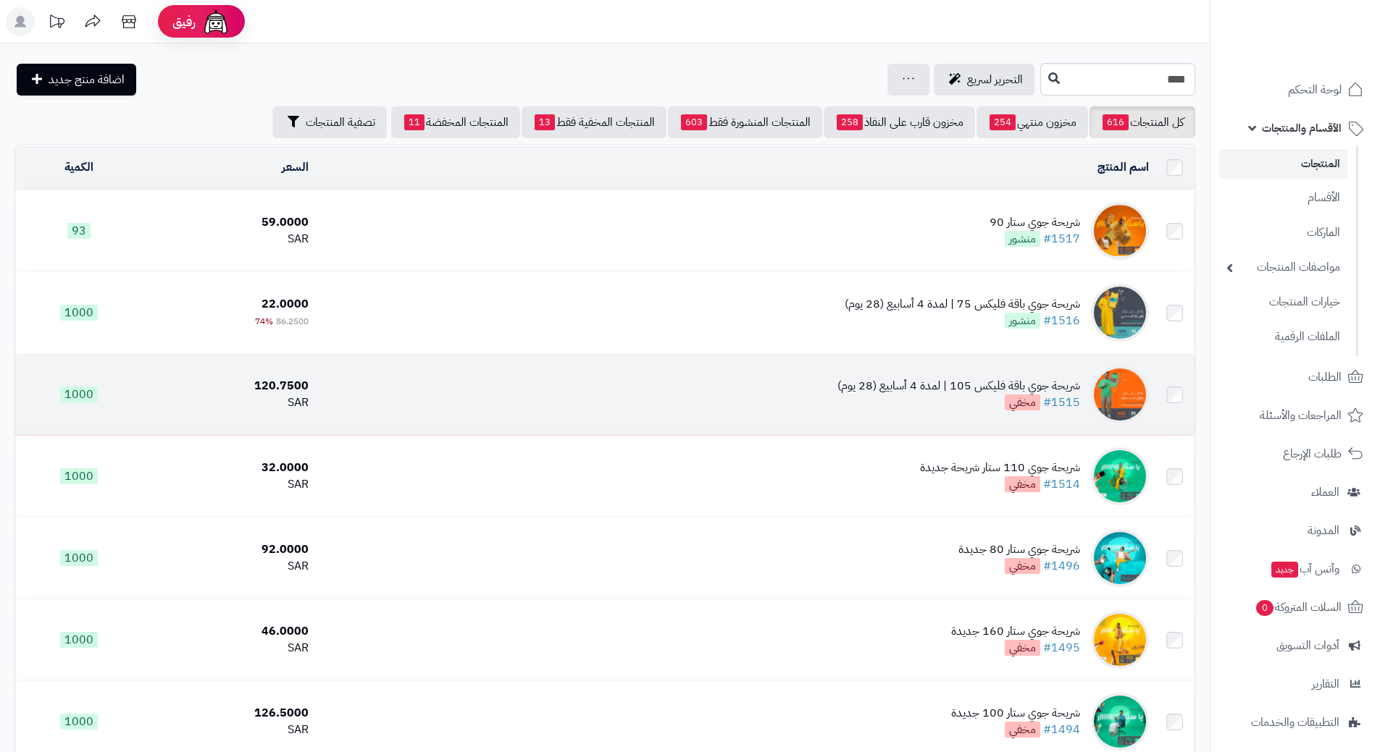
click at [664, 376] on td "شريحة جوي باقة فليكس 105 | لمدة 4 أسابيع (28 يوم) #1515 مخفي" at bounding box center [733, 394] width 839 height 81
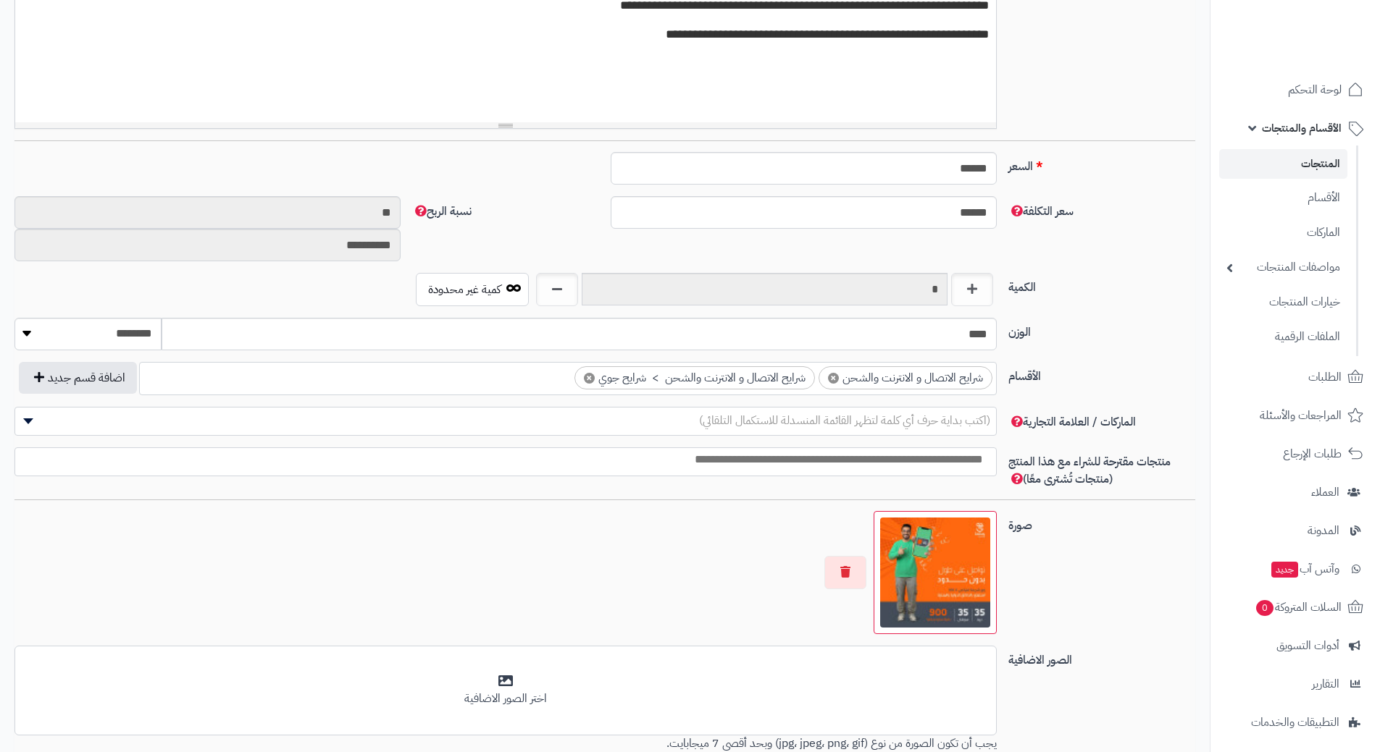
scroll to position [637, 0]
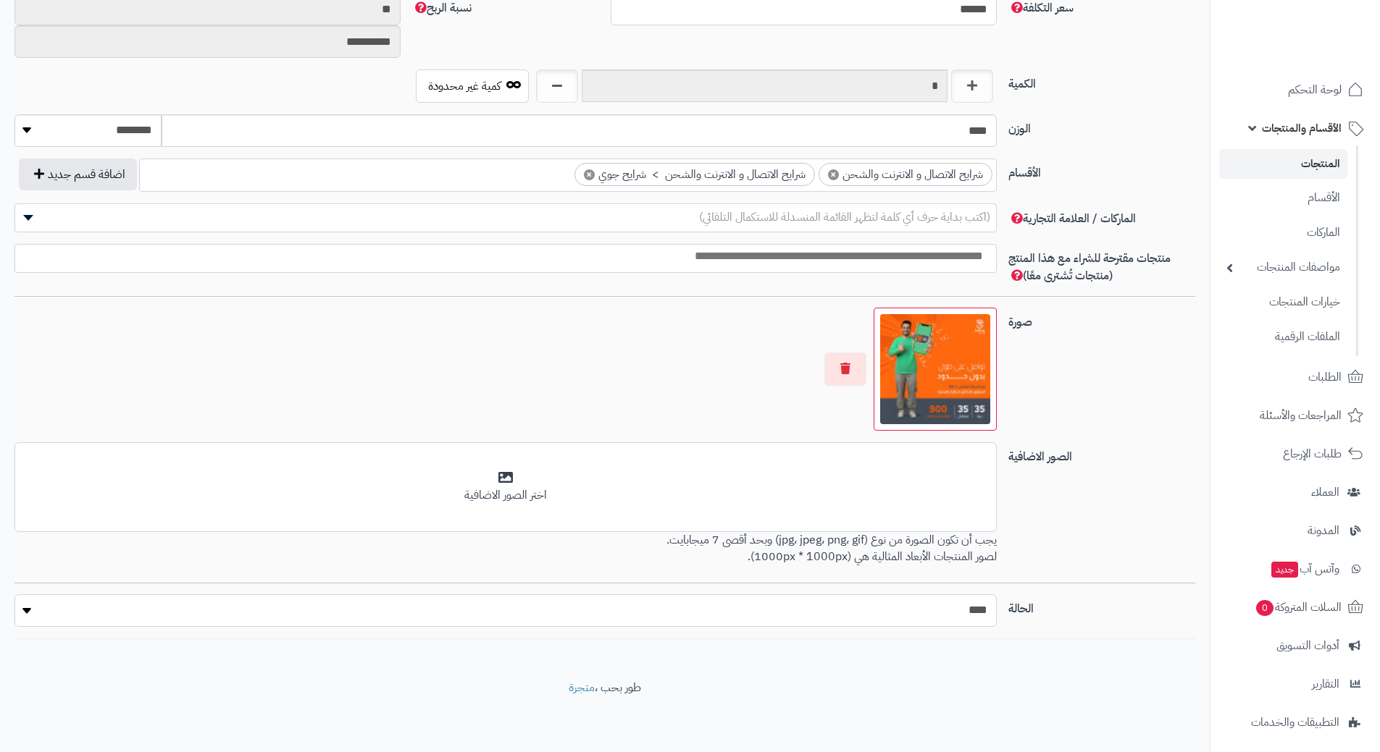
click at [793, 623] on select "***** ****" at bounding box center [505, 611] width 982 height 33
select select "*"
click at [14, 595] on select "***** ****" at bounding box center [505, 611] width 982 height 33
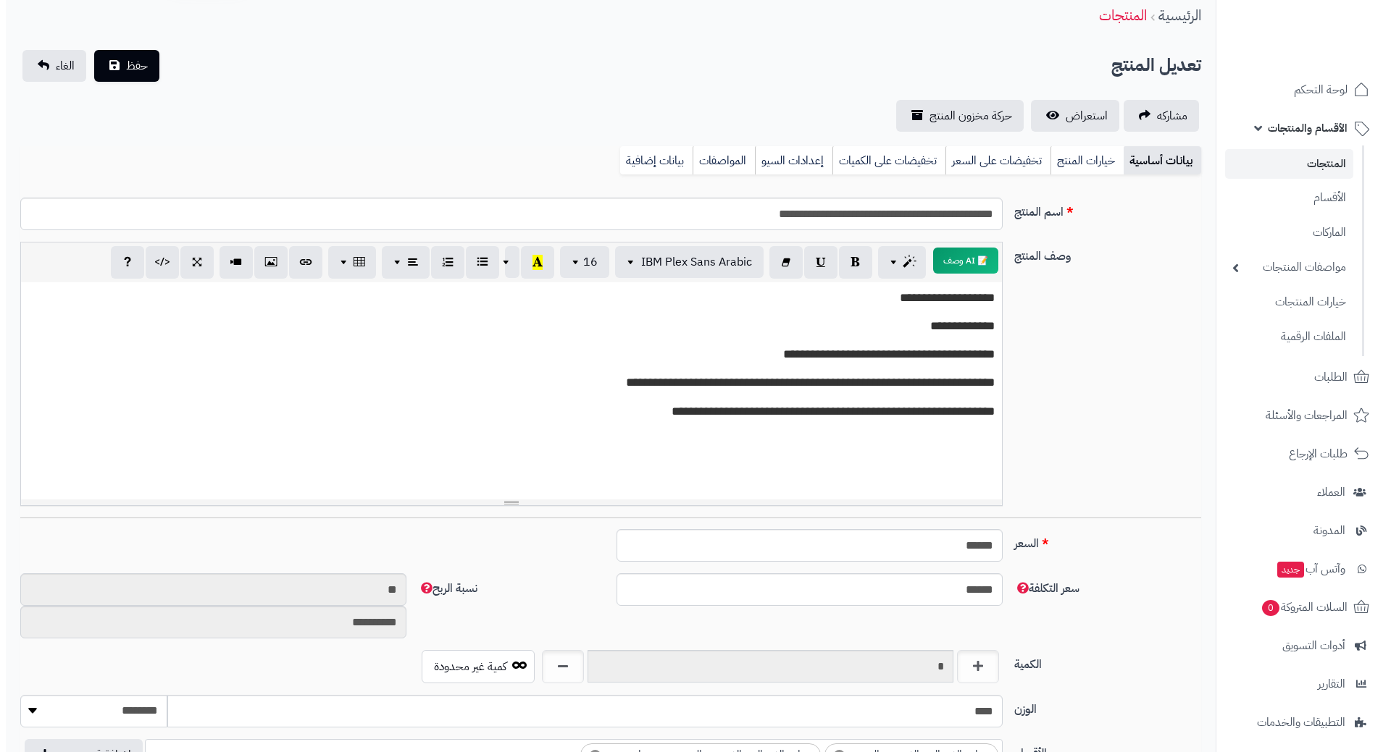
scroll to position [0, 0]
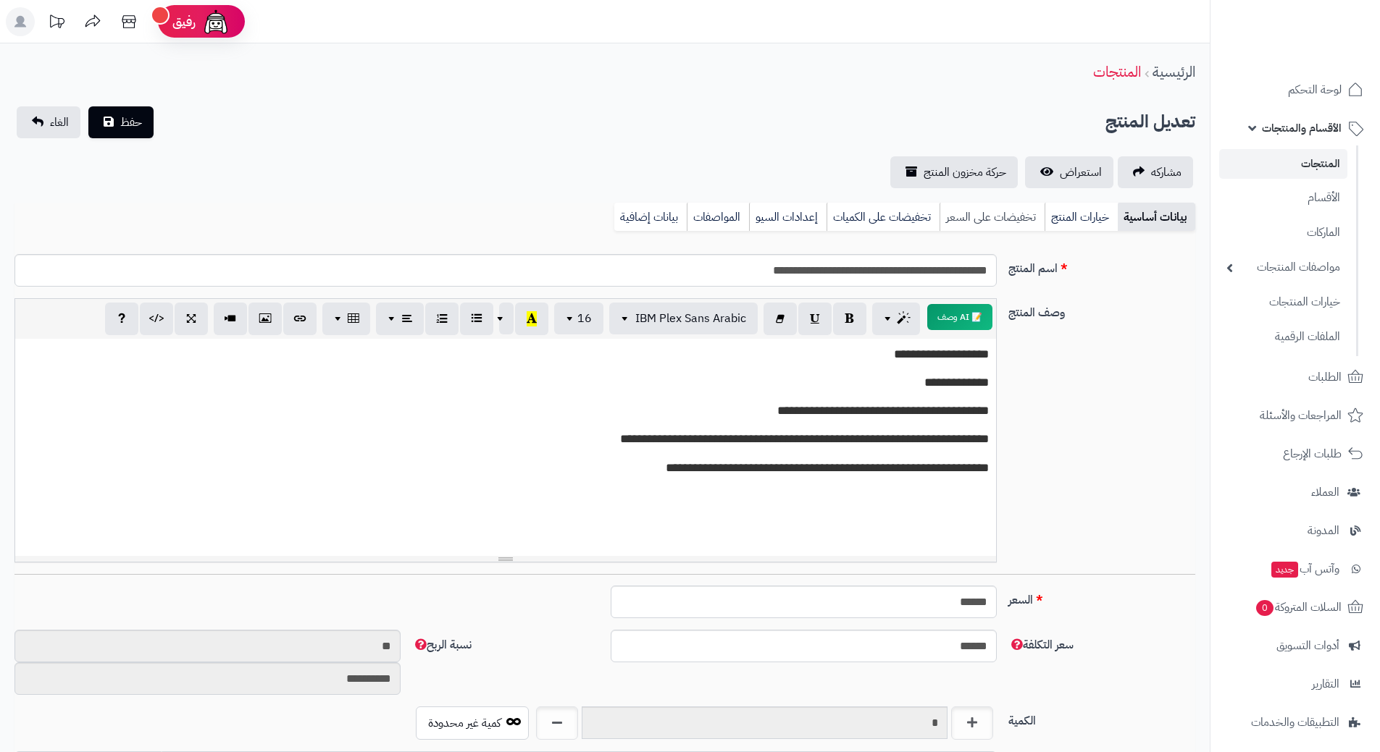
click at [1007, 215] on link "تخفيضات على السعر" at bounding box center [991, 217] width 105 height 29
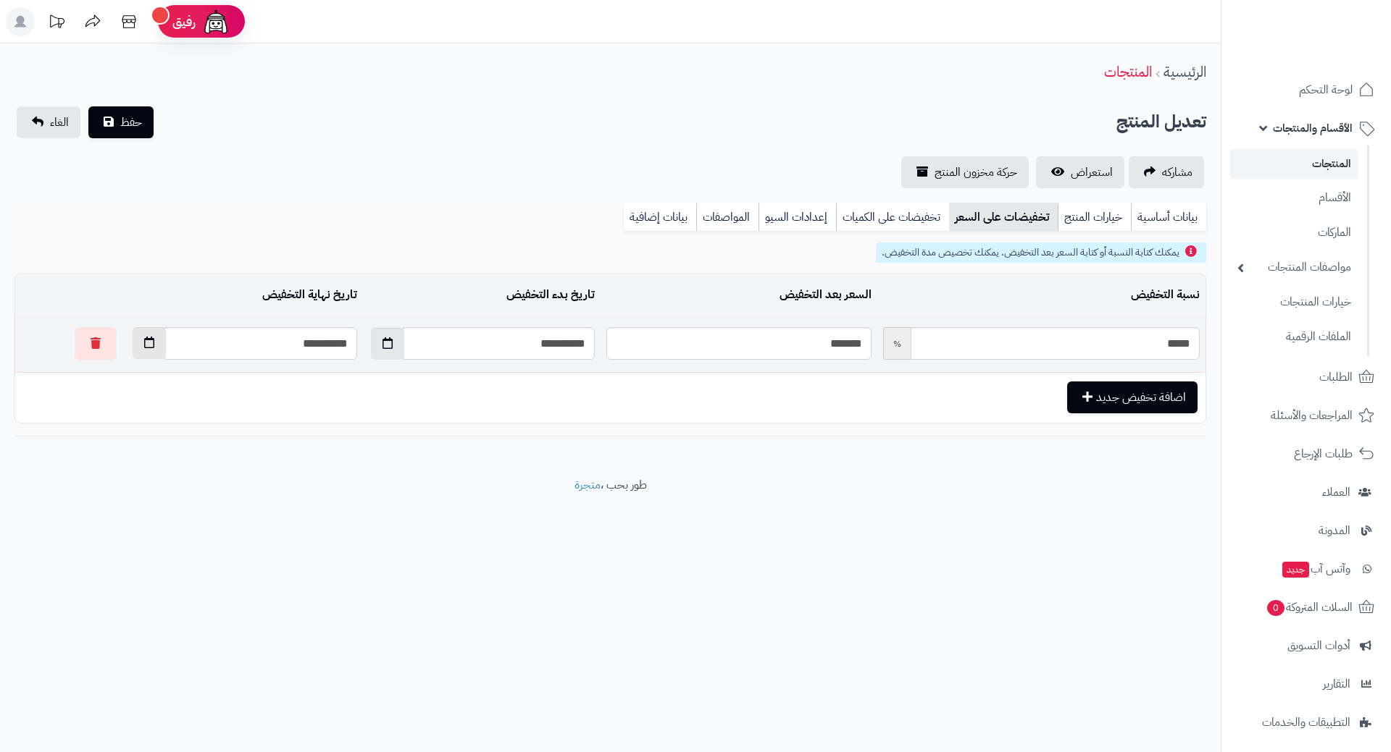
click at [144, 345] on icon "button" at bounding box center [149, 343] width 10 height 12
click at [108, 367] on th "›" at bounding box center [109, 378] width 26 height 22
click at [192, 509] on td "1" at bounding box center [186, 509] width 26 height 22
type input "**********"
click at [135, 123] on span "حفظ" at bounding box center [131, 121] width 22 height 17
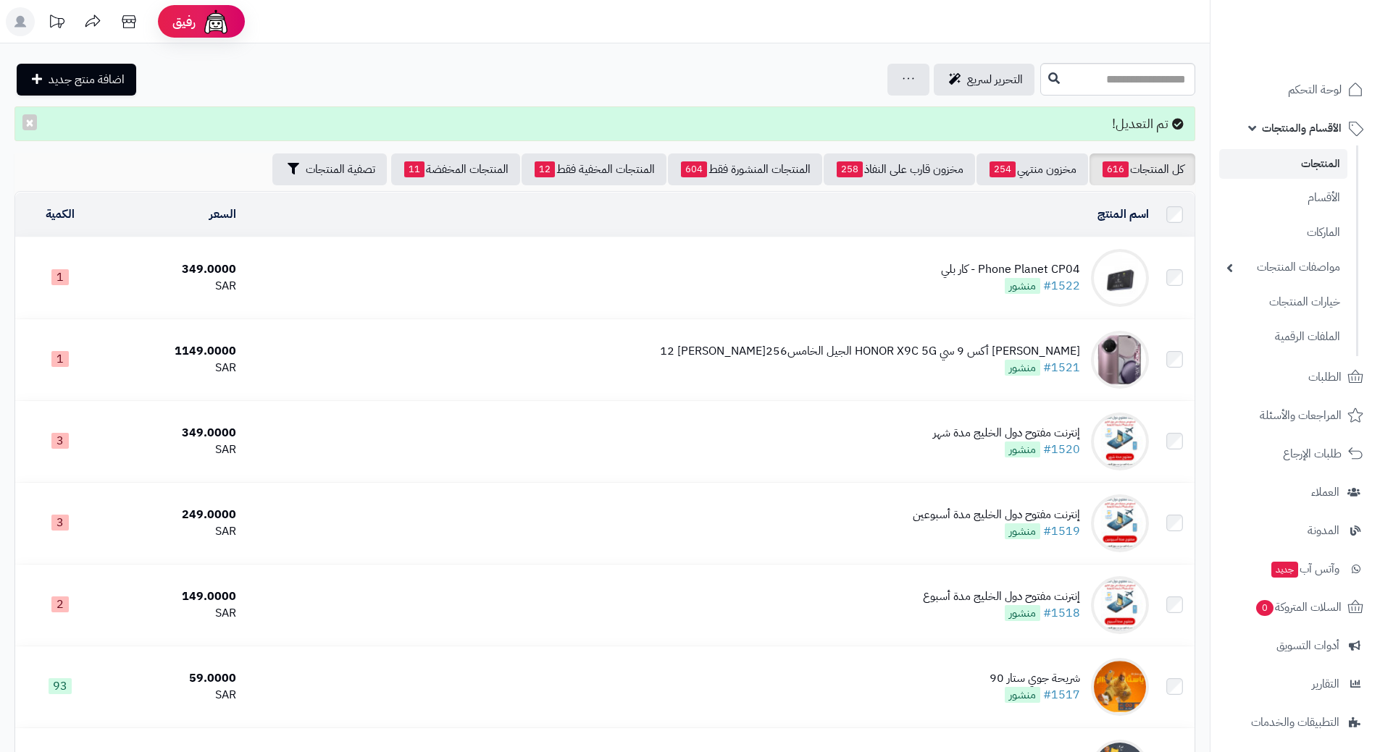
click at [1264, 133] on span "الأقسام والمنتجات" at bounding box center [1302, 128] width 80 height 20
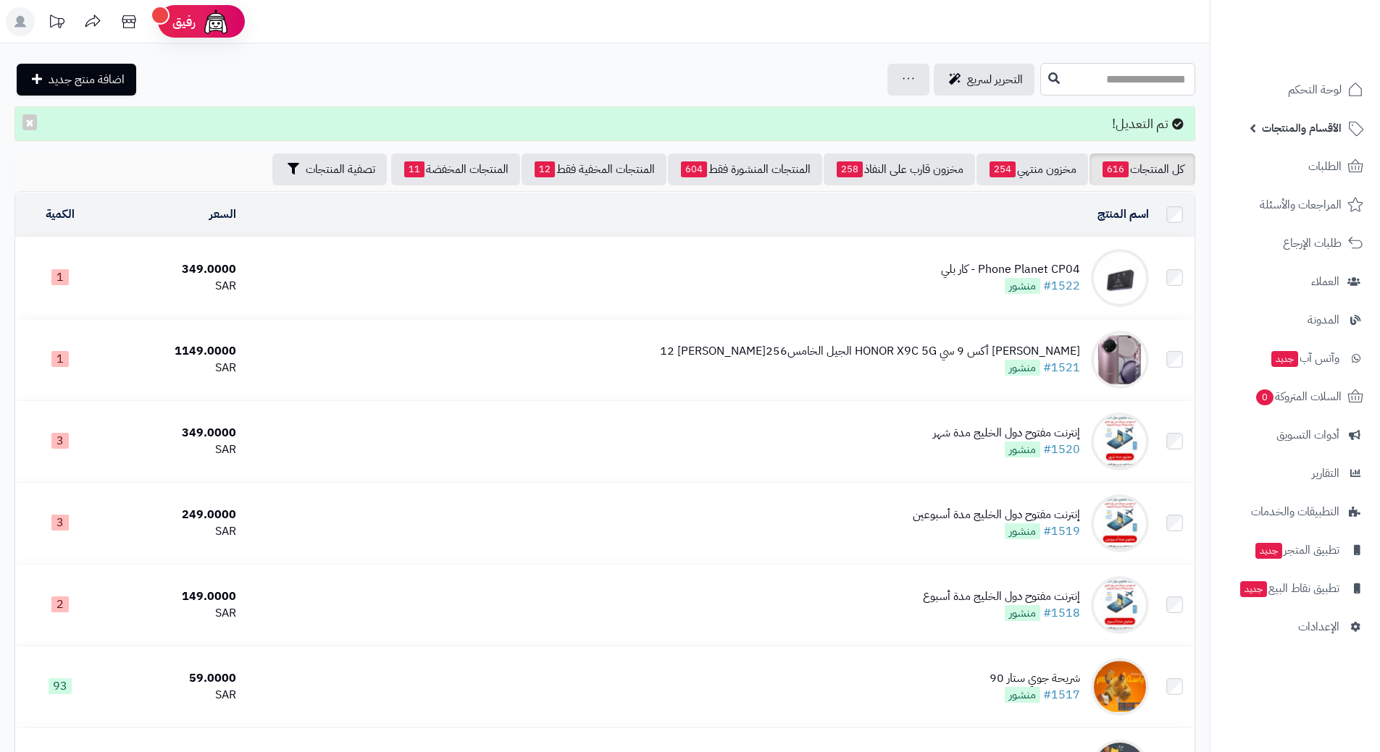
click at [1132, 85] on input "text" at bounding box center [1117, 79] width 155 height 33
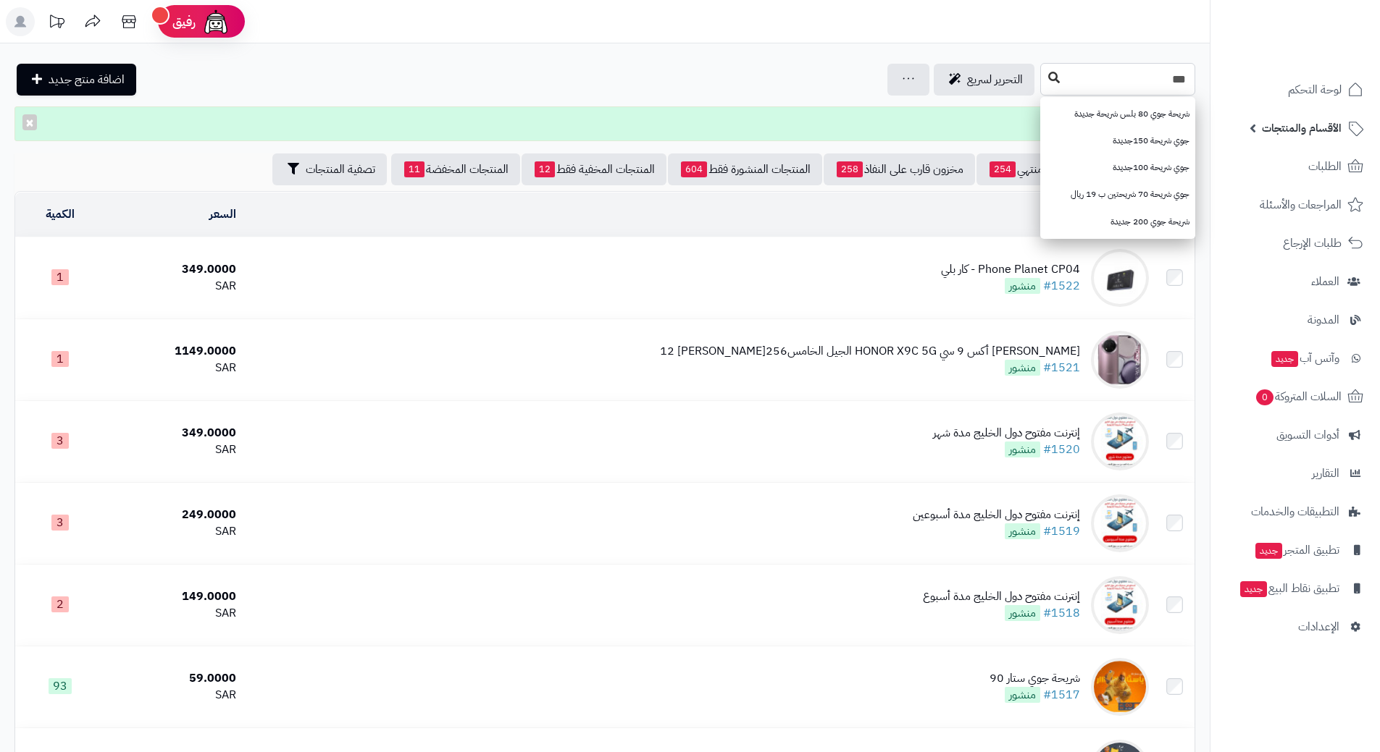
type input "***"
click at [1048, 80] on icon at bounding box center [1054, 78] width 12 height 12
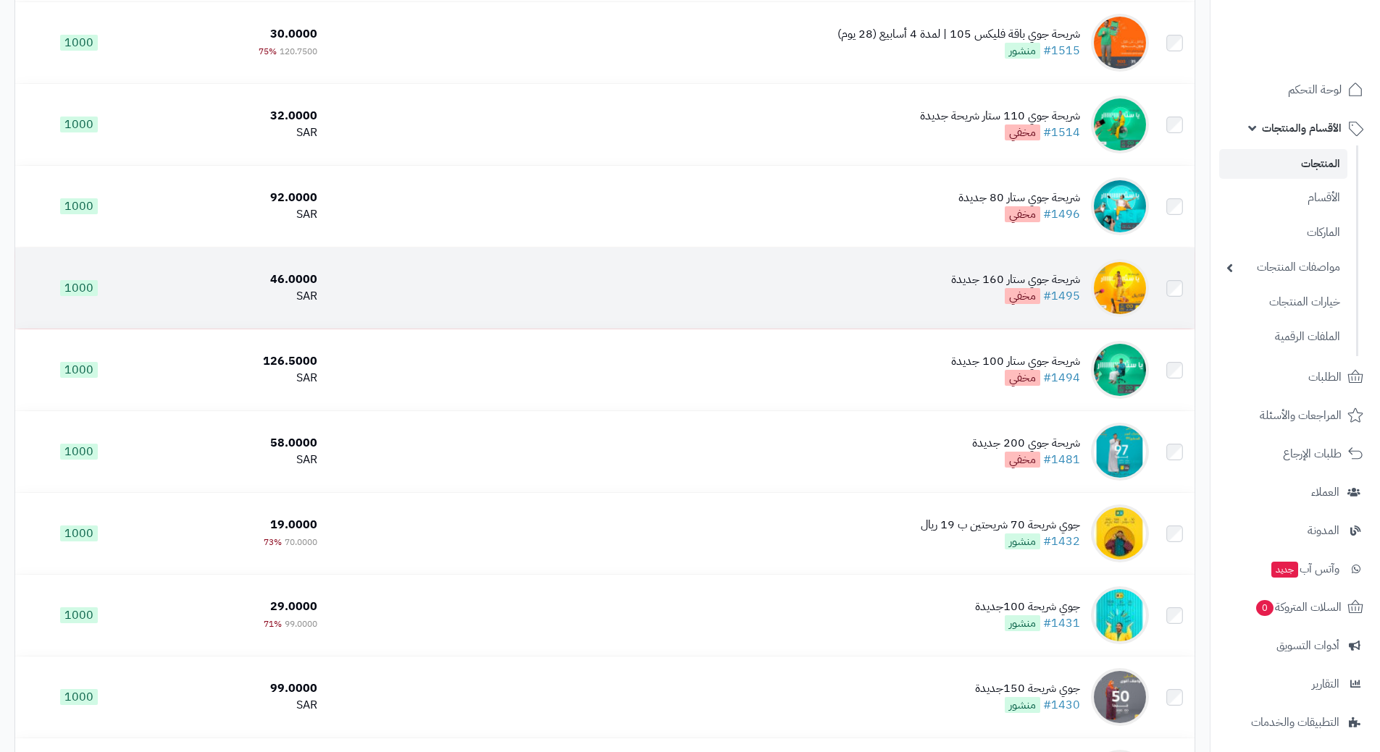
scroll to position [362, 0]
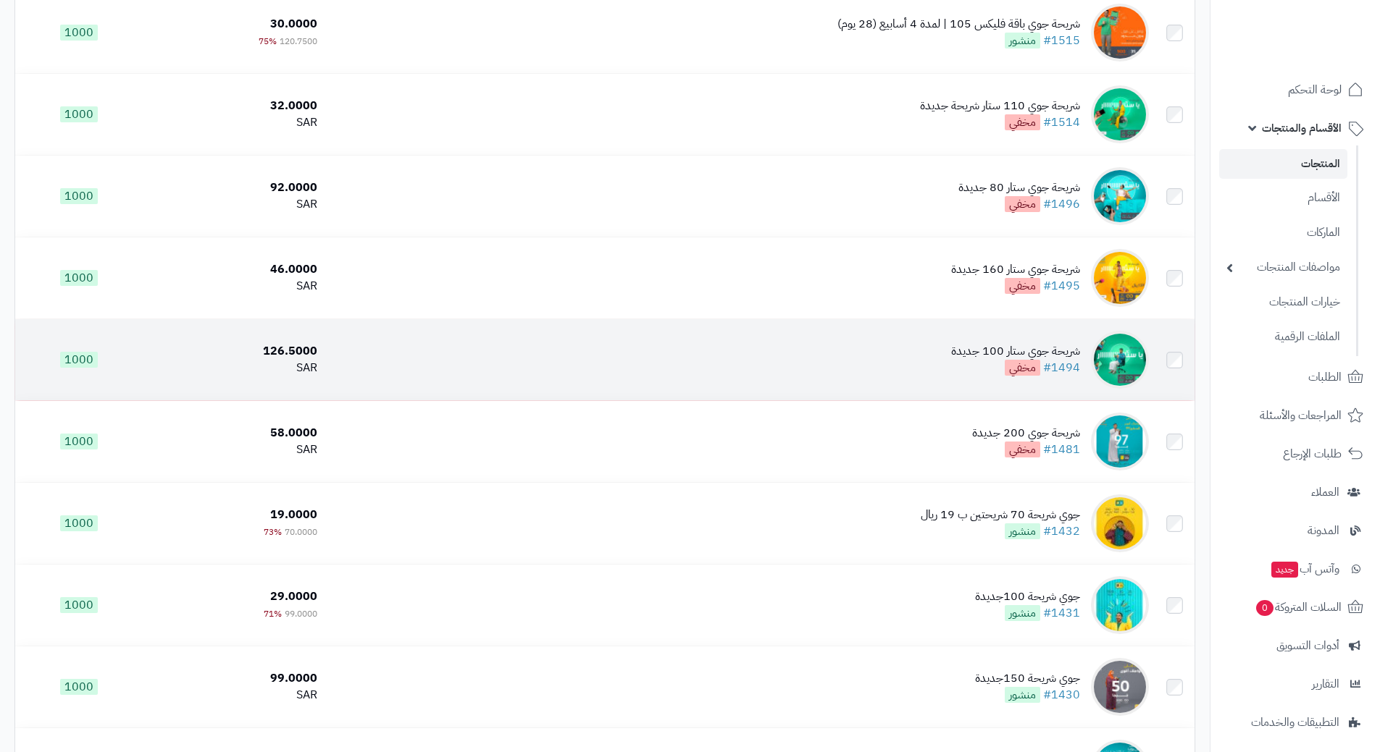
click at [585, 351] on td "شريحة جوي ستار 100 جديدة #1494 مخفي" at bounding box center [738, 359] width 831 height 81
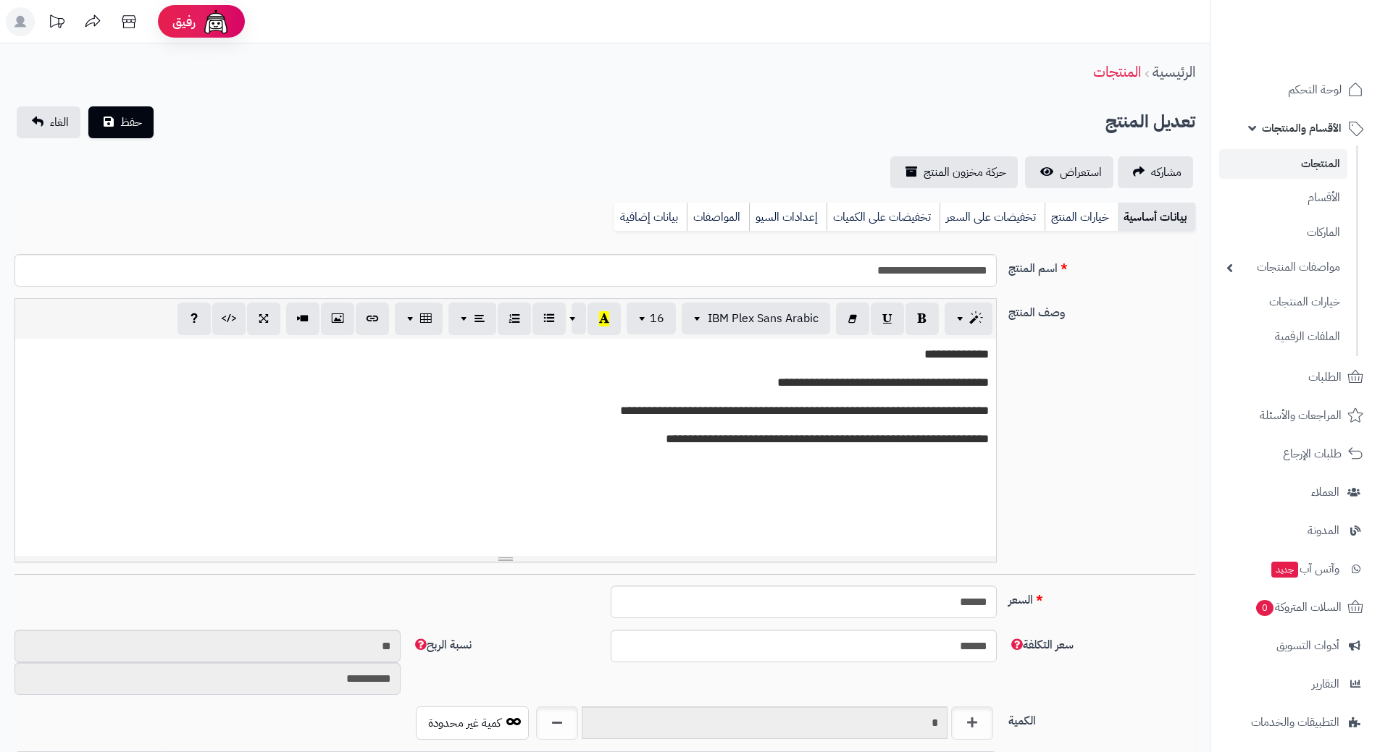
scroll to position [771, 0]
click at [1083, 224] on link "خيارات المنتج" at bounding box center [1080, 217] width 73 height 29
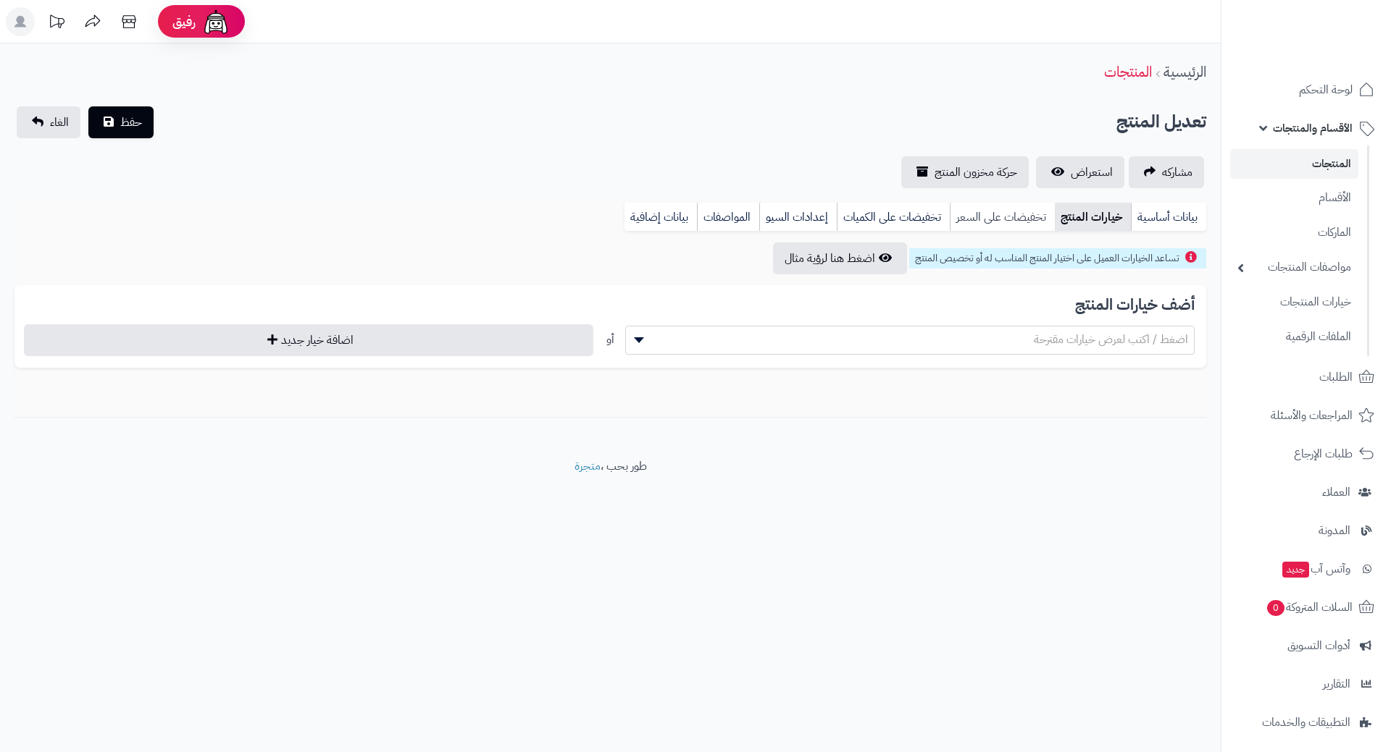
click at [965, 222] on link "تخفيضات على السعر" at bounding box center [1001, 217] width 105 height 29
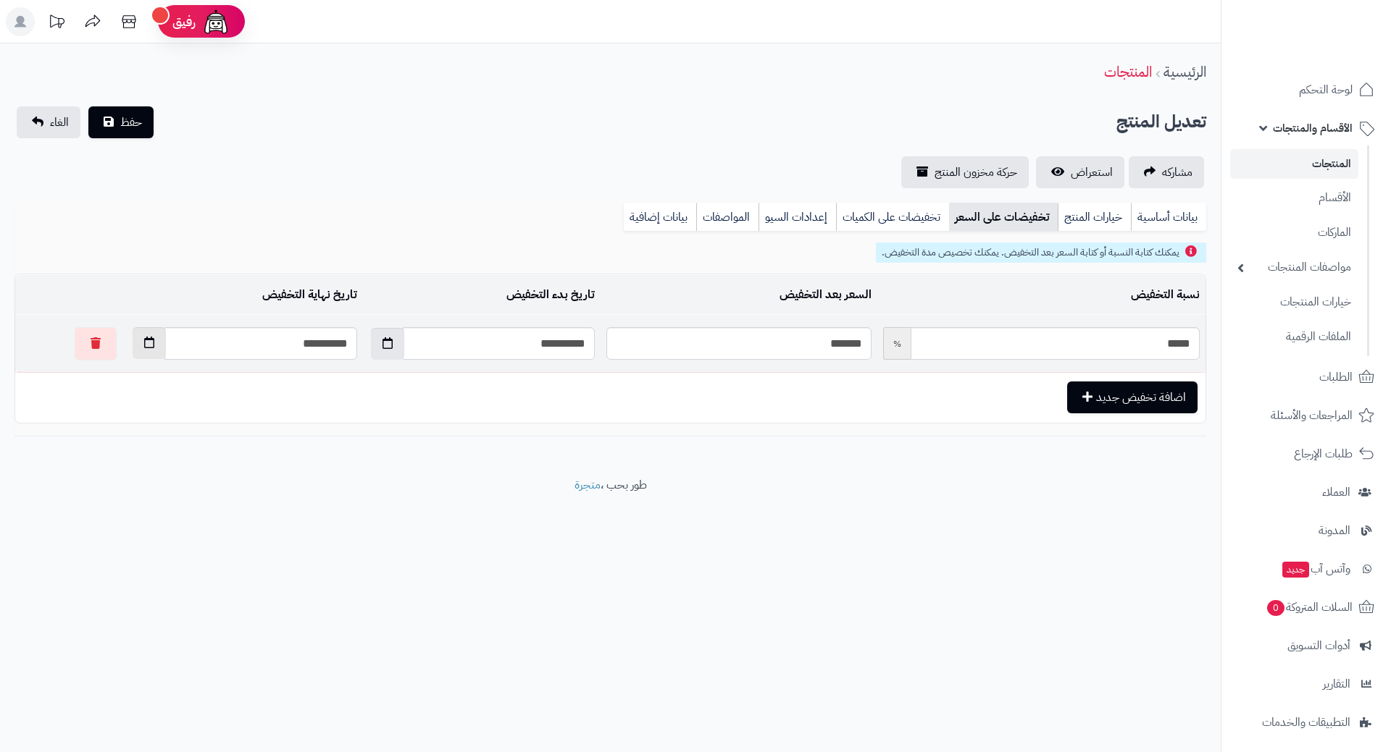
click at [133, 348] on button "button" at bounding box center [149, 343] width 33 height 32
click at [113, 377] on th "›" at bounding box center [109, 378] width 26 height 22
click at [269, 377] on th "‹" at bounding box center [264, 378] width 26 height 22
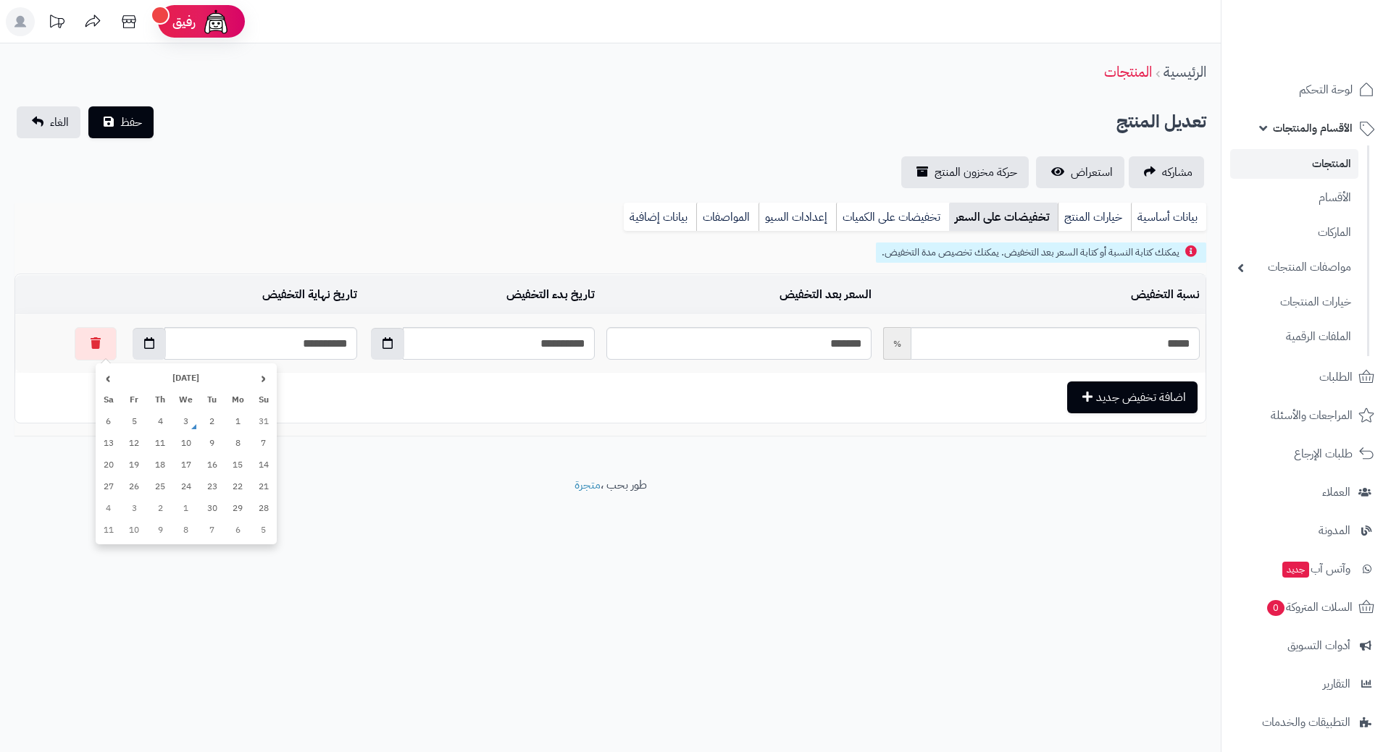
click at [188, 504] on td "1" at bounding box center [186, 509] width 26 height 22
type input "**********"
click at [1186, 224] on link "بيانات أساسية" at bounding box center [1168, 217] width 75 height 29
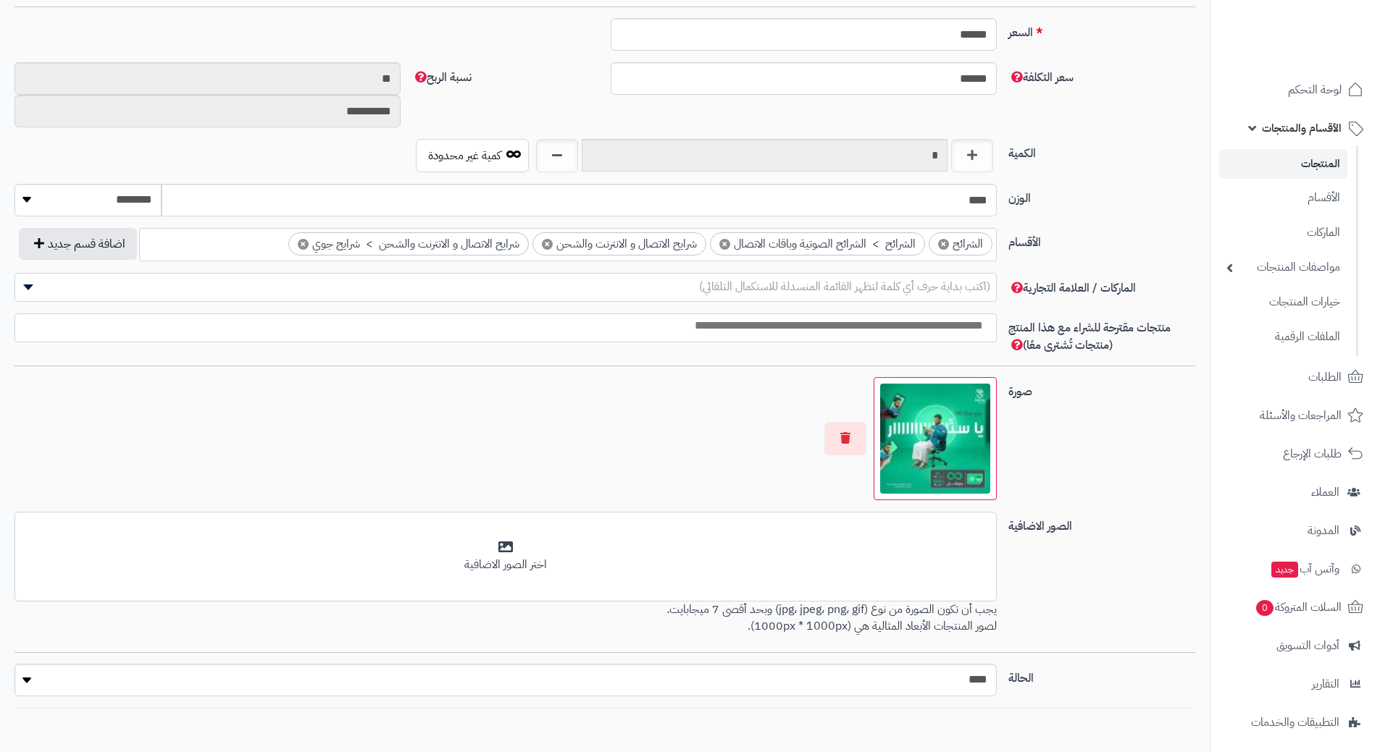
scroll to position [637, 0]
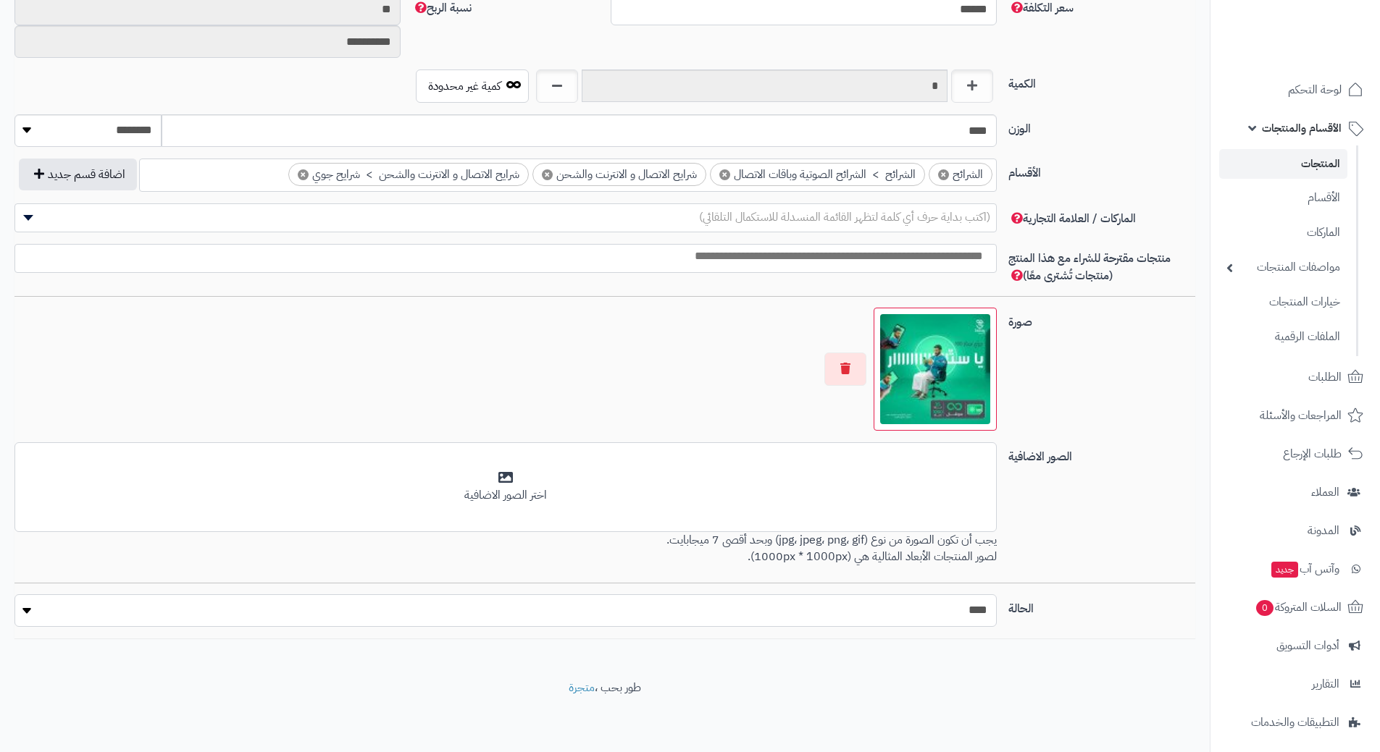
click at [910, 624] on select "***** ****" at bounding box center [505, 611] width 982 height 33
select select "*"
click at [14, 595] on select "***** ****" at bounding box center [505, 611] width 982 height 33
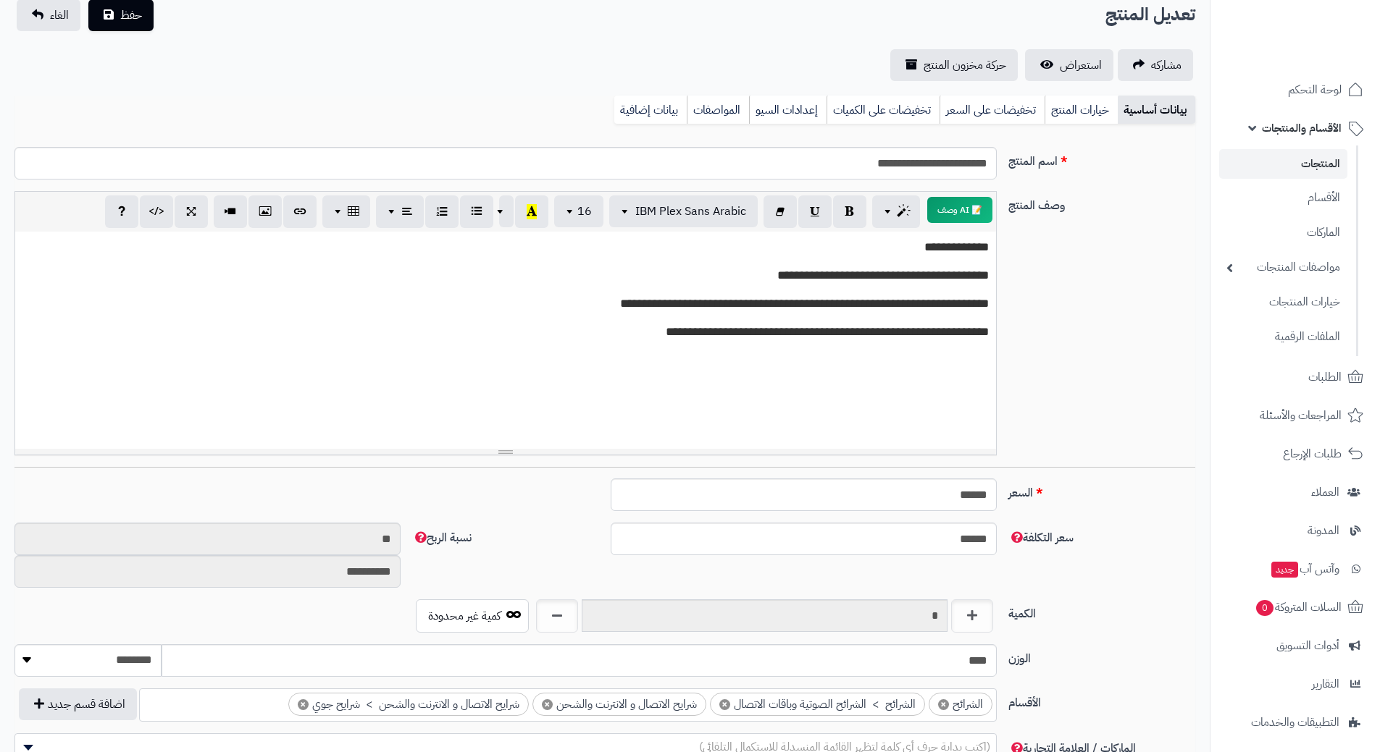
scroll to position [0, 0]
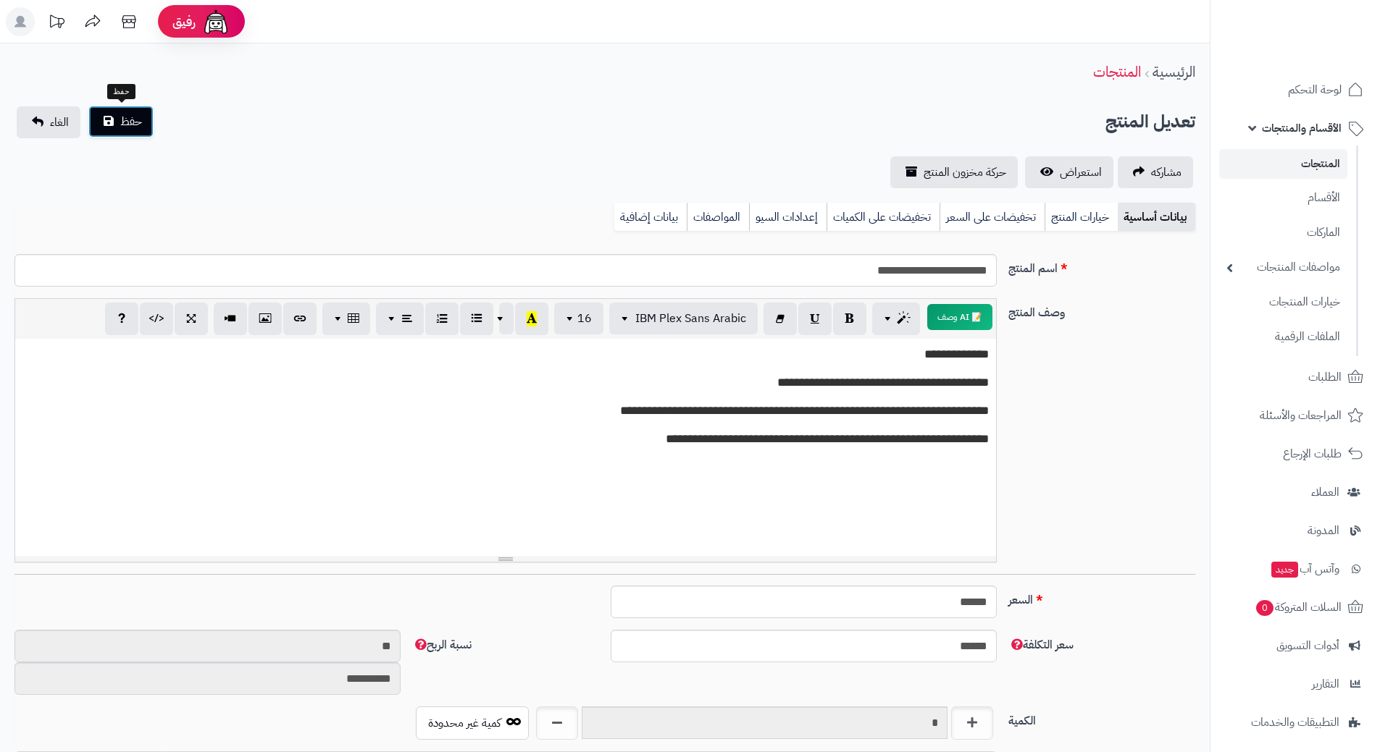
click at [126, 116] on span "حفظ" at bounding box center [131, 121] width 22 height 17
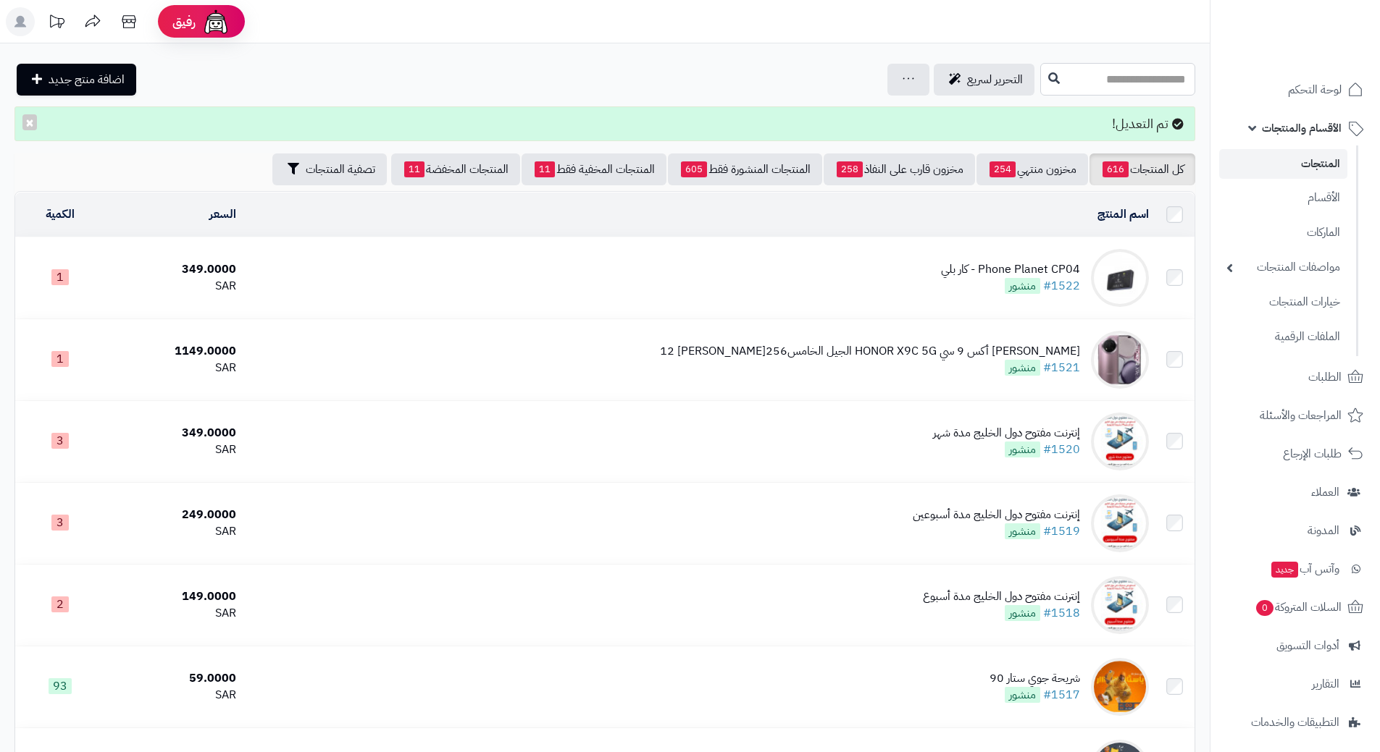
click at [1083, 74] on input "text" at bounding box center [1117, 79] width 155 height 33
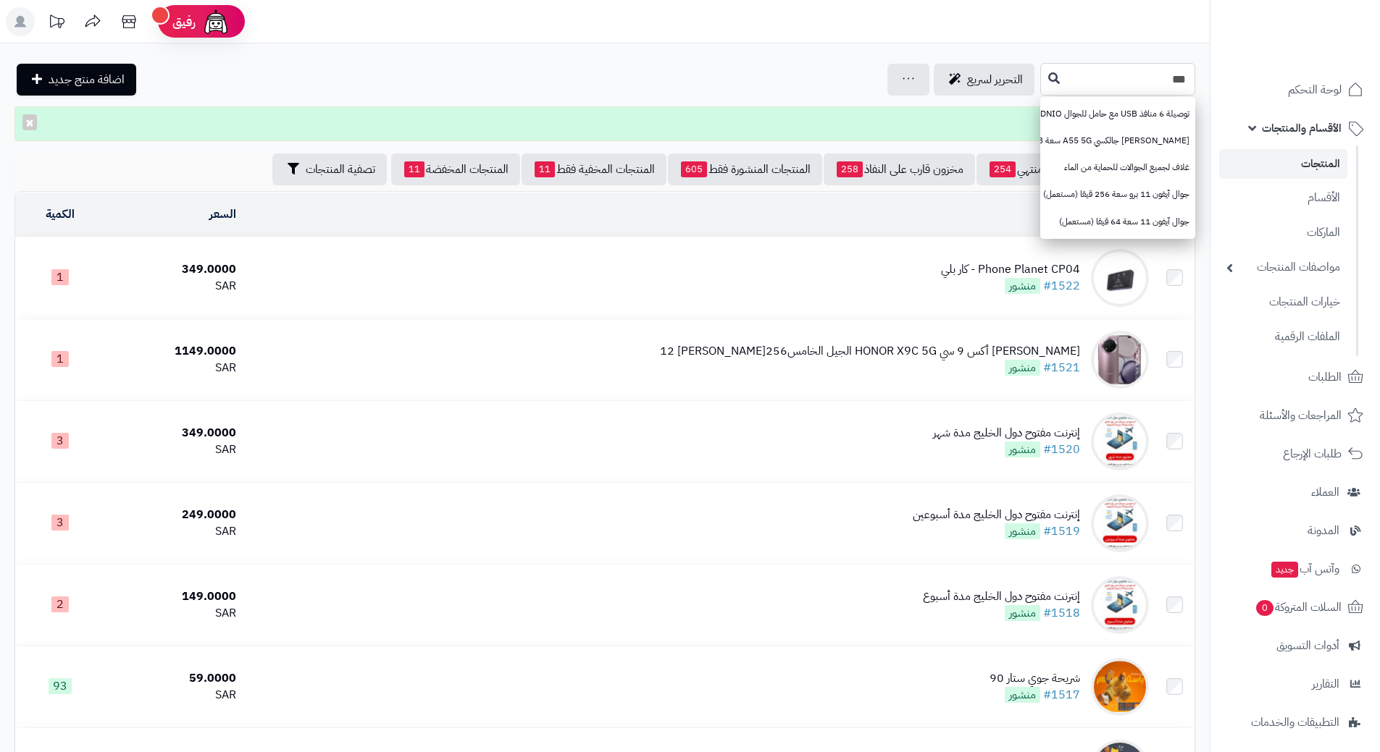
type input "***"
click at [1048, 73] on icon at bounding box center [1054, 78] width 12 height 12
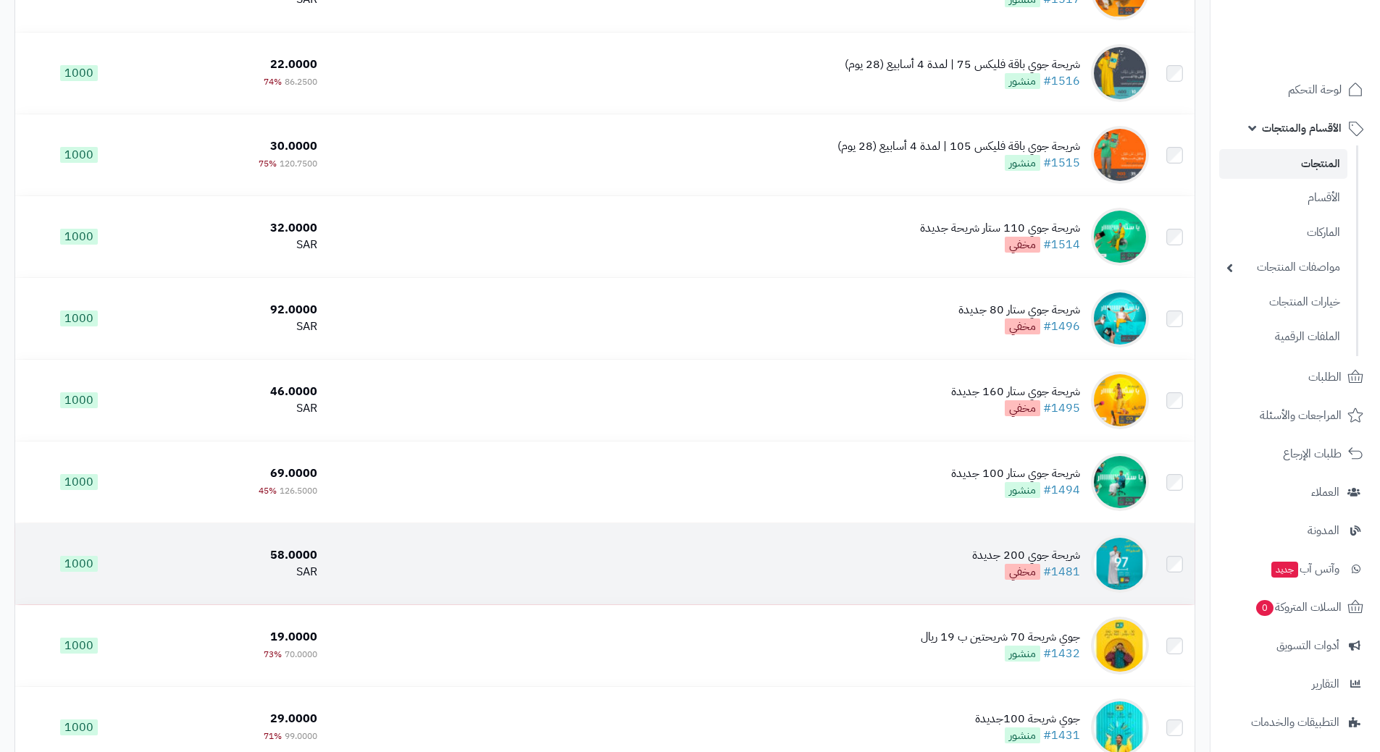
scroll to position [507, 0]
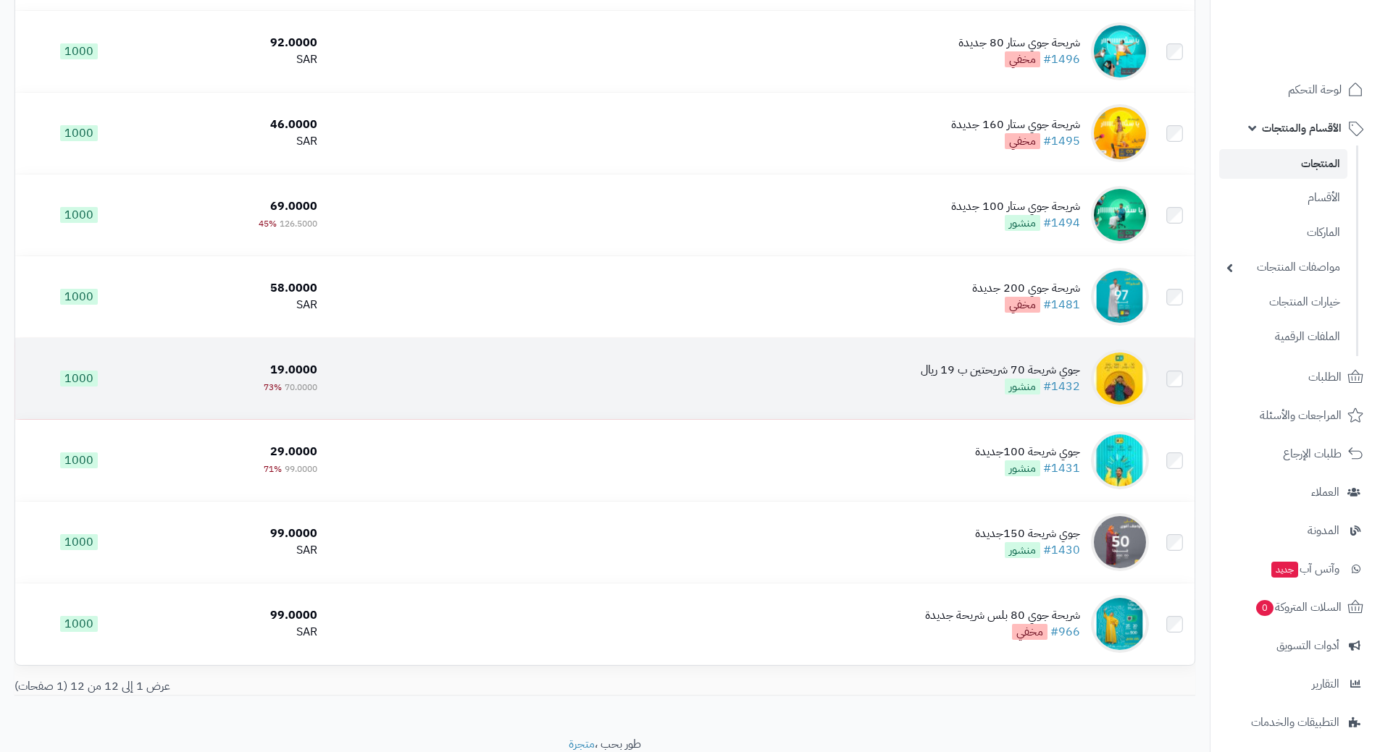
click at [770, 376] on td "جوي شريحة 70 شريحتين ب 19 ريال #1432 منشور" at bounding box center [738, 378] width 831 height 81
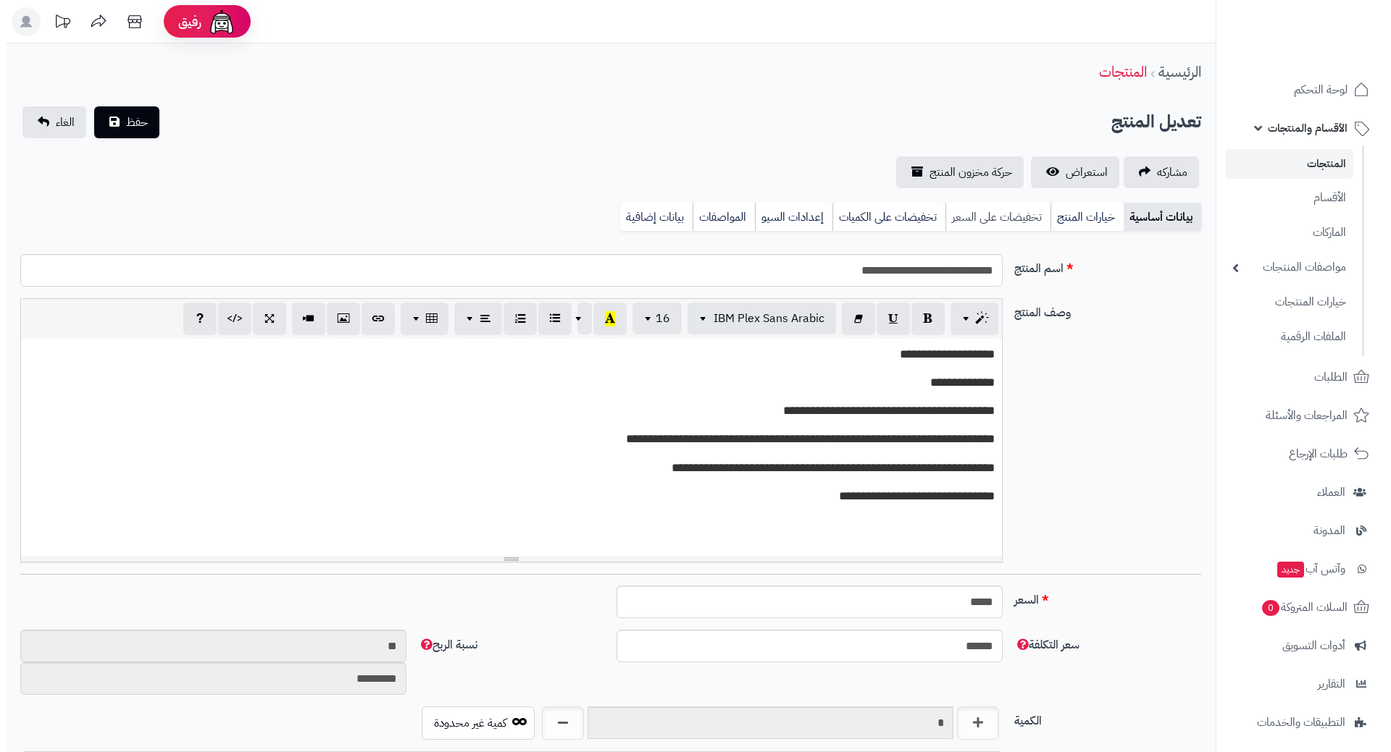
scroll to position [1260, 0]
click at [1004, 219] on link "تخفيضات على السعر" at bounding box center [991, 217] width 105 height 29
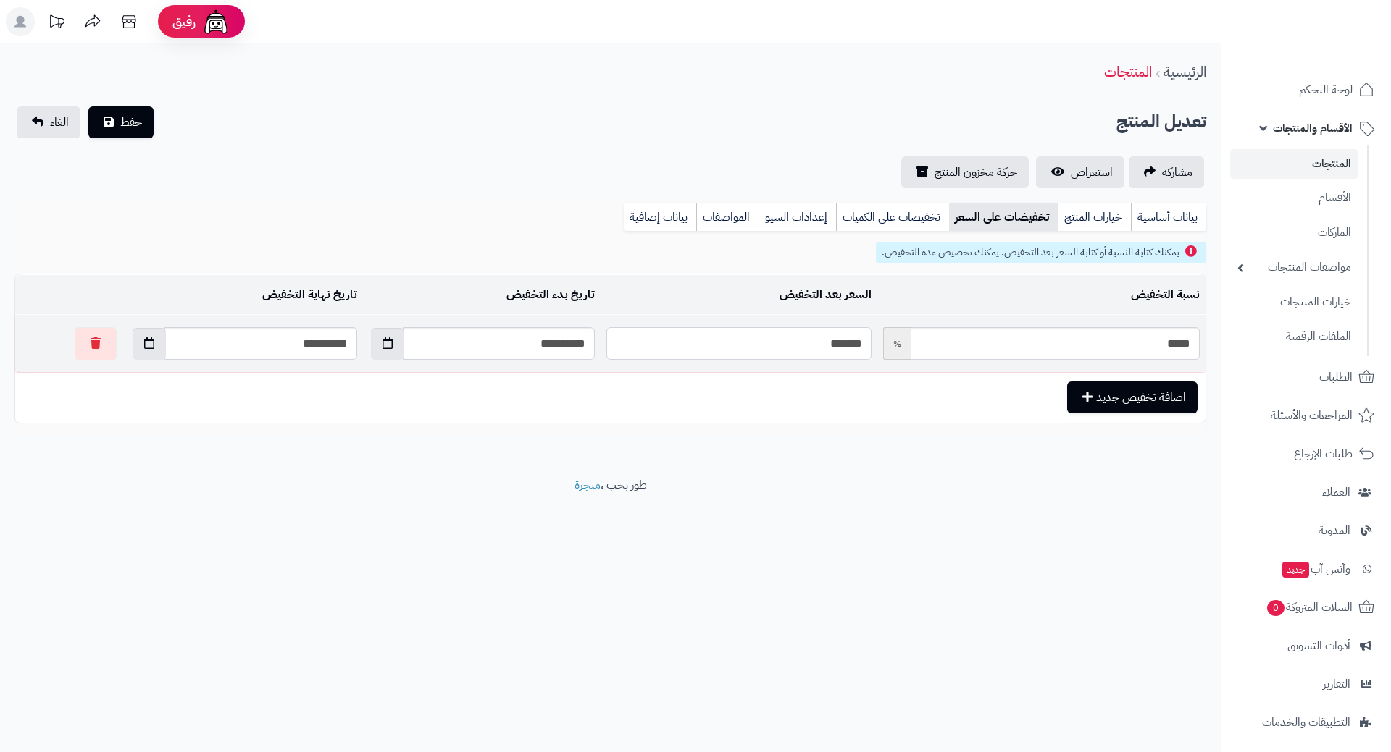
click at [813, 340] on input "*******" at bounding box center [738, 343] width 264 height 33
type input "*"
type input "*****"
type input "**"
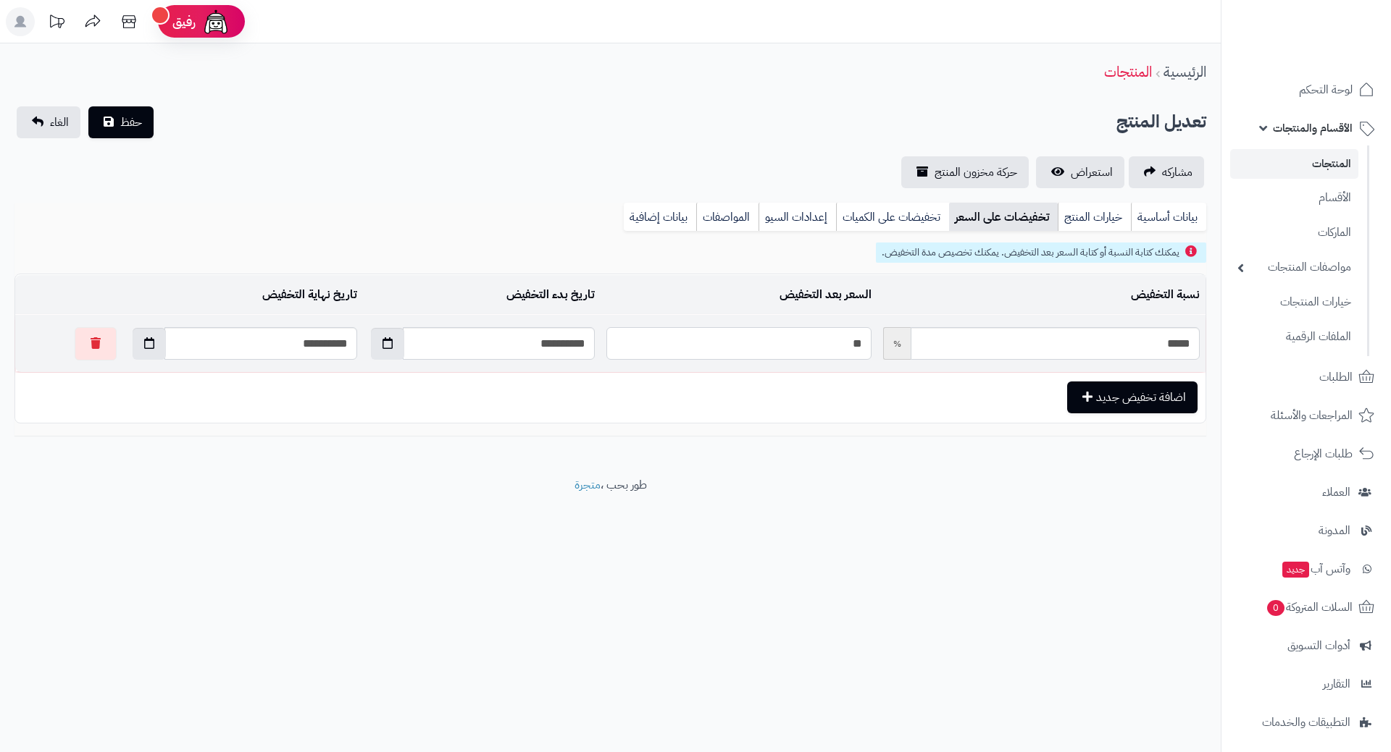
type input "*****"
type input "**"
click at [142, 116] on button "حفظ" at bounding box center [120, 122] width 65 height 32
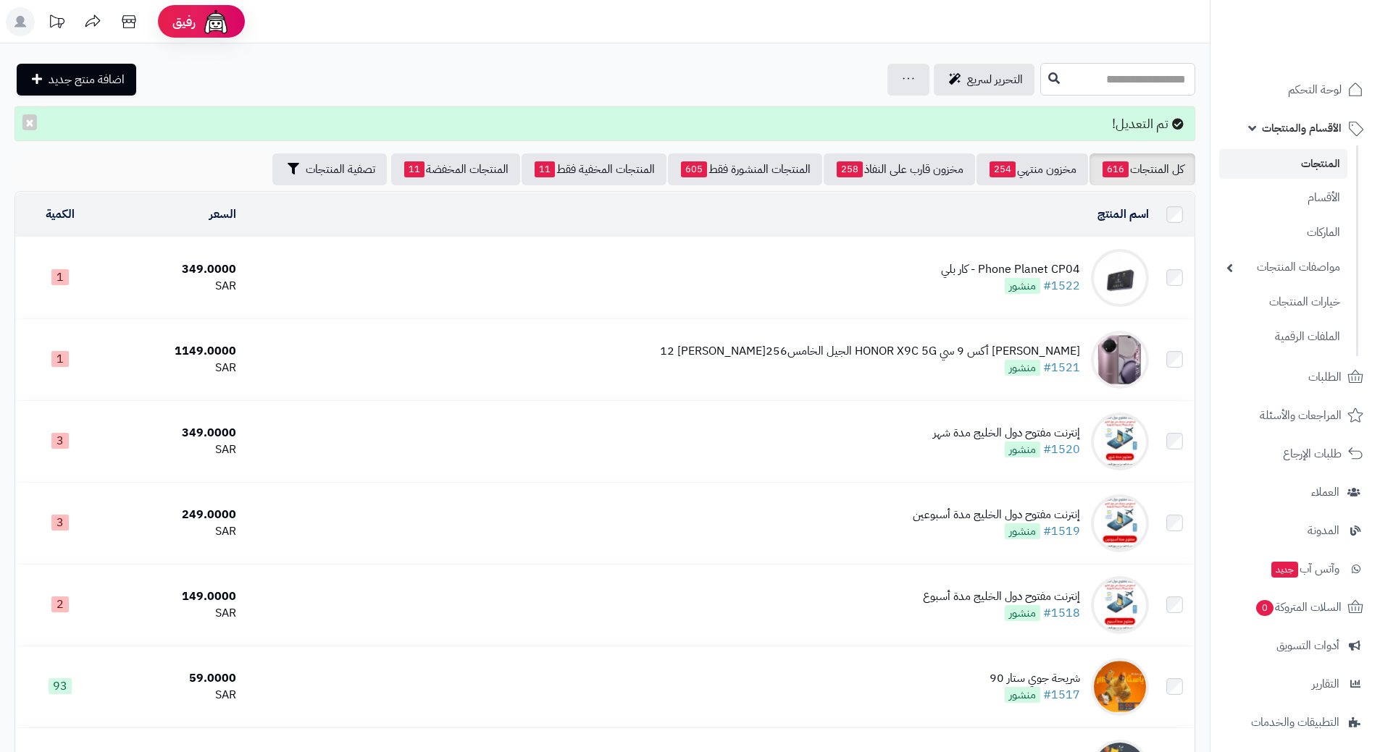
click at [1051, 81] on input "text" at bounding box center [1117, 79] width 155 height 33
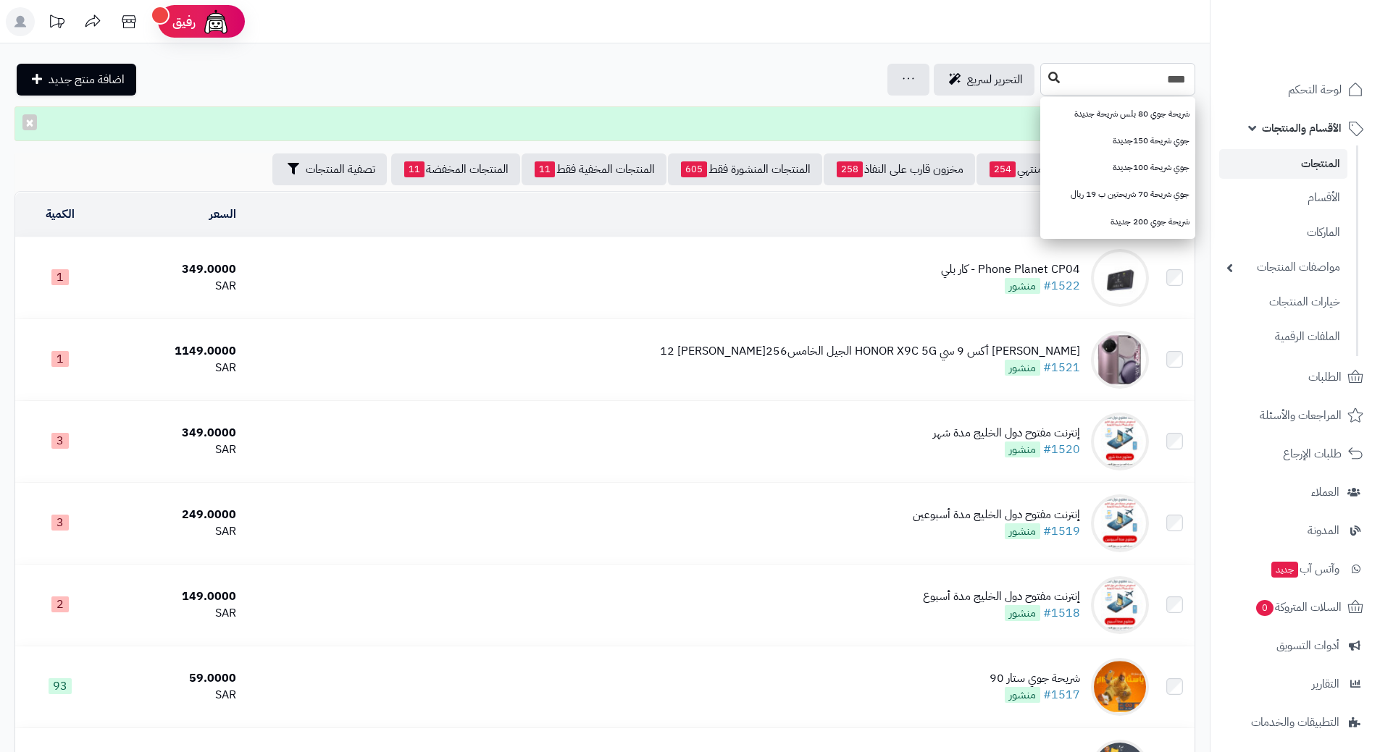
type input "***"
click at [1048, 79] on icon at bounding box center [1054, 78] width 12 height 12
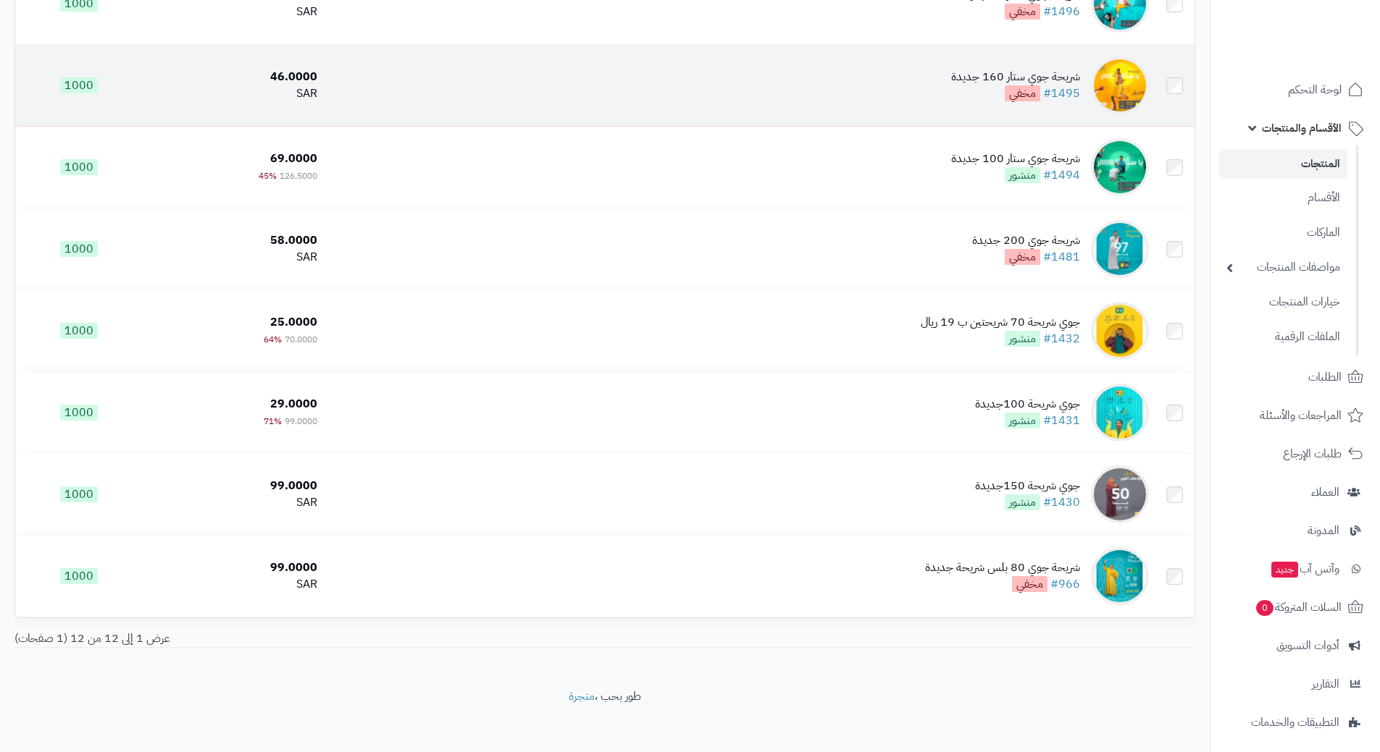
scroll to position [561, 0]
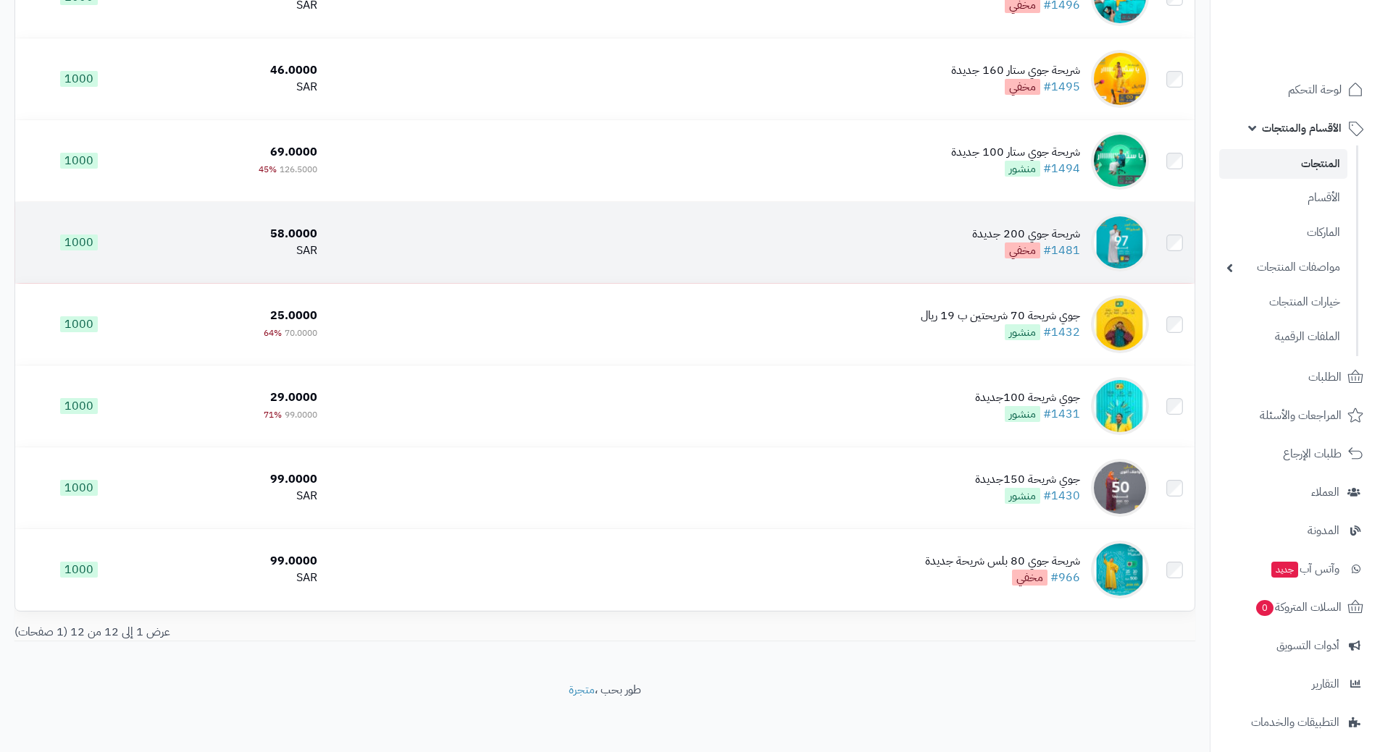
click at [688, 227] on td "شريحة جوي 200 جديدة #1481 مخفي" at bounding box center [738, 242] width 831 height 81
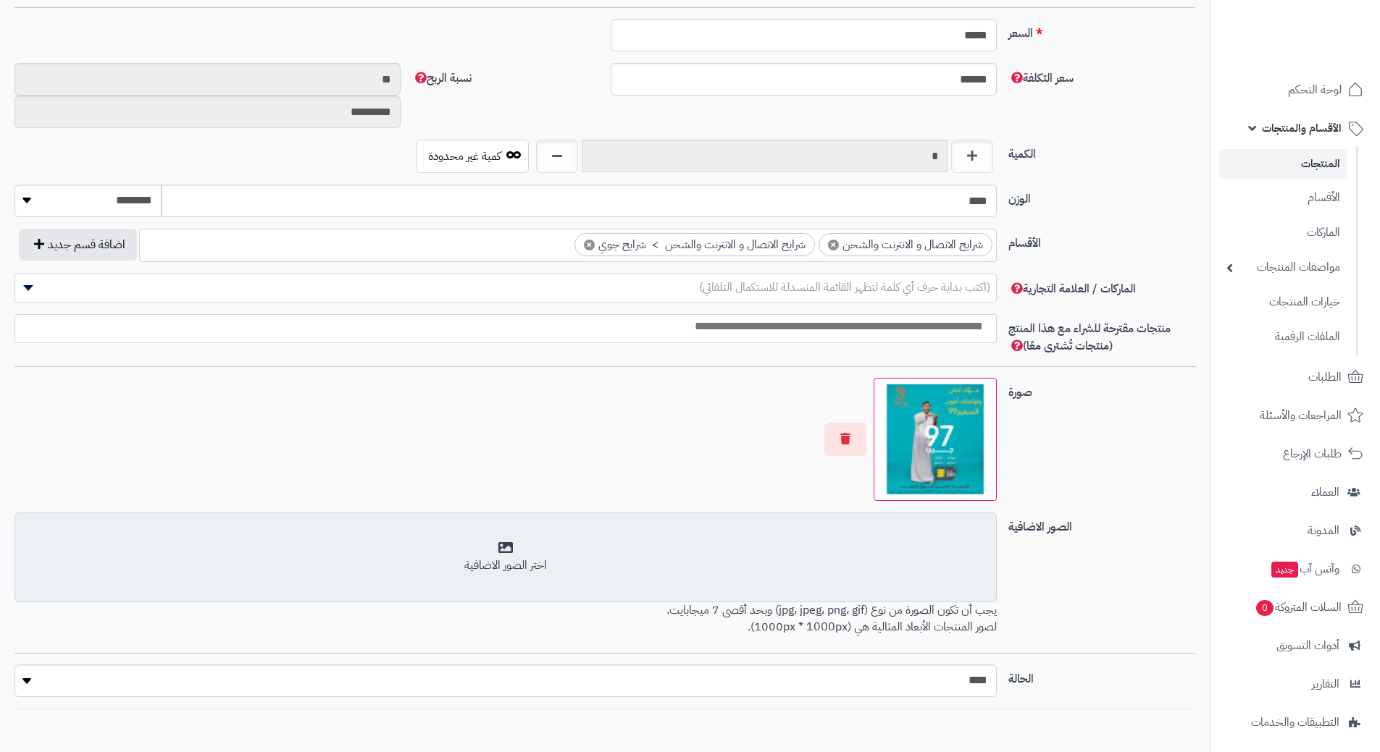
scroll to position [637, 0]
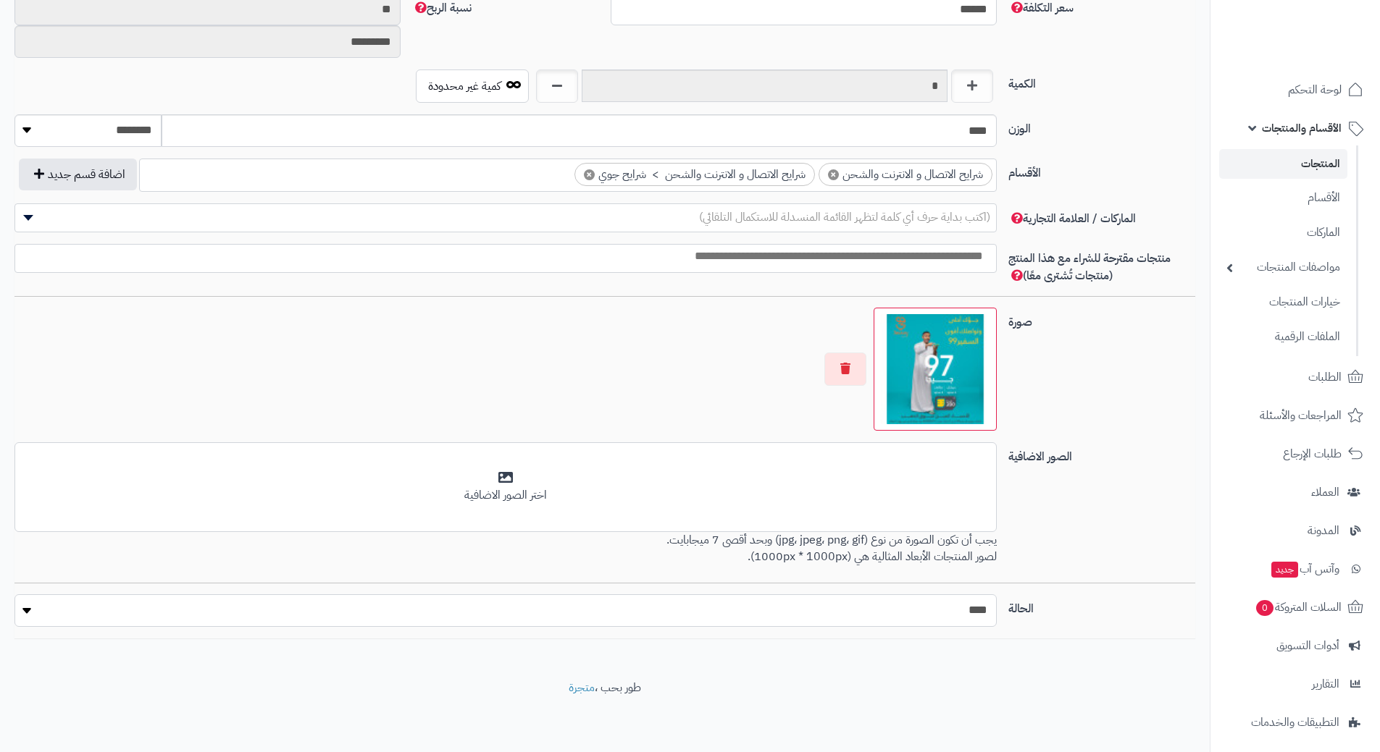
drag, startPoint x: 772, startPoint y: 614, endPoint x: 783, endPoint y: 613, distance: 10.9
click at [772, 614] on select "***** ****" at bounding box center [505, 611] width 982 height 33
select select "*"
click at [14, 595] on select "***** ****" at bounding box center [505, 611] width 982 height 33
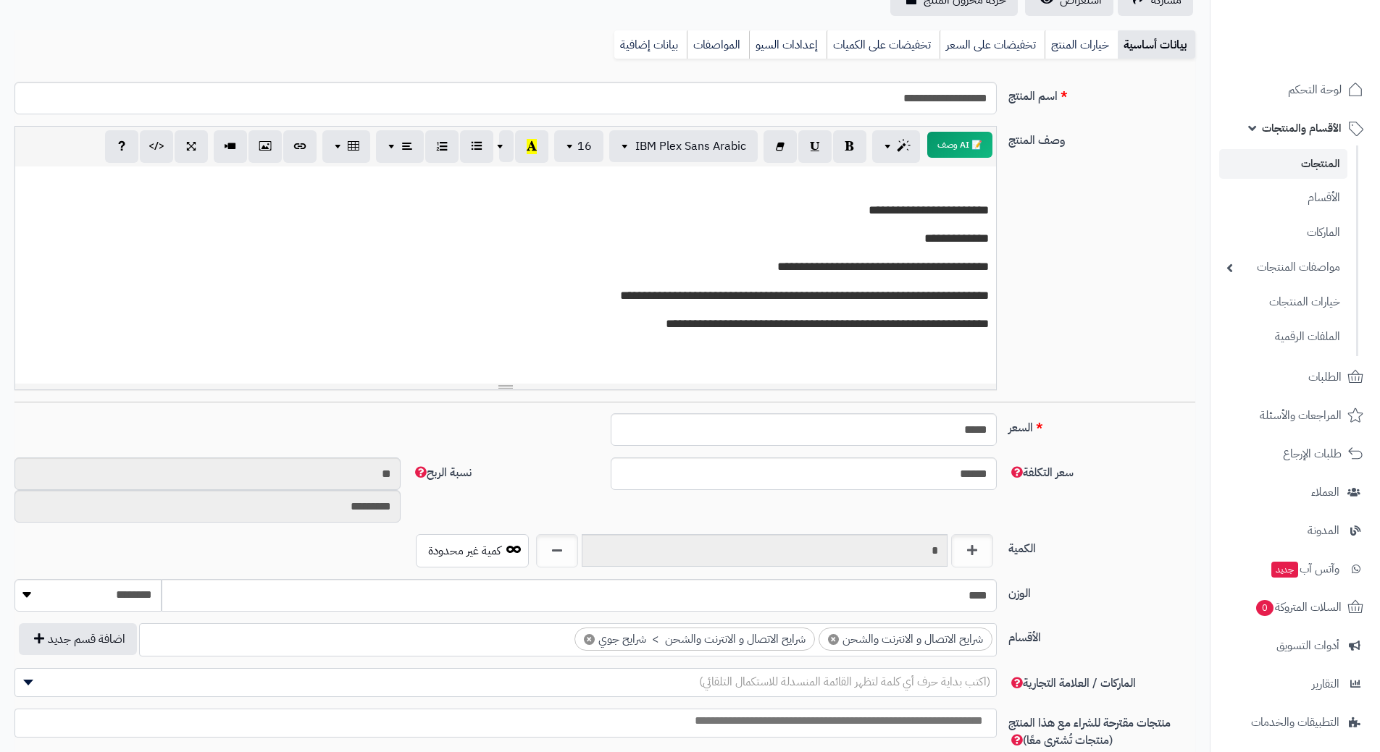
scroll to position [130, 0]
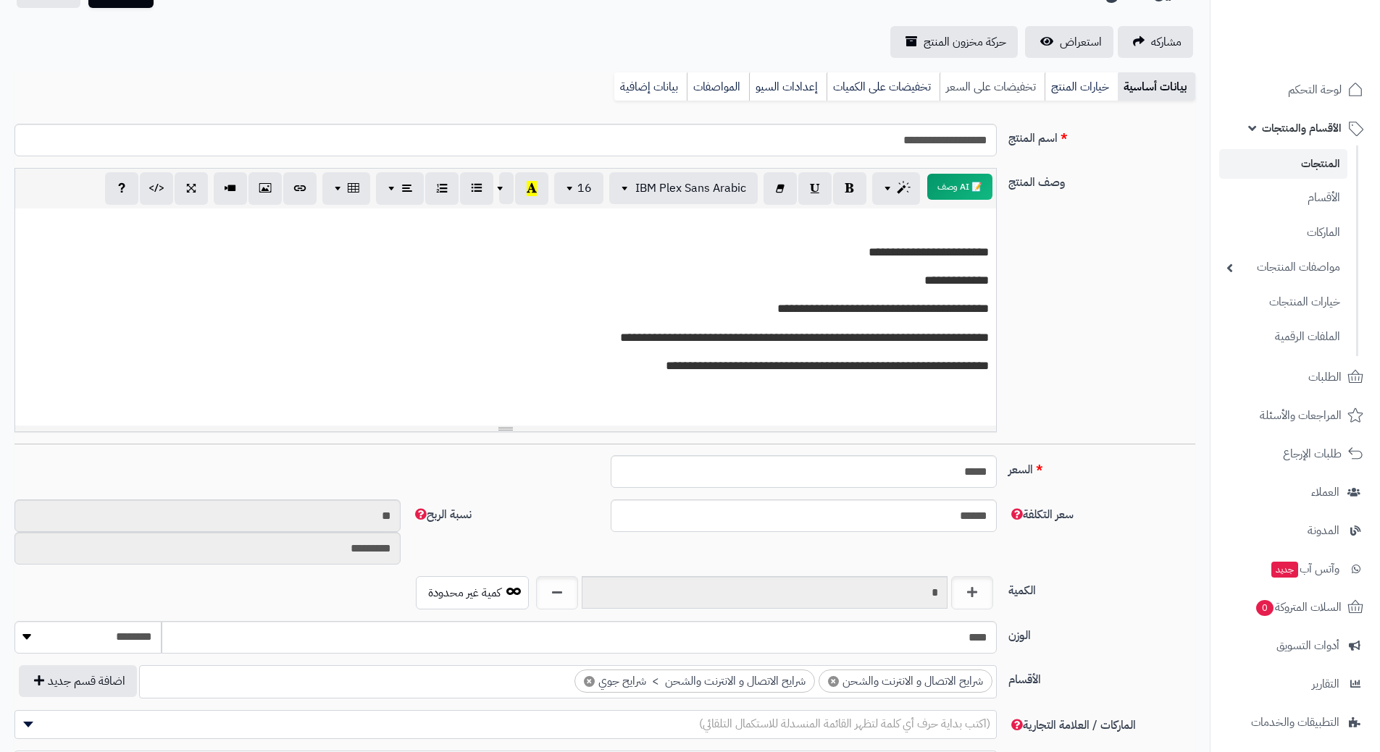
click at [972, 87] on link "تخفيضات على السعر" at bounding box center [991, 86] width 105 height 29
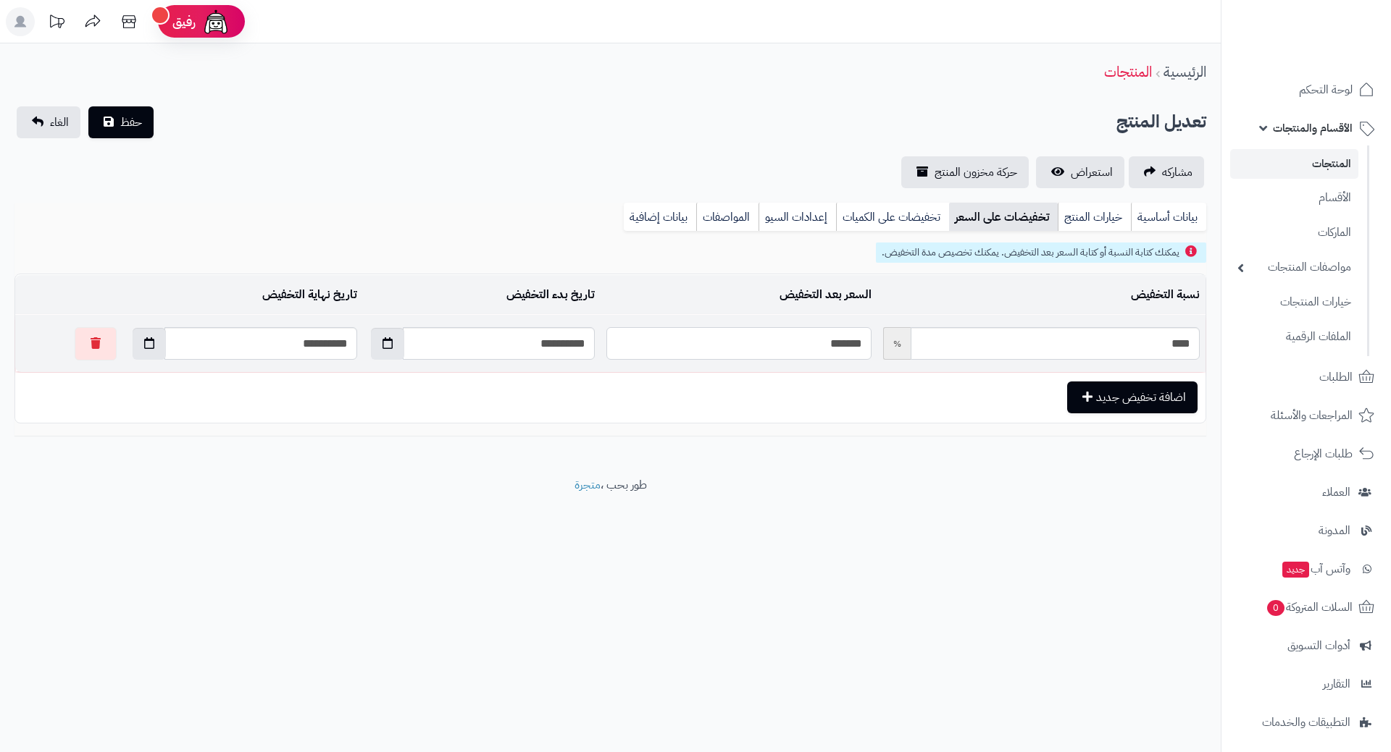
click at [835, 348] on input "*******" at bounding box center [738, 343] width 264 height 33
click at [834, 347] on input "*******" at bounding box center [738, 343] width 264 height 33
type input "*"
type input "*****"
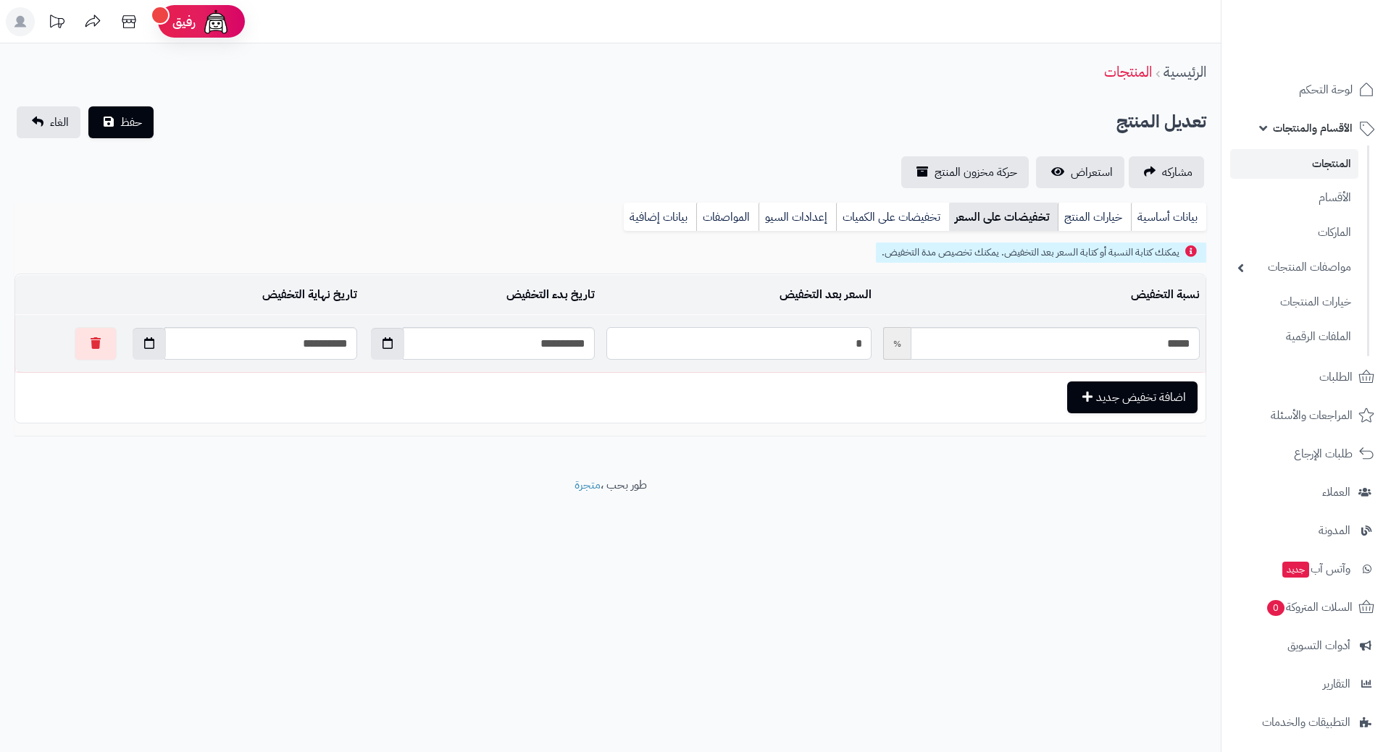
type input "**"
type input "******"
click at [133, 348] on button "button" at bounding box center [149, 343] width 33 height 32
click at [235, 525] on td "1" at bounding box center [238, 530] width 26 height 22
click at [133, 348] on button "button" at bounding box center [149, 343] width 33 height 32
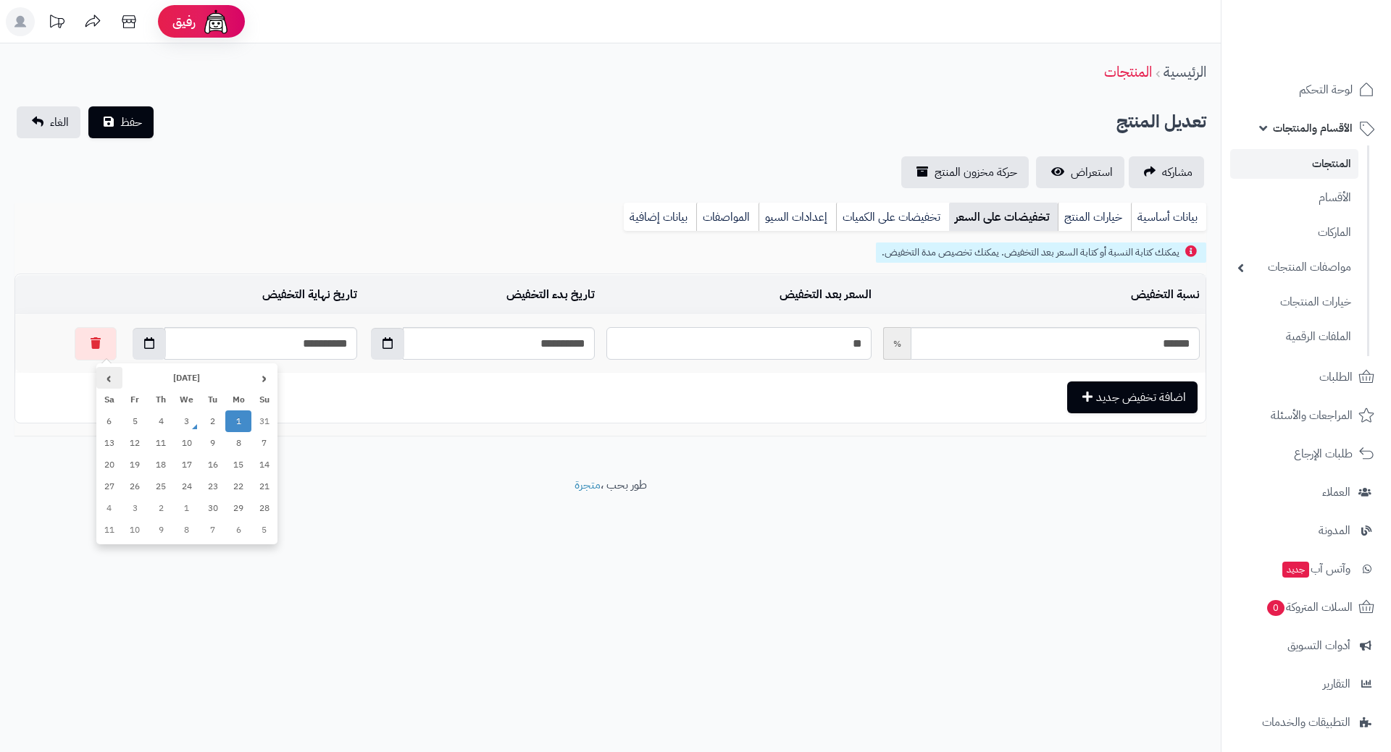
click at [108, 373] on th "›" at bounding box center [109, 378] width 26 height 22
click at [268, 379] on th "‹" at bounding box center [264, 378] width 26 height 22
click at [185, 508] on td "1" at bounding box center [187, 509] width 26 height 22
type input "**********"
type input "**"
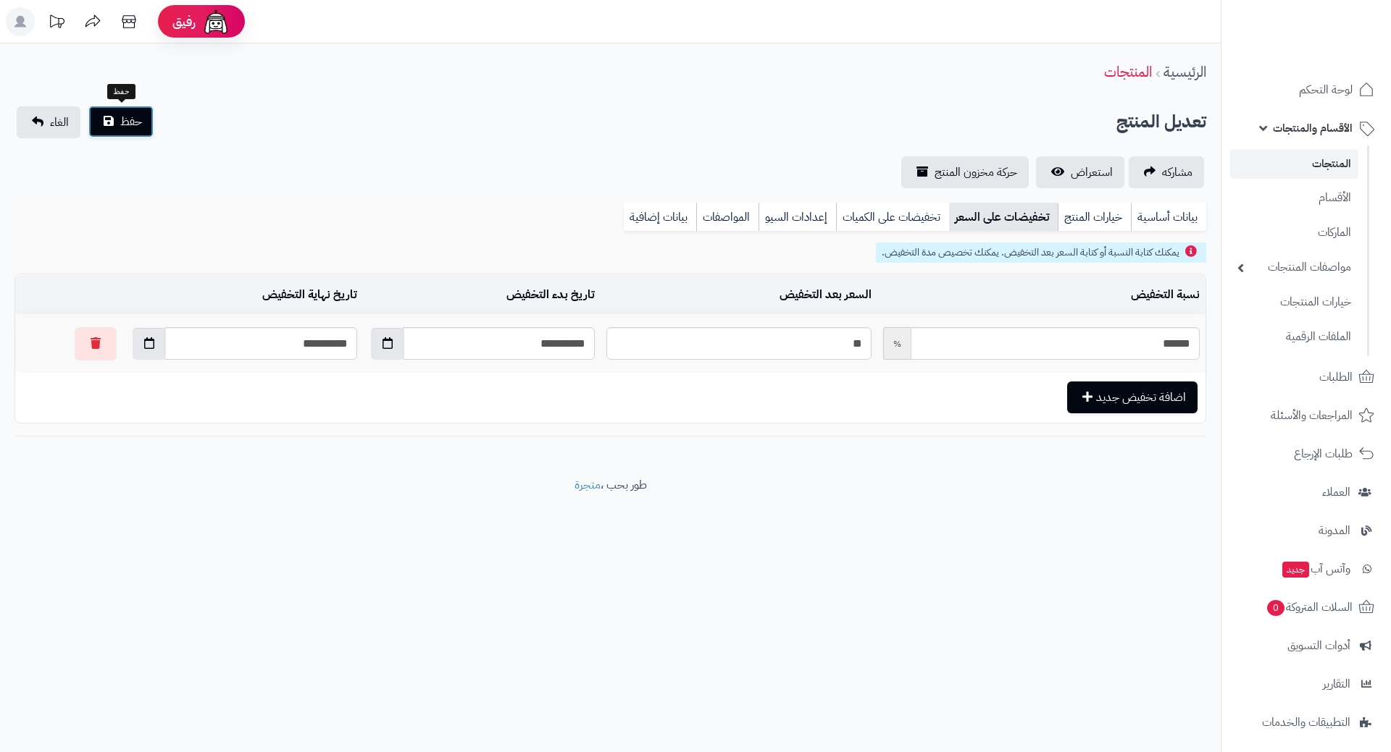
click at [146, 122] on button "حفظ" at bounding box center [120, 122] width 65 height 32
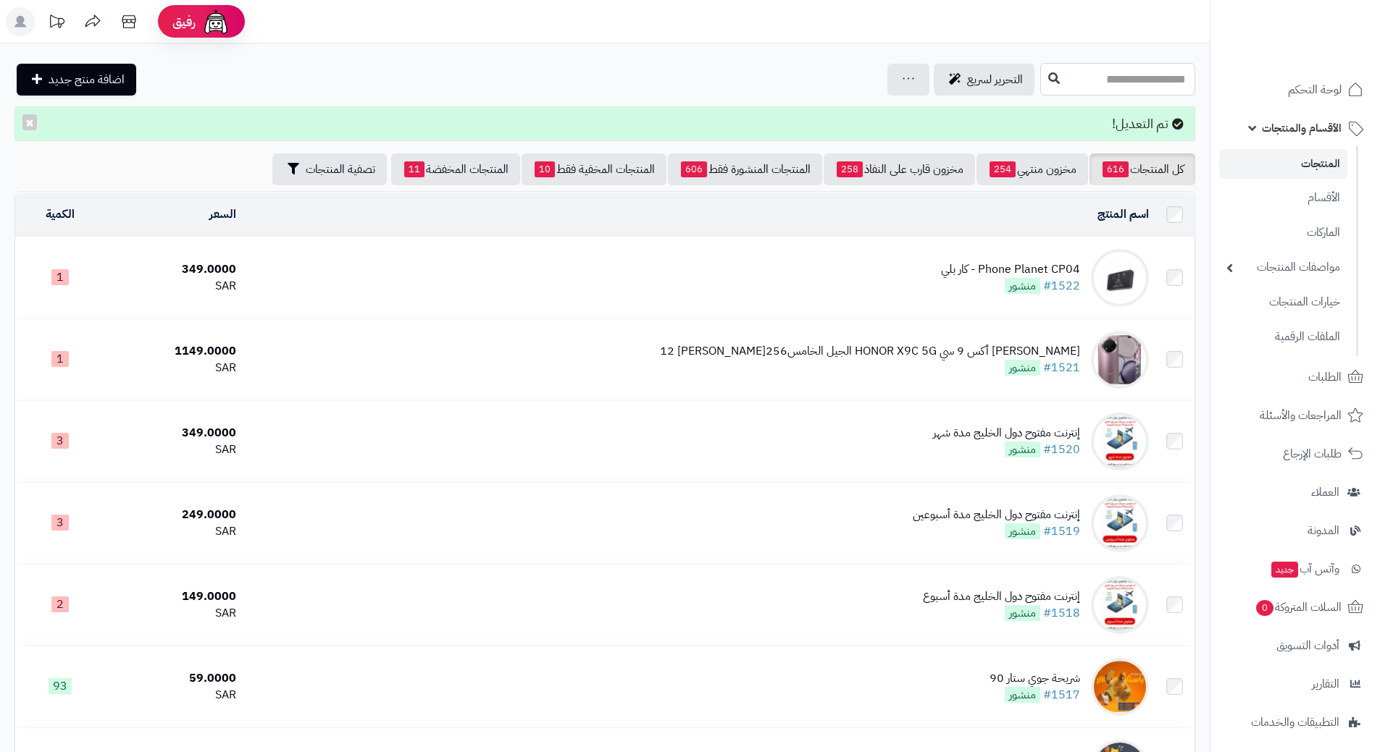
click at [1040, 78] on input "text" at bounding box center [1117, 79] width 155 height 33
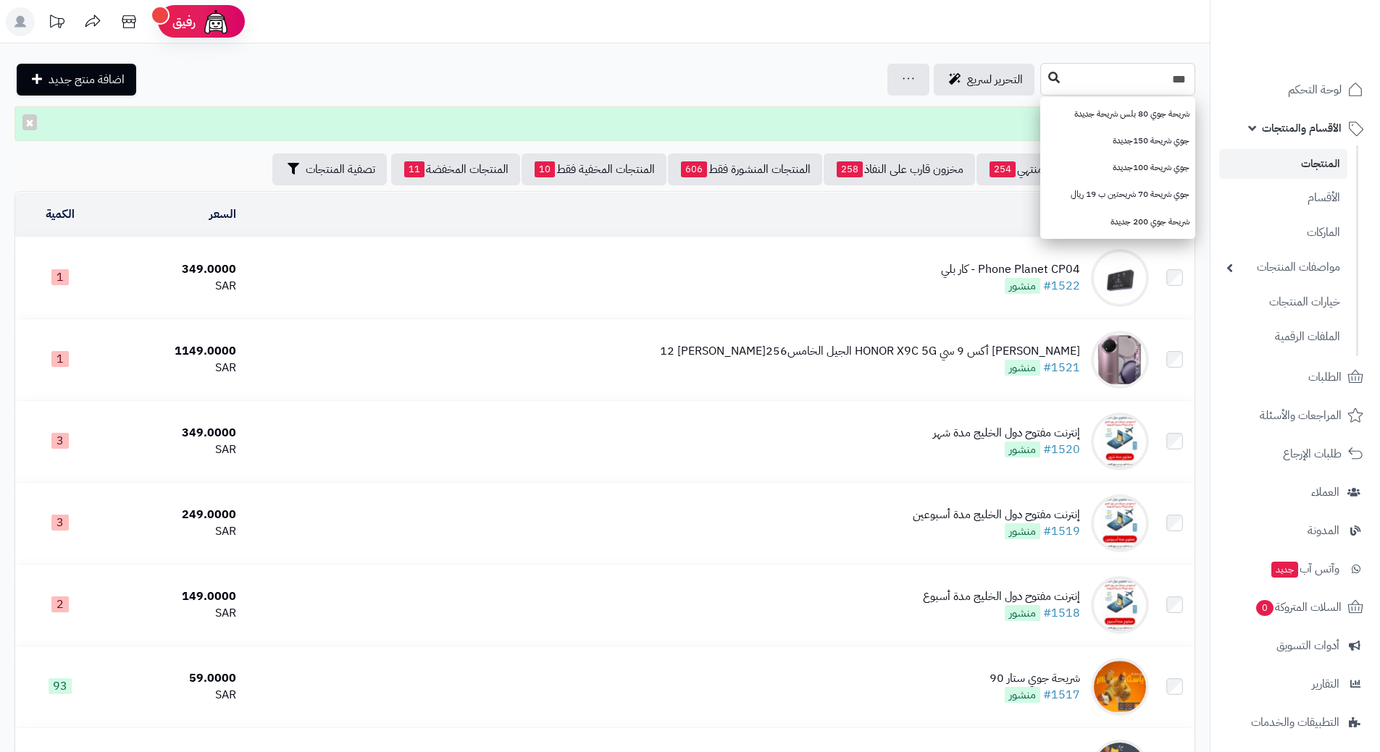
type input "***"
click at [1048, 83] on icon at bounding box center [1054, 78] width 12 height 12
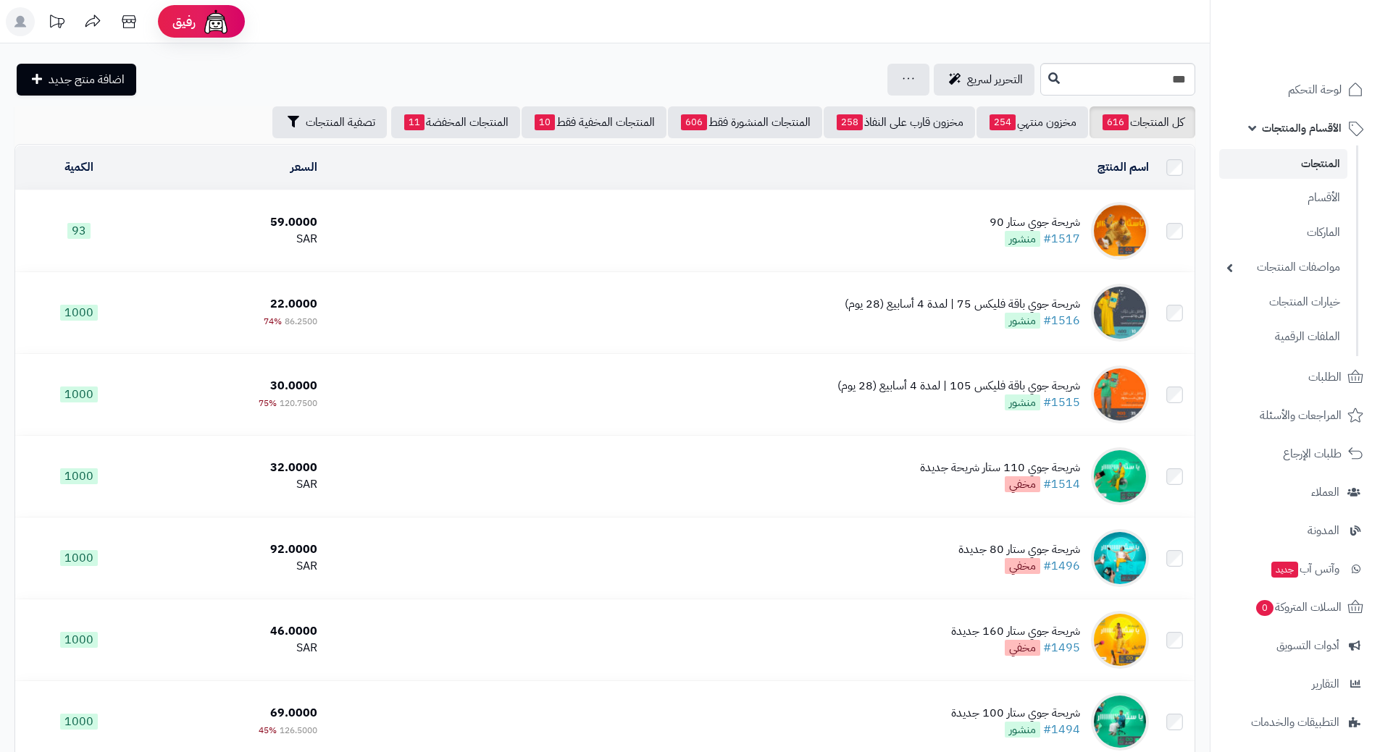
click at [1264, 125] on span "الأقسام والمنتجات" at bounding box center [1302, 128] width 80 height 20
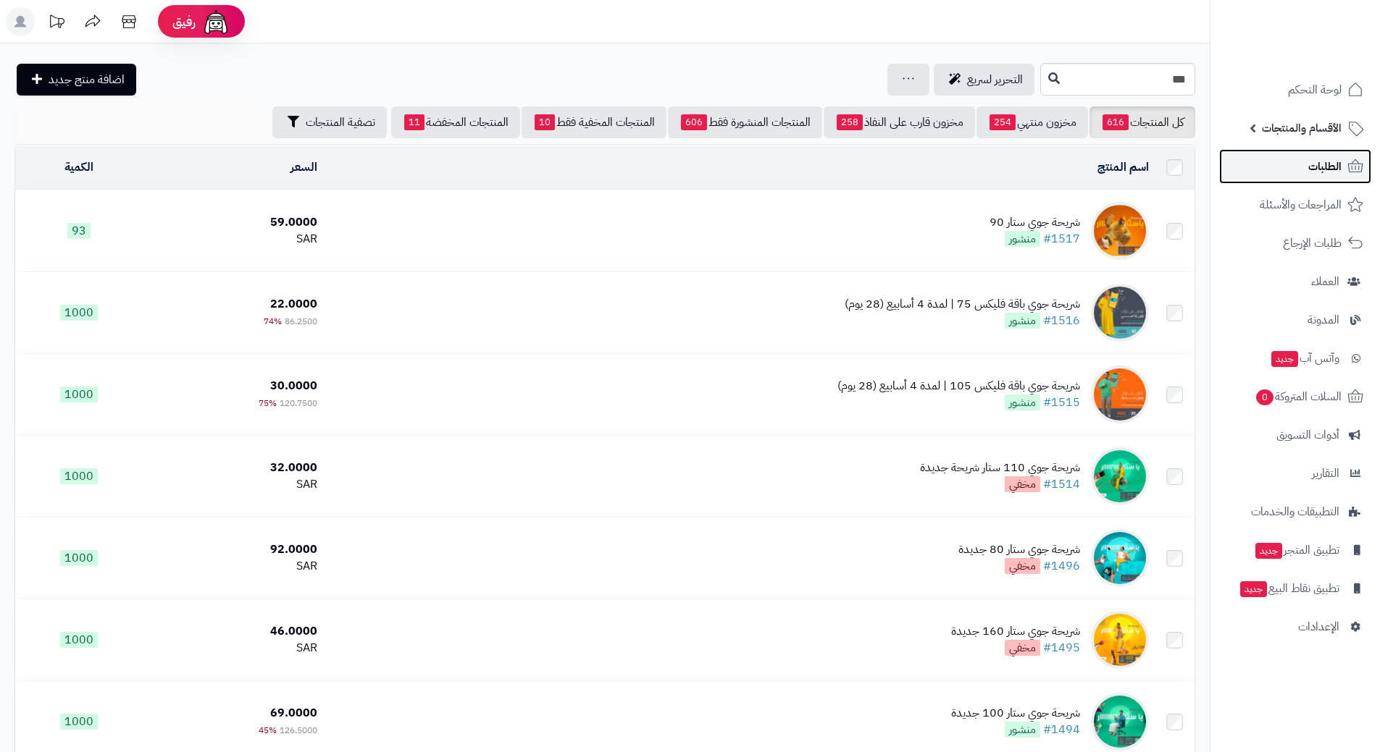
click at [1301, 170] on link "الطلبات" at bounding box center [1295, 166] width 152 height 35
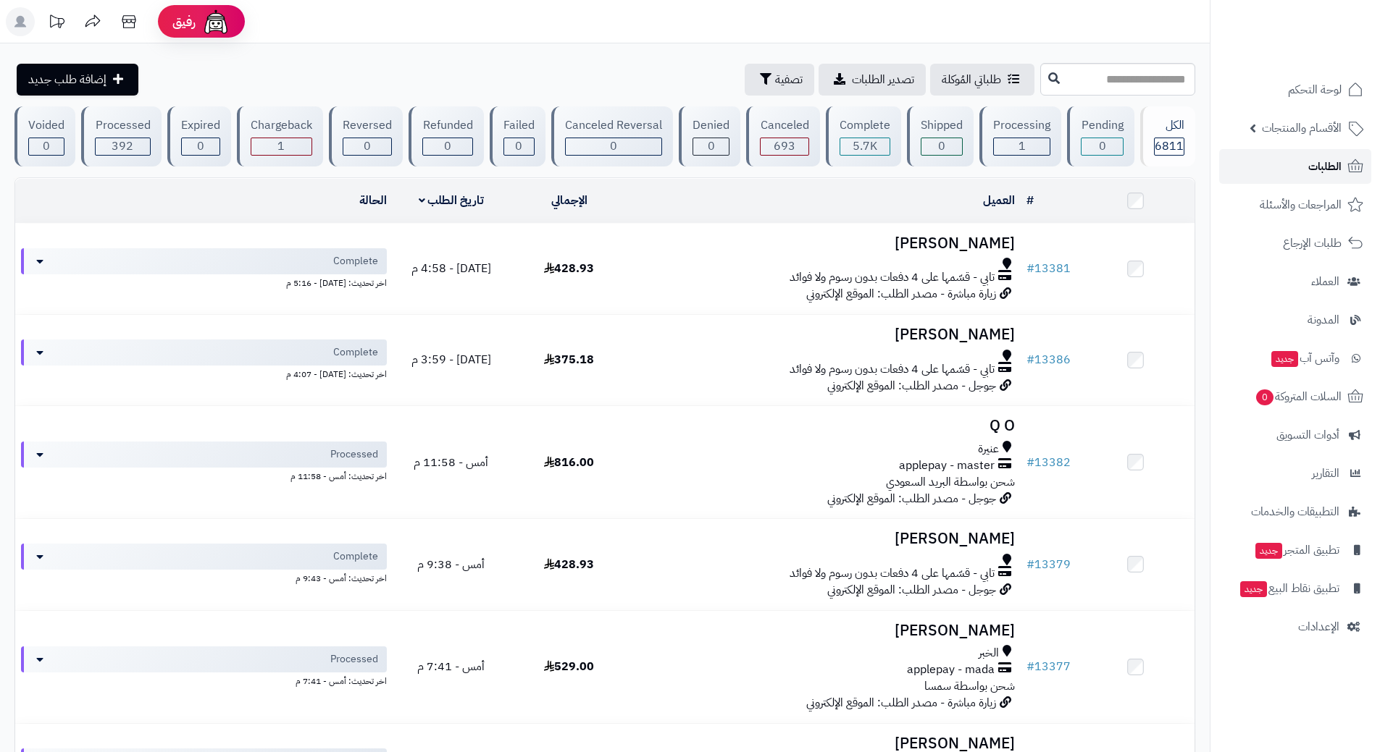
click at [1274, 172] on link "الطلبات" at bounding box center [1295, 166] width 152 height 35
drag, startPoint x: 0, startPoint y: 0, endPoint x: 1274, endPoint y: 167, distance: 1284.8
click at [1274, 167] on link "الطلبات" at bounding box center [1295, 166] width 152 height 35
click at [1288, 171] on link "الطلبات" at bounding box center [1295, 166] width 152 height 35
click at [1286, 127] on span "الأقسام والمنتجات" at bounding box center [1302, 128] width 80 height 20
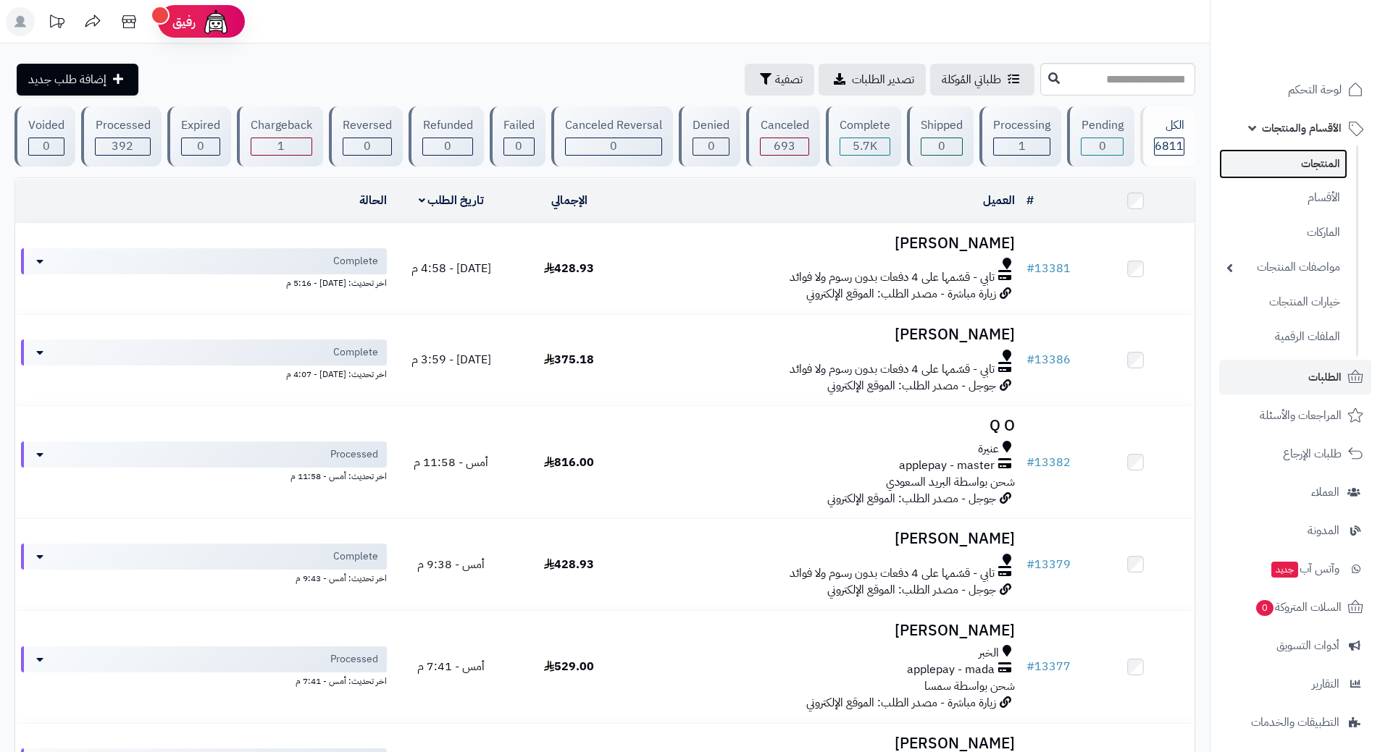
click at [1291, 158] on link "المنتجات" at bounding box center [1283, 164] width 128 height 30
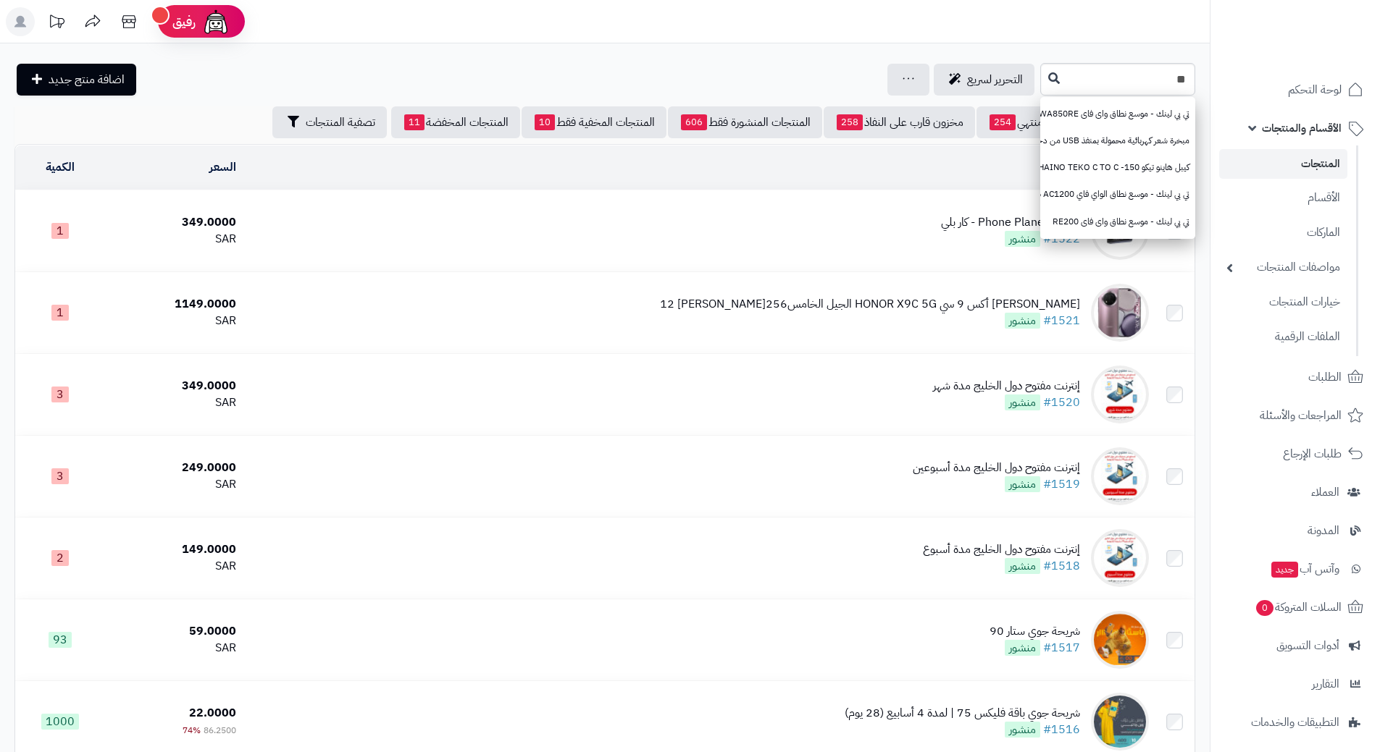
type input "*"
type input "***"
click at [1048, 83] on icon at bounding box center [1054, 78] width 12 height 12
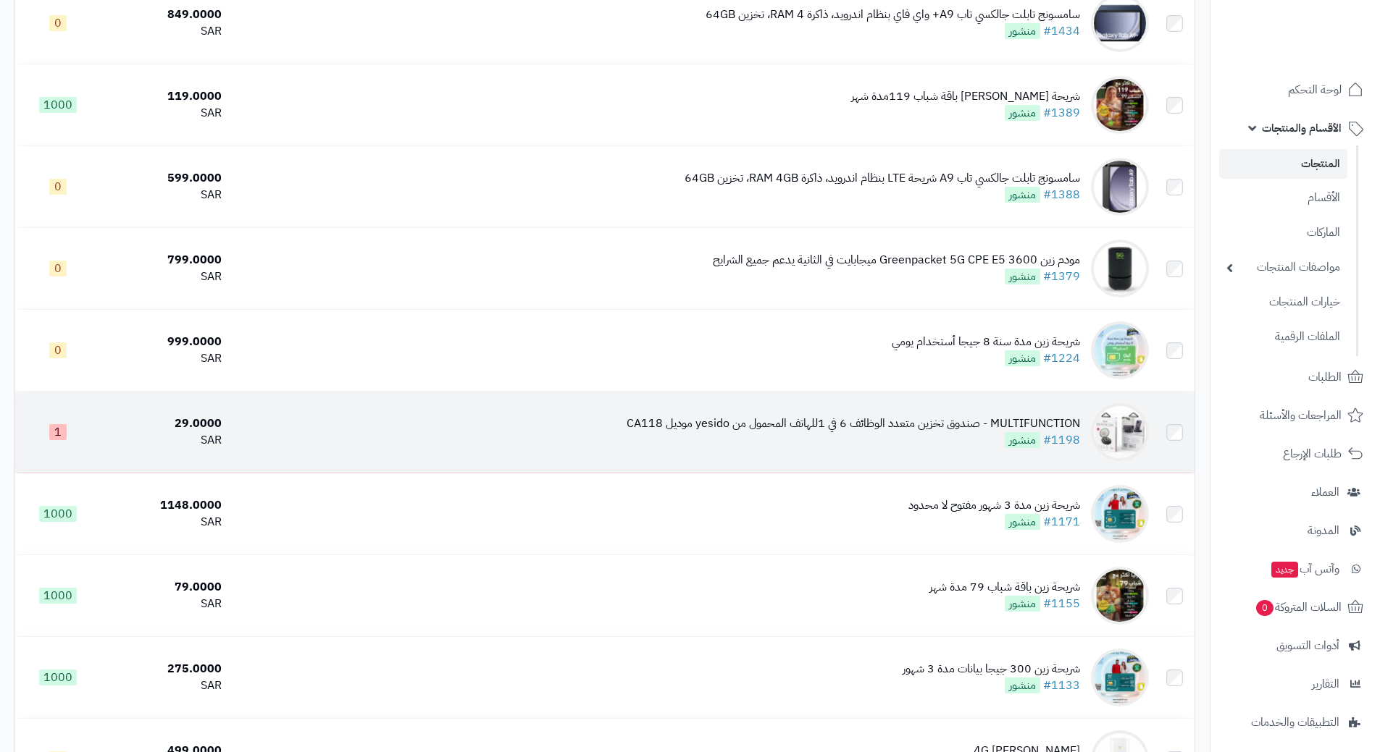
scroll to position [362, 0]
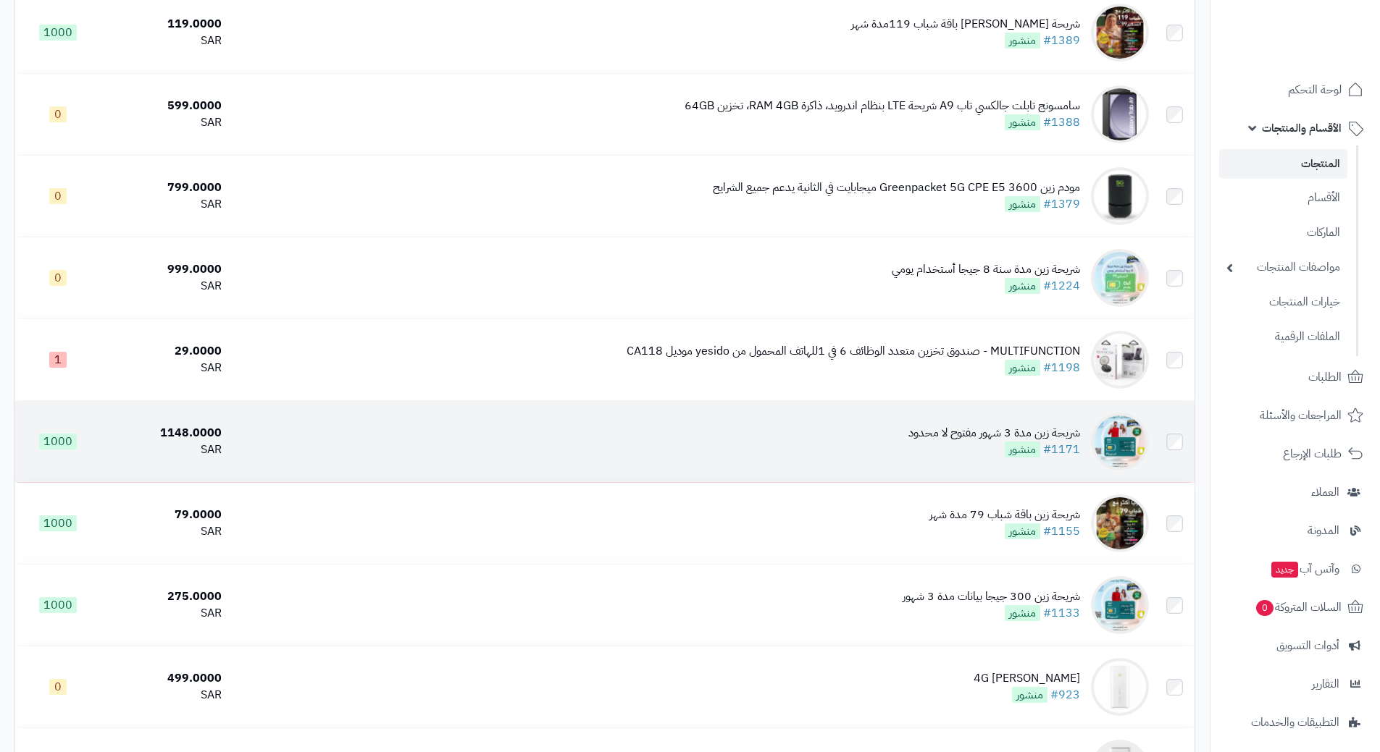
click at [848, 414] on td "شريحة زين مدة 3 شهور مفتوح لا محدود #1171 منشور" at bounding box center [690, 441] width 926 height 81
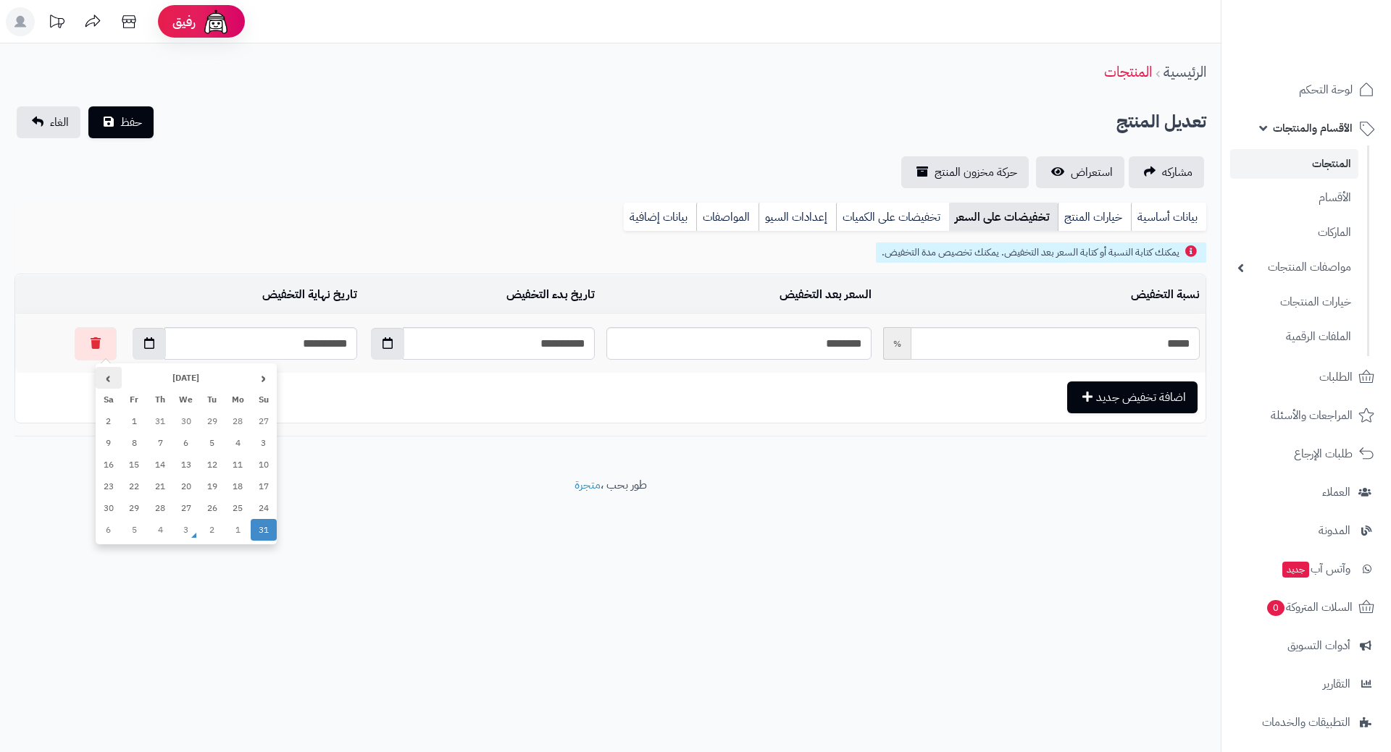
click at [111, 369] on th "›" at bounding box center [109, 378] width 26 height 22
click at [186, 508] on td "1" at bounding box center [186, 509] width 26 height 22
type input "**********"
click at [123, 128] on span "حفظ" at bounding box center [131, 121] width 22 height 17
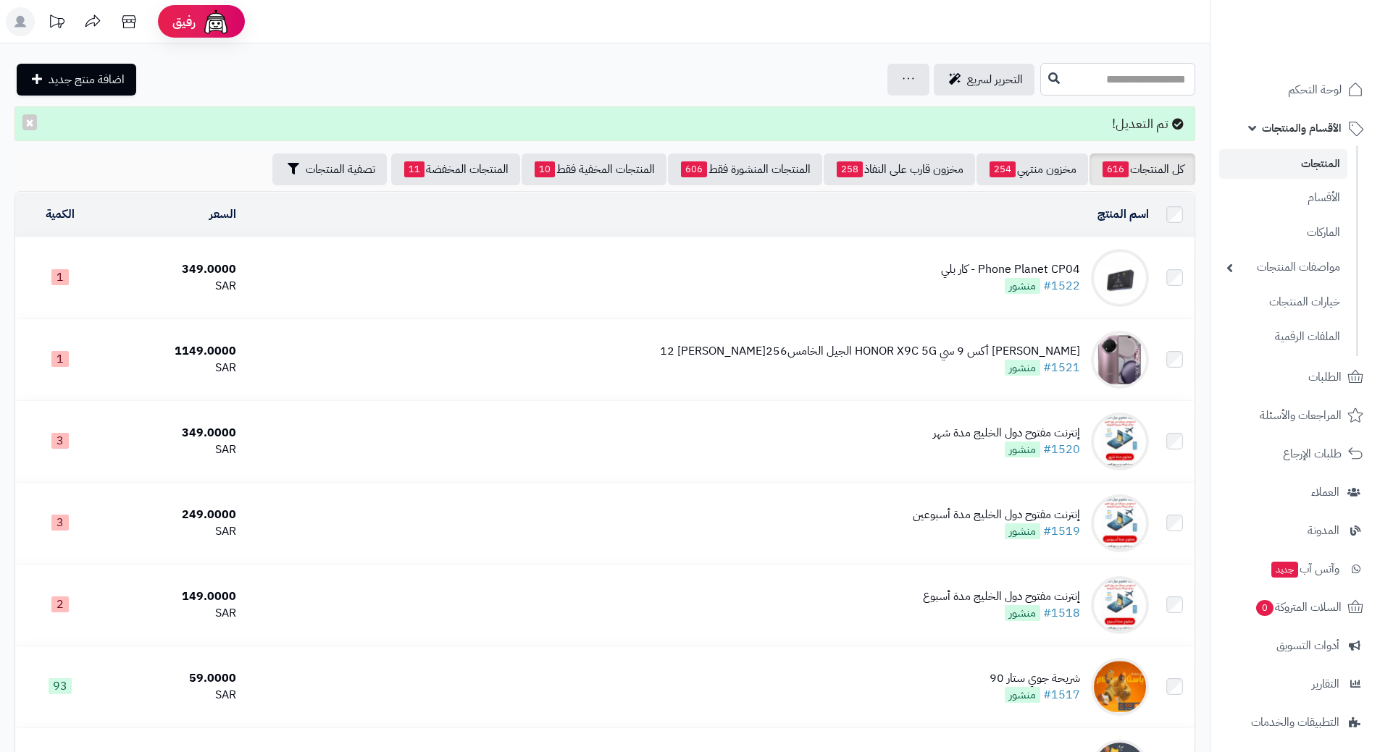
click at [1094, 86] on input "text" at bounding box center [1117, 79] width 155 height 33
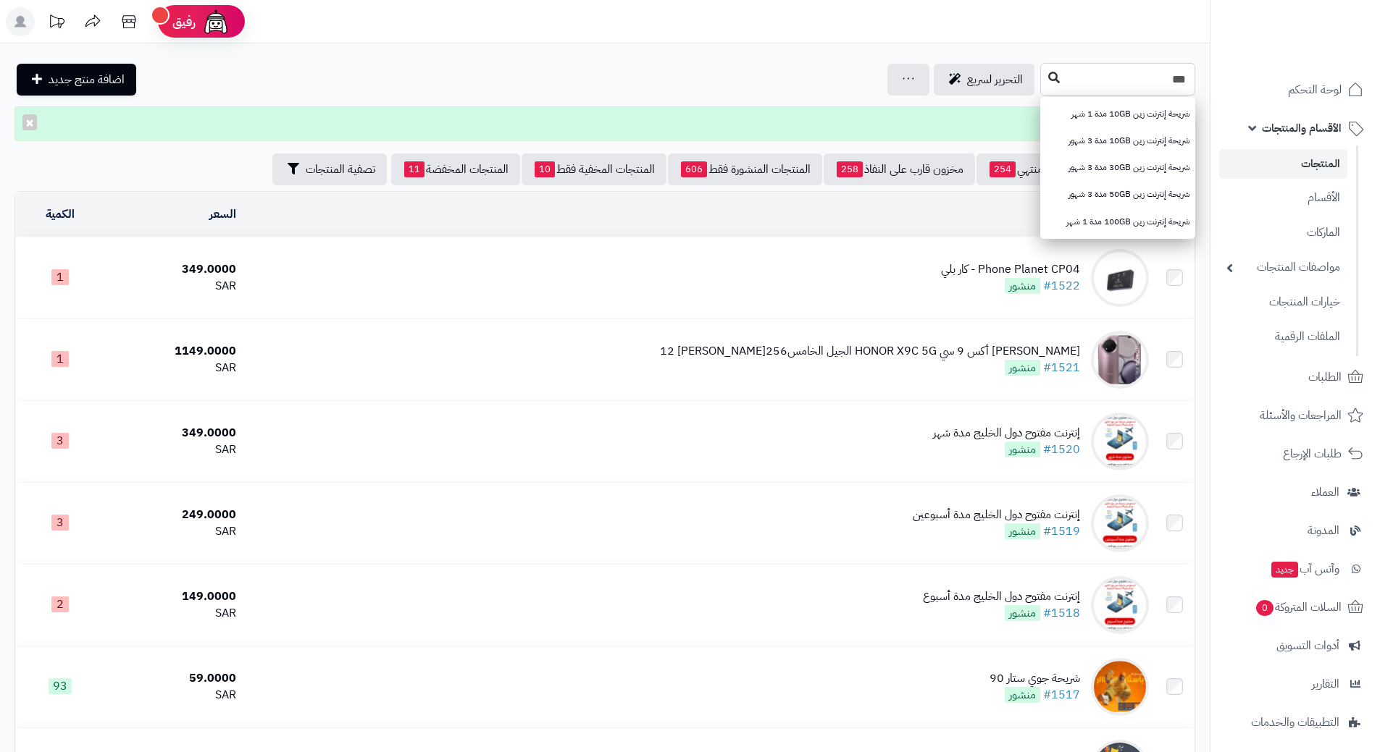
type input "***"
click at [1043, 75] on button at bounding box center [1054, 78] width 22 height 28
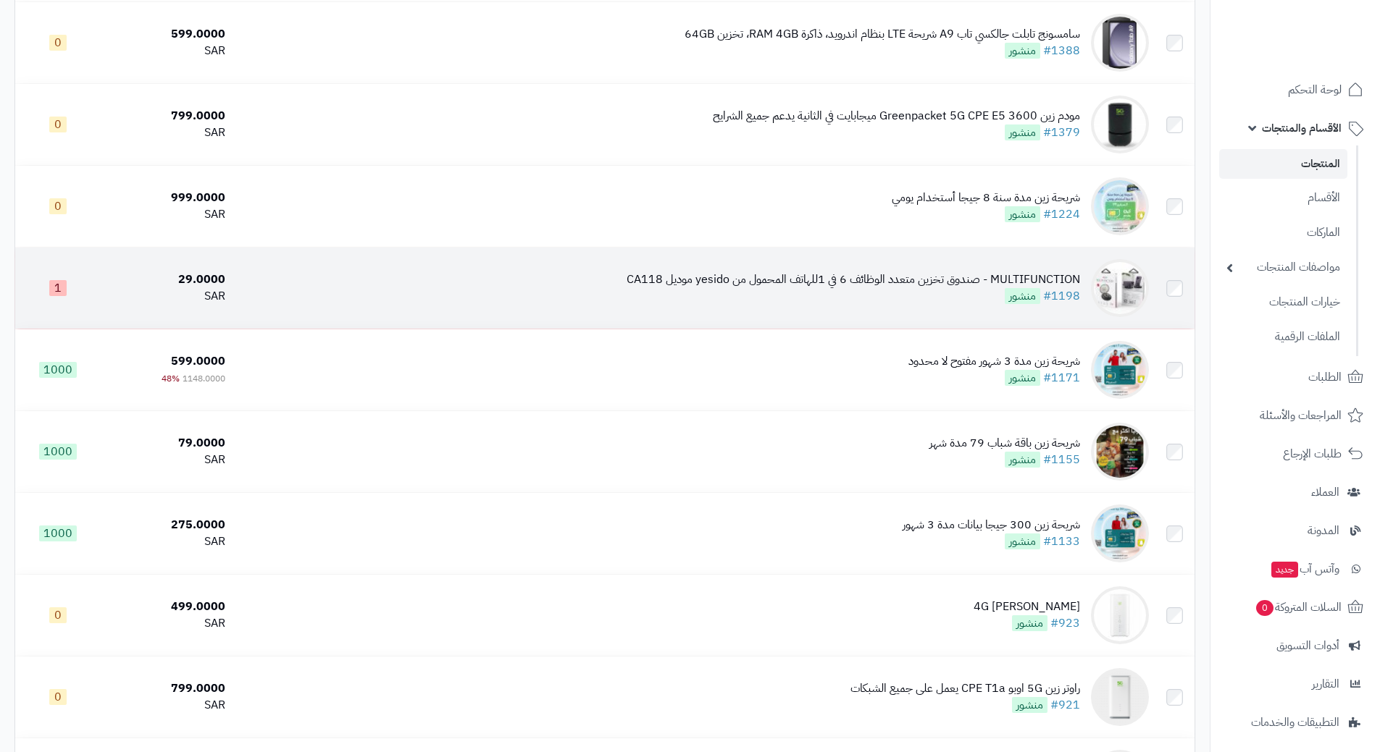
scroll to position [435, 0]
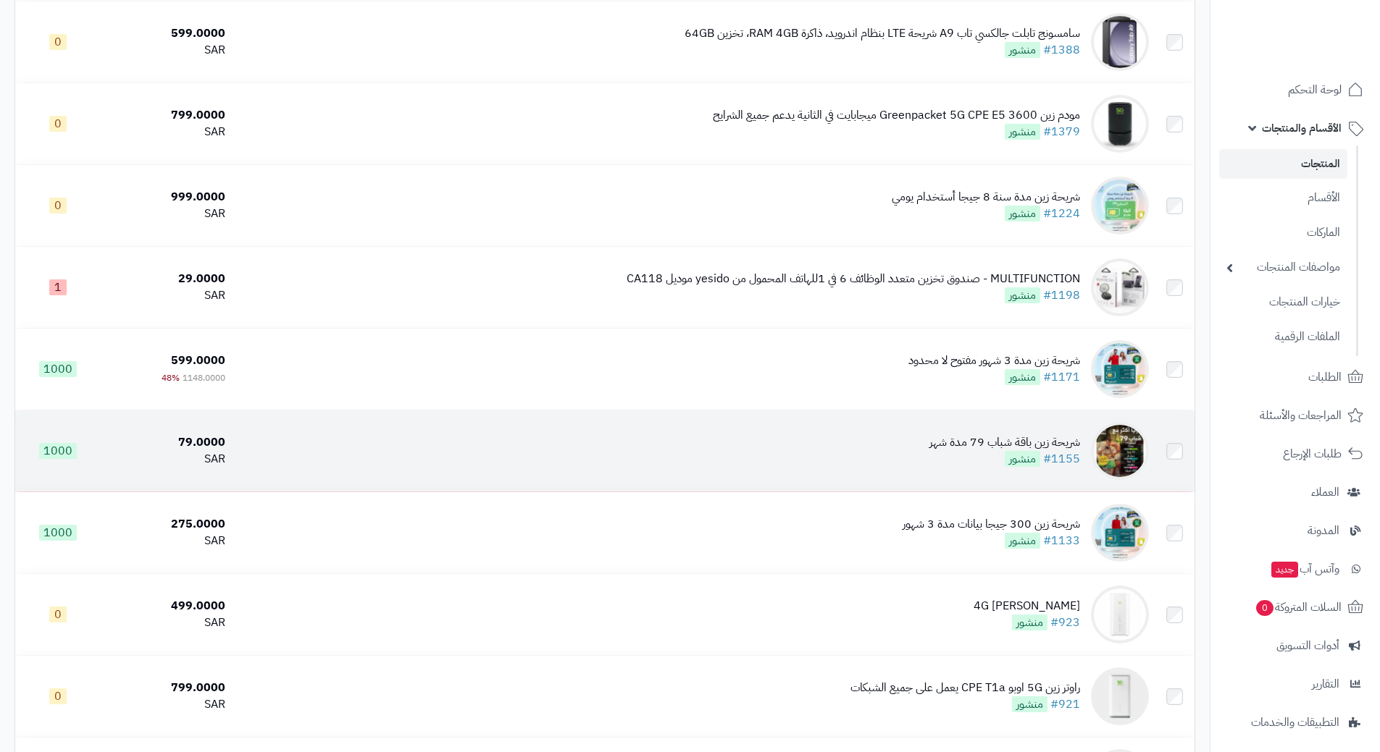
click at [529, 443] on td "شريحة [PERSON_NAME] باقة شباب 79 مدة شهر #1155 منشور" at bounding box center [692, 451] width 923 height 81
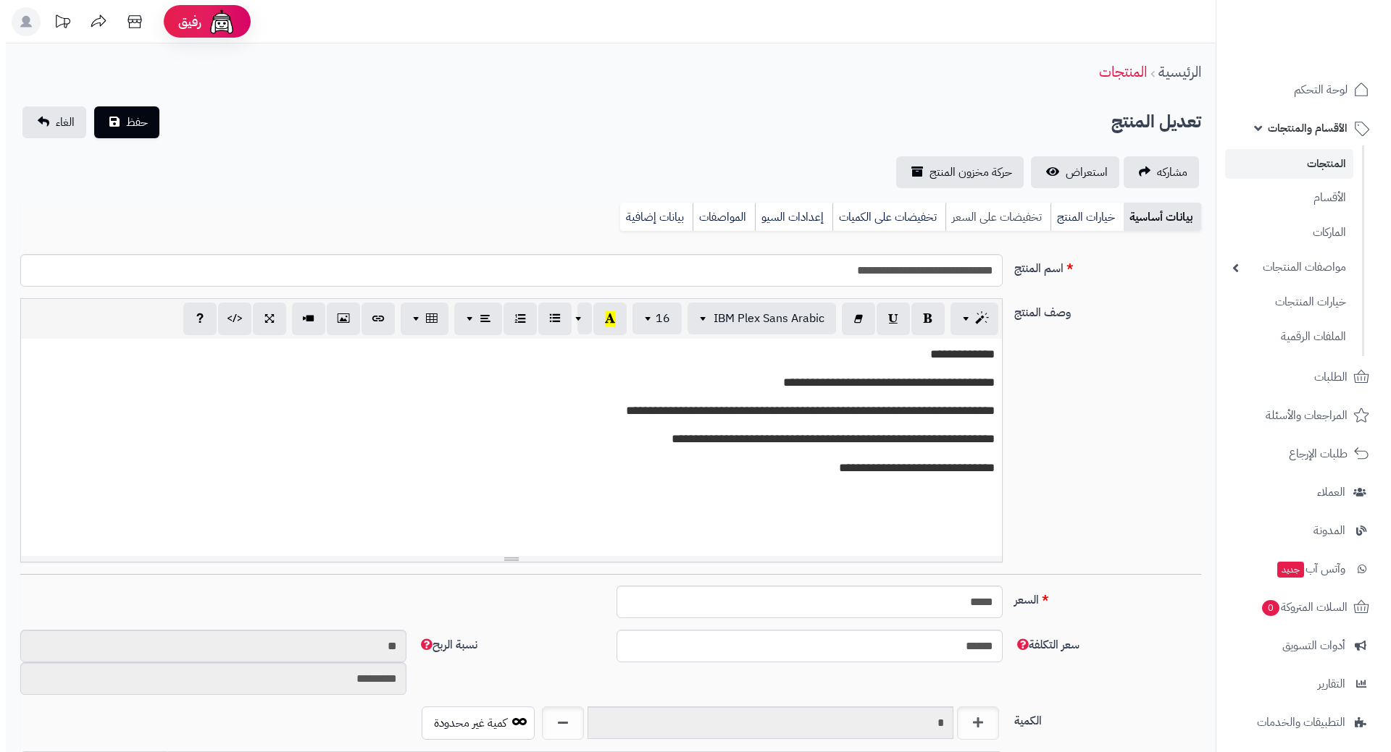
scroll to position [1260, 0]
click at [997, 213] on link "تخفيضات على السعر" at bounding box center [991, 217] width 105 height 29
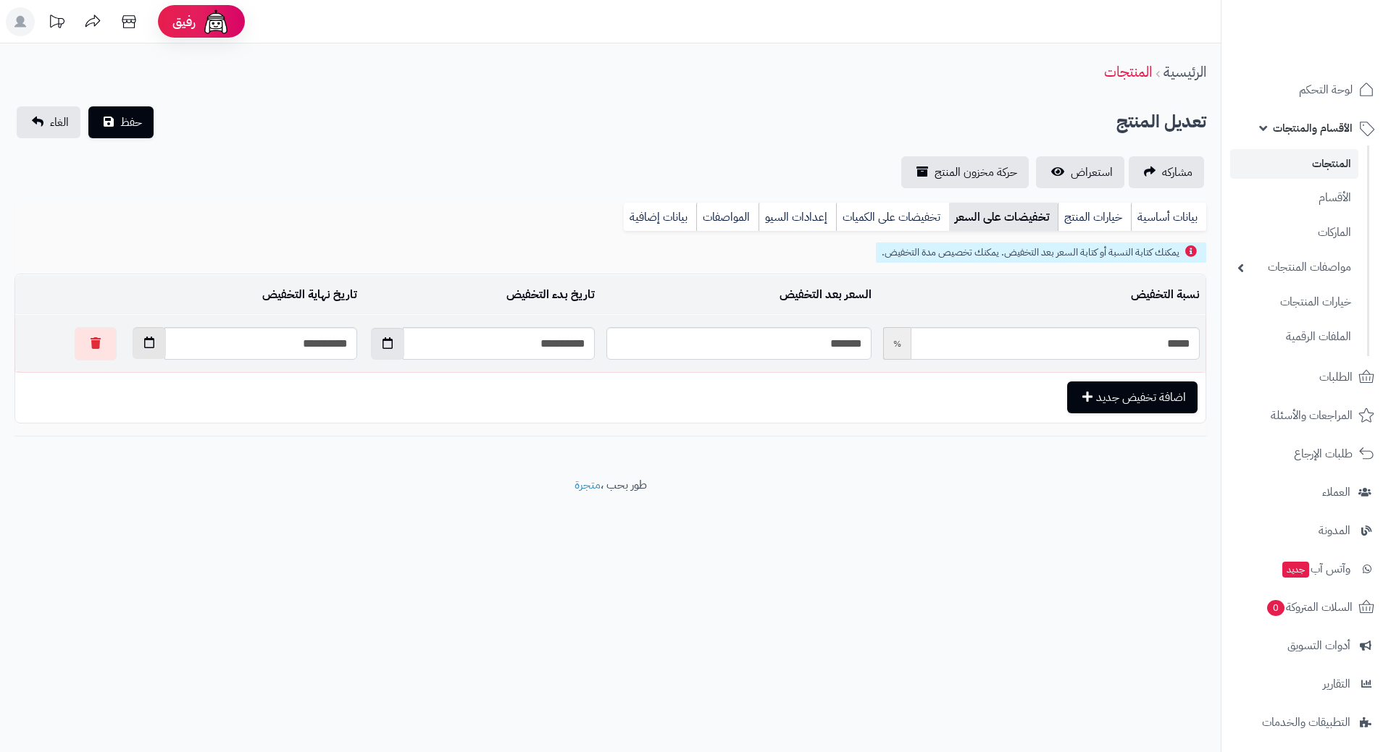
click at [133, 340] on button "button" at bounding box center [149, 343] width 33 height 32
click at [107, 377] on th "›" at bounding box center [109, 378] width 26 height 22
click at [182, 513] on td "1" at bounding box center [186, 509] width 26 height 22
type input "**********"
click at [135, 125] on span "حفظ" at bounding box center [131, 121] width 22 height 17
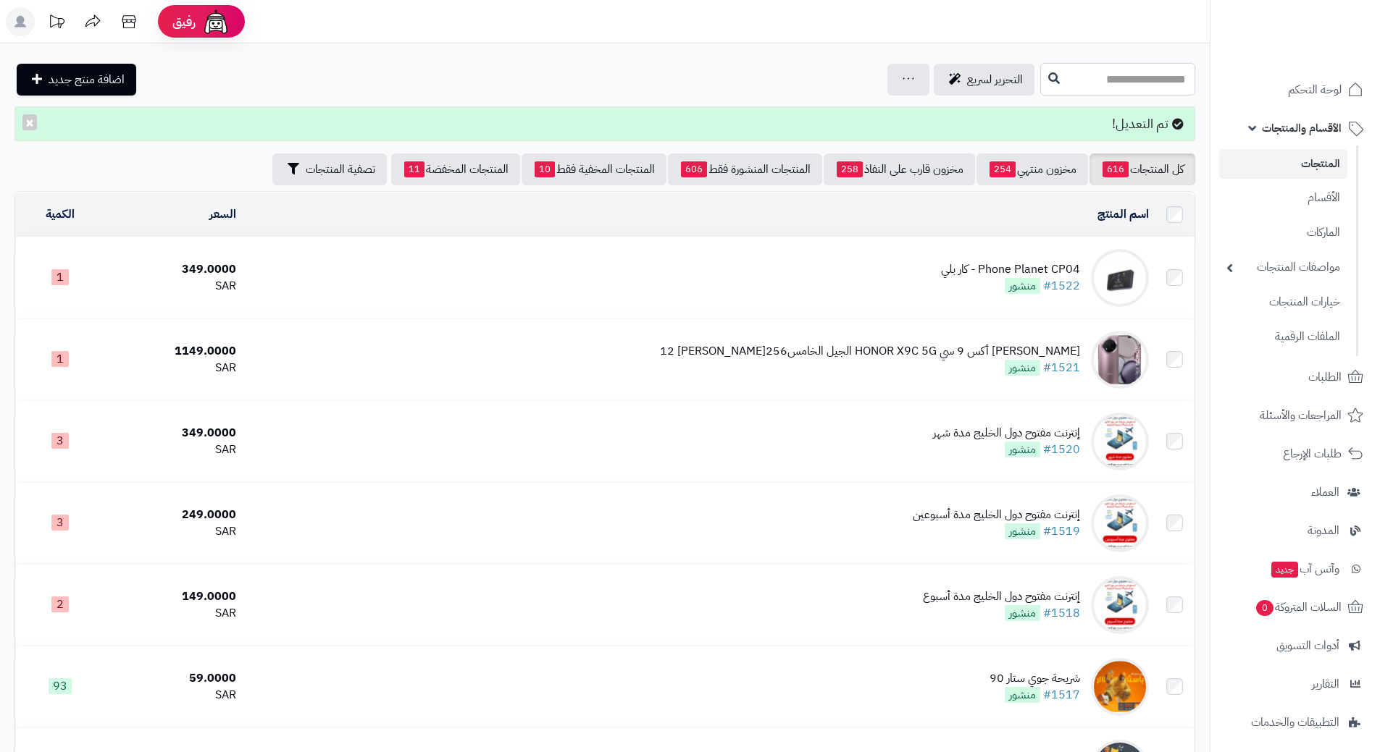
click at [1040, 77] on input "text" at bounding box center [1117, 79] width 155 height 33
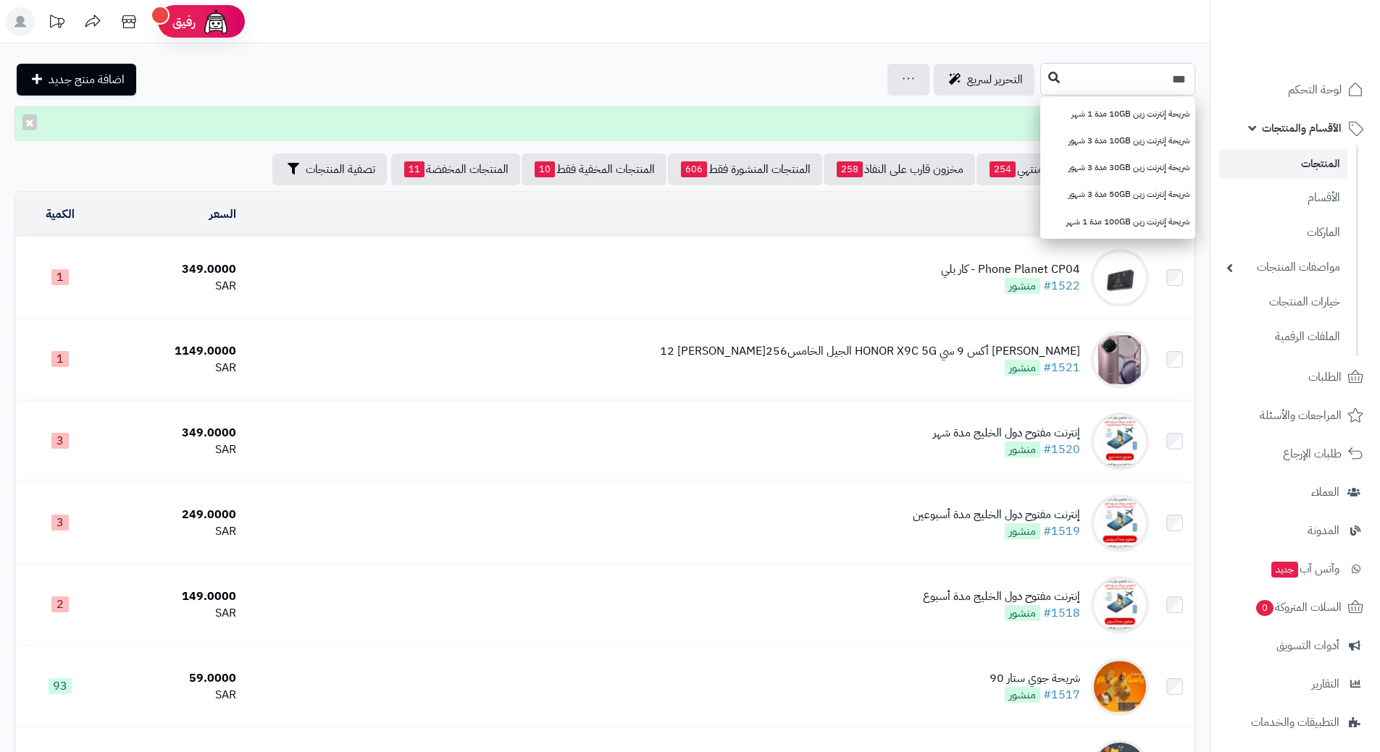
type input "***"
click at [1048, 81] on icon at bounding box center [1054, 78] width 12 height 12
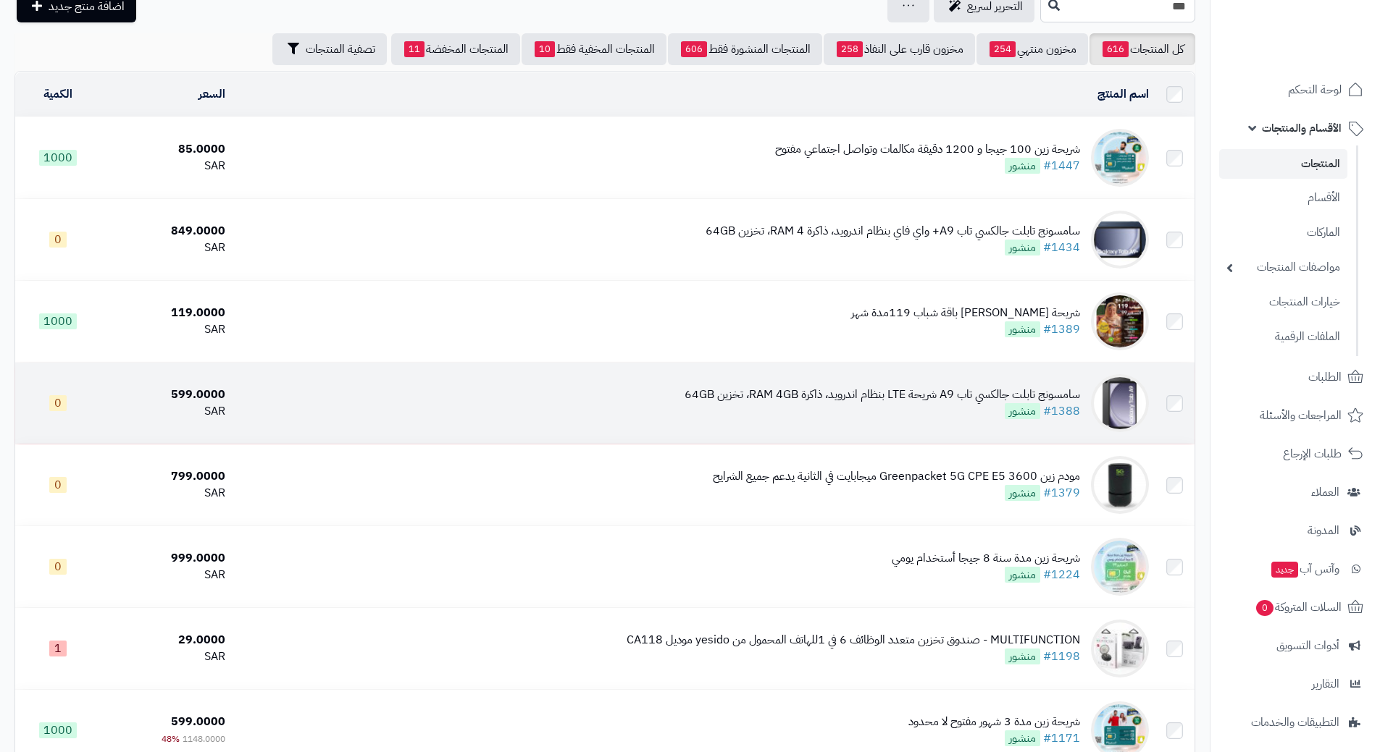
scroll to position [72, 0]
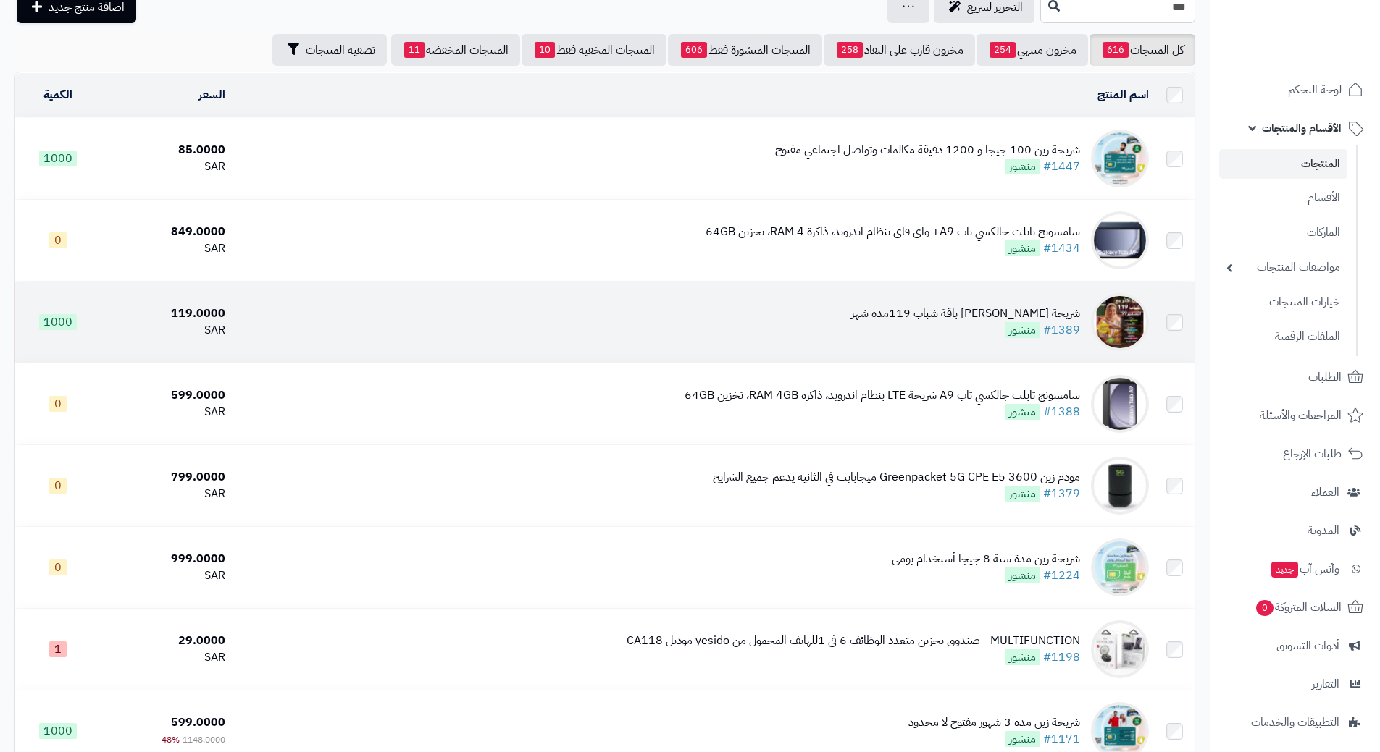
click at [688, 324] on td "شريحة [PERSON_NAME] باقة شباب 119مدة شهر #1389 منشور" at bounding box center [692, 322] width 923 height 81
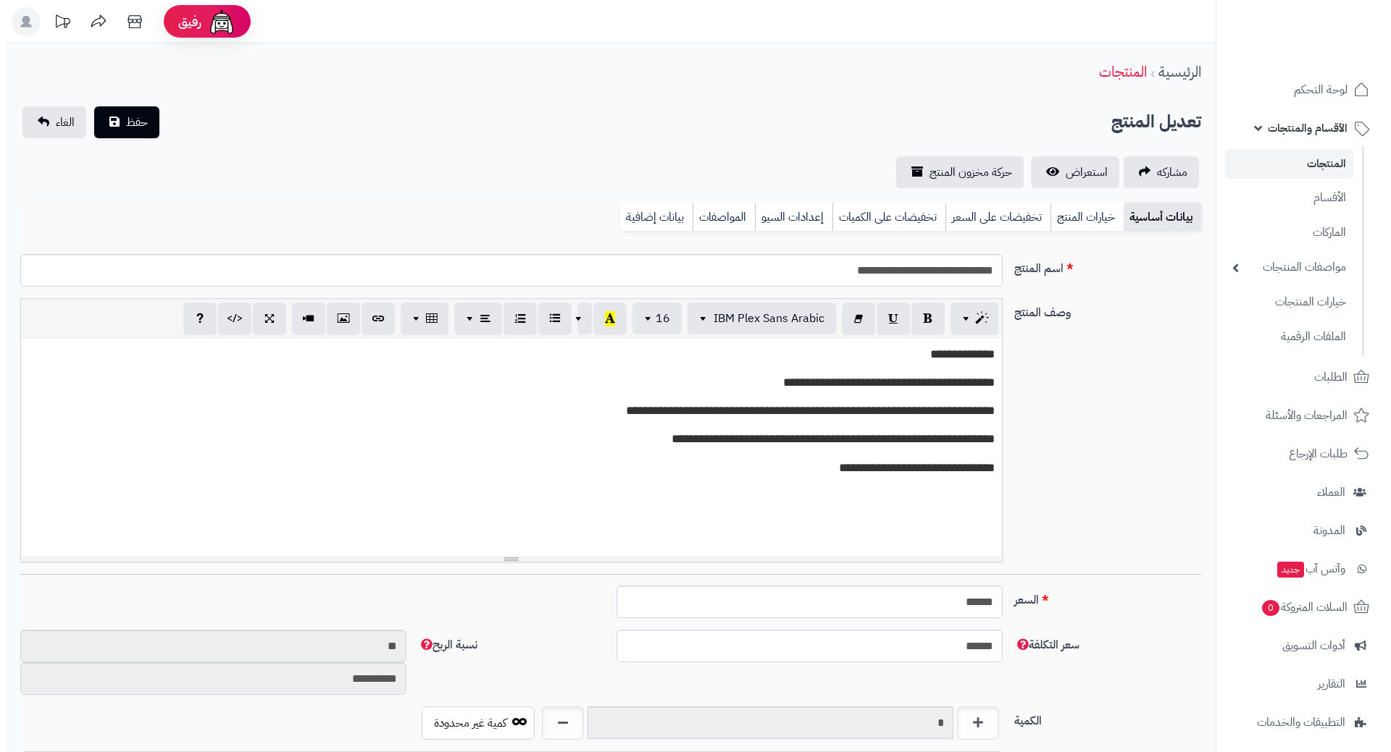
scroll to position [1260, 0]
drag, startPoint x: 989, startPoint y: 216, endPoint x: 970, endPoint y: 218, distance: 18.2
click at [989, 216] on link "تخفيضات على السعر" at bounding box center [991, 217] width 105 height 29
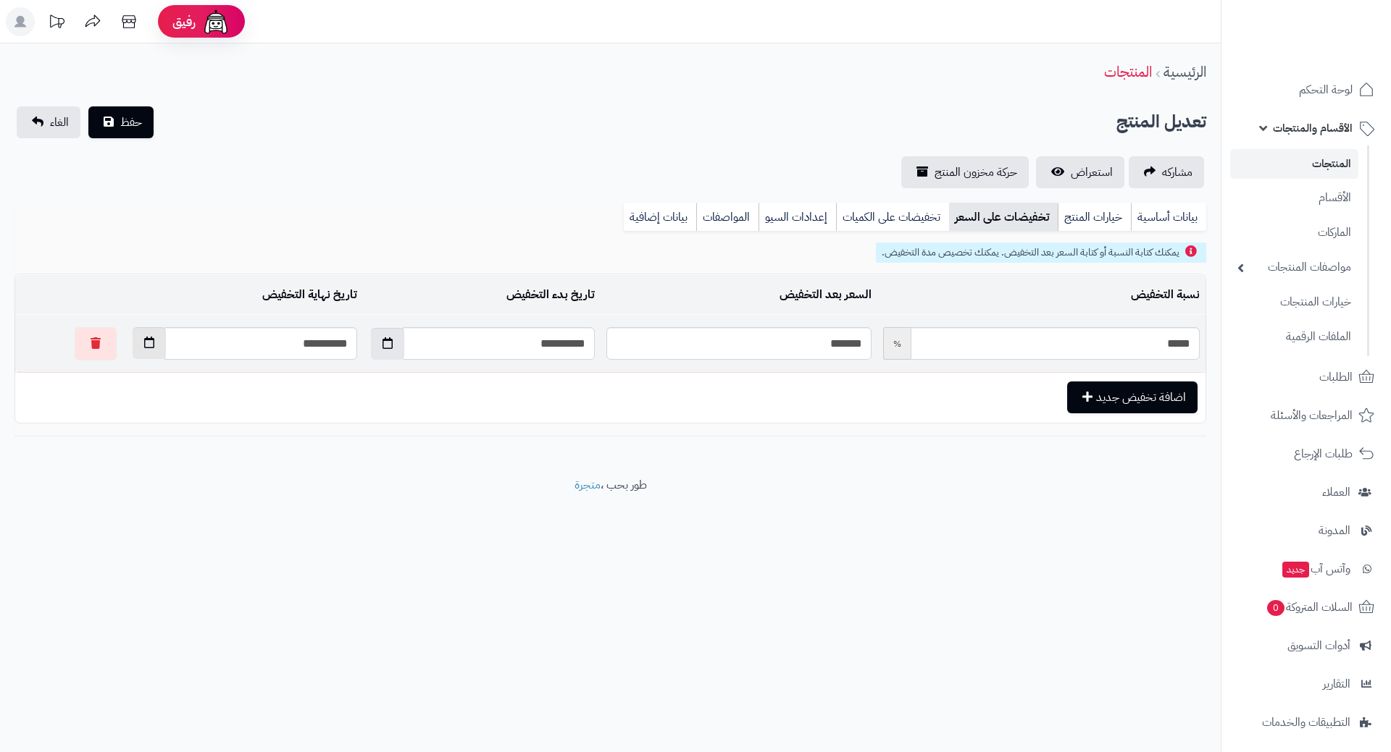
click at [133, 350] on button "button" at bounding box center [149, 343] width 33 height 32
click at [112, 372] on th "›" at bounding box center [109, 378] width 26 height 22
click at [194, 508] on td "1" at bounding box center [186, 509] width 26 height 22
type input "**********"
click at [139, 126] on span "حفظ" at bounding box center [131, 121] width 22 height 17
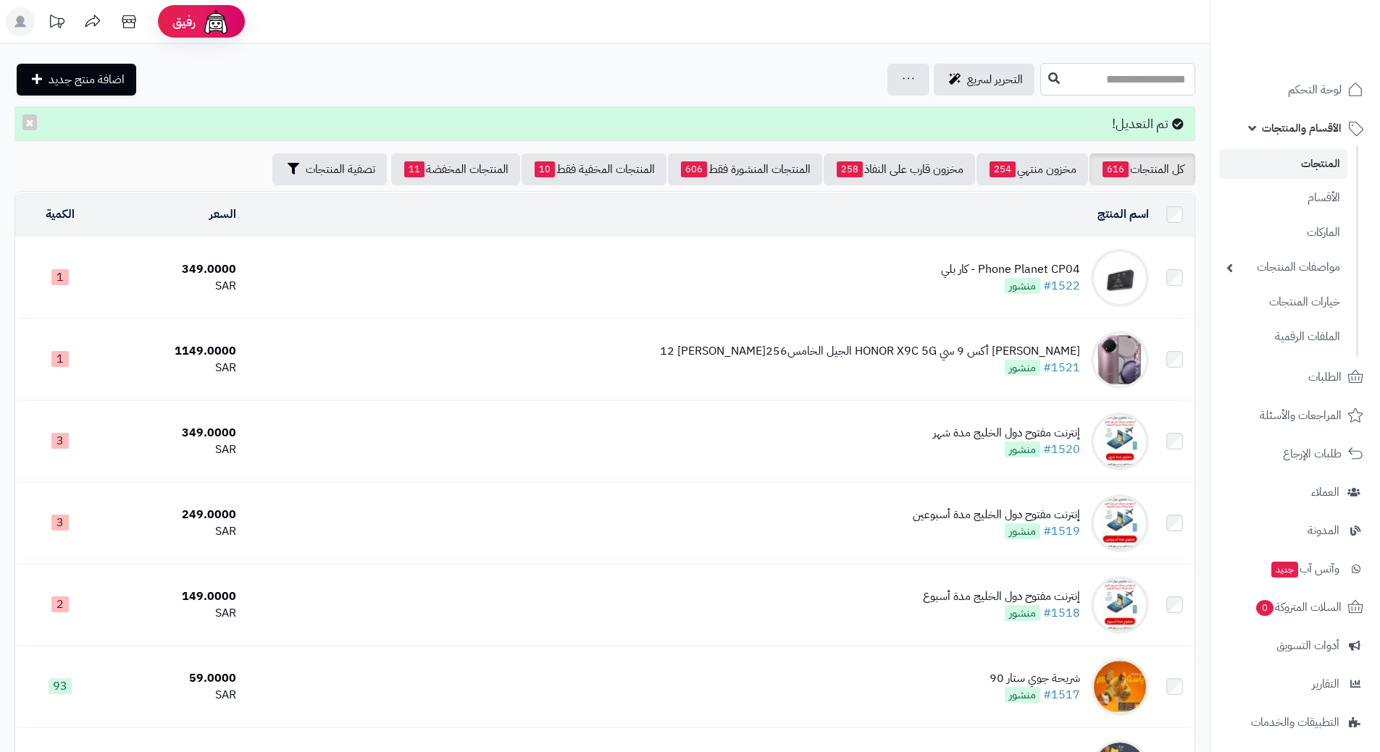
click at [1040, 73] on input "text" at bounding box center [1117, 79] width 155 height 33
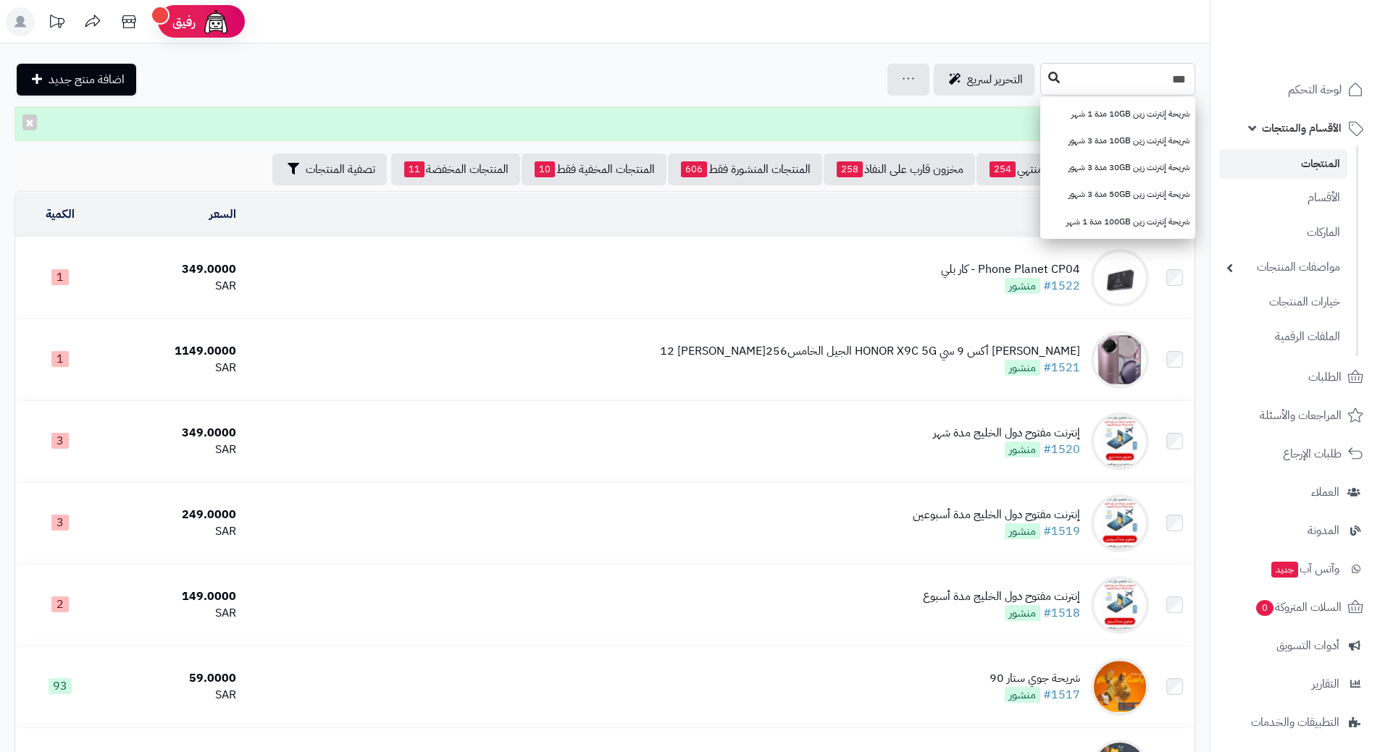
type input "***"
click at [1048, 77] on icon at bounding box center [1054, 78] width 12 height 12
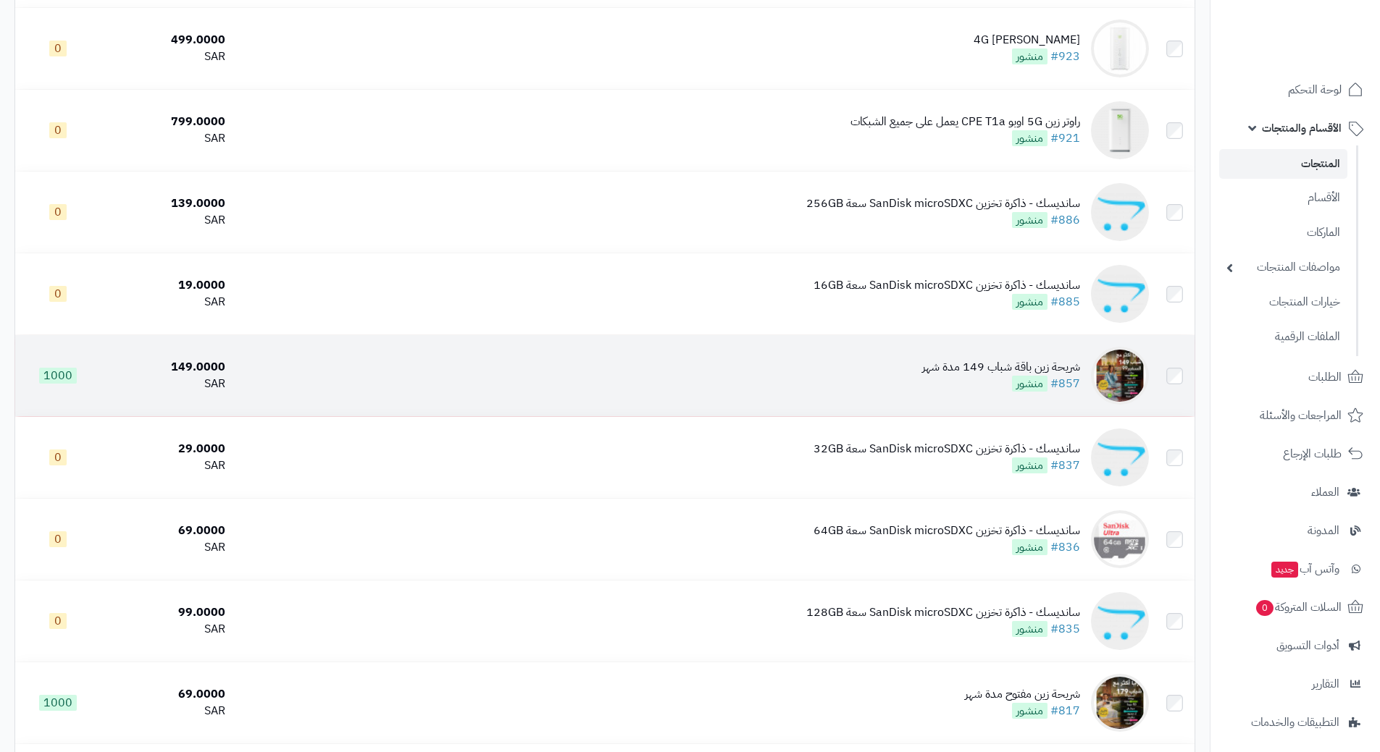
scroll to position [1014, 0]
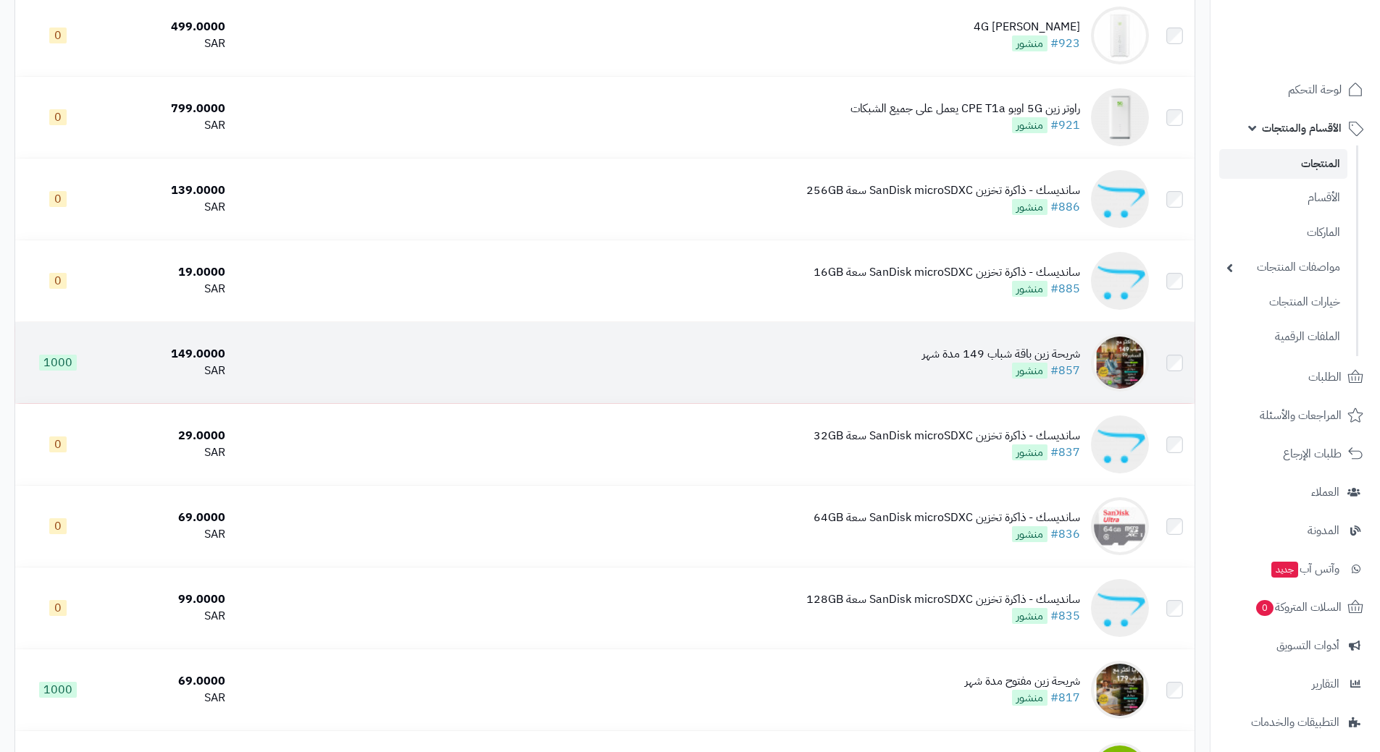
click at [633, 351] on td "شريحة [PERSON_NAME] باقة شباب 149 مدة شهر #857 منشور" at bounding box center [692, 362] width 923 height 81
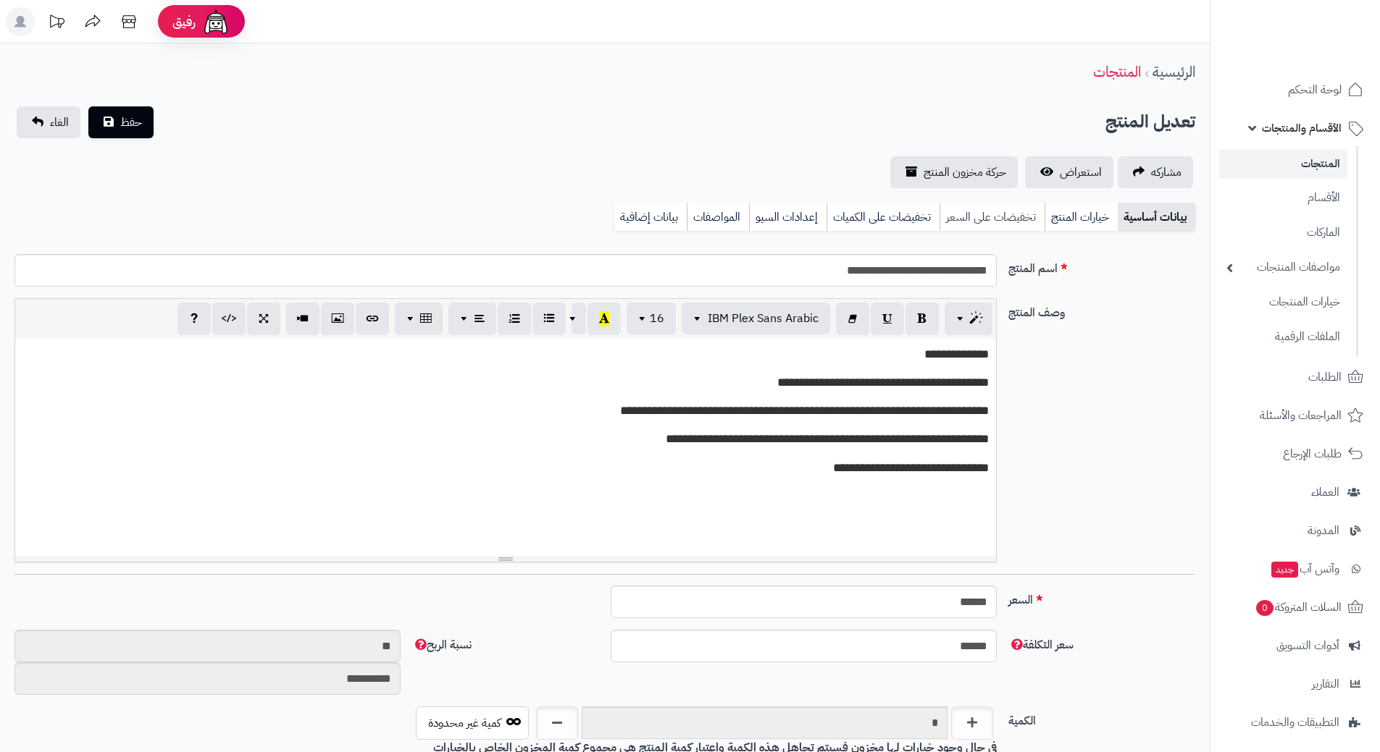
click at [956, 222] on link "تخفيضات على السعر" at bounding box center [991, 217] width 105 height 29
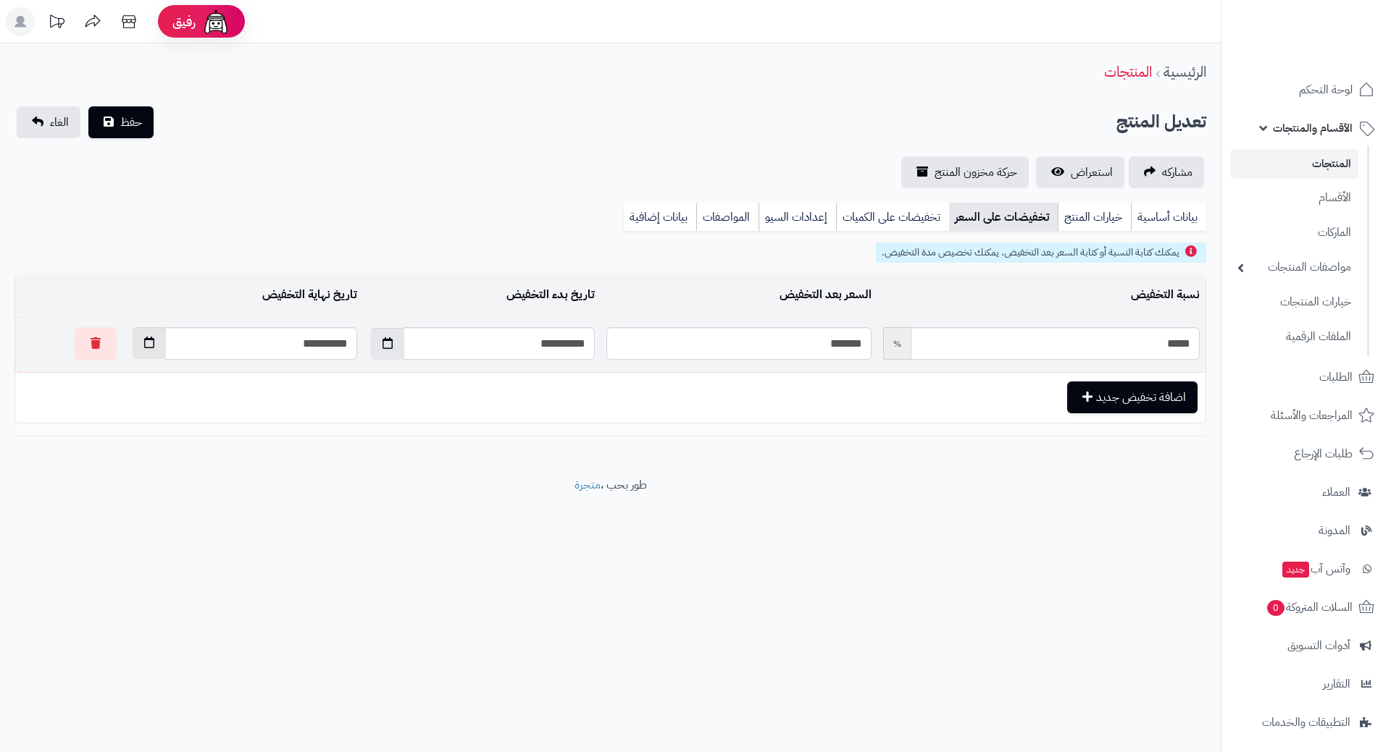
click at [133, 340] on button "button" at bounding box center [149, 343] width 33 height 32
click at [109, 372] on th "›" at bounding box center [109, 378] width 26 height 22
click at [186, 499] on td "1" at bounding box center [186, 509] width 26 height 22
type input "**********"
click at [127, 123] on span "حفظ" at bounding box center [131, 121] width 22 height 17
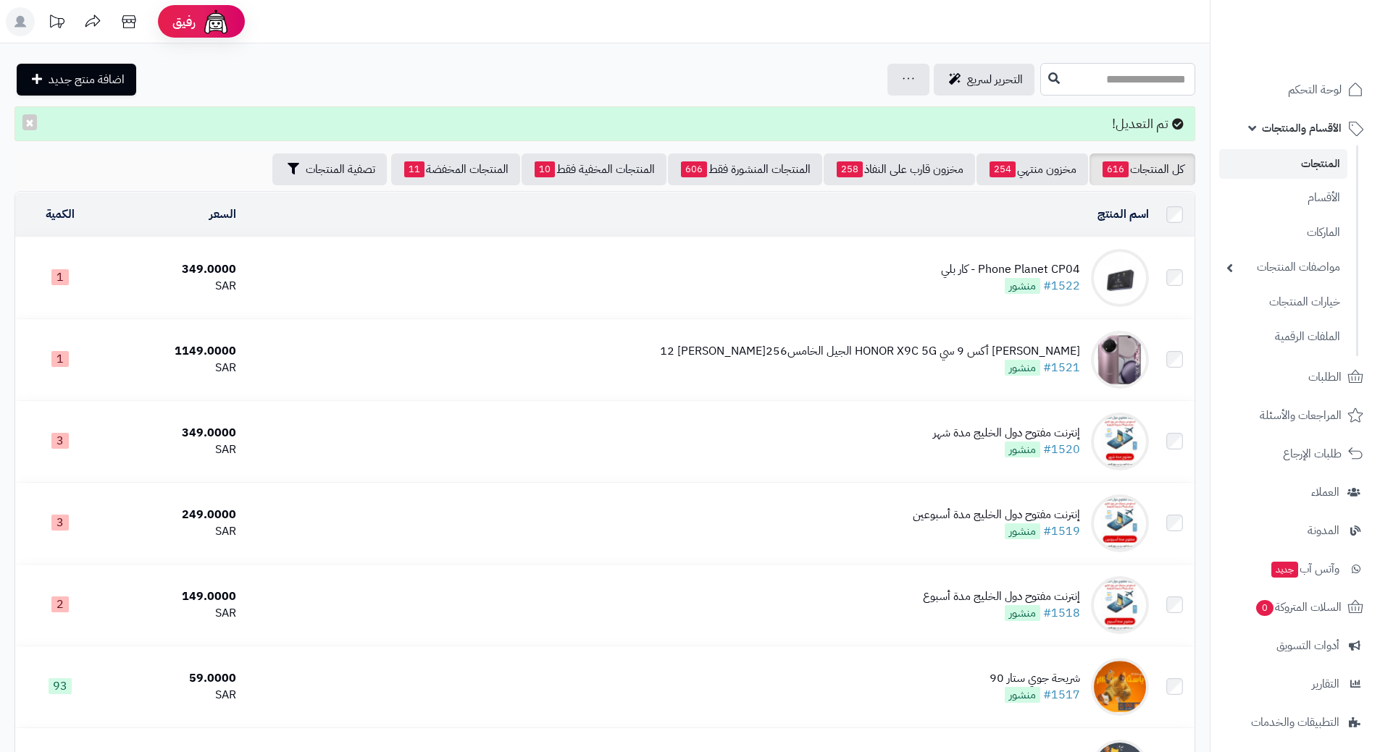
click at [1098, 74] on input "text" at bounding box center [1117, 79] width 155 height 33
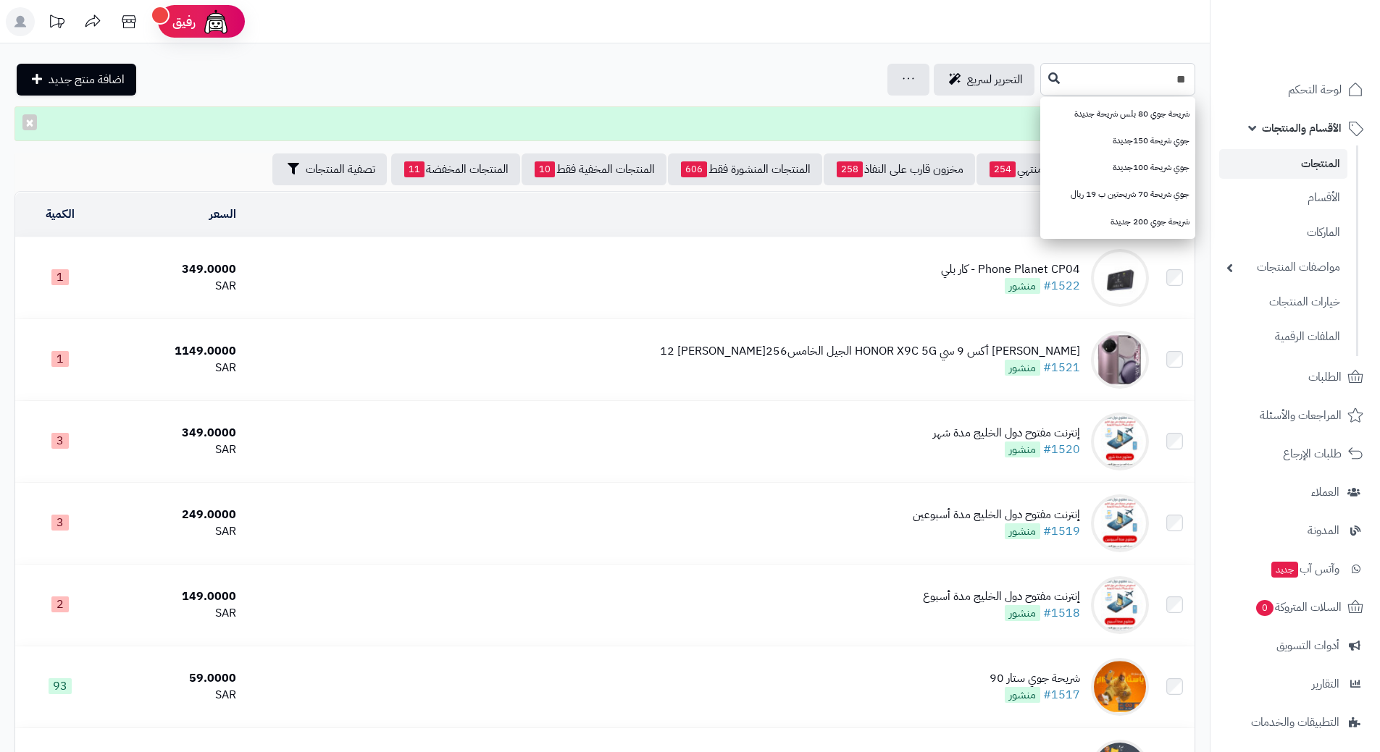
type input "*"
type input "***"
click at [1048, 82] on icon at bounding box center [1054, 78] width 12 height 12
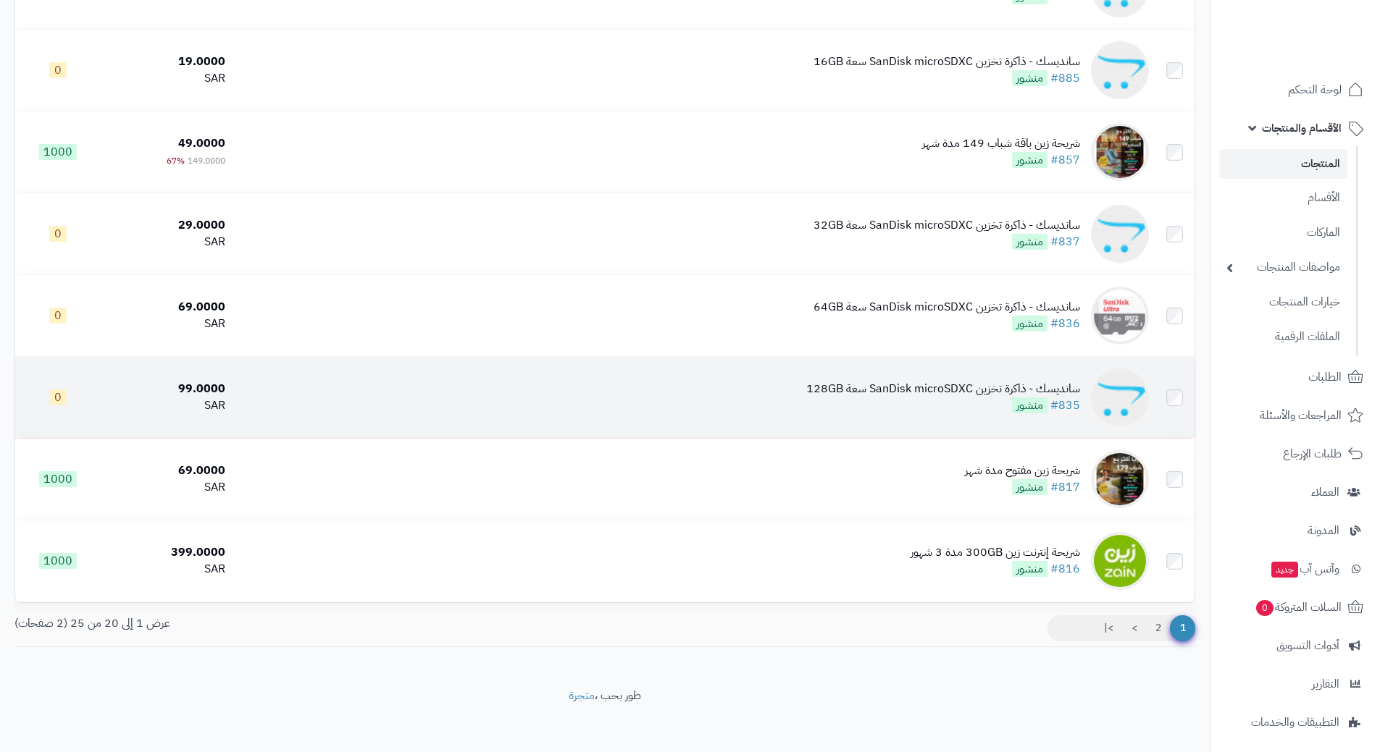
scroll to position [1230, 0]
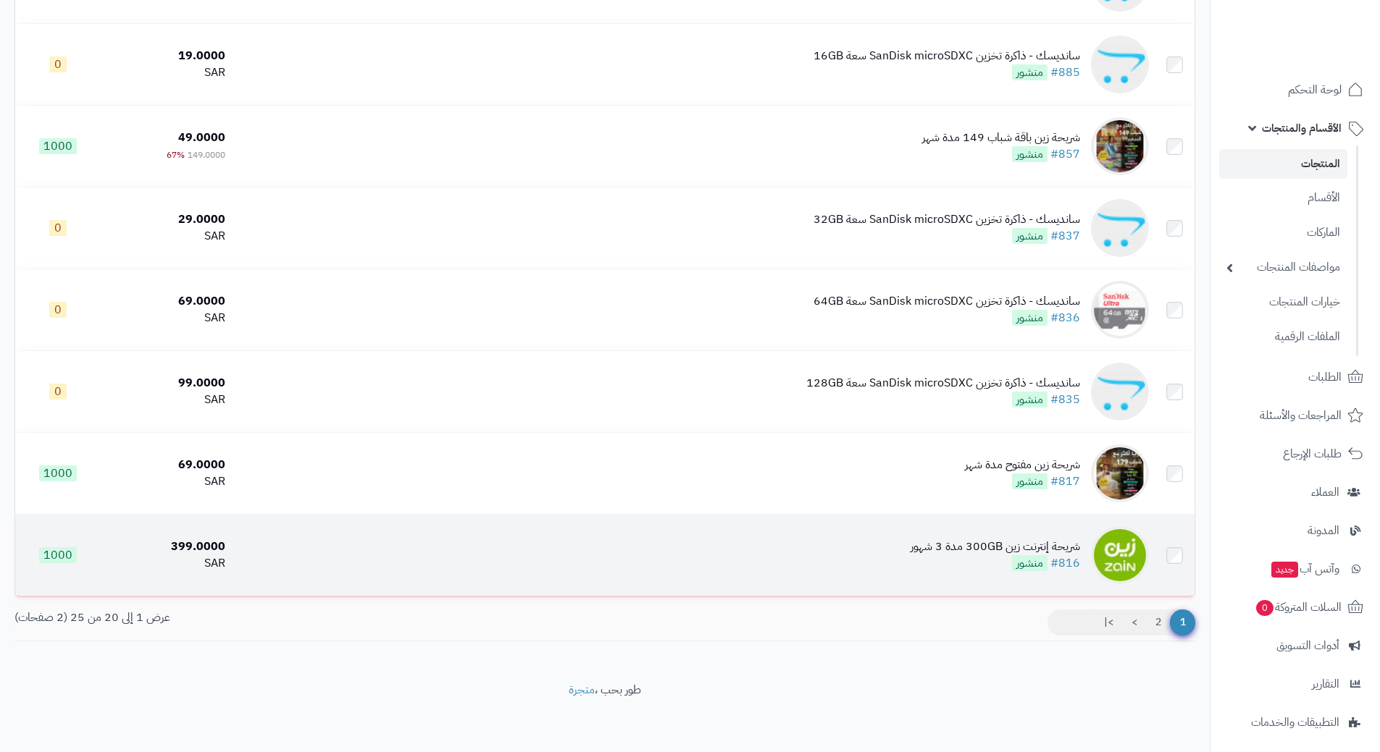
click at [602, 548] on td "شريحة إنترنت زين 300GB مدة 3 شهور #816 منشور" at bounding box center [692, 555] width 923 height 81
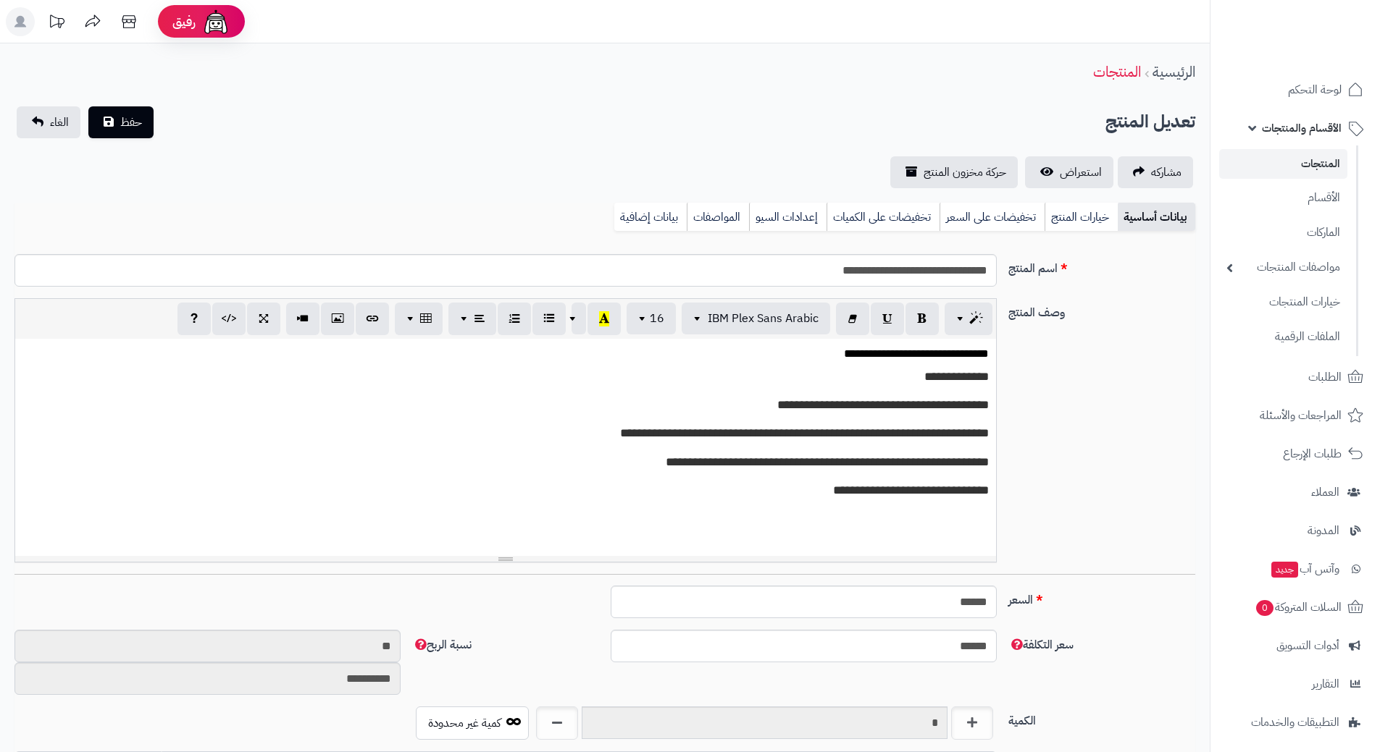
click at [987, 217] on link "تخفيضات على السعر" at bounding box center [991, 217] width 105 height 29
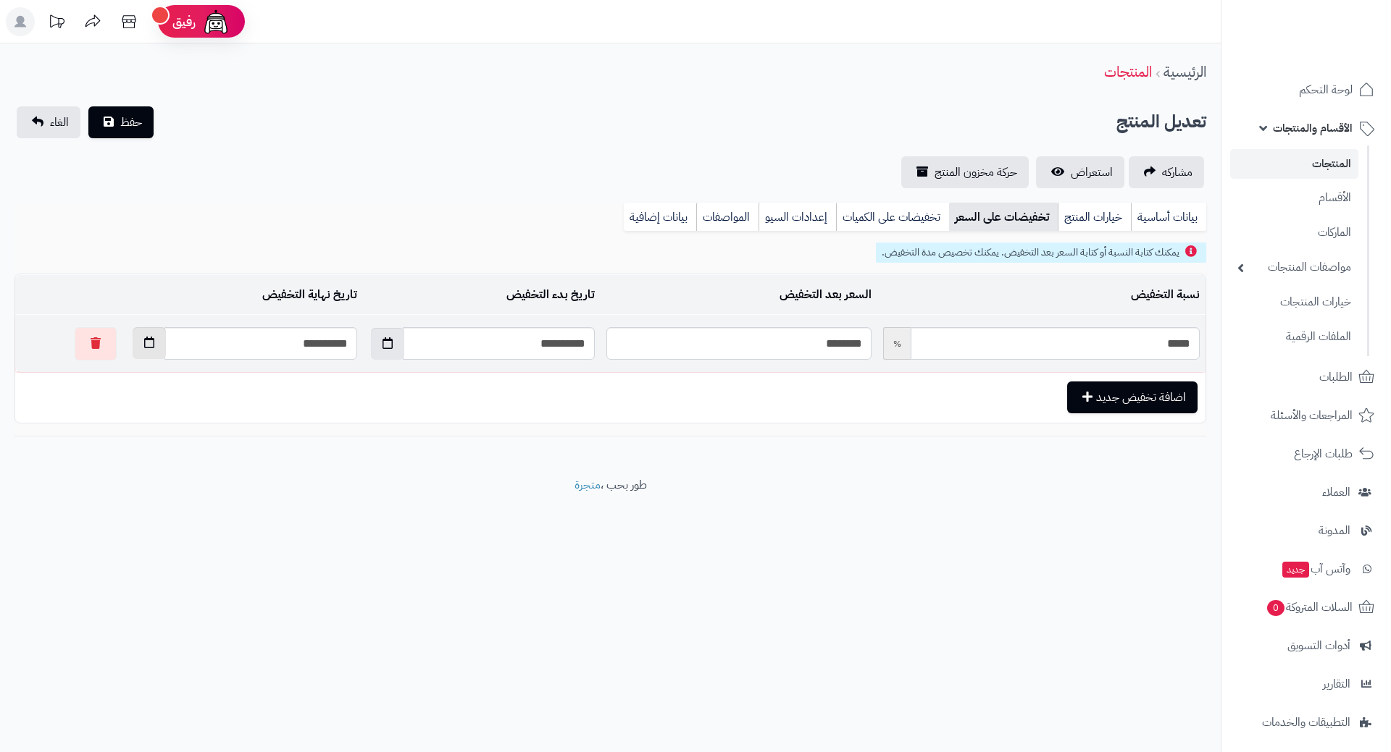
click at [144, 344] on icon "button" at bounding box center [149, 343] width 10 height 12
click at [106, 375] on th "›" at bounding box center [109, 378] width 26 height 22
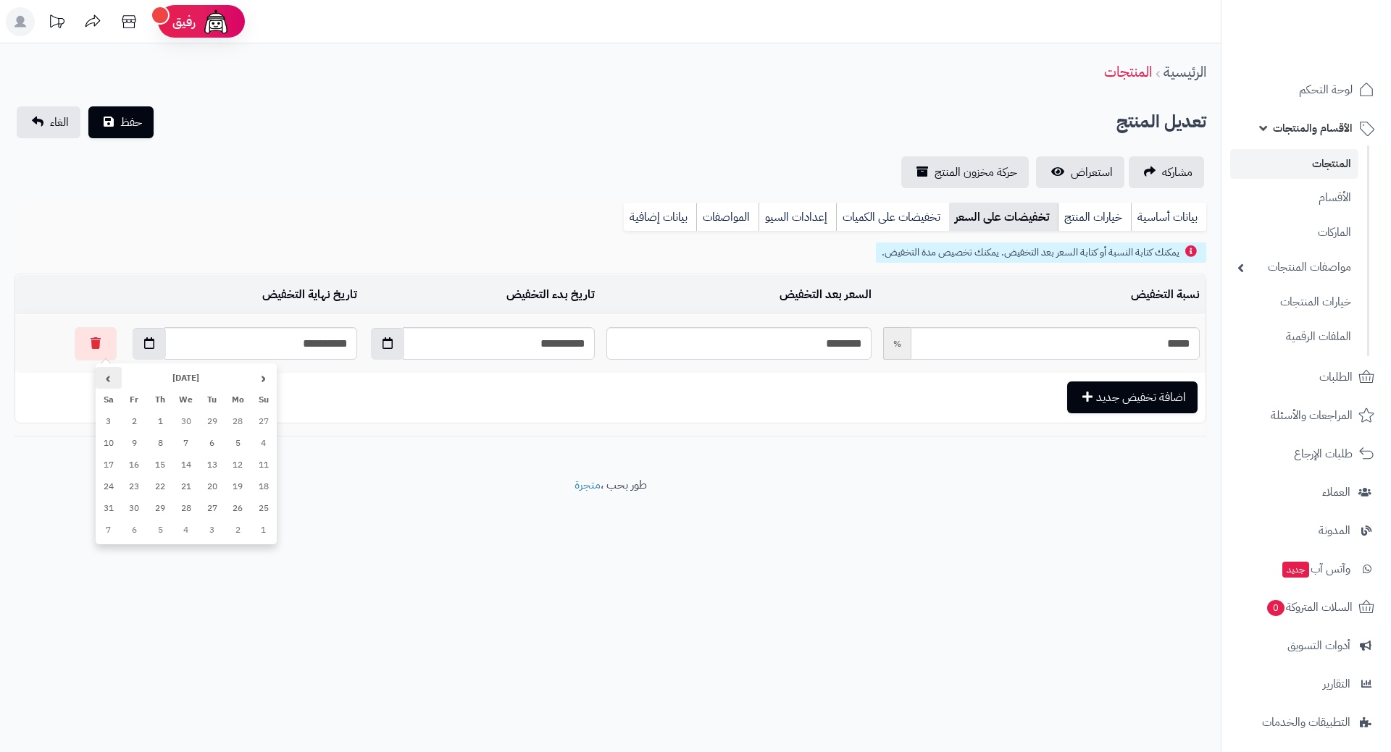
click at [106, 375] on th "›" at bounding box center [109, 378] width 26 height 22
click at [106, 376] on th "›" at bounding box center [109, 378] width 26 height 22
click at [264, 386] on th "‹" at bounding box center [264, 378] width 26 height 22
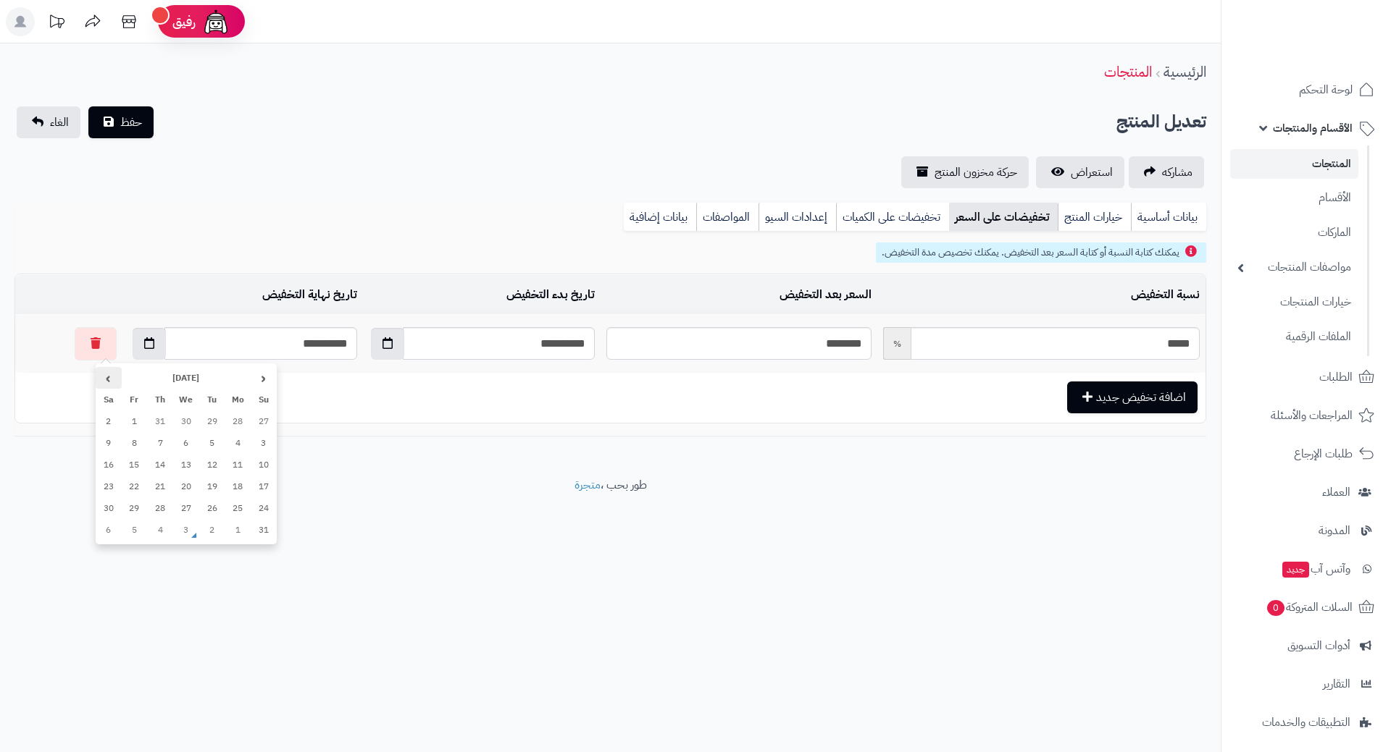
click at [117, 372] on th "›" at bounding box center [109, 378] width 26 height 22
click at [190, 505] on td "1" at bounding box center [186, 509] width 26 height 22
type input "**********"
click at [135, 117] on span "حفظ" at bounding box center [131, 121] width 22 height 17
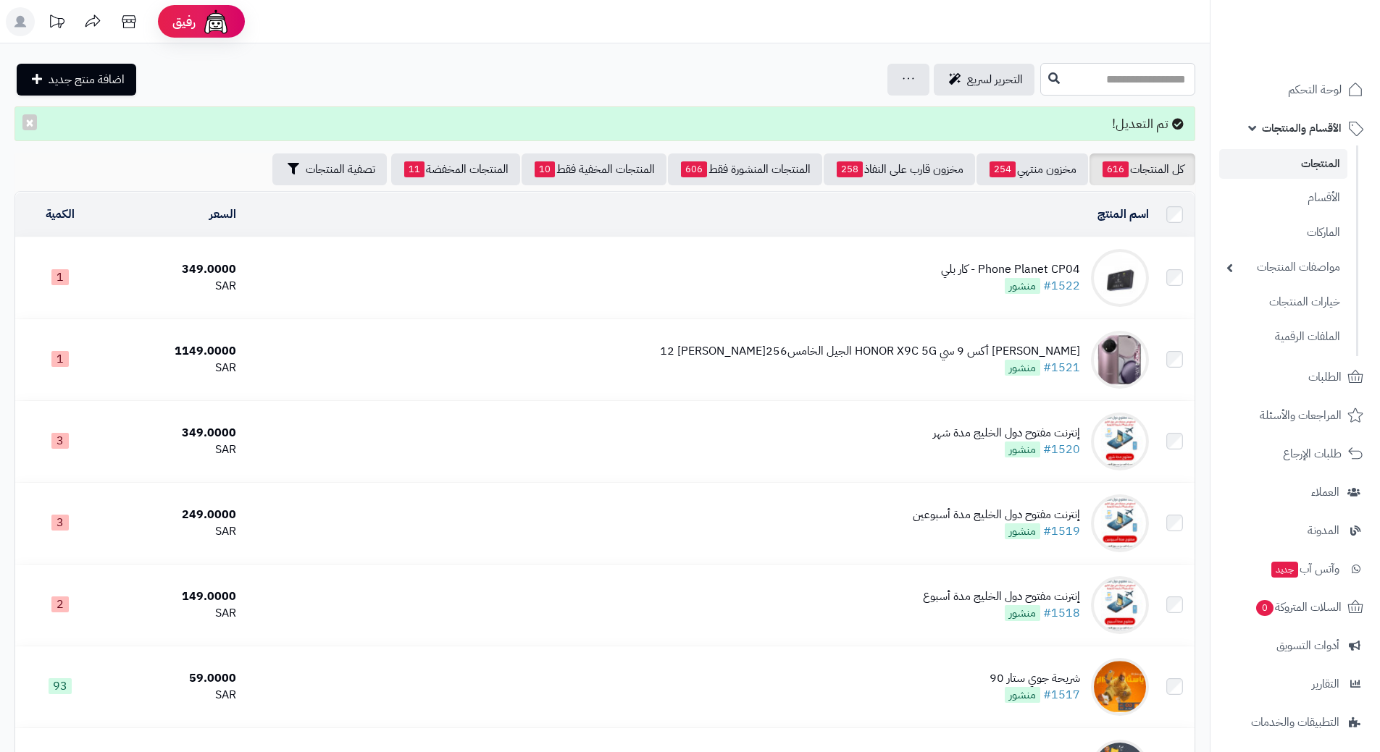
click at [1097, 81] on input "text" at bounding box center [1117, 79] width 155 height 33
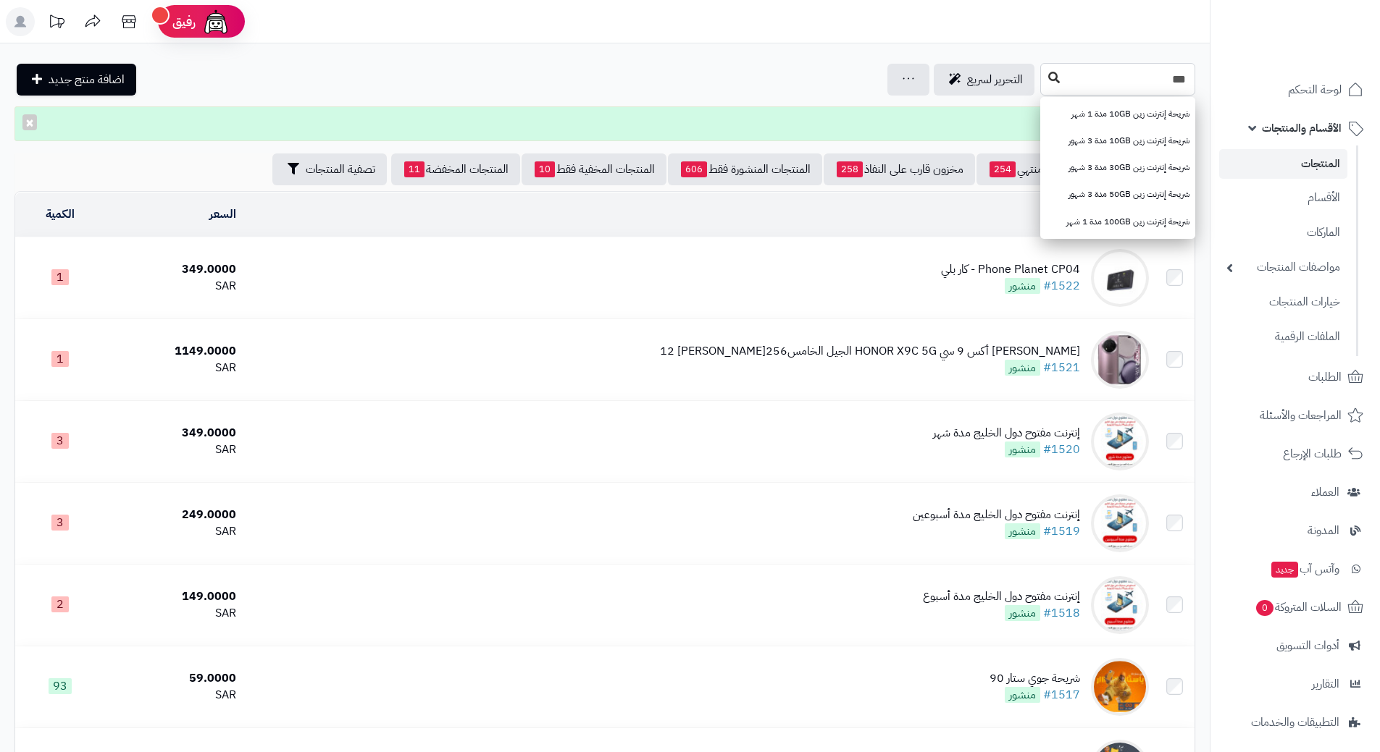
type input "***"
click at [1048, 76] on icon at bounding box center [1054, 78] width 12 height 12
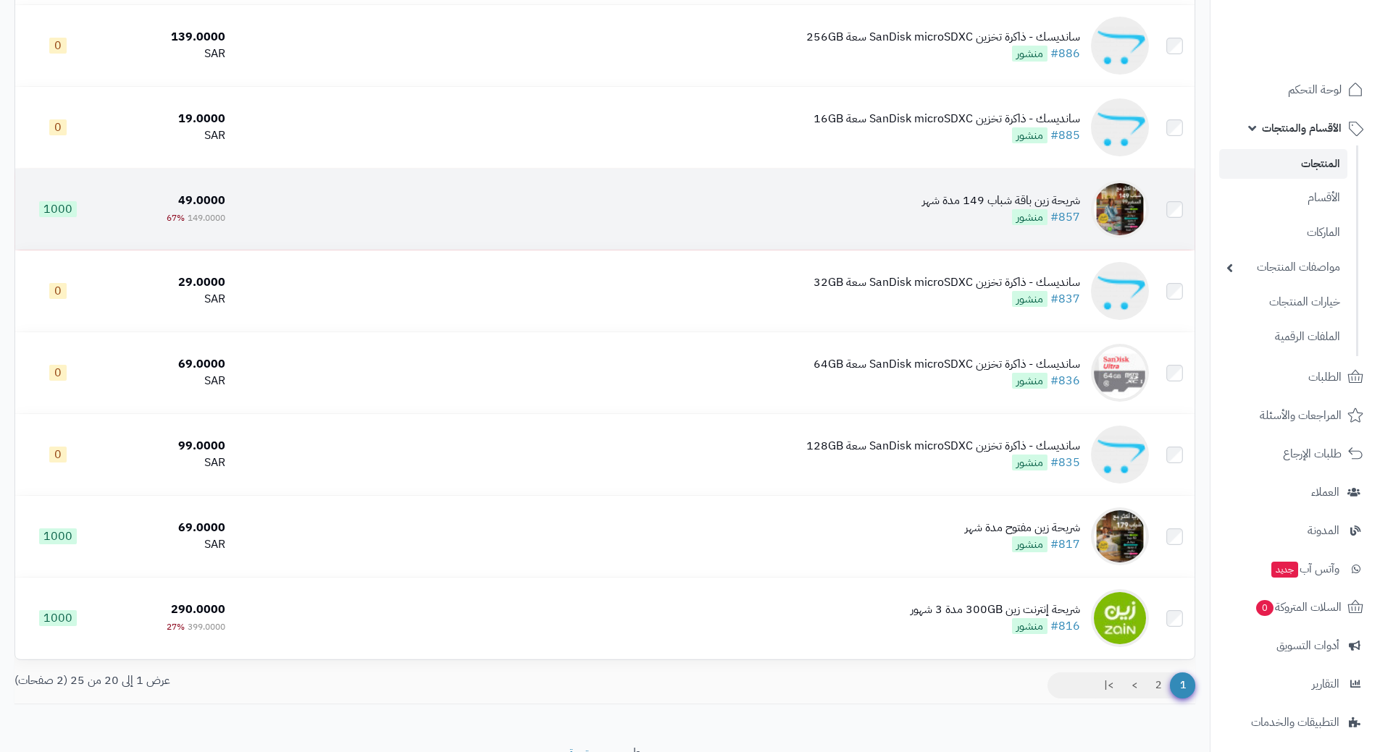
scroll to position [1230, 0]
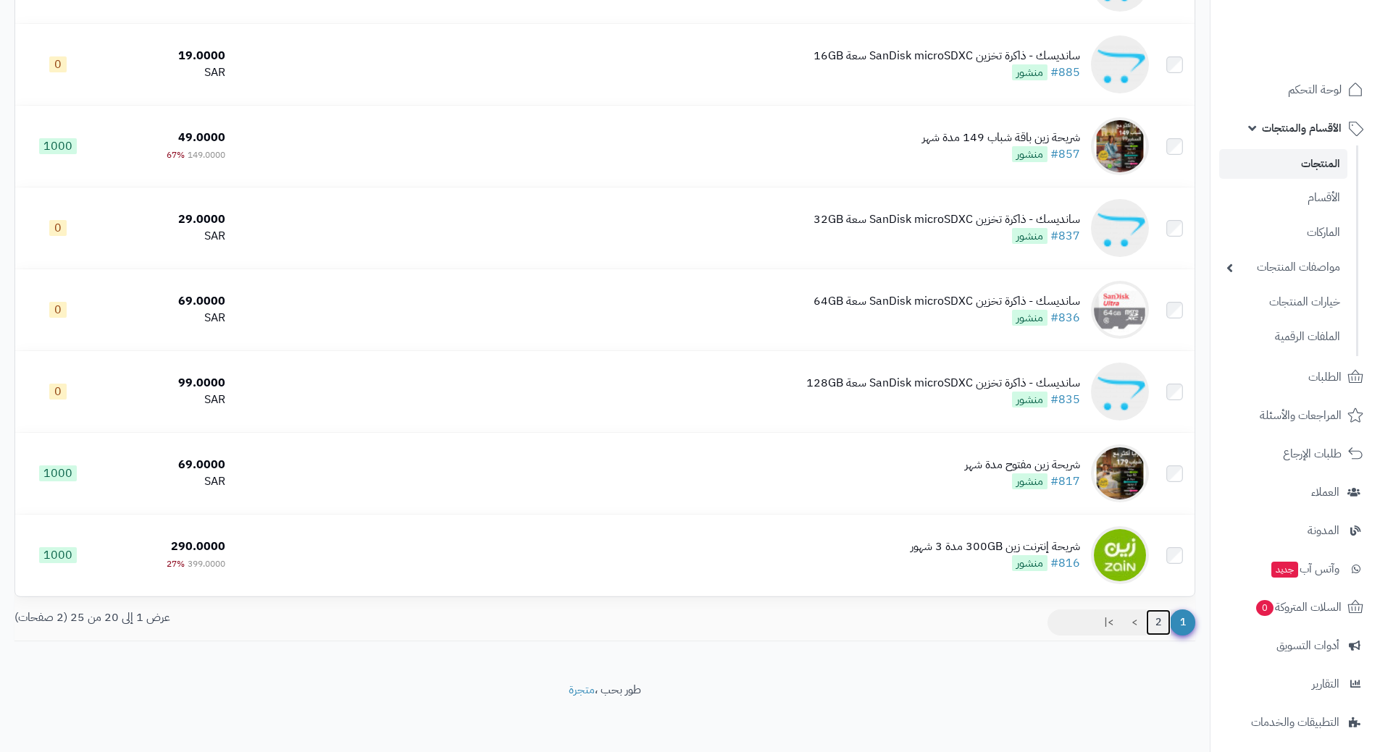
click at [1160, 623] on link "2" at bounding box center [1158, 623] width 25 height 26
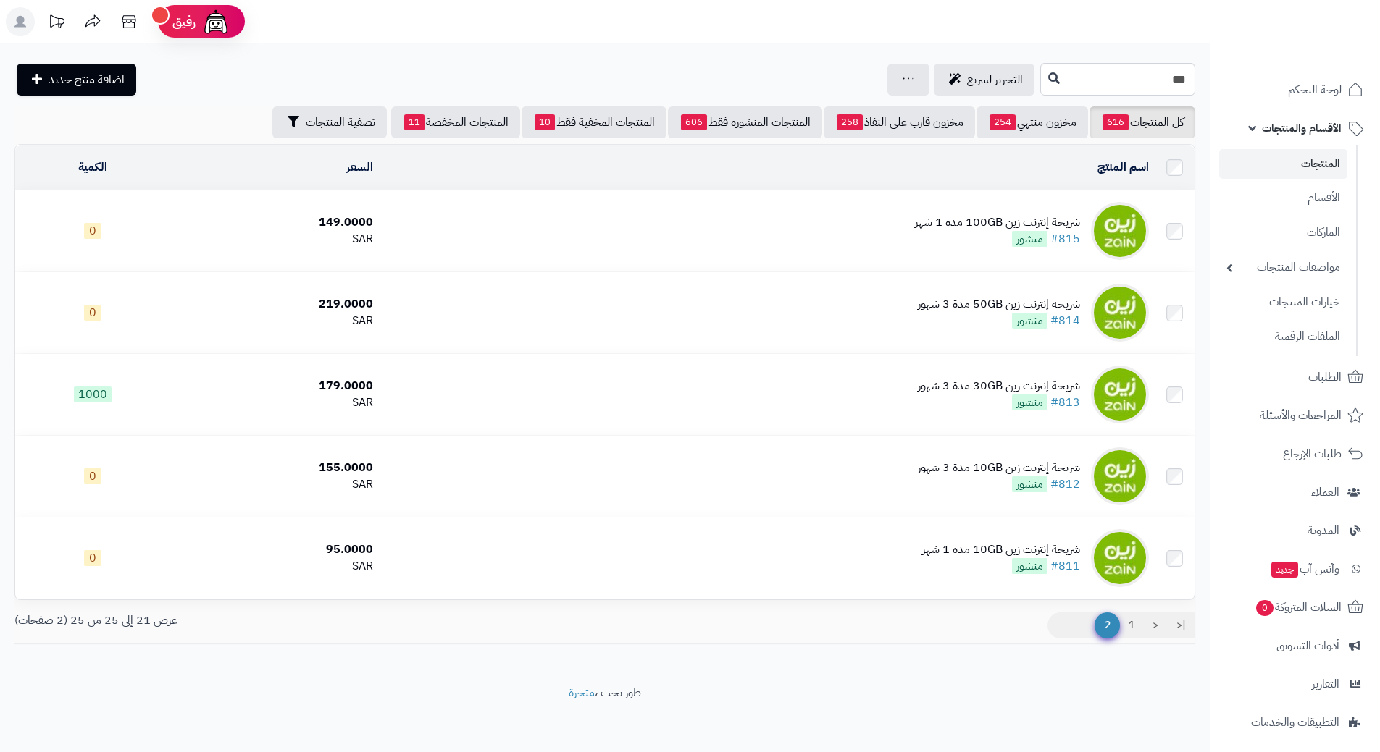
click at [553, 230] on td "شريحة إنترنت زين 100GB مدة 1 شهر #815 منشور" at bounding box center [767, 230] width 776 height 81
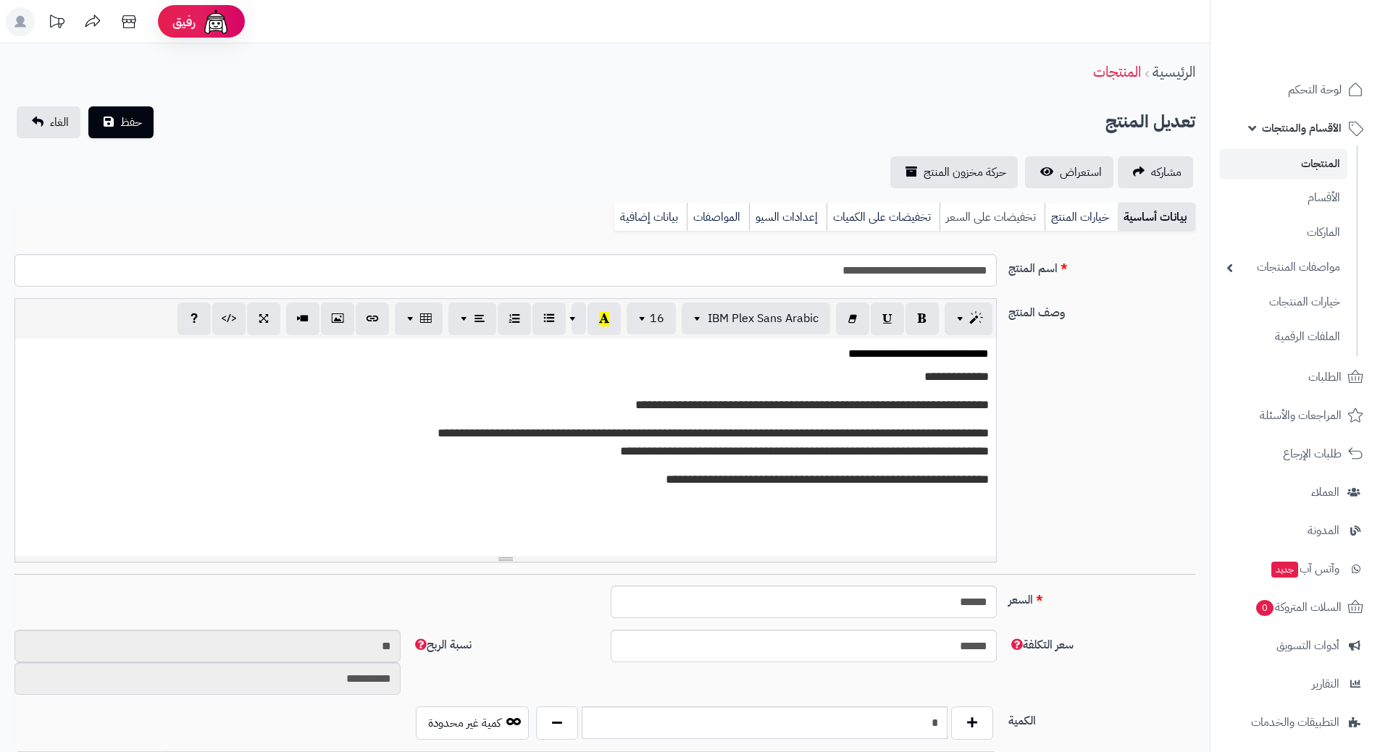
scroll to position [1333, 0]
click at [1013, 222] on link "تخفيضات على السعر" at bounding box center [991, 217] width 105 height 29
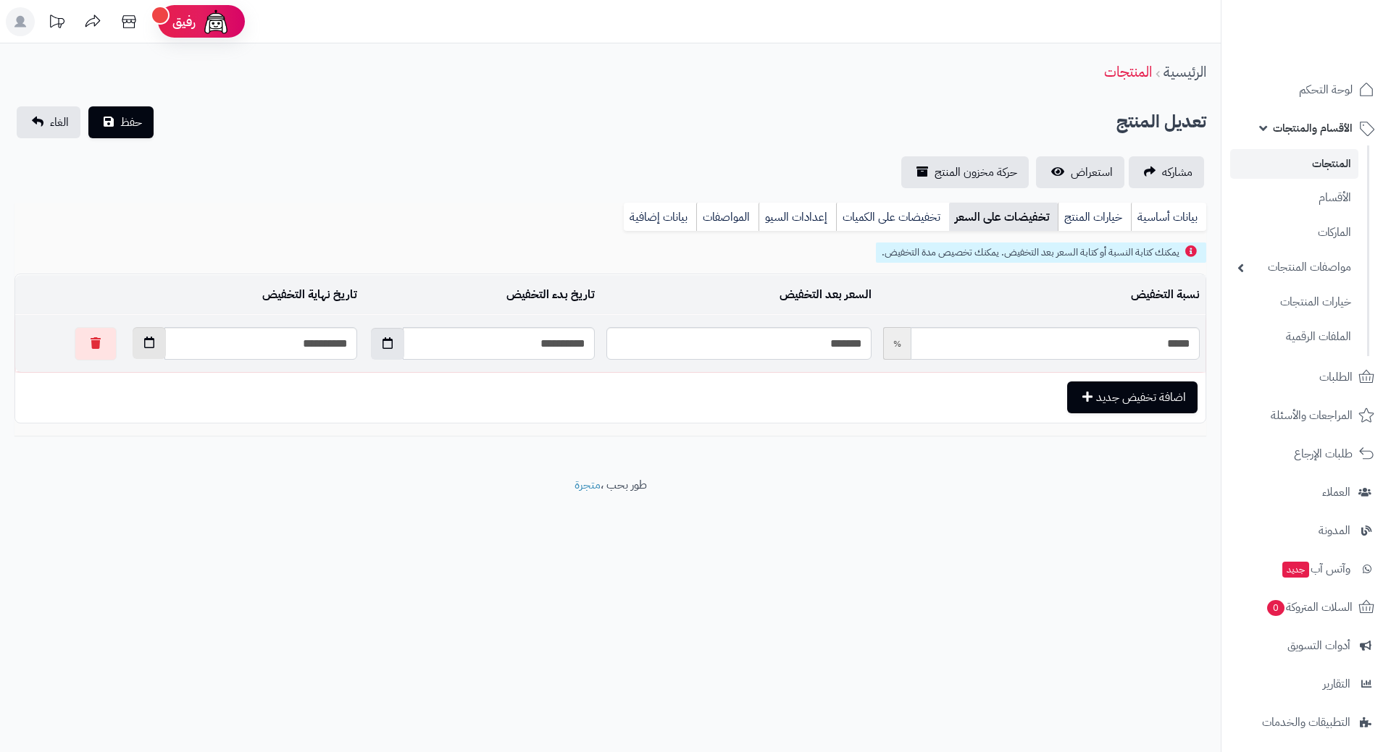
click at [133, 351] on button "button" at bounding box center [149, 343] width 33 height 32
click at [162, 370] on th "December 2023" at bounding box center [187, 378] width 130 height 22
click at [109, 377] on th "›" at bounding box center [103, 378] width 14 height 22
click at [130, 449] on span "Aug" at bounding box center [123, 455] width 39 height 39
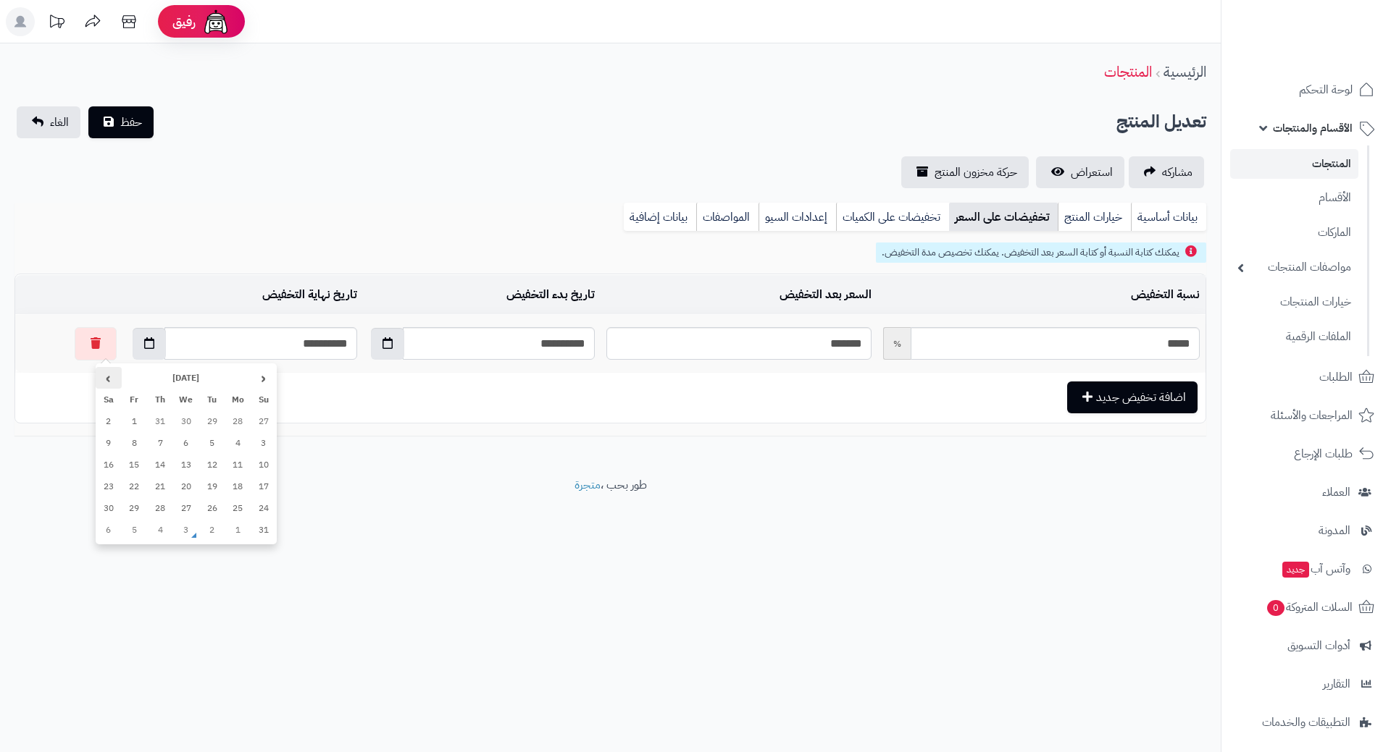
click at [110, 382] on th "›" at bounding box center [109, 378] width 26 height 22
click at [184, 502] on td "1" at bounding box center [186, 509] width 26 height 22
type input "**********"
click at [1165, 219] on link "بيانات أساسية" at bounding box center [1168, 217] width 75 height 29
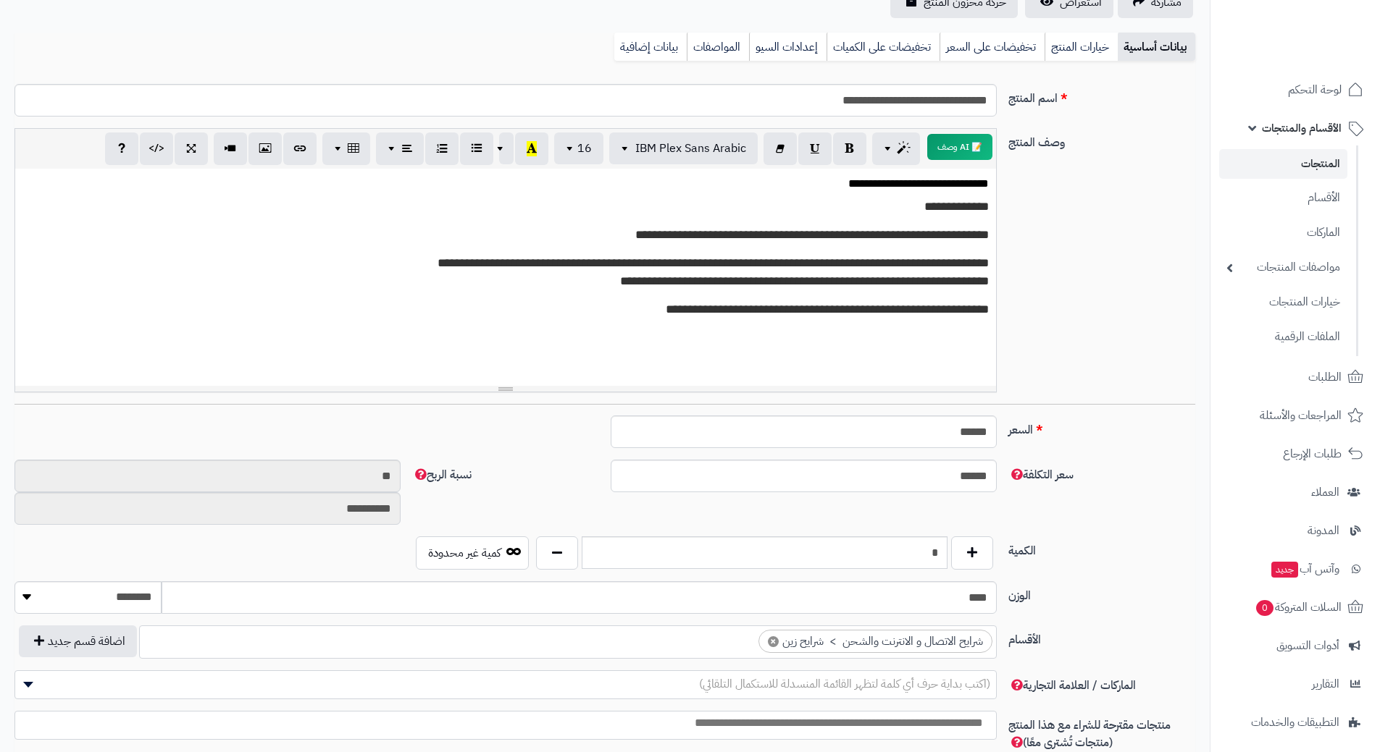
scroll to position [0, 0]
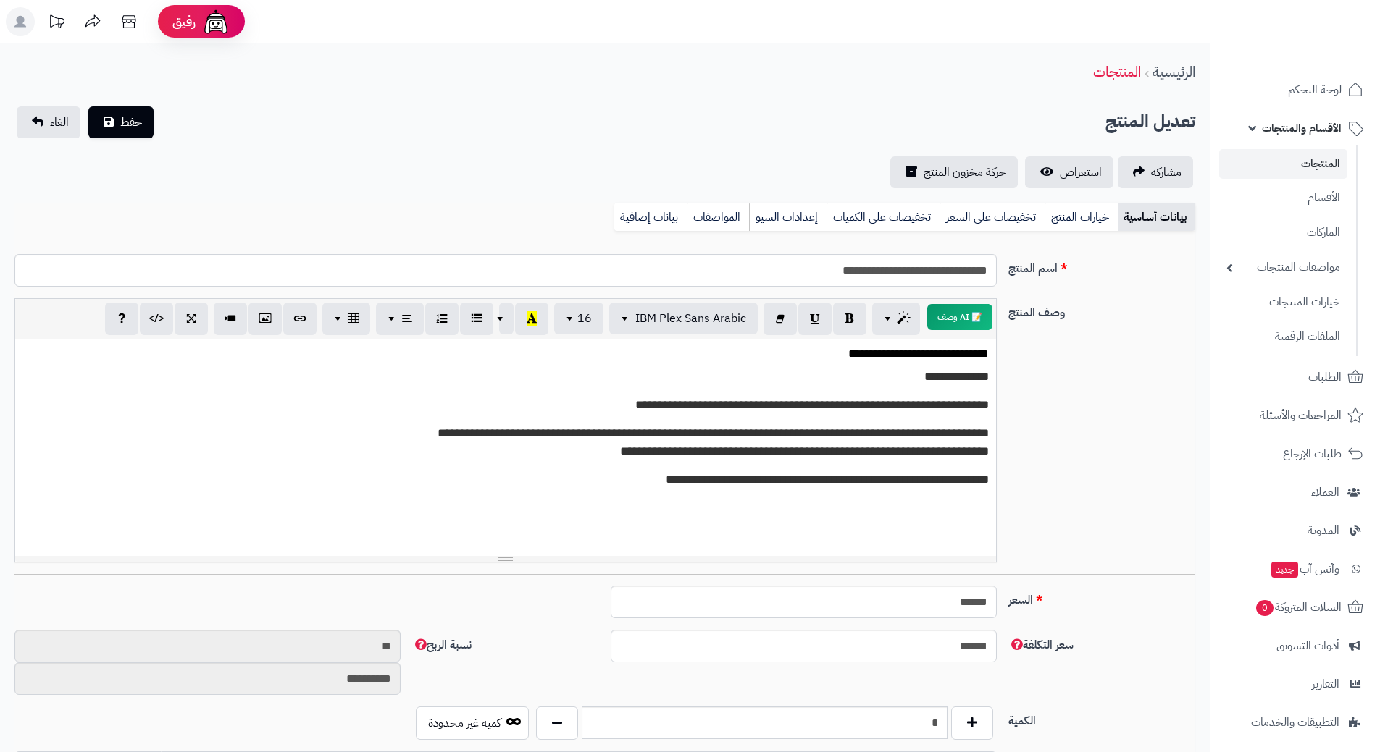
type input "*"
click at [140, 119] on span "حفظ" at bounding box center [131, 121] width 22 height 17
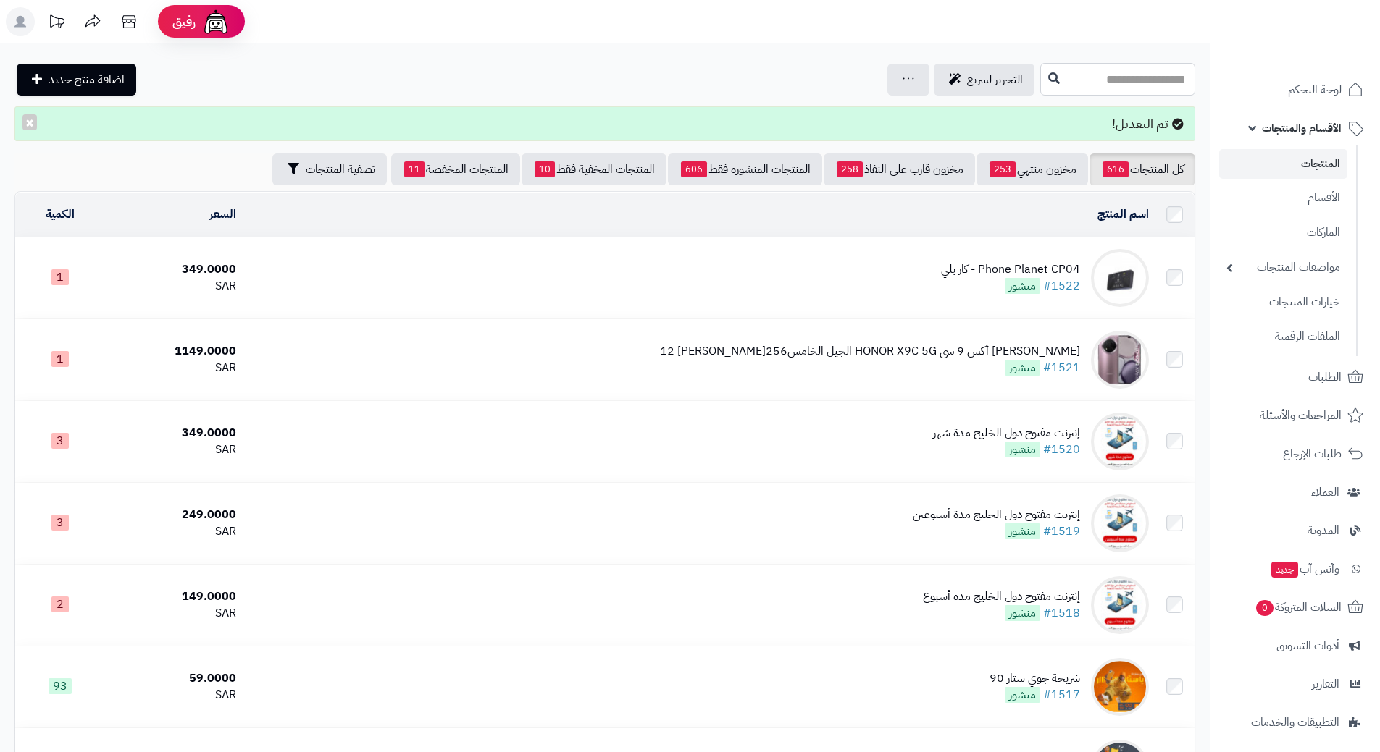
click at [1048, 79] on input "text" at bounding box center [1117, 79] width 155 height 33
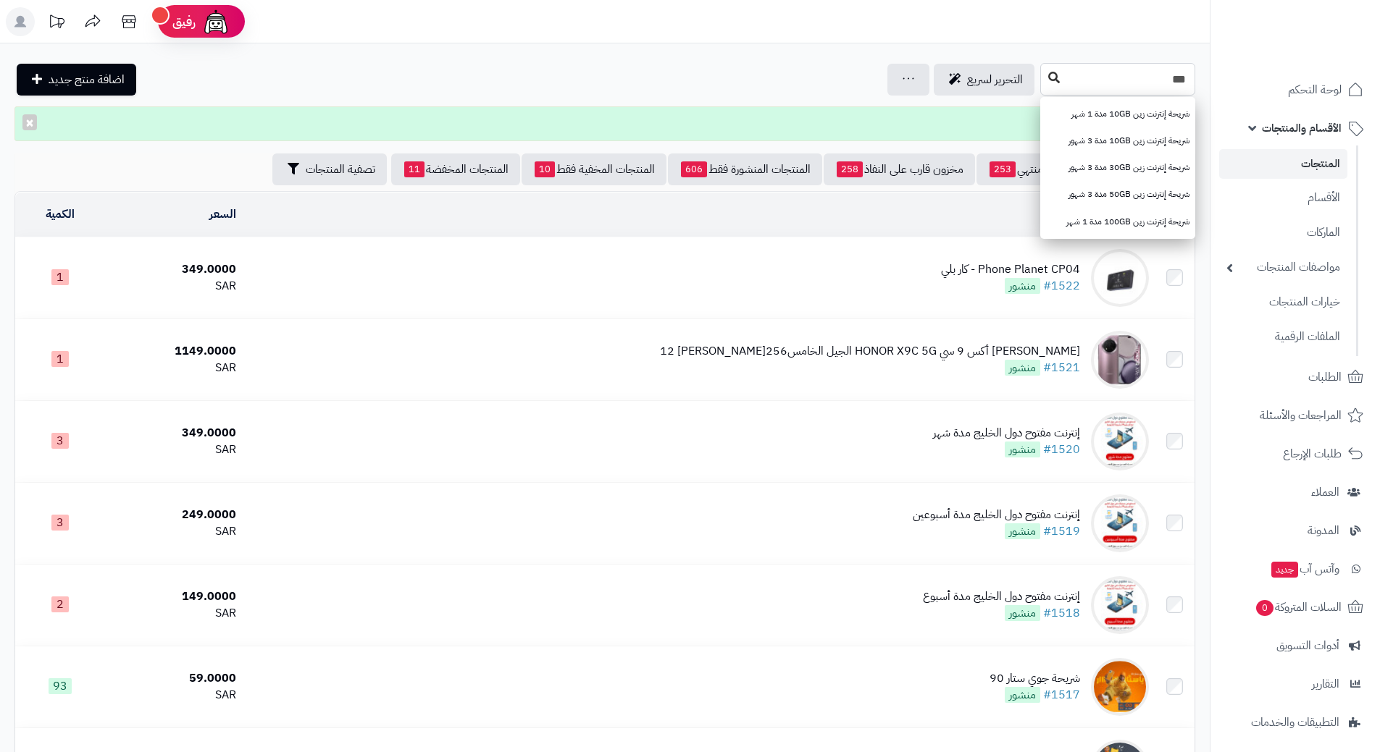
type input "***"
click at [1048, 79] on icon at bounding box center [1054, 78] width 12 height 12
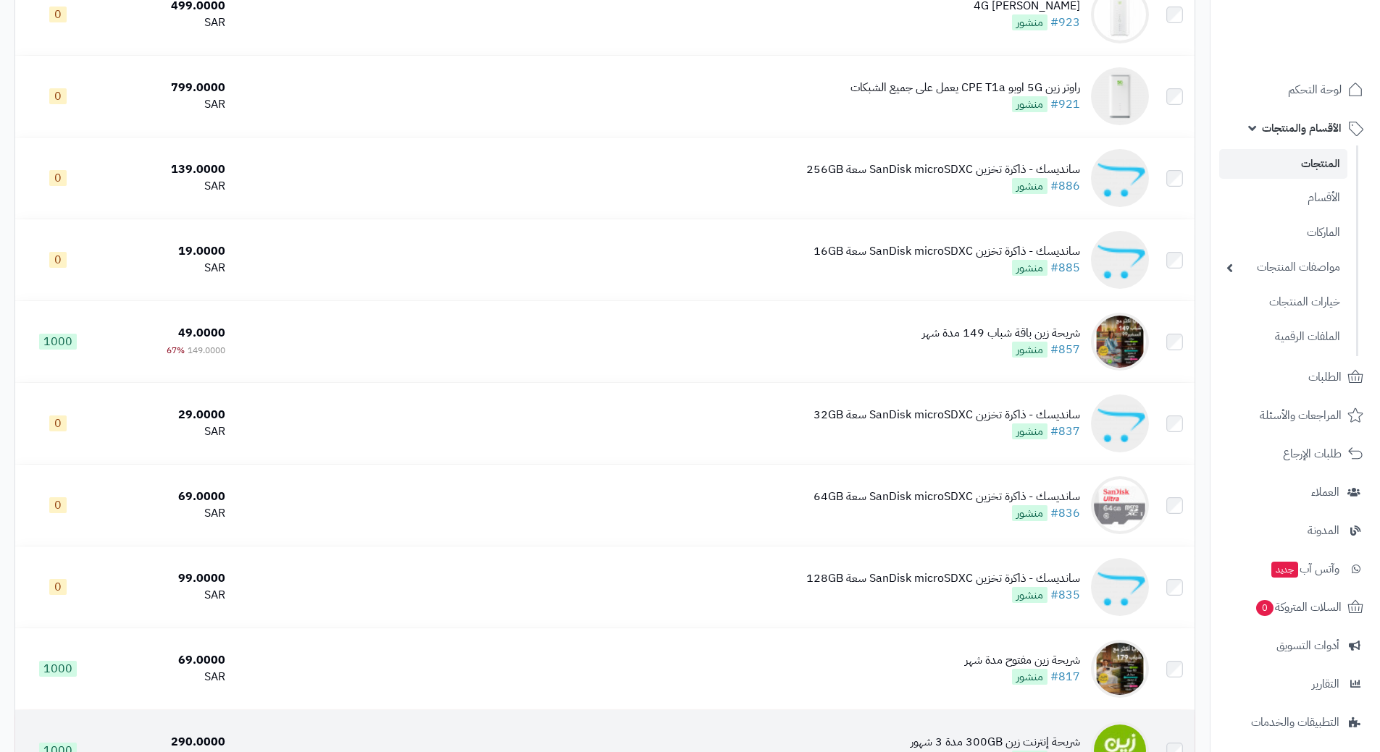
scroll to position [1230, 0]
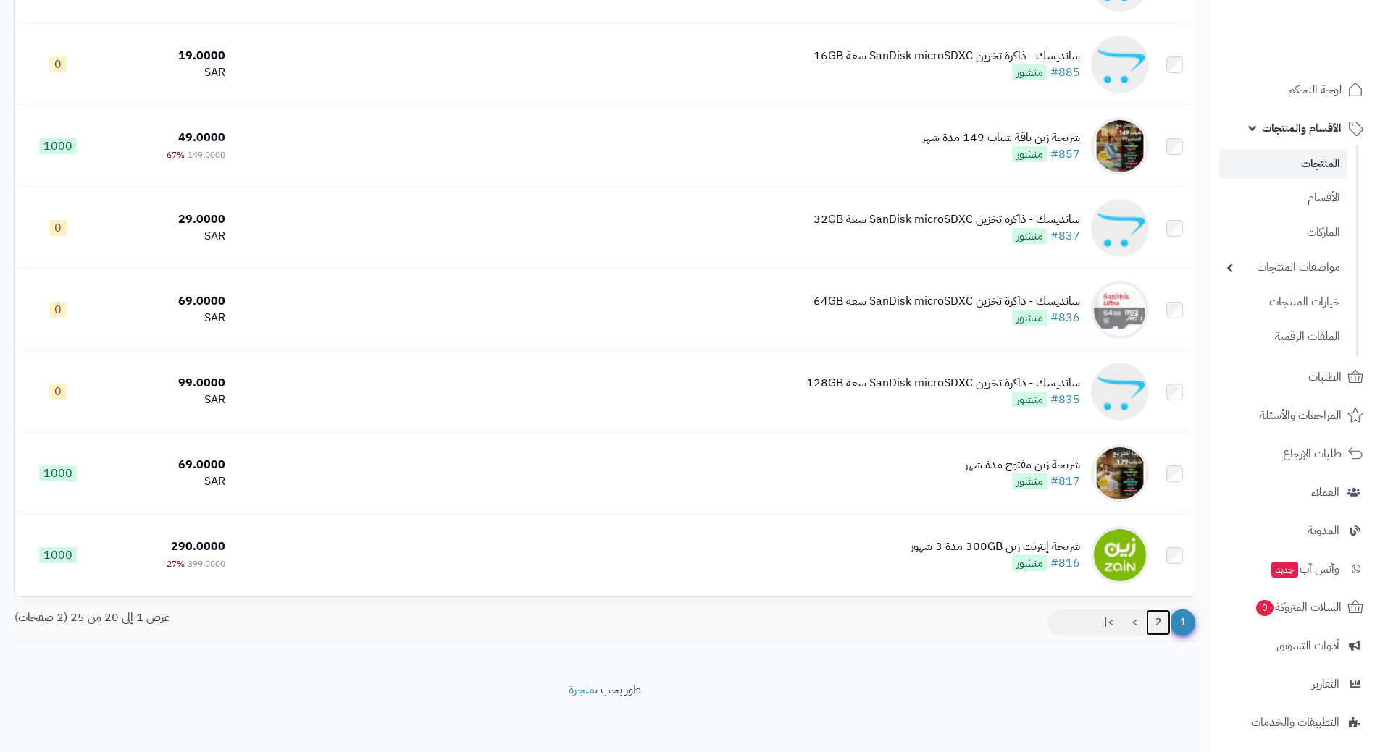
click at [1157, 623] on link "2" at bounding box center [1158, 623] width 25 height 26
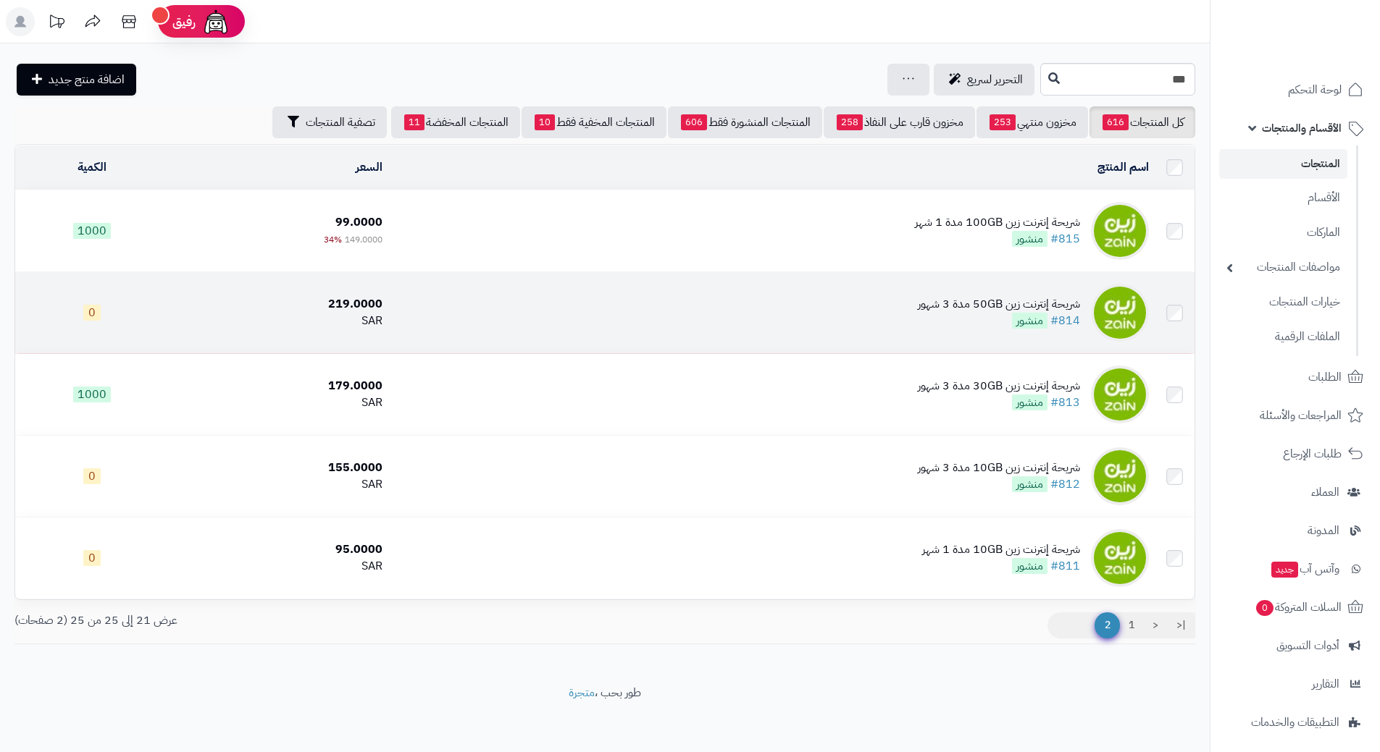
click at [622, 314] on td "شريحة إنترنت زين 50GB مدة 3 شهور #814 منشور" at bounding box center [771, 312] width 766 height 81
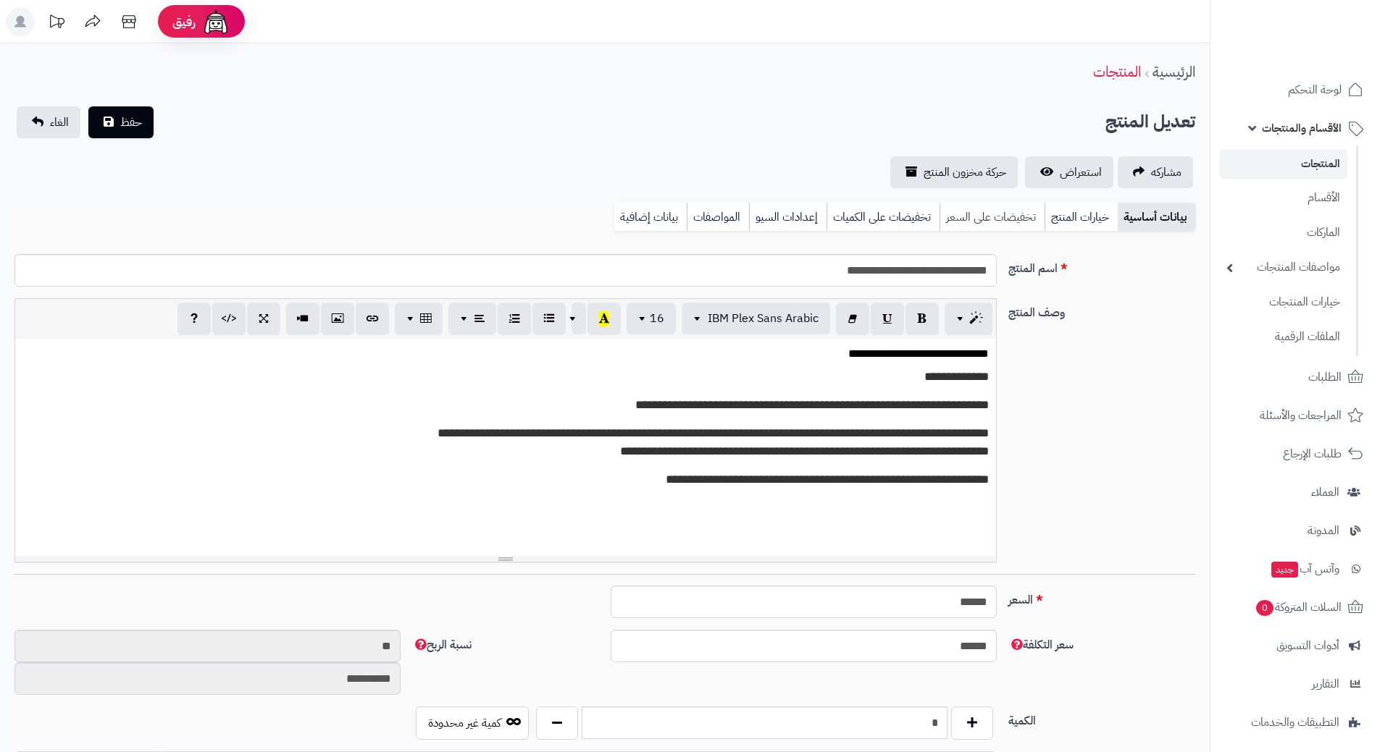
click at [960, 211] on link "تخفيضات على السعر" at bounding box center [991, 217] width 105 height 29
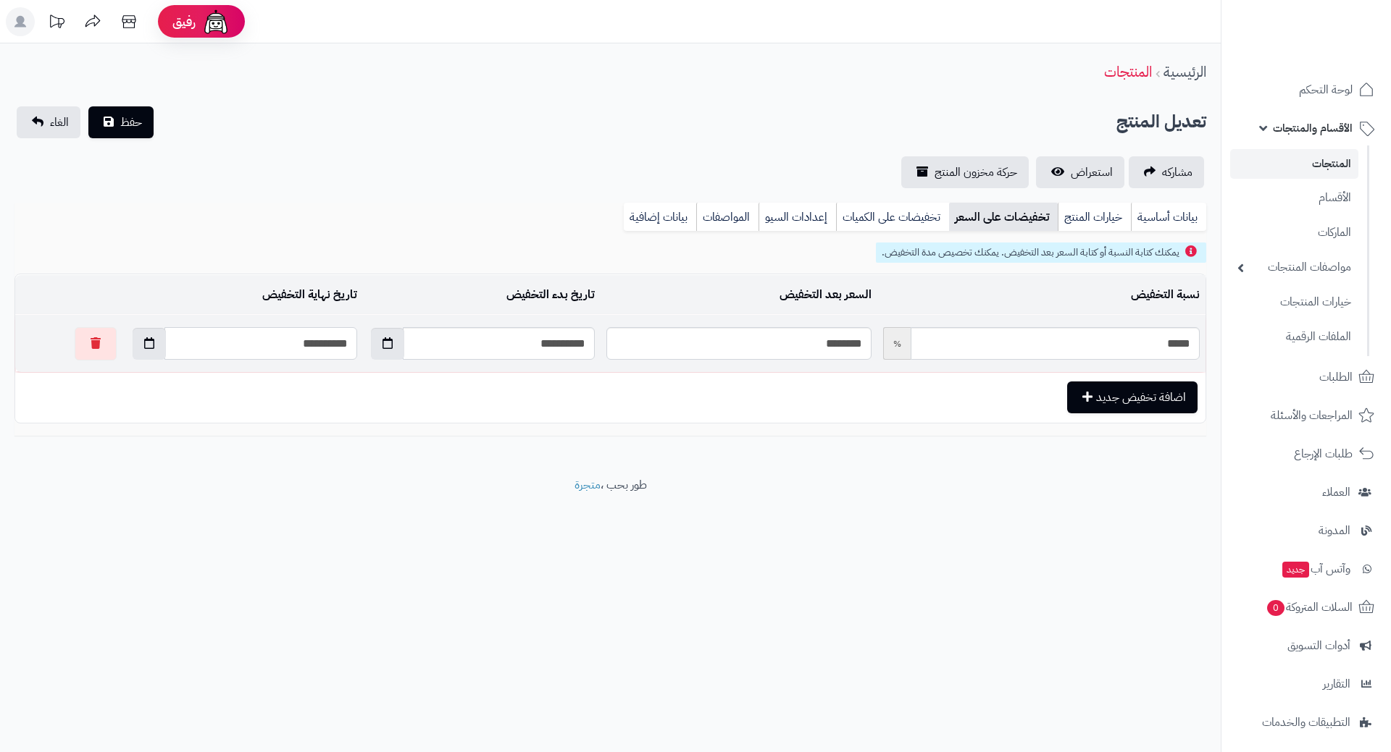
click at [243, 336] on input "**********" at bounding box center [260, 343] width 193 height 33
click at [130, 352] on span at bounding box center [147, 343] width 34 height 33
click at [179, 373] on th "December 2023" at bounding box center [187, 378] width 130 height 22
click at [112, 382] on th "2023" at bounding box center [186, 378] width 152 height 22
click at [111, 382] on th "[DATE]-[DATE]" at bounding box center [186, 378] width 152 height 22
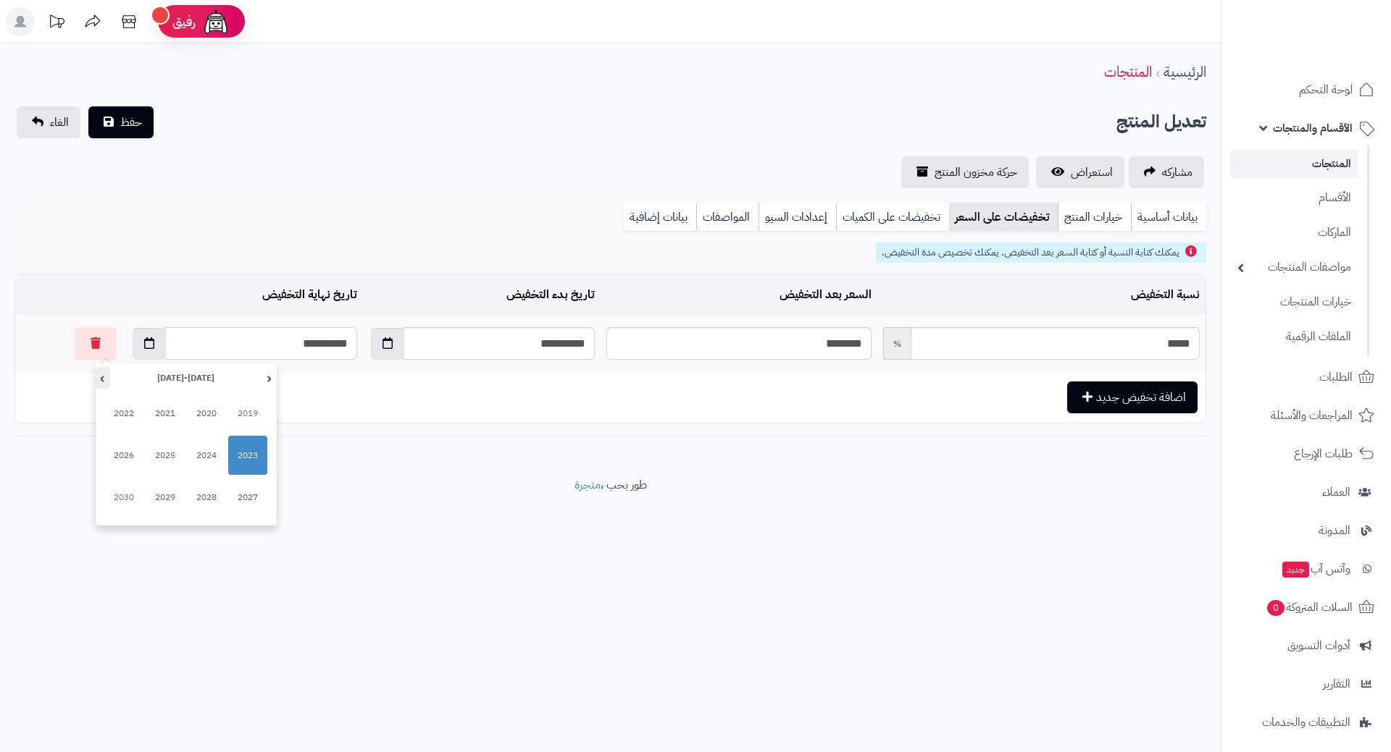
click at [105, 377] on th "›" at bounding box center [103, 378] width 14 height 22
click at [277, 377] on td "اضافة تخفيض جديد" at bounding box center [610, 397] width 1190 height 49
click at [133, 350] on button "button" at bounding box center [149, 343] width 33 height 32
click at [156, 376] on th "December 2033" at bounding box center [187, 378] width 130 height 22
click at [104, 378] on th "›" at bounding box center [103, 378] width 14 height 22
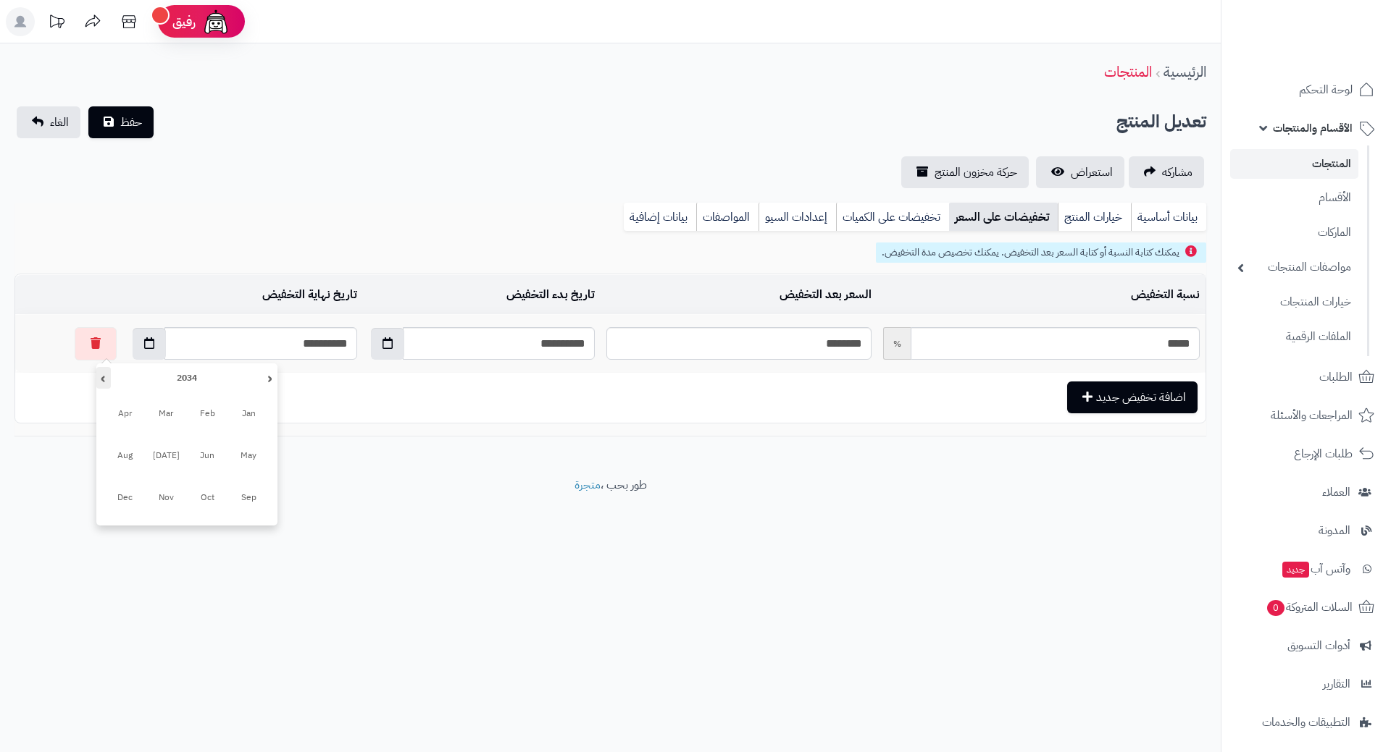
click at [104, 378] on th "›" at bounding box center [103, 378] width 14 height 22
click at [269, 383] on th "‹" at bounding box center [270, 378] width 14 height 22
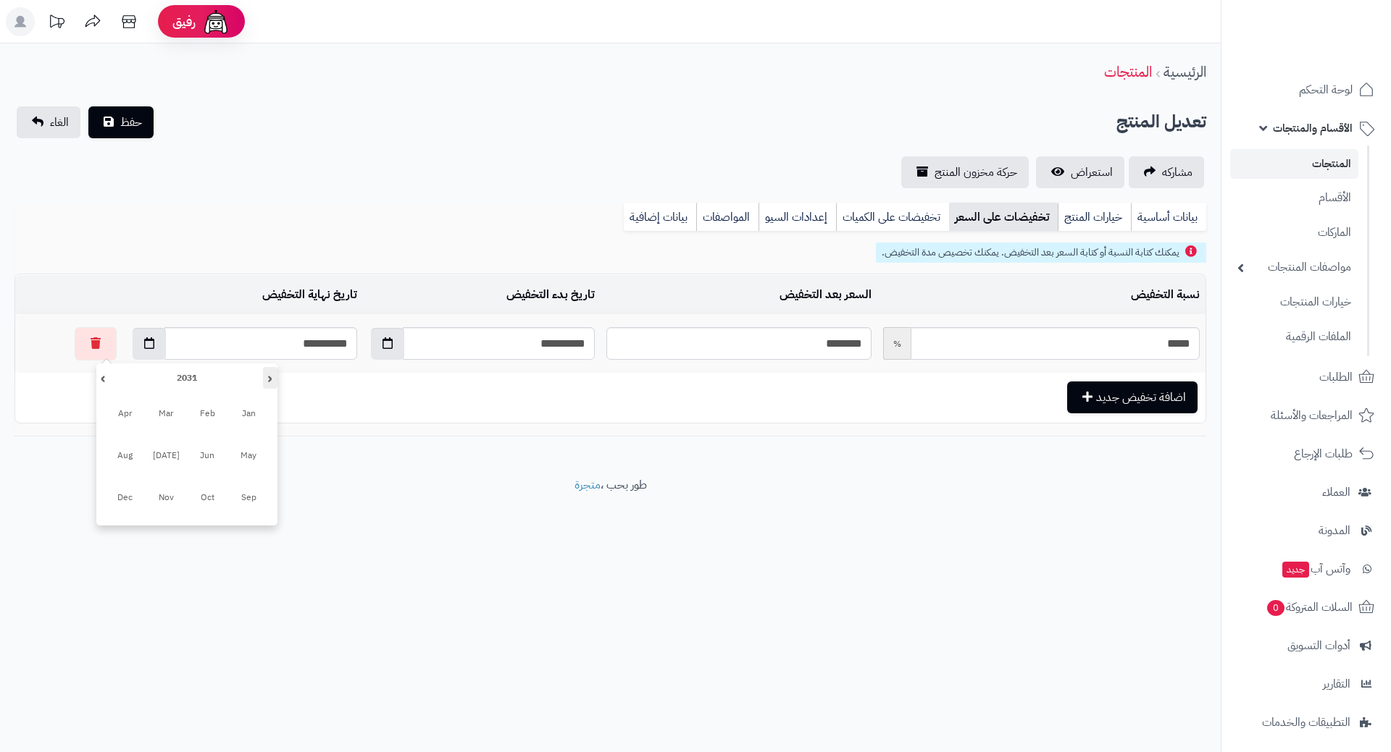
click at [269, 383] on th "‹" at bounding box center [270, 378] width 14 height 22
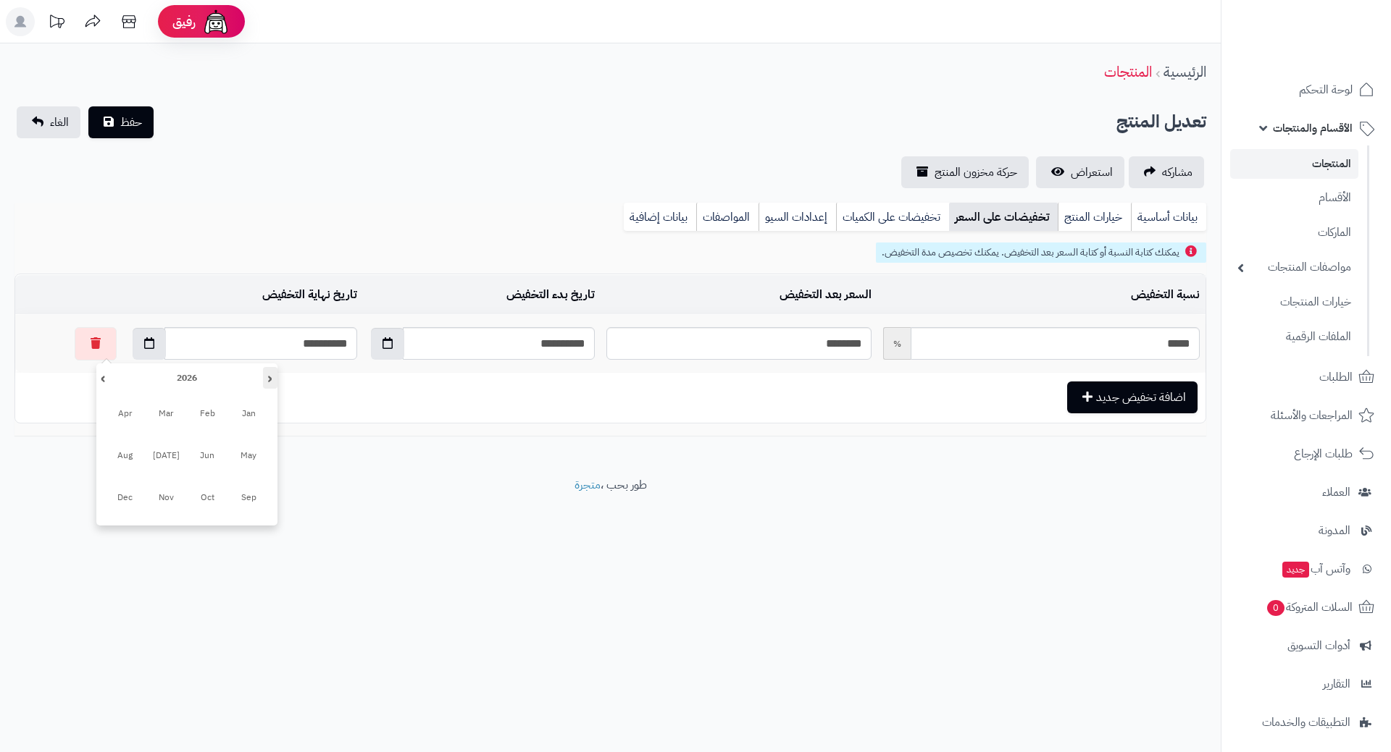
click at [269, 383] on th "‹" at bounding box center [270, 378] width 14 height 22
click at [133, 458] on span "Aug" at bounding box center [124, 455] width 39 height 39
click at [108, 384] on th "›" at bounding box center [109, 378] width 26 height 22
click at [182, 505] on td "1" at bounding box center [187, 509] width 26 height 22
type input "**********"
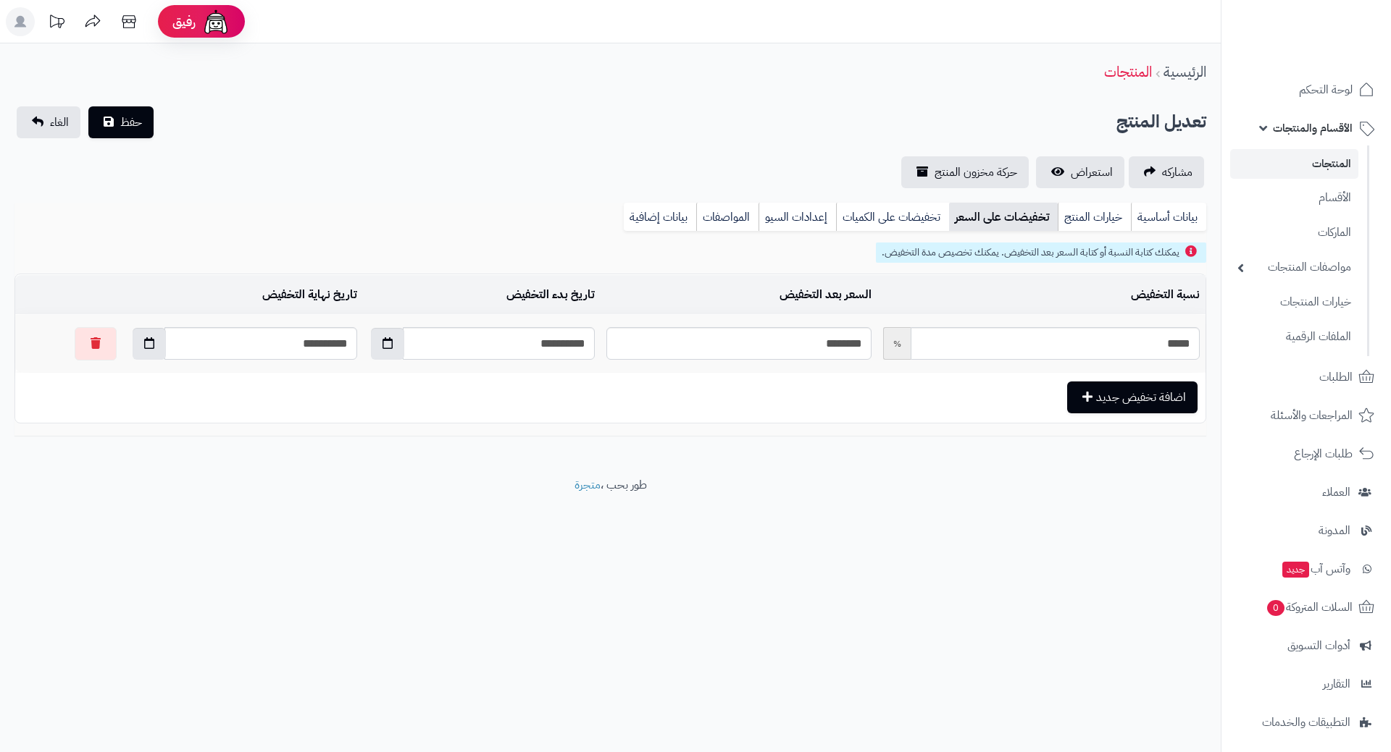
click at [1186, 197] on div "**********" at bounding box center [610, 260] width 1220 height 434
drag, startPoint x: 1171, startPoint y: 208, endPoint x: 1148, endPoint y: 214, distance: 24.1
click at [1170, 209] on link "بيانات أساسية" at bounding box center [1168, 217] width 75 height 29
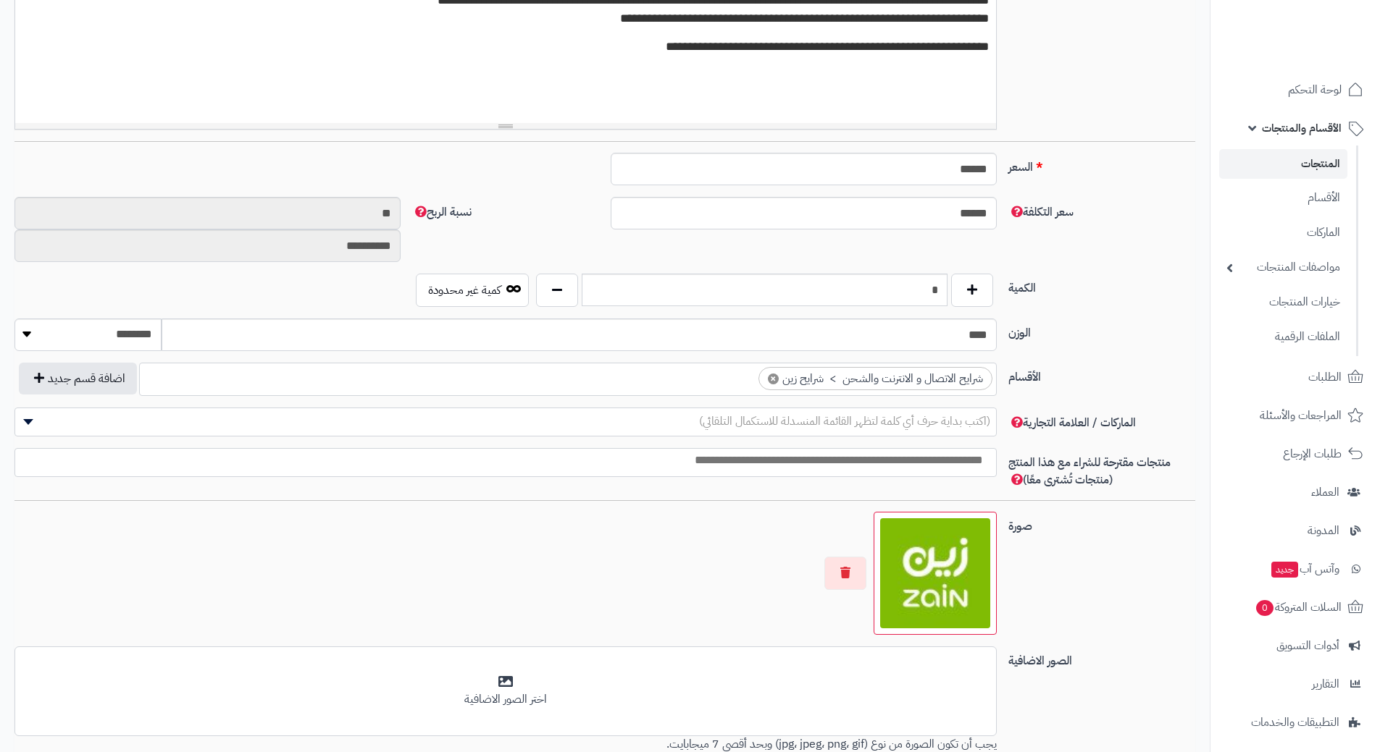
scroll to position [435, 0]
type input "*"
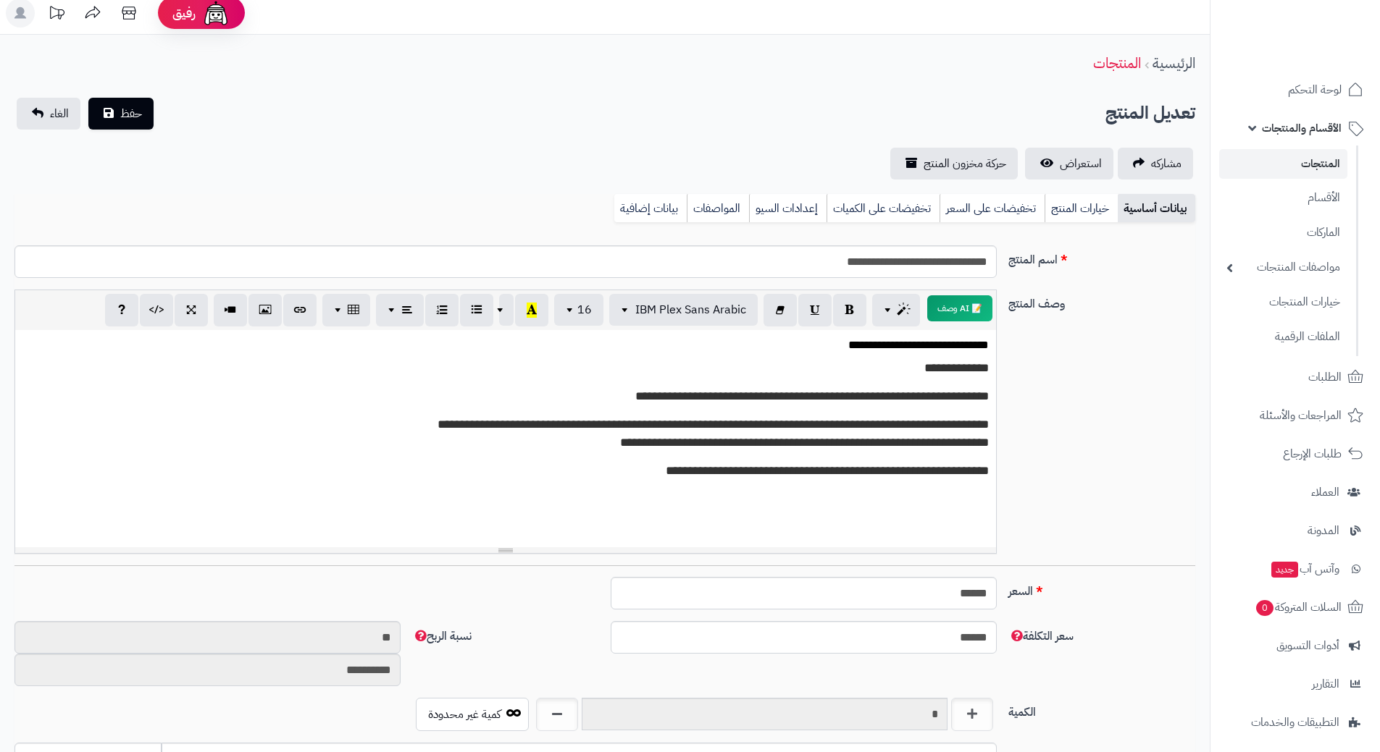
scroll to position [0, 0]
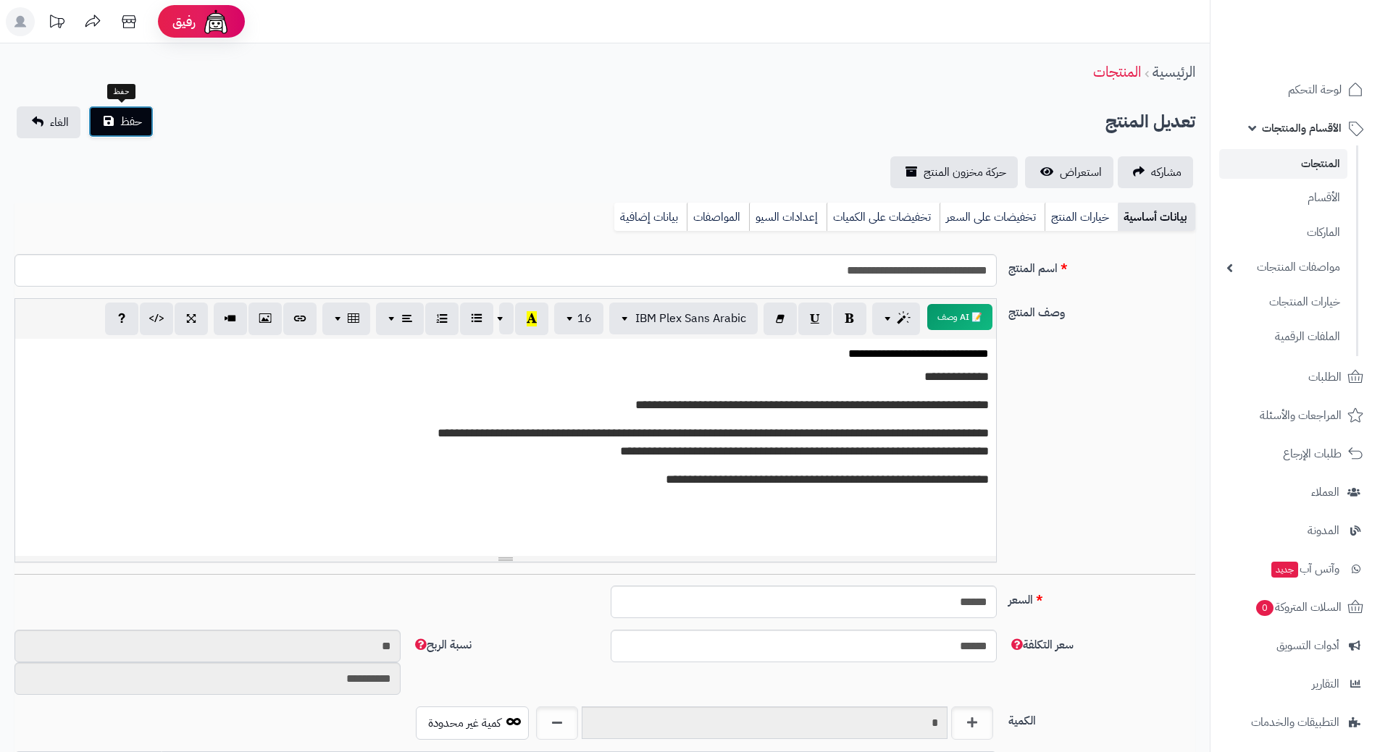
click at [117, 130] on button "حفظ" at bounding box center [120, 122] width 65 height 32
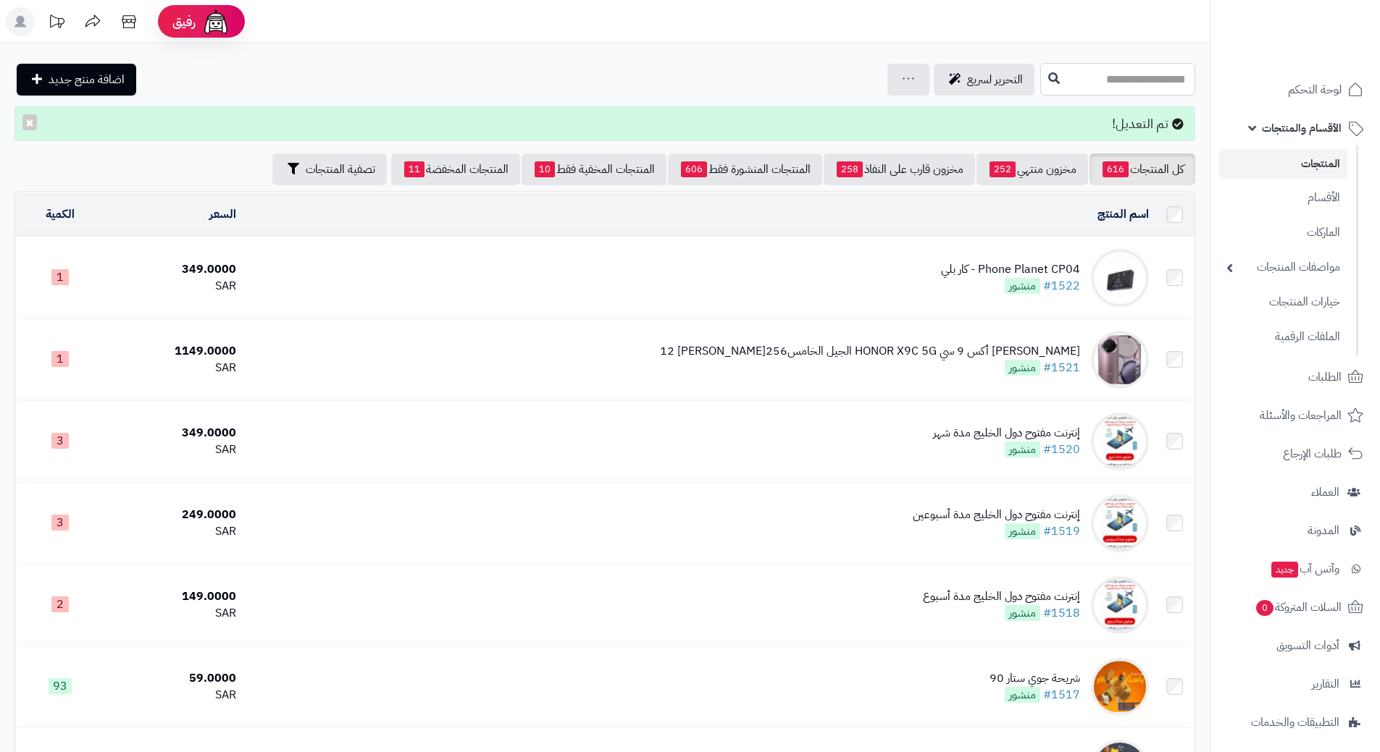
click at [1094, 80] on input "text" at bounding box center [1117, 79] width 155 height 33
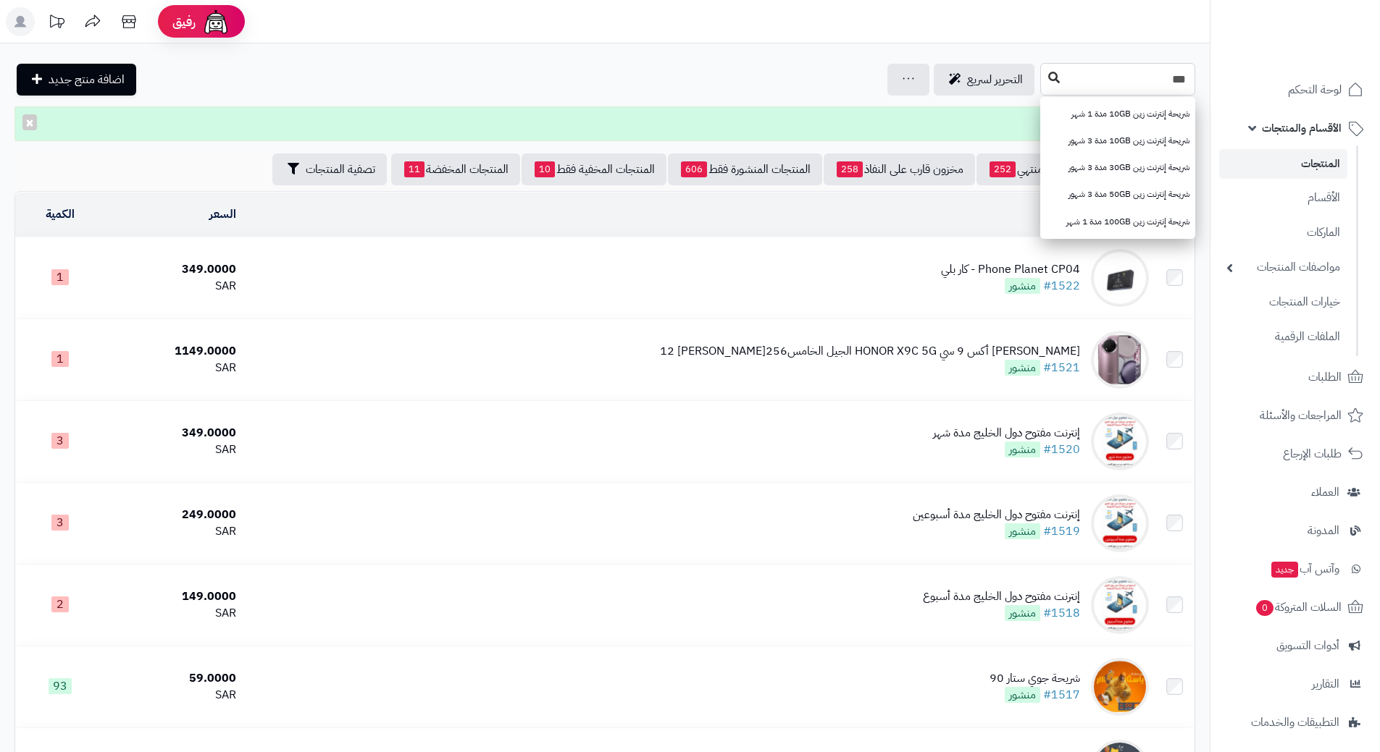
type input "***"
click at [1043, 83] on button at bounding box center [1054, 78] width 22 height 28
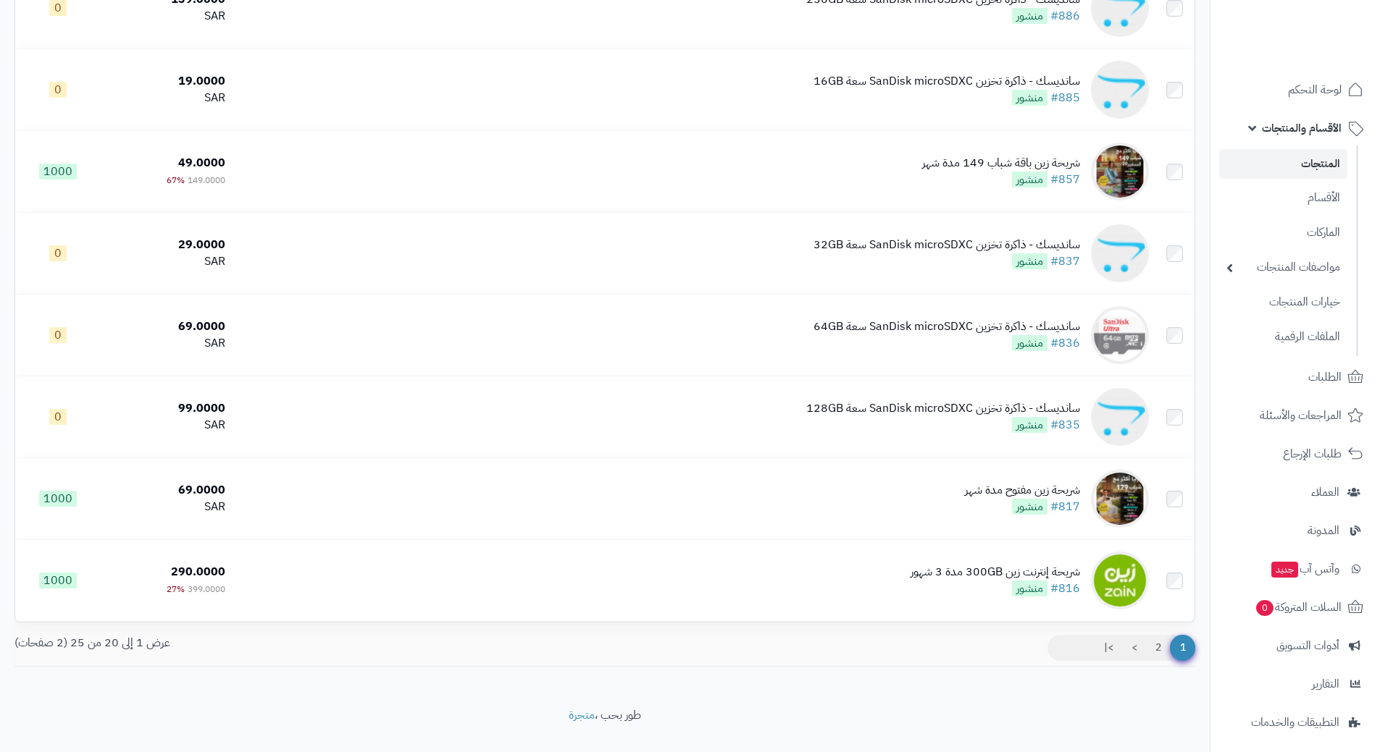
scroll to position [1230, 0]
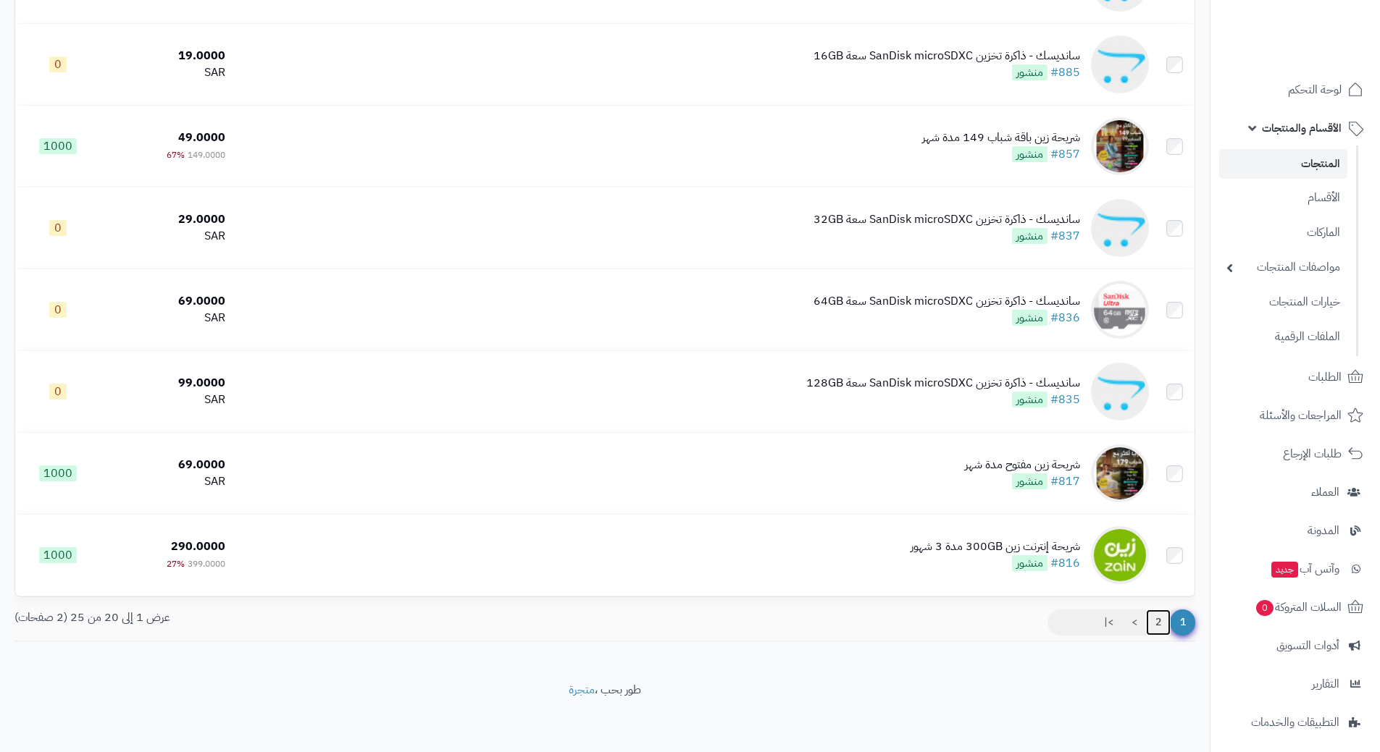
click at [1153, 618] on link "2" at bounding box center [1158, 623] width 25 height 26
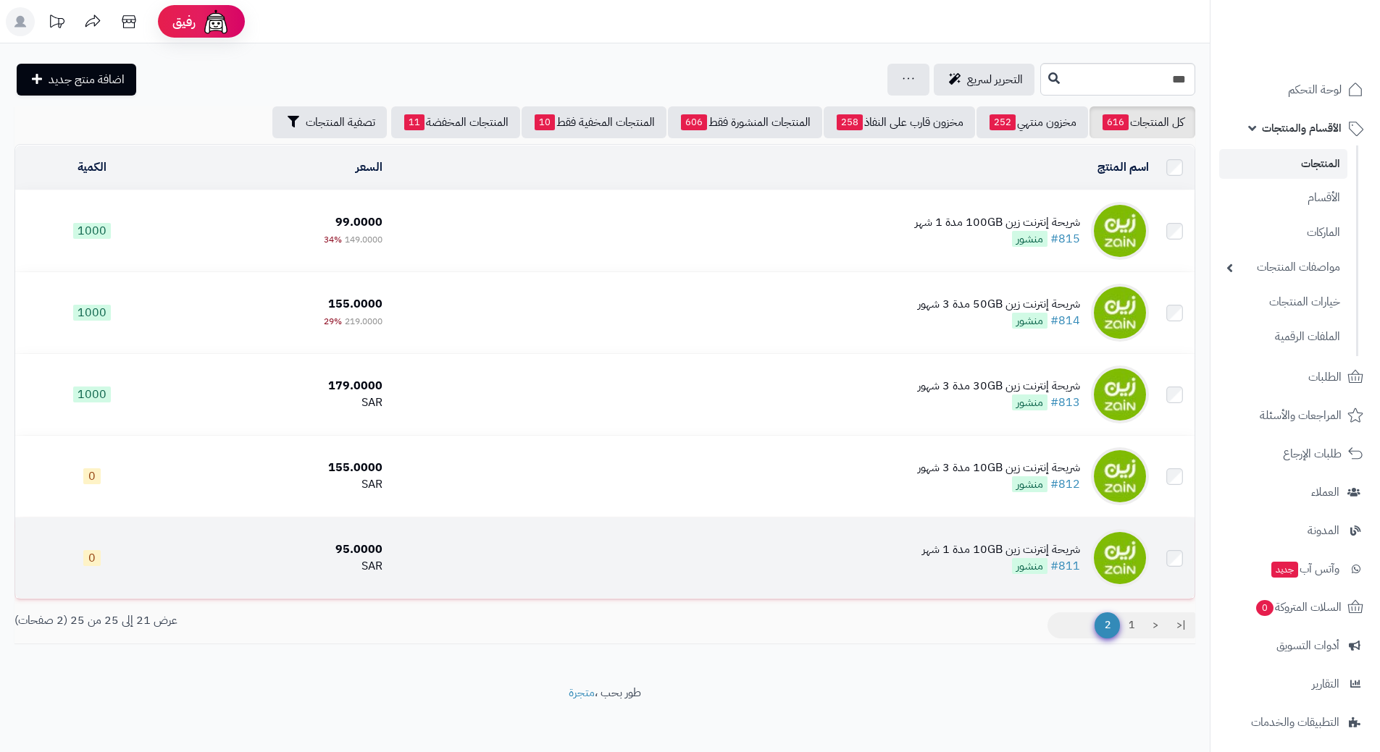
scroll to position [3, 0]
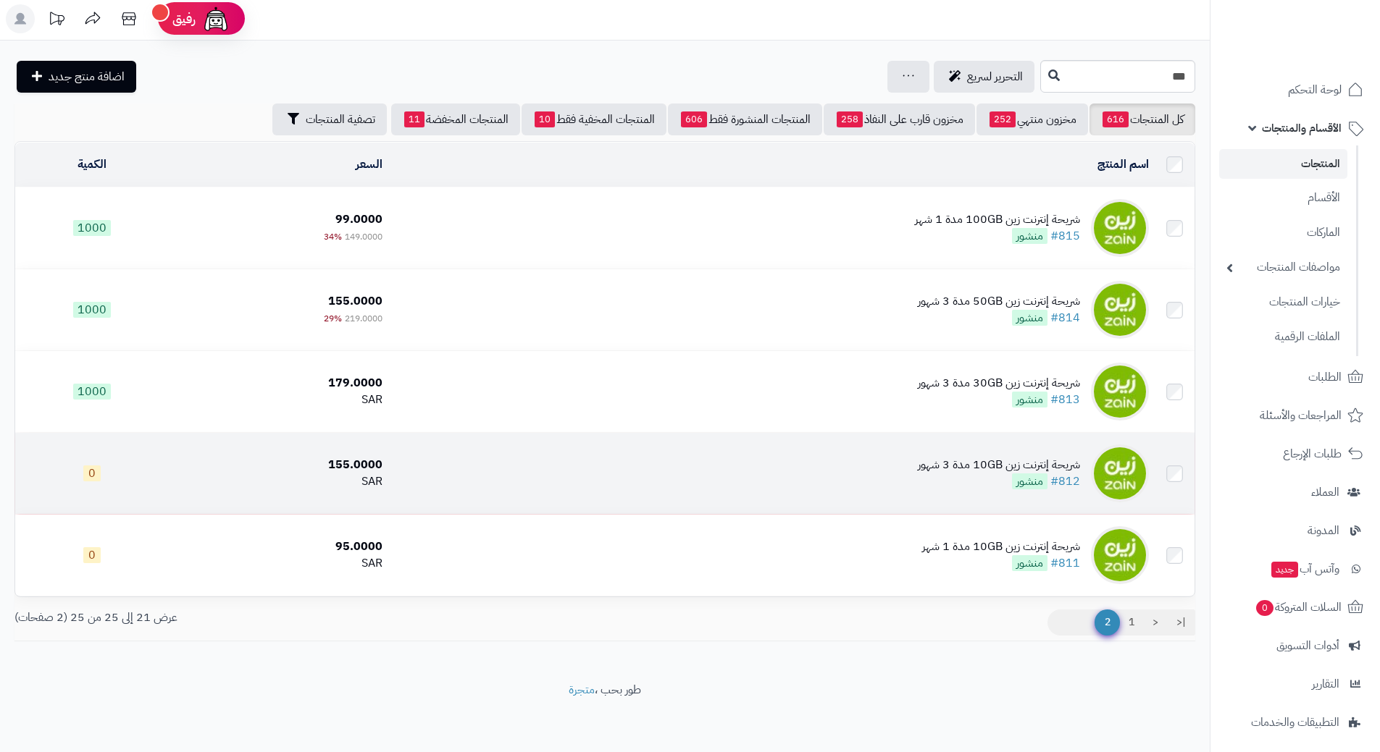
click at [586, 475] on td "شريحة إنترنت زين 10GB مدة 3 شهور #812 منشور" at bounding box center [771, 473] width 766 height 81
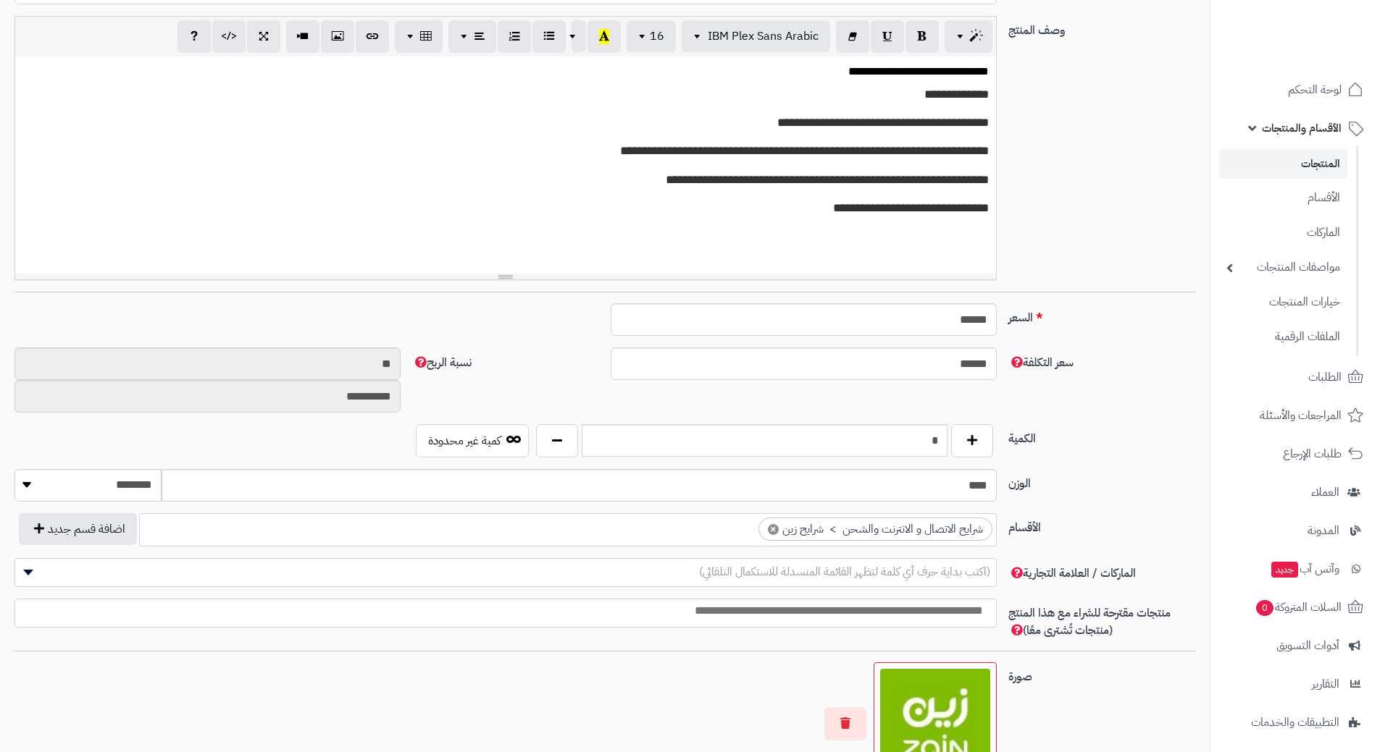
scroll to position [290, 0]
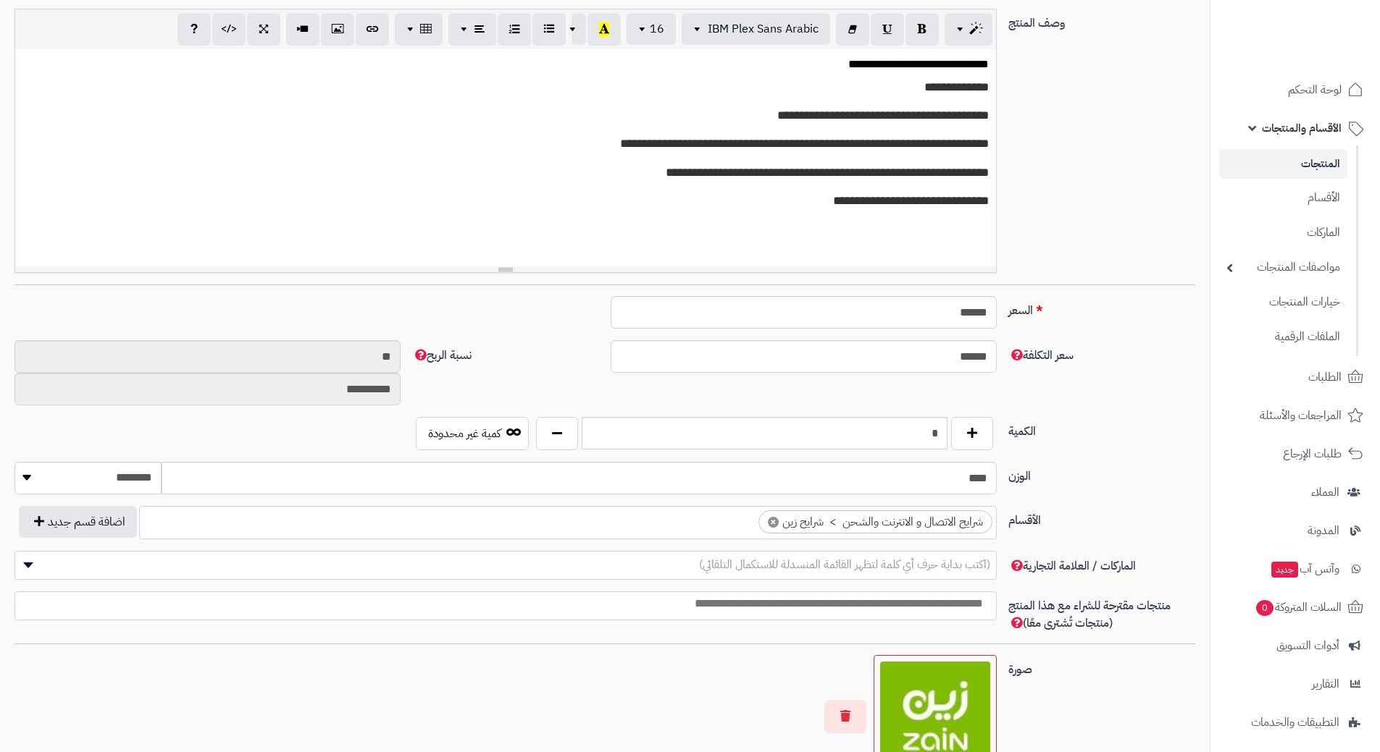
type input "*"
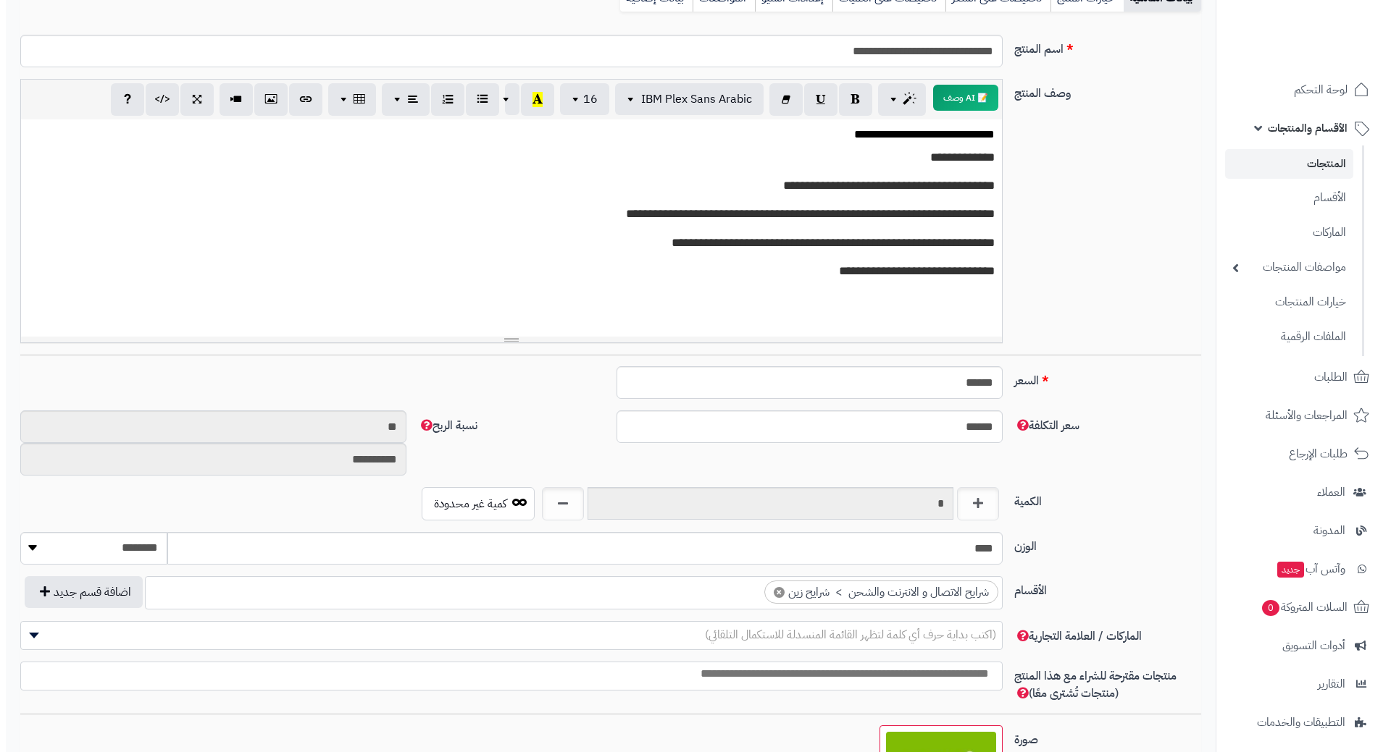
scroll to position [0, 0]
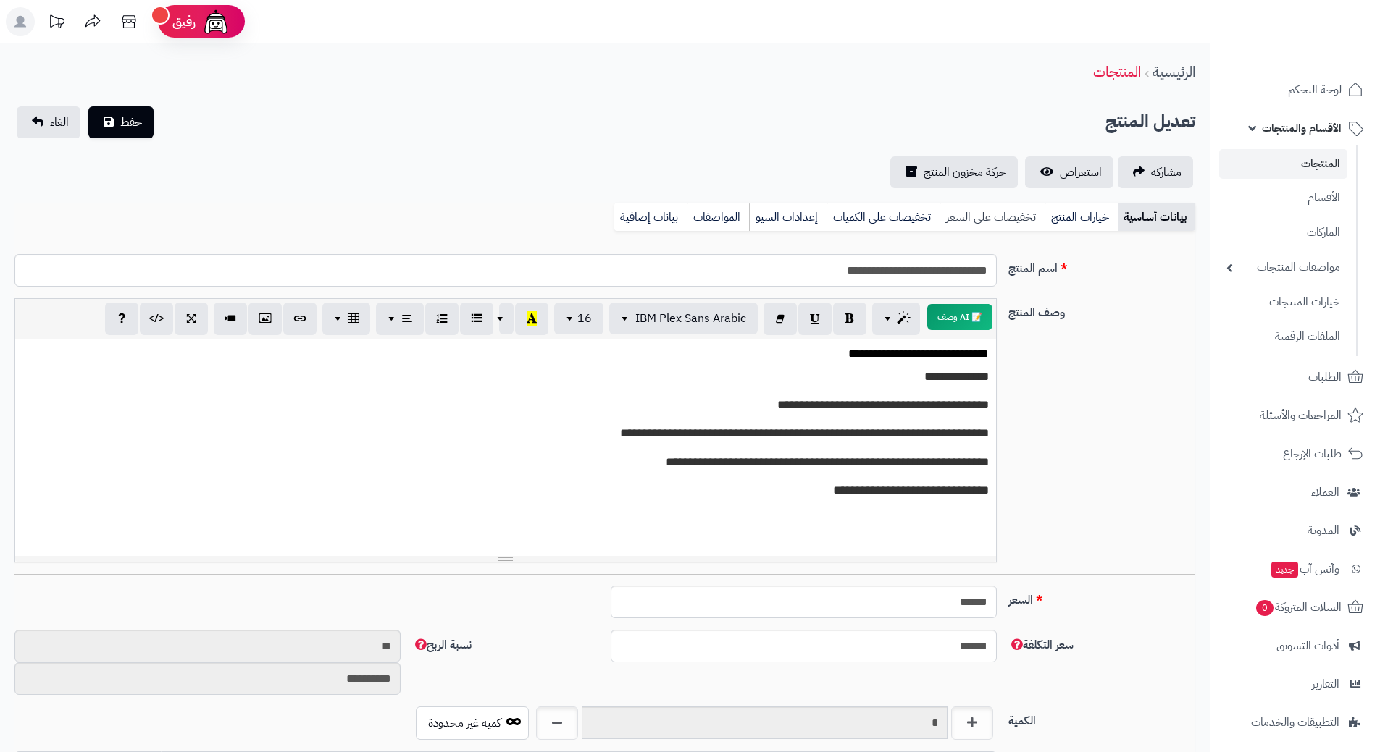
click at [997, 203] on link "تخفيضات على السعر" at bounding box center [991, 217] width 105 height 29
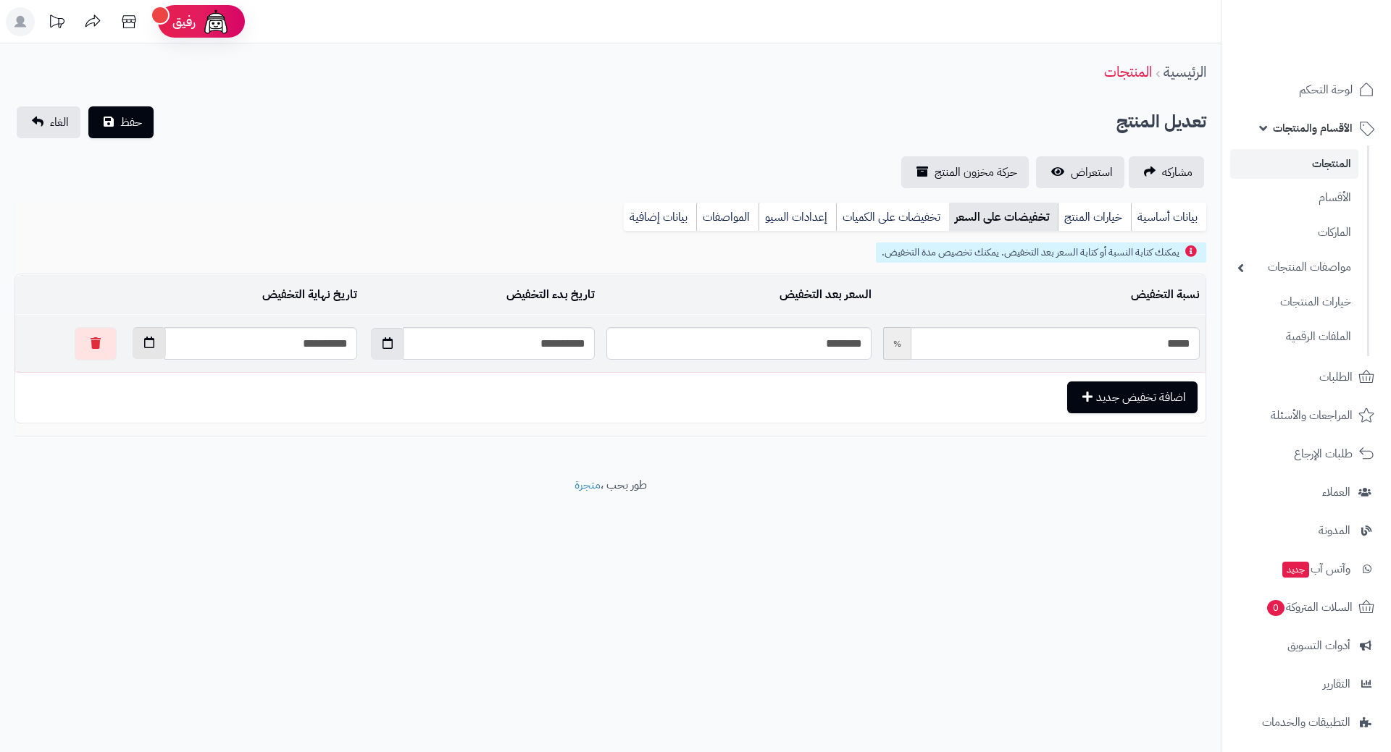
click at [133, 351] on button "button" at bounding box center [149, 343] width 33 height 32
click at [167, 378] on th "December 2023" at bounding box center [187, 378] width 130 height 22
click at [104, 376] on th "›" at bounding box center [103, 378] width 14 height 22
click at [133, 441] on span "Aug" at bounding box center [123, 455] width 39 height 39
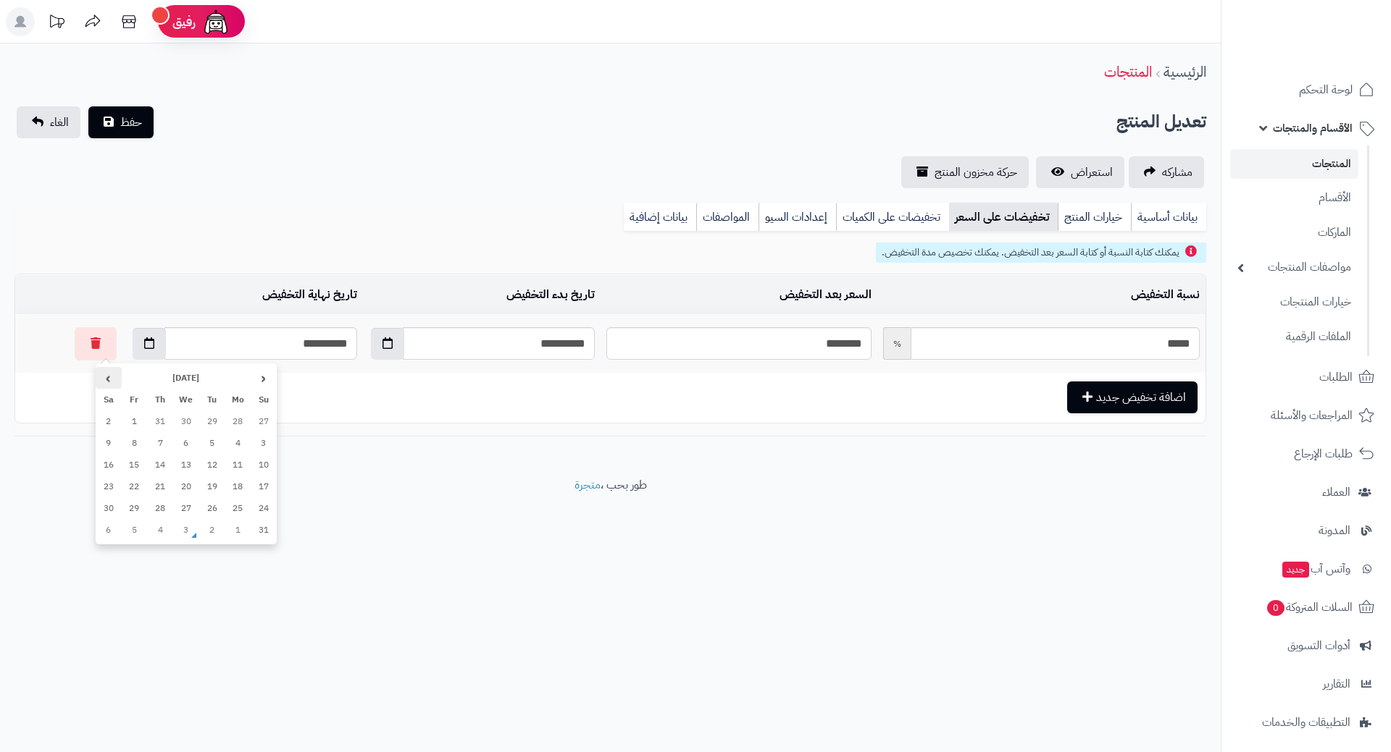
click at [110, 381] on th "›" at bounding box center [109, 378] width 26 height 22
click at [188, 506] on td "1" at bounding box center [186, 509] width 26 height 22
type input "**********"
click at [126, 129] on span "حفظ" at bounding box center [131, 121] width 22 height 17
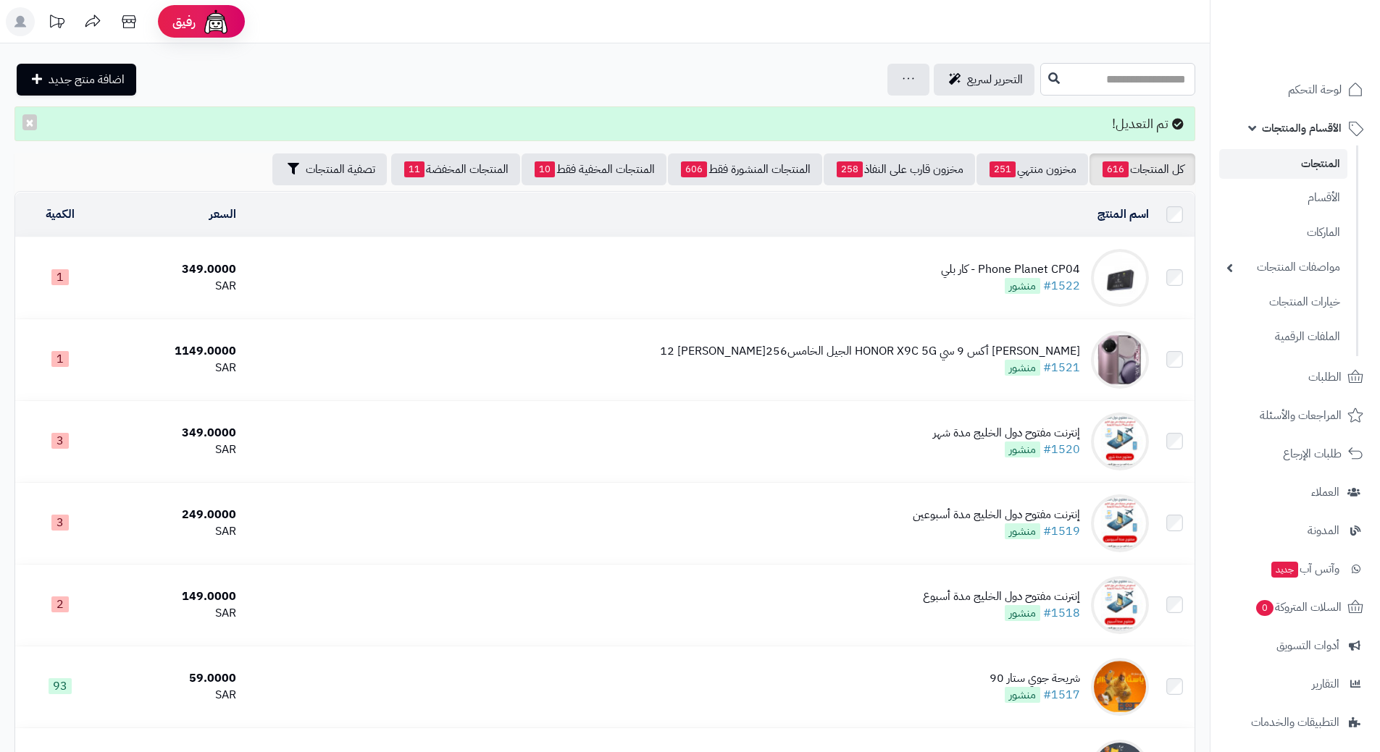
click at [1104, 80] on input "text" at bounding box center [1117, 79] width 155 height 33
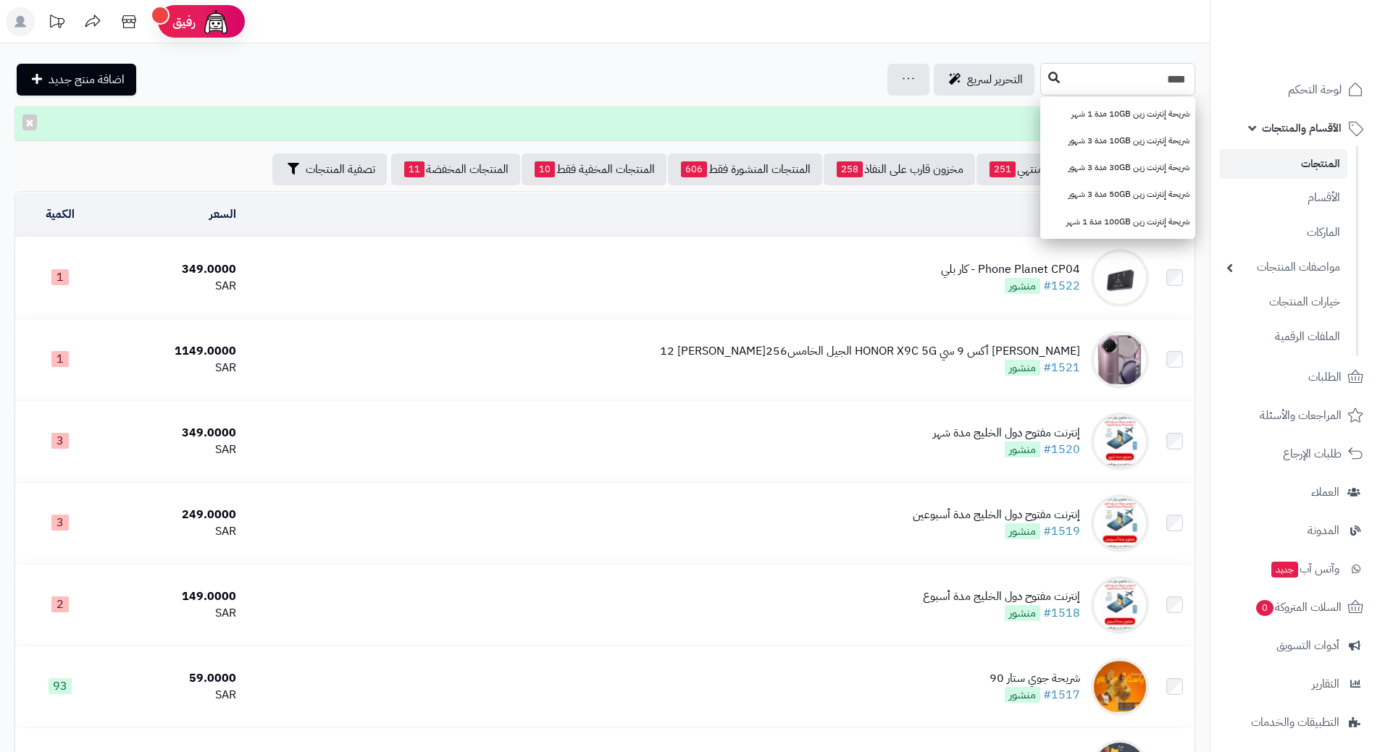
type input "***"
click at [1048, 78] on icon at bounding box center [1054, 78] width 12 height 12
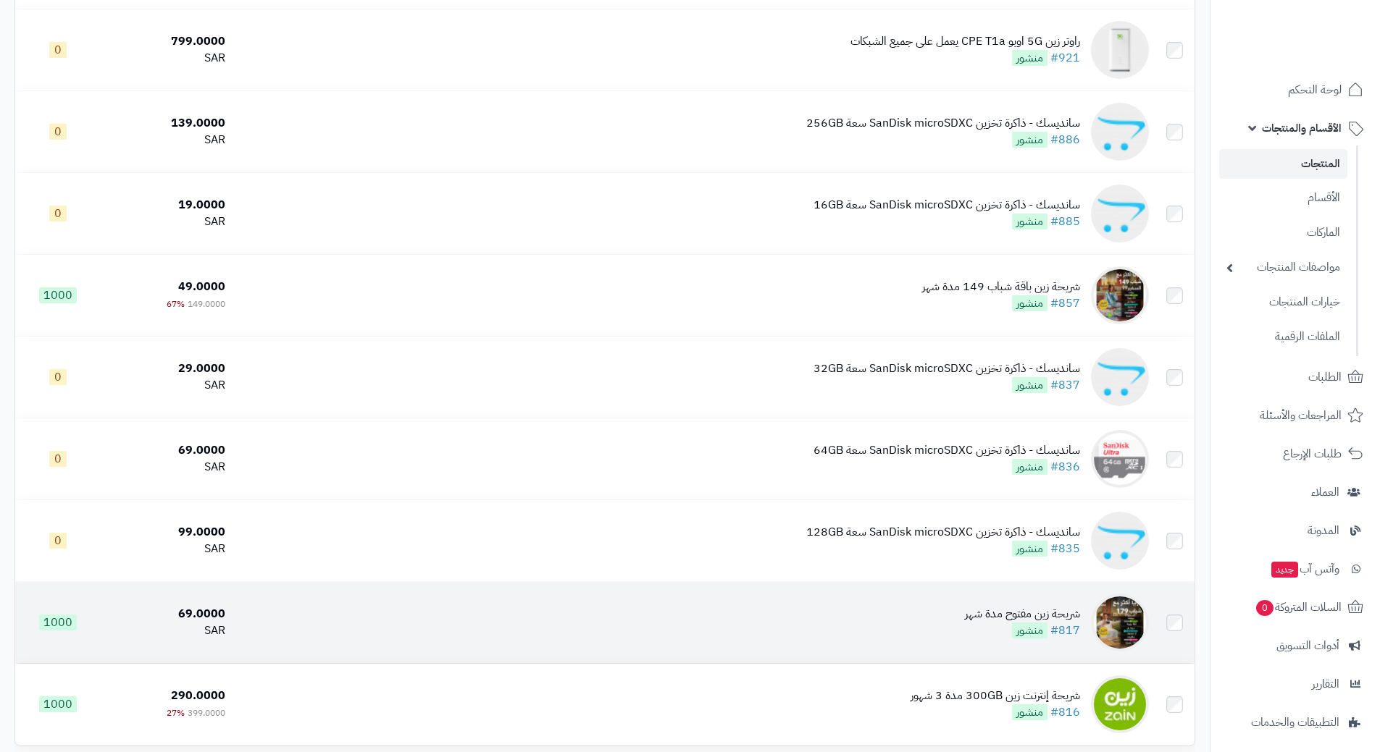
scroll to position [1230, 0]
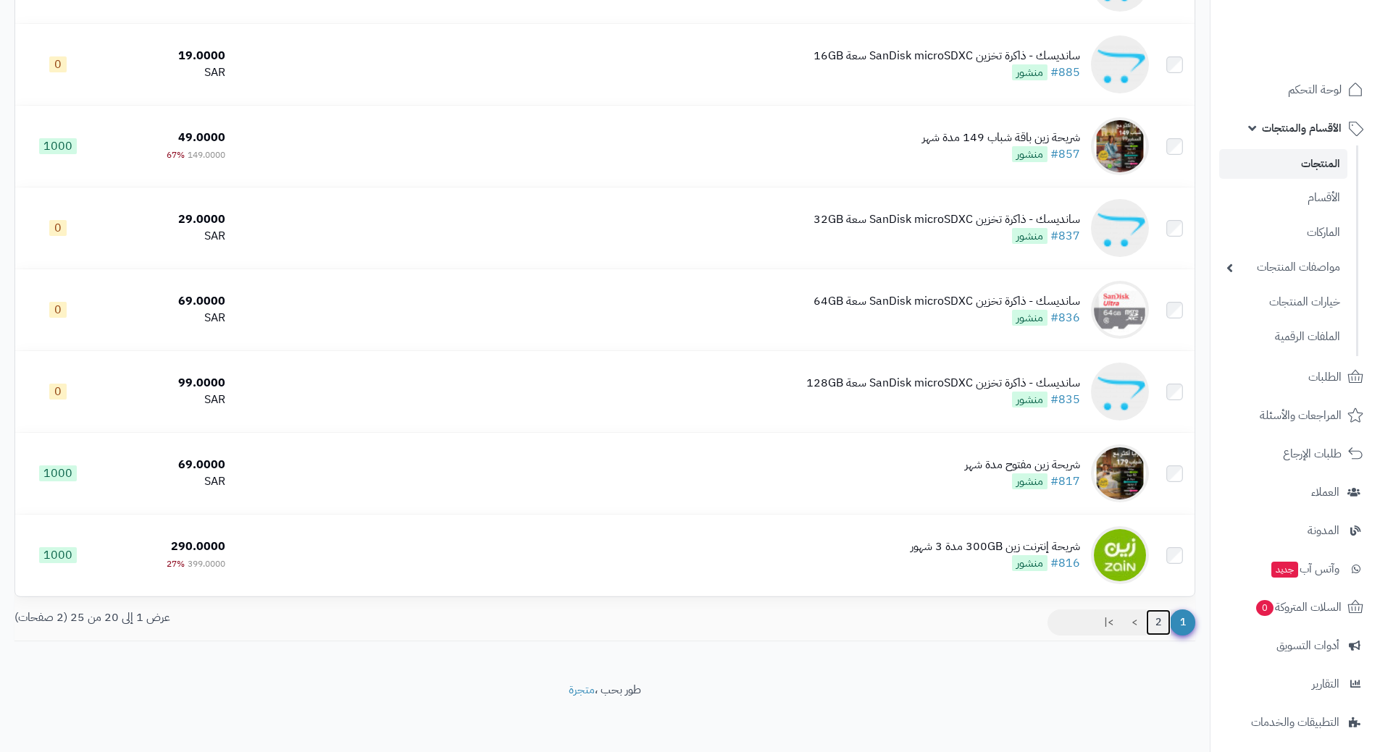
click at [1154, 620] on link "2" at bounding box center [1158, 623] width 25 height 26
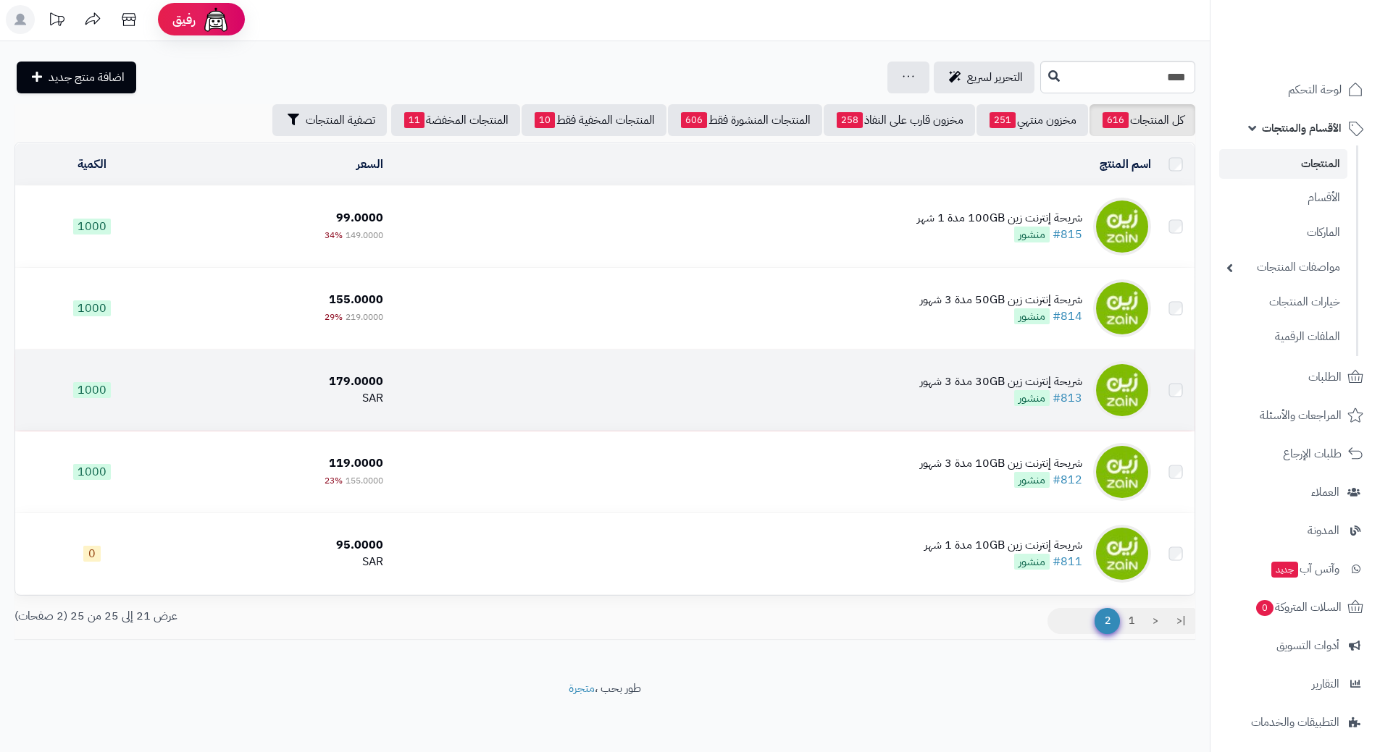
scroll to position [3, 0]
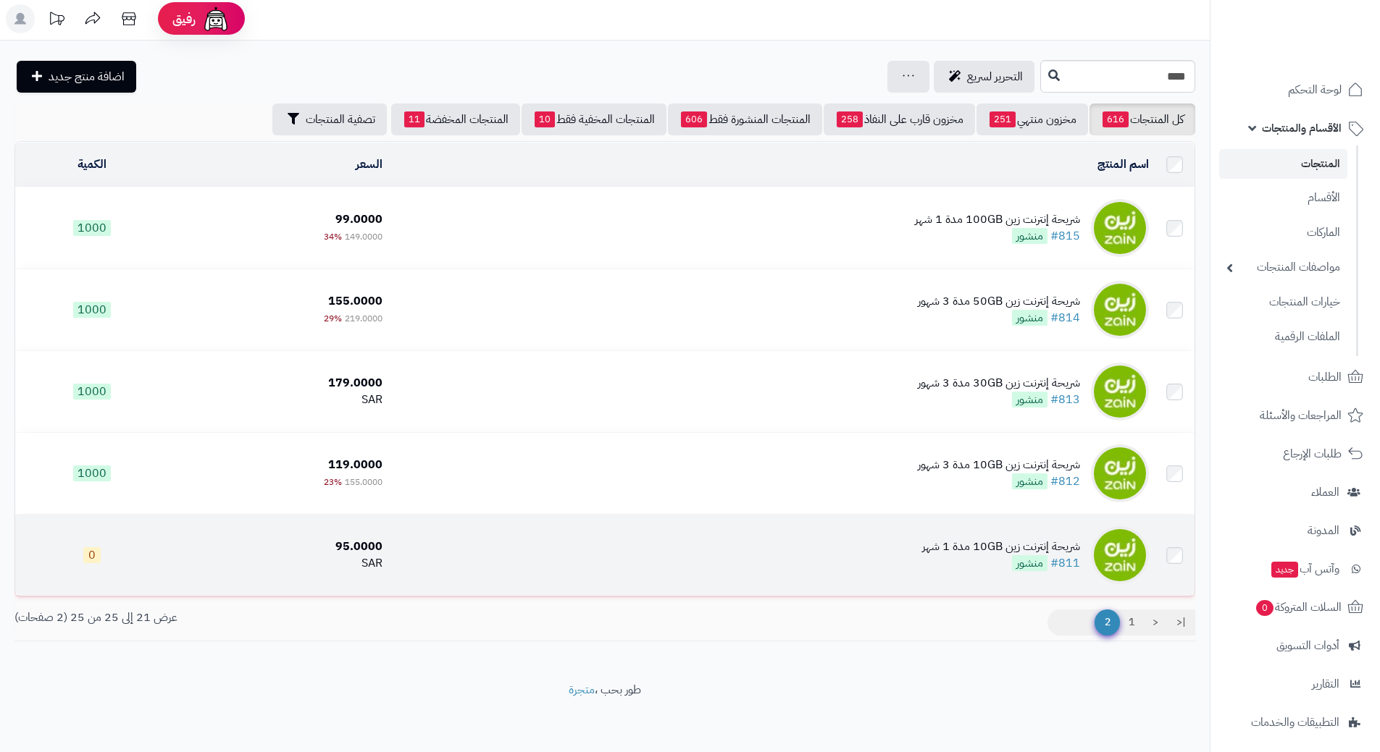
click at [804, 548] on td "شريحة إنترنت زين 10GB مدة 1 شهر #811 منشور" at bounding box center [771, 555] width 766 height 81
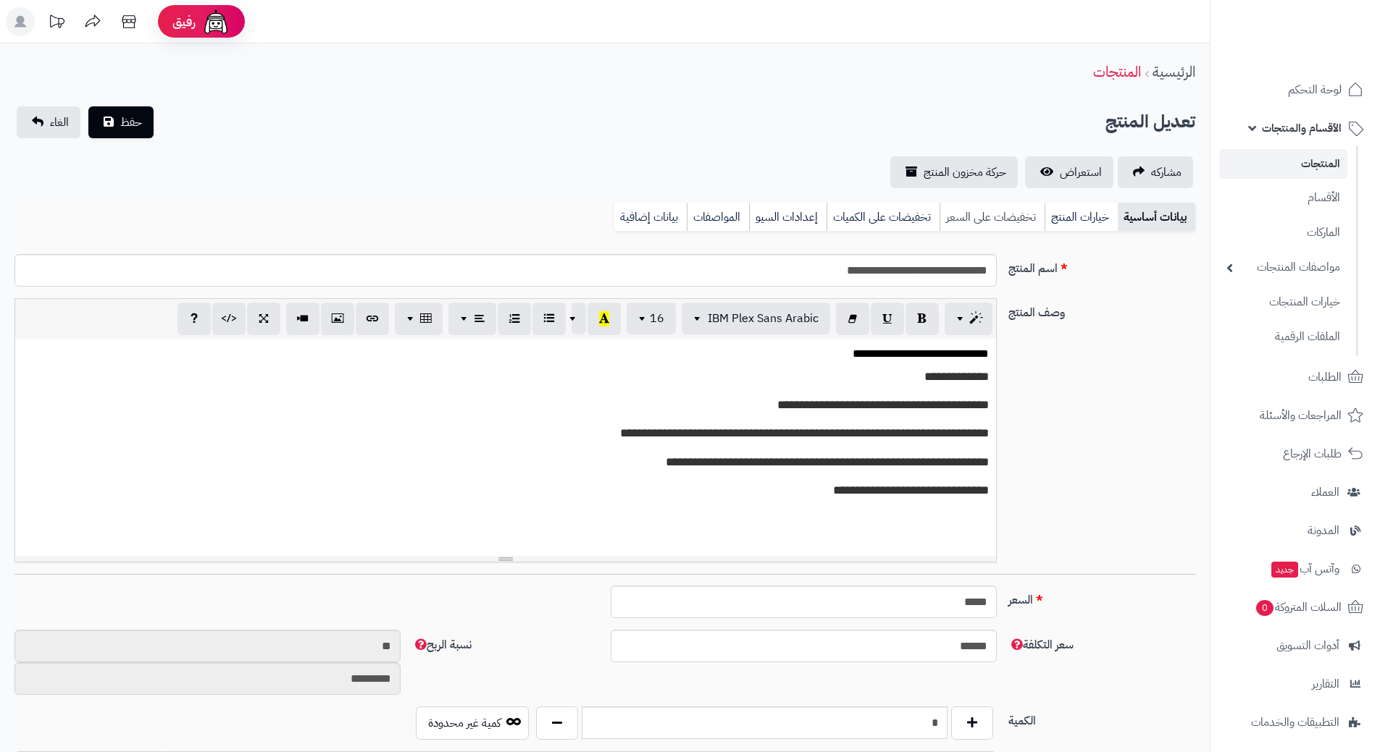
scroll to position [1333, 0]
click at [986, 227] on link "تخفيضات على السعر" at bounding box center [991, 217] width 105 height 29
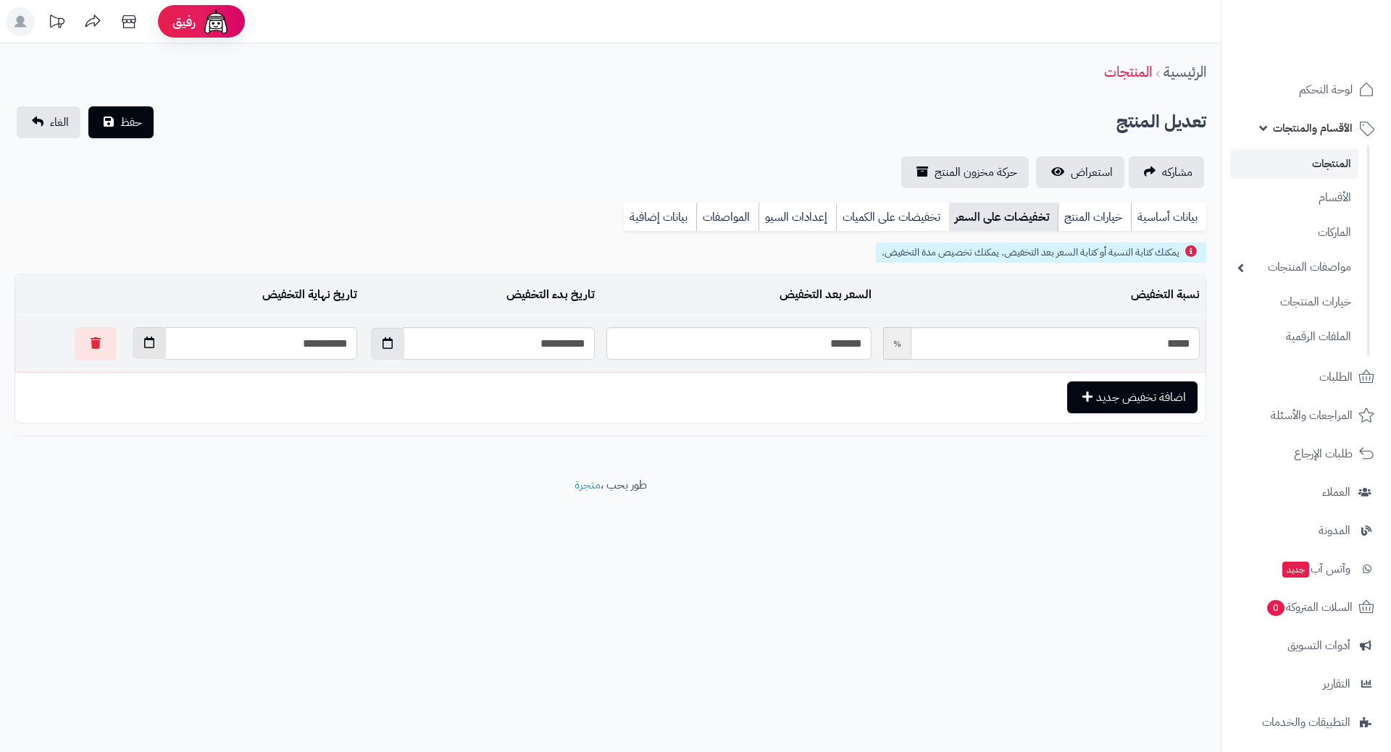
click at [164, 348] on input "**********" at bounding box center [260, 343] width 193 height 33
click at [133, 351] on button "button" at bounding box center [149, 343] width 33 height 32
click at [174, 377] on th "December 2023" at bounding box center [187, 378] width 130 height 22
click at [106, 377] on th "›" at bounding box center [103, 378] width 14 height 22
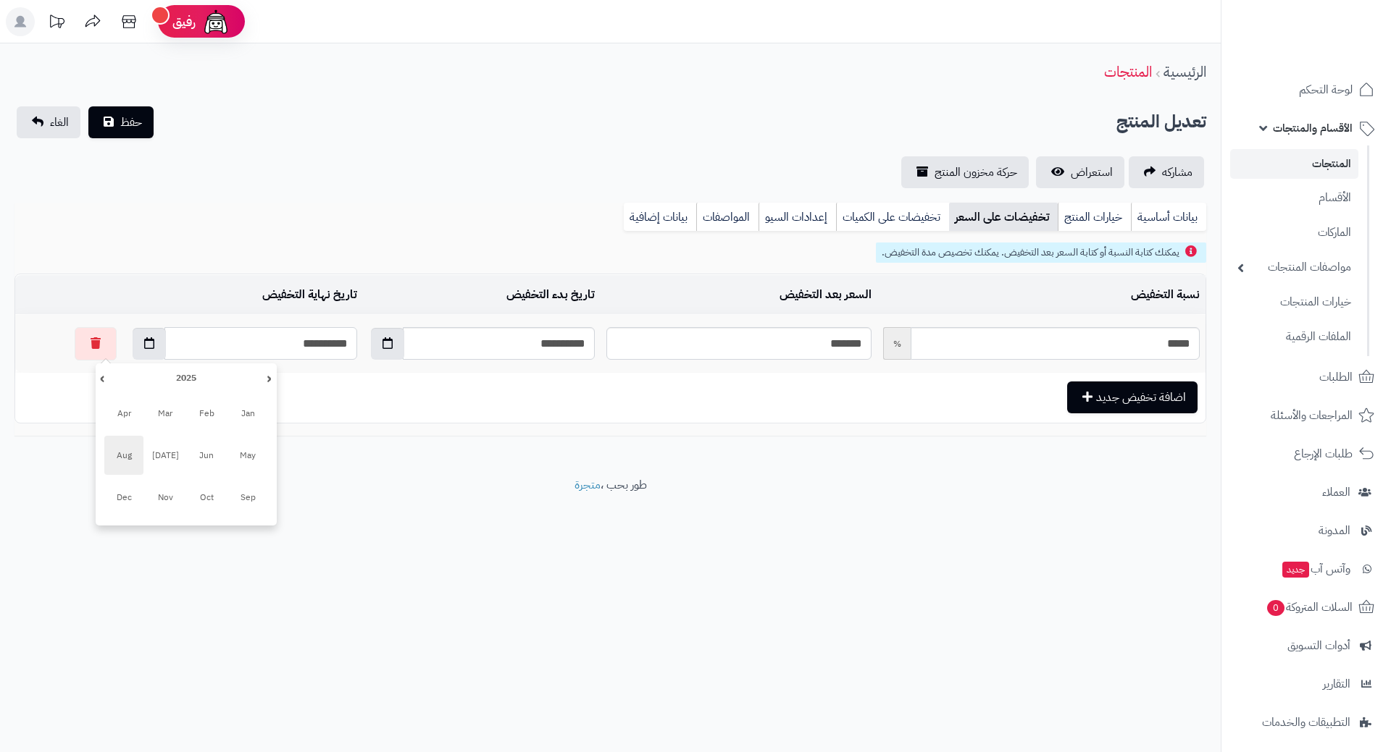
click at [128, 445] on span "Aug" at bounding box center [123, 455] width 39 height 39
click at [111, 382] on th "›" at bounding box center [109, 378] width 26 height 22
click at [192, 507] on td "1" at bounding box center [186, 509] width 26 height 22
type input "**********"
drag, startPoint x: 1154, startPoint y: 215, endPoint x: 1144, endPoint y: 221, distance: 11.7
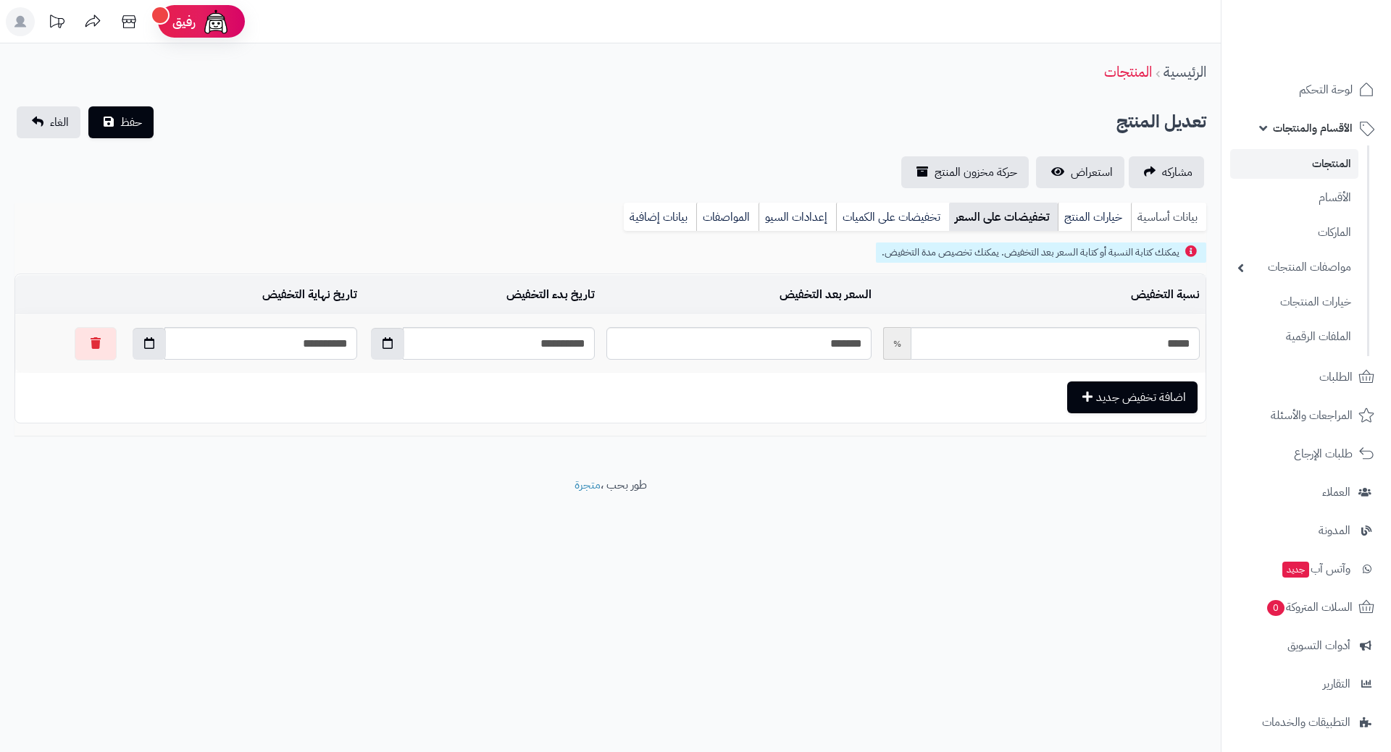
click at [1154, 215] on link "بيانات أساسية" at bounding box center [1168, 217] width 75 height 29
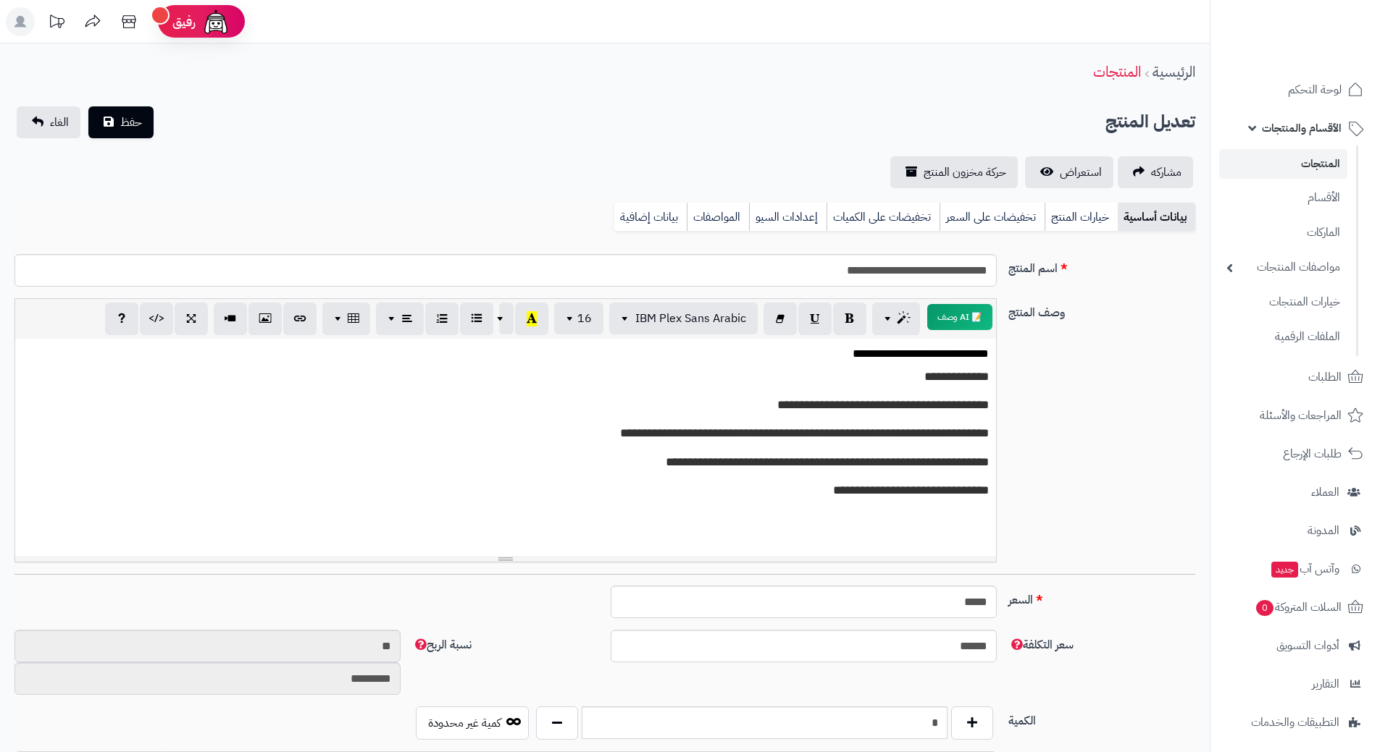
scroll to position [7, 0]
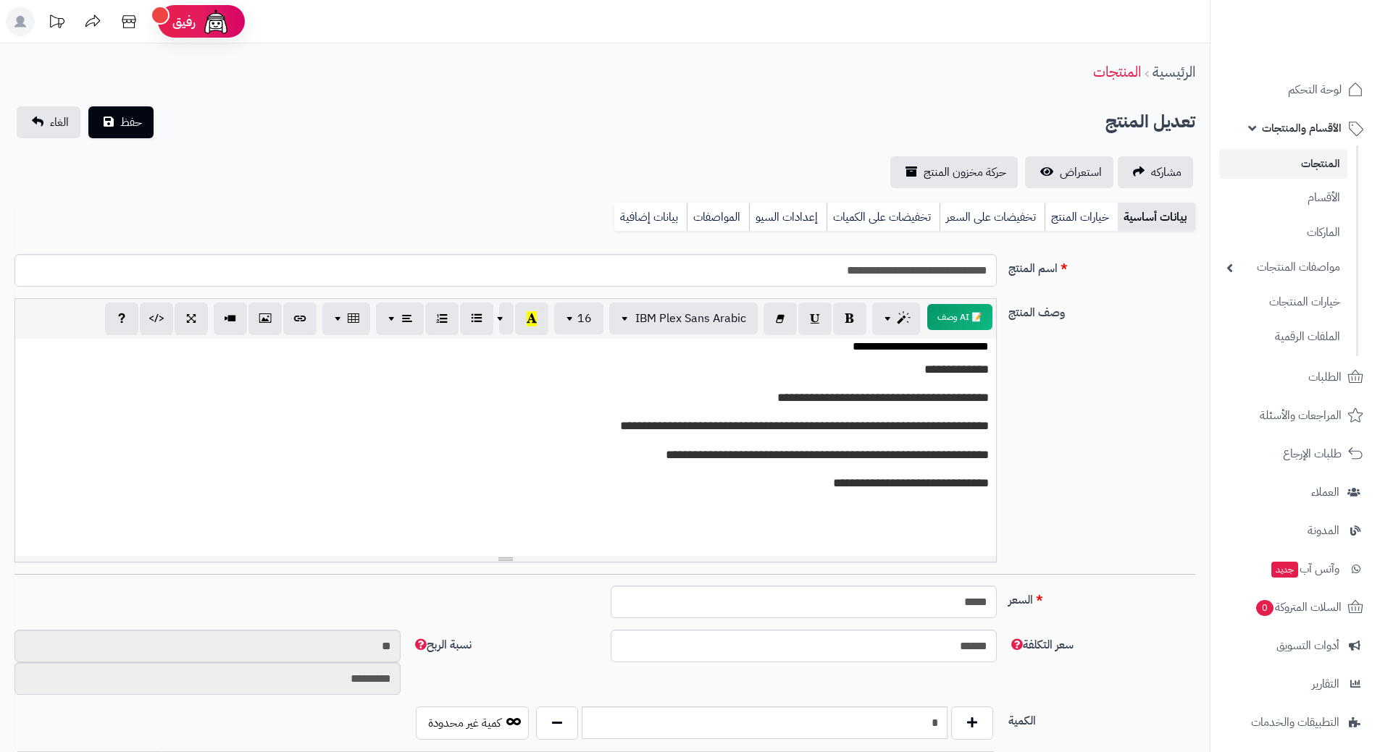
type input "*"
click at [122, 126] on span "حفظ" at bounding box center [131, 121] width 22 height 17
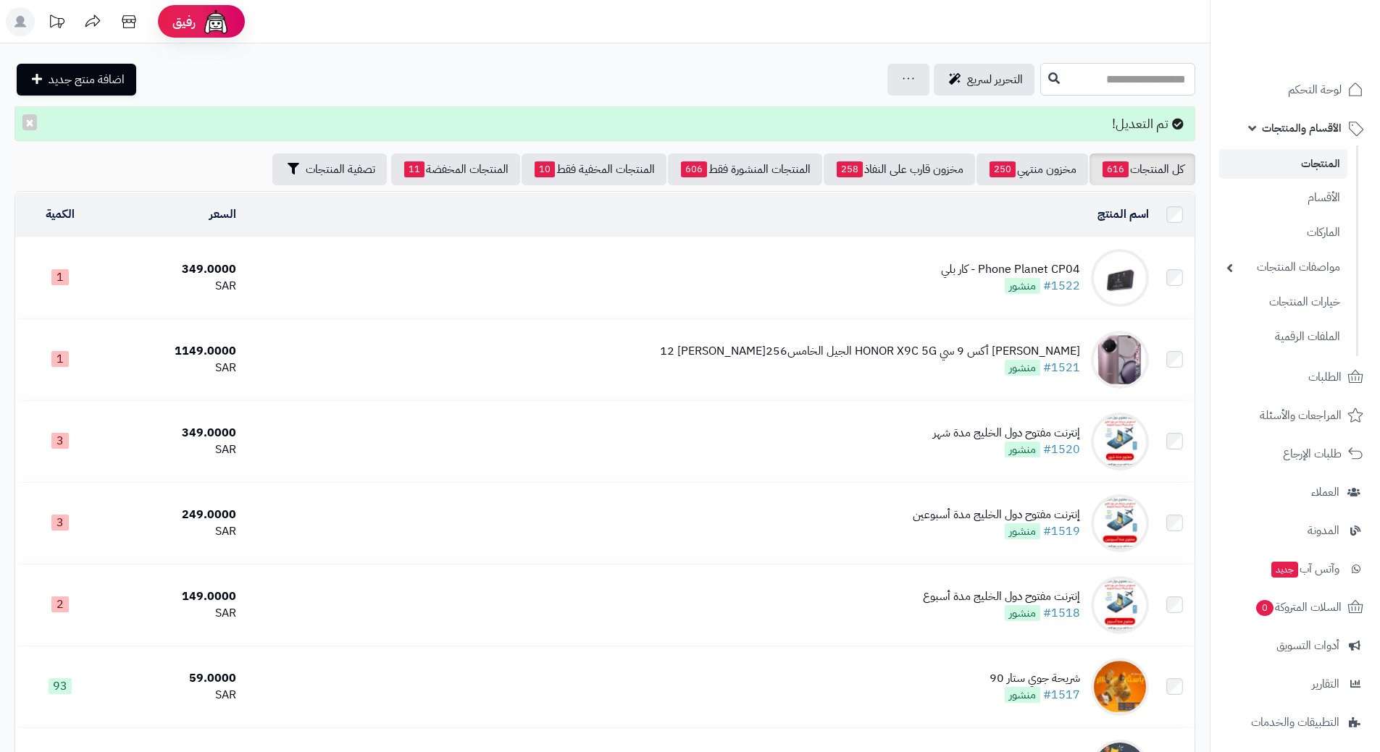
click at [1125, 71] on input "text" at bounding box center [1117, 79] width 155 height 33
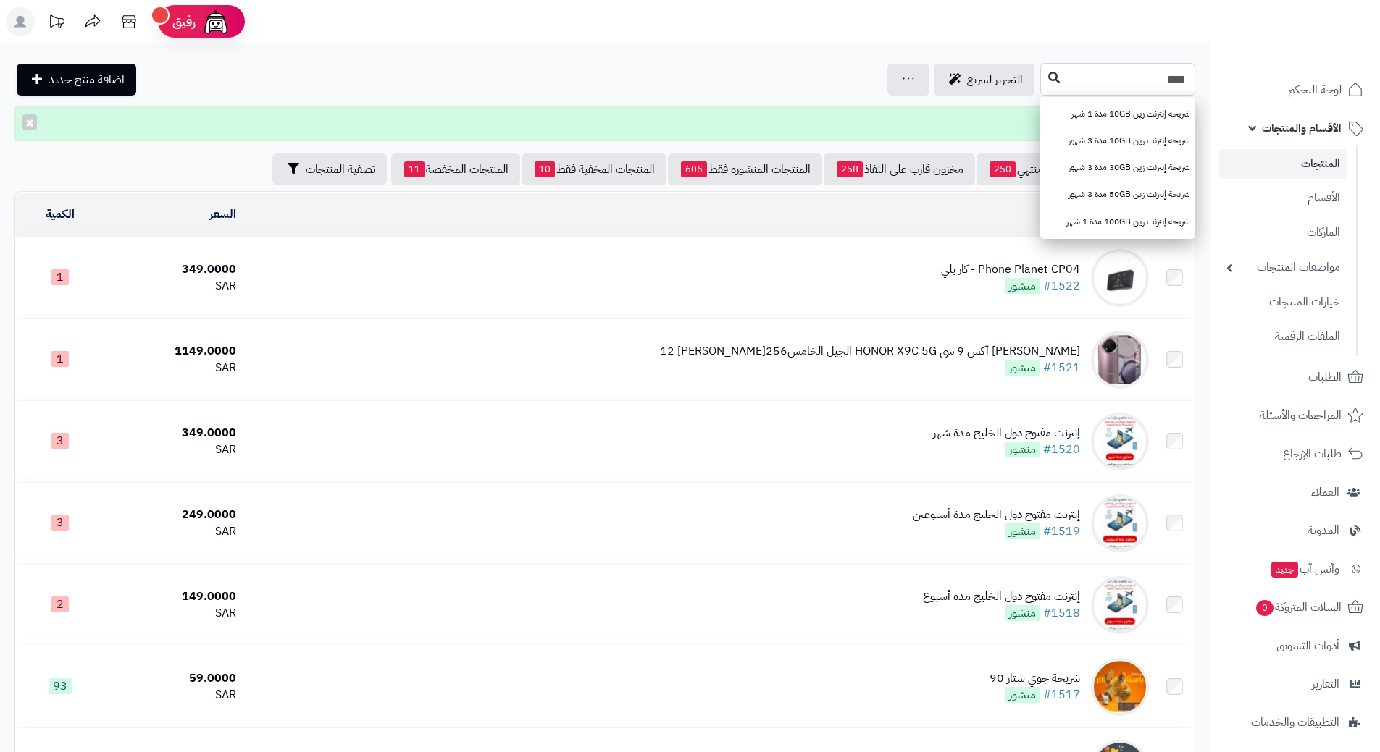
type input "***"
click at [1043, 84] on button at bounding box center [1054, 78] width 22 height 28
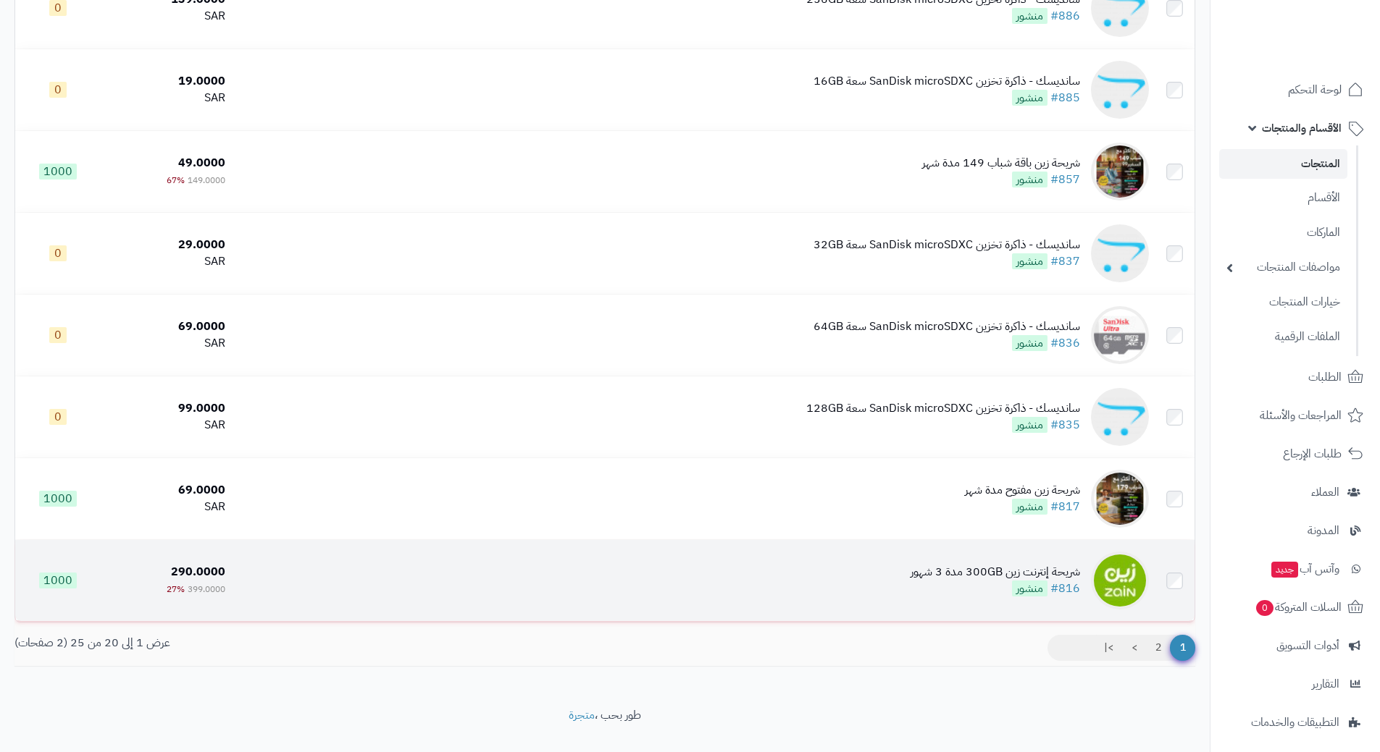
scroll to position [1230, 0]
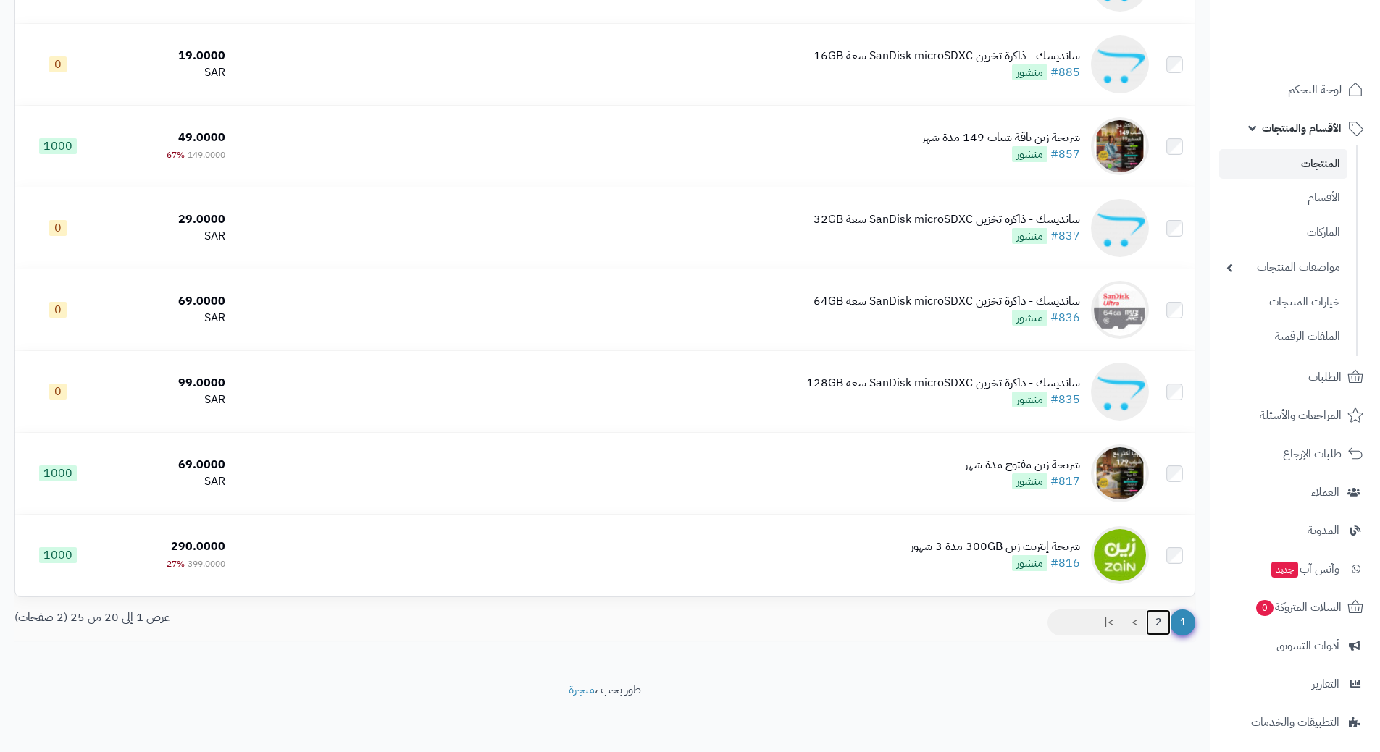
click at [1163, 624] on link "2" at bounding box center [1158, 623] width 25 height 26
